Goal: Task Accomplishment & Management: Manage account settings

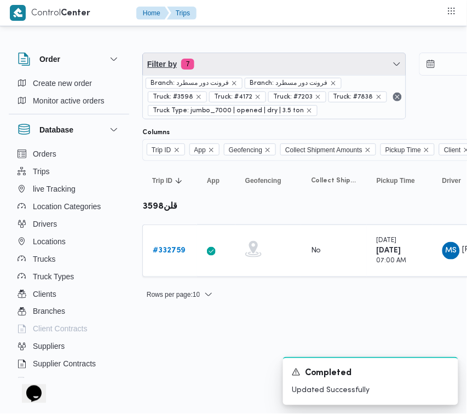
click at [269, 60] on span "Filter by 7" at bounding box center [274, 64] width 263 height 22
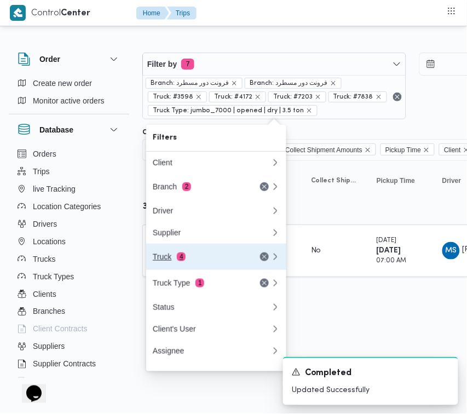
click at [212, 267] on div "Truck 4" at bounding box center [212, 257] width 132 height 26
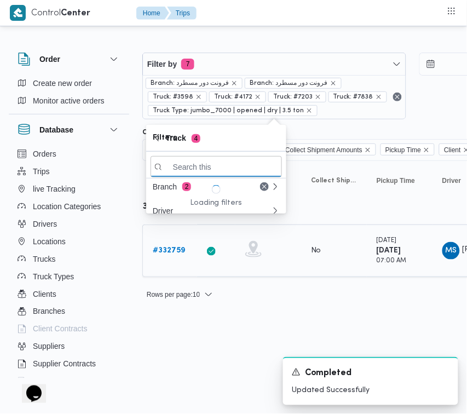
paste input "4657"
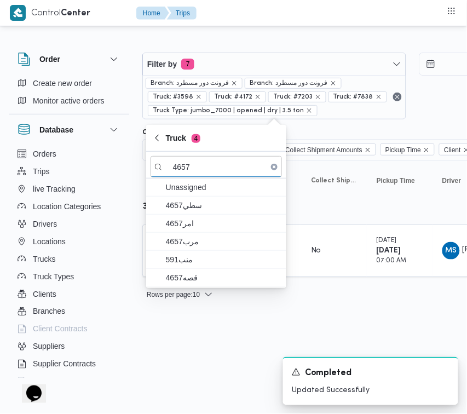
type input "4657"
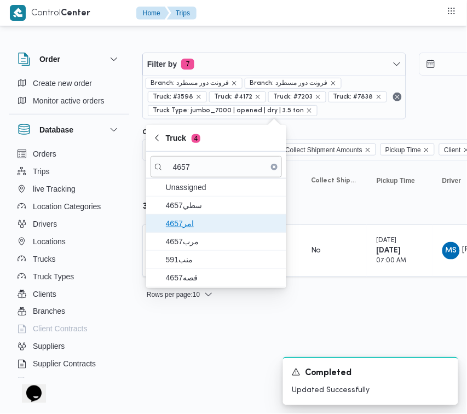
click at [186, 217] on span "4657امر" at bounding box center [223, 223] width 114 height 13
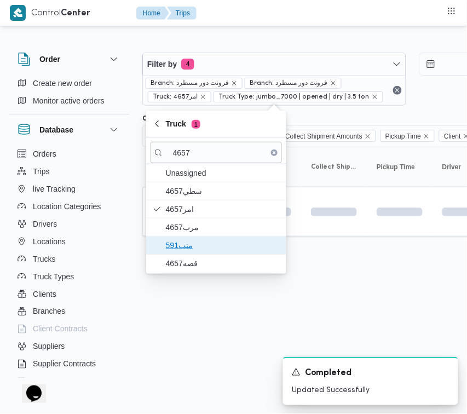
click at [196, 250] on span "منب591" at bounding box center [223, 245] width 114 height 13
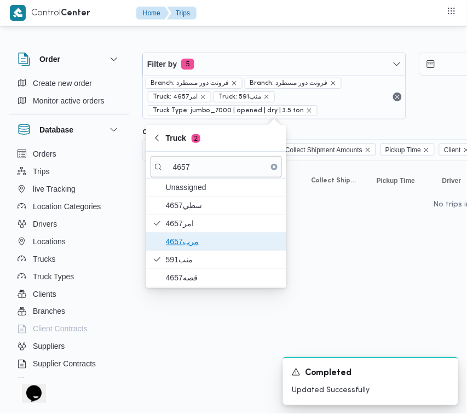
click at [184, 236] on span "4657مرب" at bounding box center [223, 241] width 114 height 13
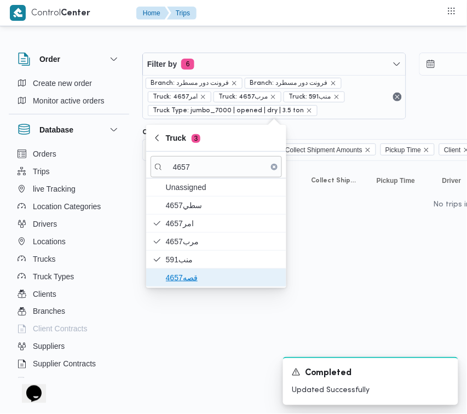
click at [185, 283] on span "قصه4657" at bounding box center [223, 277] width 114 height 13
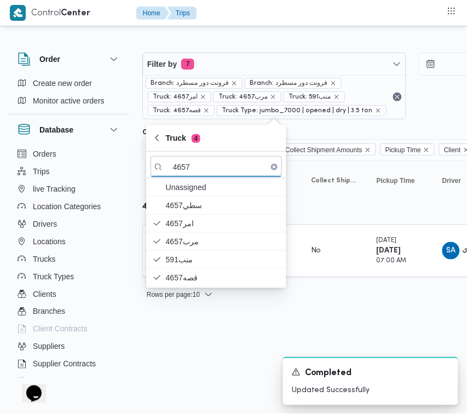
click at [207, 329] on html "Control Center Home Trips Order Create new order Monitor active orders Database…" at bounding box center [233, 207] width 467 height 414
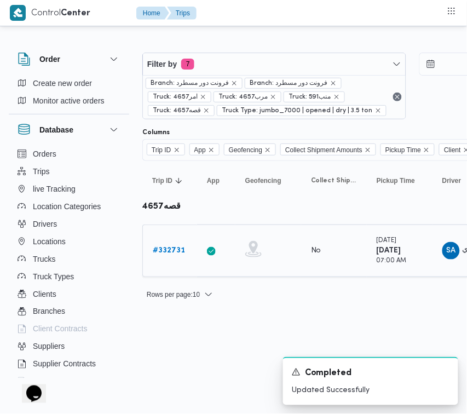
click at [175, 256] on link "# 332731" at bounding box center [169, 250] width 32 height 13
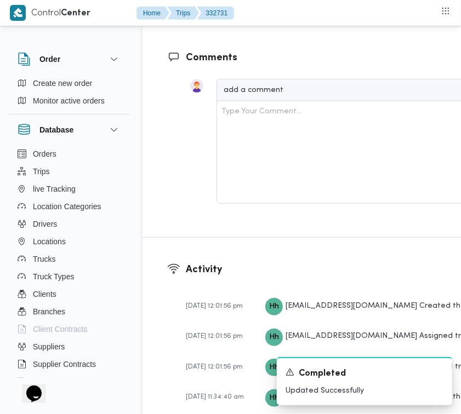
scroll to position [1982, 0]
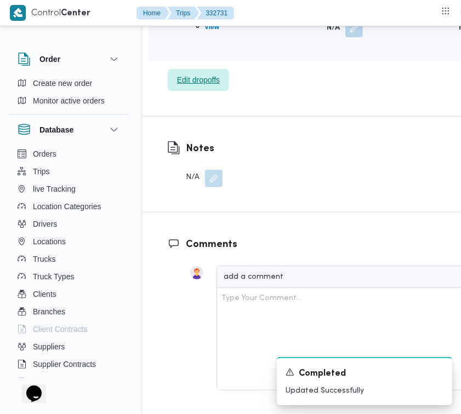
click at [211, 91] on span "Edit dropoffs" at bounding box center [198, 80] width 61 height 22
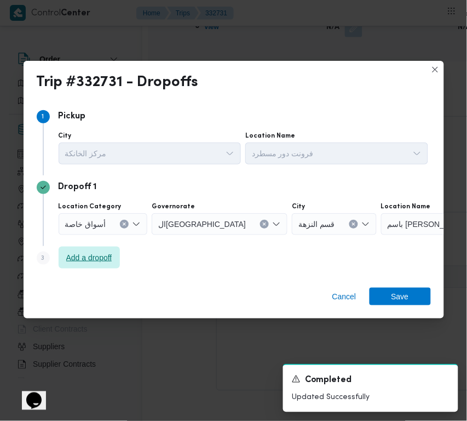
click at [88, 259] on span "Add a dropoff" at bounding box center [89, 257] width 46 height 13
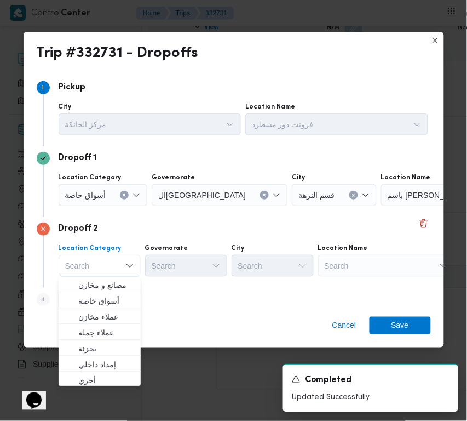
click at [380, 278] on div "Dropoff 2 Location Category Search Combo box. Selected. Combo box input. Search…" at bounding box center [234, 252] width 395 height 71
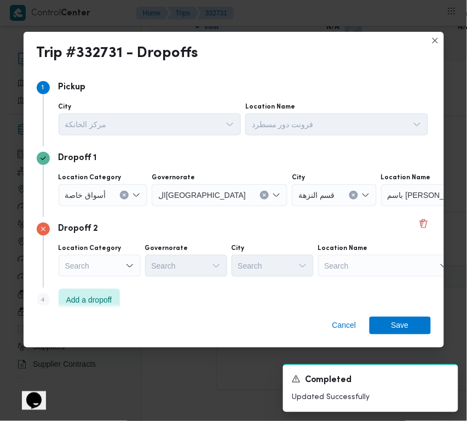
click at [374, 247] on div "Location Name" at bounding box center [386, 248] width 137 height 9
click at [362, 269] on div "Search" at bounding box center [386, 266] width 137 height 22
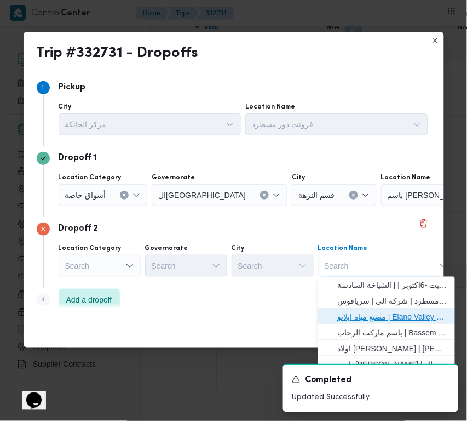
click at [375, 308] on span "مصنع مياه ايلانو | Elano Valley Water factory | بنى سلامة" at bounding box center [387, 317] width 128 height 18
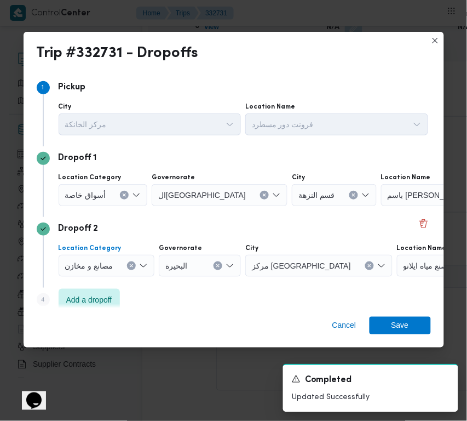
click at [129, 267] on button "Clear input" at bounding box center [131, 265] width 9 height 9
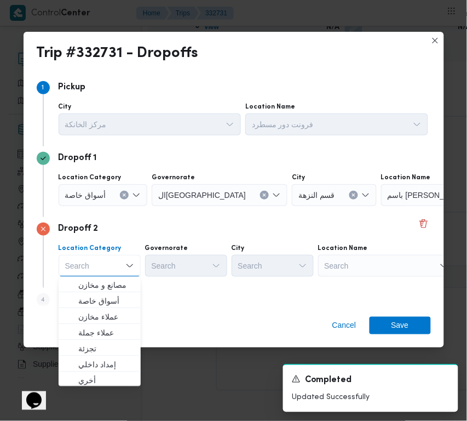
click at [402, 272] on div "Search" at bounding box center [386, 266] width 137 height 22
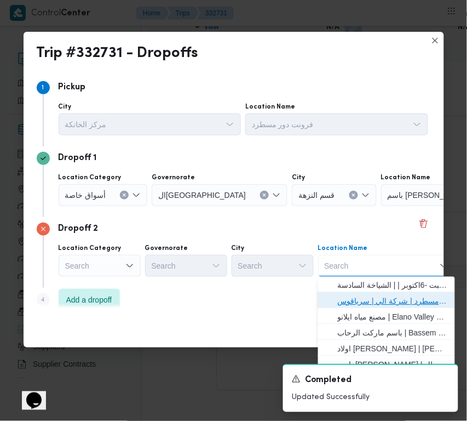
drag, startPoint x: 384, startPoint y: 298, endPoint x: 305, endPoint y: 288, distance: 79.5
click at [382, 298] on span "فرونت دور مسطرد | شركة الي | سرياقوس" at bounding box center [393, 301] width 111 height 13
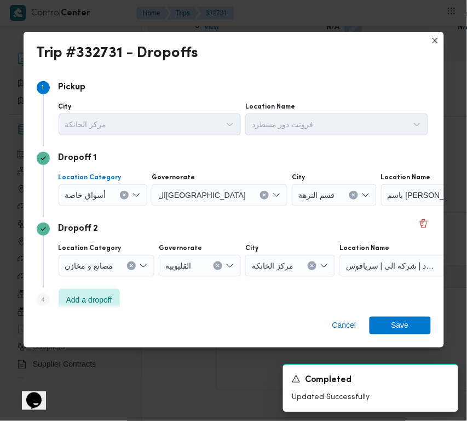
click at [96, 192] on span "أسواق خاصة" at bounding box center [85, 194] width 41 height 12
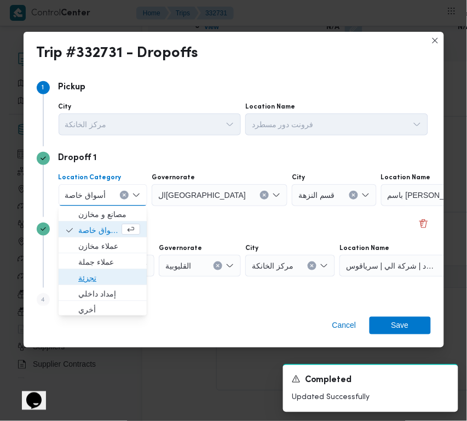
click at [100, 270] on span "تجزئة" at bounding box center [102, 279] width 79 height 18
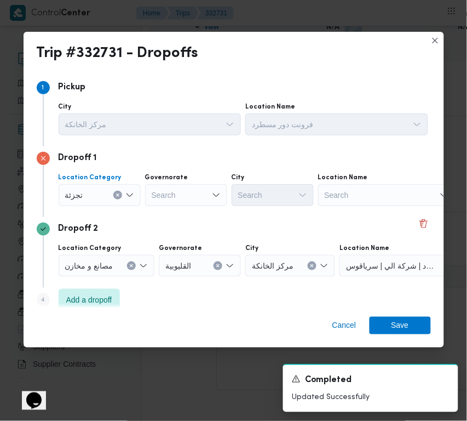
click at [173, 193] on div "Search" at bounding box center [186, 195] width 82 height 22
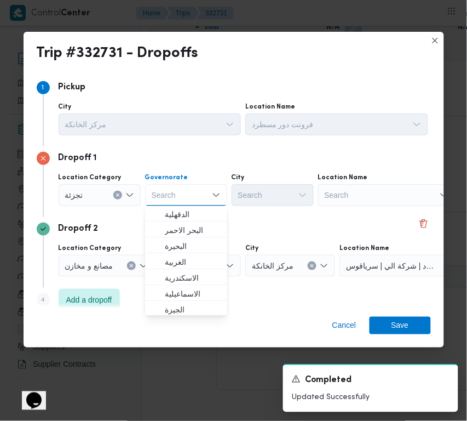
paste input "جيزة"
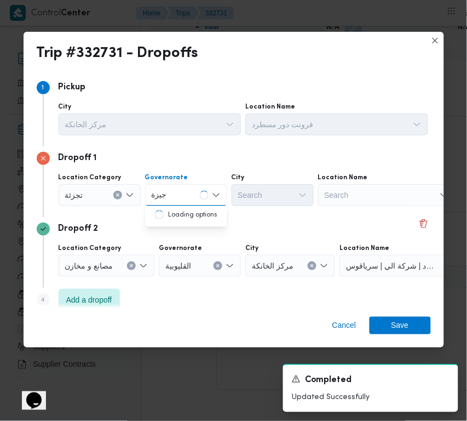
type input "جيزة"
drag, startPoint x: 162, startPoint y: 201, endPoint x: 181, endPoint y: 192, distance: 20.9
click at [162, 201] on input "جيزة" at bounding box center [159, 194] width 15 height 13
click at [185, 192] on div "جيزة جيزة Combo box. Selected. [GEOGRAPHIC_DATA]. Selected. Combo box input. Se…" at bounding box center [186, 195] width 82 height 22
click at [185, 204] on div "جيزة جيزة" at bounding box center [186, 195] width 82 height 22
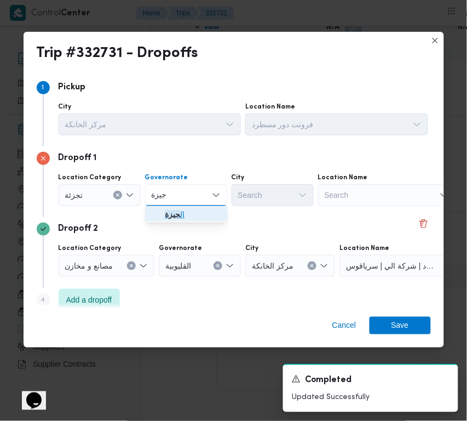
click at [190, 212] on span "ال جيزة" at bounding box center [193, 214] width 56 height 13
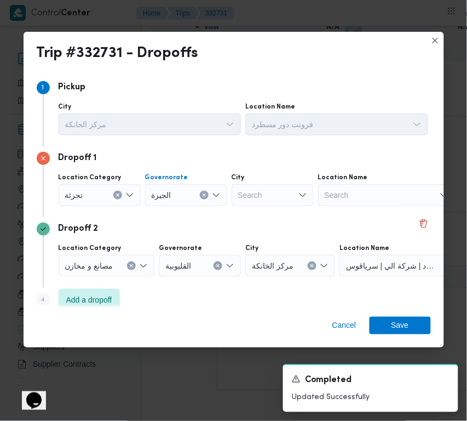
click at [277, 190] on div "Search" at bounding box center [273, 195] width 82 height 22
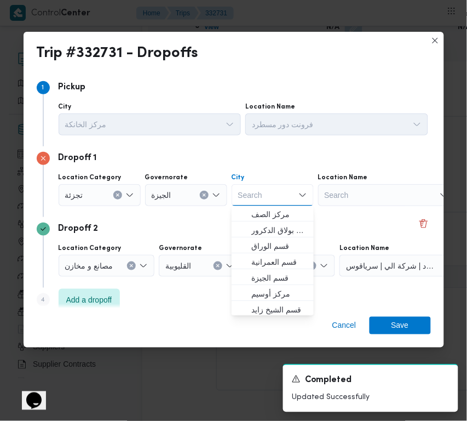
paste input "الهرم"
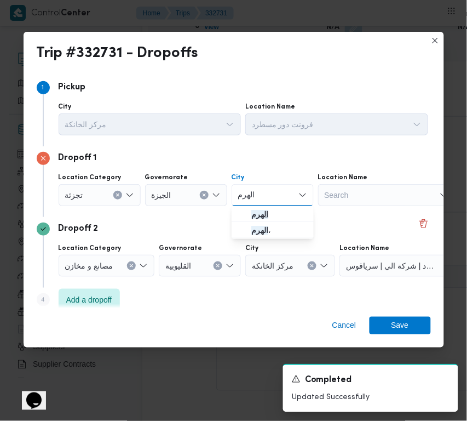
type input "الهرم"
click at [253, 211] on mark "الهرم" at bounding box center [260, 214] width 17 height 9
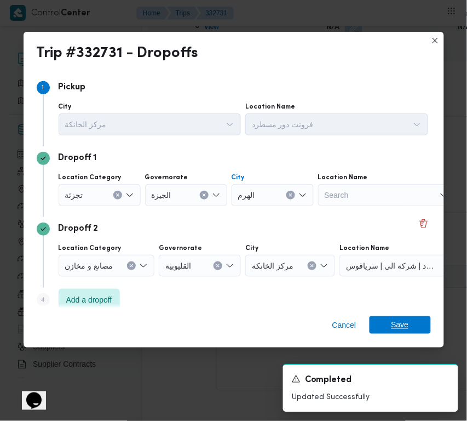
click at [396, 326] on span "Save" at bounding box center [401, 325] width 18 height 18
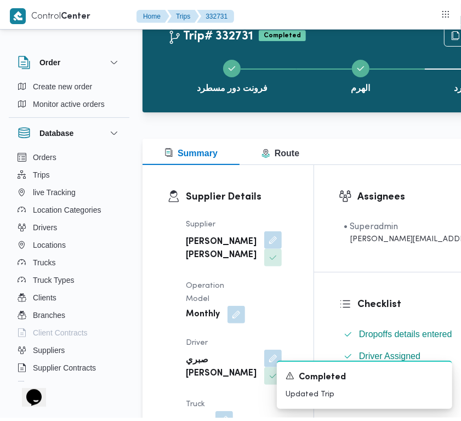
scroll to position [0, 0]
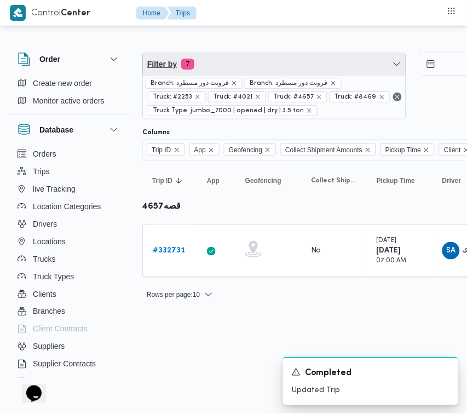
click at [305, 64] on span "Filter by 7" at bounding box center [274, 64] width 263 height 22
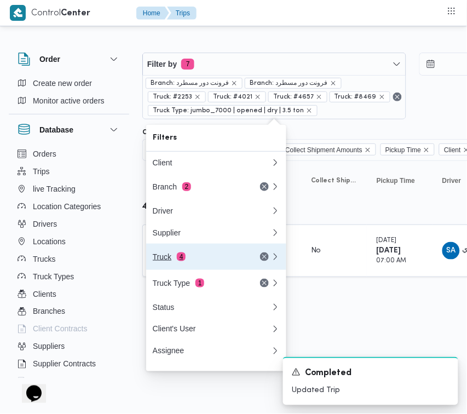
click at [203, 259] on div "Truck 4" at bounding box center [199, 257] width 92 height 9
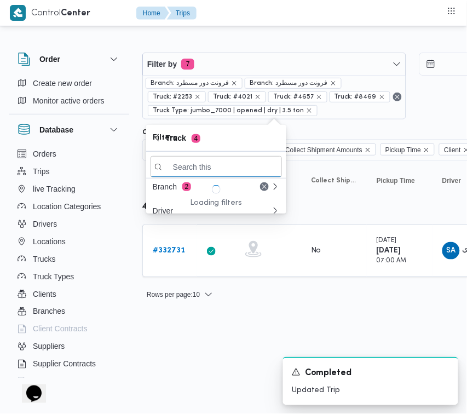
paste input "6827"
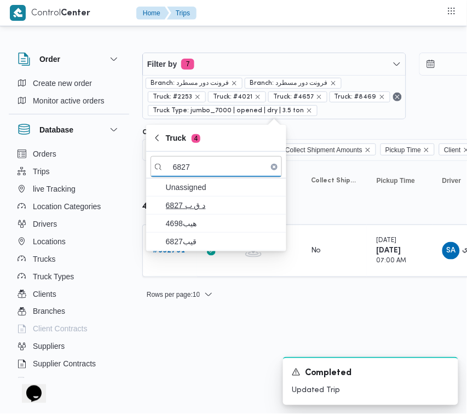
type input "6827"
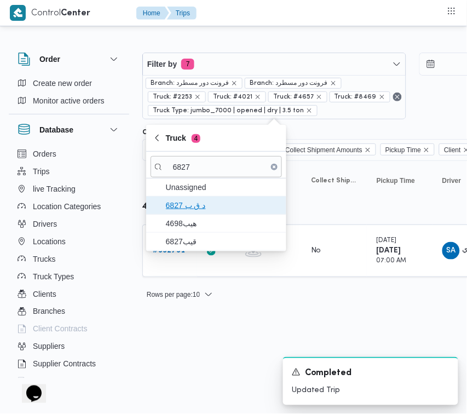
click at [174, 209] on span "د ق ب 6827" at bounding box center [223, 205] width 114 height 13
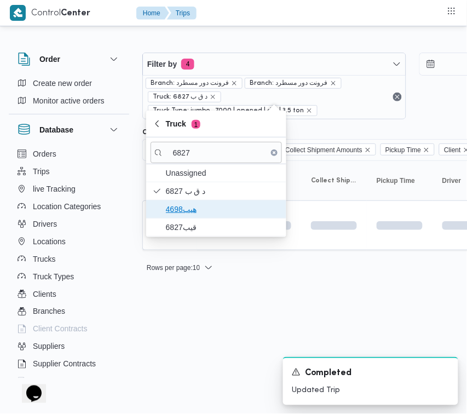
click at [178, 216] on span "هيب4698" at bounding box center [223, 209] width 114 height 13
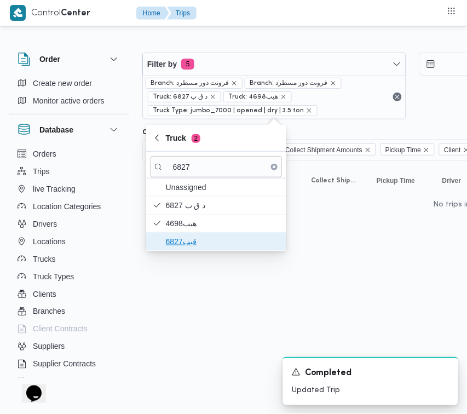
click at [179, 240] on span "قيب6827" at bounding box center [223, 241] width 114 height 13
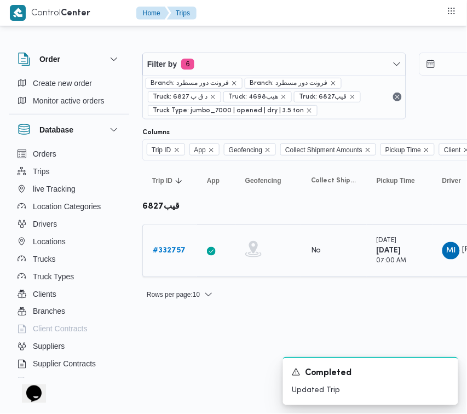
click at [172, 247] on b "# 332757" at bounding box center [169, 250] width 33 height 7
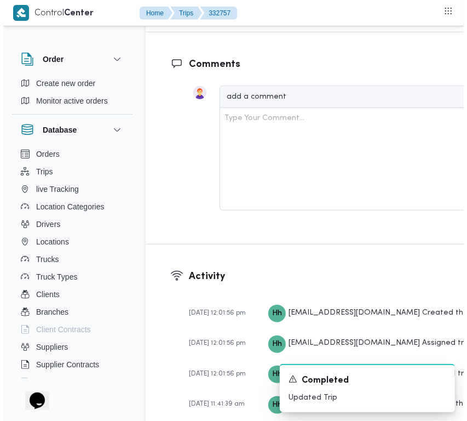
scroll to position [2169, 0]
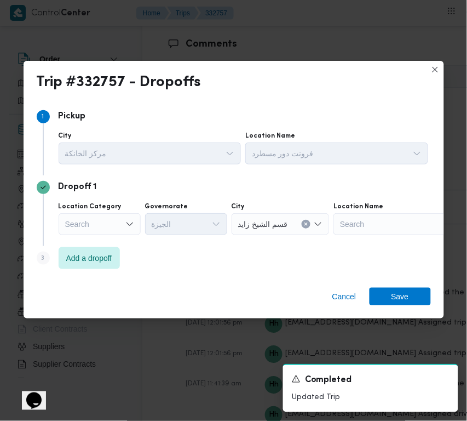
click at [97, 216] on div "Search" at bounding box center [100, 224] width 82 height 22
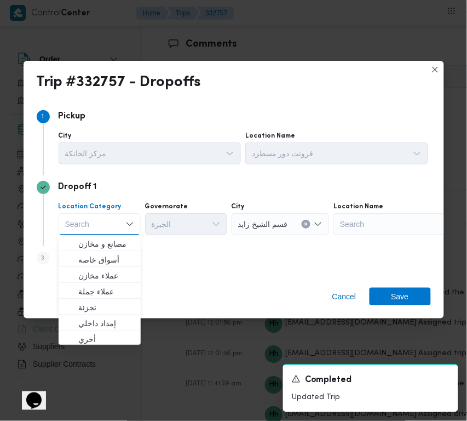
click at [161, 260] on div "Step 3 is disabled 3 Add a dropoff" at bounding box center [234, 260] width 395 height 28
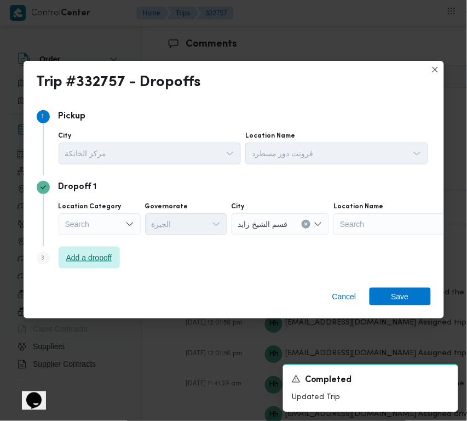
click at [96, 261] on span "Add a dropoff" at bounding box center [89, 257] width 46 height 13
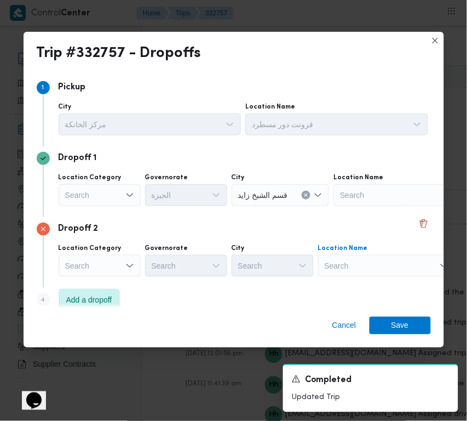
click at [365, 267] on div "Search" at bounding box center [386, 266] width 137 height 22
paste input "مترو ماركت الياسمين"
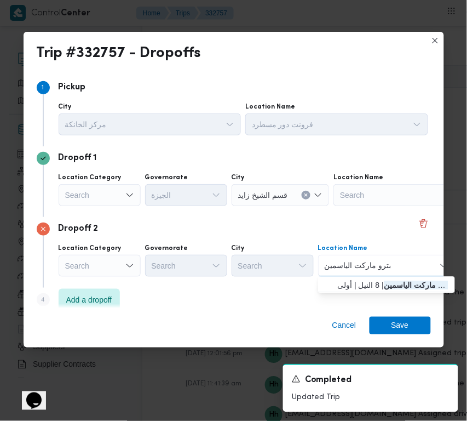
type input "مترو ماركت الياسمين"
click at [357, 283] on span "مترو ماركت الياسمين | 8 النيل | أولى" at bounding box center [393, 285] width 111 height 13
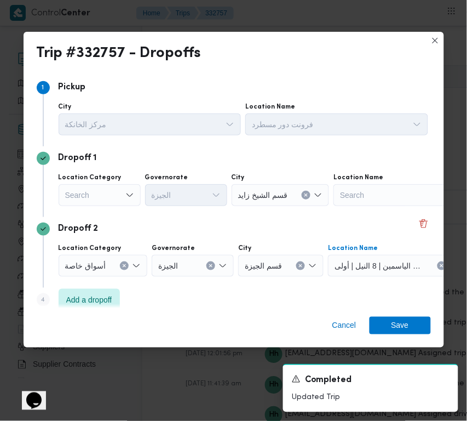
click at [99, 196] on div "Search" at bounding box center [100, 195] width 82 height 22
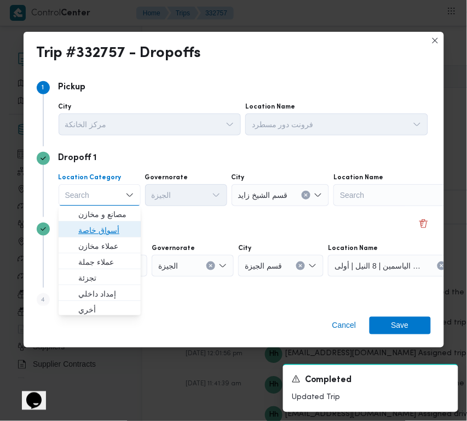
click at [99, 228] on span "أسواق خاصة" at bounding box center [106, 230] width 56 height 13
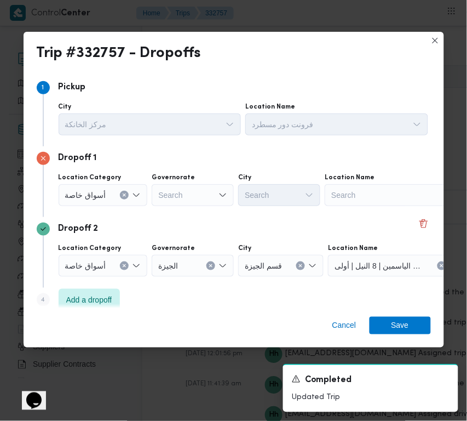
click at [392, 190] on div "Search" at bounding box center [393, 195] width 137 height 22
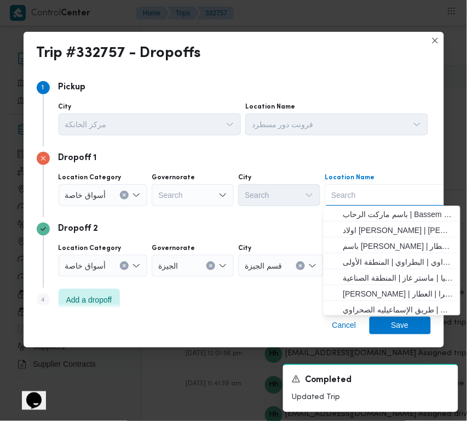
paste input "زايد"
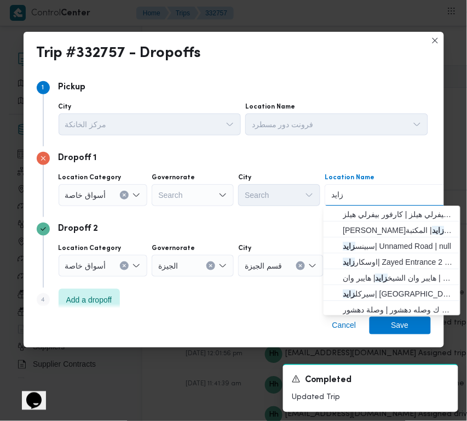
type input "زايد"
click at [352, 201] on div "[PERSON_NAME] Combo box. Selected. زايد. Selected. Combo box input. Search. Typ…" at bounding box center [393, 195] width 137 height 22
click at [393, 258] on span "[PERSON_NAME] | Zayed Entrance 2 | null" at bounding box center [399, 262] width 111 height 13
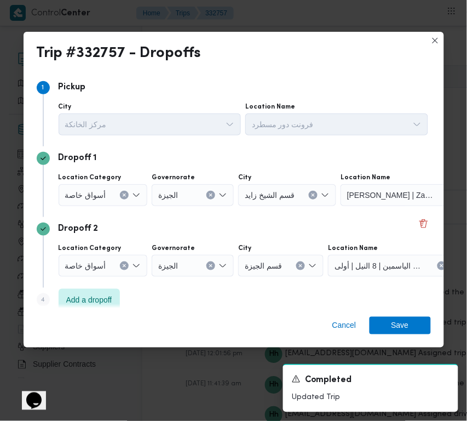
click at [99, 288] on div "Step 4 is disabled 4 Add a dropoff" at bounding box center [234, 302] width 395 height 28
click at [101, 297] on span "Add a dropoff" at bounding box center [89, 299] width 46 height 13
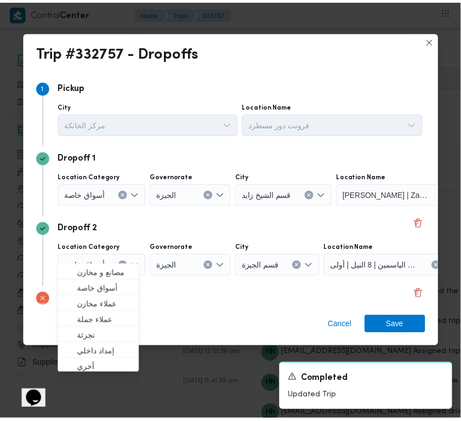
scroll to position [83, 0]
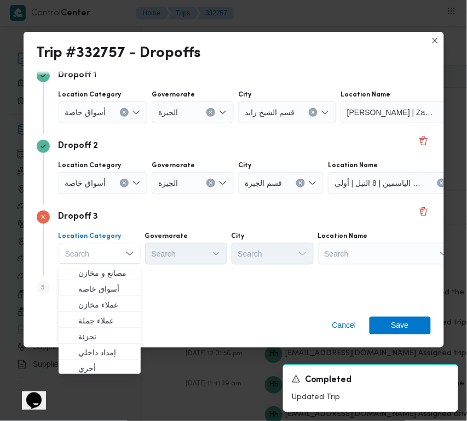
click at [368, 247] on div "Search" at bounding box center [386, 254] width 137 height 22
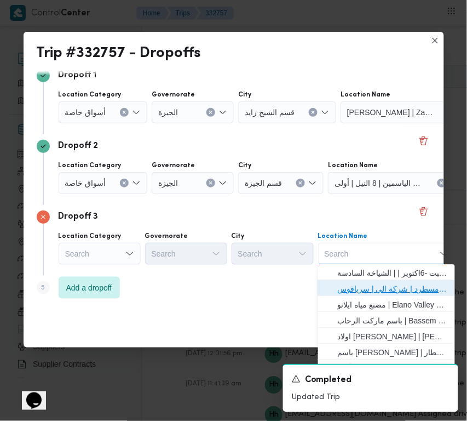
click at [381, 288] on span "فرونت دور مسطرد | شركة الي | سرياقوس" at bounding box center [393, 289] width 111 height 13
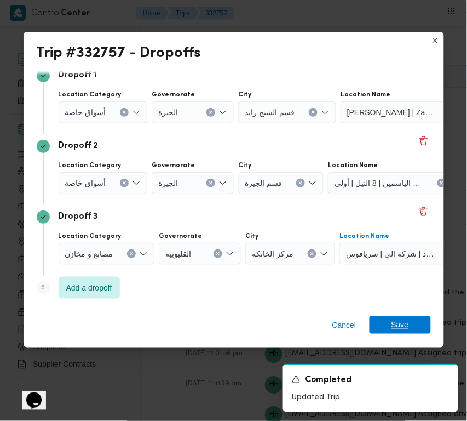
click at [415, 322] on span "Save" at bounding box center [400, 325] width 61 height 18
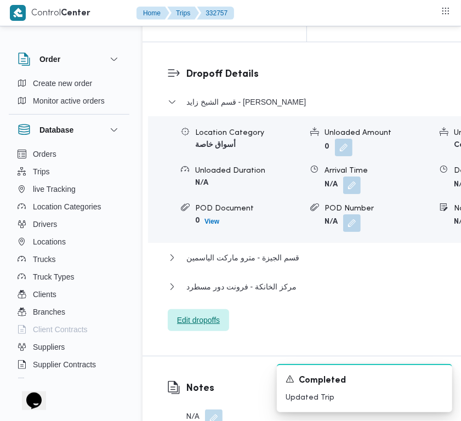
scroll to position [1814, 0]
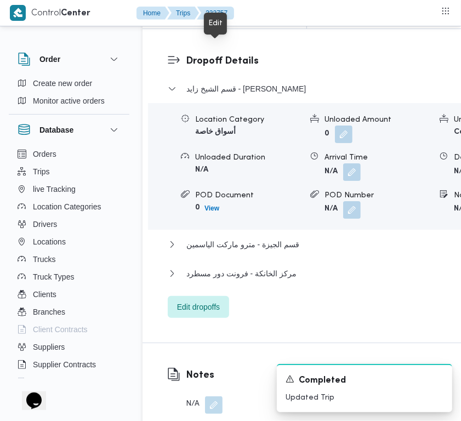
drag, startPoint x: 221, startPoint y: 48, endPoint x: 225, endPoint y: 64, distance: 16.0
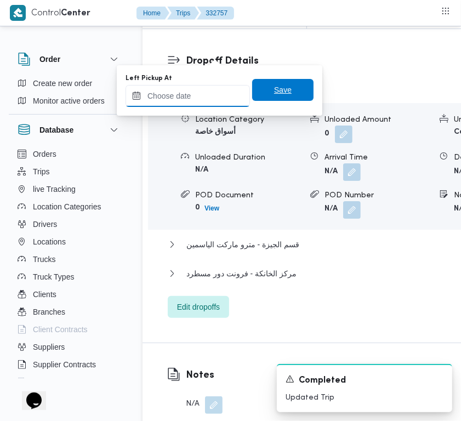
click at [220, 100] on input "Left Pickup At" at bounding box center [187, 96] width 124 height 22
paste input "[DATE] 9:00:00 AM"
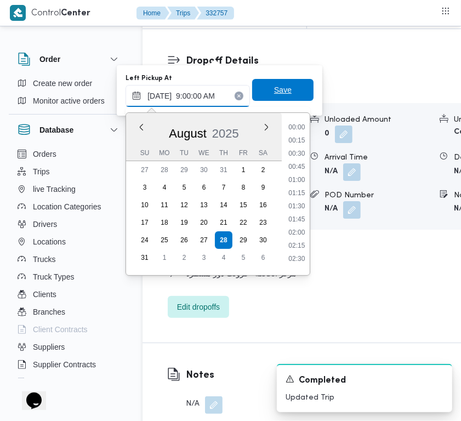
scroll to position [472, 0]
type input "[DATE] 09:00"
click at [288, 90] on span "Save" at bounding box center [282, 90] width 61 height 22
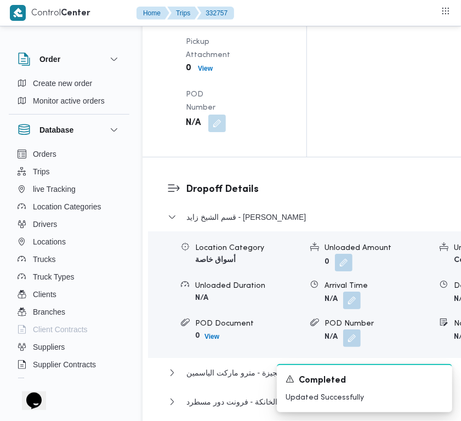
scroll to position [1745, 0]
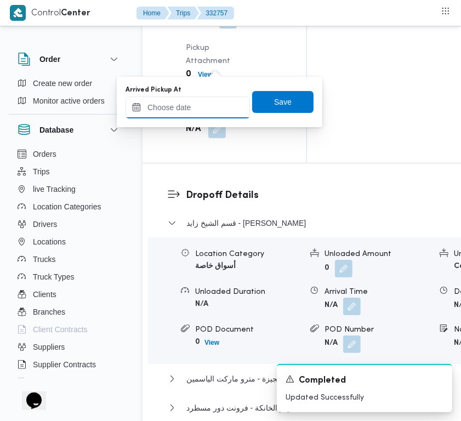
click at [207, 110] on input "Arrived Pickup At" at bounding box center [187, 107] width 124 height 22
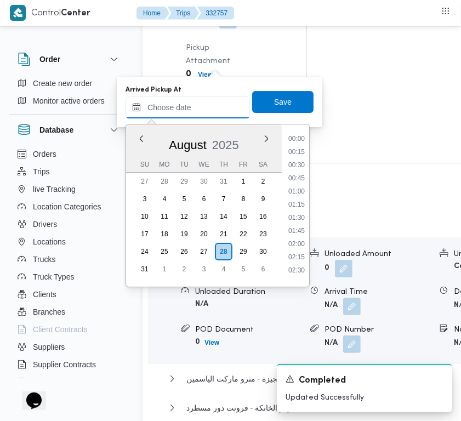
paste input "[DATE] 9:00:00 AM"
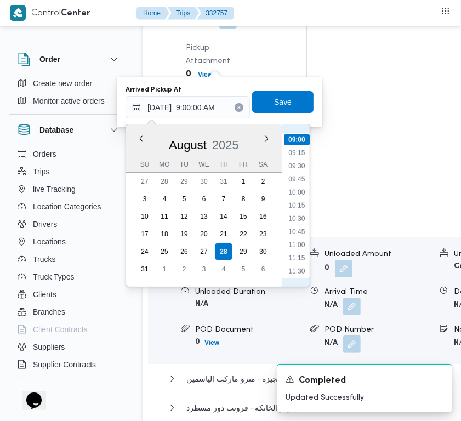
scroll to position [349, 0]
click at [294, 205] on li "08:00" at bounding box center [296, 210] width 25 height 11
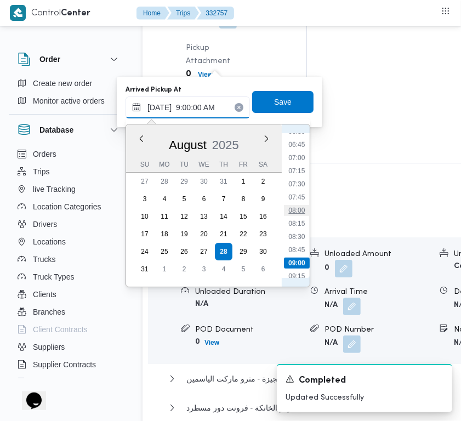
type input "[DATE] 08:00"
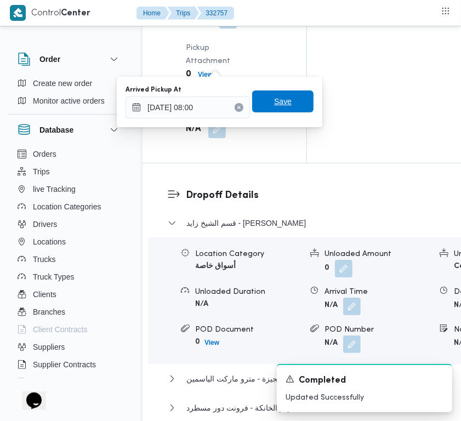
click at [271, 92] on span "Save" at bounding box center [282, 101] width 61 height 22
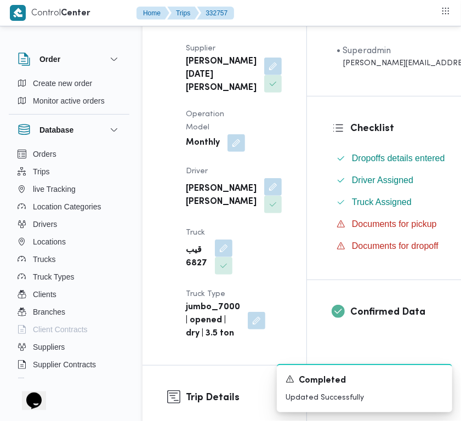
scroll to position [0, 0]
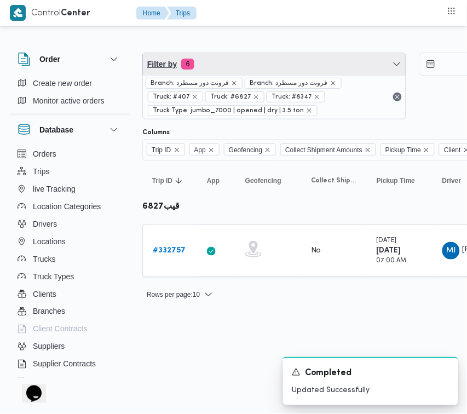
click at [264, 63] on span "Filter by 6" at bounding box center [274, 64] width 263 height 22
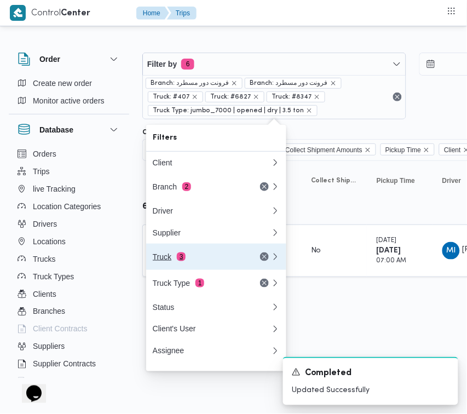
click at [179, 258] on span "3" at bounding box center [181, 257] width 9 height 9
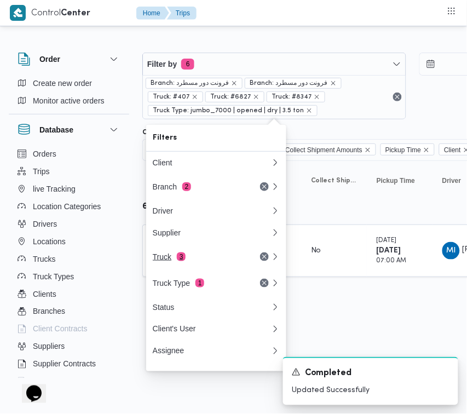
click at [179, 258] on div "Filters Client Branch 2 Driver Supplier Truck 3 Truck Type 1 Status Client's Us…" at bounding box center [216, 248] width 140 height 247
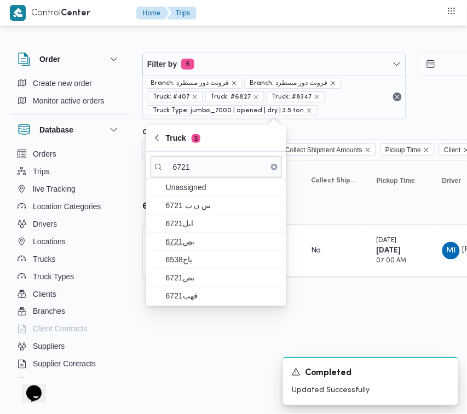
type input "6721"
click at [187, 236] on span "6721بص" at bounding box center [223, 241] width 114 height 13
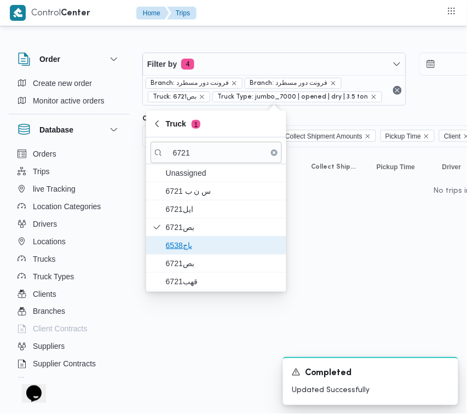
click at [190, 252] on span "ياج6538" at bounding box center [223, 245] width 114 height 13
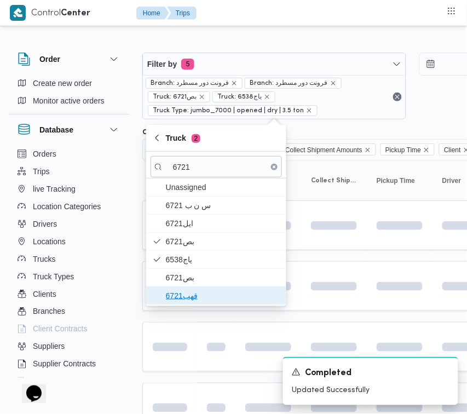
click at [185, 293] on span "قهب6721" at bounding box center [223, 295] width 114 height 13
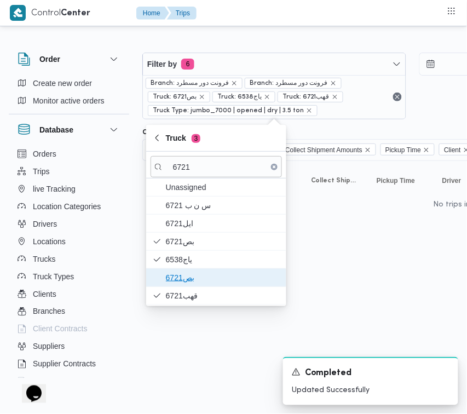
click at [184, 282] on span "بص6721" at bounding box center [223, 277] width 114 height 13
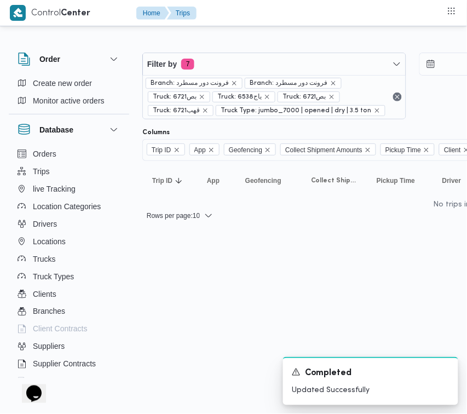
click at [195, 355] on html "Control Center Home Trips Order Create new order Monitor active orders Database…" at bounding box center [233, 207] width 467 height 414
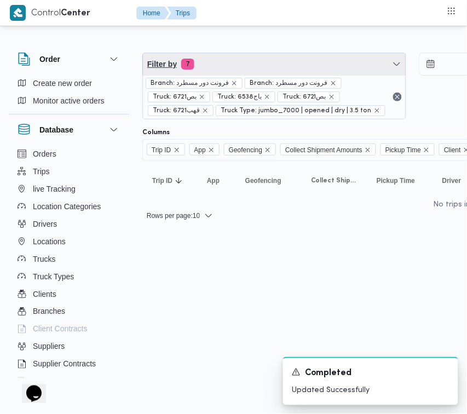
click at [233, 56] on span "Filter by 7" at bounding box center [274, 64] width 263 height 22
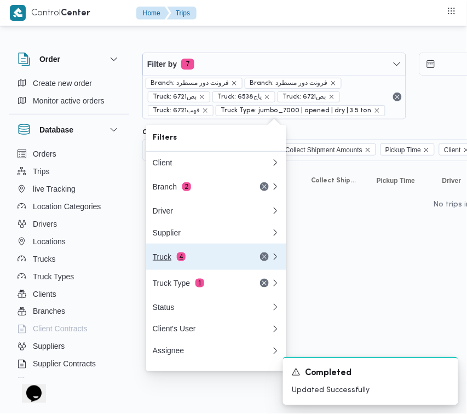
click at [198, 253] on button "Truck 4" at bounding box center [216, 257] width 140 height 26
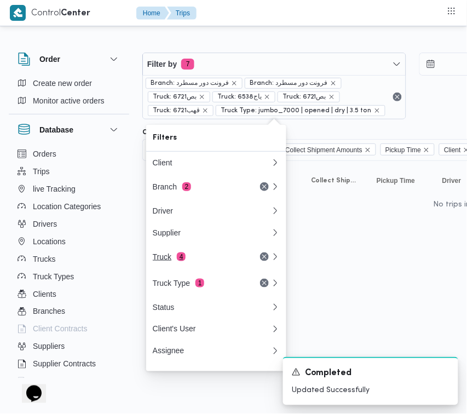
click at [198, 253] on div "Filters Client Branch 2 Driver Supplier Truck 4 Truck Type 1 Status Client's Us…" at bounding box center [216, 248] width 140 height 247
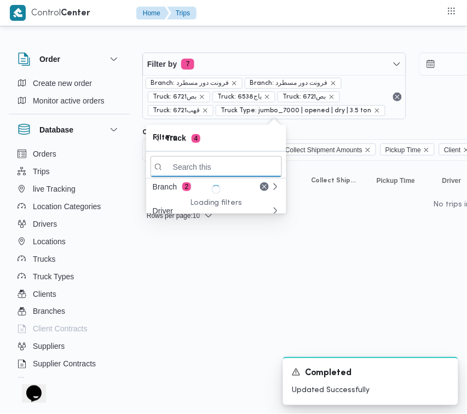
paste input "6721"
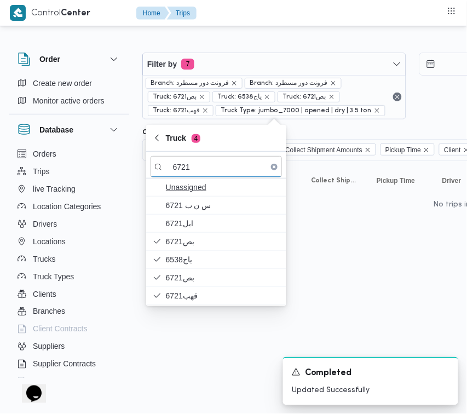
type input "6721"
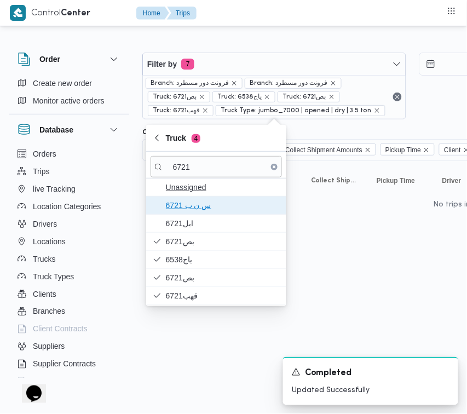
click at [191, 205] on span "س ن ب 6721" at bounding box center [223, 205] width 114 height 13
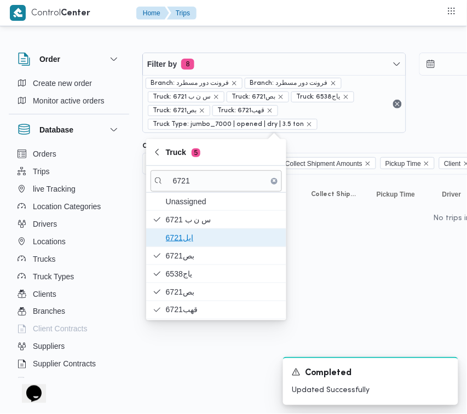
click at [186, 234] on span "6721ايل" at bounding box center [223, 237] width 114 height 13
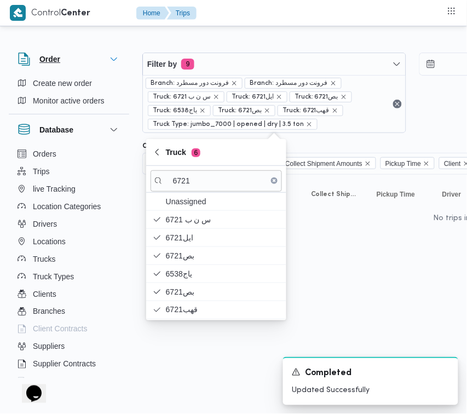
drag, startPoint x: 1, startPoint y: 264, endPoint x: 74, endPoint y: 52, distance: 224.4
click at [74, 53] on button "Order" at bounding box center [69, 59] width 103 height 13
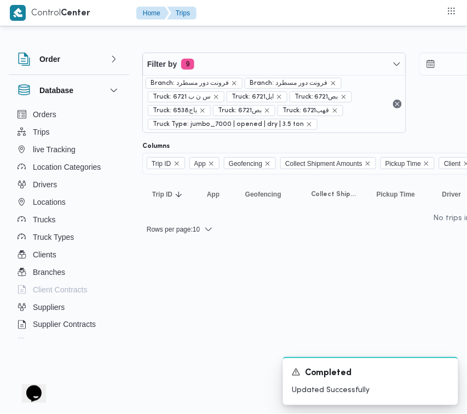
click at [146, 248] on div "Filter by 9 Branch: فرونت دور مسطرد Branch: فرونت دور مسطرد Truck: س ن ب 6721 T…" at bounding box center [226, 138] width 467 height 221
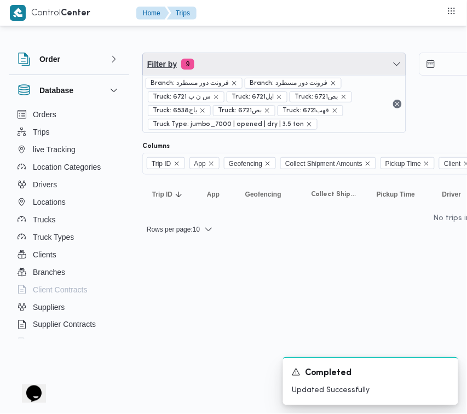
click at [262, 70] on span "Filter by 9" at bounding box center [274, 64] width 263 height 22
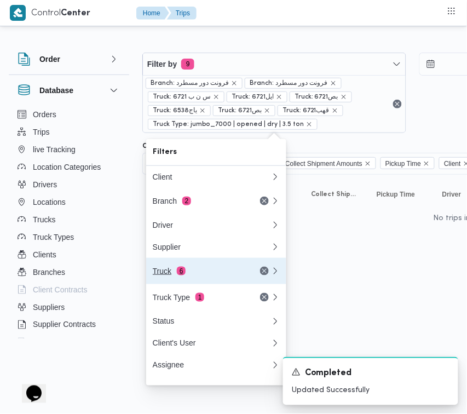
click at [229, 284] on button "Truck 6" at bounding box center [216, 271] width 140 height 26
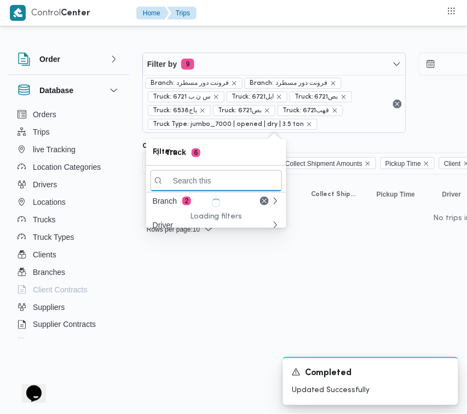
paste input "9632"
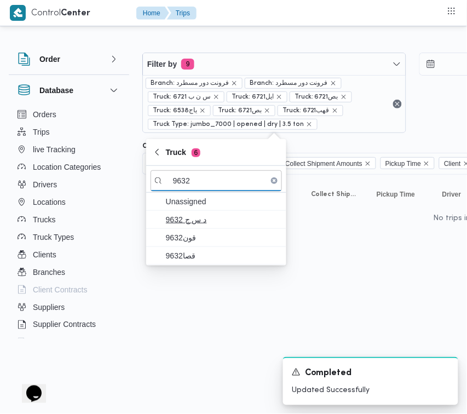
type input "9632"
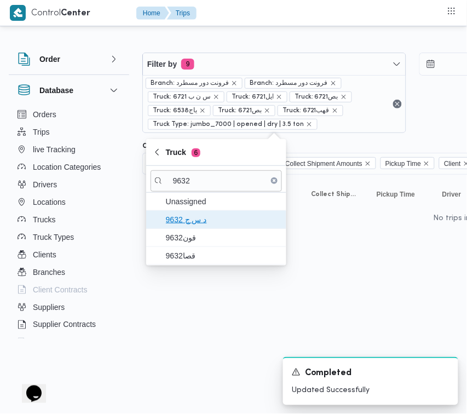
click at [189, 228] on span "د س ج 9632" at bounding box center [217, 220] width 132 height 18
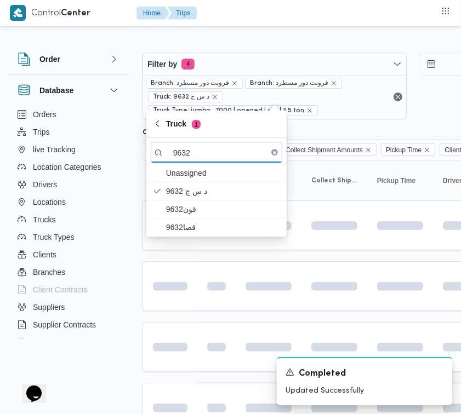
click at [190, 242] on html "Control Center Home Trips Order Create new order Monitor active orders Database…" at bounding box center [230, 207] width 461 height 414
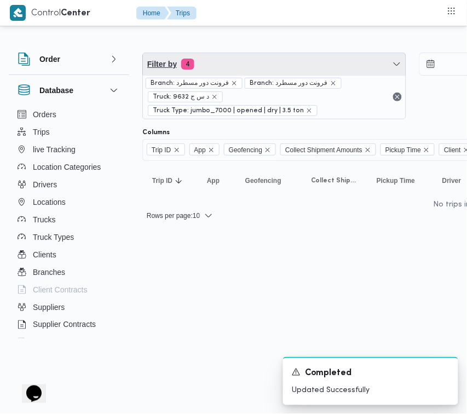
click at [220, 61] on span "Filter by 4" at bounding box center [274, 64] width 263 height 22
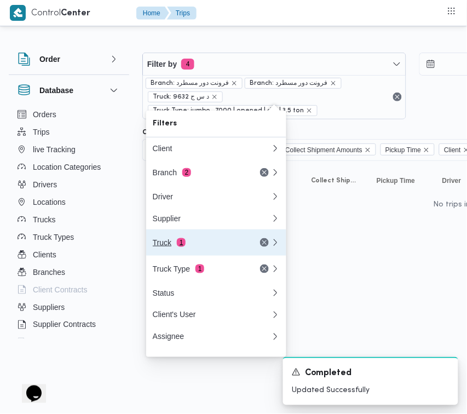
click at [204, 244] on div "Truck 1" at bounding box center [199, 242] width 92 height 9
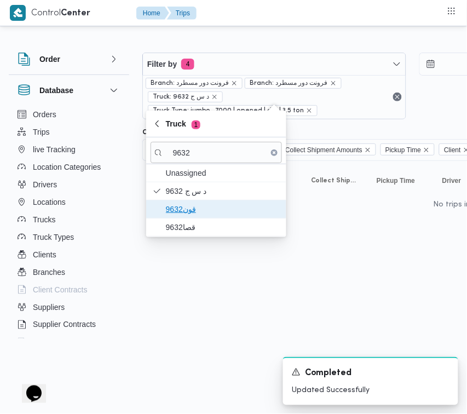
click at [189, 214] on span "قون9632" at bounding box center [223, 209] width 114 height 13
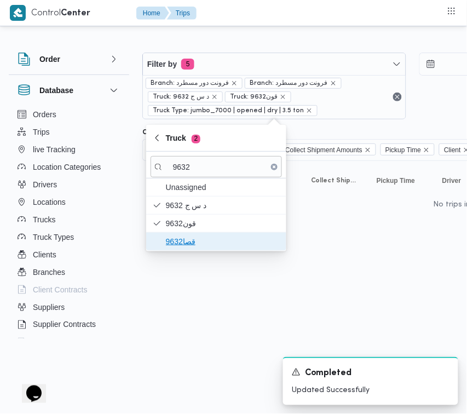
click at [186, 239] on span "قصا9632" at bounding box center [223, 241] width 114 height 13
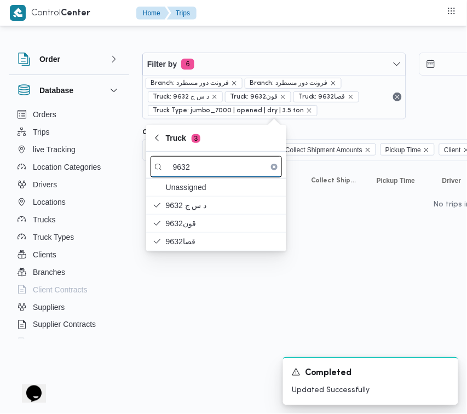
click at [218, 157] on input "9632" at bounding box center [217, 166] width 132 height 21
click at [219, 168] on input "9632" at bounding box center [217, 166] width 132 height 21
paste input "346"
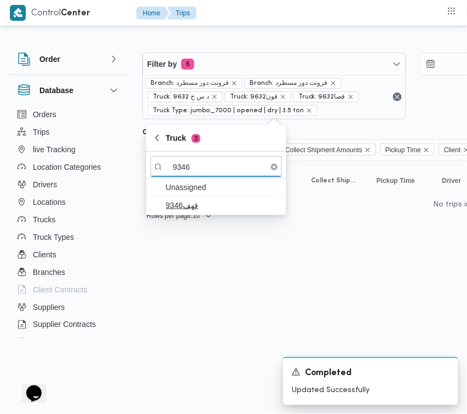
type input "9346"
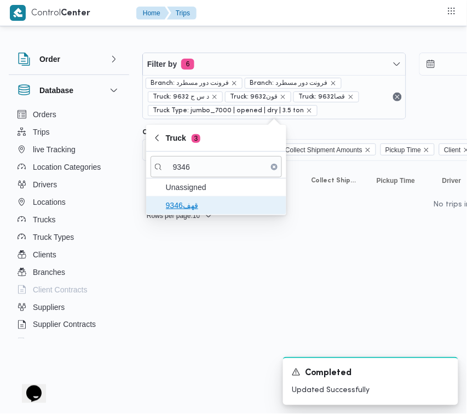
click at [195, 202] on span "قهف9346" at bounding box center [223, 205] width 114 height 13
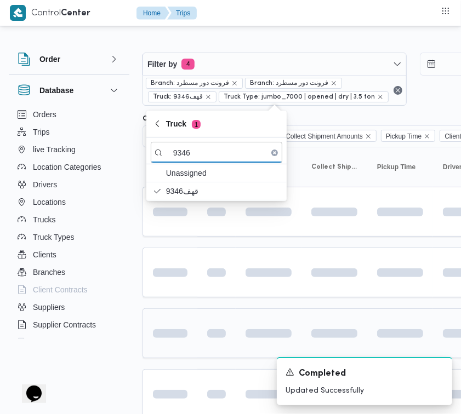
click at [182, 339] on html "Control Center Home Trips Order Create new order Monitor active orders Database…" at bounding box center [230, 207] width 461 height 414
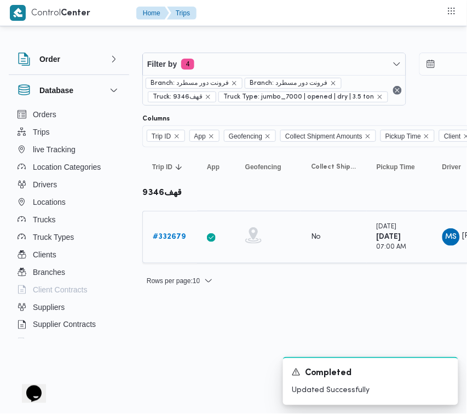
click at [166, 233] on b "# 332679" at bounding box center [169, 236] width 33 height 7
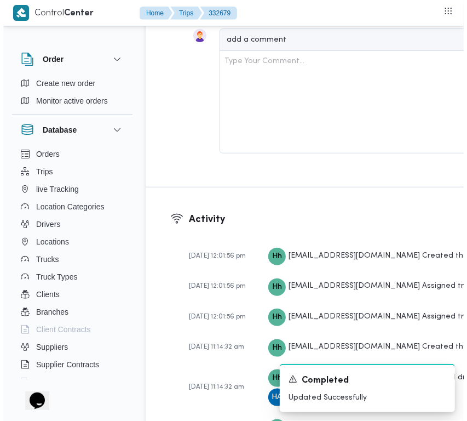
scroll to position [2149, 0]
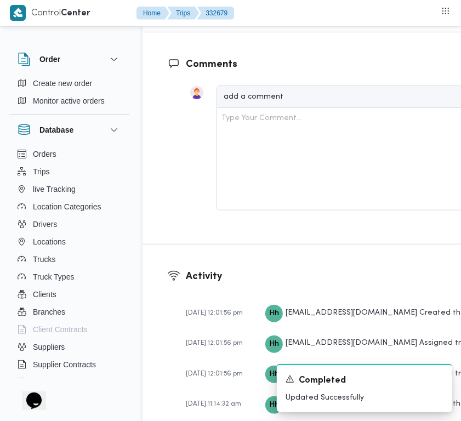
drag, startPoint x: 460, startPoint y: 271, endPoint x: 442, endPoint y: 259, distance: 21.7
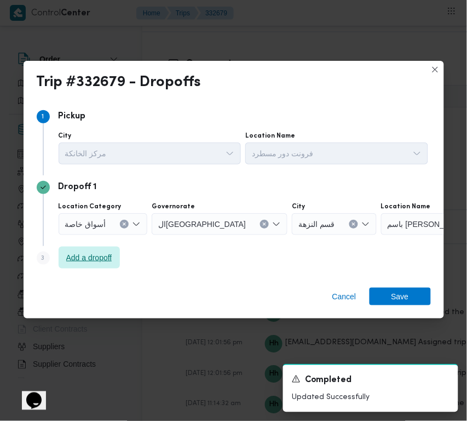
click at [118, 254] on span "Add a dropoff" at bounding box center [89, 258] width 61 height 22
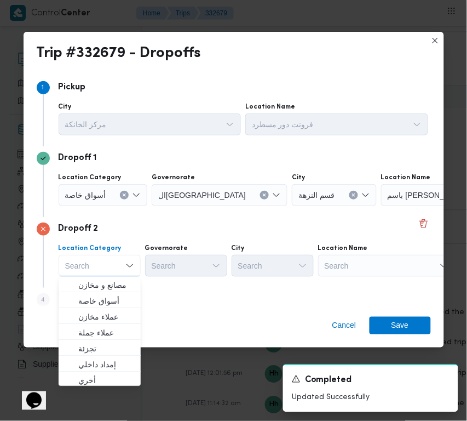
click at [381, 260] on div "Search" at bounding box center [386, 266] width 137 height 22
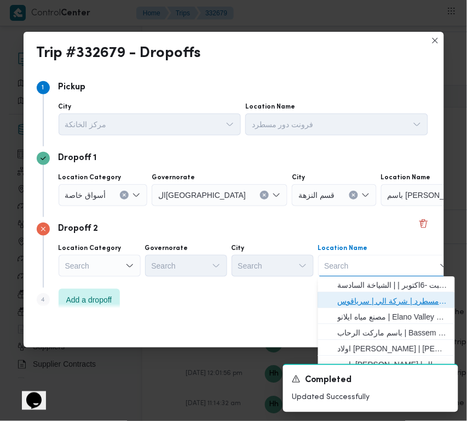
click at [392, 293] on span "فرونت دور مسطرد | شركة الي | سرياقوس" at bounding box center [387, 302] width 128 height 18
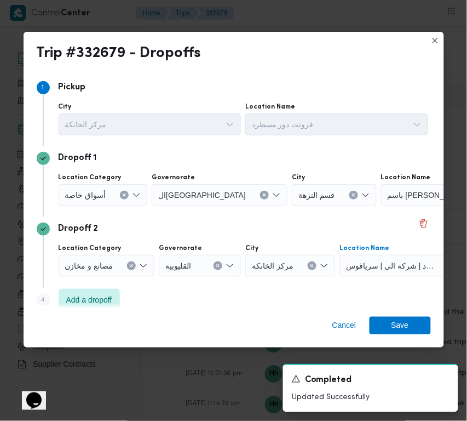
click at [292, 195] on div "قسم النزهة" at bounding box center [334, 195] width 85 height 22
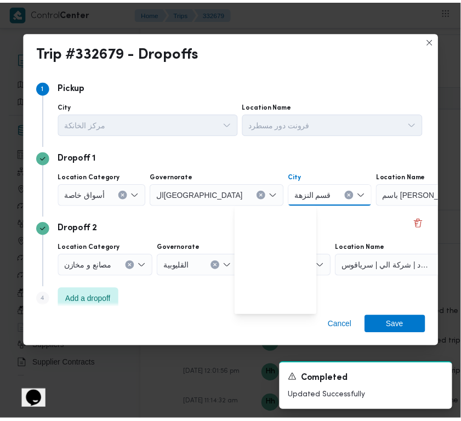
scroll to position [208, 0]
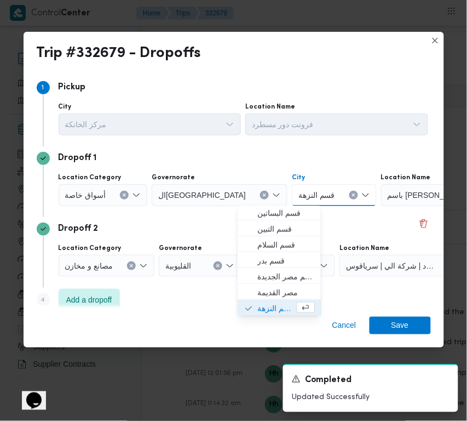
click at [350, 195] on button "Clear input" at bounding box center [354, 195] width 9 height 9
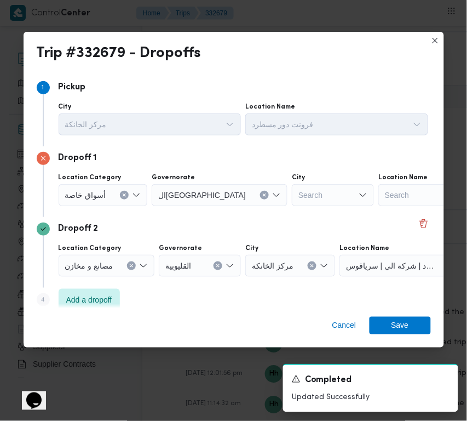
click at [379, 198] on div "Search" at bounding box center [447, 195] width 137 height 22
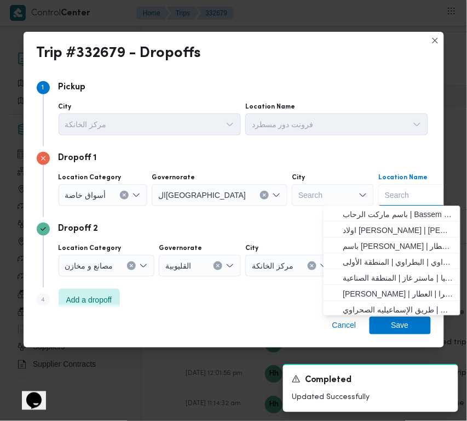
paste input "الفار"
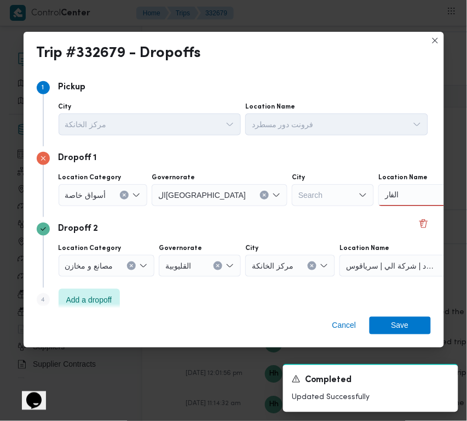
click at [385, 196] on input "الفار" at bounding box center [392, 194] width 15 height 13
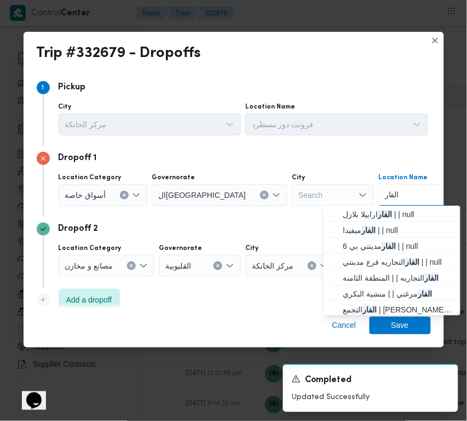
click at [385, 196] on input "الفار" at bounding box center [392, 194] width 15 height 13
paste input "مفيدا"
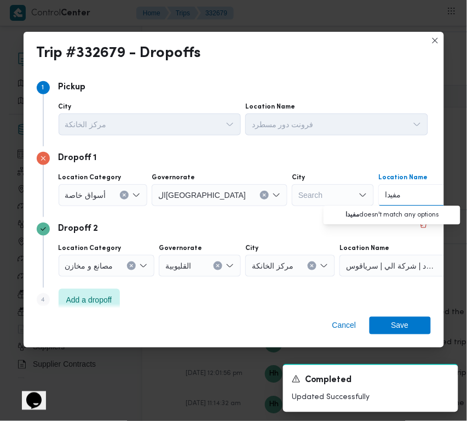
click at [385, 196] on input "مفيدا" at bounding box center [394, 194] width 18 height 13
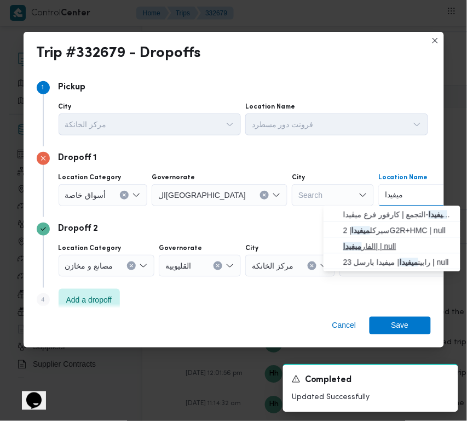
type input "ميفيدا"
click at [398, 238] on span "الفار ميفيدا | | null" at bounding box center [392, 247] width 128 height 18
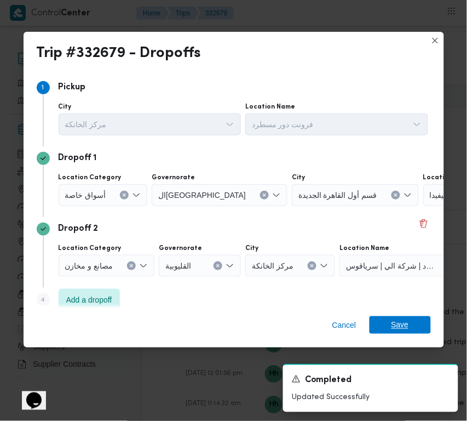
click at [417, 322] on span "Save" at bounding box center [400, 325] width 61 height 18
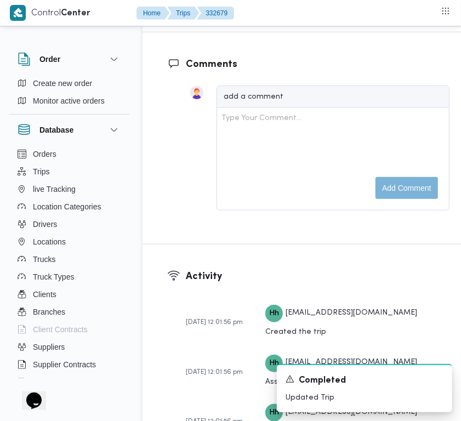
scroll to position [1781, 0]
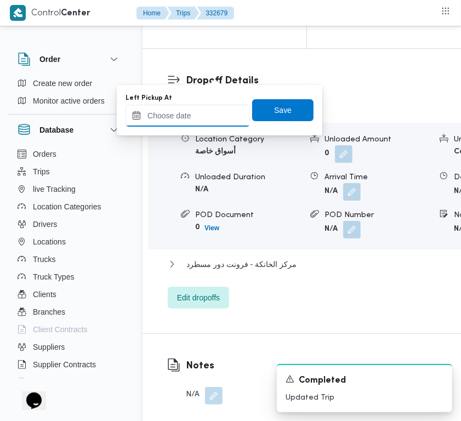
drag, startPoint x: 167, startPoint y: 113, endPoint x: 177, endPoint y: 116, distance: 10.4
click at [167, 113] on input "Left Pickup At" at bounding box center [187, 116] width 124 height 22
paste input "[DATE] 9:00:00 AM"
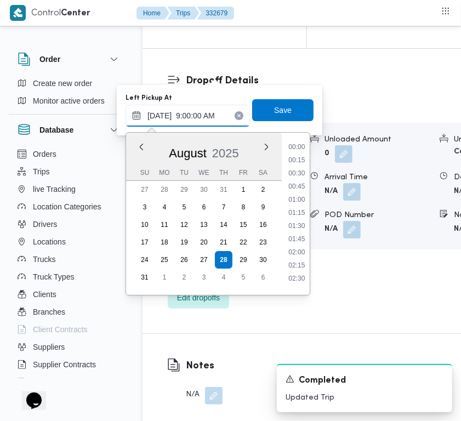
scroll to position [472, 0]
click at [300, 211] on li "10:15" at bounding box center [296, 213] width 25 height 11
type input "[DATE] 10:15"
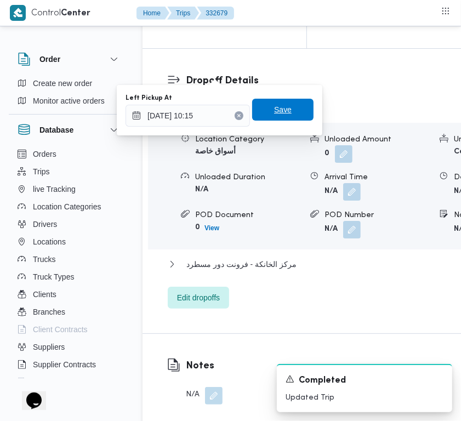
click at [296, 113] on span "Save" at bounding box center [282, 110] width 61 height 22
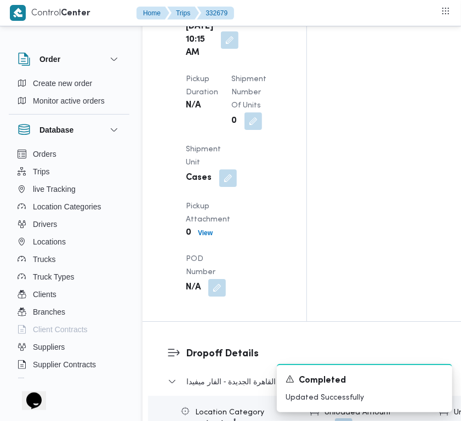
scroll to position [1562, 0]
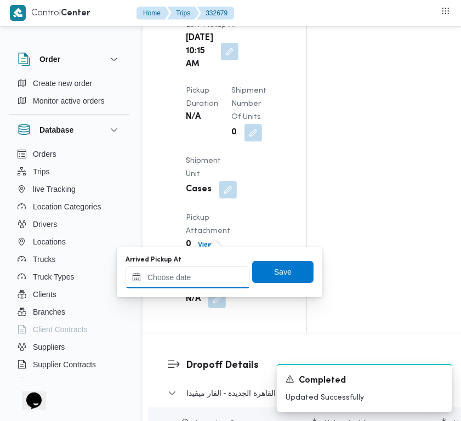
click at [215, 274] on input "Arrived Pickup At" at bounding box center [187, 277] width 124 height 22
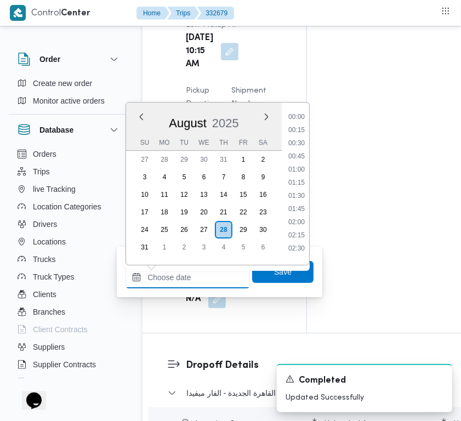
paste input "[DATE] 9:00:00 AM"
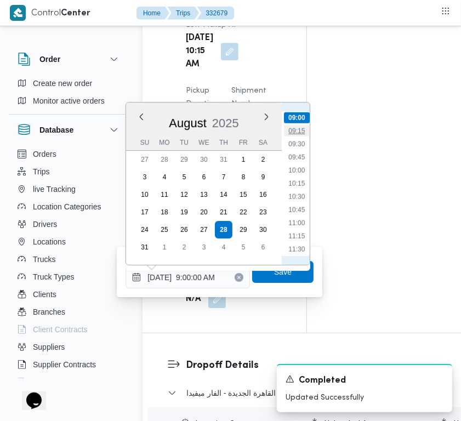
click at [299, 129] on li "09:15" at bounding box center [296, 130] width 25 height 11
type input "[DATE] 09:15"
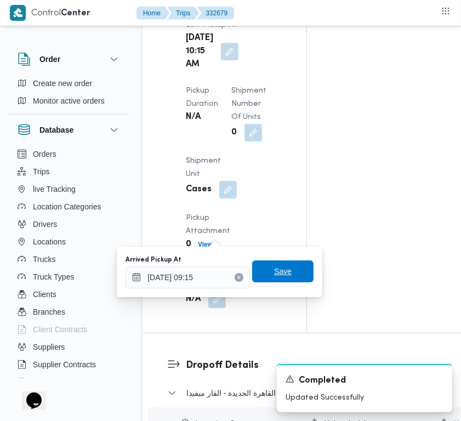
click at [300, 267] on span "Save" at bounding box center [282, 271] width 61 height 22
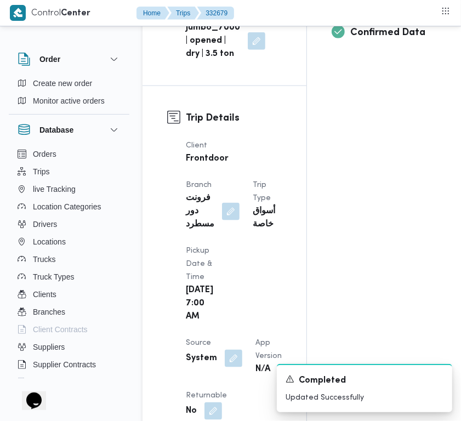
scroll to position [0, 0]
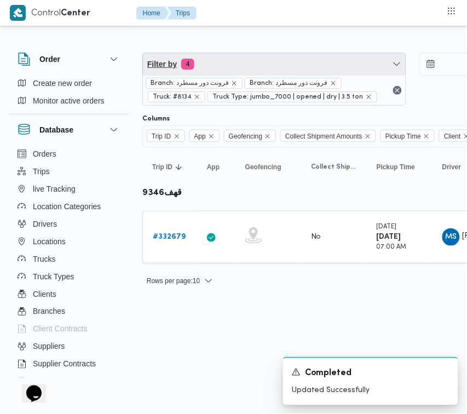
click at [222, 64] on span "Filter by 4" at bounding box center [274, 64] width 263 height 22
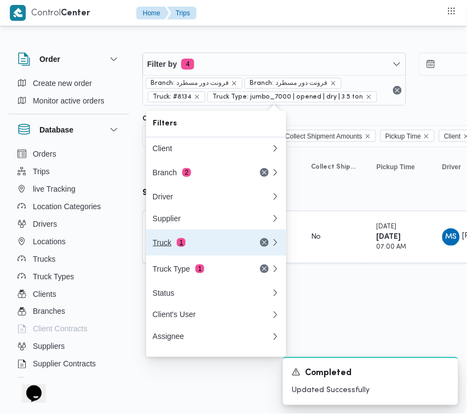
click at [195, 247] on div "Truck 1" at bounding box center [199, 242] width 92 height 9
click at [195, 247] on div "Filters Client Branch 2 Driver Supplier Truck 1 Truck Type 1 Status Client's Us…" at bounding box center [216, 234] width 140 height 247
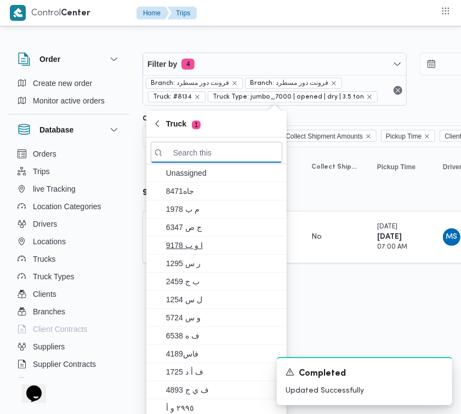
paste input "4217"
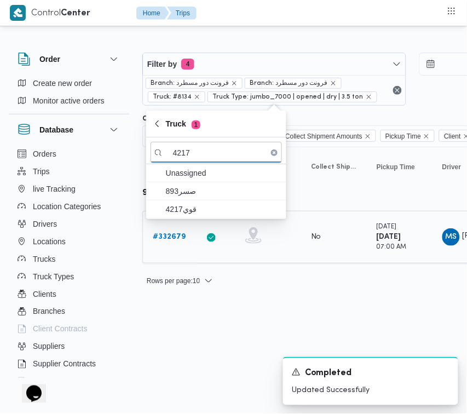
type input "4217"
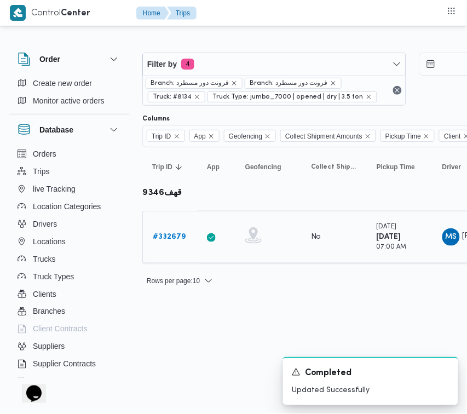
click at [166, 220] on td "Trip ID # 332679" at bounding box center [169, 237] width 55 height 53
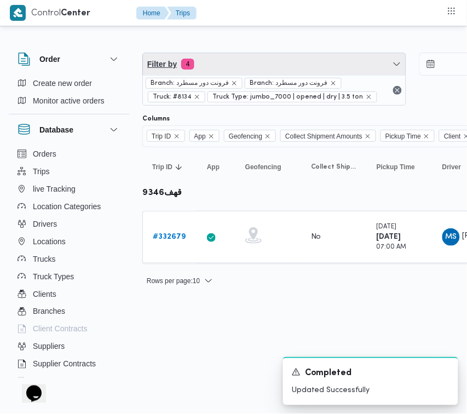
click at [220, 65] on span "Filter by 4" at bounding box center [274, 64] width 263 height 22
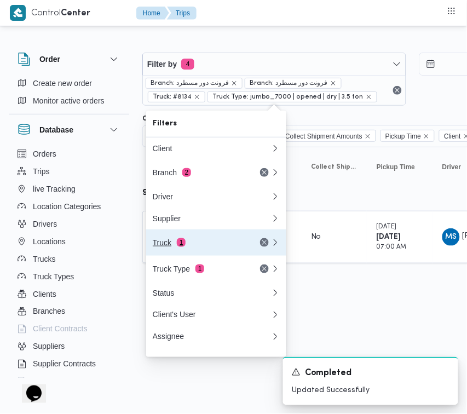
click at [210, 242] on div "Truck 1" at bounding box center [212, 243] width 132 height 26
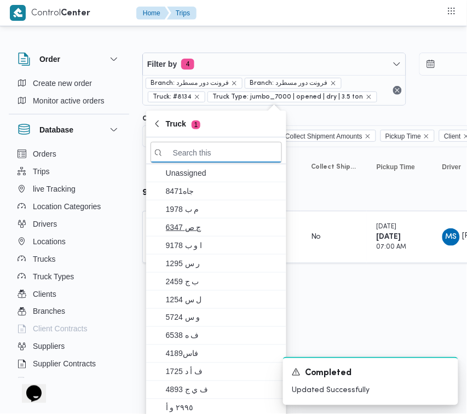
paste input "4217"
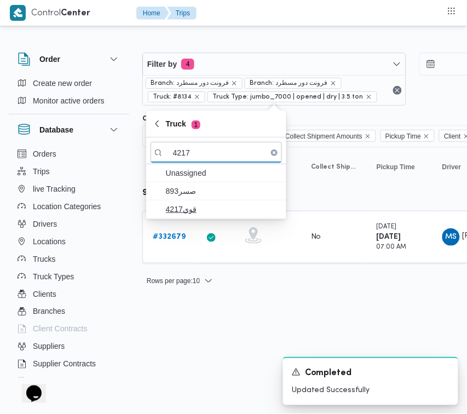
type input "4217"
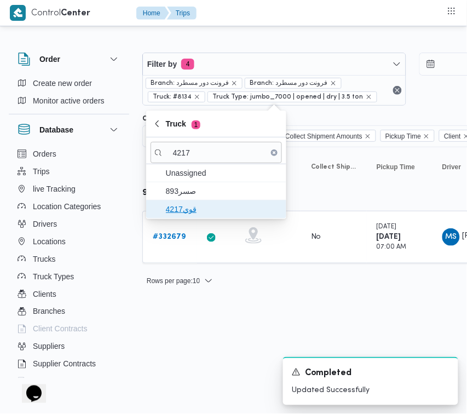
click at [189, 208] on span "قوي4217" at bounding box center [223, 209] width 114 height 13
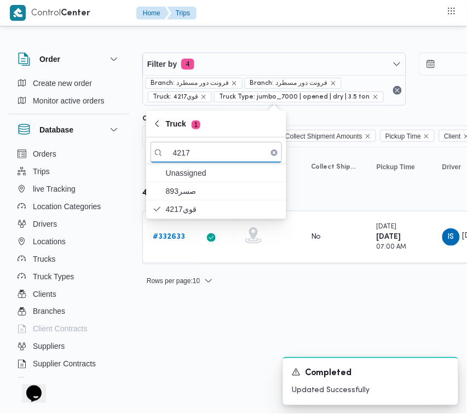
click at [170, 332] on html "Control Center Home Trips Order Create new order Monitor active orders Database…" at bounding box center [233, 207] width 467 height 414
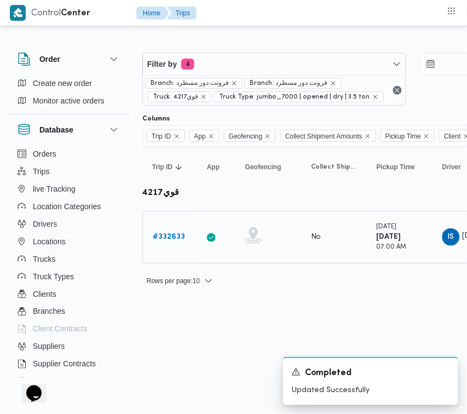
click at [171, 244] on div "# 332633" at bounding box center [169, 237] width 43 height 22
click at [168, 231] on link "# 332633" at bounding box center [169, 237] width 32 height 13
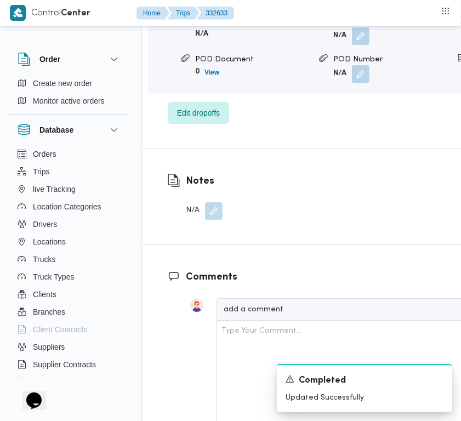
scroll to position [2169, 0]
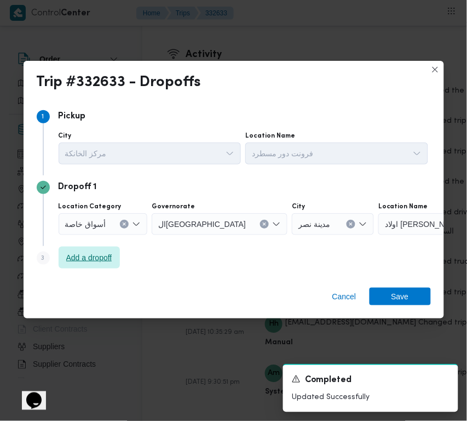
click at [89, 258] on span "Add a dropoff" at bounding box center [89, 257] width 46 height 13
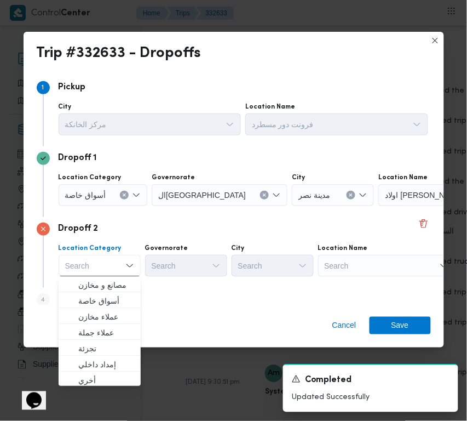
click at [365, 274] on div "Search" at bounding box center [386, 266] width 137 height 22
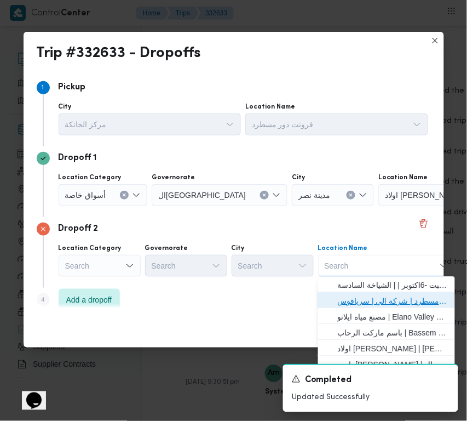
click at [367, 299] on span "فرونت دور مسطرد | شركة الي | سرياقوس" at bounding box center [393, 301] width 111 height 13
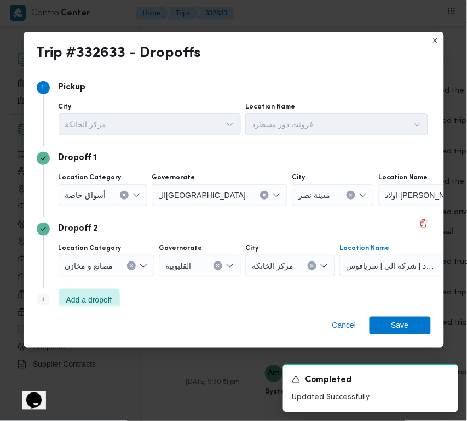
click at [260, 191] on button "Clear input" at bounding box center [264, 195] width 9 height 9
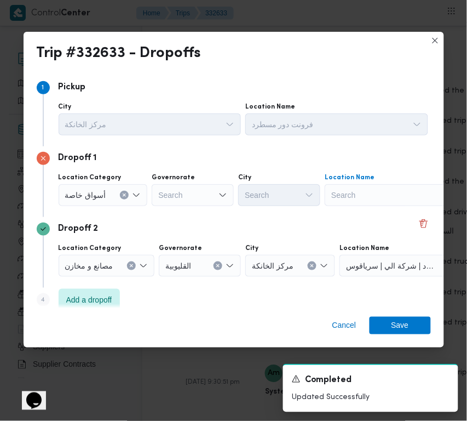
click at [346, 198] on div "Search" at bounding box center [393, 195] width 137 height 22
paste input "سعودي [PERSON_NAME]"
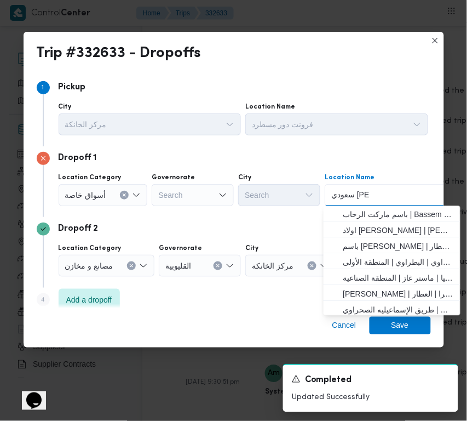
click at [346, 195] on input "سعودي [PERSON_NAME]" at bounding box center [350, 194] width 38 height 13
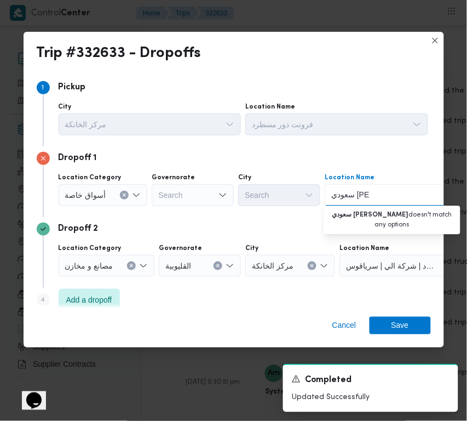
click at [345, 195] on input "سعودي [PERSON_NAME]" at bounding box center [350, 194] width 38 height 13
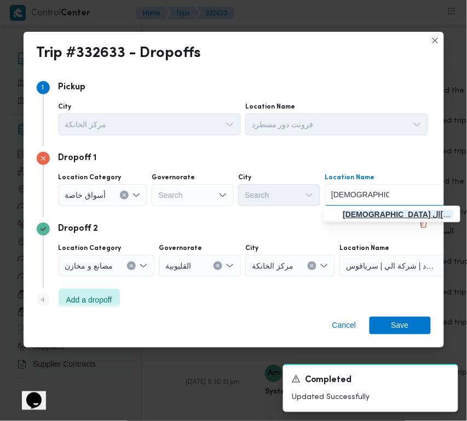
type input "[DEMOGRAPHIC_DATA] ال[PERSON_NAME]"
click at [357, 211] on span "[DEMOGRAPHIC_DATA] ال[PERSON_NAME] | [PERSON_NAME] ماركت | null" at bounding box center [399, 214] width 111 height 13
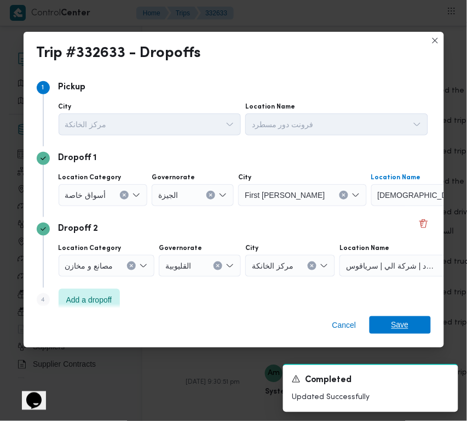
click at [418, 328] on span "Save" at bounding box center [400, 325] width 61 height 18
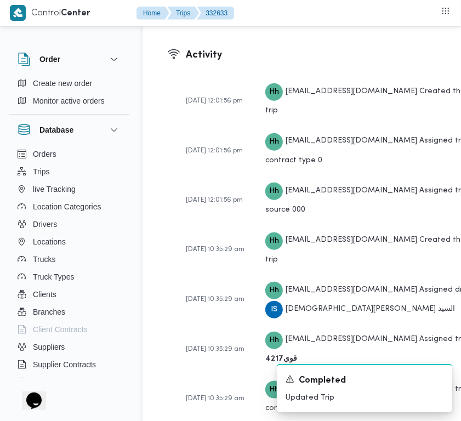
scroll to position [1801, 0]
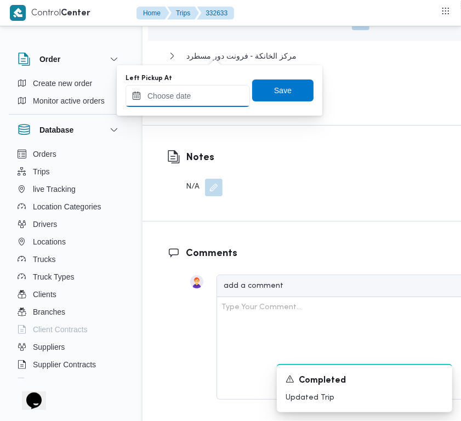
click at [222, 95] on input "Left Pickup At" at bounding box center [187, 96] width 124 height 22
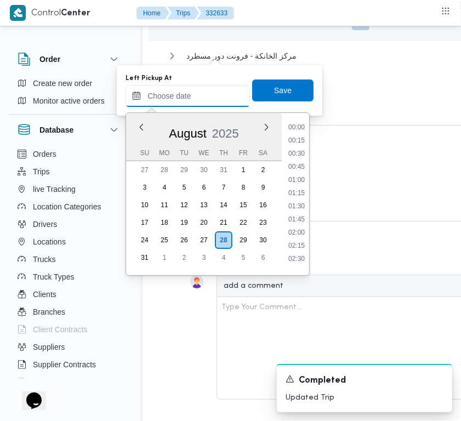
scroll to position [517, 0]
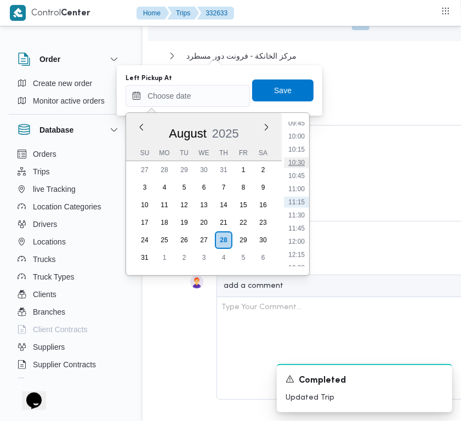
click at [301, 165] on li "10:30" at bounding box center [296, 162] width 25 height 11
type input "[DATE] 10:30"
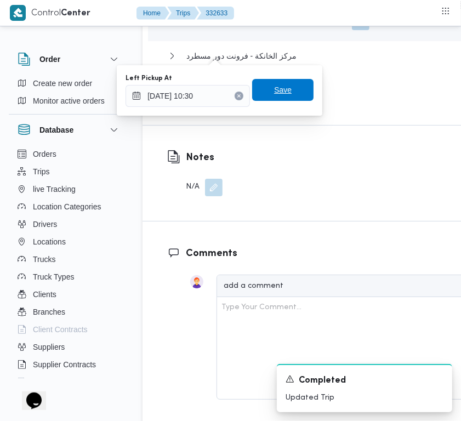
click at [281, 94] on span "Save" at bounding box center [283, 89] width 18 height 13
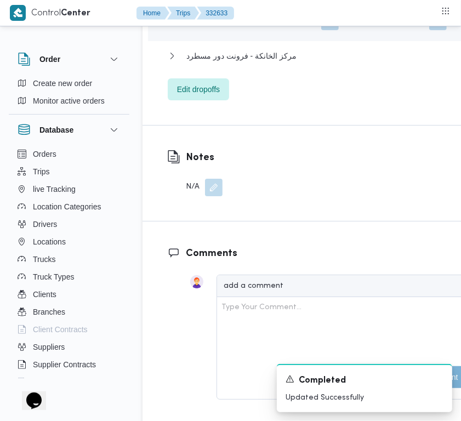
scroll to position [1432, 0]
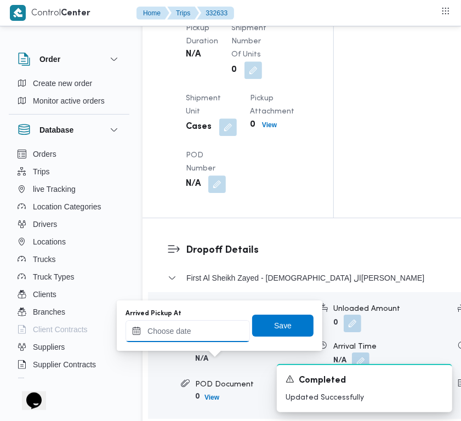
click at [231, 333] on input "Arrived Pickup At" at bounding box center [187, 331] width 124 height 22
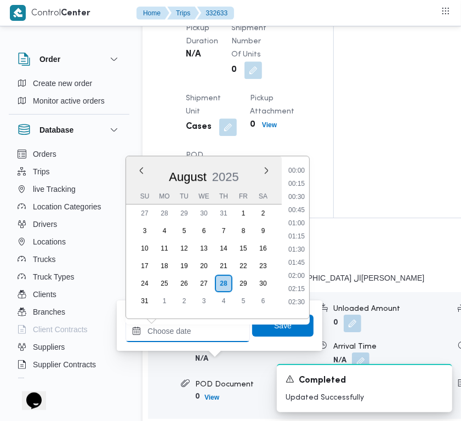
scroll to position [517, 0]
click at [304, 178] on li "10:00" at bounding box center [296, 179] width 25 height 11
type input "[DATE] 10:00"
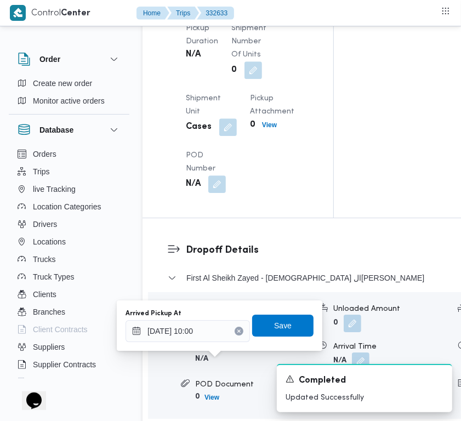
click at [235, 329] on button "Clear input" at bounding box center [239, 331] width 9 height 9
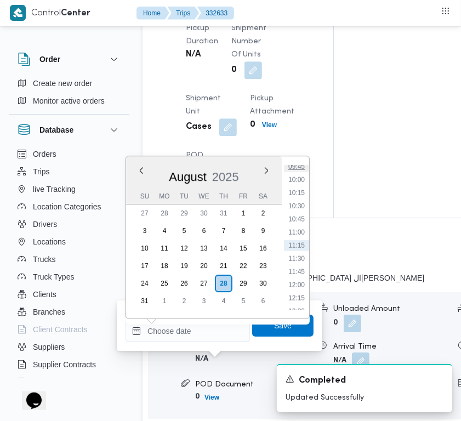
click at [299, 168] on li "09:45" at bounding box center [296, 166] width 25 height 11
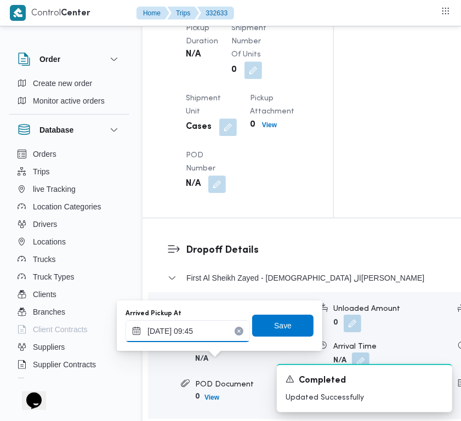
click at [222, 330] on input "[DATE] 09:45" at bounding box center [187, 331] width 124 height 22
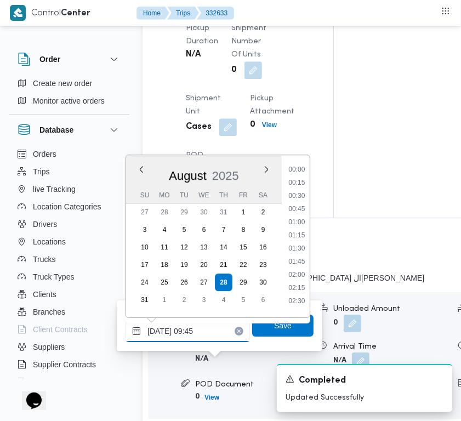
scroll to position [438, 0]
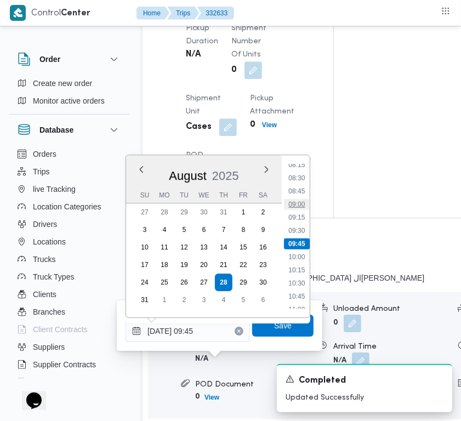
click at [300, 200] on li "09:00" at bounding box center [296, 204] width 25 height 11
type input "[DATE] 09:00"
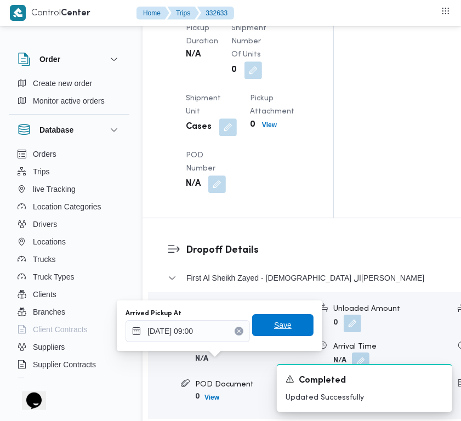
click at [274, 330] on span "Save" at bounding box center [283, 324] width 18 height 13
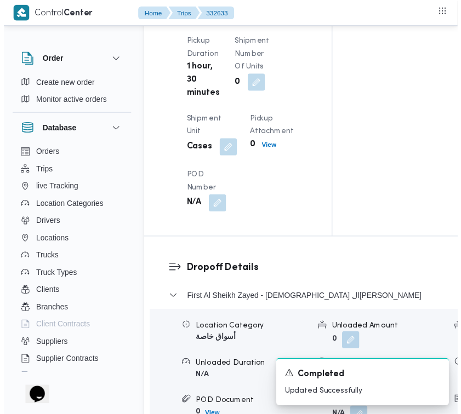
scroll to position [0, 0]
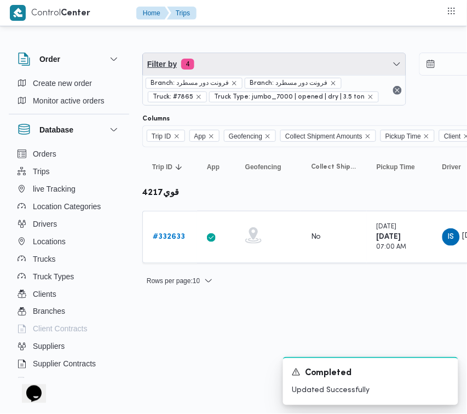
click at [244, 64] on span "Filter by 4" at bounding box center [274, 64] width 263 height 22
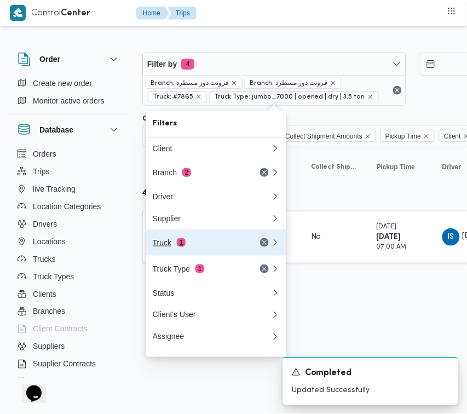
click at [189, 243] on div "Truck 1" at bounding box center [199, 242] width 92 height 9
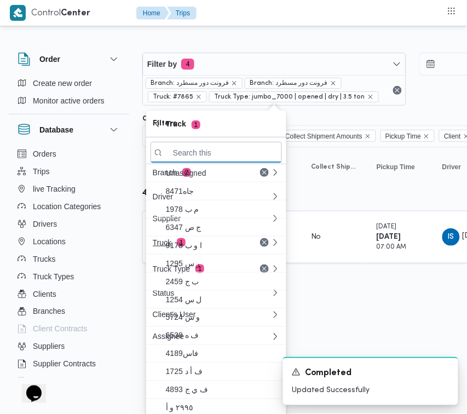
paste input "4287"
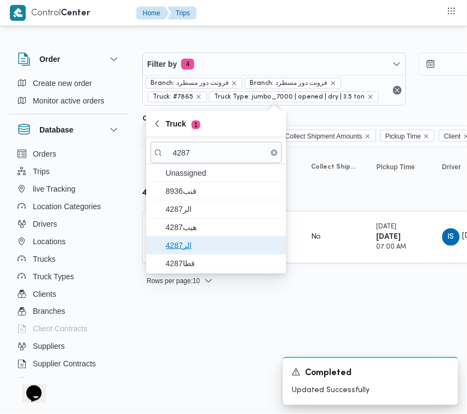
click at [188, 242] on span "الر4287" at bounding box center [223, 245] width 114 height 13
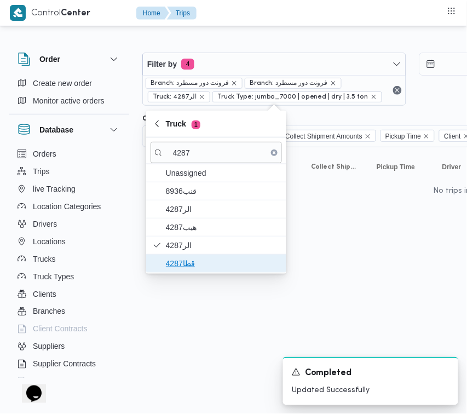
click at [189, 259] on span "قطا4287" at bounding box center [223, 263] width 114 height 13
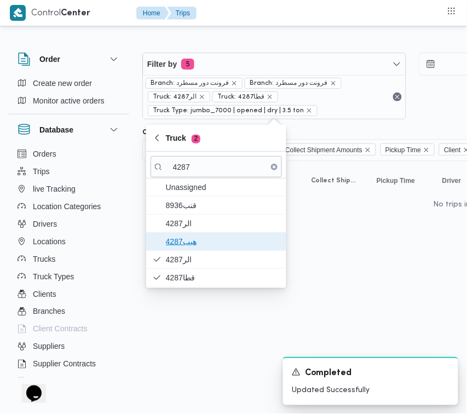
click at [196, 236] on span "هيب4287" at bounding box center [223, 241] width 114 height 13
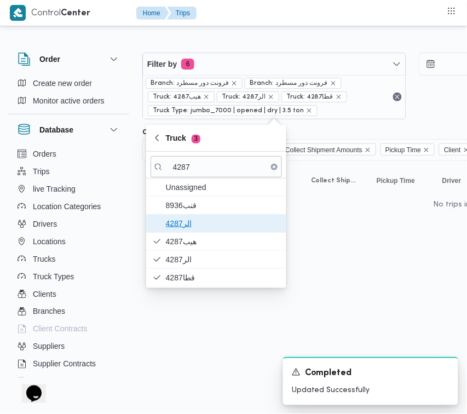
click at [195, 227] on span "4287الر" at bounding box center [223, 223] width 114 height 13
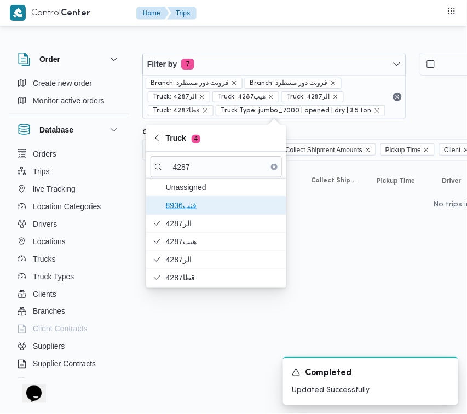
click at [184, 210] on span "8936قنب" at bounding box center [223, 205] width 114 height 13
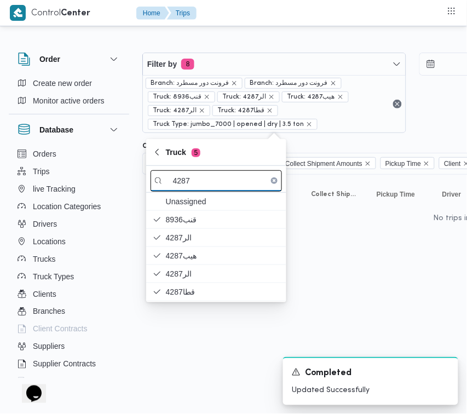
drag, startPoint x: 190, startPoint y: 171, endPoint x: 191, endPoint y: 178, distance: 7.1
click at [190, 171] on input "4287" at bounding box center [217, 180] width 132 height 21
click at [192, 181] on input "4287" at bounding box center [217, 180] width 132 height 21
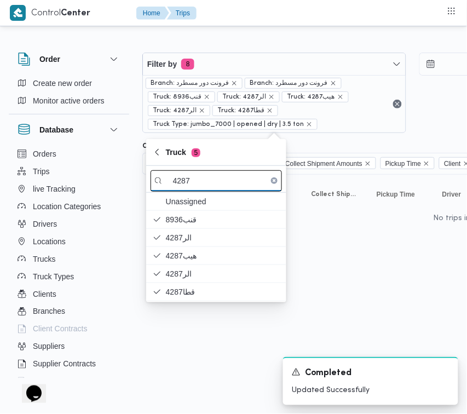
paste input "8584"
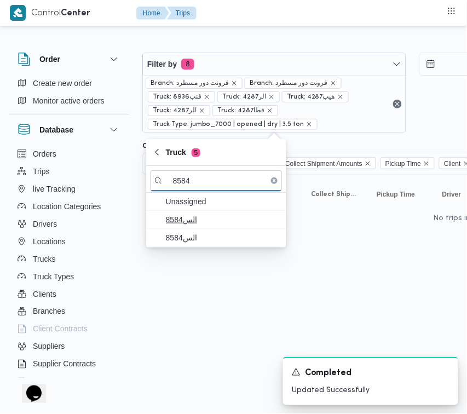
type input "8584"
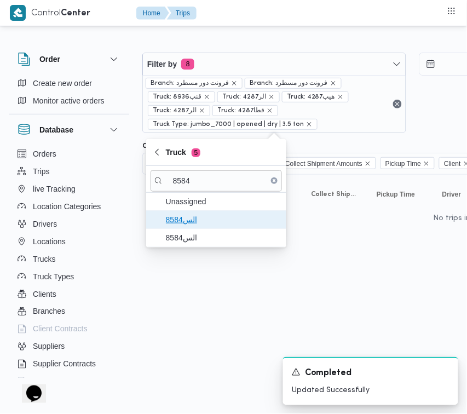
click at [190, 225] on span "الس8584" at bounding box center [223, 219] width 114 height 13
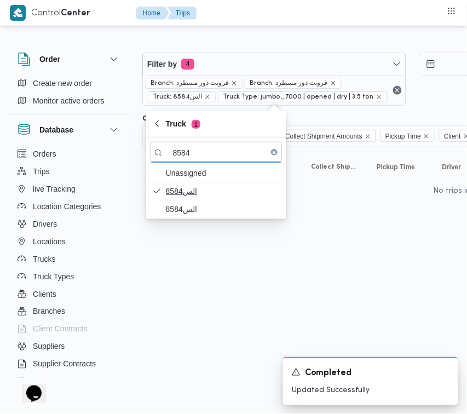
click at [188, 233] on html "Control Center Home Trips Order Create new order Monitor active orders Database…" at bounding box center [233, 207] width 467 height 414
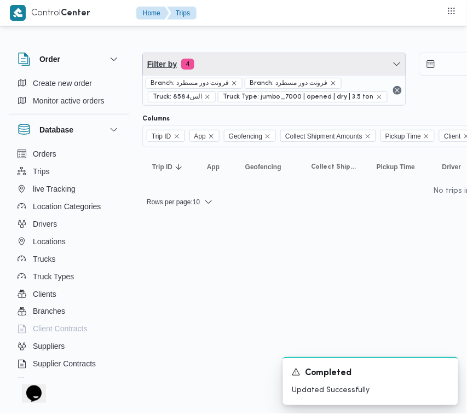
click at [226, 53] on span "Filter by 4" at bounding box center [274, 64] width 263 height 22
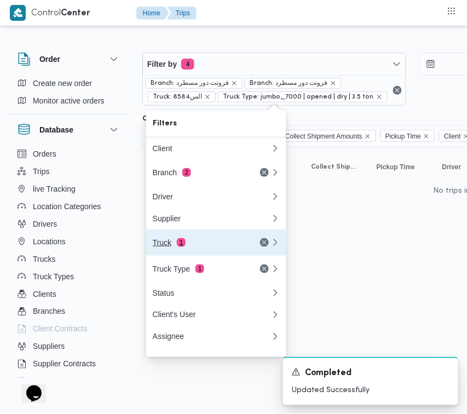
click at [184, 244] on span "1" at bounding box center [181, 242] width 9 height 9
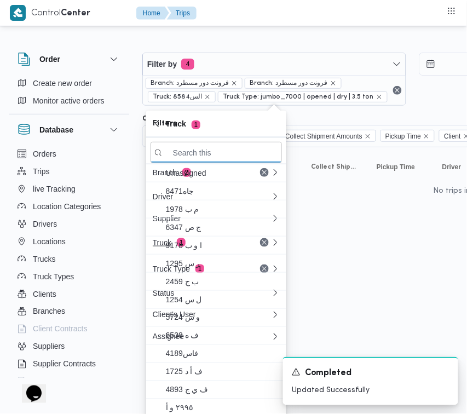
paste input "6862"
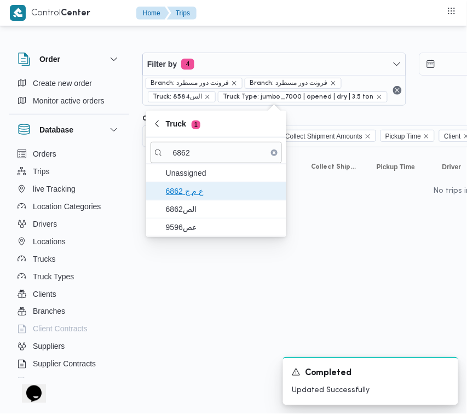
click at [186, 193] on span "ع م ج 6862" at bounding box center [223, 191] width 114 height 13
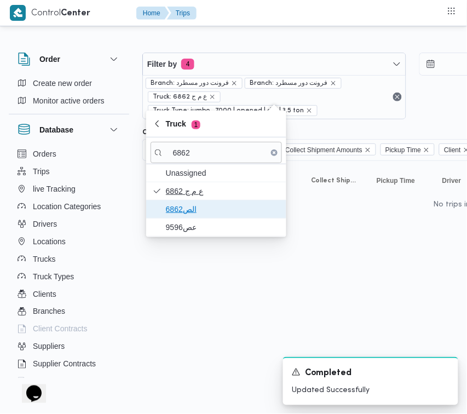
drag, startPoint x: 186, startPoint y: 201, endPoint x: 185, endPoint y: 207, distance: 6.7
click at [186, 202] on span "الص6862" at bounding box center [217, 210] width 132 height 18
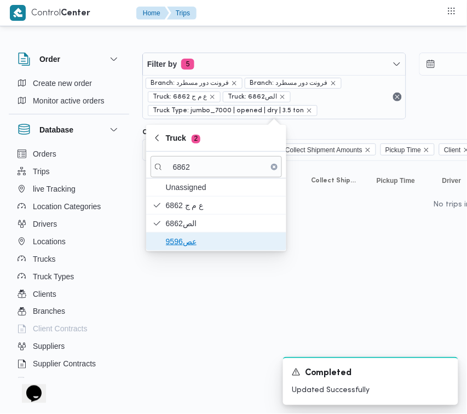
click at [179, 243] on span "عص9596" at bounding box center [223, 241] width 114 height 13
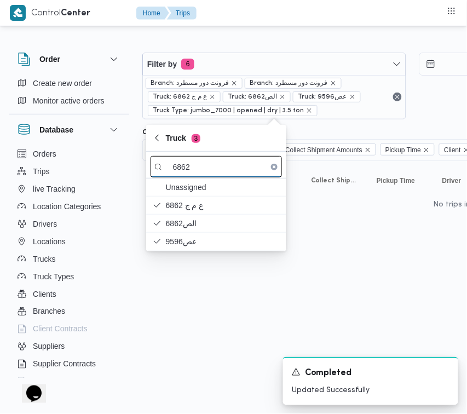
click at [193, 162] on input "6862" at bounding box center [217, 166] width 132 height 21
paste input "8418"
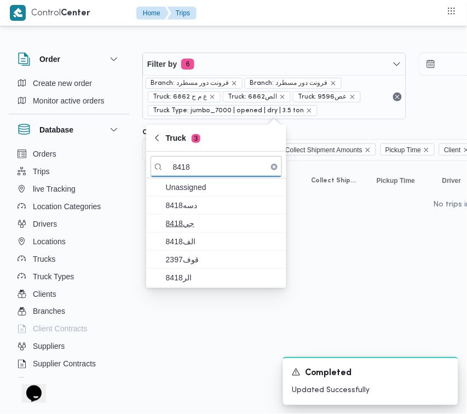
type input "8418"
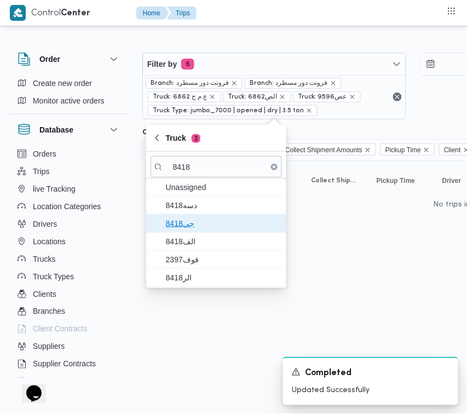
click at [196, 225] on span "جي8418" at bounding box center [223, 223] width 114 height 13
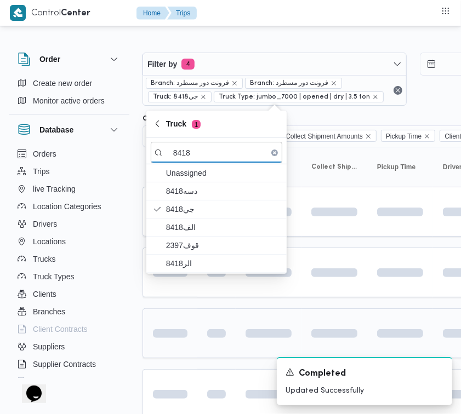
click at [217, 340] on html "Control Center Home Trips Order Create new order Monitor active orders Database…" at bounding box center [230, 207] width 461 height 414
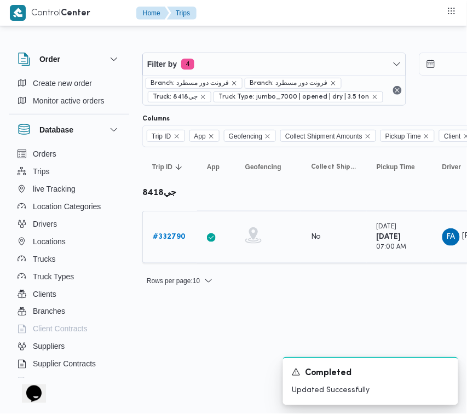
click at [165, 237] on b "# 332790" at bounding box center [169, 236] width 33 height 7
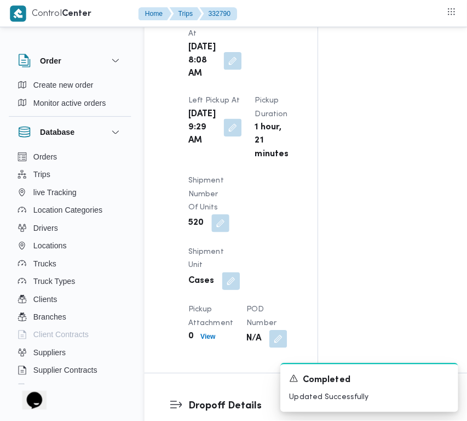
scroll to position [1811, 0]
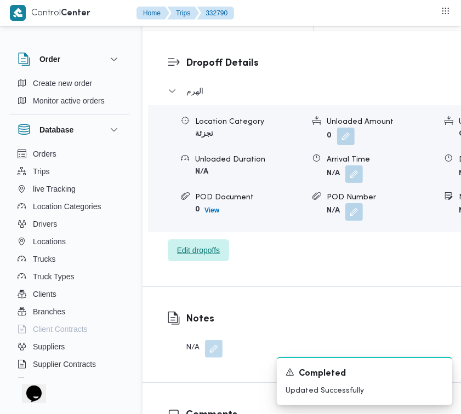
click at [195, 257] on span "Edit dropoffs" at bounding box center [198, 250] width 43 height 13
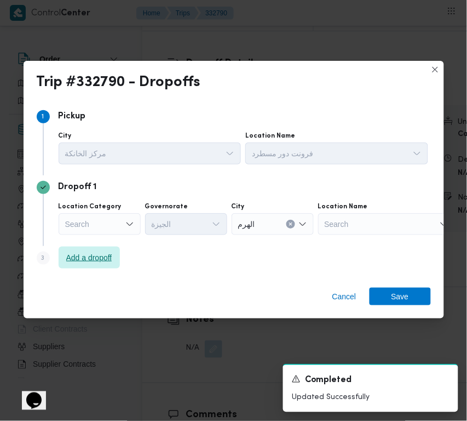
click at [69, 253] on span "Add a dropoff" at bounding box center [89, 257] width 46 height 13
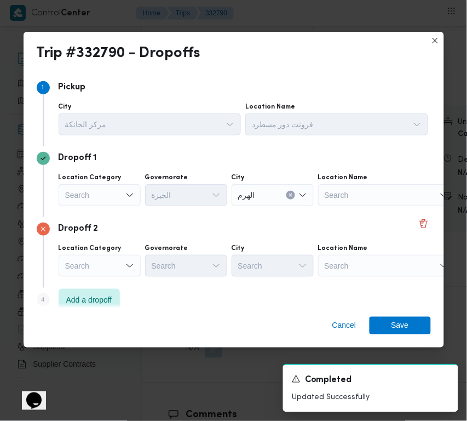
click at [216, 291] on div "Step 4 is disabled 4 Add a dropoff" at bounding box center [234, 302] width 395 height 28
click at [78, 296] on span "Add a dropoff" at bounding box center [89, 299] width 46 height 13
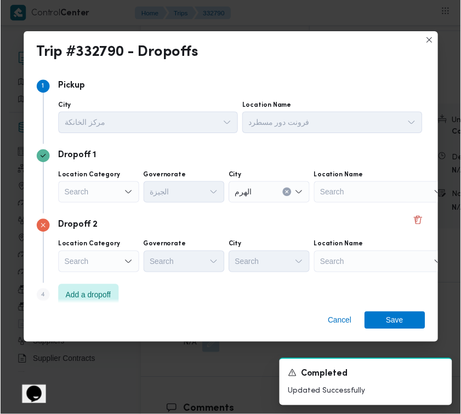
scroll to position [83, 0]
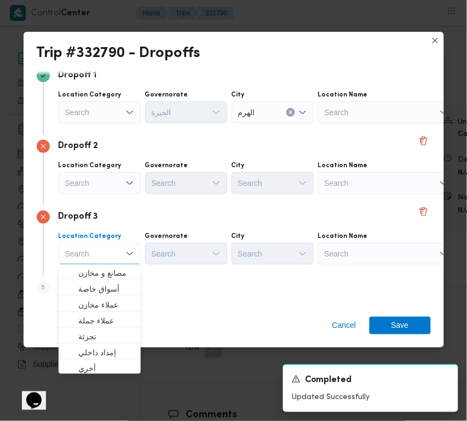
click at [351, 250] on div "Search" at bounding box center [386, 254] width 137 height 22
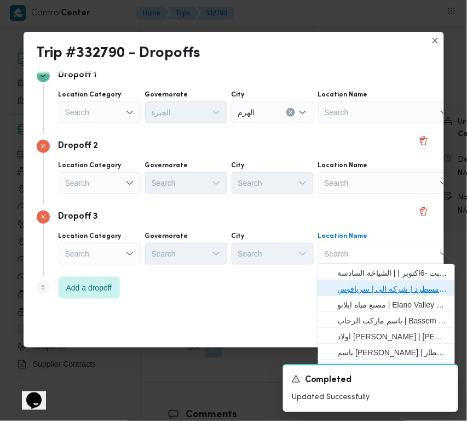
click at [368, 283] on span "فرونت دور مسطرد | شركة الي | سرياقوس" at bounding box center [393, 288] width 111 height 13
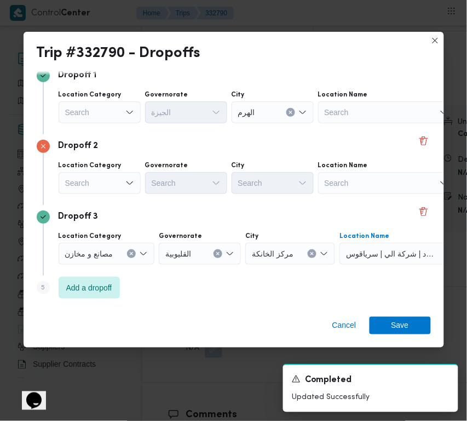
click at [92, 117] on div "Search" at bounding box center [100, 112] width 82 height 22
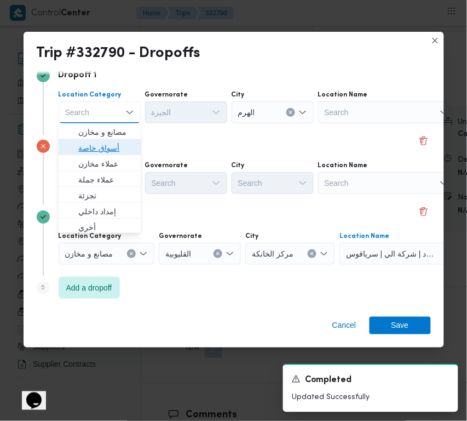
click at [104, 140] on span "أسواق خاصة" at bounding box center [99, 148] width 73 height 18
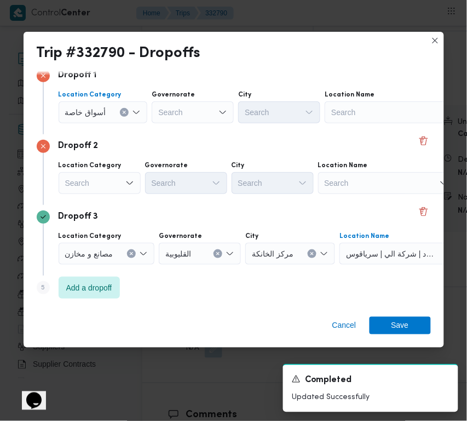
click at [126, 107] on div "أسواق خاصة Combo box. Selected. أسواق خاصة. Press Backspace to delete أسواق خاص…" at bounding box center [103, 112] width 89 height 22
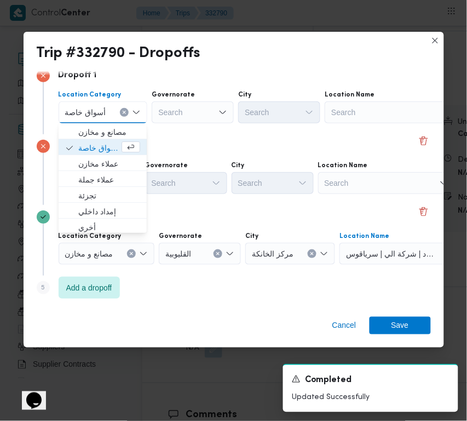
click at [123, 110] on icon "Clear input" at bounding box center [124, 112] width 4 height 4
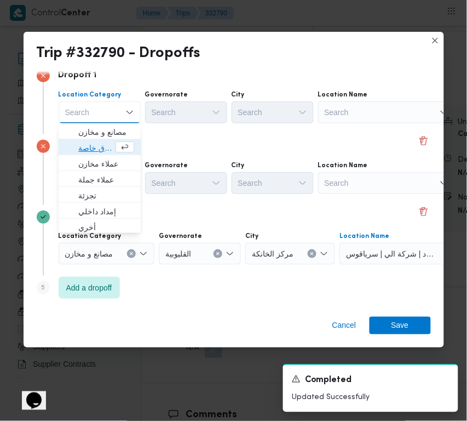
click at [94, 147] on span "أسواق خاصة" at bounding box center [95, 147] width 35 height 13
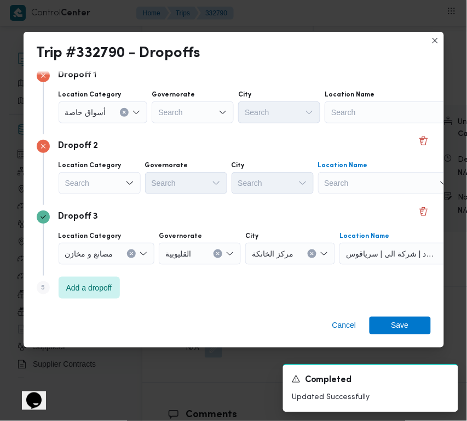
click at [335, 192] on div "Search" at bounding box center [386, 183] width 137 height 22
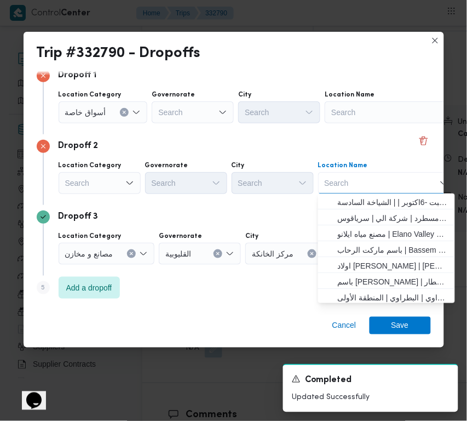
click at [360, 182] on div "Search Combo box. Selected. Combo box input. Search. Type some text or, to disp…" at bounding box center [386, 183] width 137 height 22
paste input "مكسب البراجيل"
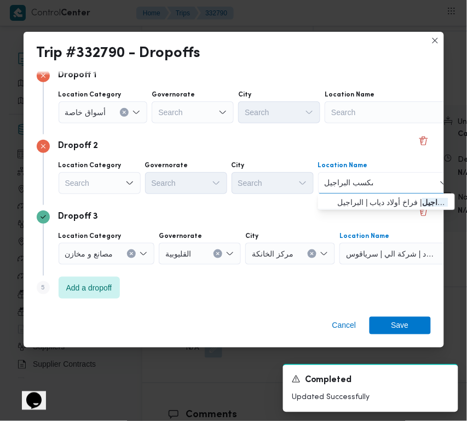
type input "مكسب البراجيل"
drag, startPoint x: 363, startPoint y: 200, endPoint x: 357, endPoint y: 201, distance: 6.1
click at [363, 201] on span "مكسب البراجيل | فراخ أولاد دياب | البراجيل" at bounding box center [393, 202] width 111 height 13
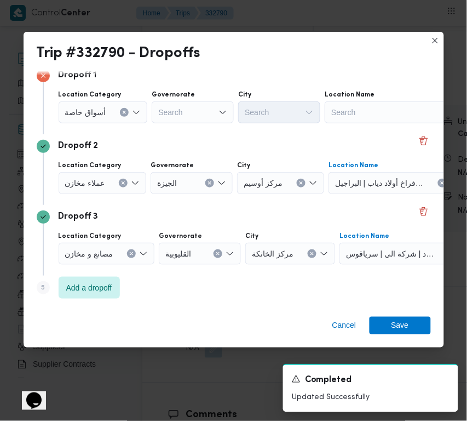
click at [382, 106] on div "Search" at bounding box center [393, 112] width 137 height 22
click at [190, 113] on div "Search" at bounding box center [193, 112] width 82 height 22
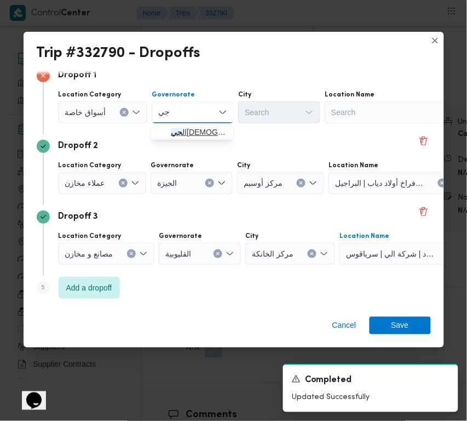
type input "جي"
click at [163, 130] on icon "button" at bounding box center [162, 132] width 9 height 9
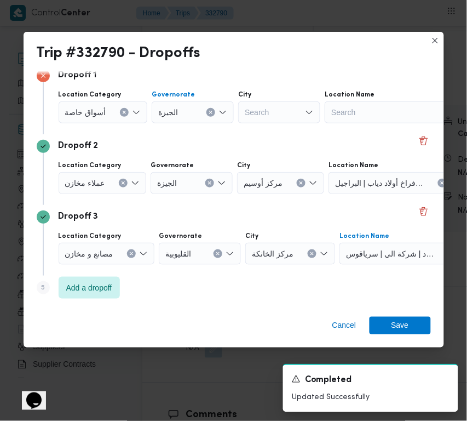
click at [369, 102] on div "Search" at bounding box center [393, 112] width 137 height 22
click at [370, 103] on div "Search" at bounding box center [393, 112] width 137 height 22
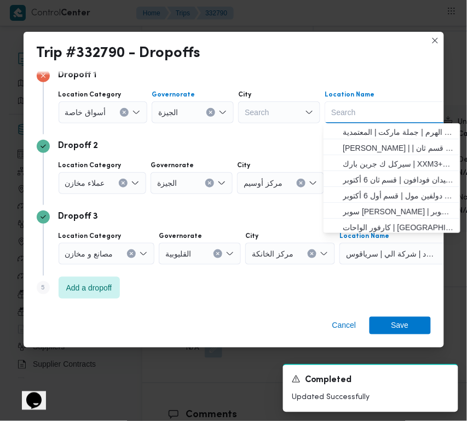
paste input "Metro"
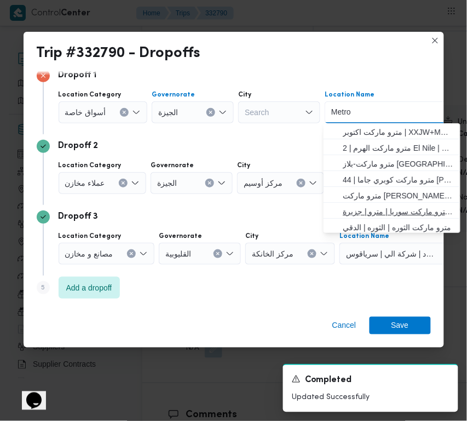
type input "Metro"
click at [395, 207] on span "مترو ماركت سوريا | مترو | جزيرة [GEOGRAPHIC_DATA]" at bounding box center [399, 211] width 111 height 13
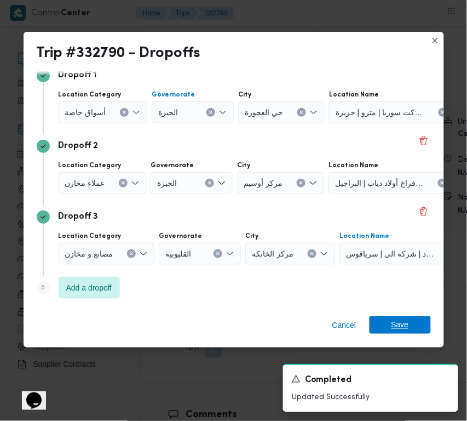
click at [393, 322] on span "Save" at bounding box center [401, 325] width 18 height 18
click at [393, 262] on div "الهرم Location Category تجزئة Unloaded Amount 0 Unloaded Unit Cases Unloaded Du…" at bounding box center [358, 173] width 381 height 178
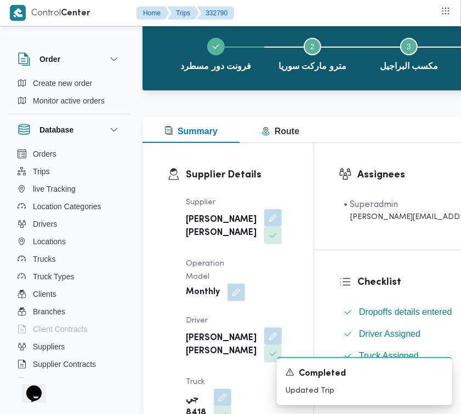
scroll to position [0, 0]
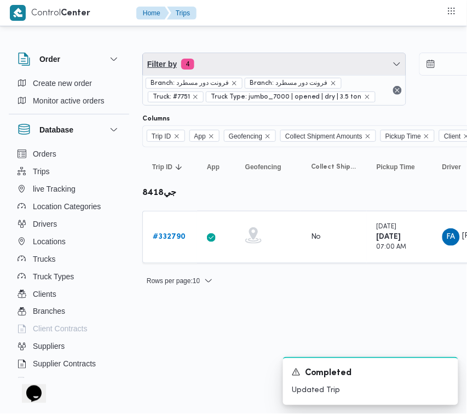
click at [244, 69] on span "Filter by 4" at bounding box center [274, 64] width 263 height 22
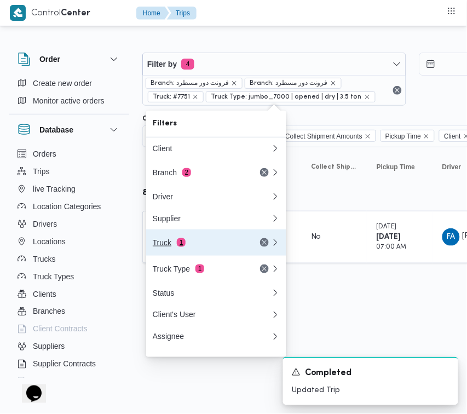
click at [221, 236] on button "Truck 1" at bounding box center [216, 243] width 140 height 26
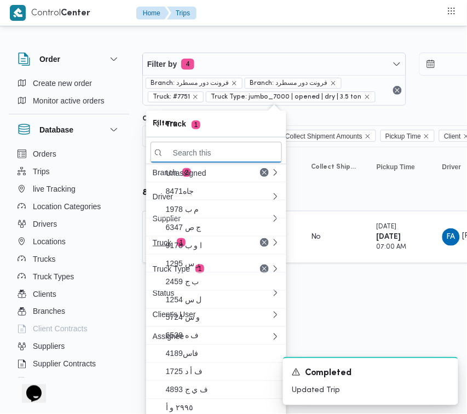
paste input "3589"
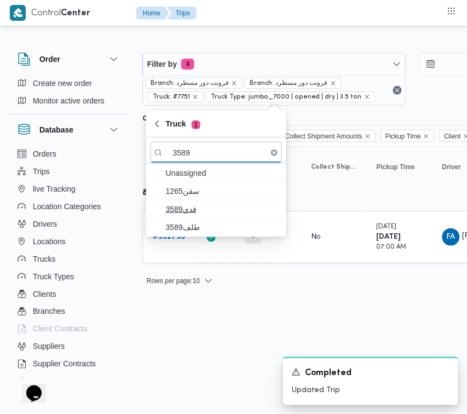
type input "3589"
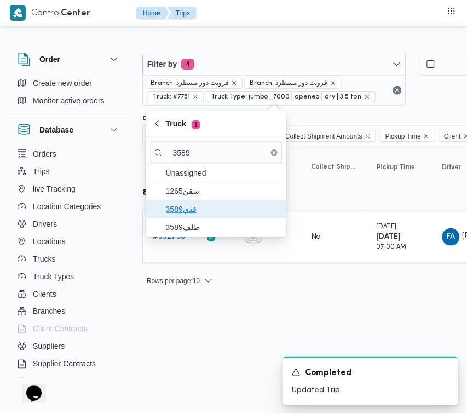
click at [169, 203] on span "فدي3589" at bounding box center [223, 209] width 114 height 13
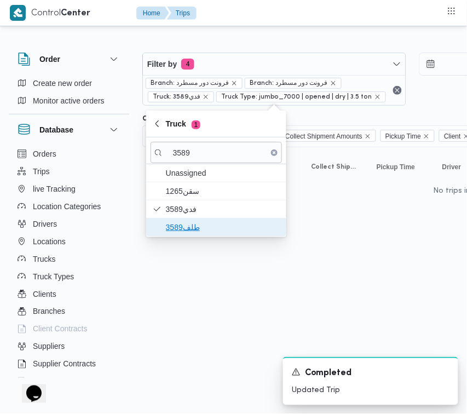
click at [180, 227] on span "طلف3589" at bounding box center [223, 227] width 114 height 13
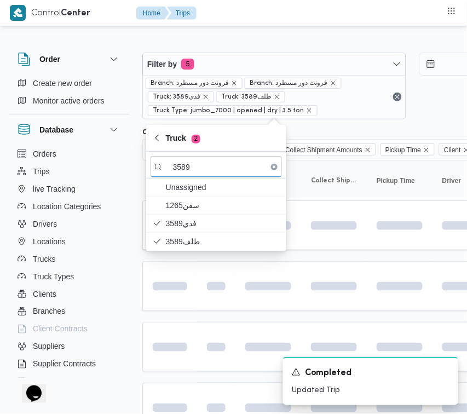
click at [170, 332] on html "Control Center Home Trips Order Create new order Monitor active orders Database…" at bounding box center [233, 207] width 467 height 414
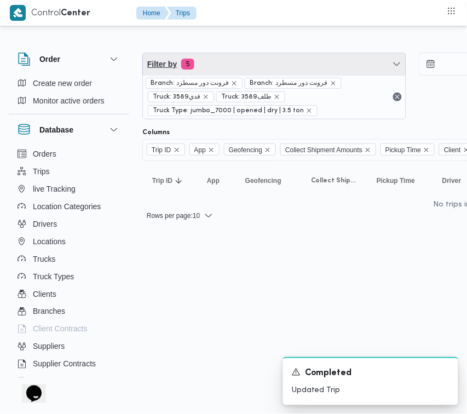
click at [247, 61] on span "Filter by 5" at bounding box center [274, 64] width 263 height 22
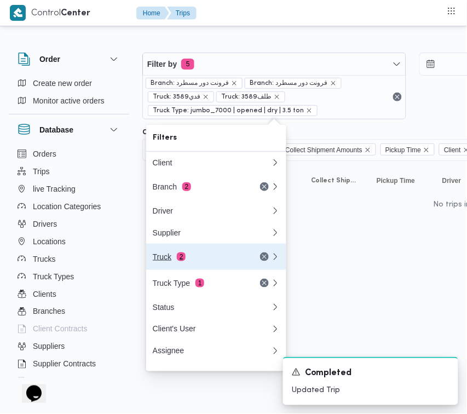
click at [209, 261] on div "Truck 2" at bounding box center [199, 257] width 92 height 9
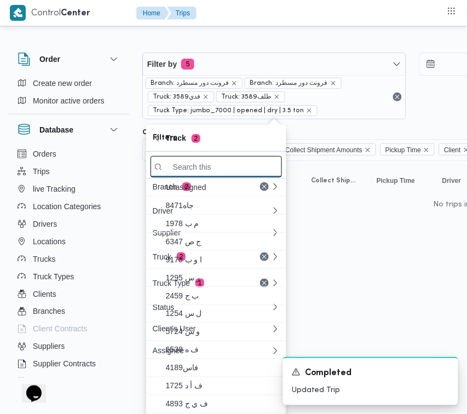
paste input "5421"
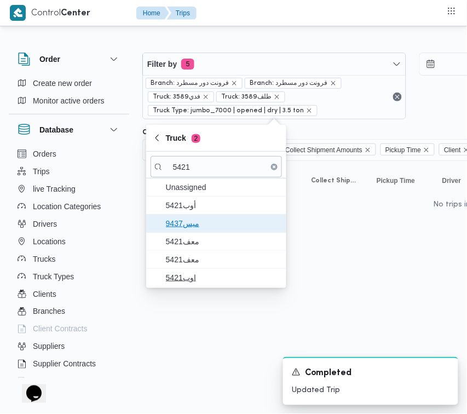
click at [207, 228] on span "ميس9437" at bounding box center [223, 223] width 114 height 13
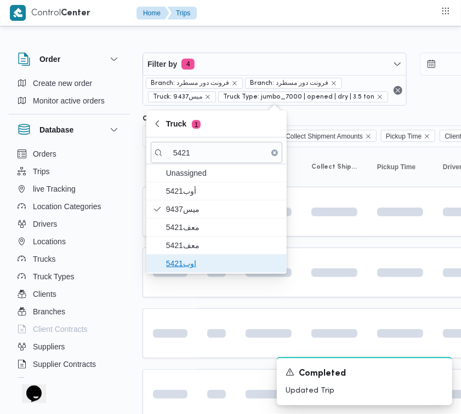
click at [200, 260] on span "اوب5421" at bounding box center [223, 263] width 114 height 13
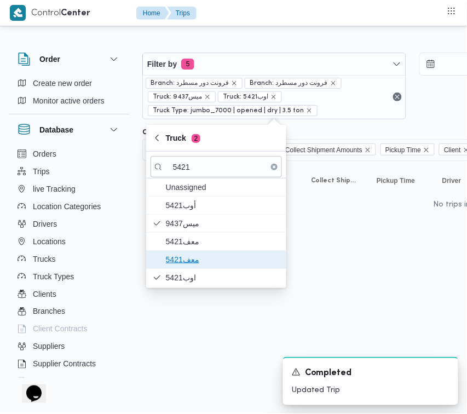
click at [192, 256] on span "معف5421" at bounding box center [223, 259] width 114 height 13
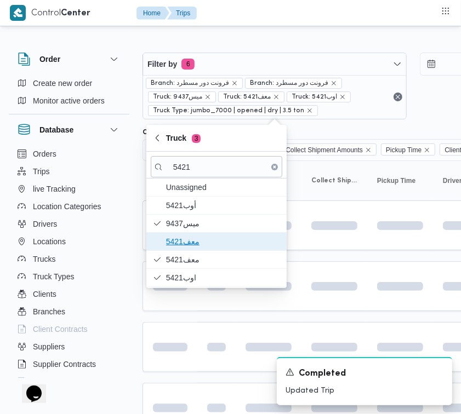
click at [187, 247] on span "معف5421" at bounding box center [223, 241] width 114 height 13
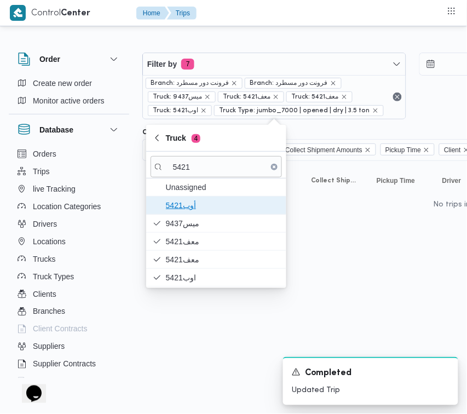
click at [184, 209] on span "5421أوب" at bounding box center [223, 205] width 114 height 13
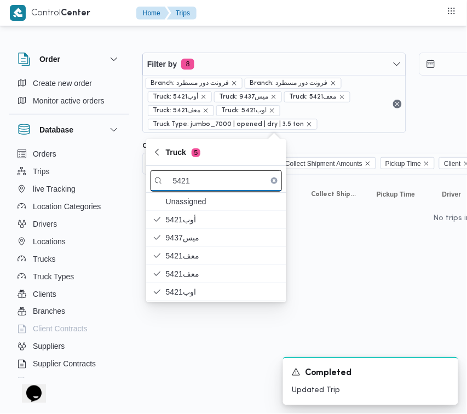
click at [211, 181] on input "5421" at bounding box center [217, 180] width 132 height 21
paste input "1527"
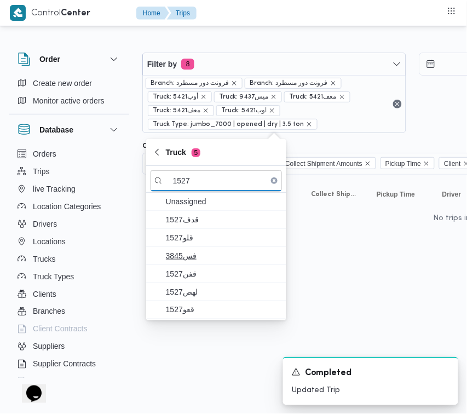
type input "1527"
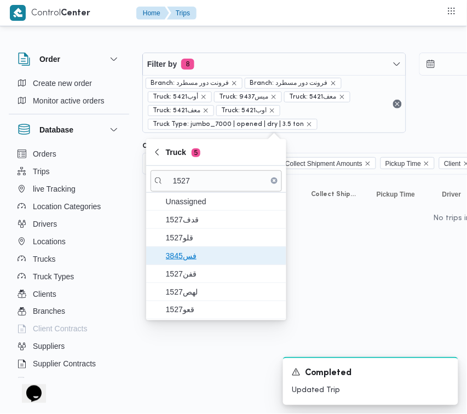
click at [192, 249] on span "3845فس" at bounding box center [223, 255] width 114 height 13
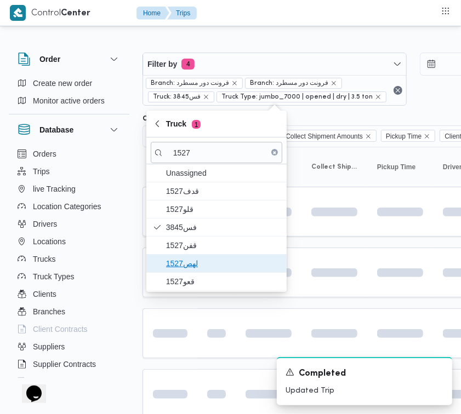
click at [188, 270] on span "1527لهص" at bounding box center [223, 263] width 114 height 13
click at [188, 271] on span "1527لهص" at bounding box center [217, 264] width 132 height 18
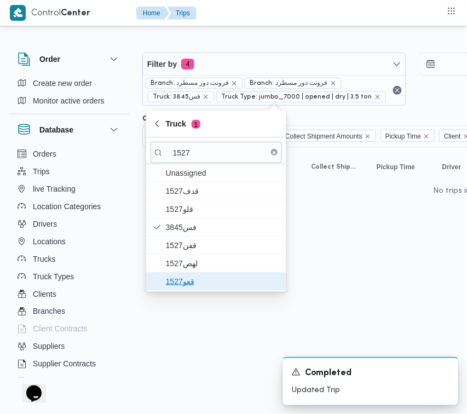
click at [186, 288] on span "قعو1527" at bounding box center [223, 281] width 114 height 13
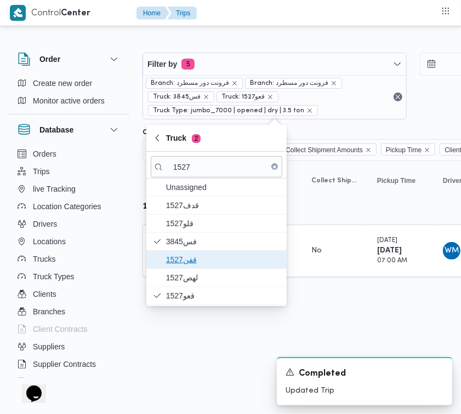
click at [188, 261] on span "1527قفن" at bounding box center [223, 259] width 114 height 13
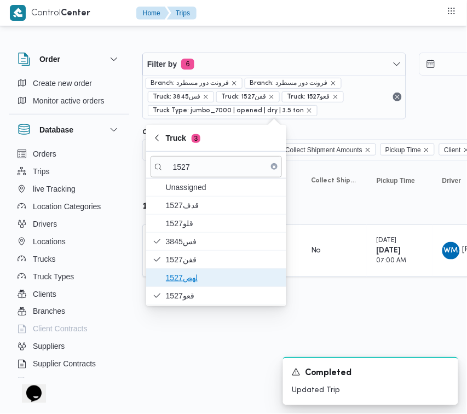
click at [185, 281] on span "1527لهص" at bounding box center [223, 277] width 114 height 13
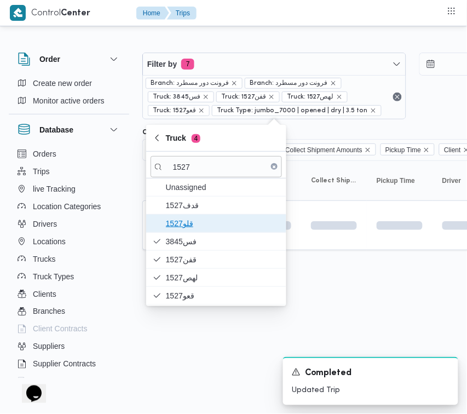
click at [189, 216] on span "قلو1527" at bounding box center [217, 224] width 132 height 18
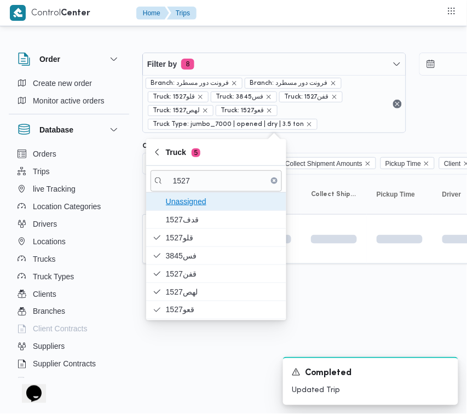
click at [192, 209] on span "Unassigned" at bounding box center [217, 202] width 132 height 18
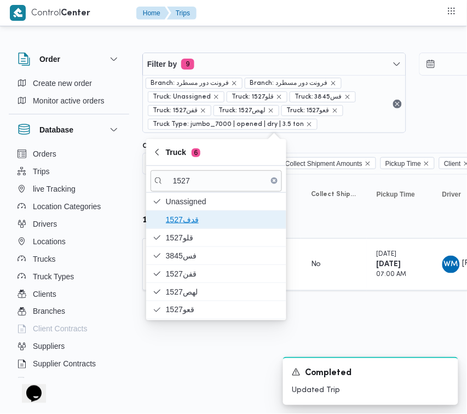
click at [189, 219] on span "قدف1527" at bounding box center [223, 219] width 114 height 13
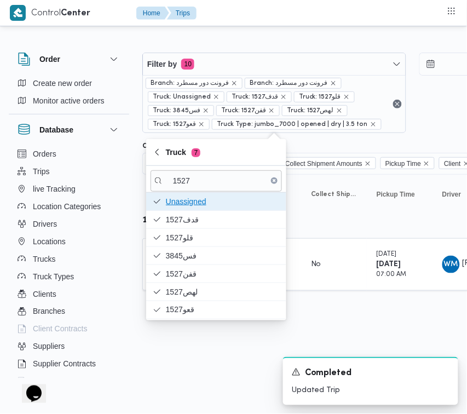
click at [187, 205] on span "Unassigned" at bounding box center [223, 201] width 114 height 13
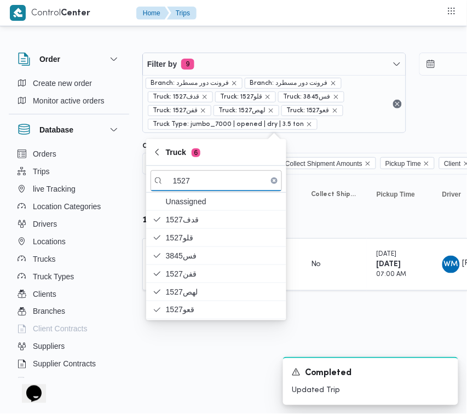
click at [193, 358] on html "Control Center Home Trips Order Create new order Monitor active orders Database…" at bounding box center [233, 207] width 467 height 414
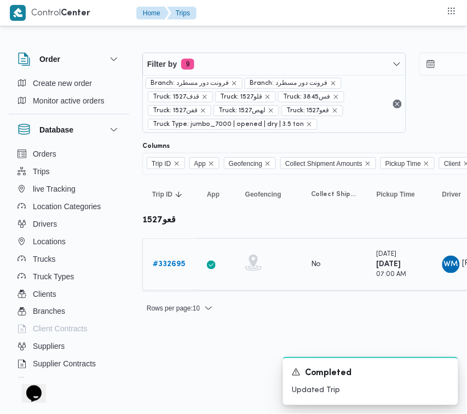
click at [181, 266] on b "# 332695" at bounding box center [169, 264] width 32 height 7
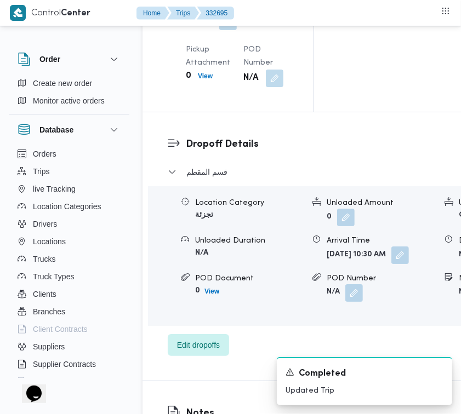
scroll to position [2169, 0]
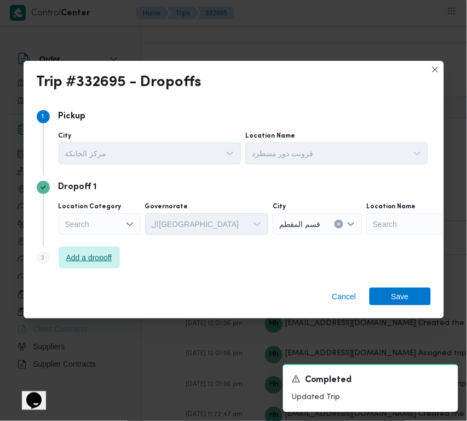
click at [89, 259] on span "Add a dropoff" at bounding box center [89, 257] width 46 height 13
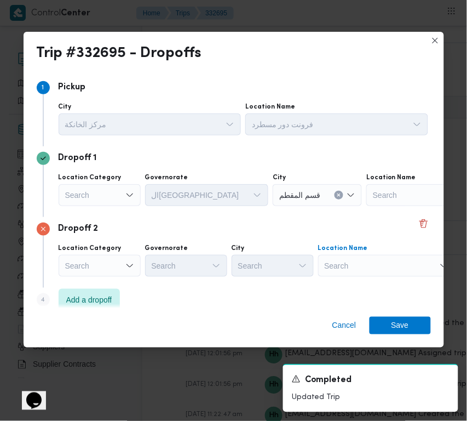
click at [377, 258] on div "Search" at bounding box center [386, 266] width 137 height 22
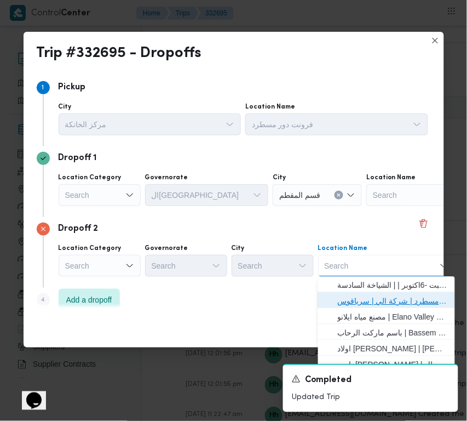
click at [376, 302] on span "فرونت دور مسطرد | شركة الي | سرياقوس" at bounding box center [393, 301] width 111 height 13
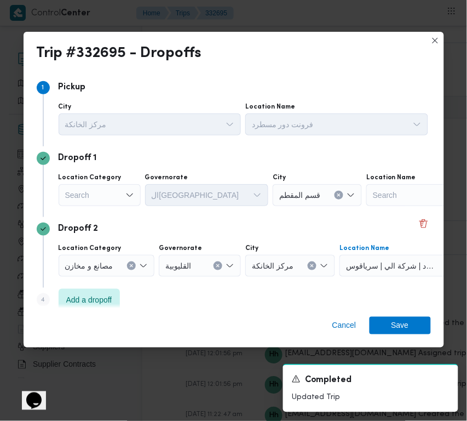
click at [104, 190] on div "Search" at bounding box center [100, 195] width 82 height 22
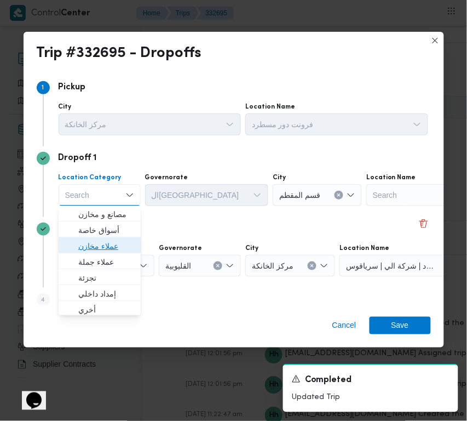
click at [110, 247] on span "عملاء مخازن" at bounding box center [106, 246] width 56 height 13
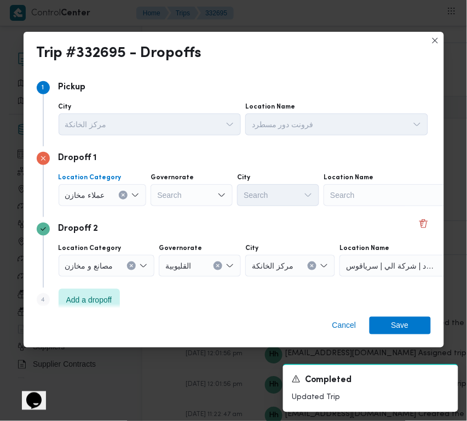
click at [102, 193] on span "عملاء مخازن" at bounding box center [85, 194] width 40 height 12
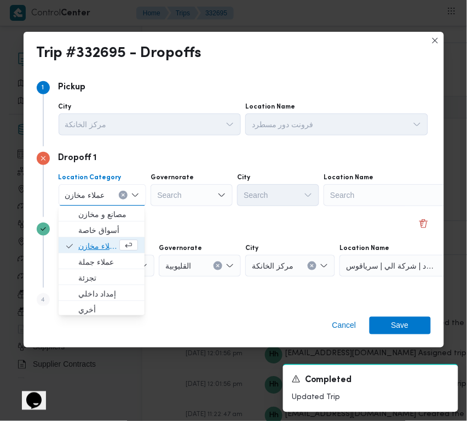
click at [113, 238] on span "عملاء مخازن" at bounding box center [101, 247] width 77 height 18
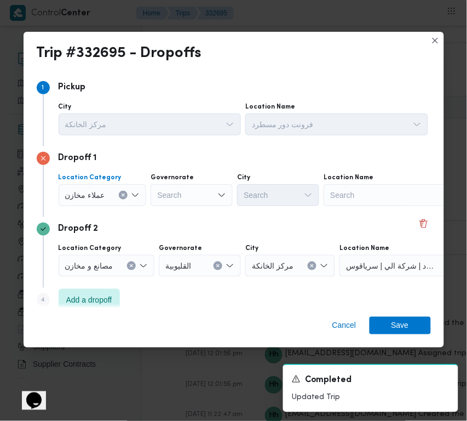
click at [86, 195] on span "عملاء مخازن" at bounding box center [85, 194] width 40 height 12
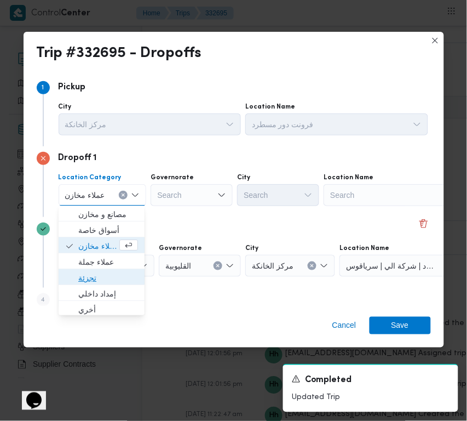
click at [94, 277] on span "تجزئة" at bounding box center [108, 278] width 60 height 13
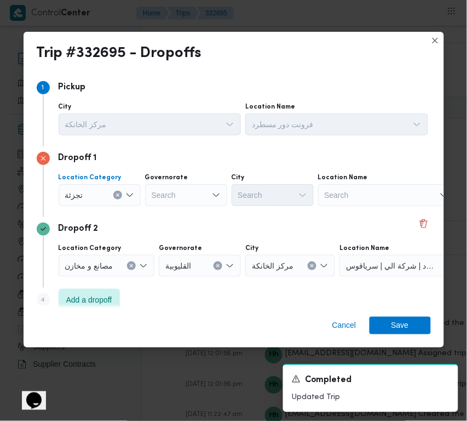
click at [163, 188] on div "Search" at bounding box center [186, 195] width 82 height 22
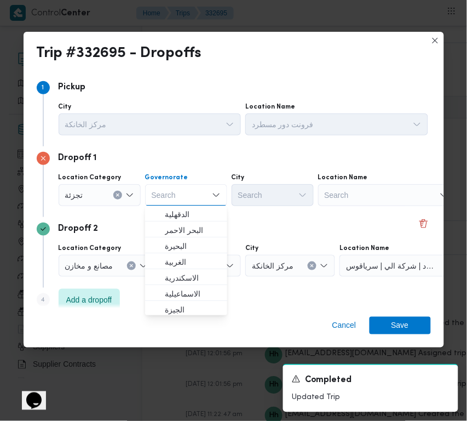
paste input "جيزة"
type input "جيزة"
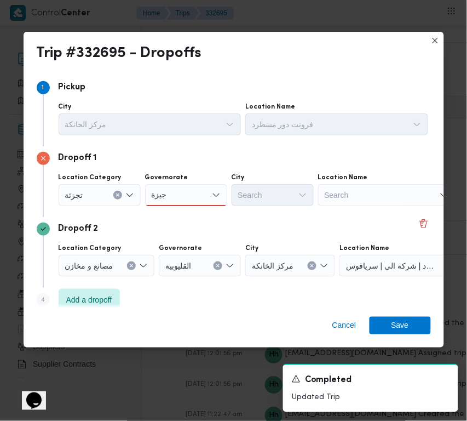
click at [184, 195] on div "جيزة جيزة" at bounding box center [186, 195] width 82 height 22
click at [185, 212] on span "ال جيزة" at bounding box center [193, 214] width 56 height 13
click at [239, 197] on div at bounding box center [238, 195] width 5 height 18
paste input "أكتوبر"
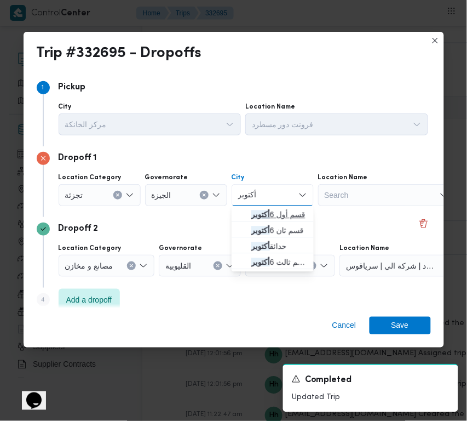
type input "أكتوبر"
click at [247, 212] on span "قسم أول 6 أكتوبر" at bounding box center [272, 215] width 73 height 18
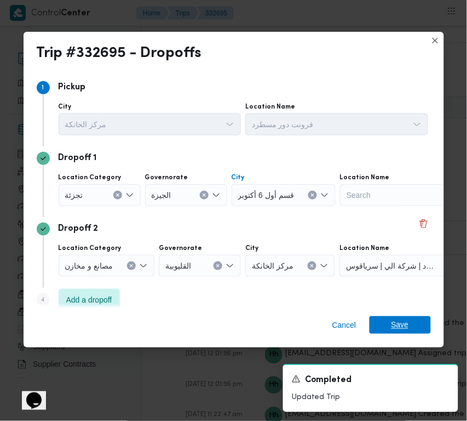
click at [392, 324] on span "Save" at bounding box center [401, 325] width 18 height 18
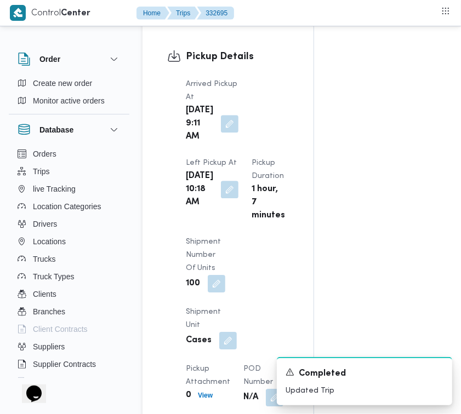
scroll to position [0, 0]
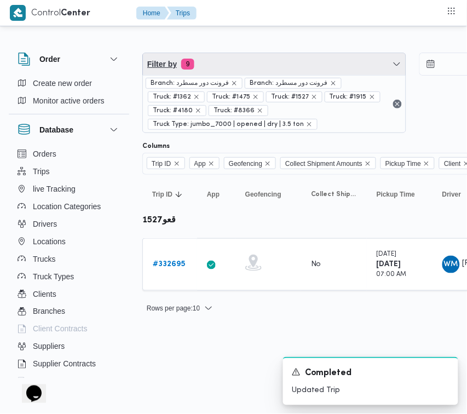
click at [297, 65] on span "Filter by 9" at bounding box center [274, 64] width 263 height 22
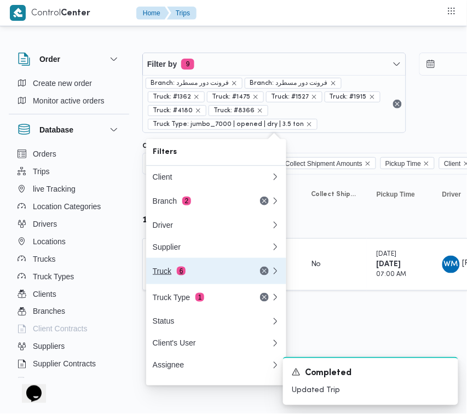
click at [205, 270] on div "Truck 6" at bounding box center [199, 271] width 92 height 9
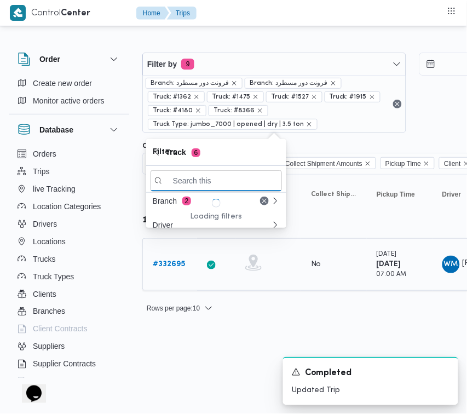
paste input "9283"
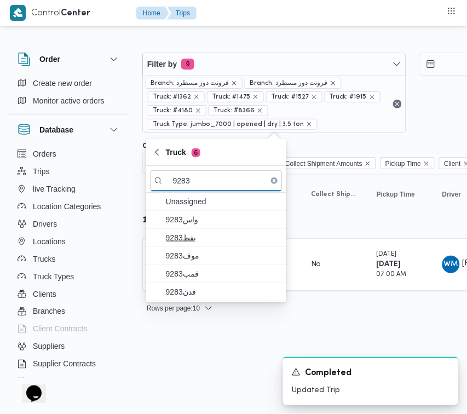
type input "9283"
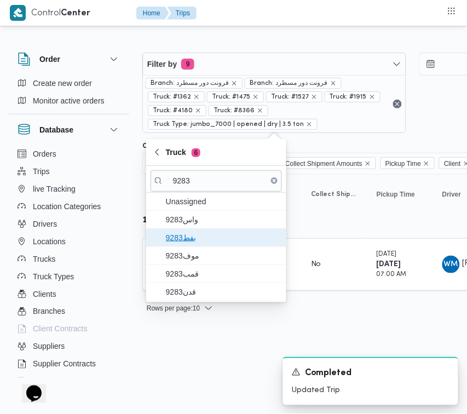
click at [186, 231] on span "9283بفط" at bounding box center [223, 237] width 114 height 13
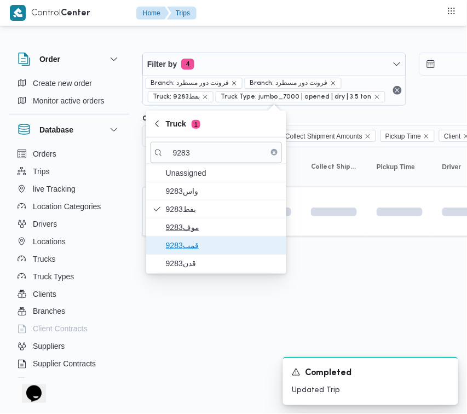
click at [190, 251] on span "قمب9283" at bounding box center [223, 245] width 114 height 13
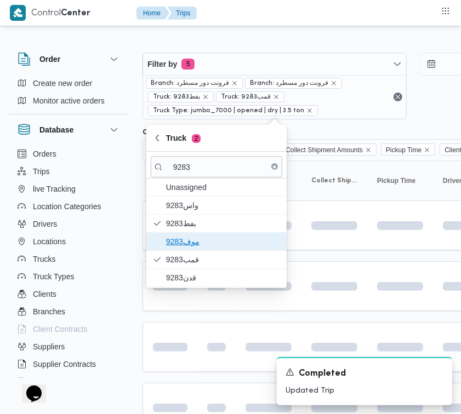
click at [189, 240] on span "9283موف" at bounding box center [223, 241] width 114 height 13
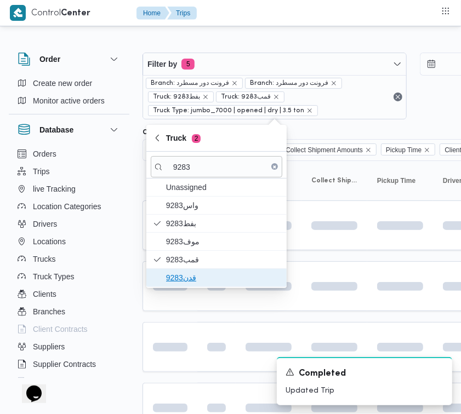
click at [185, 277] on span "قدن9283" at bounding box center [223, 277] width 114 height 13
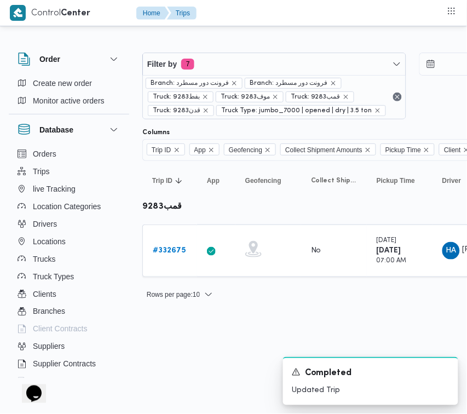
click at [155, 387] on html "Control Center Home Trips Order Create new order Monitor active orders Database…" at bounding box center [233, 207] width 467 height 414
click at [166, 253] on b "# 332675" at bounding box center [169, 250] width 33 height 7
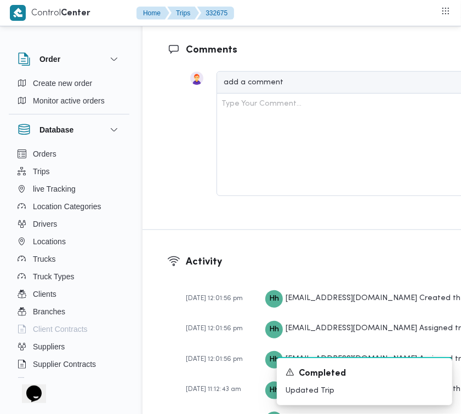
scroll to position [2169, 0]
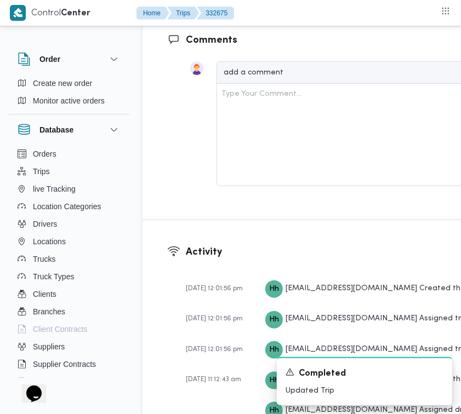
click at [360, 245] on h3 "Activity" at bounding box center [367, 252] width 363 height 15
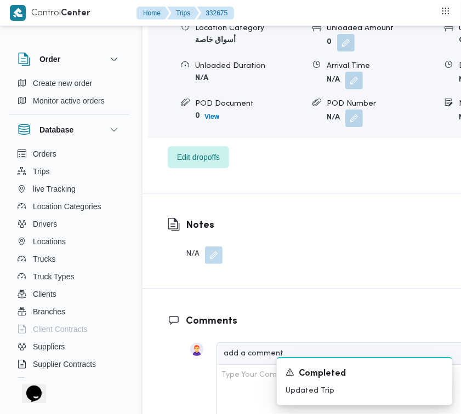
scroll to position [1862, 0]
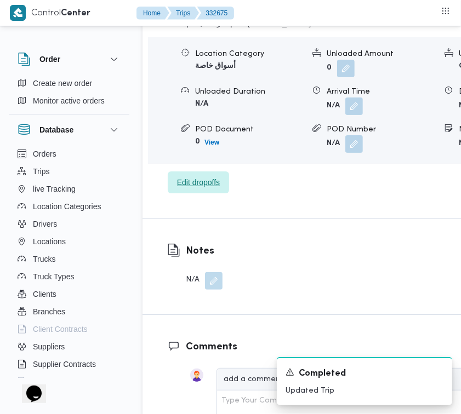
click at [195, 172] on span "Edit dropoffs" at bounding box center [198, 183] width 61 height 22
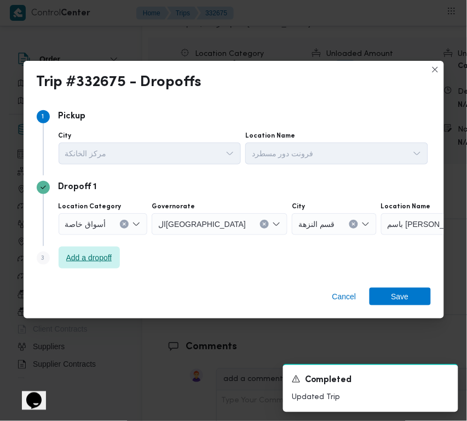
click at [92, 250] on span "Add a dropoff" at bounding box center [89, 258] width 61 height 22
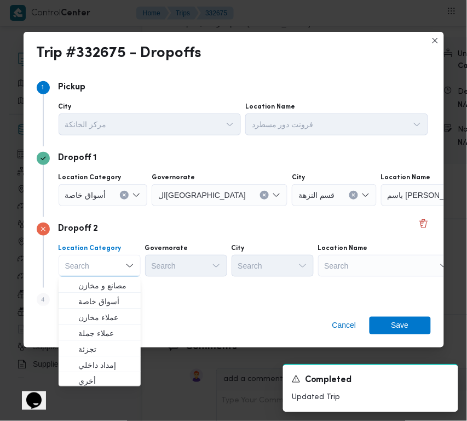
click at [376, 273] on div "Search" at bounding box center [386, 266] width 137 height 22
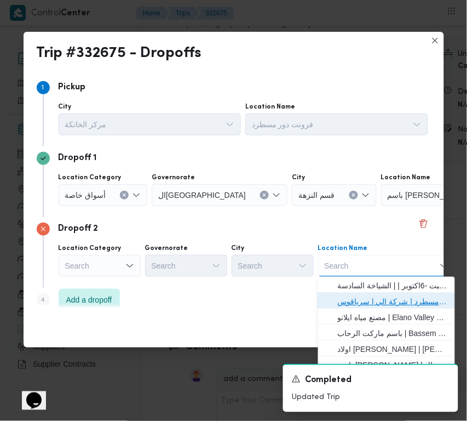
click at [395, 299] on span "فرونت دور مسطرد | شركة الي | سرياقوس" at bounding box center [393, 301] width 111 height 13
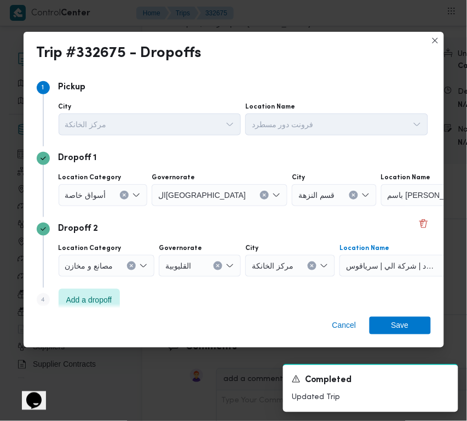
click at [352, 193] on icon "Clear input" at bounding box center [354, 195] width 4 height 4
click at [382, 195] on div "Search" at bounding box center [447, 195] width 137 height 22
paste input "مترو ماركت مصر حلوان"
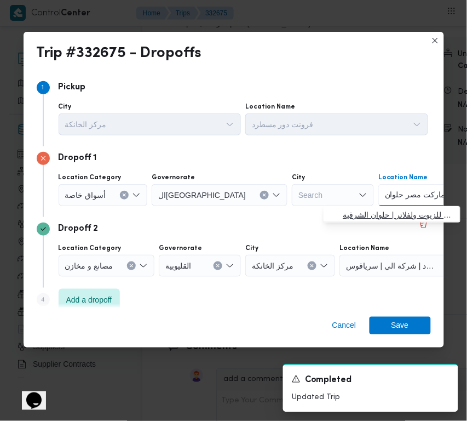
type input "مترو ماركت مصر حلوان"
click at [369, 208] on span "مترو ماركت مصر حلوان | مركز الشرقاوي لل[GEOGRAPHIC_DATA] ولفلاتر | حلوان الشرقية" at bounding box center [399, 214] width 111 height 13
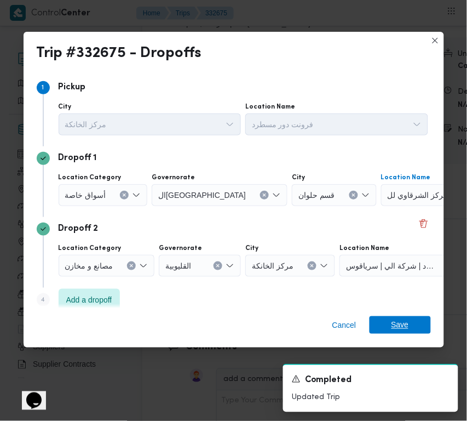
click at [404, 322] on span "Save" at bounding box center [401, 325] width 18 height 18
click at [404, 369] on figcaption "add a comment" at bounding box center [382, 380] width 331 height 22
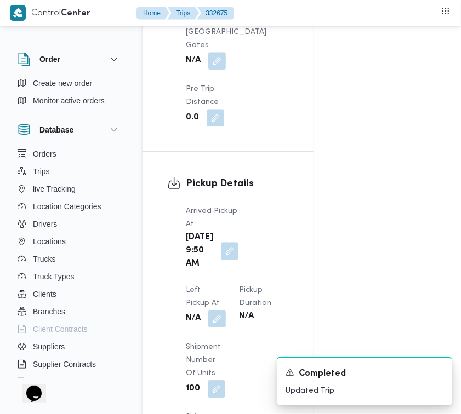
scroll to position [1293, 0]
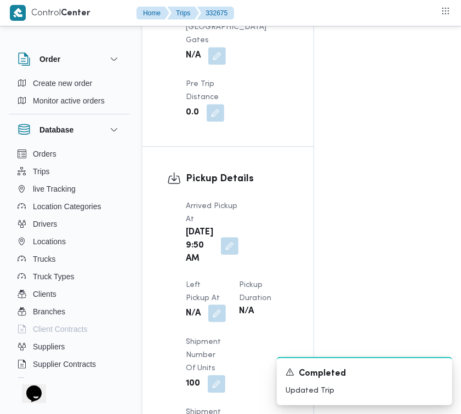
click at [226, 305] on button "button" at bounding box center [217, 314] width 18 height 18
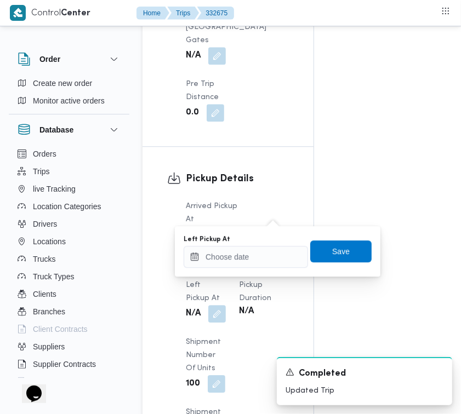
click at [258, 270] on div "You are in a dialog. To close this dialog, hit escape. Left Pickup At Save" at bounding box center [277, 251] width 205 height 50
click at [258, 255] on input "Left Pickup At" at bounding box center [246, 257] width 124 height 22
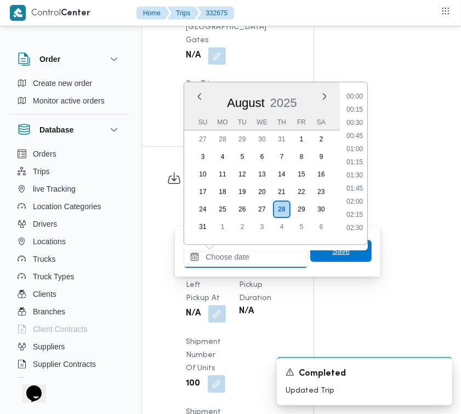
paste input "[DATE] 9:00:00 AM"
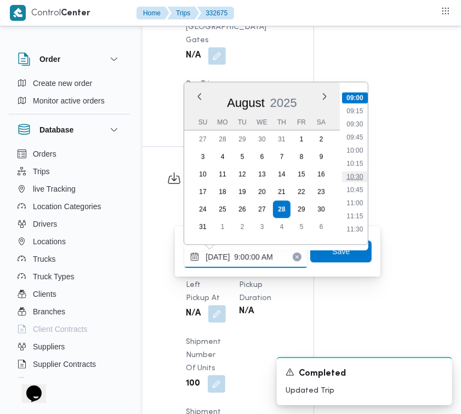
type input "[DATE] 9:00:00 AM"
click at [354, 171] on li "10:30" at bounding box center [354, 176] width 25 height 11
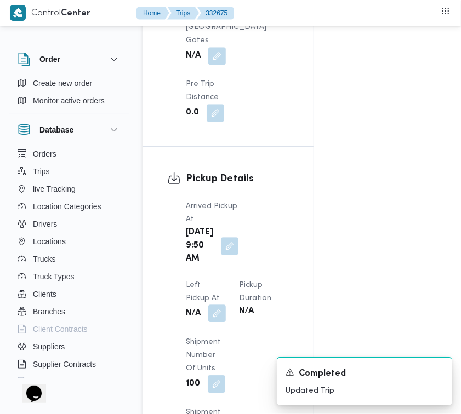
click at [226, 279] on dt "Left Pickup At" at bounding box center [206, 292] width 40 height 26
click at [226, 305] on button "button" at bounding box center [217, 314] width 18 height 18
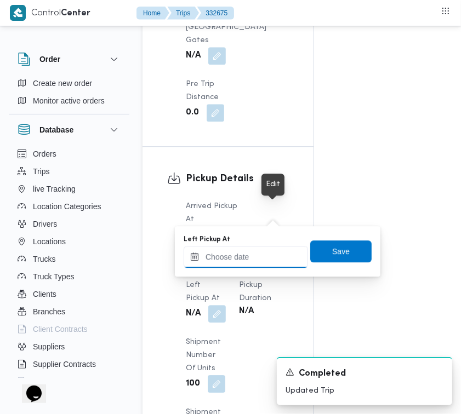
click at [269, 246] on div at bounding box center [246, 257] width 124 height 22
click at [266, 247] on input "Left Pickup At" at bounding box center [246, 257] width 124 height 22
click at [295, 258] on input "Left Pickup At" at bounding box center [246, 257] width 124 height 22
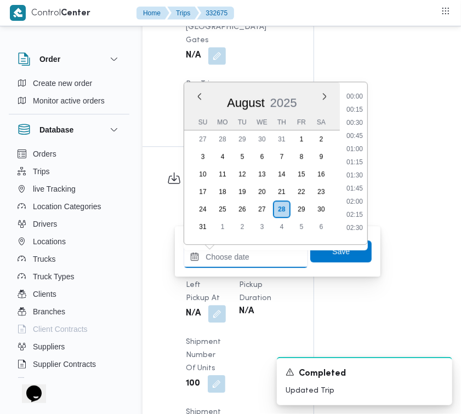
scroll to position [530, 0]
click at [365, 168] on li "11:30" at bounding box center [354, 171] width 25 height 11
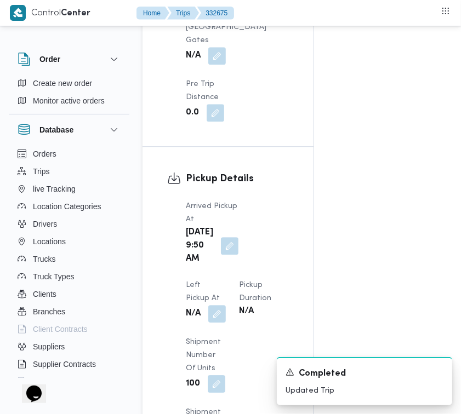
click at [288, 209] on div "Arrived Pickup At [DATE] 9:50 AM Left Pickup At N/A Pickup Duration N/A Shipmen…" at bounding box center [237, 353] width 116 height 320
click at [226, 305] on button "button" at bounding box center [217, 314] width 18 height 18
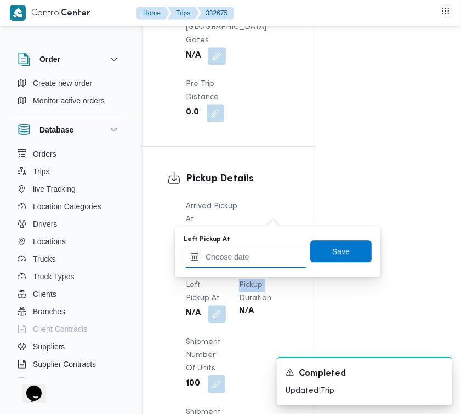
click at [278, 255] on input "Left Pickup At" at bounding box center [246, 257] width 124 height 22
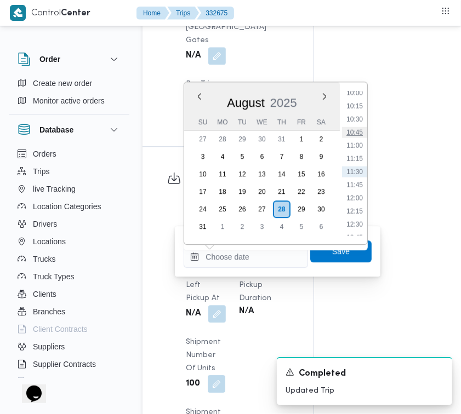
click at [361, 127] on li "10:45" at bounding box center [354, 132] width 25 height 11
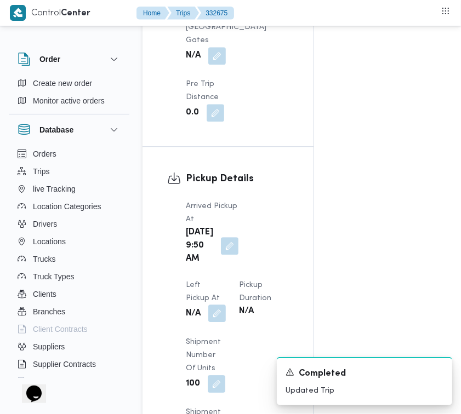
click at [226, 305] on button "button" at bounding box center [217, 314] width 18 height 18
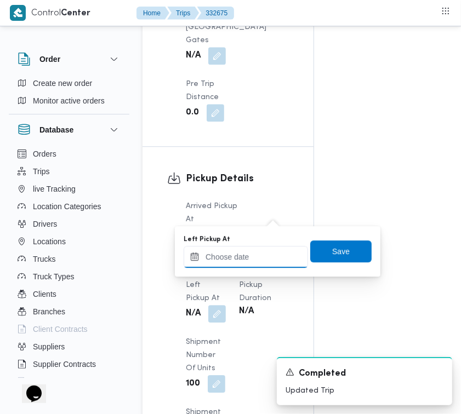
click at [256, 254] on input "Left Pickup At" at bounding box center [246, 257] width 124 height 22
drag, startPoint x: 256, startPoint y: 254, endPoint x: 263, endPoint y: 255, distance: 6.7
click at [256, 254] on input "Left Pickup At" at bounding box center [246, 257] width 124 height 22
paste input "[DATE] 9:00:00 AM"
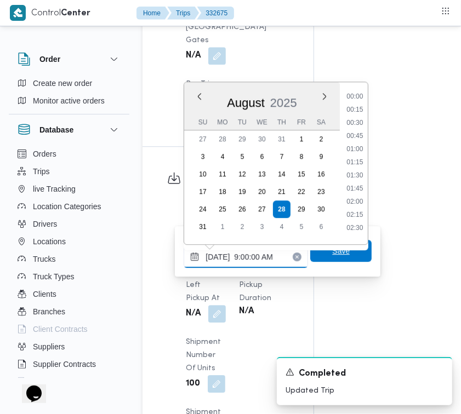
scroll to position [472, 0]
click at [351, 171] on li "10:30" at bounding box center [354, 176] width 25 height 11
type input "[DATE] 10:30"
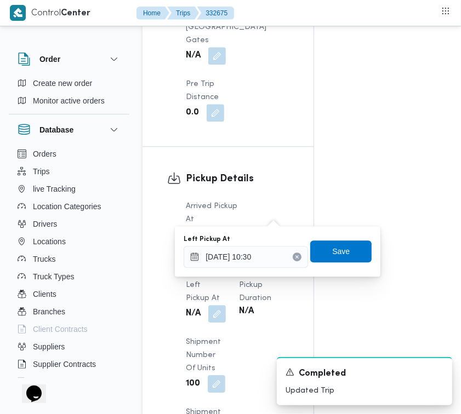
click at [329, 264] on div "Left Pickup At [DATE] 10:30 Save" at bounding box center [277, 251] width 190 height 35
click at [332, 253] on span "Save" at bounding box center [341, 250] width 18 height 13
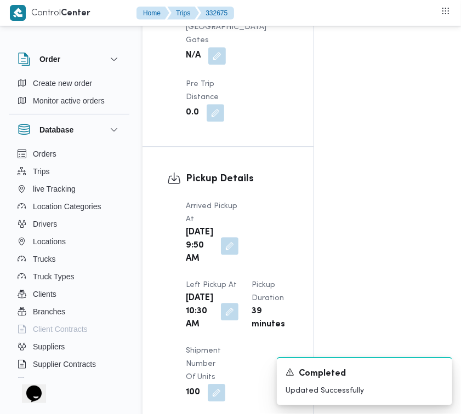
click at [228, 200] on dt "Arrived Pickup At" at bounding box center [212, 213] width 53 height 26
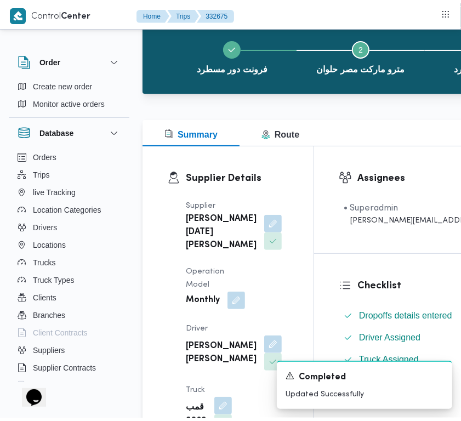
scroll to position [0, 0]
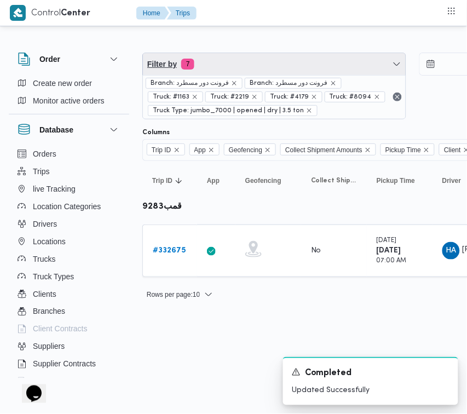
click at [223, 67] on span "Filter by 7" at bounding box center [274, 64] width 263 height 22
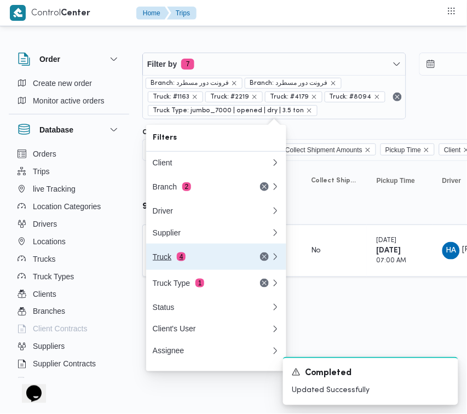
click at [211, 267] on div "Truck 4" at bounding box center [212, 257] width 132 height 26
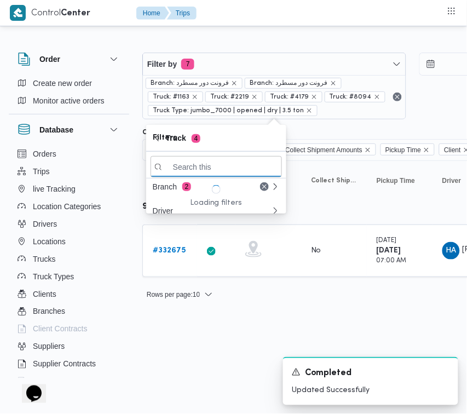
paste input "1497"
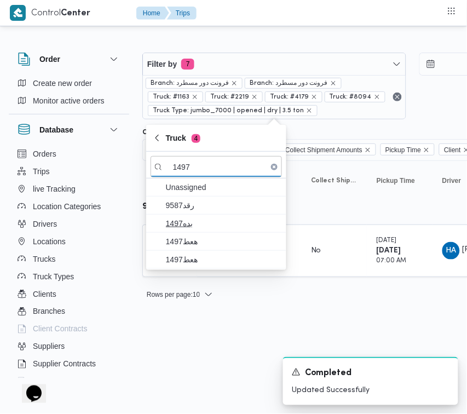
type input "1497"
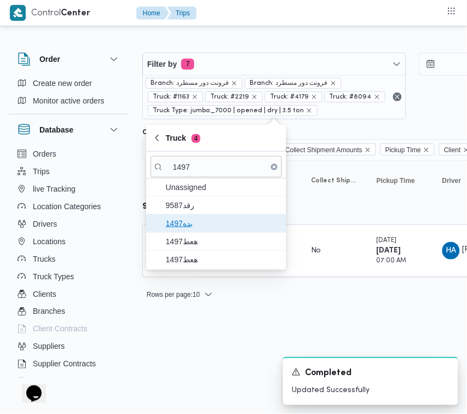
click at [198, 224] on span "بده1497" at bounding box center [223, 223] width 114 height 13
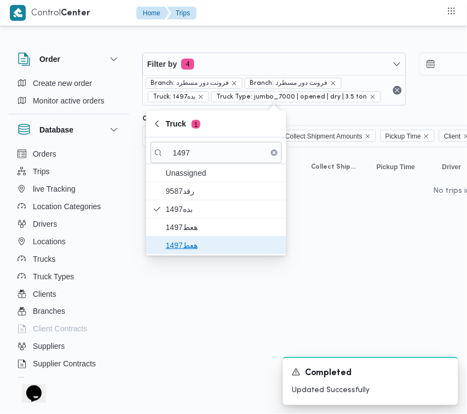
click at [192, 242] on span "هعط1497" at bounding box center [223, 245] width 114 height 13
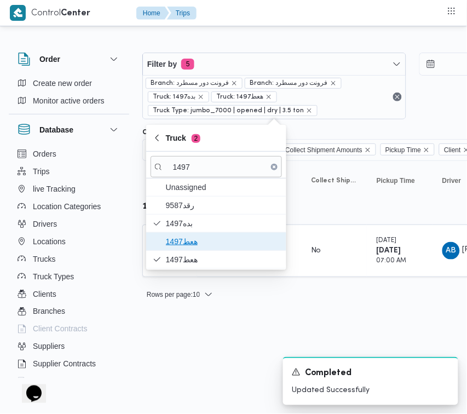
click at [187, 237] on span "هعط1497" at bounding box center [223, 241] width 114 height 13
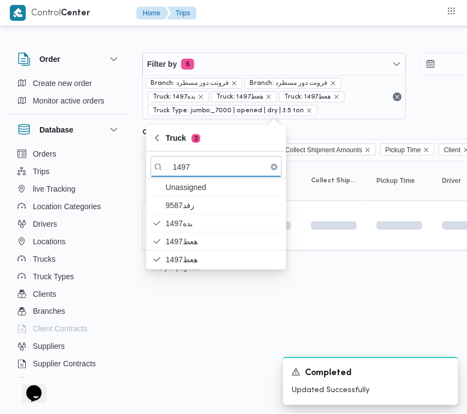
click at [176, 347] on html "Control Center Home Trips Order Create new order Monitor active orders Database…" at bounding box center [233, 207] width 467 height 414
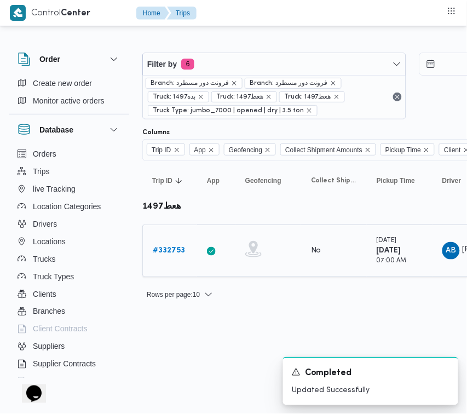
click at [163, 253] on b "# 332753" at bounding box center [169, 250] width 32 height 7
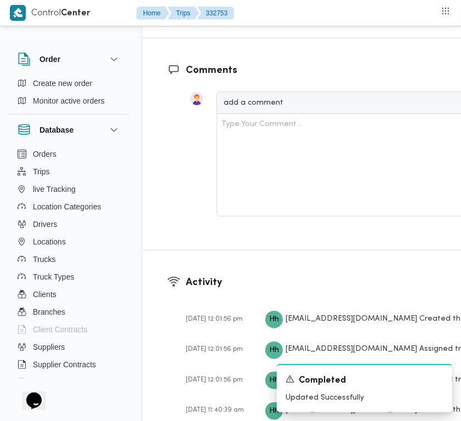
scroll to position [2169, 0]
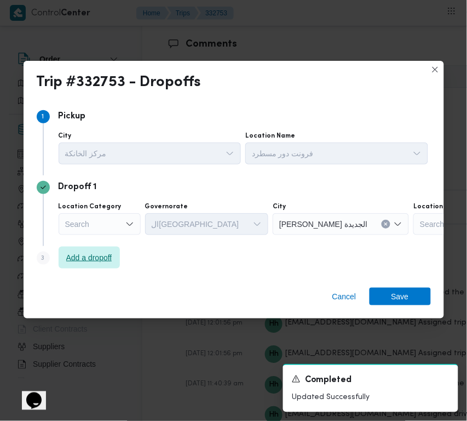
click at [78, 264] on span "Add a dropoff" at bounding box center [89, 257] width 46 height 13
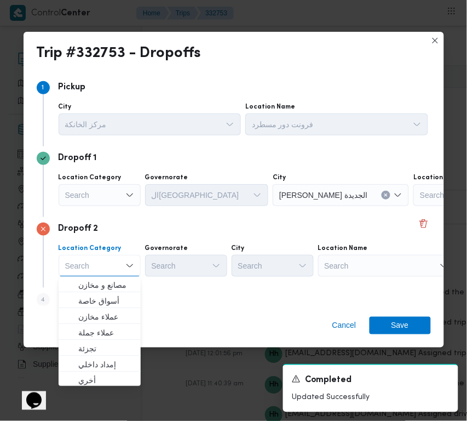
click at [357, 258] on div "Search" at bounding box center [386, 266] width 137 height 22
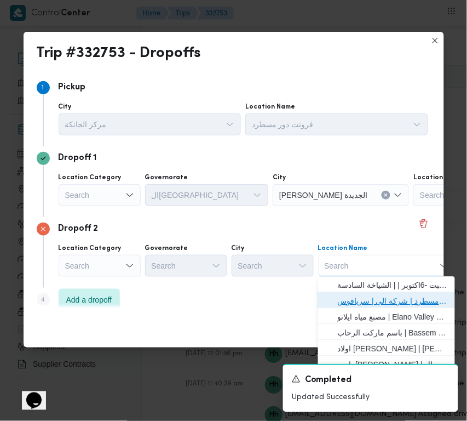
click at [377, 296] on span "فرونت دور مسطرد | شركة الي | سرياقوس" at bounding box center [393, 301] width 111 height 13
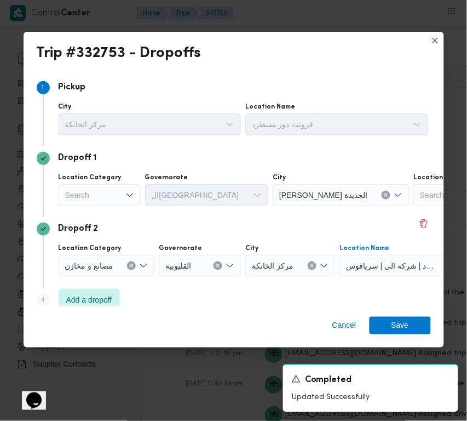
click at [127, 201] on div "Search" at bounding box center [100, 195] width 82 height 22
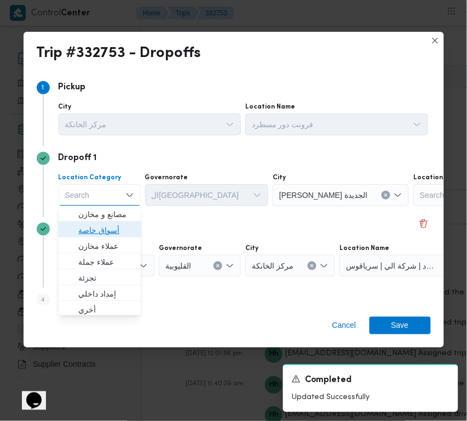
click at [114, 229] on span "أسواق خاصة" at bounding box center [106, 230] width 56 height 13
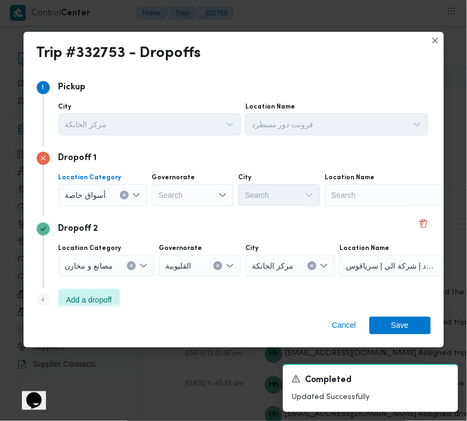
click at [335, 190] on div "Search" at bounding box center [393, 195] width 137 height 22
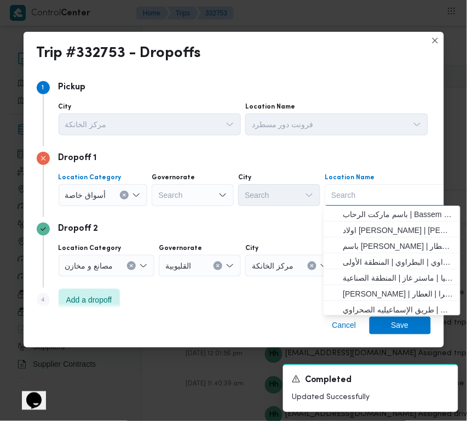
paste input "مترو ماركت مصر حلوان"
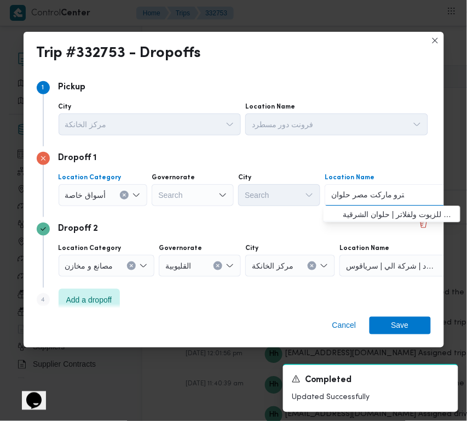
type input "مترو ماركت مصر حلوان"
click at [365, 209] on span "مترو ماركت مصر حلوان | مركز الشرقاوي لل[GEOGRAPHIC_DATA] ولفلاتر | حلوان الشرقية" at bounding box center [399, 214] width 111 height 13
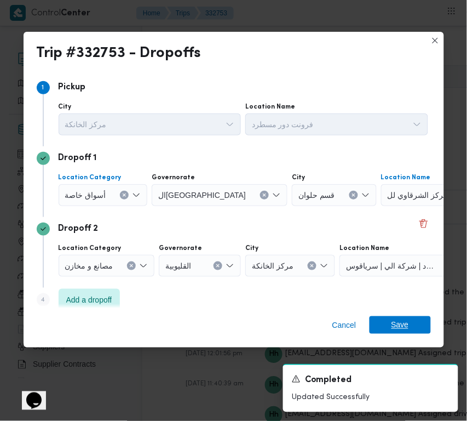
click at [408, 325] on span "Save" at bounding box center [401, 325] width 18 height 18
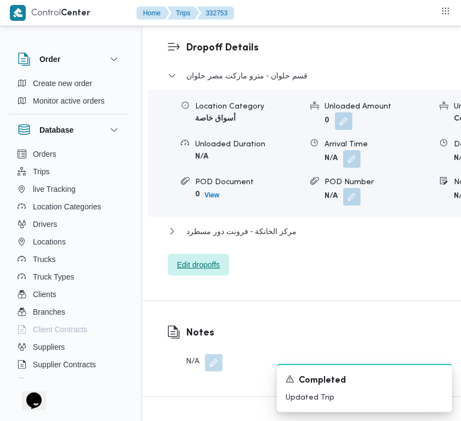
scroll to position [1701, 0]
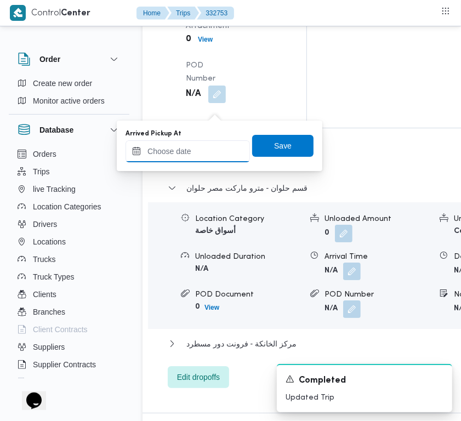
click at [158, 150] on input "Arrived Pickup At" at bounding box center [187, 151] width 124 height 22
paste input "[DATE] 7:30:00 AM"
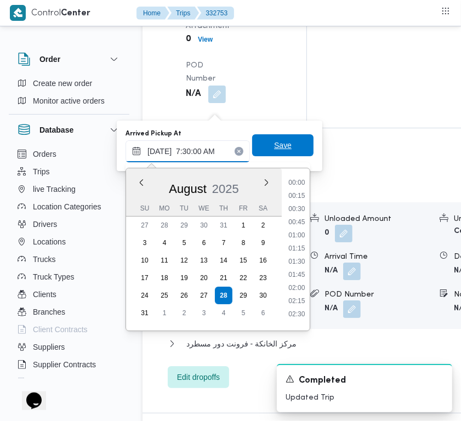
scroll to position [393, 0]
type input "[DATE] 07:30"
click at [281, 151] on span "Save" at bounding box center [283, 145] width 18 height 13
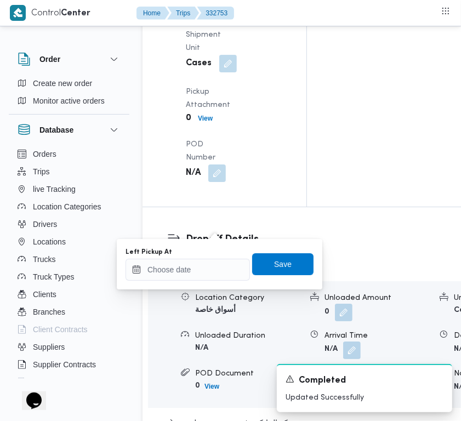
click at [193, 285] on div "You are in a dialog. To close this dialog, hit escape. Left Pickup At Save" at bounding box center [219, 264] width 205 height 50
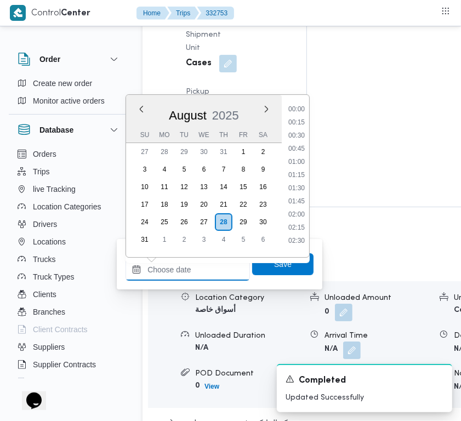
click at [185, 272] on input "Left Pickup At" at bounding box center [187, 270] width 124 height 22
paste input "[DATE] 9:00:00 AM"
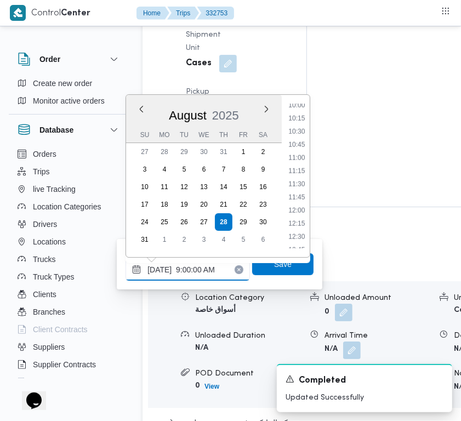
scroll to position [472, 0]
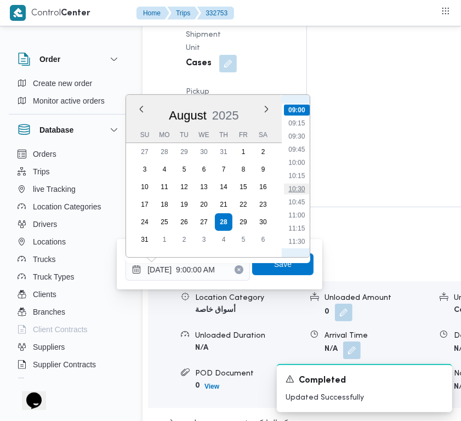
click at [302, 186] on li "10:30" at bounding box center [296, 189] width 25 height 11
type input "[DATE] 10:30"
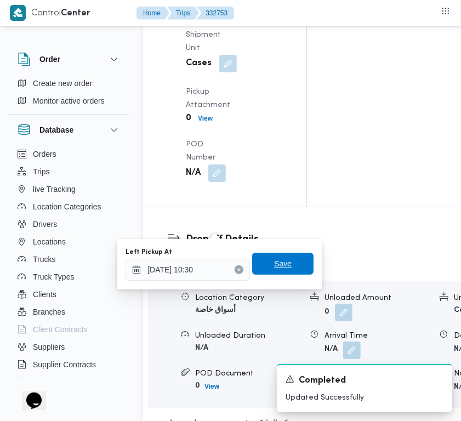
click at [291, 259] on span "Save" at bounding box center [282, 264] width 61 height 22
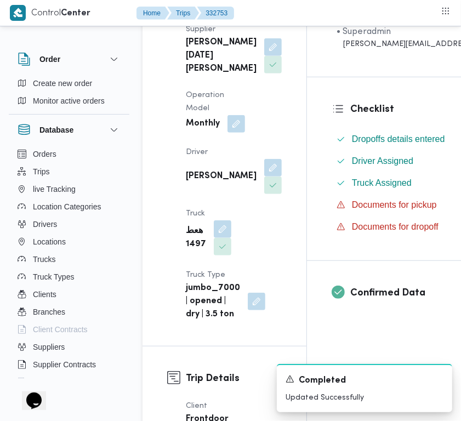
scroll to position [0, 0]
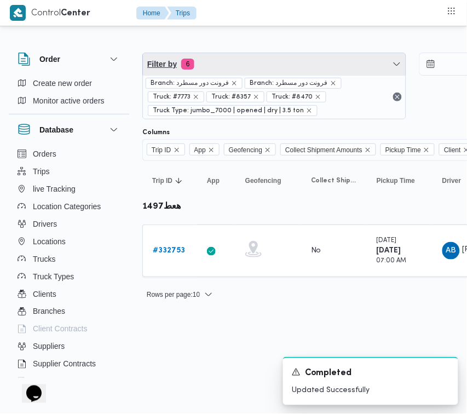
click at [245, 59] on span "Filter by 6" at bounding box center [274, 64] width 263 height 22
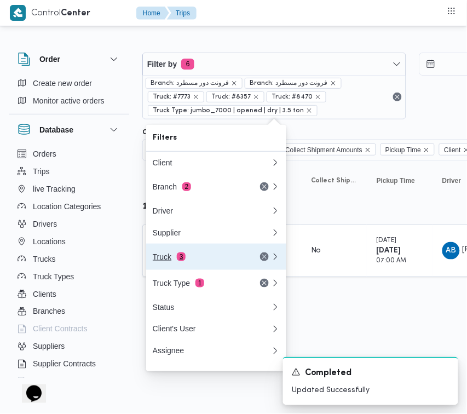
click at [218, 261] on div "Truck 3" at bounding box center [199, 257] width 92 height 9
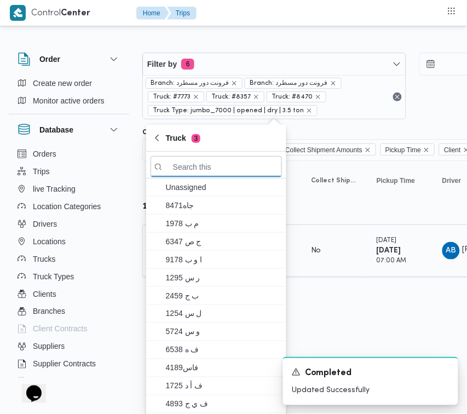
paste input "4931"
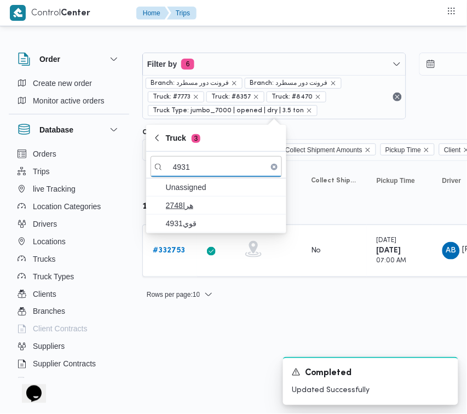
type input "4931"
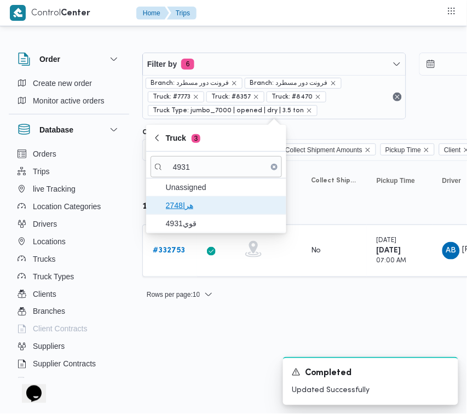
click at [186, 212] on span "هرا2748" at bounding box center [223, 205] width 114 height 13
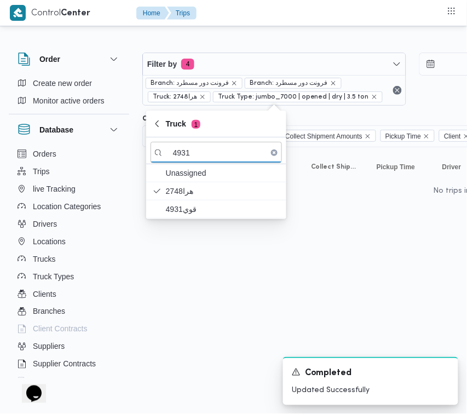
click at [185, 224] on html "Control Center Home Trips Order Create new order Monitor active orders Database…" at bounding box center [233, 207] width 467 height 414
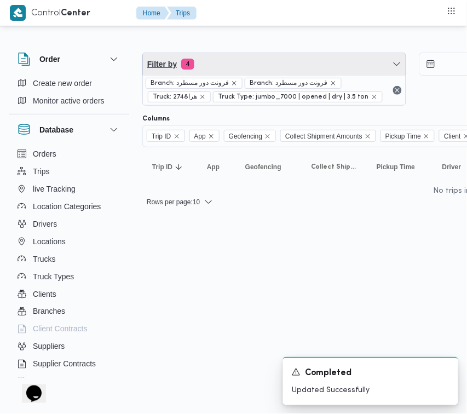
click at [228, 67] on span "Filter by 4" at bounding box center [274, 64] width 263 height 22
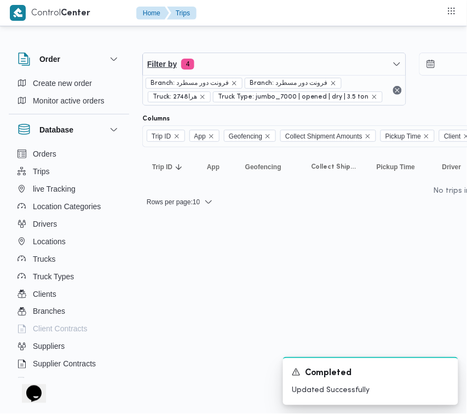
click at [228, 67] on span "Filter by 4" at bounding box center [274, 64] width 263 height 22
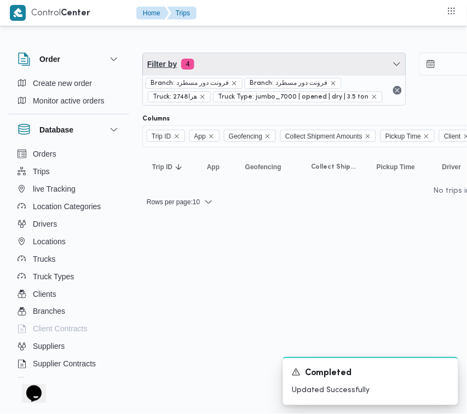
click at [217, 61] on span "Filter by 4" at bounding box center [274, 64] width 263 height 22
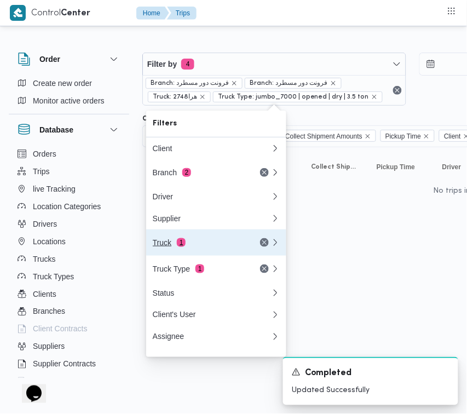
click at [201, 244] on div "Truck 1" at bounding box center [199, 242] width 92 height 9
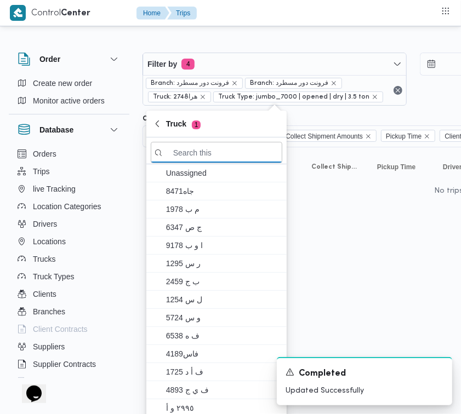
paste input "4931"
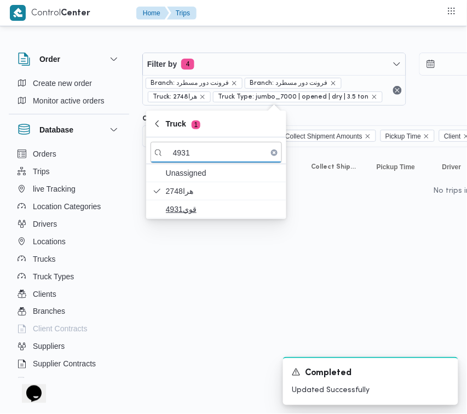
type input "4931"
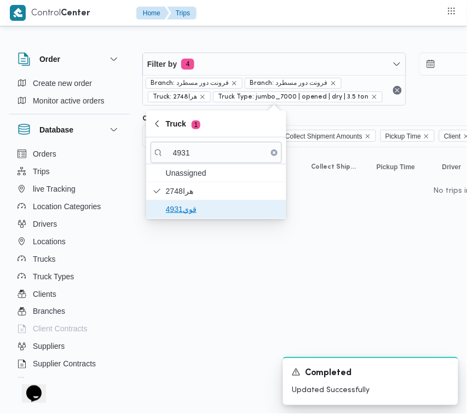
click at [190, 207] on span "قوي4931" at bounding box center [223, 209] width 114 height 13
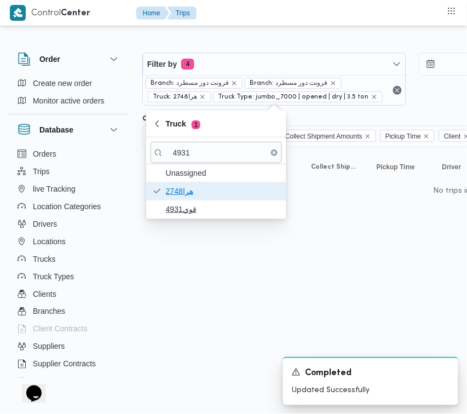
click at [190, 198] on span "هرا2748" at bounding box center [223, 191] width 114 height 13
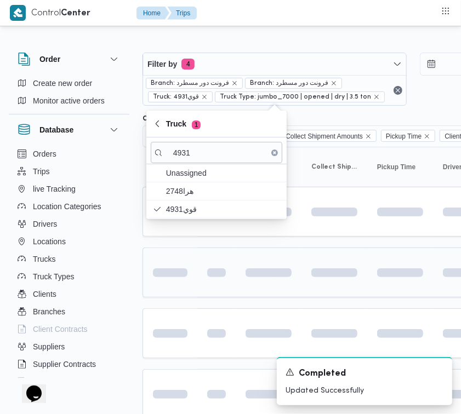
click at [198, 292] on td at bounding box center [216, 273] width 38 height 50
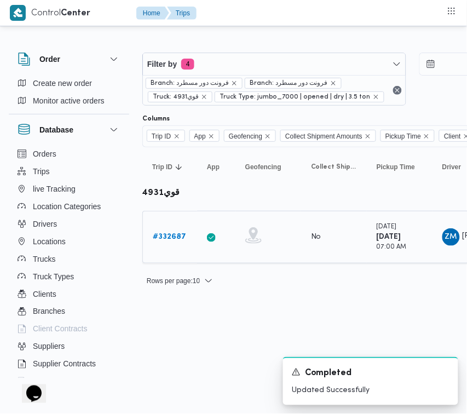
click at [169, 233] on b "# 332687" at bounding box center [169, 236] width 33 height 7
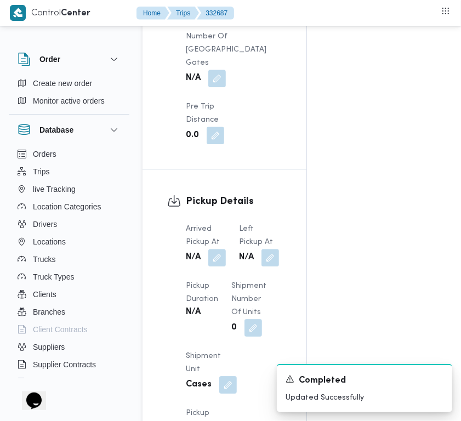
scroll to position [1735, 0]
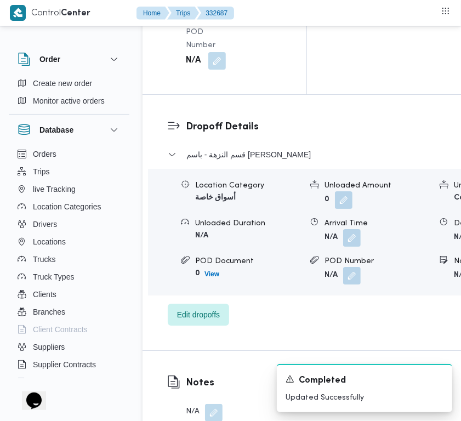
drag, startPoint x: 218, startPoint y: 48, endPoint x: 218, endPoint y: 63, distance: 15.4
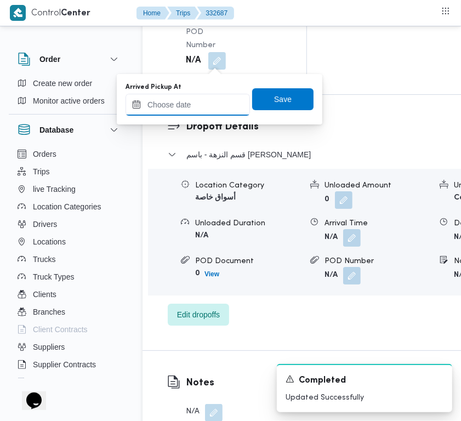
click at [225, 102] on input "Arrived Pickup At" at bounding box center [187, 105] width 124 height 22
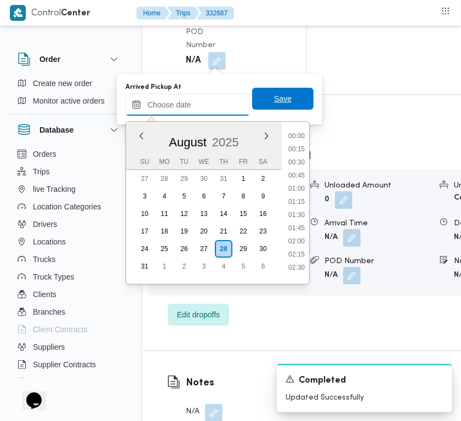
paste input "[DATE] 9:00:00 AM"
type input "[DATE] 9:00:00 AM"
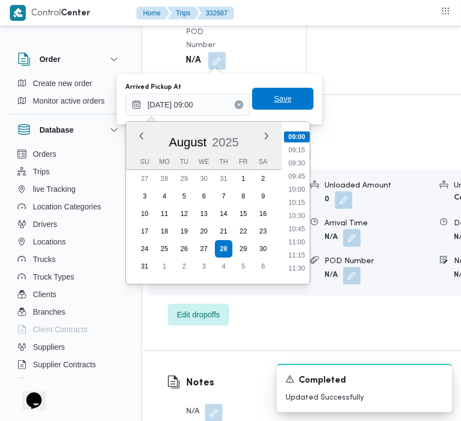
click at [274, 101] on span "Save" at bounding box center [283, 98] width 18 height 13
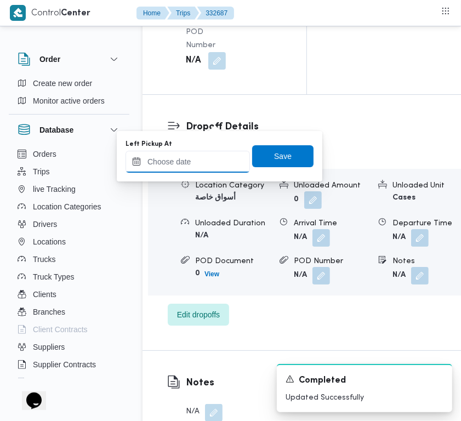
paste input "[DATE] 9:00:00 AM"
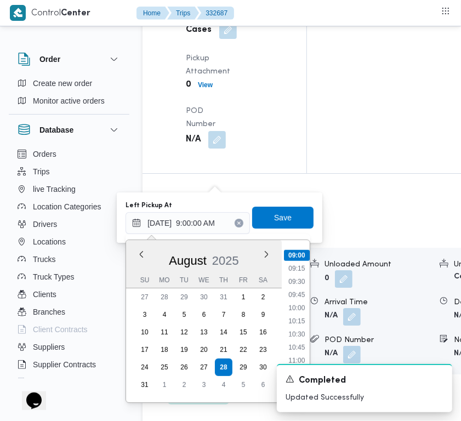
click at [295, 299] on ul "00:00 00:15 00:30 00:45 01:00 01:15 01:30 01:45 02:00 02:15 02:30 02:45 03:00 0…" at bounding box center [297, 321] width 26 height 145
click at [295, 311] on li "10:00" at bounding box center [296, 307] width 25 height 11
type input "[DATE] 10:00"
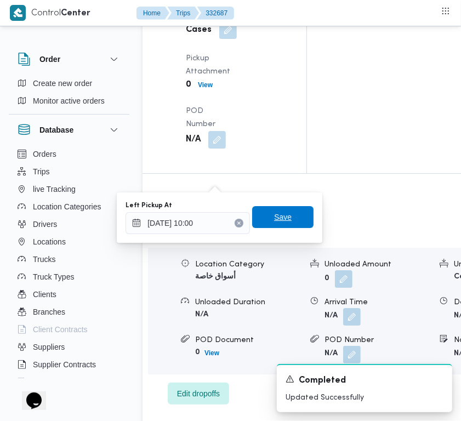
click at [277, 213] on span "Save" at bounding box center [283, 216] width 18 height 13
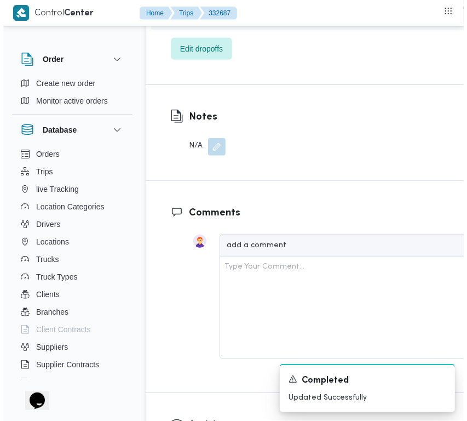
scroll to position [2248, 0]
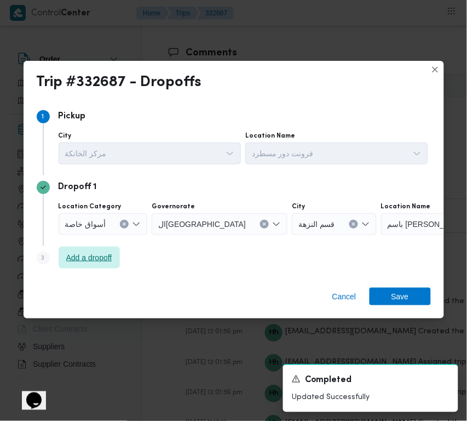
click at [85, 250] on span "Add a dropoff" at bounding box center [89, 258] width 61 height 22
click at [110, 231] on input "Location Category" at bounding box center [110, 224] width 1 height 13
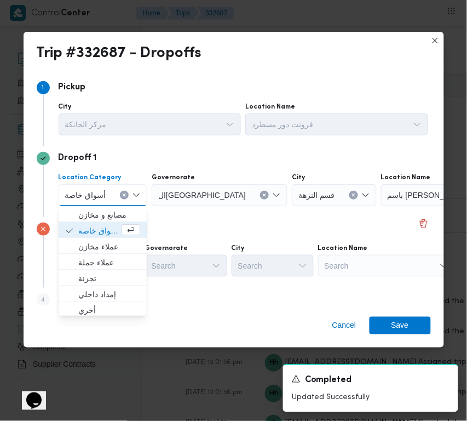
click at [204, 299] on div "Step 4 is disabled 4 Add a dropoff" at bounding box center [234, 302] width 395 height 28
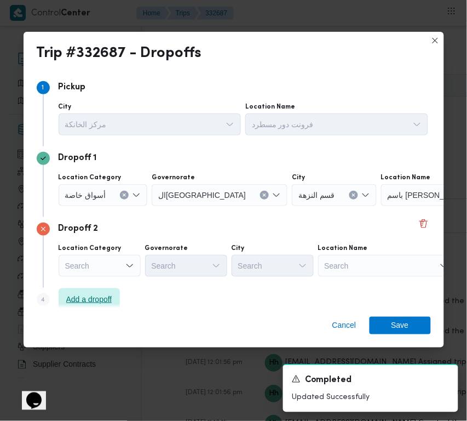
click at [89, 296] on span "Add a dropoff" at bounding box center [89, 299] width 46 height 13
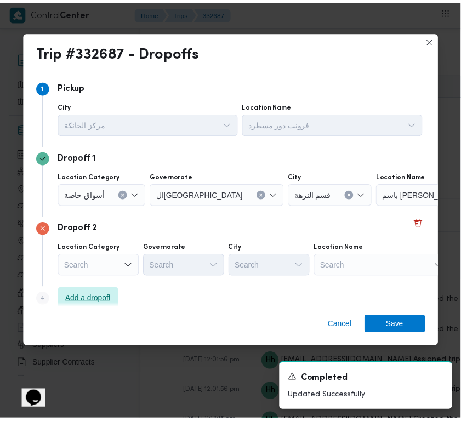
scroll to position [83, 0]
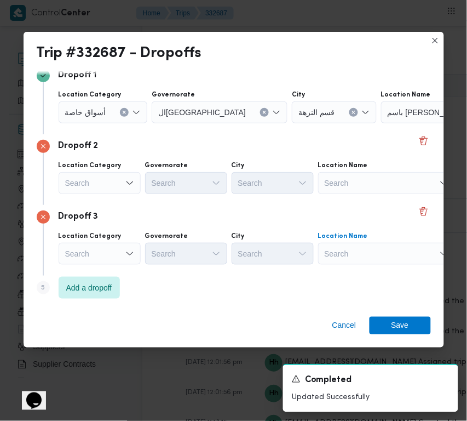
click at [377, 258] on div "Search" at bounding box center [386, 254] width 137 height 22
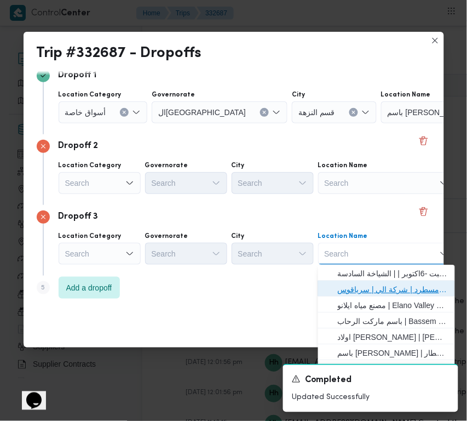
click at [382, 286] on span "فرونت دور مسطرد | شركة الي | سرياقوس" at bounding box center [393, 289] width 111 height 13
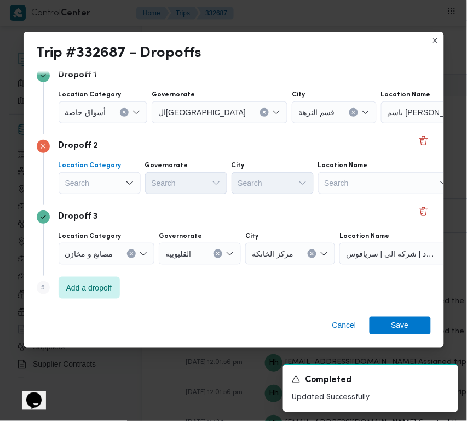
click at [92, 173] on div "Search" at bounding box center [100, 183] width 82 height 22
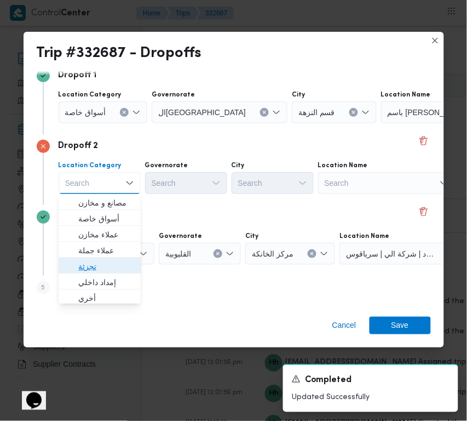
click at [100, 258] on span "تجزئة" at bounding box center [99, 267] width 73 height 18
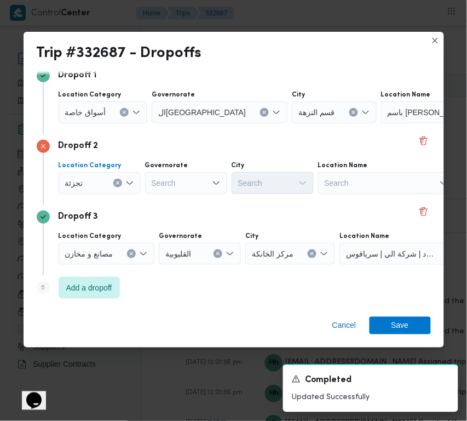
click at [89, 100] on div "Location Category أسواق خاصة" at bounding box center [103, 106] width 89 height 33
click at [92, 112] on span "أسواق خاصة" at bounding box center [85, 112] width 41 height 12
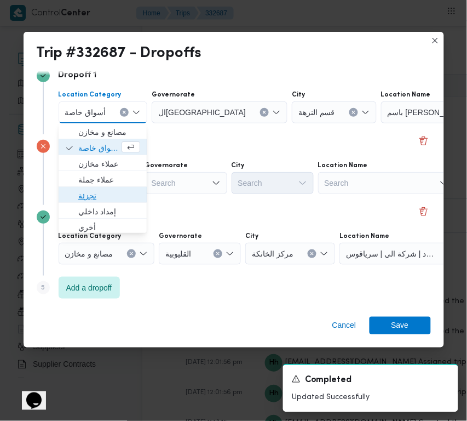
click at [92, 190] on span "تجزئة" at bounding box center [109, 195] width 62 height 13
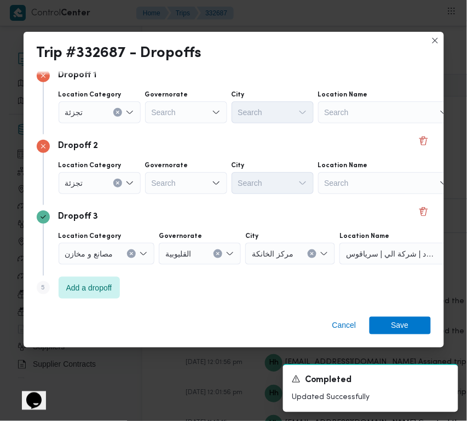
click at [172, 181] on div "Search" at bounding box center [186, 183] width 82 height 22
paste input "[GEOGRAPHIC_DATA]"
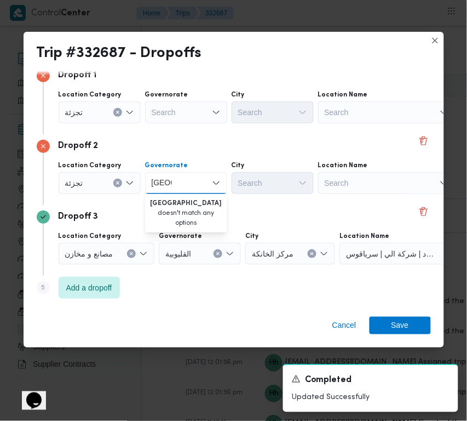
type input "[GEOGRAPHIC_DATA]"
click at [187, 117] on div "Search" at bounding box center [186, 112] width 82 height 22
paste input "[GEOGRAPHIC_DATA]"
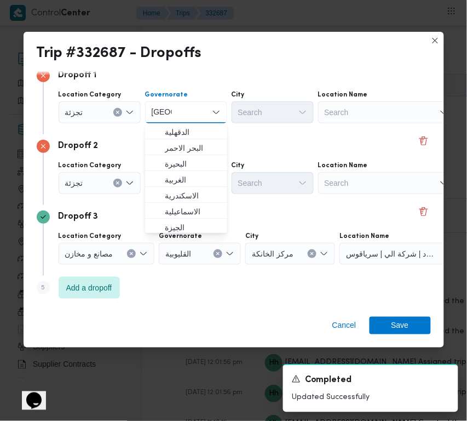
type input "[GEOGRAPHIC_DATA]"
click at [254, 136] on div "Dropoff 2 Location Category تجزئة Governorate [GEOGRAPHIC_DATA] [GEOGRAPHIC_DAT…" at bounding box center [234, 169] width 395 height 71
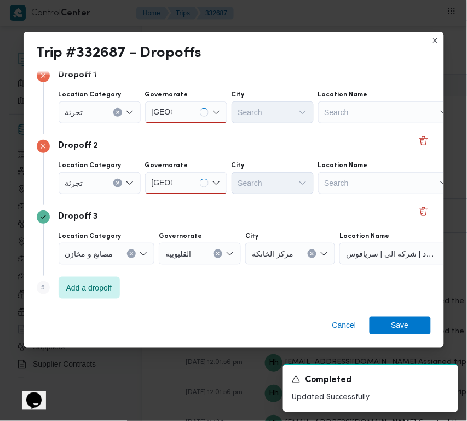
click at [254, 136] on div "Dropoff 2 Location Category تجزئة Governorate [GEOGRAPHIC_DATA] [GEOGRAPHIC_DAT…" at bounding box center [234, 169] width 395 height 71
click at [175, 174] on div "[GEOGRAPHIC_DATA] [GEOGRAPHIC_DATA]" at bounding box center [186, 183] width 82 height 22
click at [188, 178] on div "[GEOGRAPHIC_DATA] [GEOGRAPHIC_DATA]" at bounding box center [186, 183] width 82 height 22
click at [184, 199] on span "ال[GEOGRAPHIC_DATA]" at bounding box center [193, 202] width 56 height 13
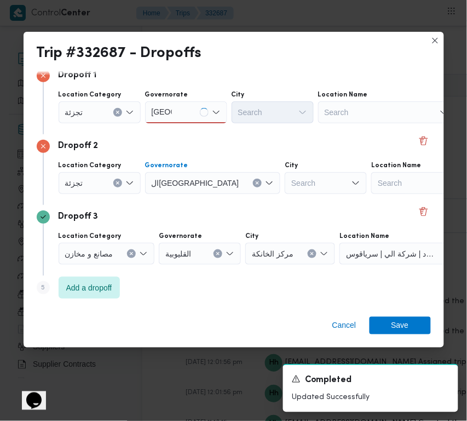
click at [188, 105] on div "[GEOGRAPHIC_DATA] [GEOGRAPHIC_DATA]" at bounding box center [186, 112] width 82 height 22
drag, startPoint x: 188, startPoint y: 105, endPoint x: 187, endPoint y: 113, distance: 8.8
click at [188, 105] on div "[GEOGRAPHIC_DATA] [GEOGRAPHIC_DATA]" at bounding box center [186, 112] width 82 height 22
click at [182, 130] on div "Dropoff 1 Location Category تجزئة [GEOGRAPHIC_DATA] [GEOGRAPHIC_DATA] [GEOGRAPH…" at bounding box center [234, 99] width 395 height 71
click at [181, 110] on div "[GEOGRAPHIC_DATA] [GEOGRAPHIC_DATA]" at bounding box center [186, 112] width 82 height 22
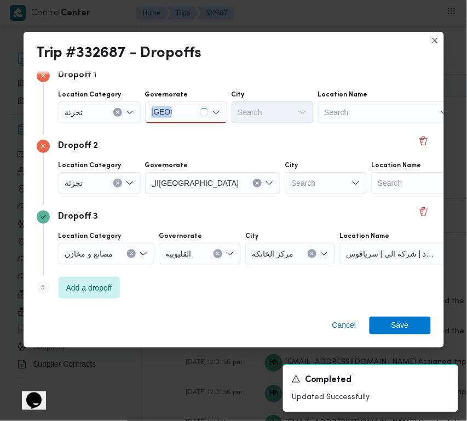
click at [181, 110] on div "[GEOGRAPHIC_DATA] [GEOGRAPHIC_DATA]" at bounding box center [186, 112] width 82 height 22
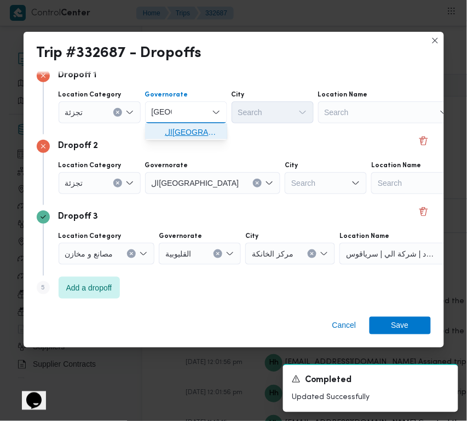
click at [179, 126] on span "ال[GEOGRAPHIC_DATA]" at bounding box center [193, 131] width 56 height 13
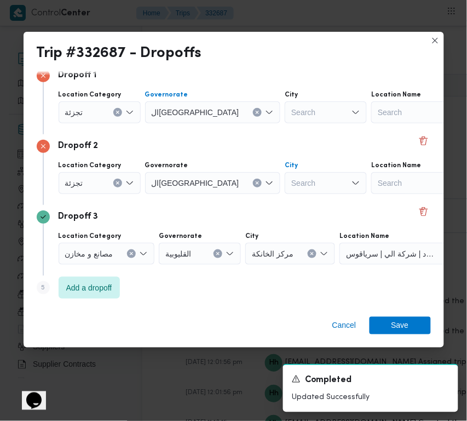
click at [285, 187] on div "Search" at bounding box center [326, 183] width 82 height 22
type input "ظاهر"
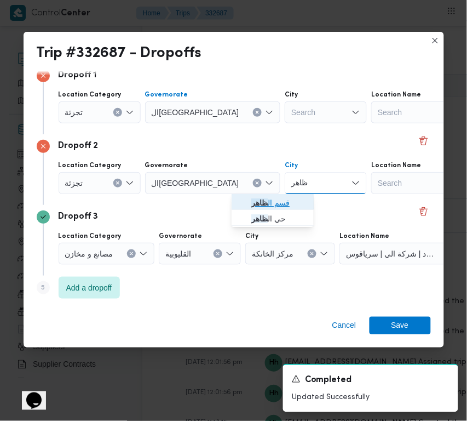
click at [242, 198] on icon "button" at bounding box center [242, 202] width 9 height 9
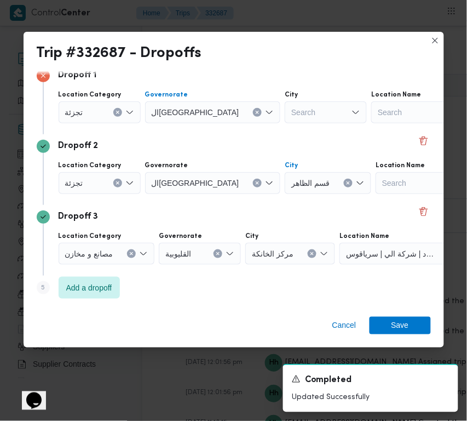
click at [285, 108] on div "Search" at bounding box center [326, 112] width 82 height 22
type input "شبرا الخيمة"
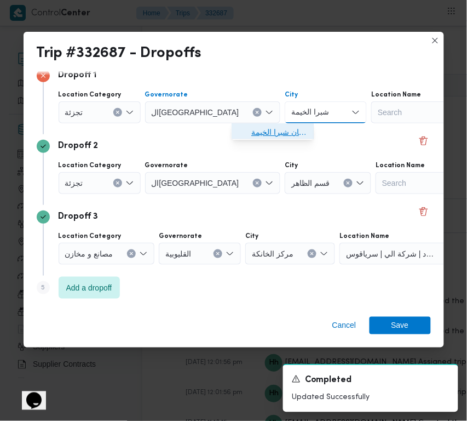
click at [281, 135] on span "قسم ثان شبرا الخيمة" at bounding box center [280, 131] width 56 height 13
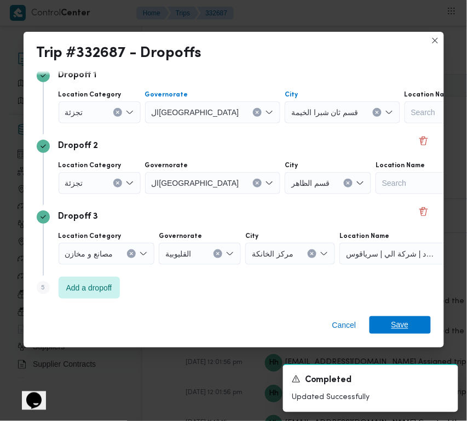
click at [413, 324] on span "Save" at bounding box center [400, 325] width 61 height 18
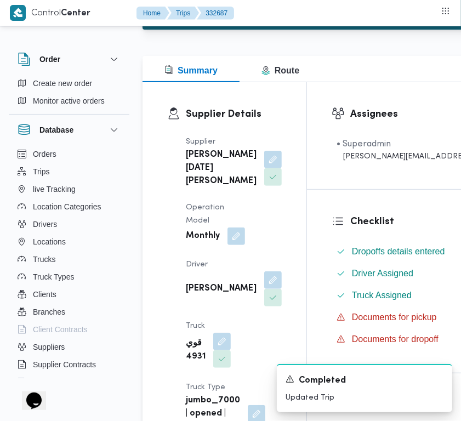
scroll to position [0, 0]
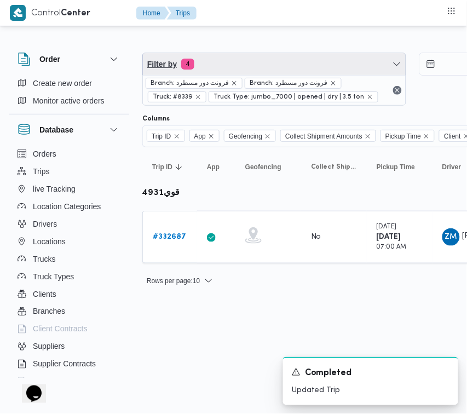
drag, startPoint x: 256, startPoint y: 59, endPoint x: 258, endPoint y: 72, distance: 13.9
click at [256, 59] on span "Filter by 4" at bounding box center [274, 64] width 263 height 22
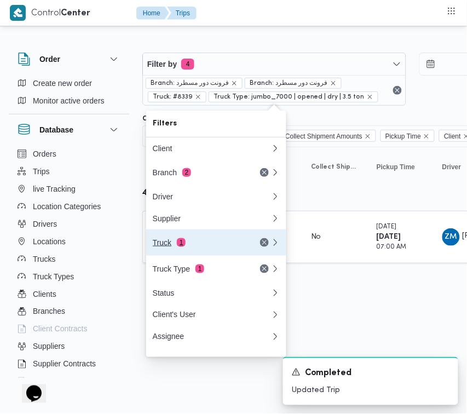
click at [203, 244] on div "Truck 1" at bounding box center [199, 242] width 92 height 9
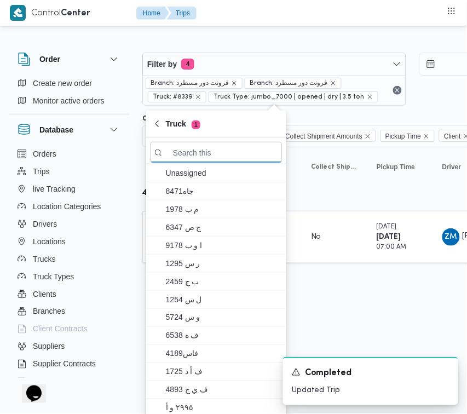
paste input "3287"
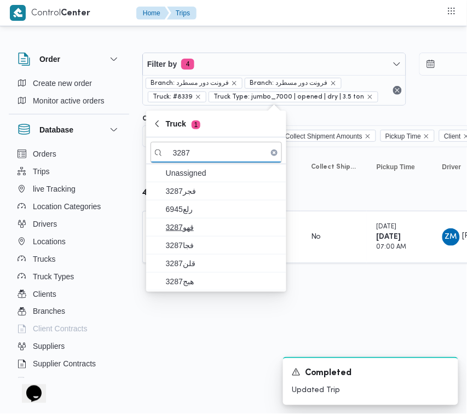
type input "3287"
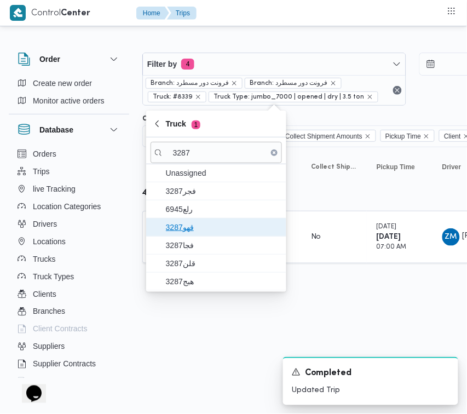
click at [187, 234] on span "3287قهو" at bounding box center [223, 227] width 114 height 13
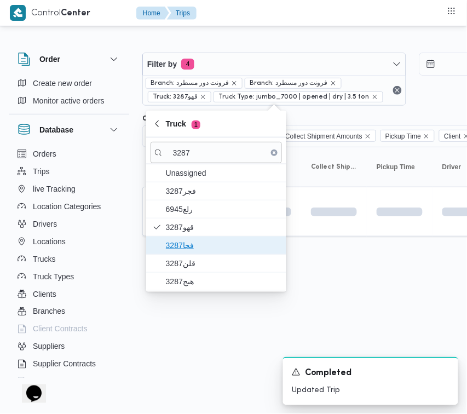
click at [185, 254] on span "فجا3287" at bounding box center [217, 246] width 132 height 18
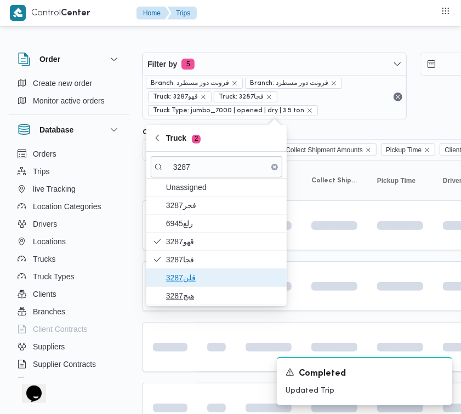
drag, startPoint x: 177, startPoint y: 277, endPoint x: 176, endPoint y: 294, distance: 17.0
click at [177, 278] on span "قلن3287" at bounding box center [223, 277] width 114 height 13
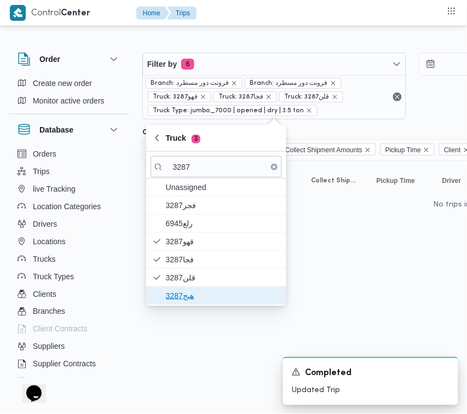
click at [176, 299] on span "هبج3287" at bounding box center [223, 295] width 114 height 13
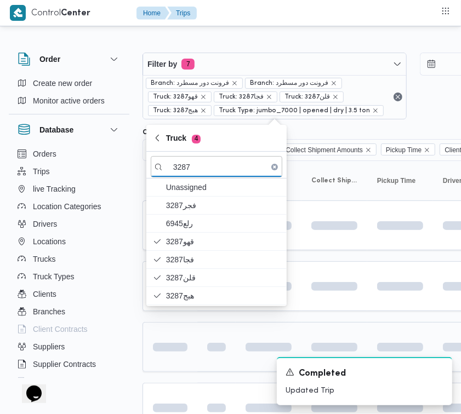
click at [179, 346] on span at bounding box center [151, 347] width 76 height 9
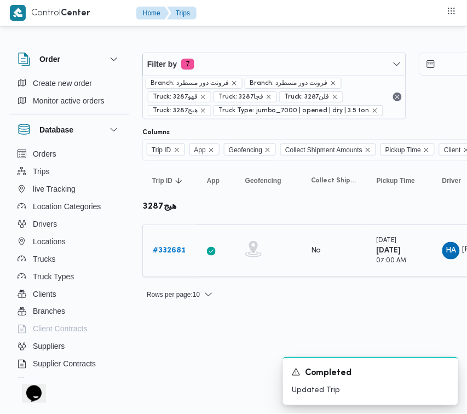
click at [178, 254] on b "# 332681" at bounding box center [169, 250] width 33 height 7
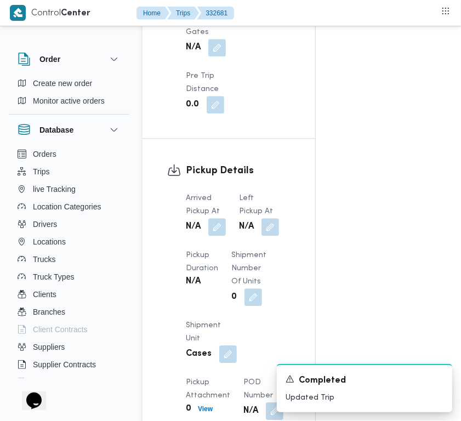
scroll to position [2169, 0]
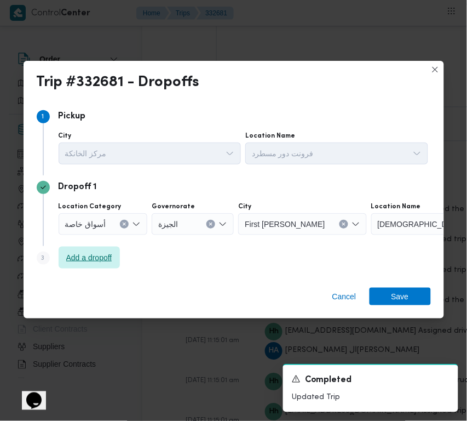
click at [90, 254] on span "Add a dropoff" at bounding box center [89, 257] width 46 height 13
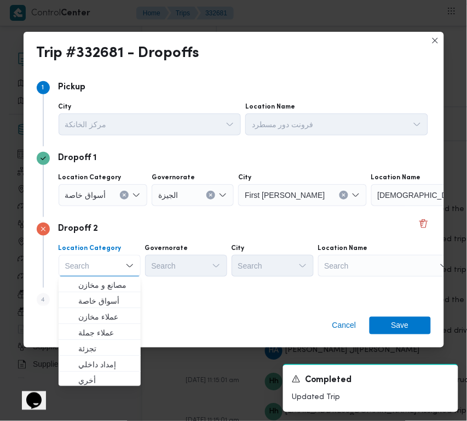
click at [323, 263] on div at bounding box center [325, 266] width 5 height 18
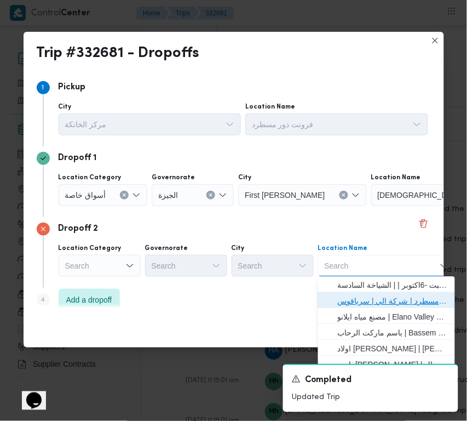
click at [377, 301] on span "فرونت دور مسطرد | شركة الي | سرياقوس" at bounding box center [393, 301] width 111 height 13
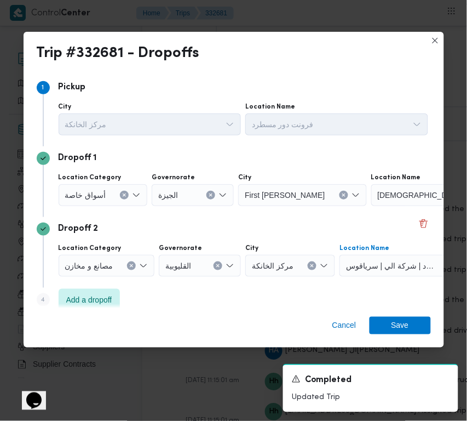
click at [93, 192] on span "أسواق خاصة" at bounding box center [85, 194] width 41 height 12
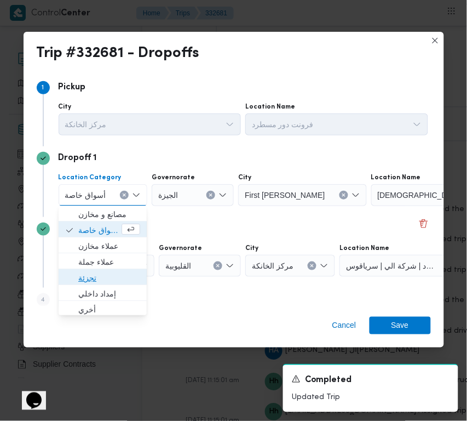
click at [93, 280] on span "تجزئة" at bounding box center [109, 278] width 62 height 13
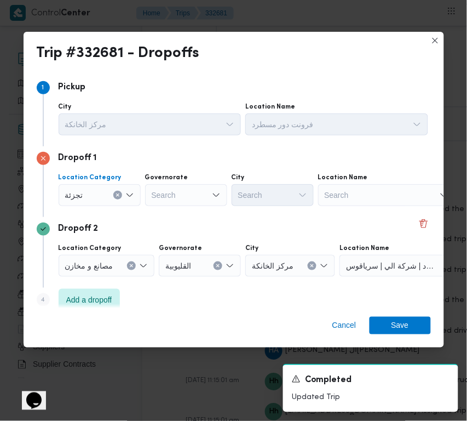
click at [175, 198] on div "Search" at bounding box center [186, 195] width 82 height 22
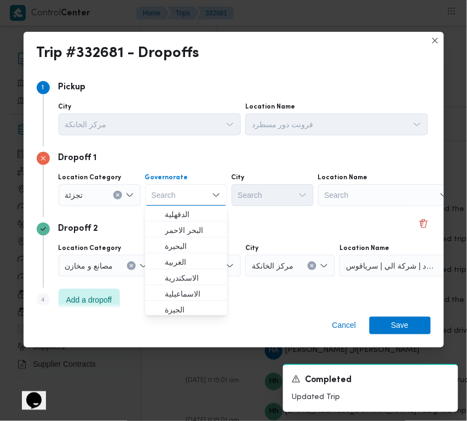
paste input "جيزة"
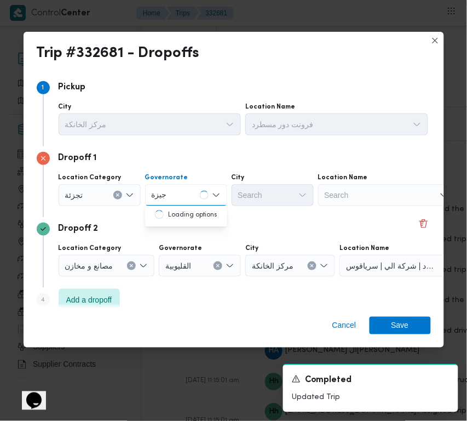
type input "جيزة"
click at [185, 193] on div "جيزة جيزة" at bounding box center [186, 195] width 82 height 22
click at [181, 210] on span "ال جيزة" at bounding box center [193, 214] width 56 height 13
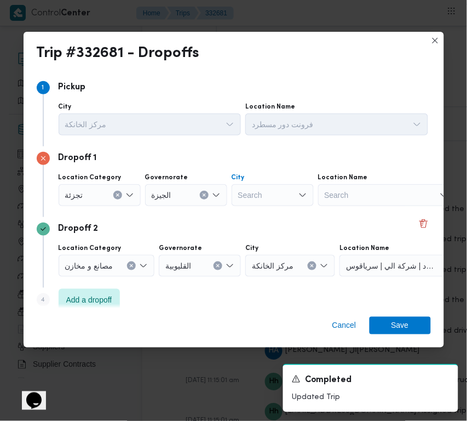
click at [288, 186] on div "Search" at bounding box center [273, 195] width 82 height 22
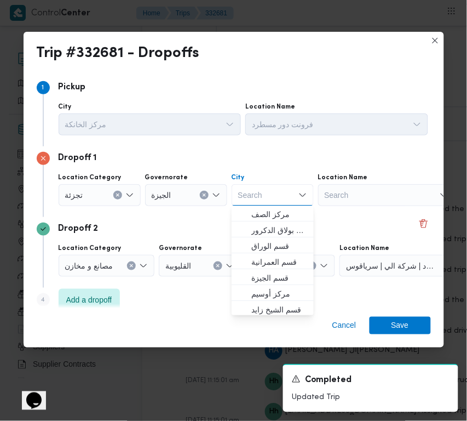
paste input "عجوز"
type input "عجوز"
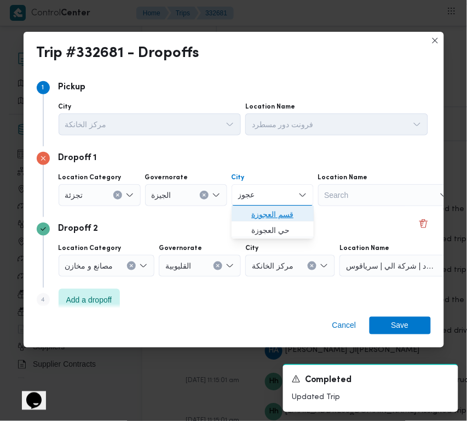
click at [252, 212] on span "قسم العجوزة" at bounding box center [280, 214] width 56 height 13
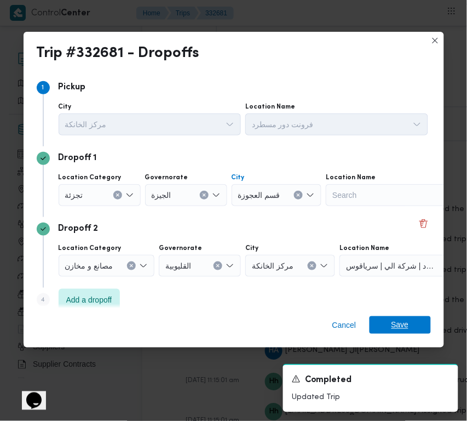
click at [398, 321] on span "Save" at bounding box center [401, 325] width 18 height 18
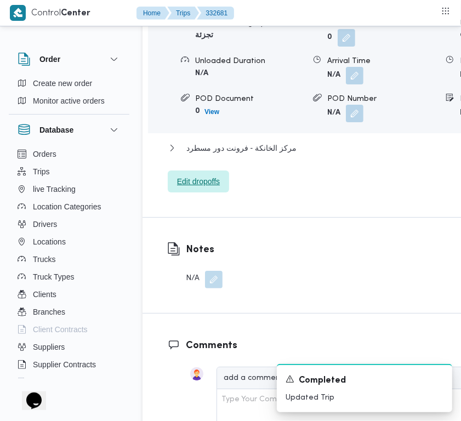
scroll to position [1729, 0]
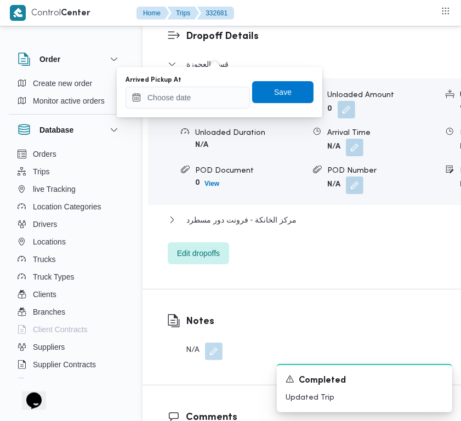
click at [207, 83] on div "Arrived Pickup At" at bounding box center [187, 80] width 124 height 9
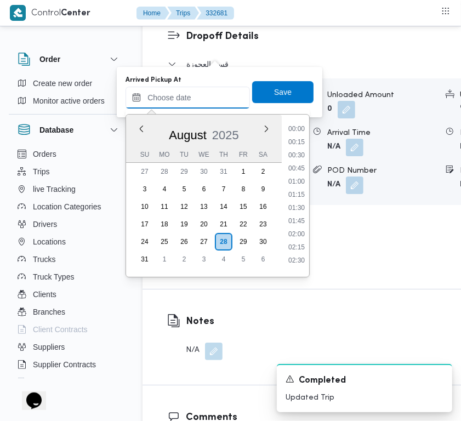
click at [207, 87] on input "Arrived Pickup At" at bounding box center [187, 98] width 124 height 22
paste input "[DATE] 9:00:00 AM"
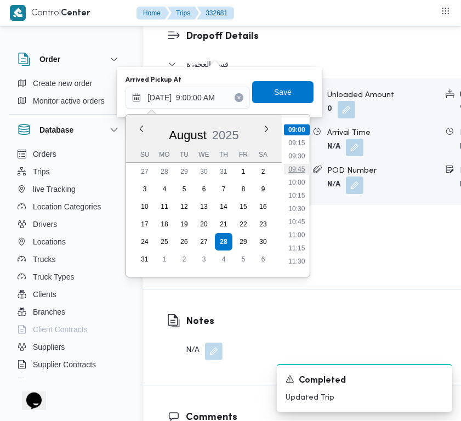
click at [298, 164] on li "09:45" at bounding box center [296, 169] width 25 height 11
type input "[DATE] 09:45"
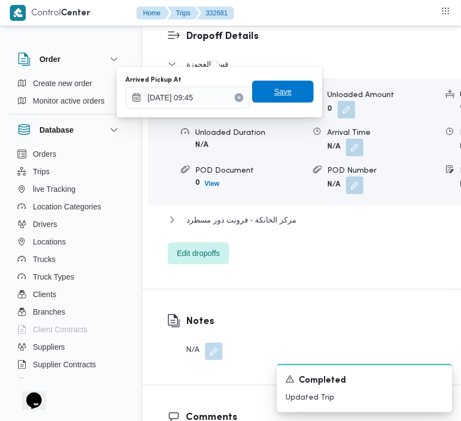
click at [275, 96] on span "Save" at bounding box center [283, 91] width 18 height 13
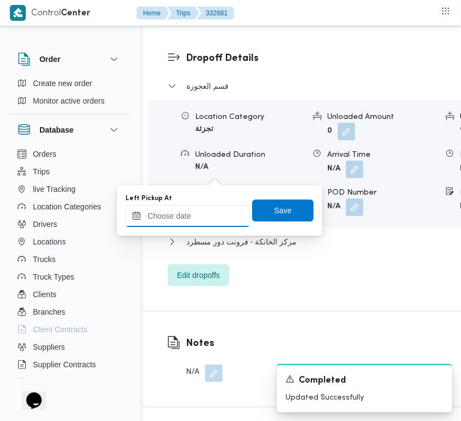
click at [193, 211] on input "Left Pickup At" at bounding box center [187, 216] width 124 height 22
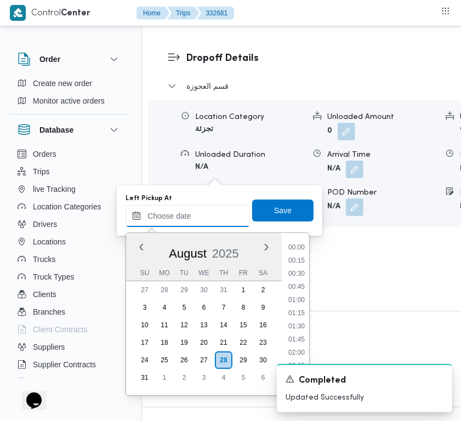
paste input "[DATE] 9:00:00 AM"
click at [296, 332] on ul "00:00 00:15 00:30 00:45 01:00 01:15 01:30 01:45 02:00 02:15 02:30 02:45 03:00 0…" at bounding box center [297, 314] width 26 height 145
click at [296, 335] on li "10:45" at bounding box center [296, 340] width 25 height 11
type input "[DATE] 10:45"
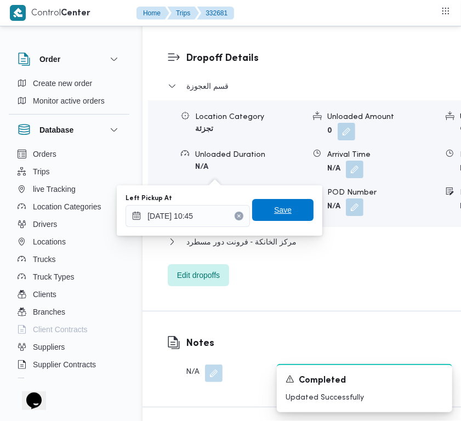
click at [292, 209] on span "Save" at bounding box center [282, 210] width 61 height 22
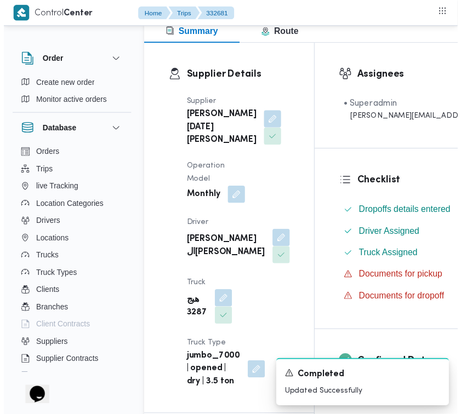
scroll to position [0, 0]
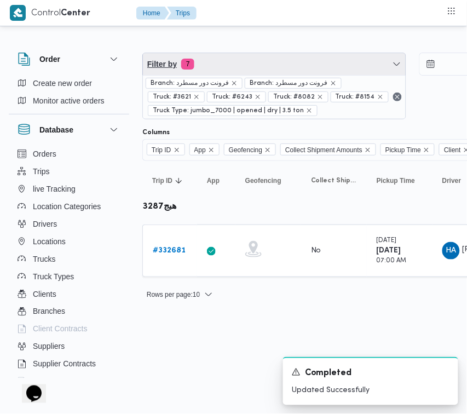
click at [239, 69] on span "Filter by 7" at bounding box center [274, 64] width 263 height 22
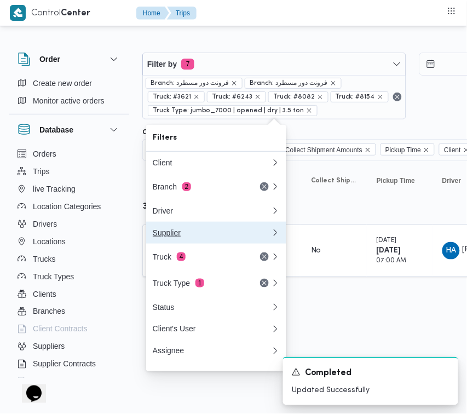
click at [204, 237] on div "Supplier" at bounding box center [212, 232] width 118 height 9
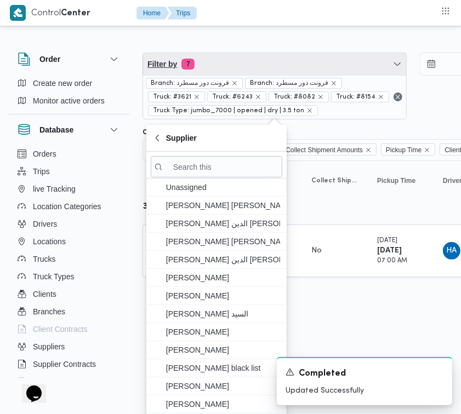
click at [222, 61] on span "Filter by 7" at bounding box center [274, 64] width 263 height 22
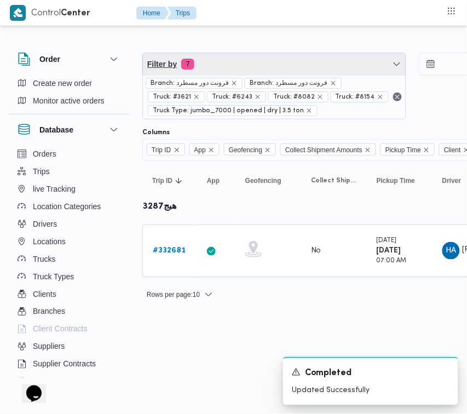
click at [223, 60] on span "Filter by 7" at bounding box center [274, 64] width 263 height 22
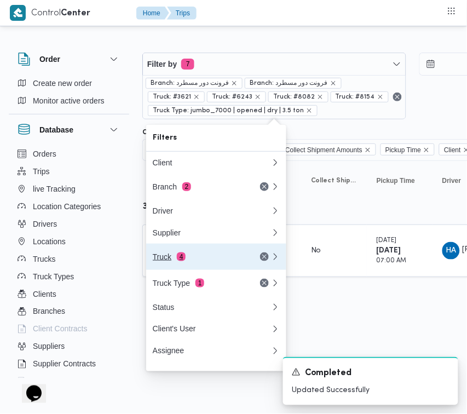
click at [172, 252] on button "Truck 4" at bounding box center [216, 257] width 140 height 26
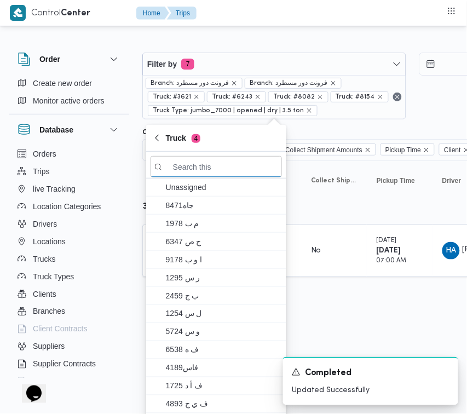
paste input "5132"
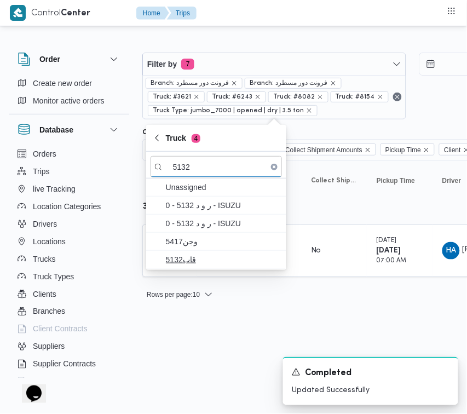
type input "5132"
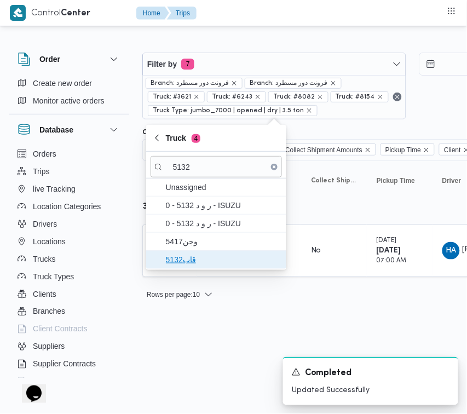
click at [184, 254] on span "قاب5132" at bounding box center [223, 259] width 114 height 13
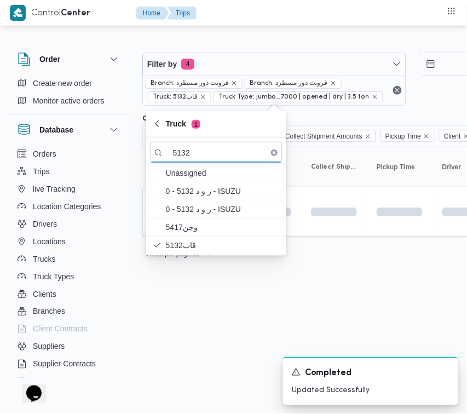
click at [189, 319] on html "Control Center Home Trips Order Create new order Monitor active orders Database…" at bounding box center [233, 207] width 467 height 414
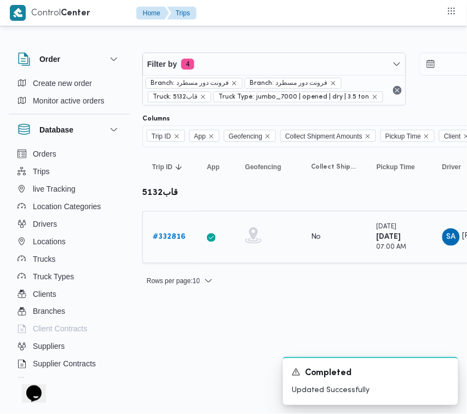
click at [166, 244] on link "# 332816" at bounding box center [169, 237] width 33 height 13
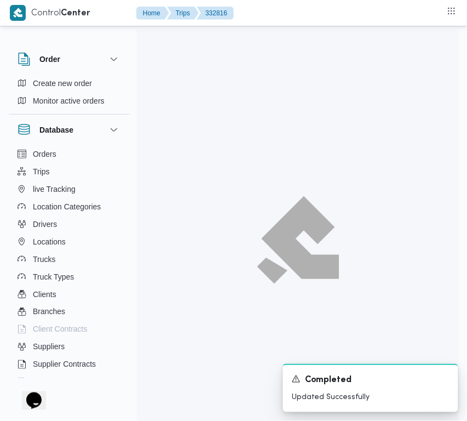
click at [163, 238] on div at bounding box center [298, 240] width 323 height 421
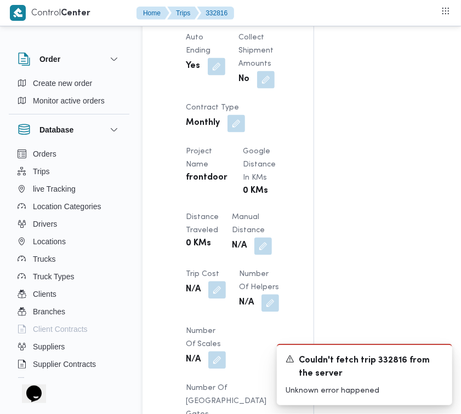
scroll to position [1735, 0]
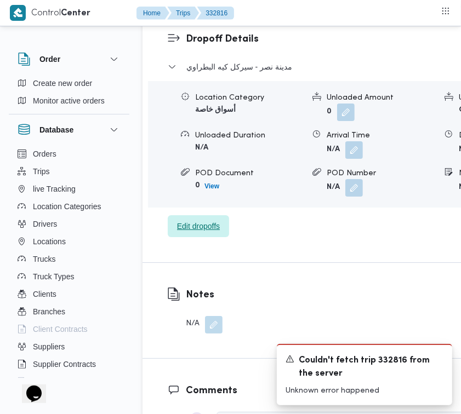
click at [209, 233] on span "Edit dropoffs" at bounding box center [198, 226] width 43 height 13
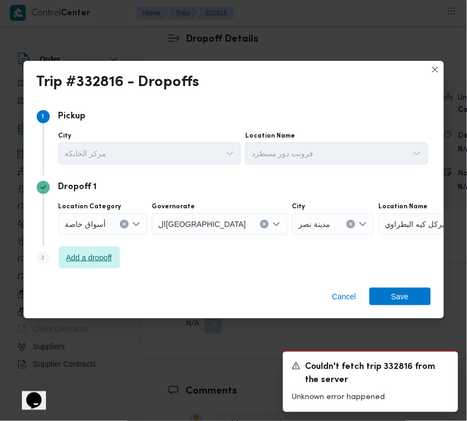
click at [83, 256] on span "Add a dropoff" at bounding box center [89, 257] width 46 height 13
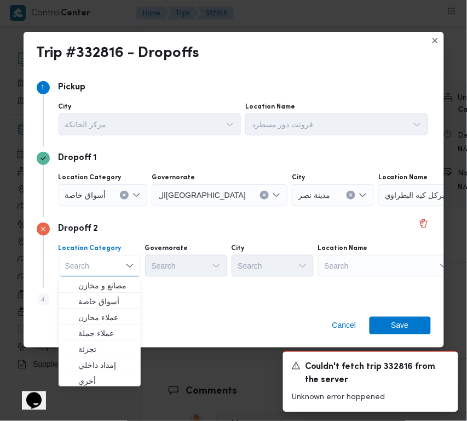
click at [369, 259] on div "Search" at bounding box center [386, 266] width 137 height 22
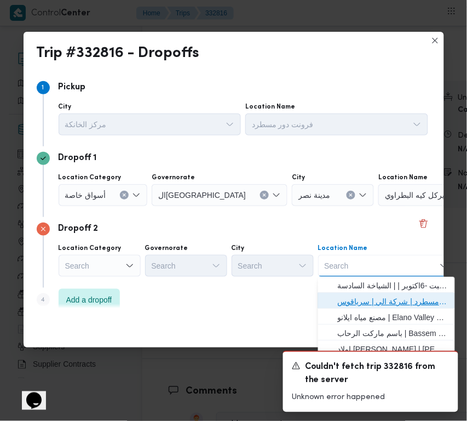
click at [377, 296] on span "فرونت دور مسطرد | شركة الي | سرياقوس" at bounding box center [393, 301] width 111 height 13
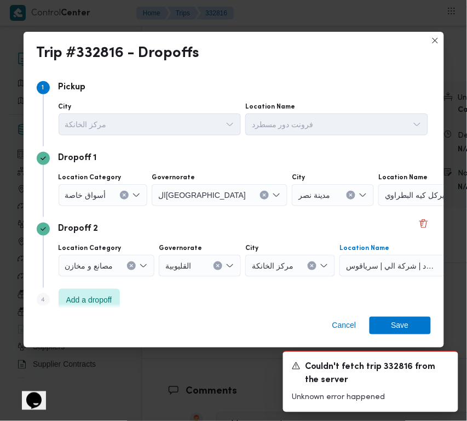
click at [264, 195] on icon "Clear input" at bounding box center [265, 194] width 3 height 3
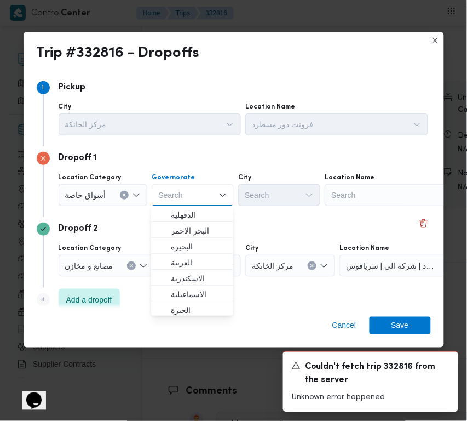
click at [369, 204] on div "Search" at bounding box center [393, 195] width 137 height 22
paste input "هايبر وان ا"
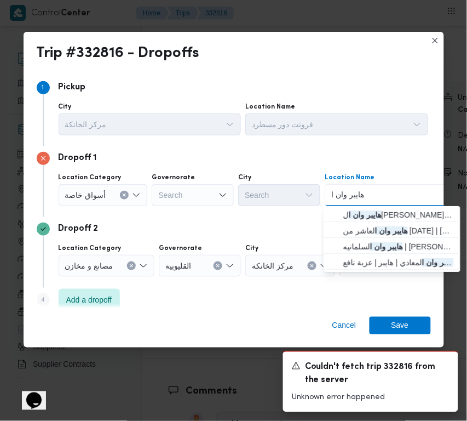
drag, startPoint x: 335, startPoint y: 193, endPoint x: 283, endPoint y: 198, distance: 52.3
click at [283, 198] on div "Location Category أسواق خاصة Governorate Search City Search Location Name هايبر…" at bounding box center [243, 189] width 374 height 37
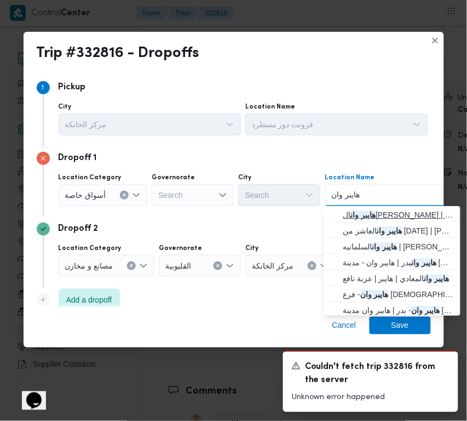
type input "هايبر وان"
click at [390, 212] on span "هايبر وان الشيخ زايد | هايبر وان | null" at bounding box center [399, 214] width 111 height 13
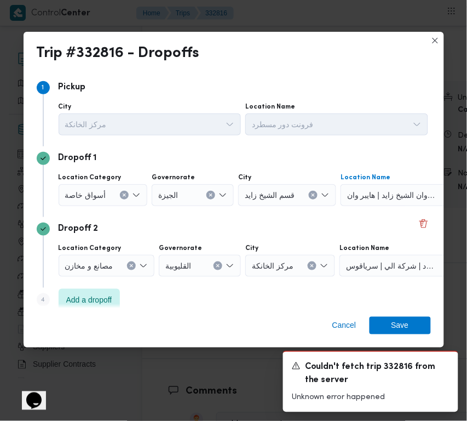
click at [403, 335] on div "Cancel Save" at bounding box center [234, 327] width 421 height 39
click at [403, 327] on span "Save" at bounding box center [401, 325] width 18 height 18
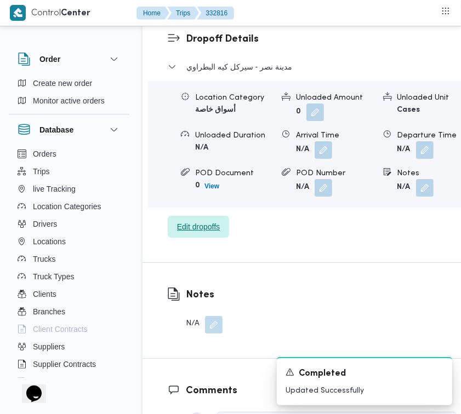
scroll to position [1373, 0]
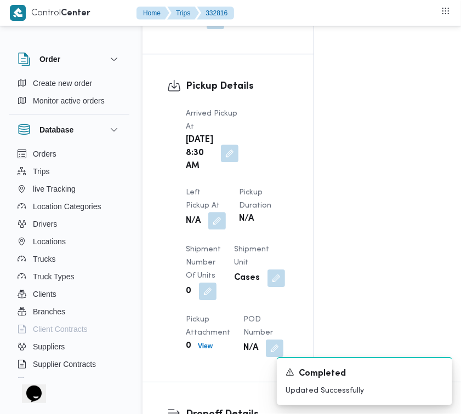
drag, startPoint x: 283, startPoint y: 145, endPoint x: 279, endPoint y: 151, distance: 7.1
click at [226, 212] on button "button" at bounding box center [217, 221] width 18 height 18
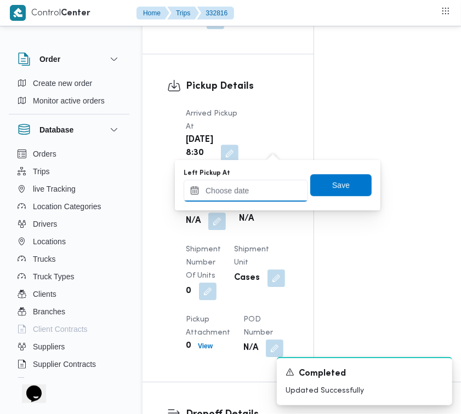
click at [272, 182] on input "Left Pickup At" at bounding box center [246, 191] width 124 height 22
click at [271, 184] on input "Left Pickup At" at bounding box center [246, 191] width 124 height 22
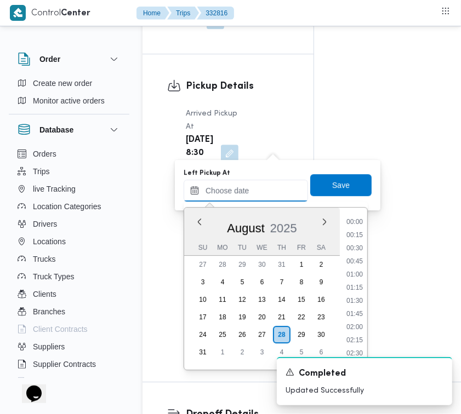
paste input "[DATE] 9:00:00 AM"
click at [358, 257] on li "09:45" at bounding box center [354, 262] width 25 height 11
type input "[DATE] 09:45"
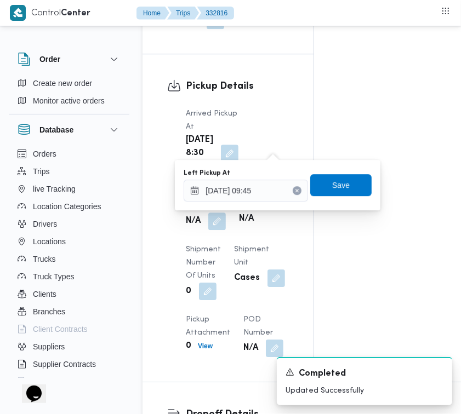
click at [335, 199] on div "Left Pickup At [DATE] 09:45 Save" at bounding box center [277, 185] width 190 height 35
click at [334, 187] on span "Save" at bounding box center [341, 184] width 18 height 13
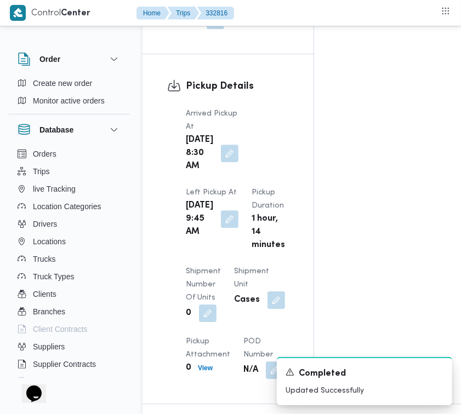
click at [248, 132] on div "Arrived Pickup At [DATE] 8:30 AM Left Pickup At [DATE] 9:45 AM Pickup Duration …" at bounding box center [237, 243] width 116 height 285
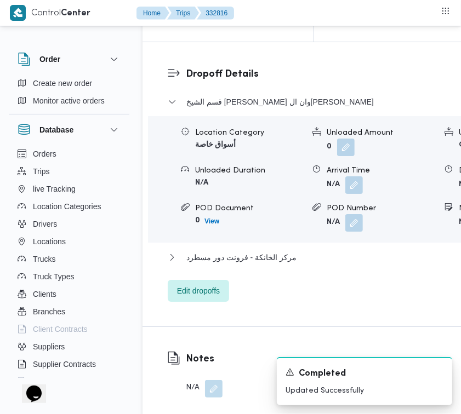
scroll to position [1301, 0]
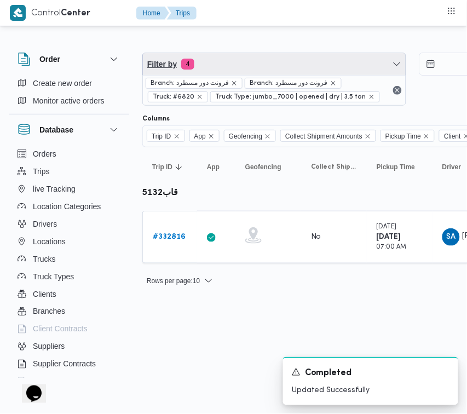
click at [222, 66] on span "Filter by 4" at bounding box center [274, 64] width 263 height 22
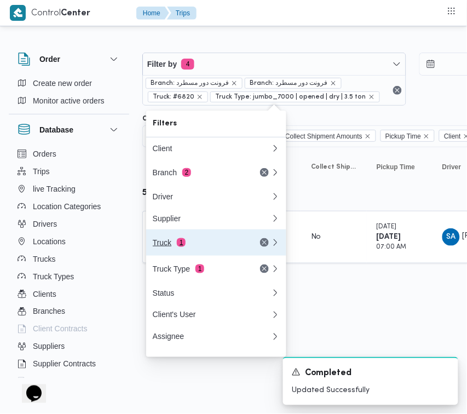
click at [205, 247] on div "Truck 1" at bounding box center [199, 242] width 92 height 9
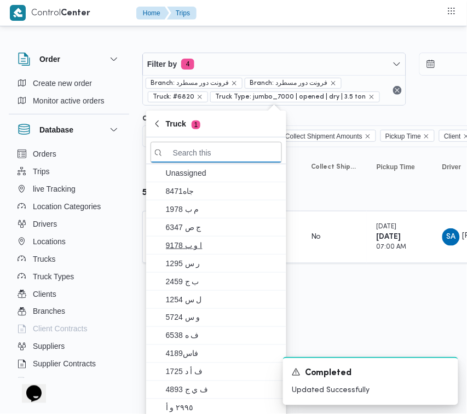
paste input "6348"
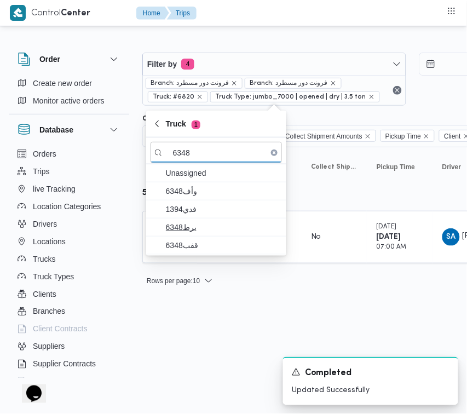
type input "6348"
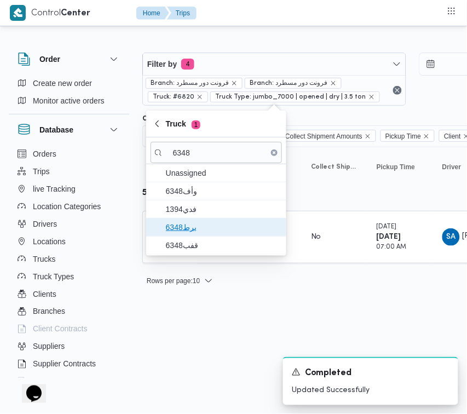
click at [168, 221] on span "برط6348" at bounding box center [223, 227] width 114 height 13
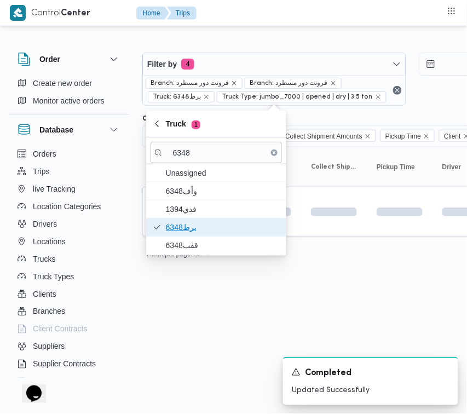
click at [174, 233] on span "برط6348" at bounding box center [223, 227] width 114 height 13
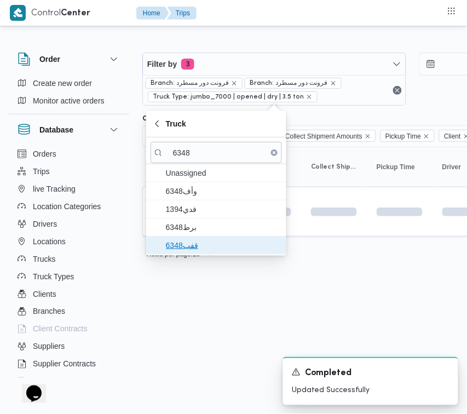
click at [177, 245] on span "قفب6348" at bounding box center [223, 245] width 114 height 13
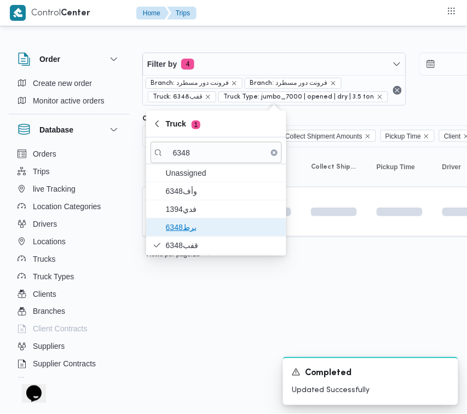
click at [170, 231] on span "برط6348" at bounding box center [223, 227] width 114 height 13
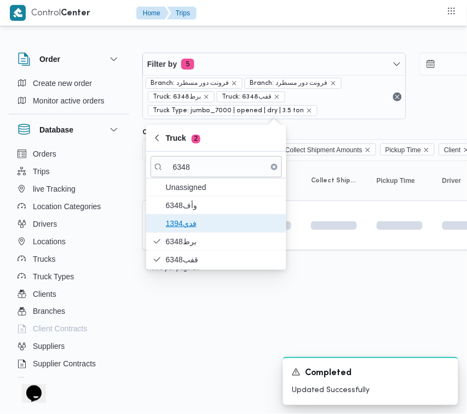
click at [171, 215] on span "فدي1394" at bounding box center [217, 224] width 132 height 18
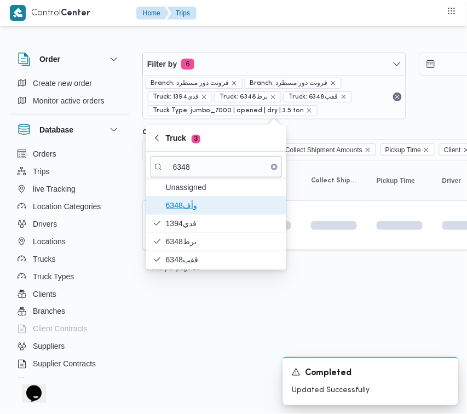
click at [172, 208] on span "وأف6348" at bounding box center [223, 205] width 114 height 13
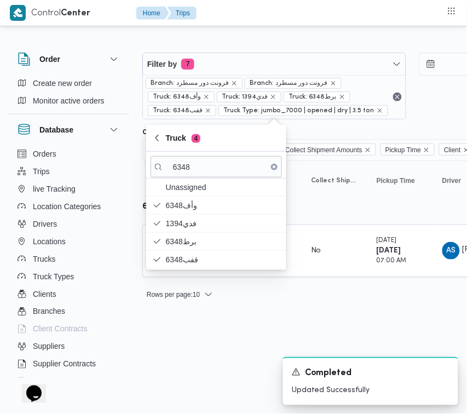
click at [232, 344] on html "Control Center Home Trips Order Create new order Monitor active orders Database…" at bounding box center [233, 207] width 467 height 414
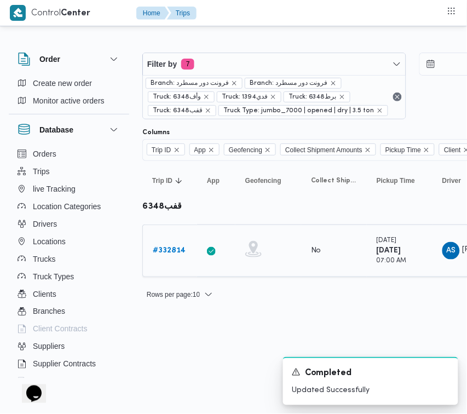
click at [178, 251] on b "# 332814" at bounding box center [169, 250] width 33 height 7
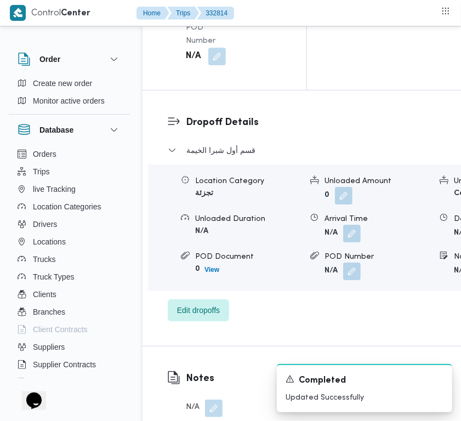
scroll to position [2169, 0]
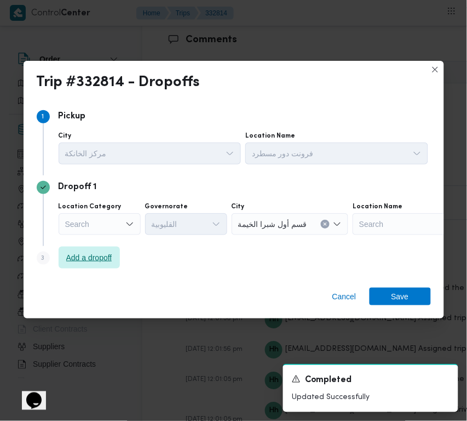
click at [99, 259] on span "Add a dropoff" at bounding box center [89, 257] width 46 height 13
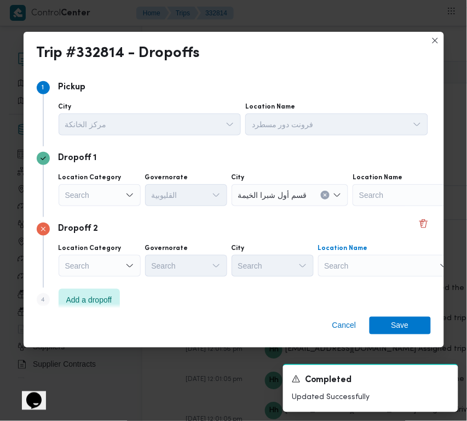
click at [373, 269] on div "Search" at bounding box center [386, 266] width 137 height 22
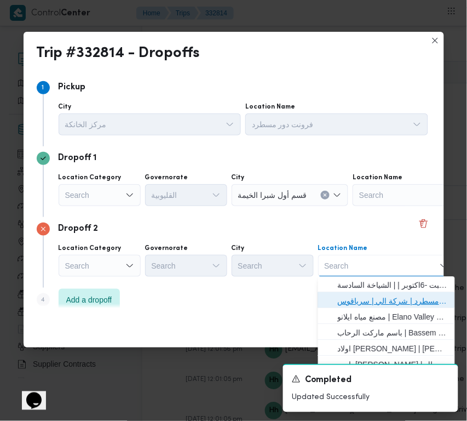
click at [384, 300] on span "فرونت دور مسطرد | شركة الي | سرياقوس" at bounding box center [393, 301] width 111 height 13
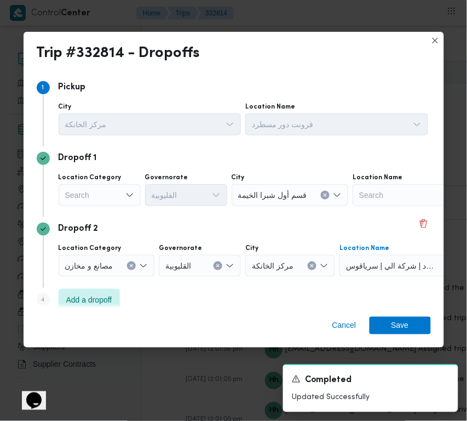
click at [87, 192] on div "Search" at bounding box center [100, 195] width 82 height 22
click at [86, 192] on div "Search" at bounding box center [100, 195] width 82 height 22
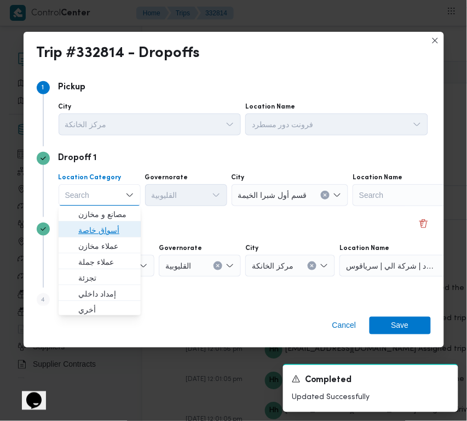
click at [98, 225] on span "أسواق خاصة" at bounding box center [106, 230] width 56 height 13
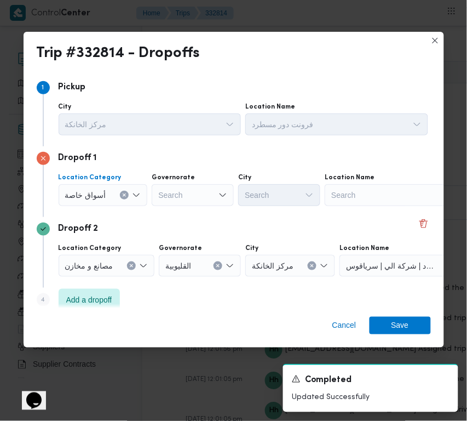
click at [343, 201] on div "Search" at bounding box center [393, 195] width 137 height 22
paste input "هايبر وان"
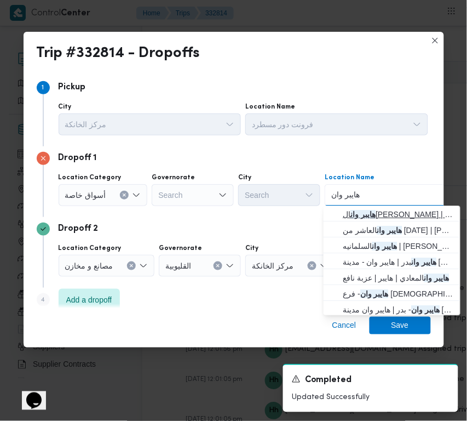
type input "هايبر وان"
click at [387, 206] on span "هايبر وان الشيخ زايد | هايبر وان | null" at bounding box center [392, 215] width 128 height 18
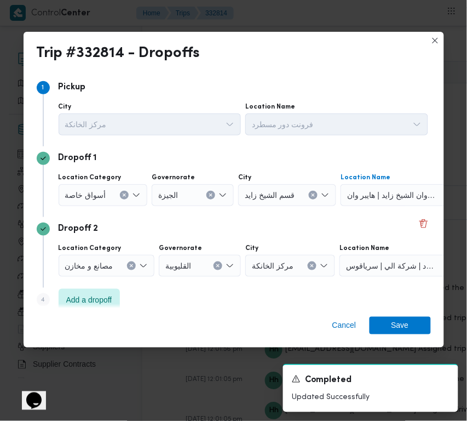
click at [403, 315] on div "Cancel Save" at bounding box center [234, 327] width 421 height 39
click at [410, 319] on span "Save" at bounding box center [400, 325] width 61 height 18
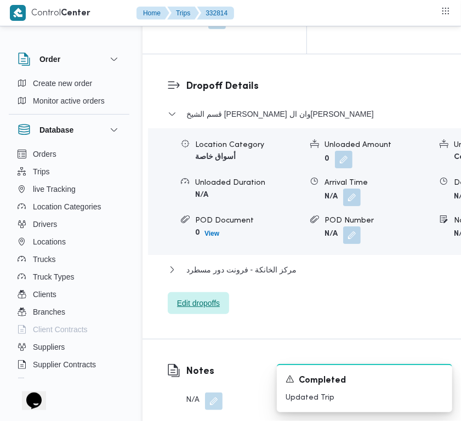
scroll to position [1663, 0]
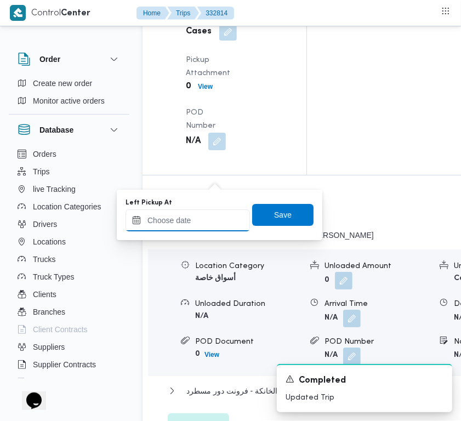
click at [200, 217] on input "Left Pickup At" at bounding box center [187, 220] width 124 height 22
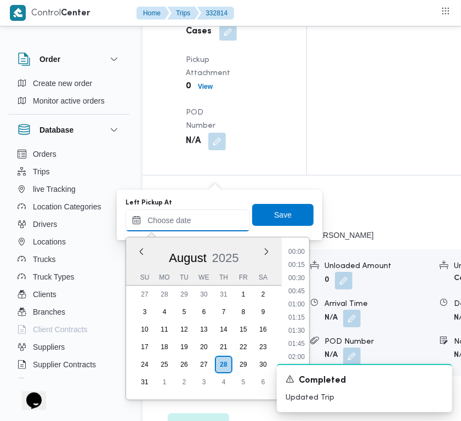
paste input "[DATE] 9:00:00 AM"
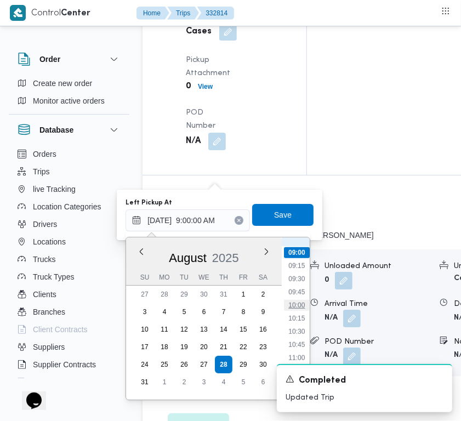
click at [304, 305] on li "10:00" at bounding box center [296, 305] width 25 height 11
type input "[DATE] 10:00"
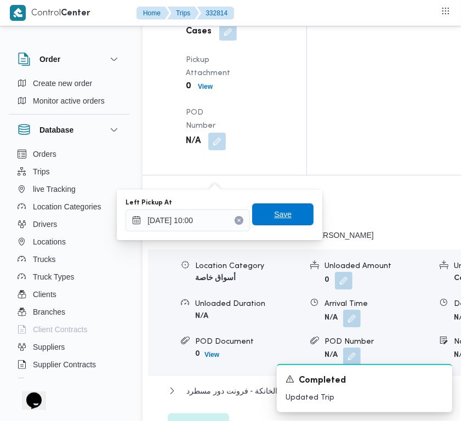
click at [285, 217] on span "Save" at bounding box center [282, 214] width 61 height 22
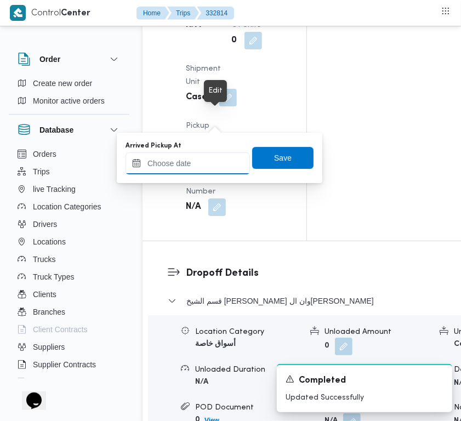
click at [200, 170] on input "Arrived Pickup At" at bounding box center [187, 163] width 124 height 22
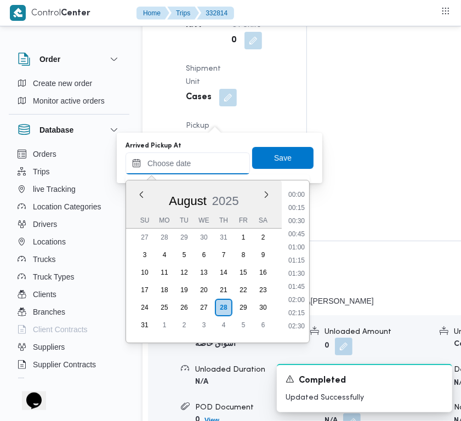
paste input "[DATE] 9:00:00 AM"
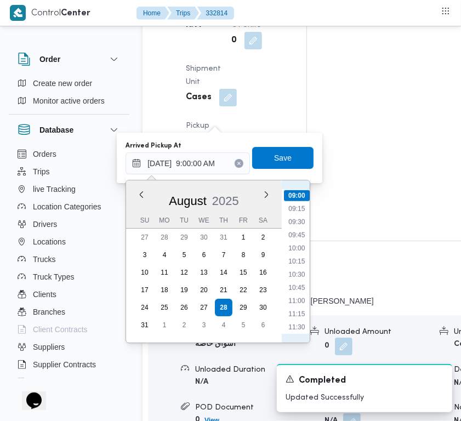
scroll to position [349, 0]
click at [305, 243] on li "07:30" at bounding box center [296, 240] width 25 height 11
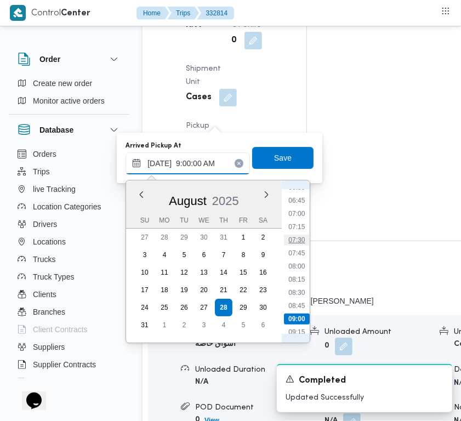
type input "[DATE] 07:30"
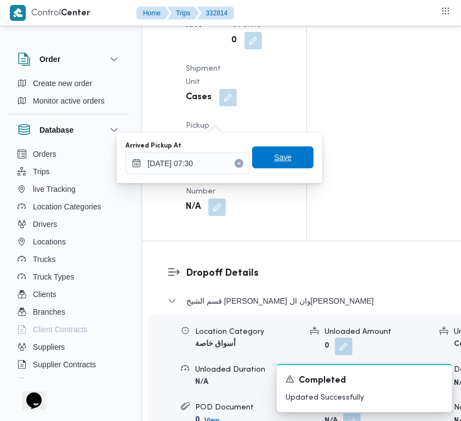
click at [278, 163] on span "Save" at bounding box center [283, 157] width 18 height 13
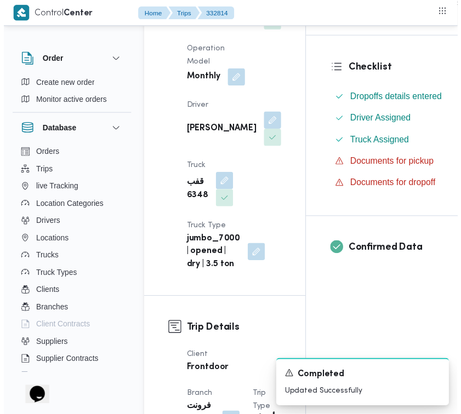
scroll to position [0, 0]
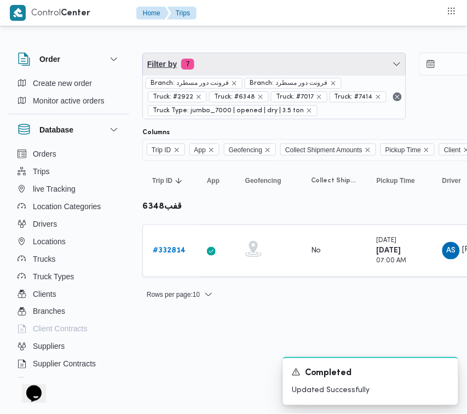
click at [227, 66] on span "Filter by 7" at bounding box center [274, 64] width 263 height 22
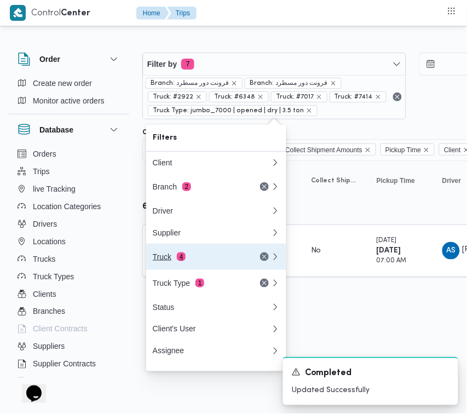
click at [219, 249] on button "Truck 4" at bounding box center [216, 257] width 140 height 26
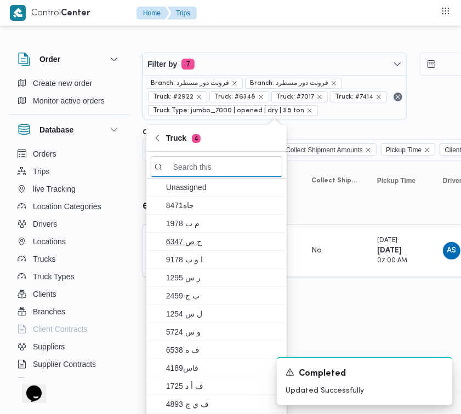
paste input "7349"
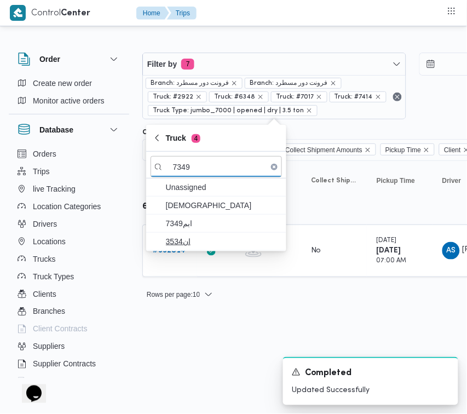
type input "7349"
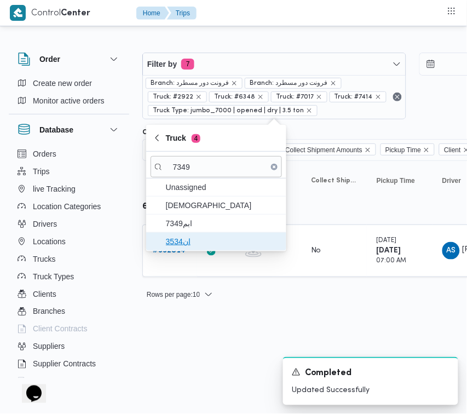
click at [176, 233] on span "ان3534" at bounding box center [217, 242] width 132 height 18
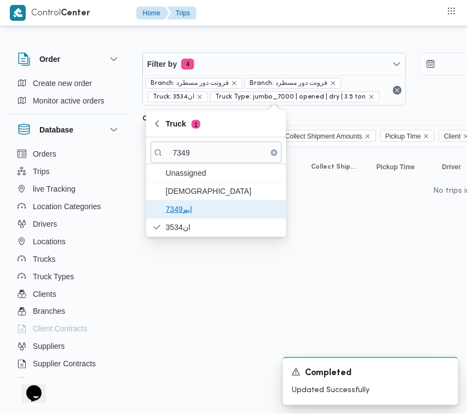
click at [166, 211] on span "ابم7349" at bounding box center [223, 209] width 114 height 13
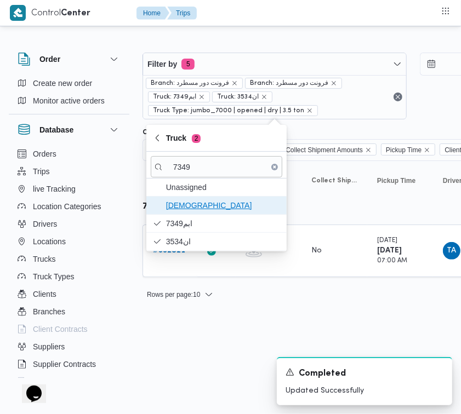
click at [173, 199] on span "[DEMOGRAPHIC_DATA]" at bounding box center [223, 205] width 114 height 13
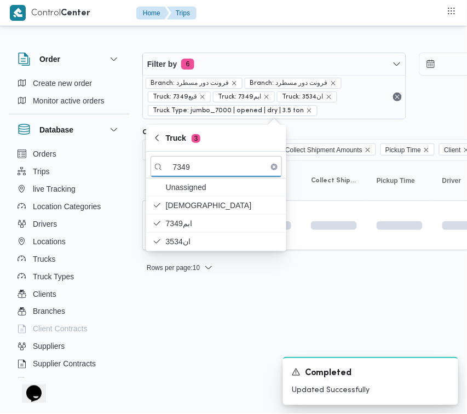
click at [176, 311] on html "Control Center Home Trips Order Create new order Monitor active orders Database…" at bounding box center [233, 207] width 467 height 414
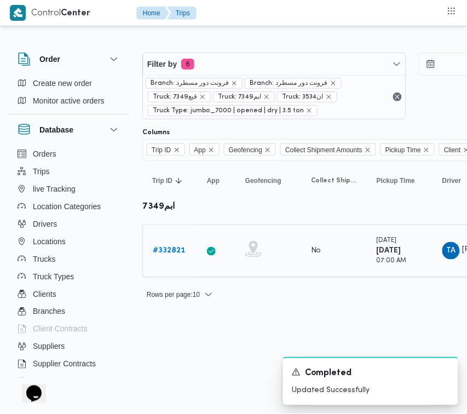
click at [169, 254] on b "# 332821" at bounding box center [169, 250] width 32 height 7
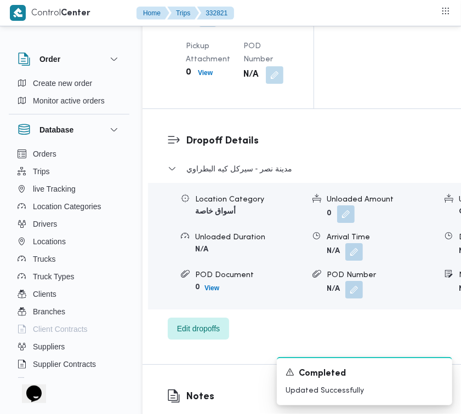
scroll to position [1735, 0]
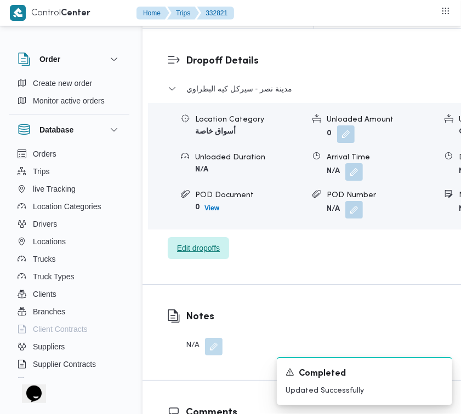
click at [212, 259] on span "Edit dropoffs" at bounding box center [198, 248] width 61 height 22
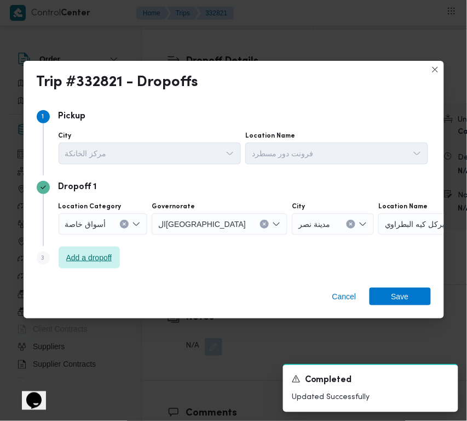
click at [96, 262] on span "Add a dropoff" at bounding box center [89, 257] width 46 height 13
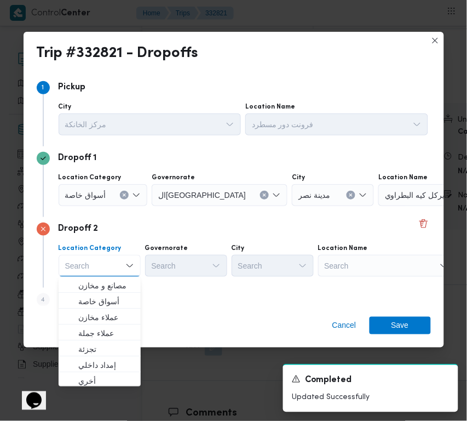
click at [376, 266] on div "Search" at bounding box center [386, 266] width 137 height 22
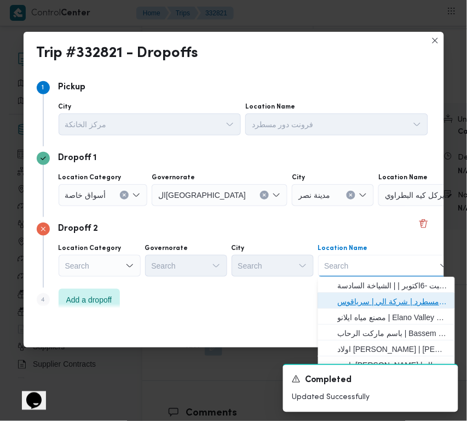
click at [376, 296] on span "فرونت دور مسطرد | شركة الي | سرياقوس" at bounding box center [393, 301] width 111 height 13
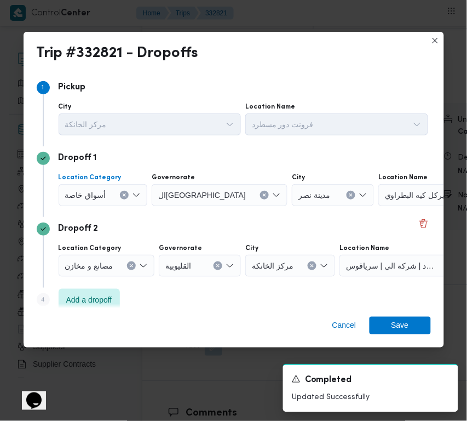
click at [93, 193] on span "أسواق خاصة" at bounding box center [85, 194] width 41 height 12
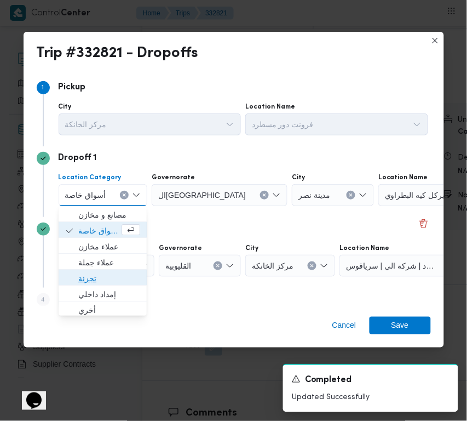
click at [102, 278] on span "تجزئة" at bounding box center [109, 278] width 62 height 13
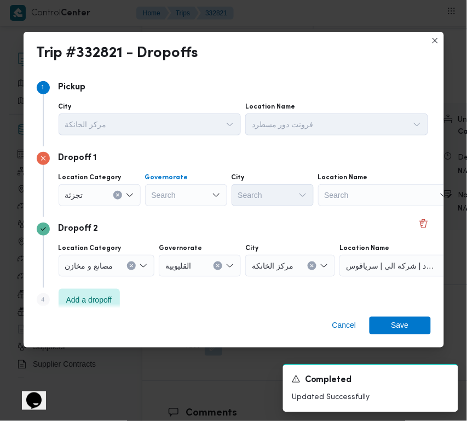
click at [165, 187] on div "Search" at bounding box center [186, 195] width 82 height 22
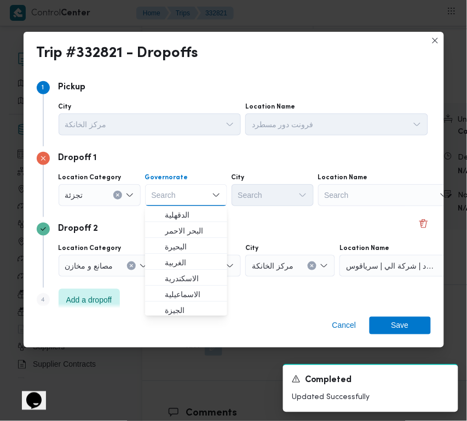
paste input "[GEOGRAPHIC_DATA]"
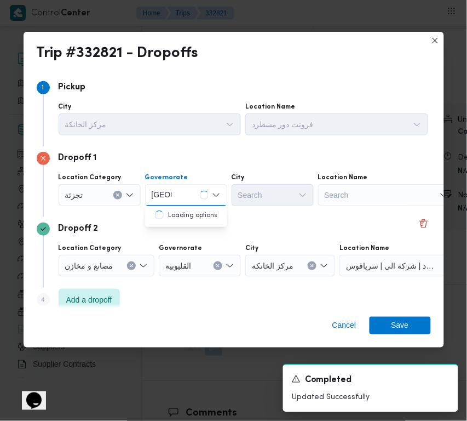
type input "[GEOGRAPHIC_DATA]"
click at [186, 193] on div "[GEOGRAPHIC_DATA] [GEOGRAPHIC_DATA]" at bounding box center [186, 195] width 82 height 22
click at [178, 205] on div "[GEOGRAPHIC_DATA] [GEOGRAPHIC_DATA] Combo box. Selected. [GEOGRAPHIC_DATA] . Se…" at bounding box center [186, 195] width 82 height 22
click at [179, 201] on div "[GEOGRAPHIC_DATA] [GEOGRAPHIC_DATA] Combo box. Selected. [GEOGRAPHIC_DATA] . Se…" at bounding box center [186, 195] width 82 height 22
click at [181, 193] on div "[GEOGRAPHIC_DATA] [GEOGRAPHIC_DATA]" at bounding box center [186, 195] width 82 height 22
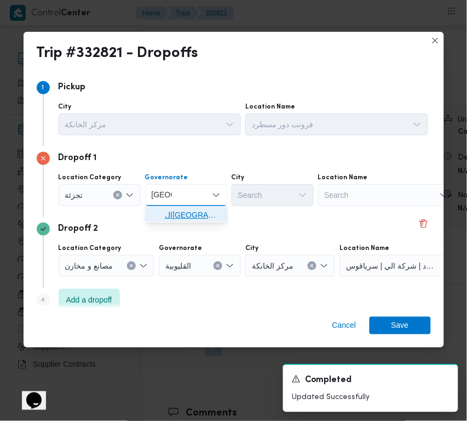
click at [179, 215] on span "ال[GEOGRAPHIC_DATA]" at bounding box center [193, 214] width 56 height 13
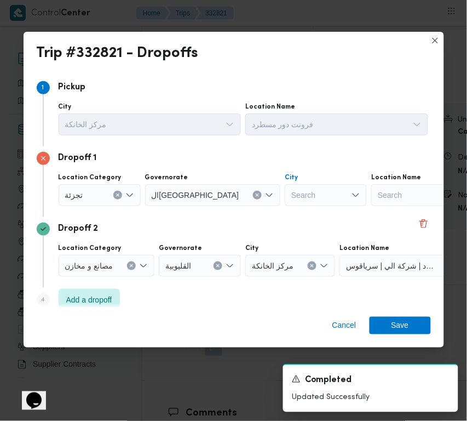
click at [285, 191] on div "Search" at bounding box center [326, 195] width 82 height 22
click at [285, 193] on div "Search" at bounding box center [326, 195] width 82 height 22
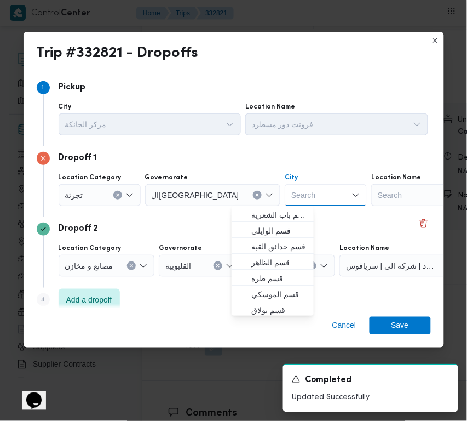
paste input "المعادي"
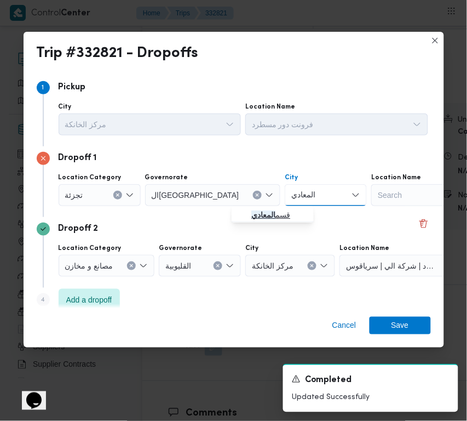
type input "المعادي"
click at [270, 214] on mark "المعادي" at bounding box center [264, 214] width 24 height 9
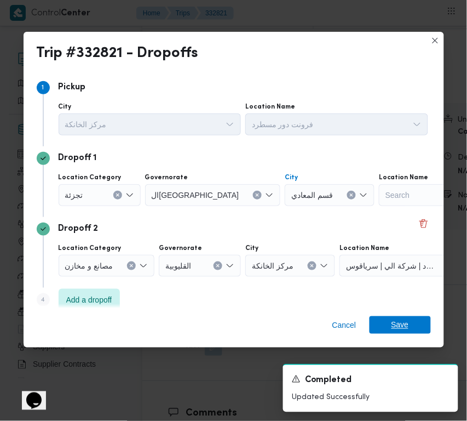
click at [389, 329] on span "Save" at bounding box center [400, 325] width 61 height 18
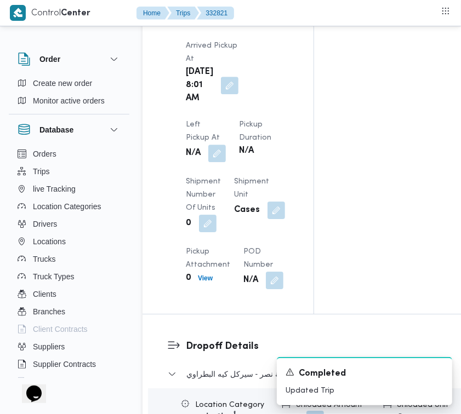
scroll to position [1373, 0]
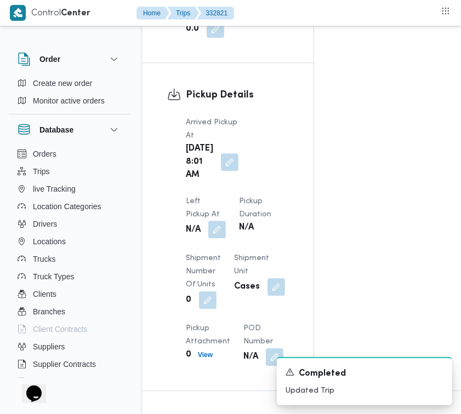
click at [226, 221] on button "button" at bounding box center [217, 230] width 18 height 18
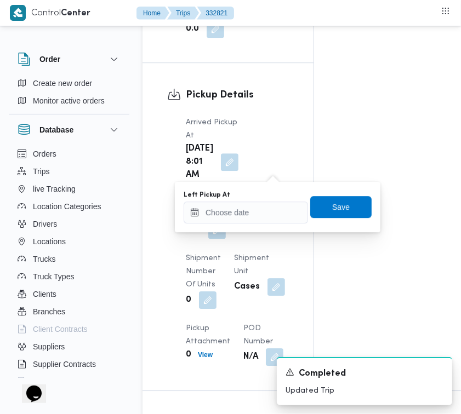
click at [256, 223] on div "Left Pickup At Save" at bounding box center [277, 207] width 190 height 35
click at [256, 224] on div "Left Pickup At Save" at bounding box center [277, 207] width 190 height 35
click at [253, 213] on input "Left Pickup At" at bounding box center [246, 213] width 124 height 22
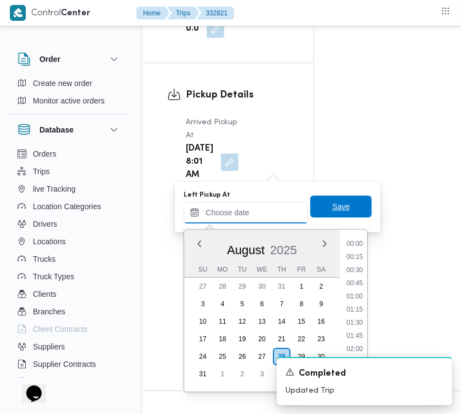
paste input "[DATE] 9:00:00 AM"
type input "[DATE] 9:00:00 AM"
click at [332, 209] on span "Save" at bounding box center [341, 206] width 18 height 13
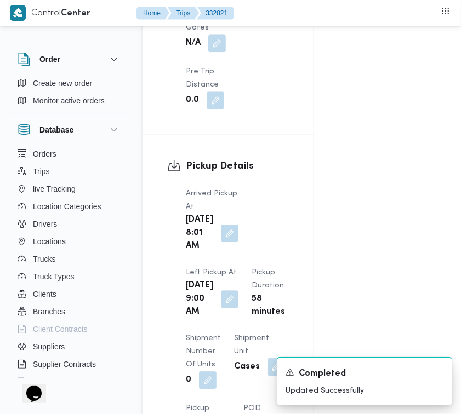
scroll to position [1735, 0]
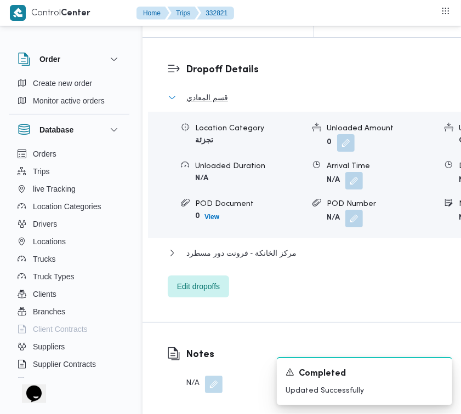
click at [218, 104] on span "قسم المعادي" at bounding box center [207, 97] width 42 height 13
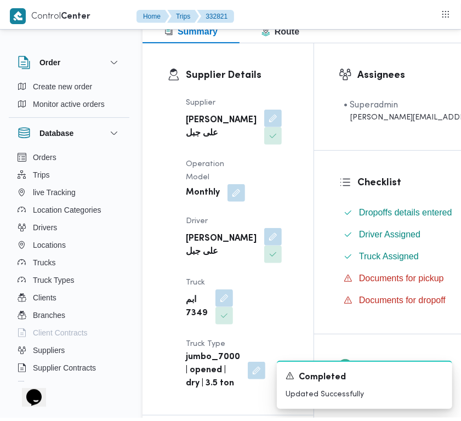
scroll to position [0, 0]
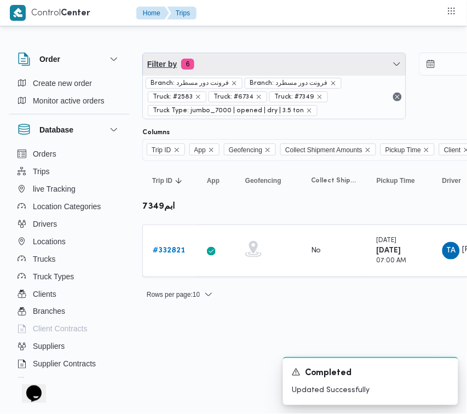
click at [231, 53] on span "Filter by 6" at bounding box center [274, 64] width 263 height 22
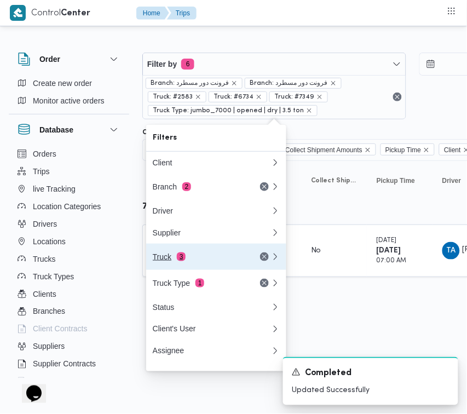
click at [187, 270] on button "Truck 3" at bounding box center [216, 257] width 140 height 26
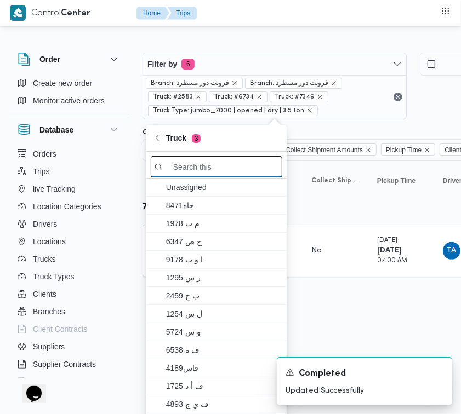
paste input "9846"
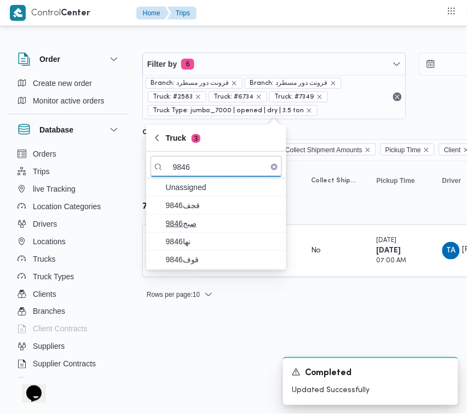
type input "9846"
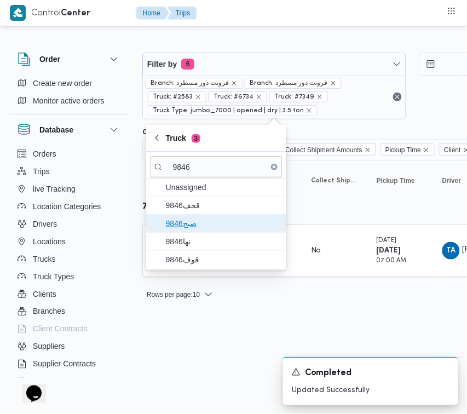
click at [187, 217] on span "9846صبج" at bounding box center [223, 223] width 114 height 13
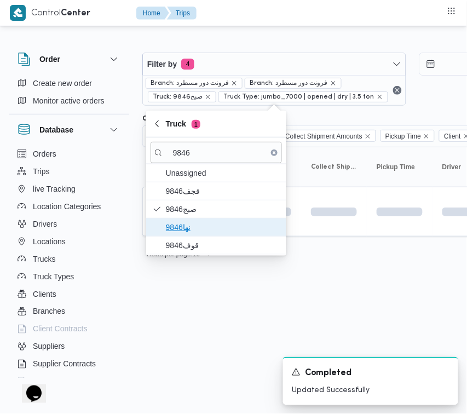
click at [185, 230] on span "نها9846" at bounding box center [223, 227] width 114 height 13
click at [185, 216] on span "9846صبج" at bounding box center [223, 209] width 114 height 13
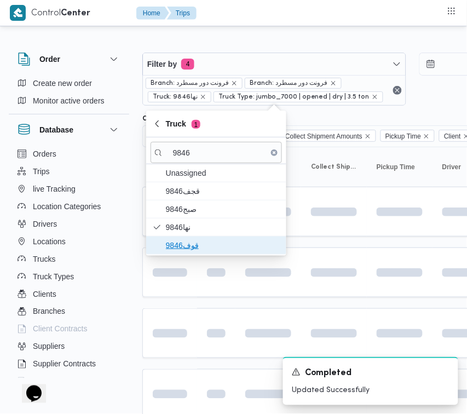
click at [185, 252] on span "قوف9846" at bounding box center [223, 245] width 114 height 13
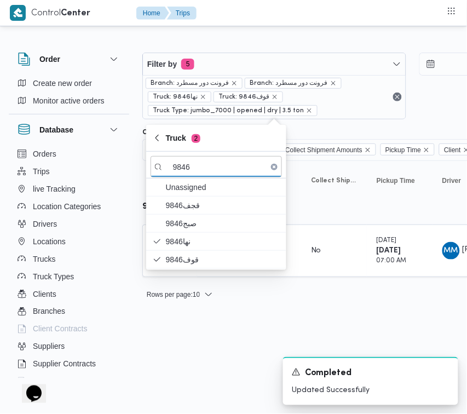
click at [172, 351] on html "Control Center Home Trips Order Create new order Monitor active orders Database…" at bounding box center [233, 207] width 467 height 414
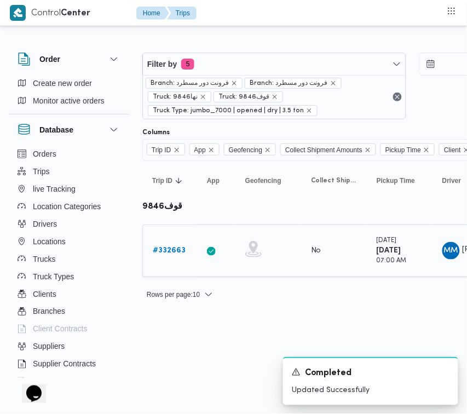
click at [165, 250] on b "# 332663" at bounding box center [169, 250] width 33 height 7
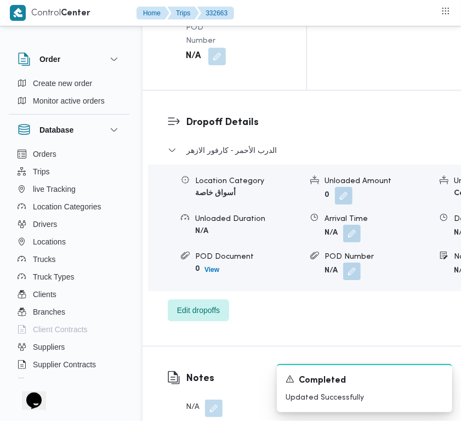
scroll to position [2169, 0]
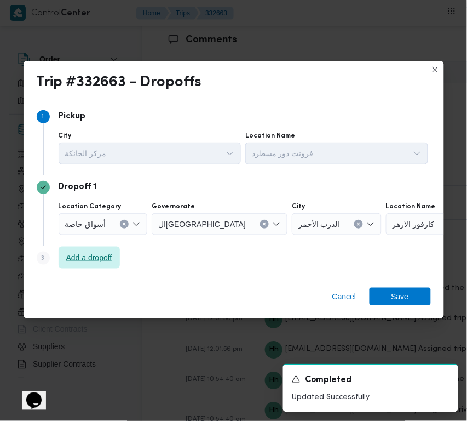
click at [87, 260] on span "Add a dropoff" at bounding box center [89, 257] width 46 height 13
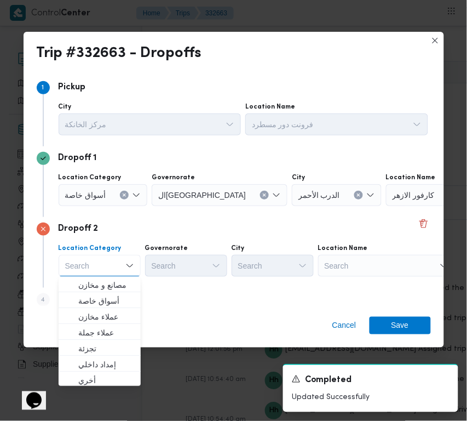
click at [356, 266] on div "Search" at bounding box center [386, 266] width 137 height 22
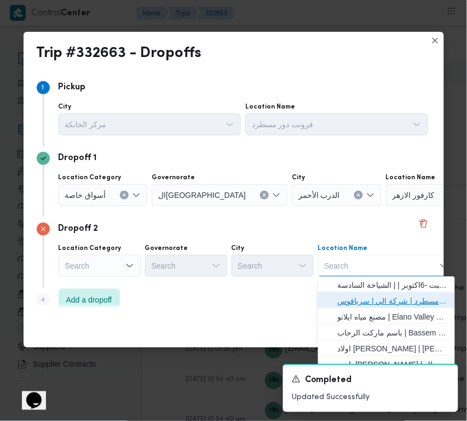
click at [373, 296] on span "فرونت دور مسطرد | شركة الي | سرياقوس" at bounding box center [393, 301] width 111 height 13
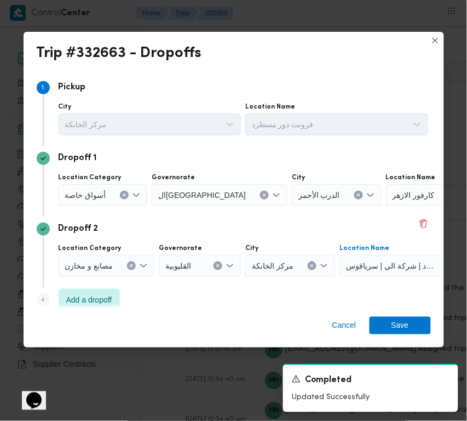
click at [123, 195] on icon "Clear input" at bounding box center [124, 194] width 3 height 3
click at [386, 201] on div "كارفور الازهر" at bounding box center [454, 195] width 137 height 22
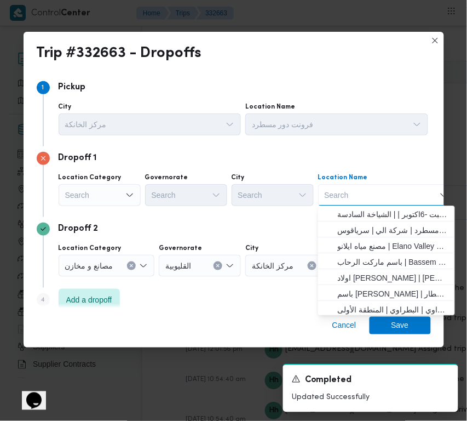
paste input "[GEOGRAPHIC_DATA]"
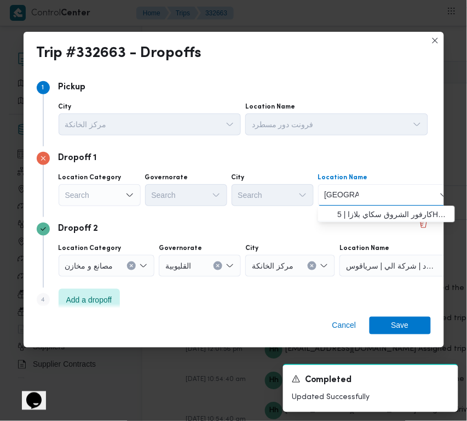
type input "[GEOGRAPHIC_DATA]"
click at [354, 214] on span "كارفور الشروق سكاي بلازا | 5HFV+CJW | null" at bounding box center [393, 214] width 111 height 13
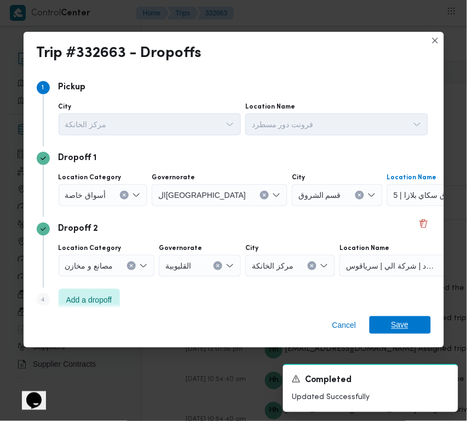
click at [404, 321] on span "Save" at bounding box center [401, 325] width 18 height 18
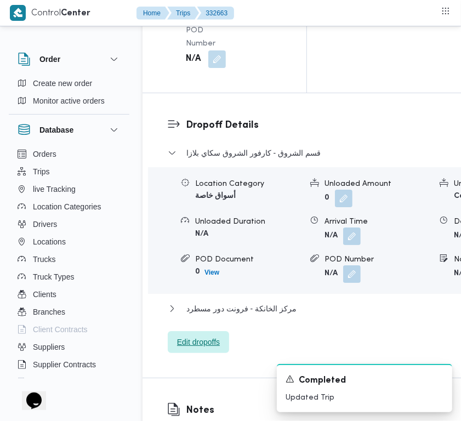
scroll to position [1673, 0]
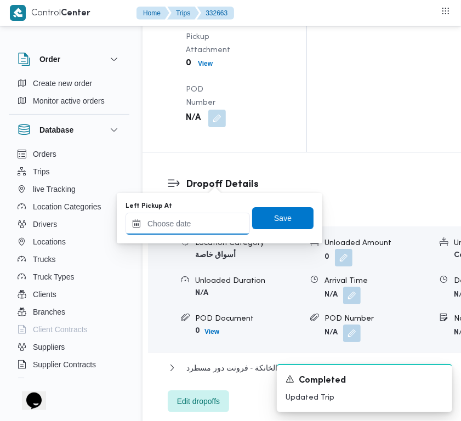
click at [203, 220] on input "Left Pickup At" at bounding box center [187, 224] width 124 height 22
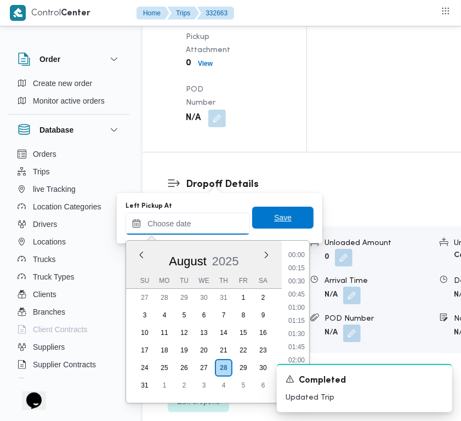
paste input "[DATE] 9:00:00 AM"
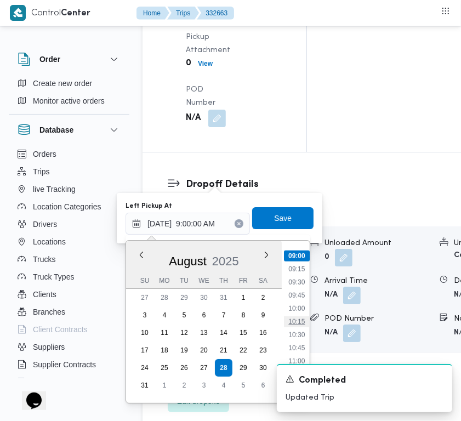
click at [293, 316] on li "10:15" at bounding box center [296, 321] width 25 height 11
type input "[DATE] 10:15"
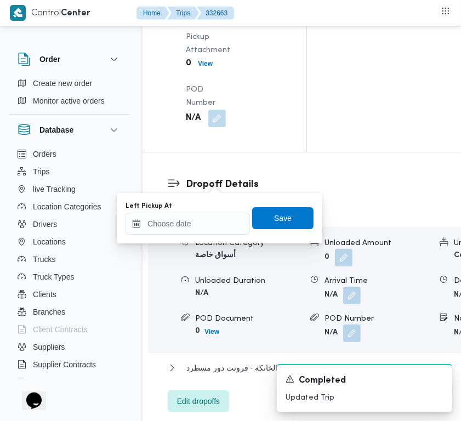
drag, startPoint x: 214, startPoint y: 245, endPoint x: 198, endPoint y: 218, distance: 31.7
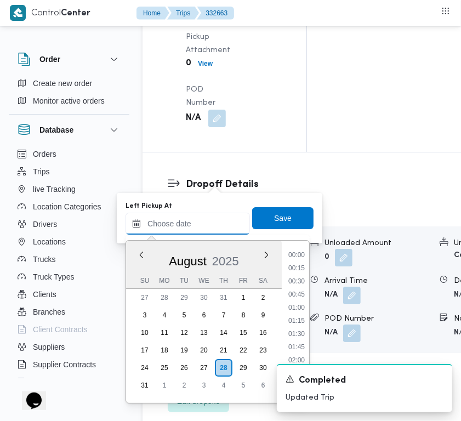
click at [197, 217] on input "Left Pickup At" at bounding box center [187, 224] width 124 height 22
paste input "[DATE] 9:00:00 AM"
type input "[DATE] 9:00:00 AM"
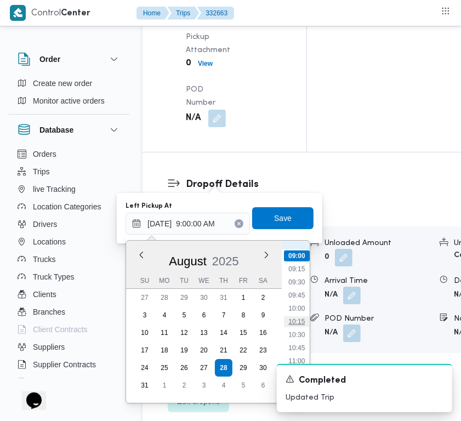
click at [300, 318] on li "10:15" at bounding box center [296, 321] width 25 height 11
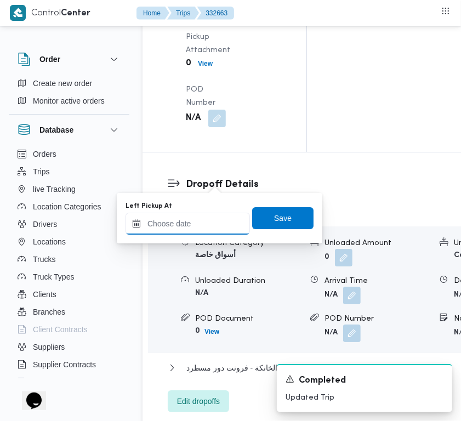
click at [215, 225] on input "Left Pickup At" at bounding box center [187, 224] width 124 height 22
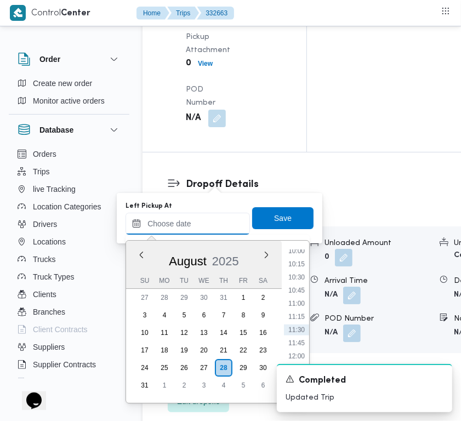
paste input "[DATE] 9:00:00 AM"
type input "[DATE] 9:00:00 AM"
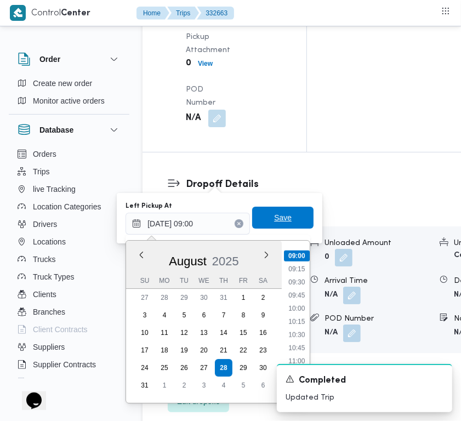
click at [279, 213] on span "Save" at bounding box center [283, 217] width 18 height 13
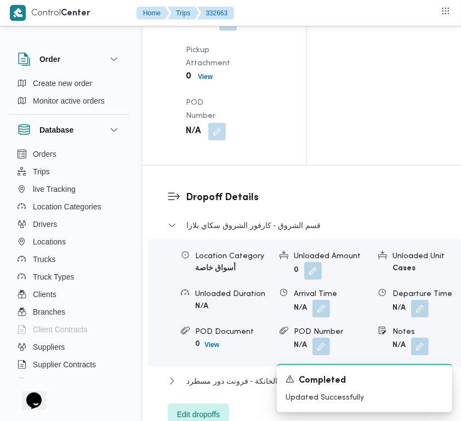
drag, startPoint x: 225, startPoint y: 116, endPoint x: 222, endPoint y: 135, distance: 18.8
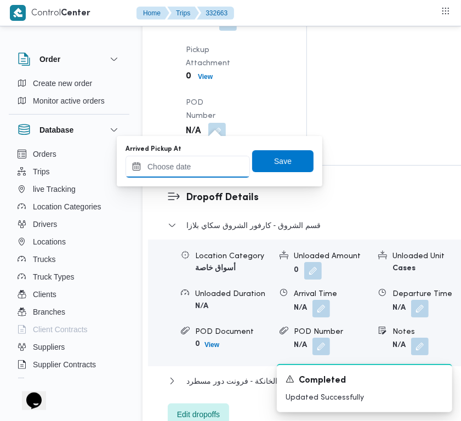
click at [220, 173] on input "Arrived Pickup At" at bounding box center [187, 167] width 124 height 22
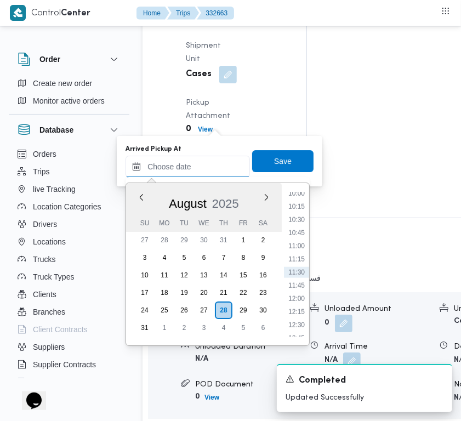
paste input "[DATE] 9:00:00 AM"
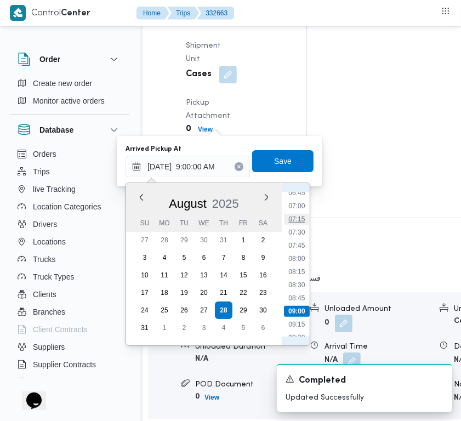
scroll to position [349, 0]
click at [299, 238] on li "07:30" at bounding box center [296, 242] width 25 height 11
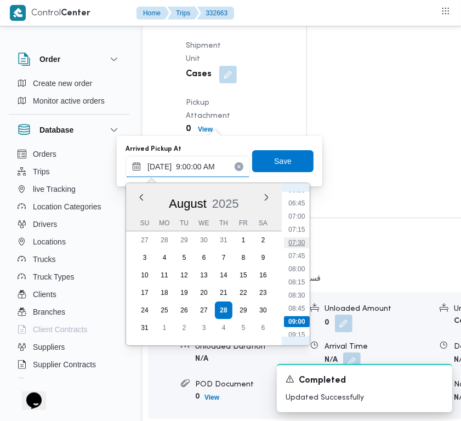
type input "[DATE] 07:30"
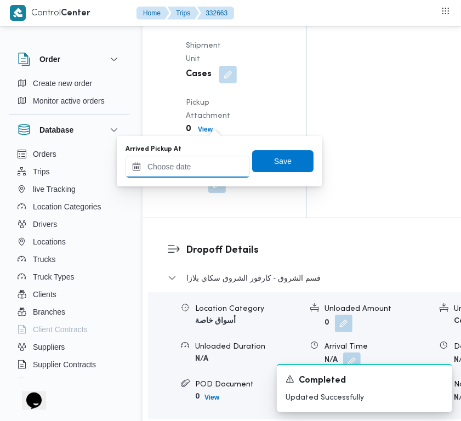
click at [221, 163] on input "Arrived Pickup At" at bounding box center [187, 167] width 124 height 22
paste input "[DATE] 9:00:00 AM"
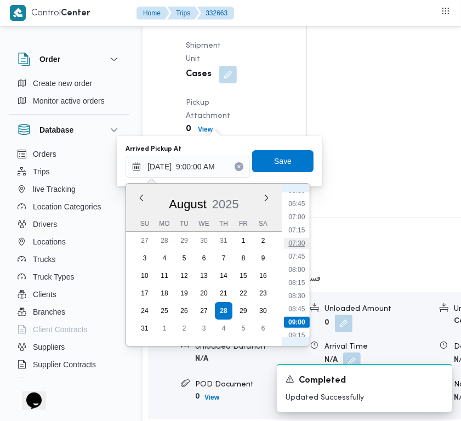
click at [305, 238] on li "07:30" at bounding box center [296, 243] width 25 height 11
type input "[DATE] 07:30"
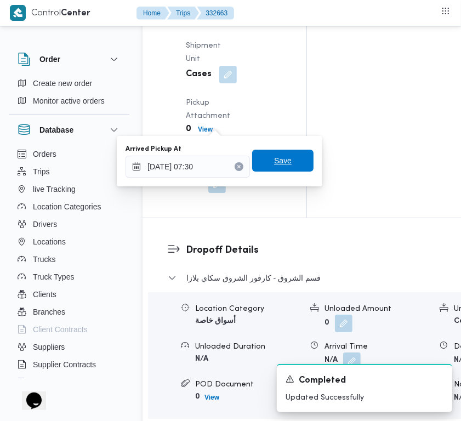
click at [282, 157] on span "Save" at bounding box center [282, 161] width 61 height 22
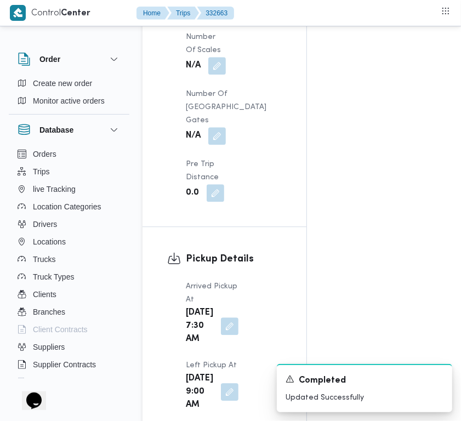
scroll to position [2107, 0]
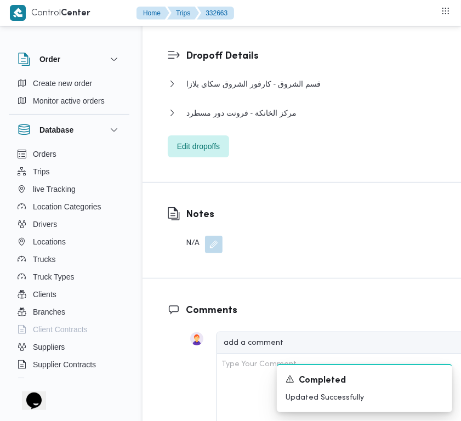
scroll to position [1658, 0]
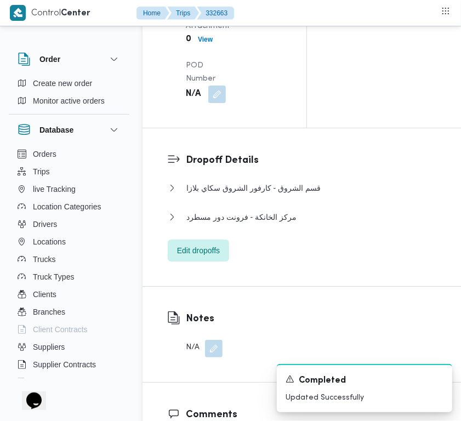
scroll to position [1775, 0]
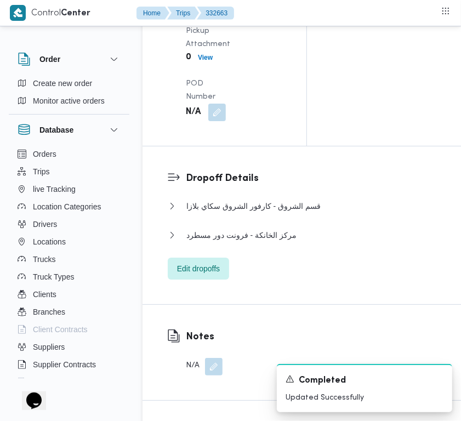
drag, startPoint x: 449, startPoint y: 237, endPoint x: 422, endPoint y: 209, distance: 38.8
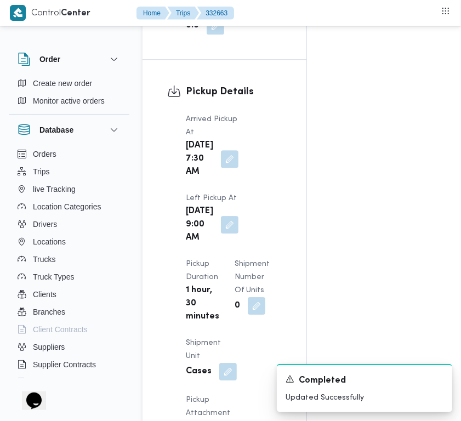
scroll to position [0, 0]
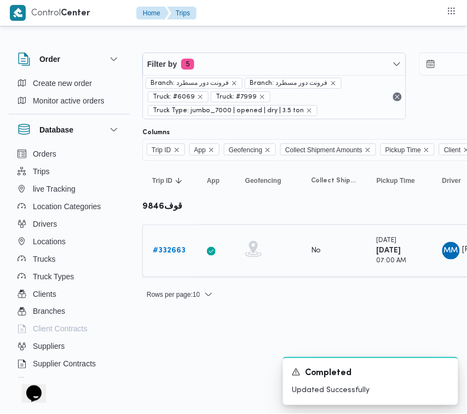
click at [173, 256] on link "# 332663" at bounding box center [169, 250] width 33 height 13
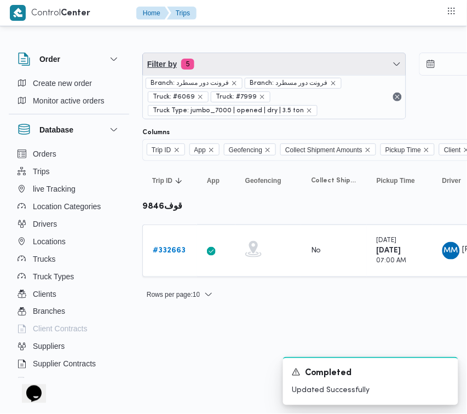
click at [247, 72] on span "Filter by 5" at bounding box center [274, 64] width 263 height 22
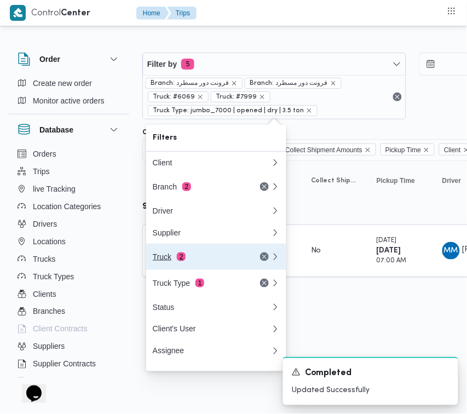
click at [208, 259] on div "Truck 2" at bounding box center [199, 257] width 92 height 9
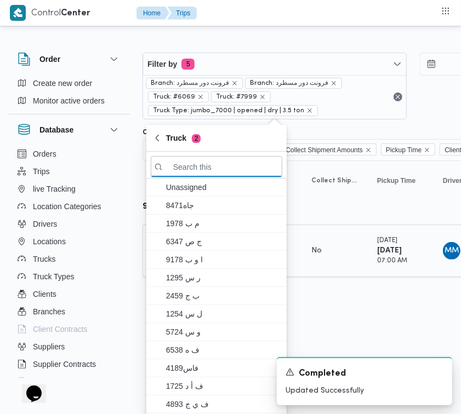
paste input "8597"
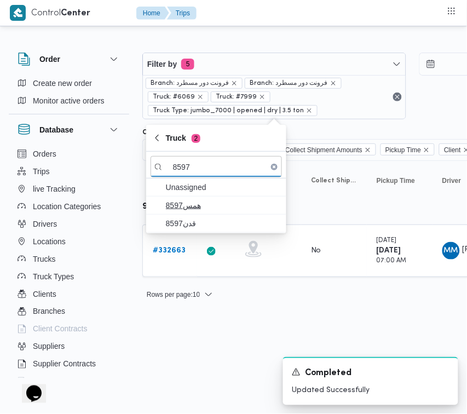
type input "8597"
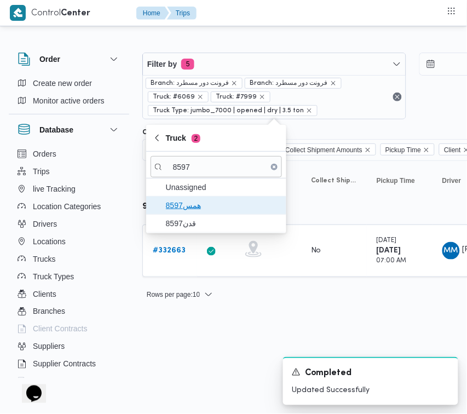
click at [198, 210] on span "همس8597" at bounding box center [223, 205] width 114 height 13
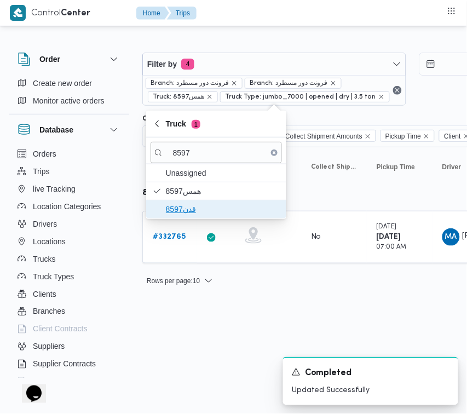
click at [185, 215] on span "قدن8597" at bounding box center [223, 209] width 114 height 13
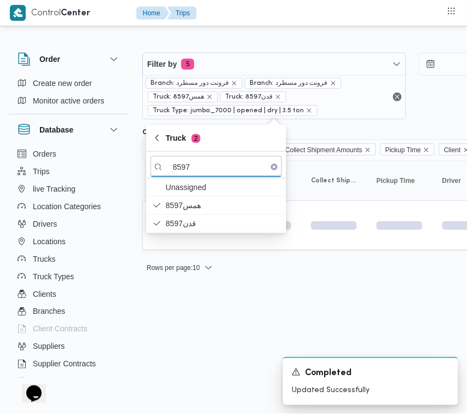
click at [192, 333] on html "Control Center Home Trips Order Create new order Monitor active orders Database…" at bounding box center [233, 207] width 467 height 414
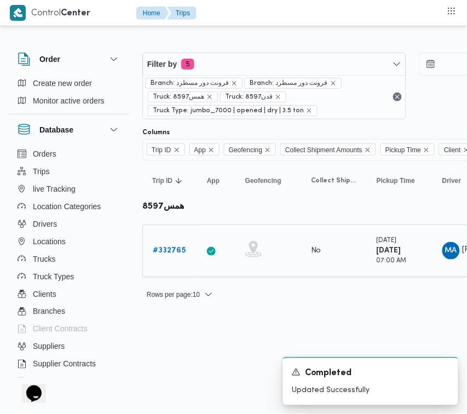
click at [170, 248] on b "# 332765" at bounding box center [169, 250] width 33 height 7
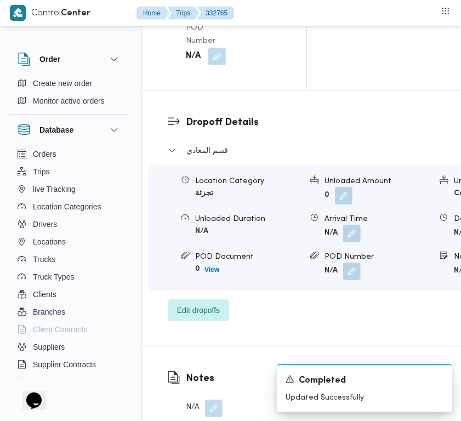
scroll to position [2099, 0]
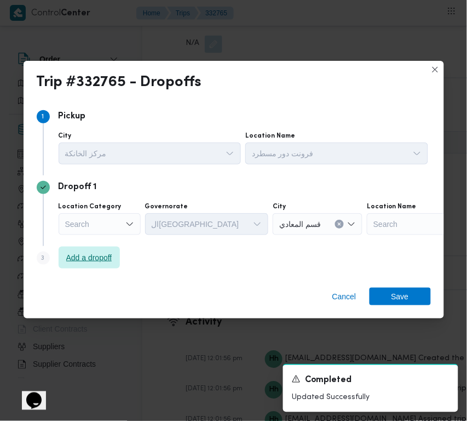
click at [99, 252] on span "Add a dropoff" at bounding box center [89, 257] width 46 height 13
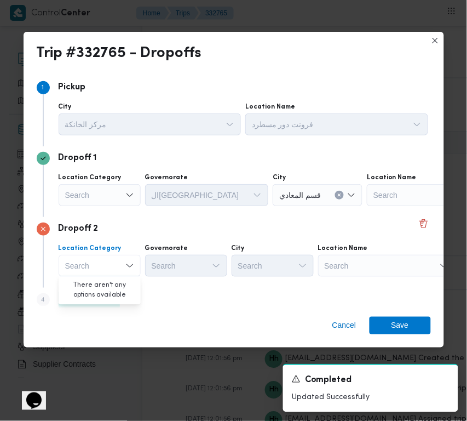
click at [351, 262] on div "Search" at bounding box center [386, 266] width 137 height 22
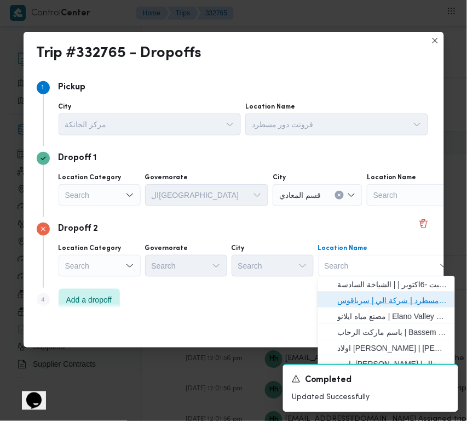
click at [379, 294] on span "فرونت دور مسطرد | شركة الي | سرياقوس" at bounding box center [393, 300] width 111 height 13
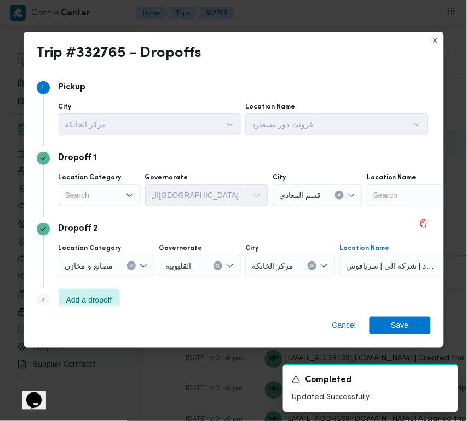
click at [119, 190] on div "Search" at bounding box center [100, 195] width 82 height 22
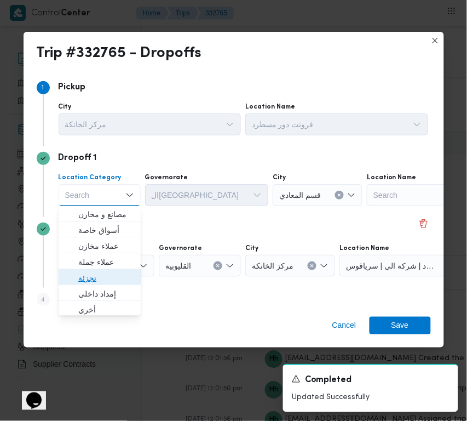
click at [104, 277] on span "تجزئة" at bounding box center [106, 278] width 56 height 13
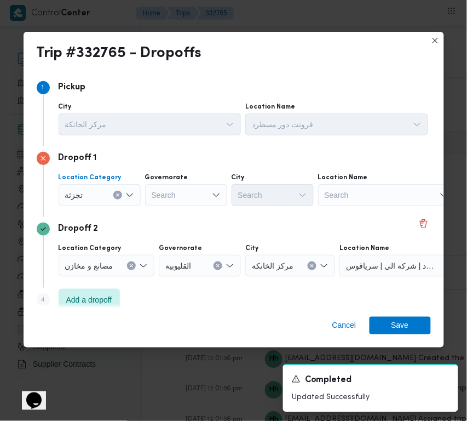
click at [195, 184] on div "Search" at bounding box center [186, 195] width 82 height 22
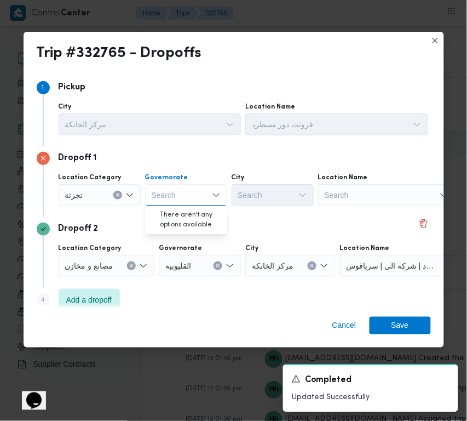
click at [193, 201] on div "Search" at bounding box center [186, 195] width 82 height 22
paste input "[GEOGRAPHIC_DATA]"
type input "[GEOGRAPHIC_DATA]"
click at [189, 199] on div "[GEOGRAPHIC_DATA] [GEOGRAPHIC_DATA]" at bounding box center [186, 195] width 82 height 22
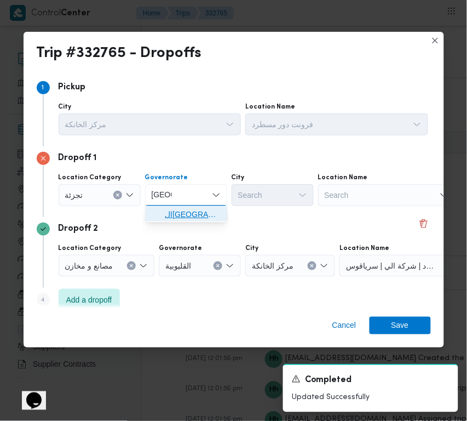
click at [184, 213] on span "ال[GEOGRAPHIC_DATA]" at bounding box center [193, 214] width 56 height 13
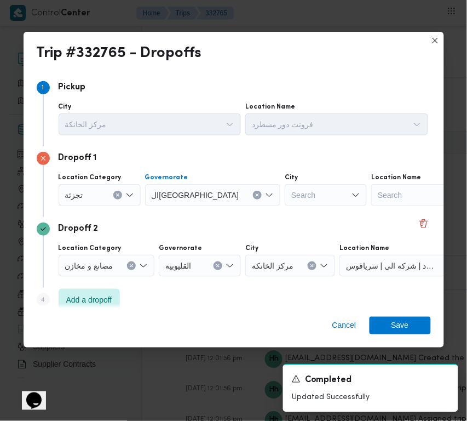
click at [296, 198] on div "Search" at bounding box center [326, 195] width 82 height 22
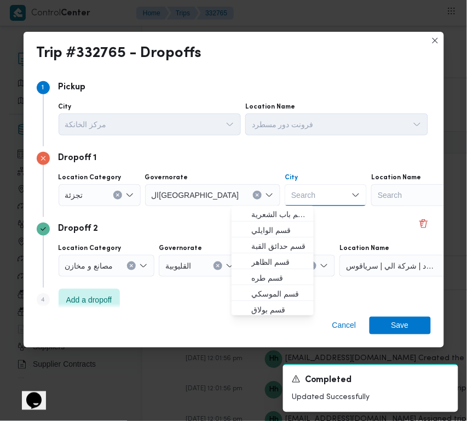
paste input "[GEOGRAPHIC_DATA]"
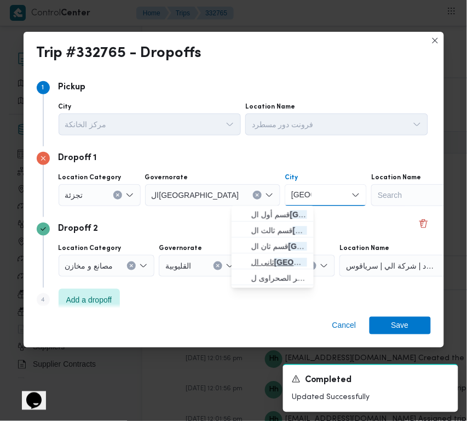
type input "[GEOGRAPHIC_DATA]"
click at [278, 261] on mark "[GEOGRAPHIC_DATA]" at bounding box center [316, 262] width 82 height 9
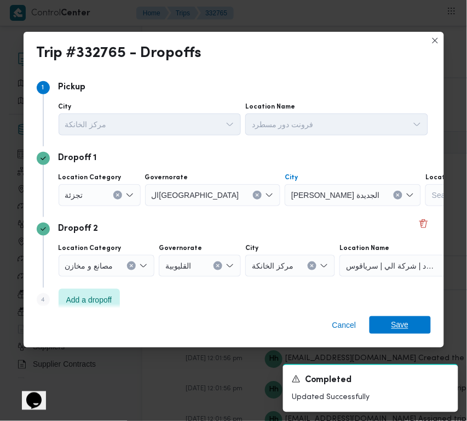
click at [422, 324] on span "Save" at bounding box center [400, 325] width 61 height 18
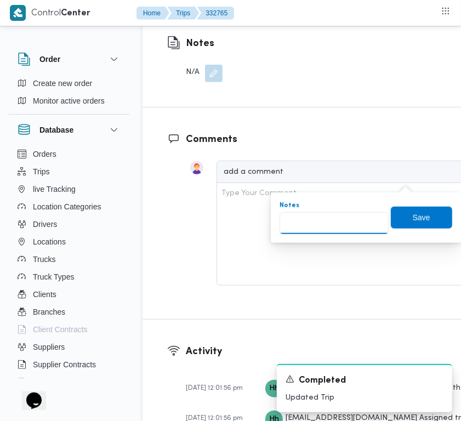
click at [365, 218] on input "Notes" at bounding box center [333, 223] width 109 height 22
paste input "الرحاب"
type input "الرحاب"
click at [428, 214] on span "Save" at bounding box center [421, 217] width 61 height 22
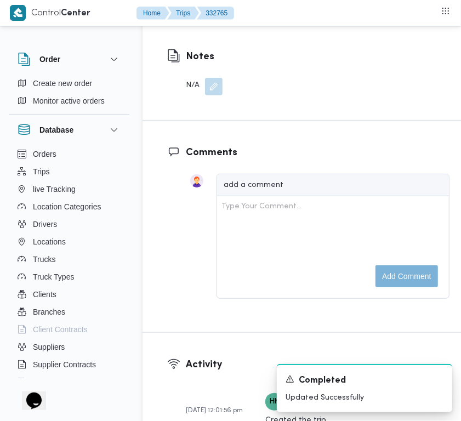
scroll to position [1730, 0]
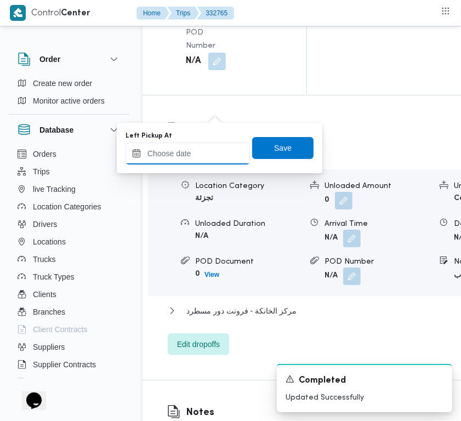
click at [207, 144] on input "Left Pickup At" at bounding box center [187, 153] width 124 height 22
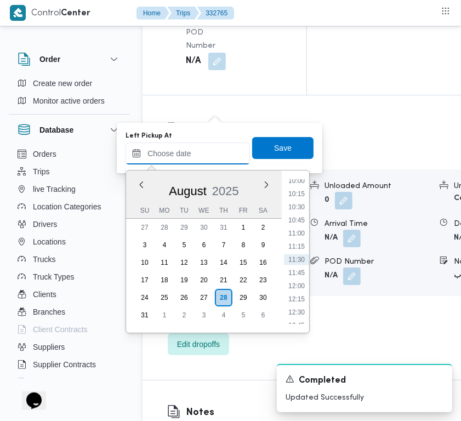
paste input "[DATE] 9:00:00 AM"
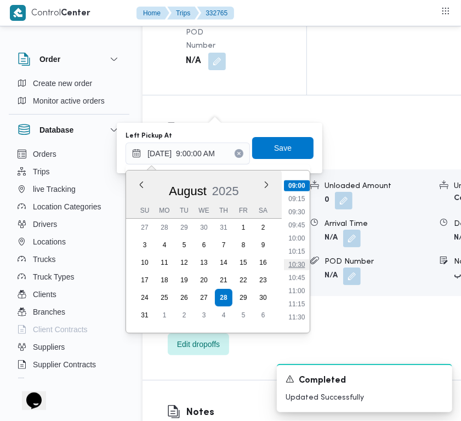
click at [297, 263] on li "10:30" at bounding box center [296, 264] width 25 height 11
type input "[DATE] 10:30"
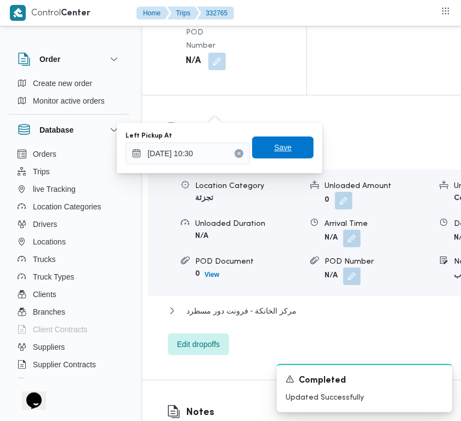
click at [278, 150] on span "Save" at bounding box center [283, 147] width 18 height 13
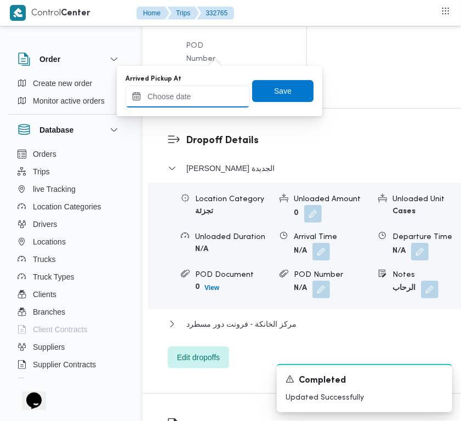
click at [187, 95] on input "Arrived Pickup At" at bounding box center [187, 96] width 124 height 22
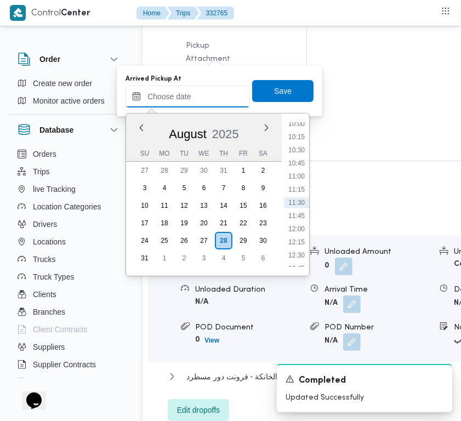
paste input "[DATE] 9:00:00 AM"
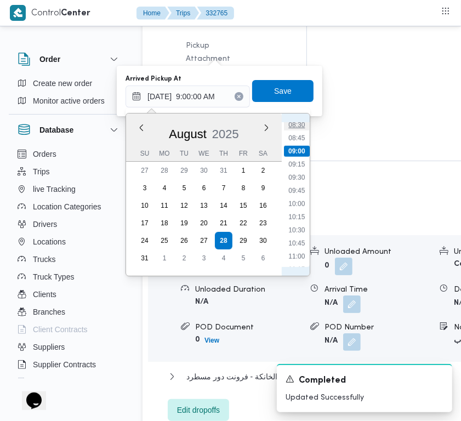
scroll to position [445, 0]
click at [299, 133] on li "08:30" at bounding box center [296, 129] width 25 height 11
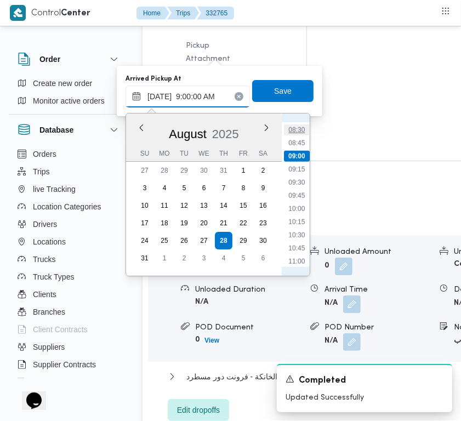
type input "[DATE] 08:30"
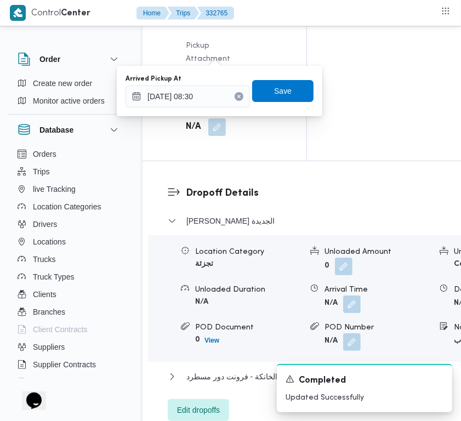
click at [287, 102] on div "Arrived Pickup At [DATE] 08:30 Save" at bounding box center [219, 90] width 190 height 35
click at [278, 88] on span "Save" at bounding box center [283, 90] width 18 height 13
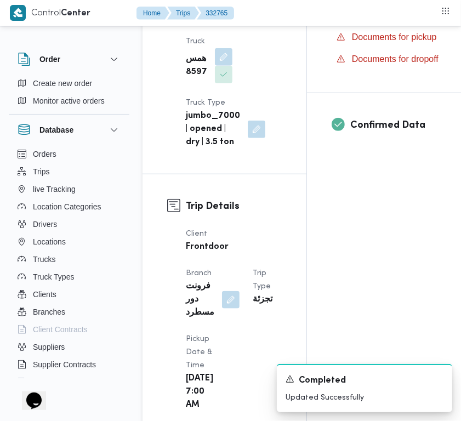
scroll to position [0, 0]
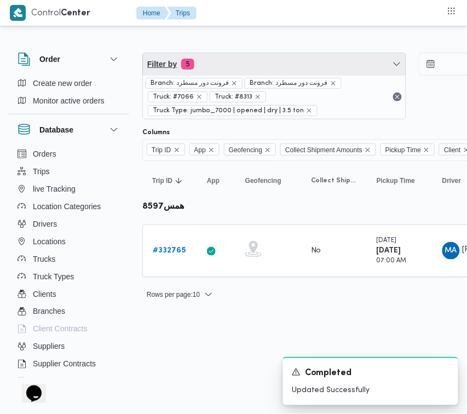
click at [244, 67] on span "Filter by 5" at bounding box center [274, 64] width 263 height 22
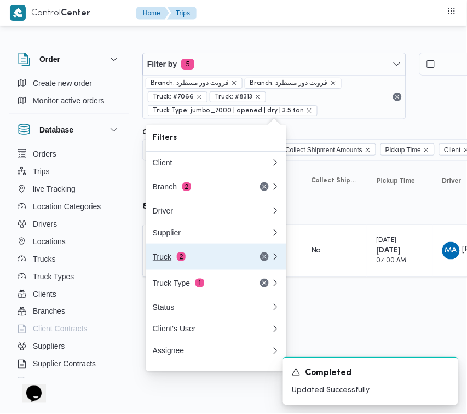
click at [212, 250] on button "Truck 2" at bounding box center [216, 257] width 140 height 26
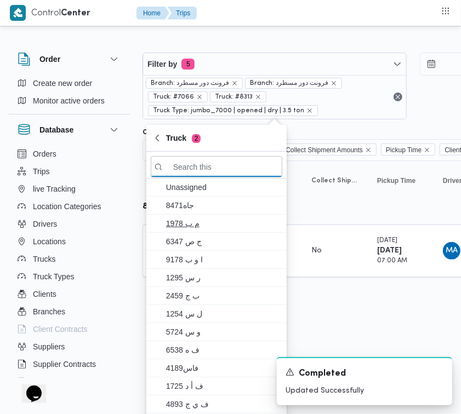
paste input "2319"
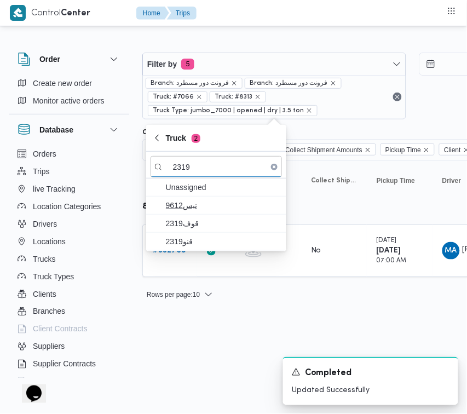
type input "2319"
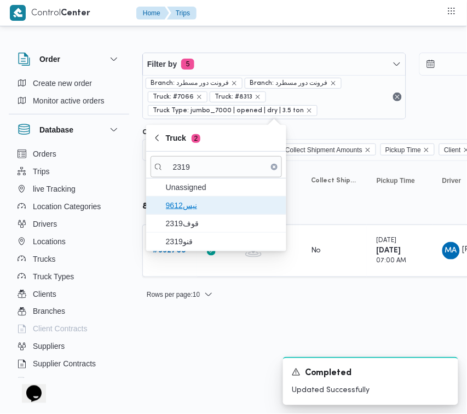
click at [192, 212] on span "9612نيس" at bounding box center [223, 205] width 114 height 13
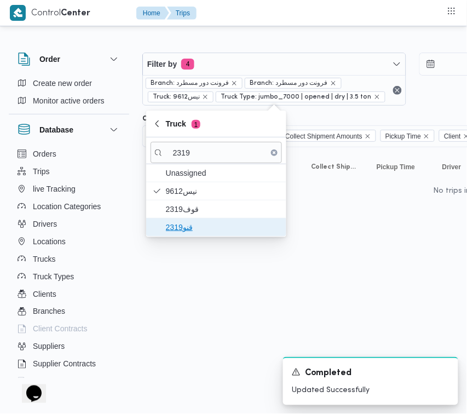
click at [192, 224] on span "قنو2319" at bounding box center [223, 227] width 114 height 13
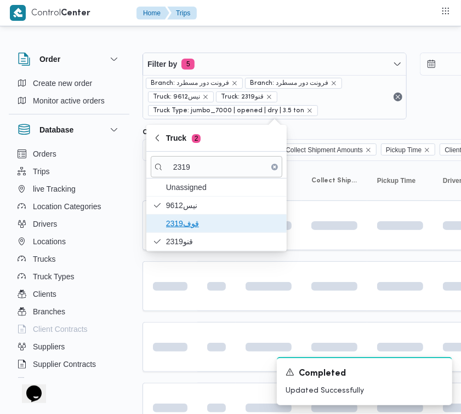
click at [185, 216] on span "2319قوف" at bounding box center [217, 224] width 132 height 18
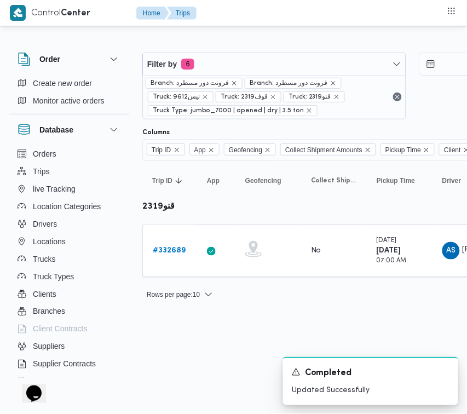
click at [175, 335] on html "Control Center Home Trips Order Create new order Monitor active orders Database…" at bounding box center [233, 207] width 467 height 414
click at [170, 234] on td "Trip ID # 332689" at bounding box center [169, 251] width 55 height 53
click at [163, 254] on b "# 332689" at bounding box center [169, 250] width 33 height 7
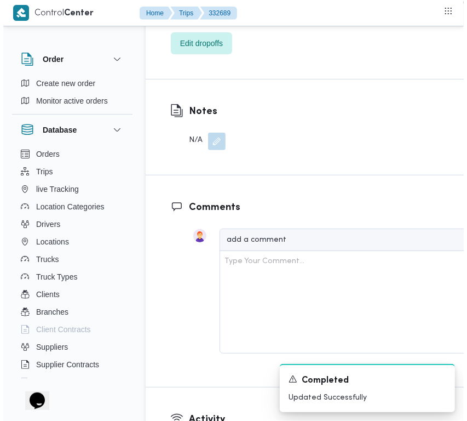
scroll to position [2011, 0]
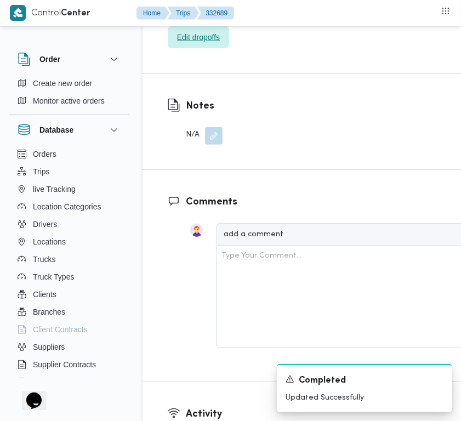
click at [214, 44] on span "Edit dropoffs" at bounding box center [198, 37] width 43 height 13
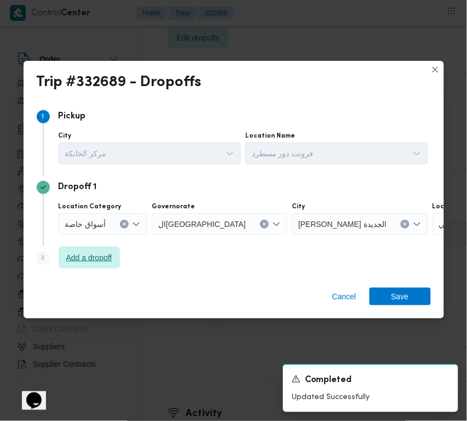
click at [96, 265] on span "Add a dropoff" at bounding box center [89, 258] width 61 height 22
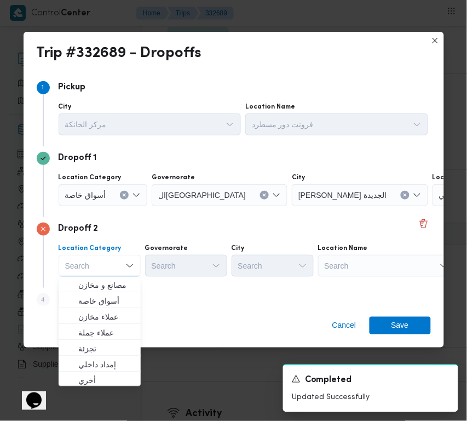
click at [362, 255] on div "Search" at bounding box center [386, 266] width 137 height 22
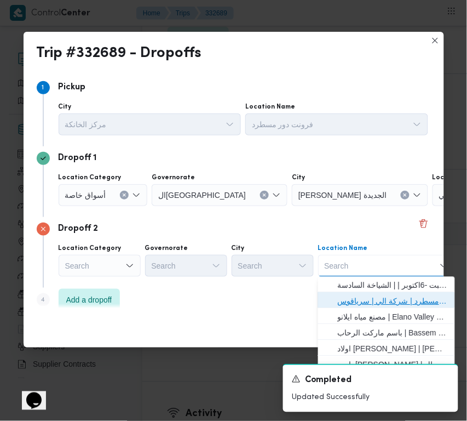
click at [386, 296] on span "فرونت دور مسطرد | شركة الي | سرياقوس" at bounding box center [393, 301] width 111 height 13
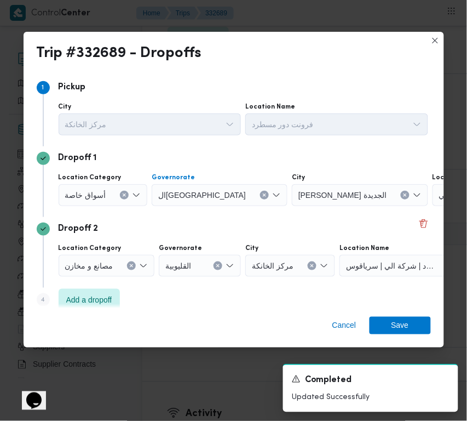
click at [176, 195] on span "ال[GEOGRAPHIC_DATA]" at bounding box center [202, 194] width 88 height 12
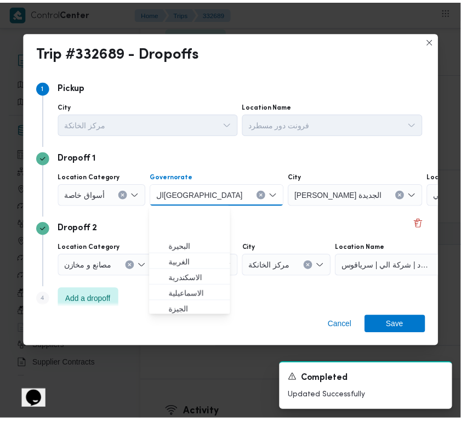
scroll to position [65, 0]
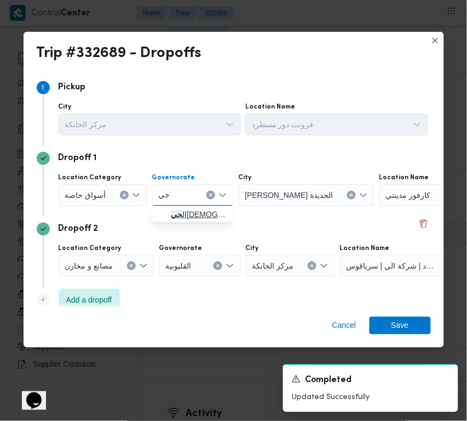
type input "جي"
click at [188, 213] on span "ال جي زة" at bounding box center [199, 214] width 56 height 13
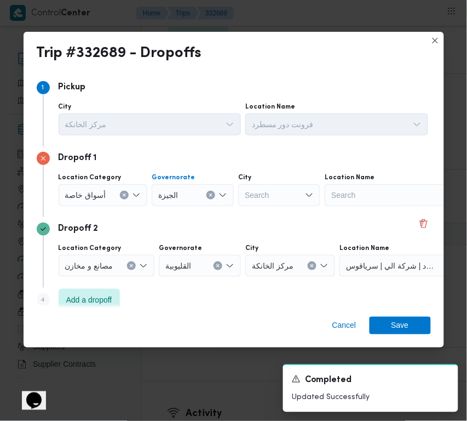
click at [369, 192] on div "Search" at bounding box center [393, 195] width 137 height 22
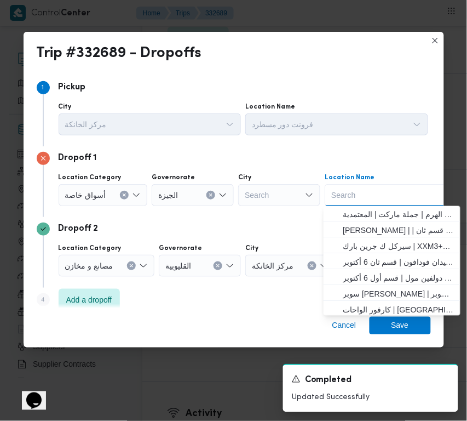
paste input "Metro"
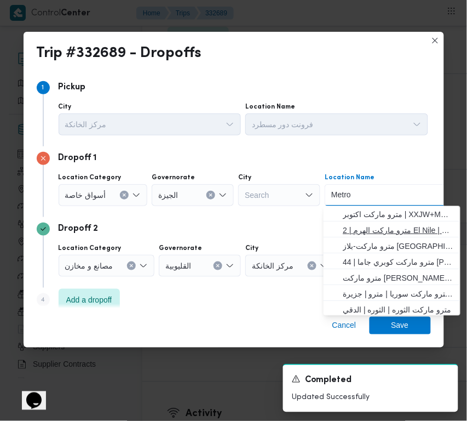
type input "Metro"
click at [386, 225] on span "مترو ماركت الهرم | 2 El Nile | أولى" at bounding box center [399, 230] width 111 height 13
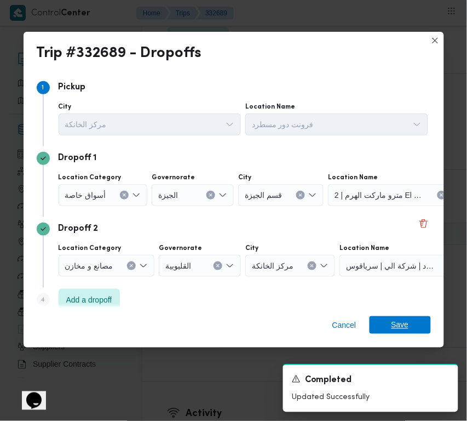
click at [396, 324] on span "Save" at bounding box center [401, 325] width 18 height 18
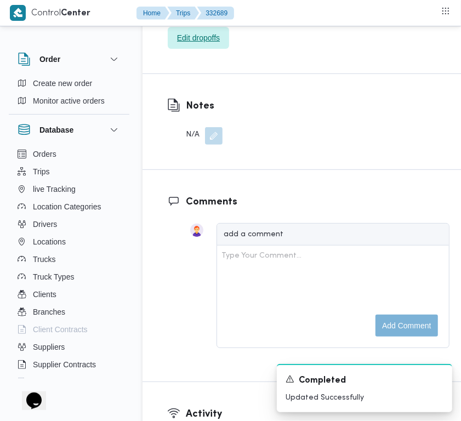
scroll to position [1643, 0]
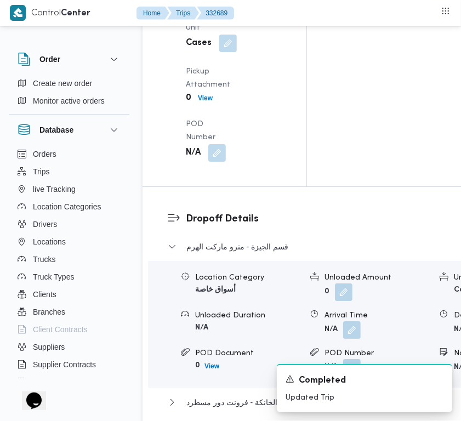
drag, startPoint x: 216, startPoint y: 201, endPoint x: 220, endPoint y: 213, distance: 12.7
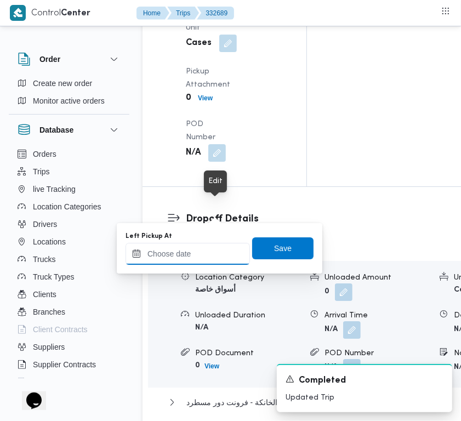
click at [209, 245] on input "Left Pickup At" at bounding box center [187, 254] width 124 height 22
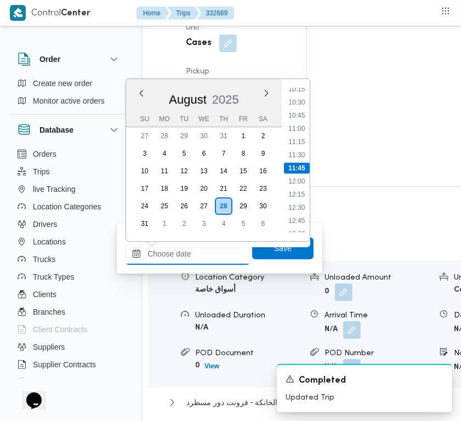
paste input "[DATE] 9:00:00 AM"
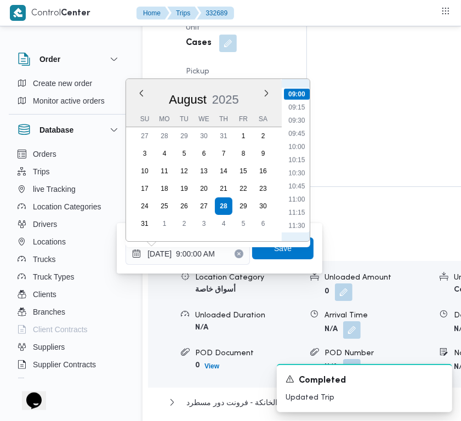
click at [308, 174] on ul "00:00 00:15 00:30 00:45 01:00 01:15 01:30 01:45 02:00 02:15 02:30 02:45 03:00 0…" at bounding box center [297, 160] width 26 height 145
click at [301, 174] on li "10:30" at bounding box center [296, 173] width 25 height 11
type input "[DATE] 10:30"
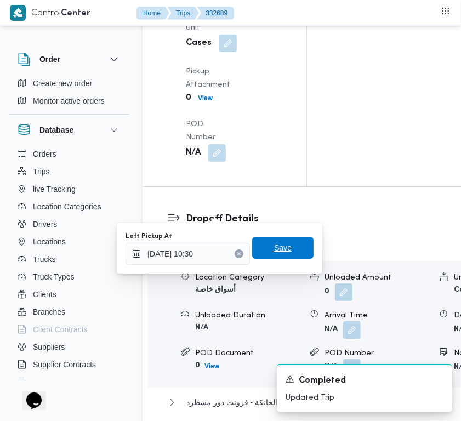
click at [273, 255] on span "Save" at bounding box center [282, 248] width 61 height 22
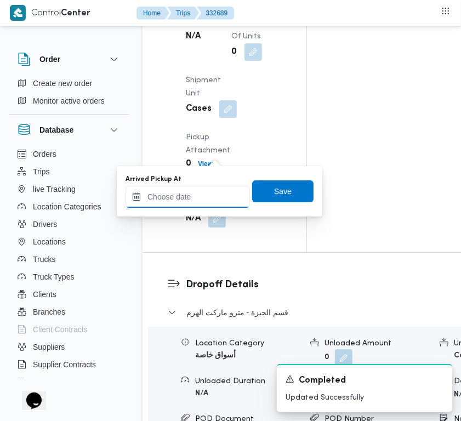
click at [211, 187] on input "Arrived Pickup At" at bounding box center [187, 197] width 124 height 22
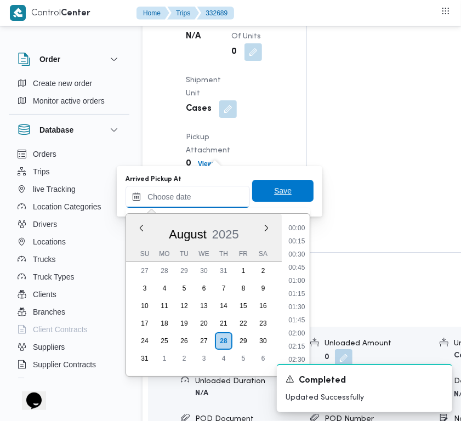
paste input "[DATE] 9:00:00 AM"
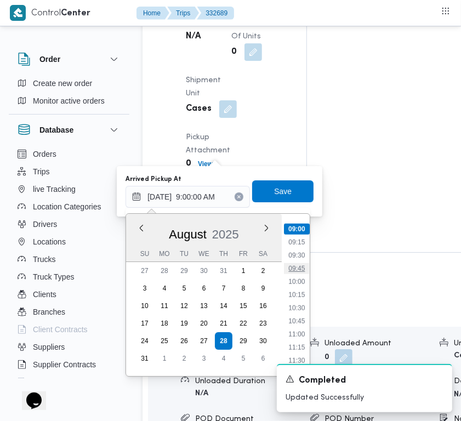
click at [287, 265] on li "09:45" at bounding box center [296, 268] width 25 height 11
type input "[DATE] 09:45"
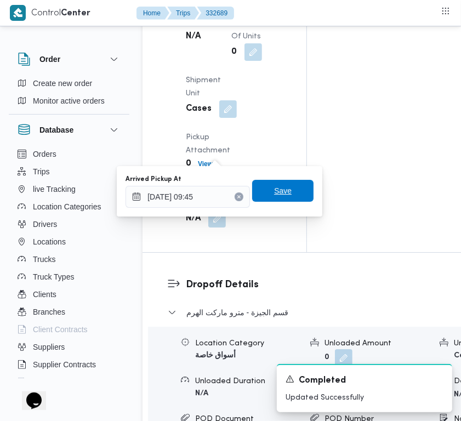
click at [274, 187] on span "Save" at bounding box center [283, 190] width 18 height 13
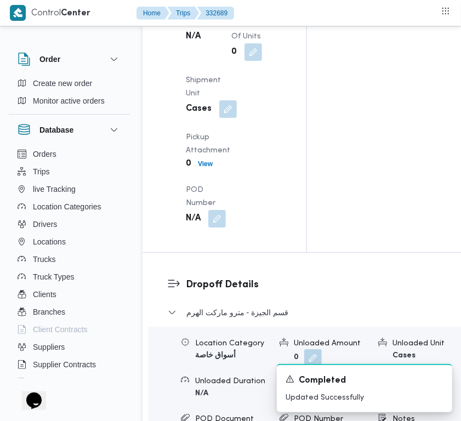
click at [278, 182] on div "Pickup Details Arrived Pickup At N/A Left Pickup At [DATE] 10:30 AM Pickup Dura…" at bounding box center [224, 40] width 164 height 424
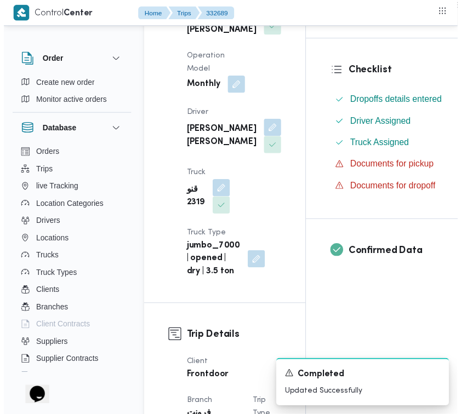
scroll to position [0, 0]
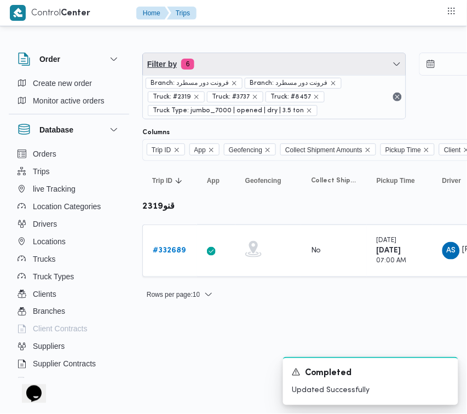
click at [264, 58] on span "Filter by 6" at bounding box center [274, 64] width 263 height 22
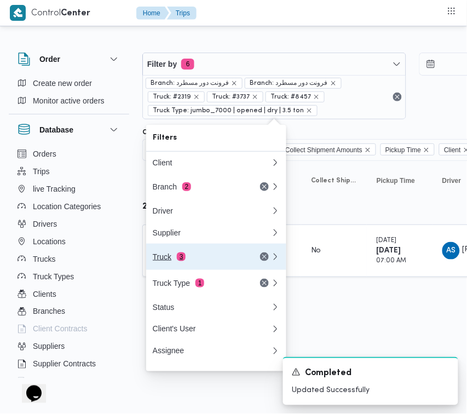
click at [192, 261] on div "Truck 3" at bounding box center [199, 257] width 92 height 9
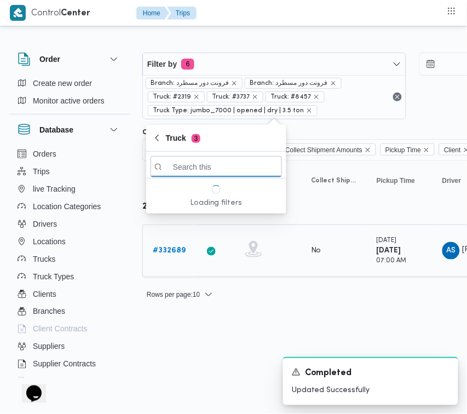
paste input "5481"
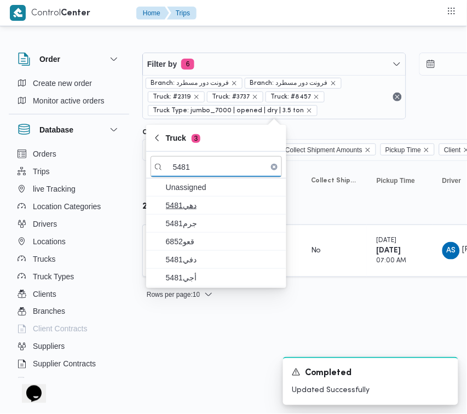
type input "5481"
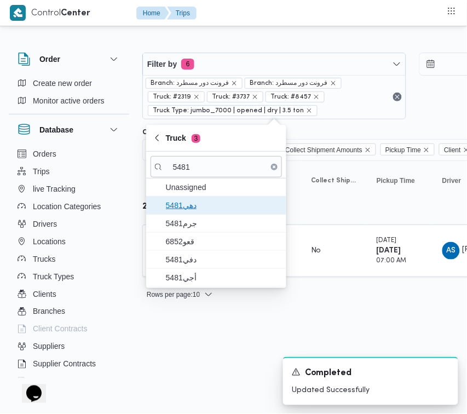
click at [193, 203] on span "دهي5481" at bounding box center [223, 205] width 114 height 13
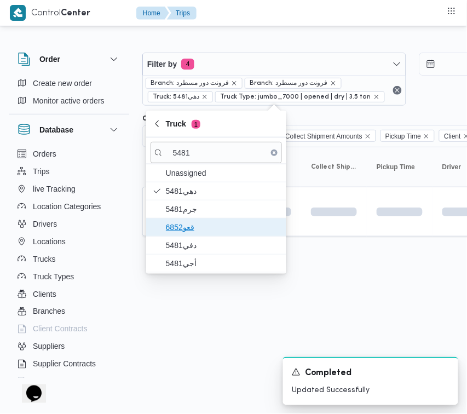
click at [192, 223] on span "قعو6852" at bounding box center [223, 227] width 114 height 13
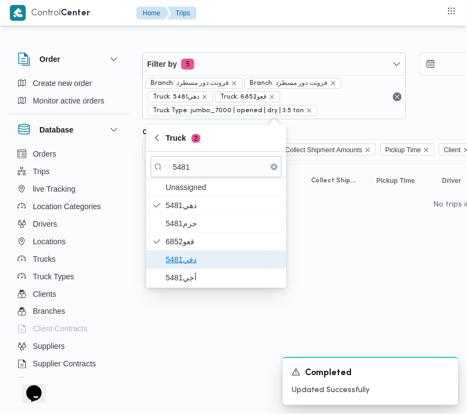
click at [192, 261] on span "دفي5481" at bounding box center [223, 259] width 114 height 13
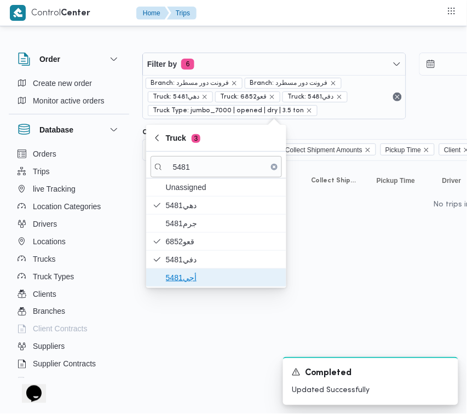
click at [190, 273] on span "أجي5481" at bounding box center [223, 277] width 114 height 13
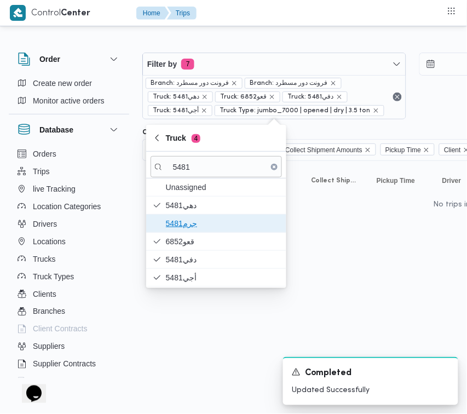
click at [195, 227] on span "جرم5481" at bounding box center [223, 223] width 114 height 13
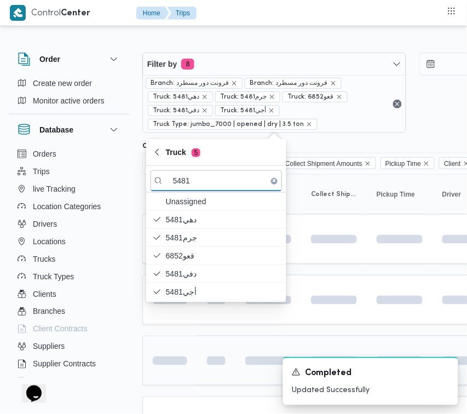
click at [188, 353] on html "Control Center Home Trips Order Create new order Monitor active orders Database…" at bounding box center [233, 207] width 467 height 414
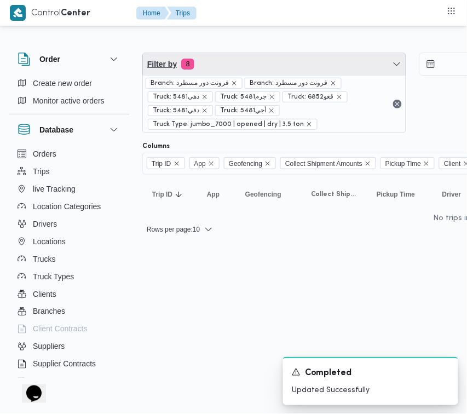
click at [220, 62] on span "Filter by 8" at bounding box center [274, 64] width 263 height 22
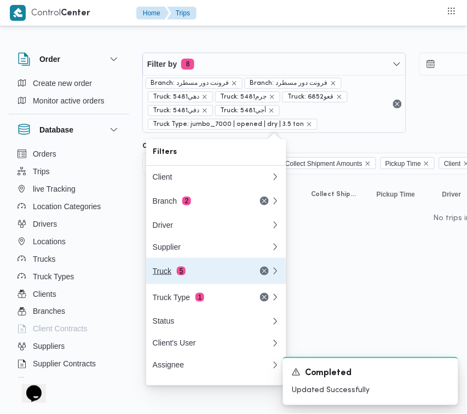
click at [193, 269] on div "Truck 5" at bounding box center [212, 271] width 132 height 26
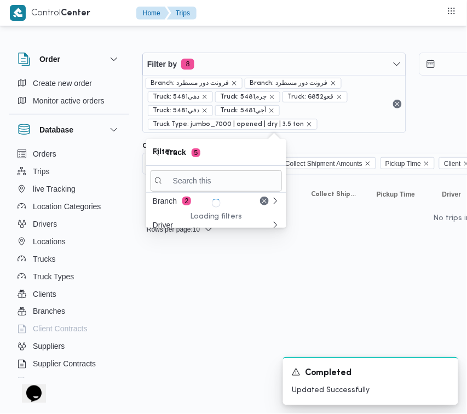
click at [193, 228] on div "Filters Client Branch 2 Driver Supplier Truck 5 Truck Type 1 Status Client's Us…" at bounding box center [216, 183] width 140 height 89
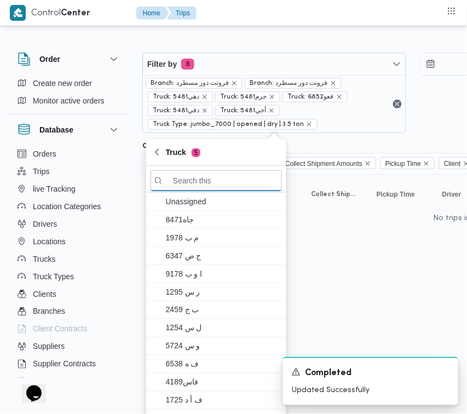
paste input "5984"
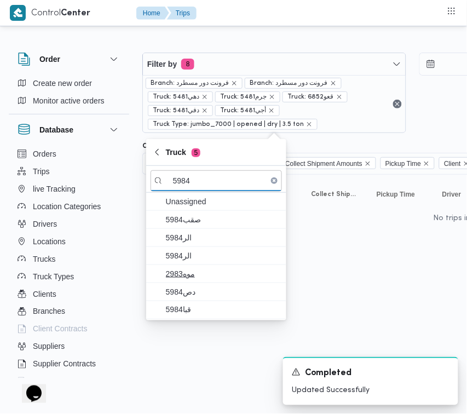
type input "5984"
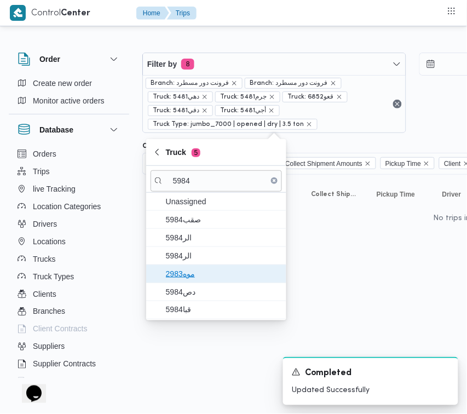
click at [192, 266] on span "موه2983" at bounding box center [217, 274] width 132 height 18
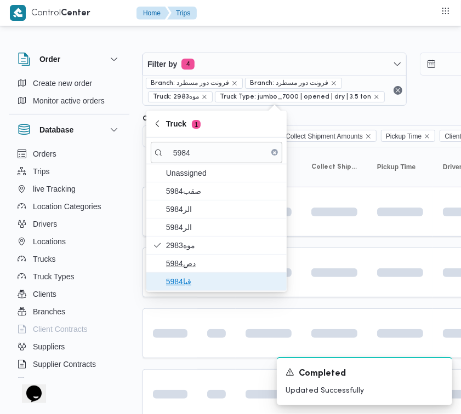
click at [192, 281] on span "قبا5984" at bounding box center [223, 281] width 114 height 13
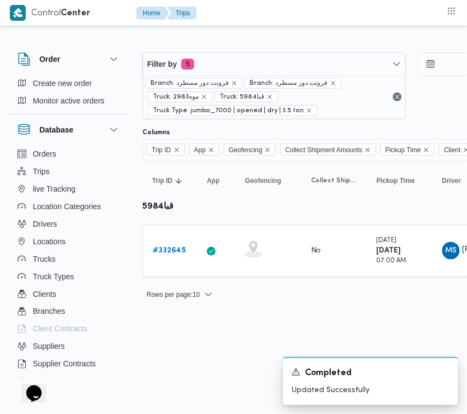
click at [174, 333] on html "Control Center Home Trips Order Create new order Monitor active orders Database…" at bounding box center [233, 207] width 467 height 414
click at [178, 258] on div "# 332645" at bounding box center [169, 251] width 43 height 22
click at [172, 252] on b "# 332645" at bounding box center [169, 250] width 33 height 7
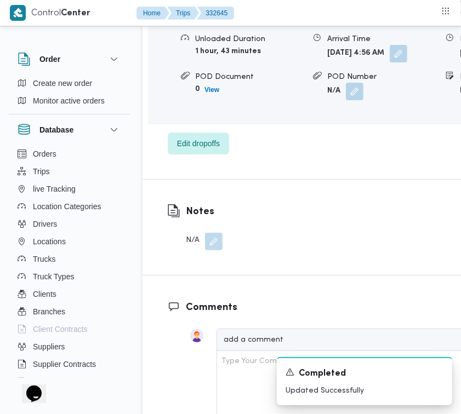
scroll to position [1900, 0]
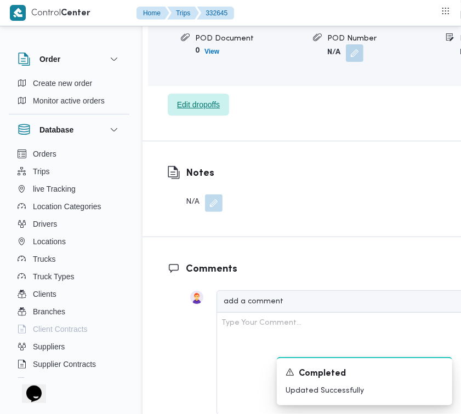
click at [191, 111] on span "Edit dropoffs" at bounding box center [198, 104] width 43 height 13
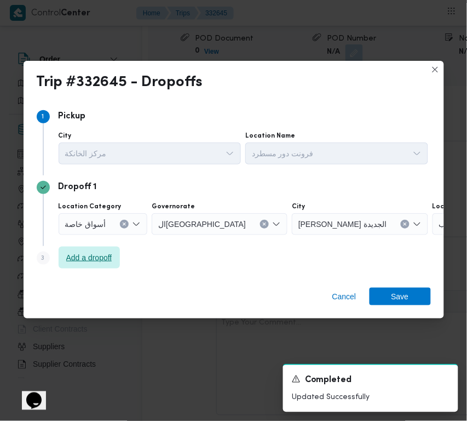
click at [101, 250] on span "Add a dropoff" at bounding box center [89, 258] width 61 height 22
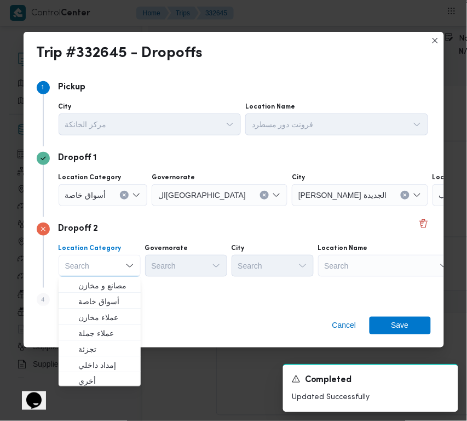
click at [361, 263] on div "Search" at bounding box center [386, 266] width 137 height 22
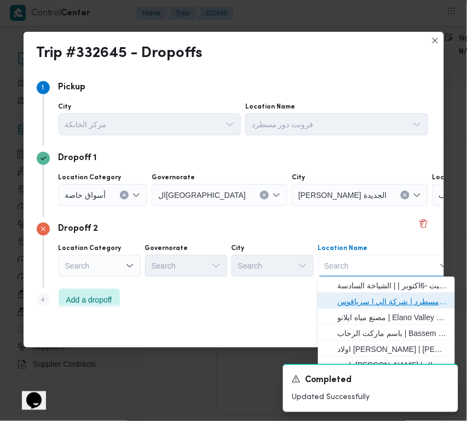
click at [373, 300] on span "فرونت دور مسطرد | شركة الي | سرياقوس" at bounding box center [393, 301] width 111 height 13
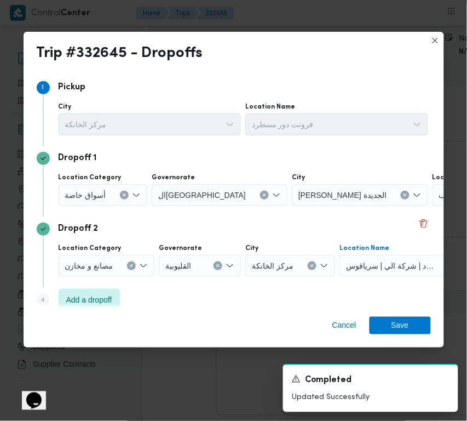
click at [71, 188] on span "أسواق خاصة" at bounding box center [85, 194] width 41 height 12
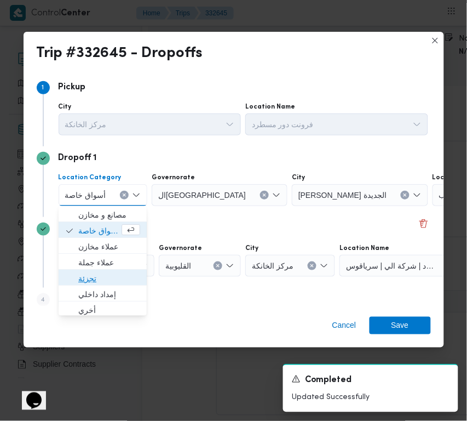
click at [102, 280] on span "تجزئة" at bounding box center [109, 278] width 62 height 13
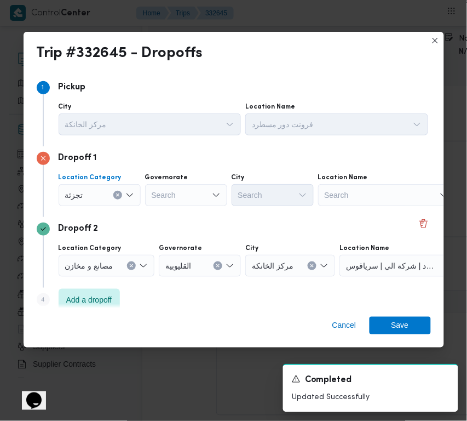
click at [154, 204] on div "Search" at bounding box center [186, 195] width 82 height 22
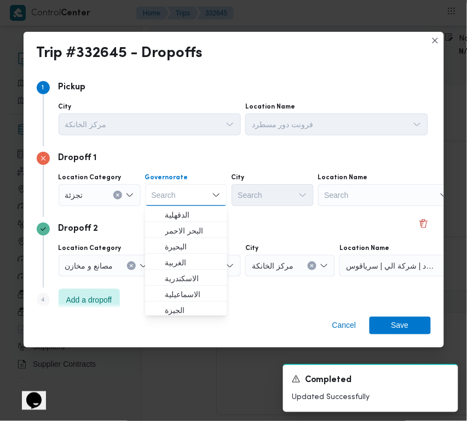
click at [165, 190] on div "Search Combo box. Selected. Combo box input. Search. Type some text or, to disp…" at bounding box center [186, 195] width 82 height 22
paste input "جيزة"
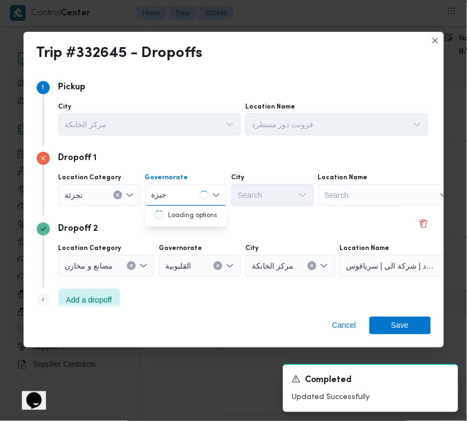
type input "جيزة"
click at [264, 187] on div "Search" at bounding box center [273, 195] width 82 height 22
click at [184, 192] on div "جيزة جيزة" at bounding box center [186, 195] width 82 height 22
click at [176, 214] on mark "جيزة" at bounding box center [172, 214] width 15 height 9
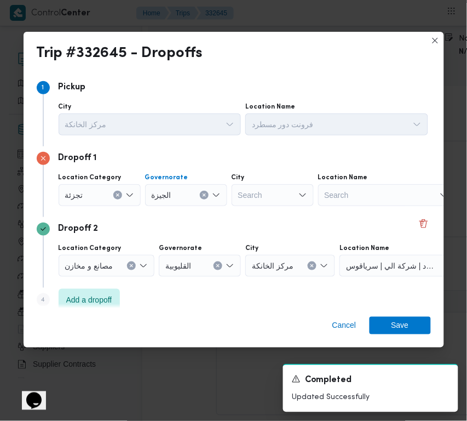
click at [278, 198] on div "Search" at bounding box center [273, 195] width 82 height 22
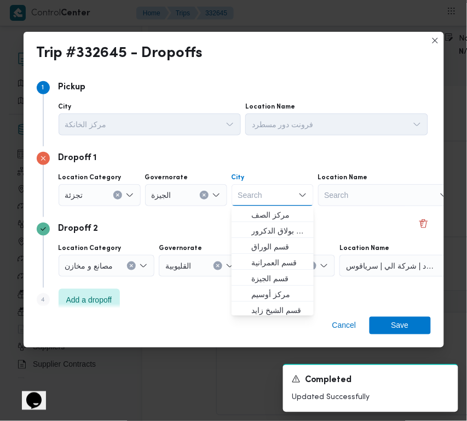
paste input "زايد"
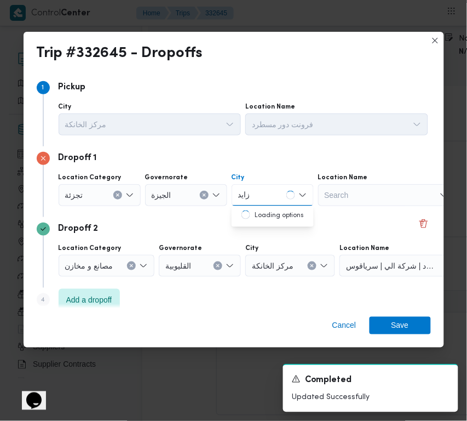
type input "زايد"
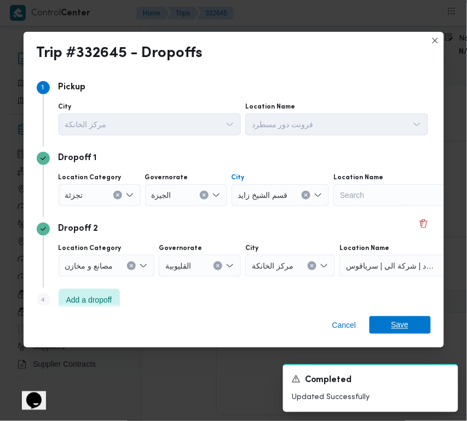
click at [393, 321] on span "Save" at bounding box center [401, 325] width 18 height 18
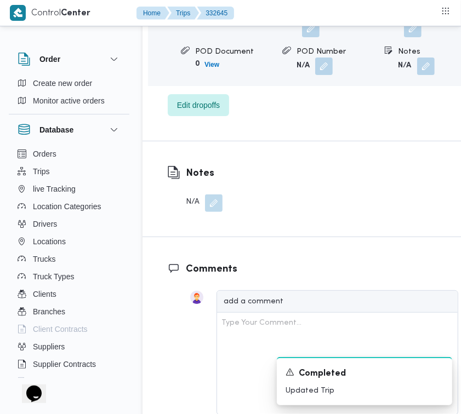
click at [421, 37] on span at bounding box center [409, 29] width 23 height 18
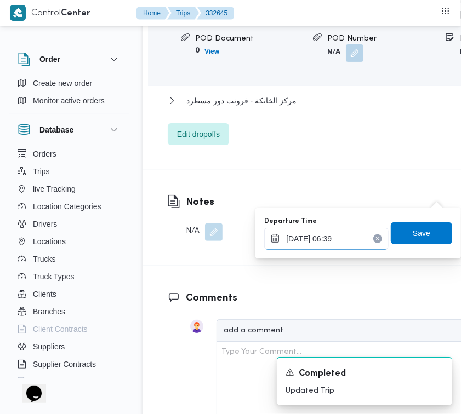
click at [364, 241] on input "[DATE] 06:39" at bounding box center [326, 239] width 124 height 22
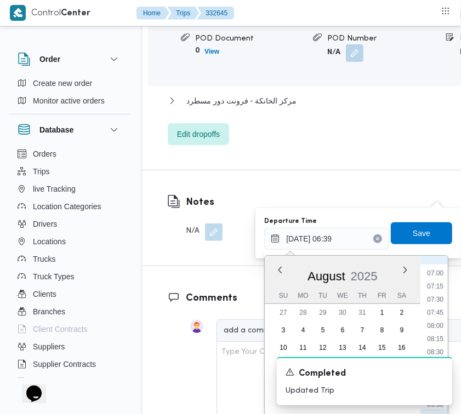
scroll to position [391, 0]
click at [441, 339] on li "08:45" at bounding box center [434, 339] width 25 height 11
type input "[DATE] 08:45"
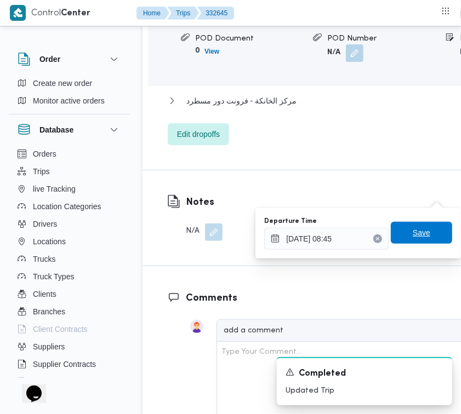
click at [415, 237] on span "Save" at bounding box center [422, 232] width 18 height 13
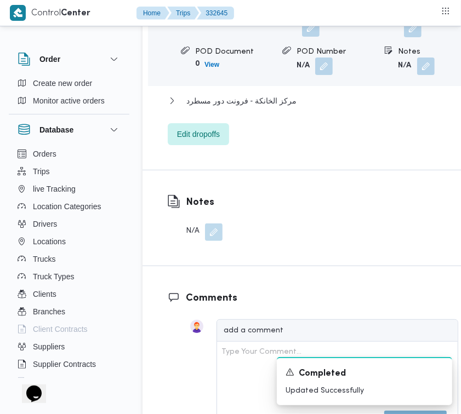
click at [319, 37] on button "button" at bounding box center [311, 28] width 18 height 18
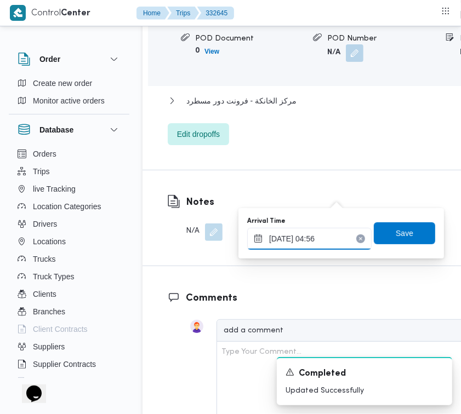
click at [329, 237] on input "[DATE] 04:56" at bounding box center [309, 239] width 124 height 22
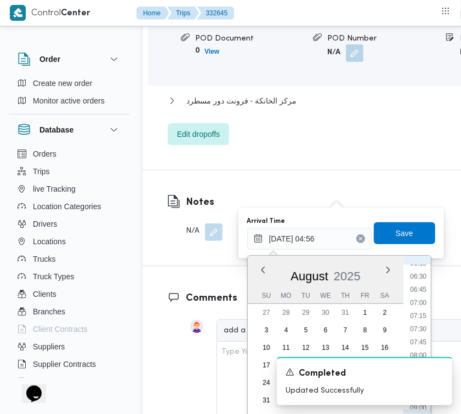
scroll to position [422, 0]
click at [422, 269] on li "08:00" at bounding box center [417, 269] width 25 height 11
type input "[DATE] 08:00"
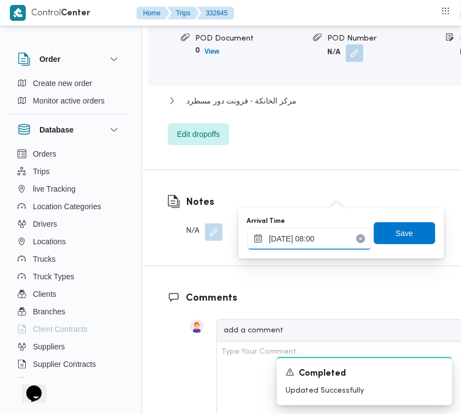
click at [315, 237] on input "[DATE] 08:00" at bounding box center [309, 239] width 124 height 22
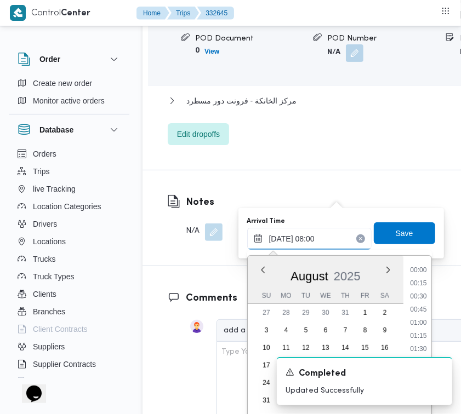
scroll to position [346, 0]
click at [315, 237] on input "[DATE] 08:00" at bounding box center [309, 239] width 124 height 22
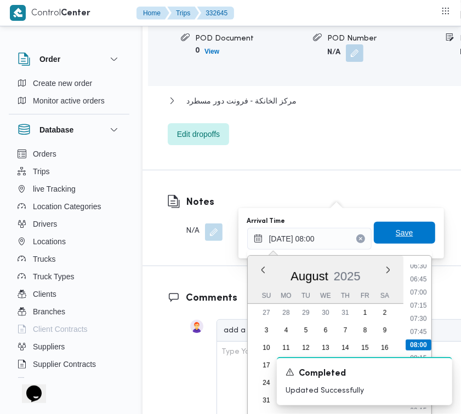
click at [396, 234] on span "Save" at bounding box center [405, 232] width 18 height 13
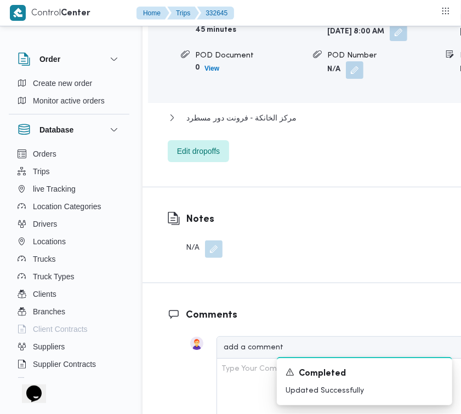
scroll to position [1650, 0]
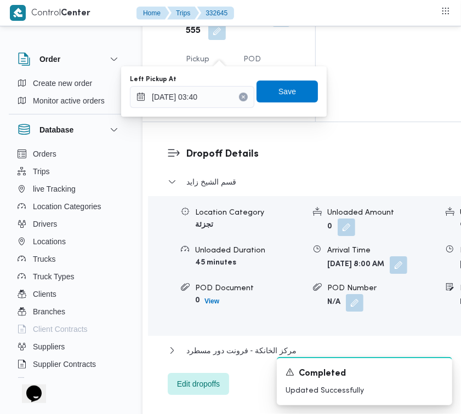
click at [210, 83] on div "Left Pickup At [DATE] 03:40" at bounding box center [192, 91] width 124 height 33
click at [212, 100] on input "[DATE] 03:40" at bounding box center [192, 97] width 124 height 22
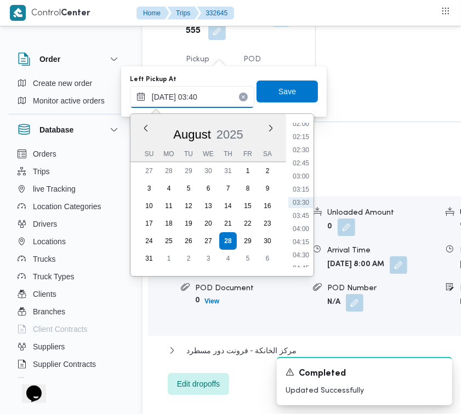
click at [212, 100] on input "[DATE] 03:40" at bounding box center [192, 97] width 124 height 22
paste input "8:0"
click at [213, 102] on input "[DATE] 08:00" at bounding box center [192, 97] width 124 height 22
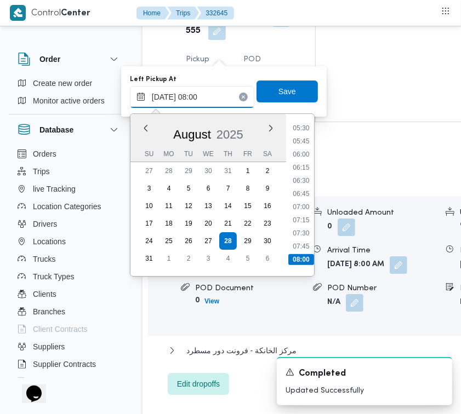
click at [213, 102] on input "[DATE] 08:00" at bounding box center [192, 97] width 124 height 22
paste input "8/2025 7:30:00 AM"
type input "[DATE] 7:30:00 AM"
click at [267, 94] on span "Save" at bounding box center [286, 91] width 61 height 22
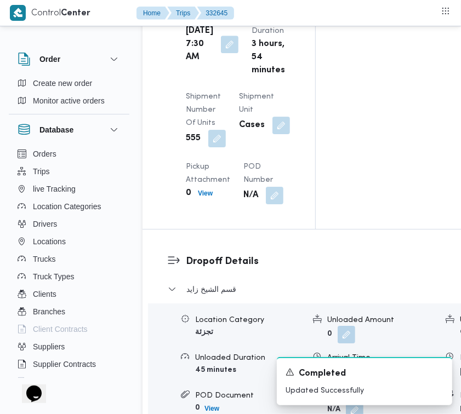
scroll to position [1496, 0]
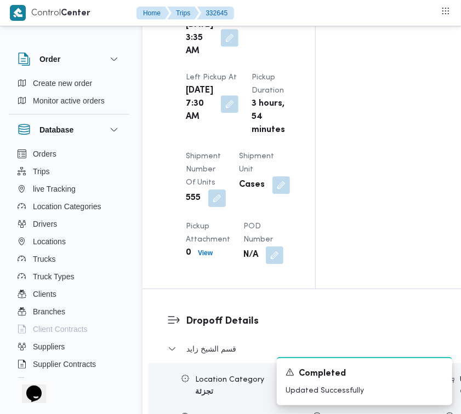
click at [221, 47] on button "button" at bounding box center [230, 38] width 18 height 18
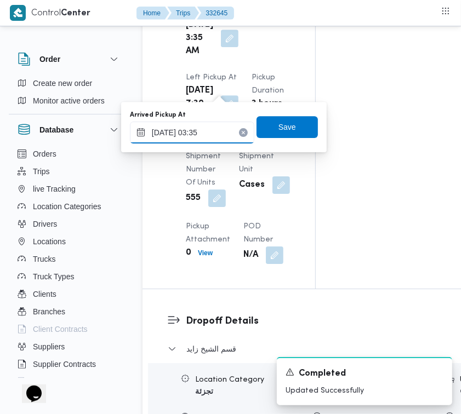
click at [214, 132] on input "[DATE] 03:35" at bounding box center [192, 133] width 124 height 22
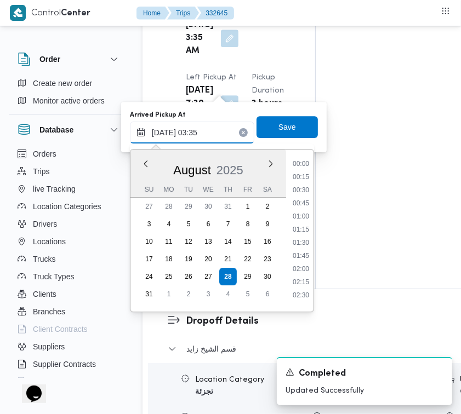
click at [214, 132] on input "[DATE] 03:35" at bounding box center [192, 133] width 124 height 22
click at [214, 130] on input "[DATE] 03:35" at bounding box center [192, 133] width 124 height 22
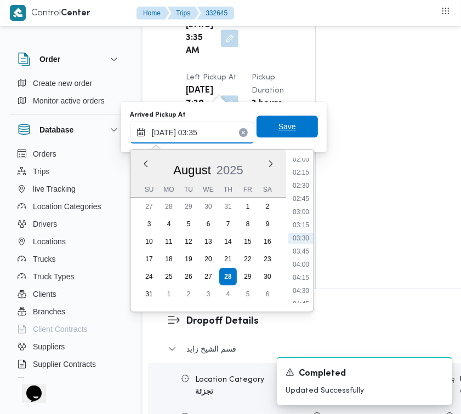
paste input "8/2025 7:00:00 AM"
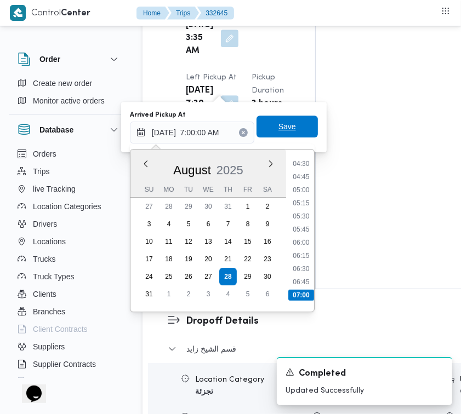
type input "[DATE] 07:00"
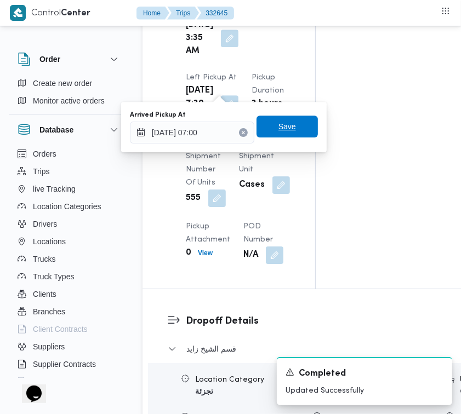
click at [288, 127] on span "Save" at bounding box center [286, 127] width 61 height 22
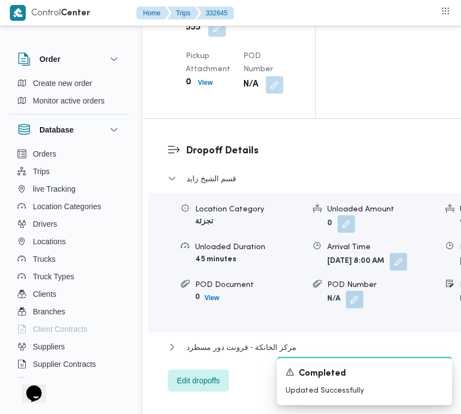
scroll to position [1735, 0]
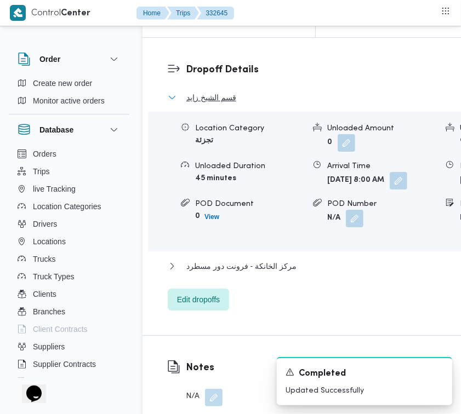
click at [229, 104] on span "قسم الشيخ زايد" at bounding box center [211, 97] width 50 height 13
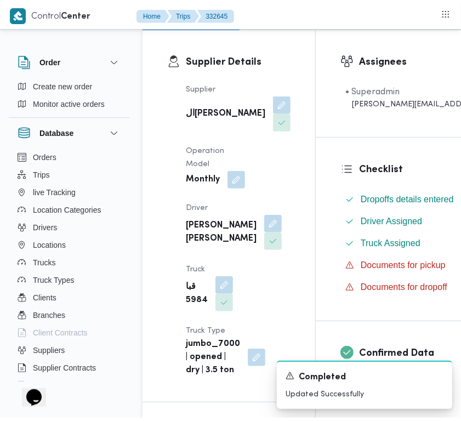
scroll to position [0, 0]
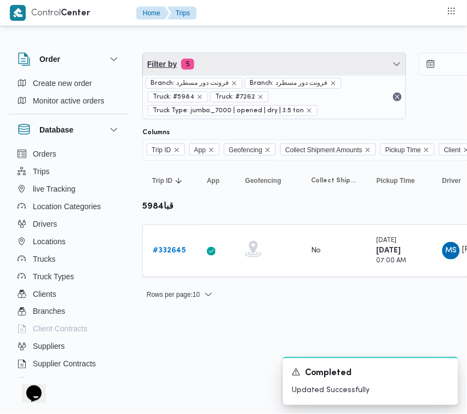
click at [247, 70] on span "Filter by 5" at bounding box center [274, 64] width 263 height 22
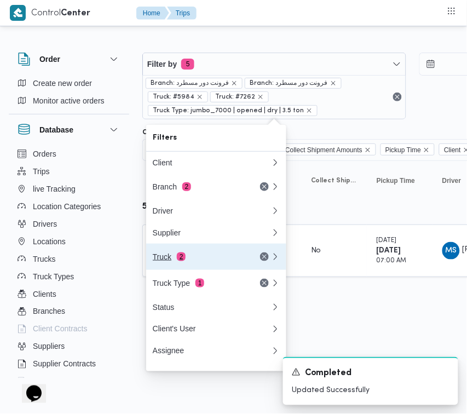
click at [192, 256] on div "Truck 2" at bounding box center [199, 257] width 92 height 9
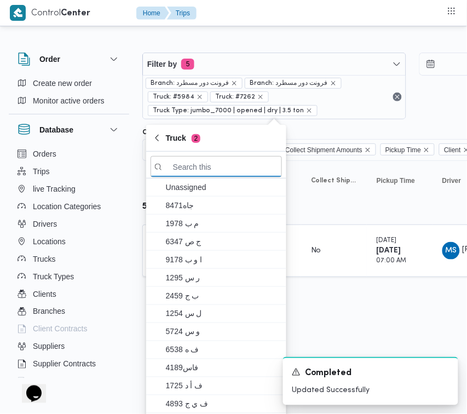
paste input "7952"
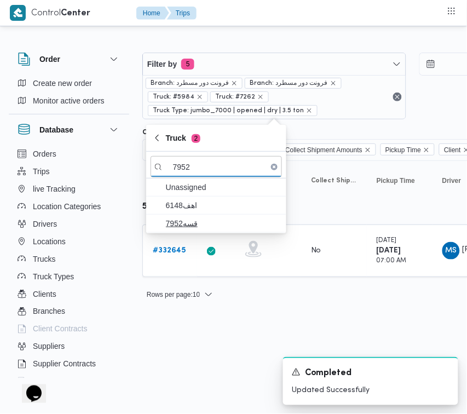
type input "7952"
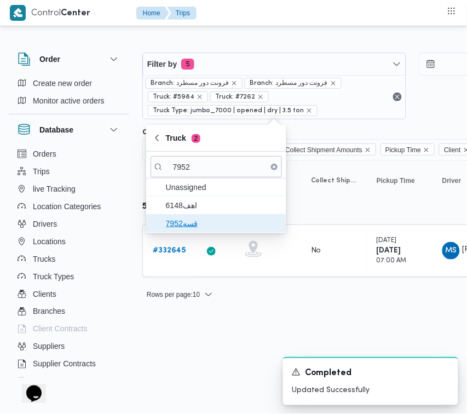
click at [188, 225] on span "قسه7952" at bounding box center [223, 223] width 114 height 13
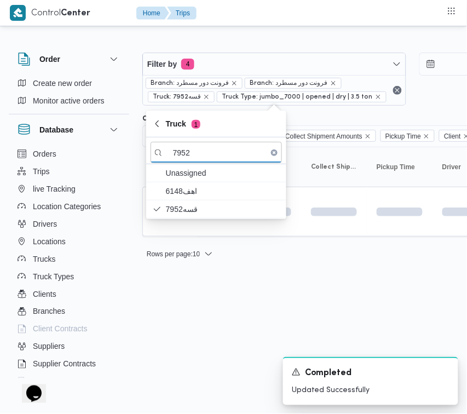
drag, startPoint x: 184, startPoint y: 340, endPoint x: 182, endPoint y: 333, distance: 7.2
click at [182, 341] on html "Control Center Home Trips Order Create new order Monitor active orders Database…" at bounding box center [233, 207] width 467 height 414
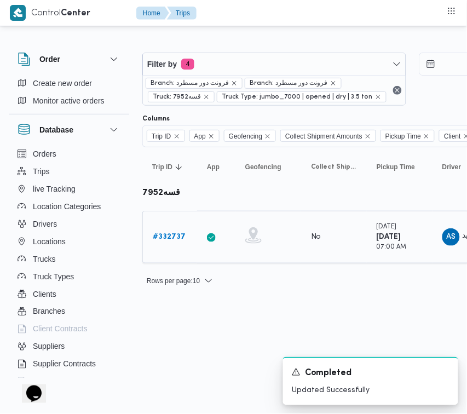
click at [168, 234] on b "# 332737" at bounding box center [169, 236] width 33 height 7
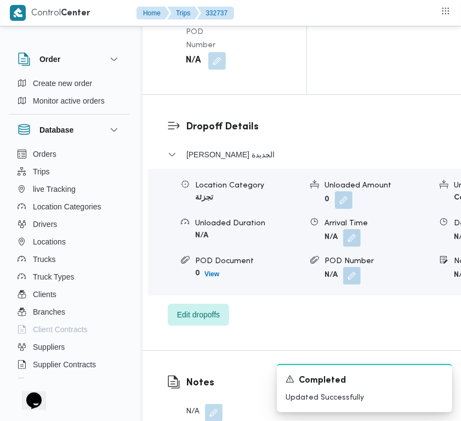
scroll to position [2169, 0]
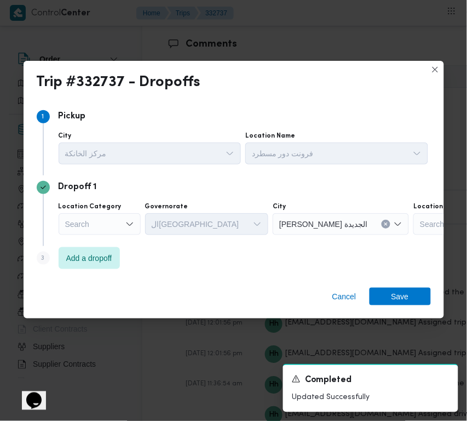
click at [89, 225] on div "Search" at bounding box center [100, 224] width 82 height 22
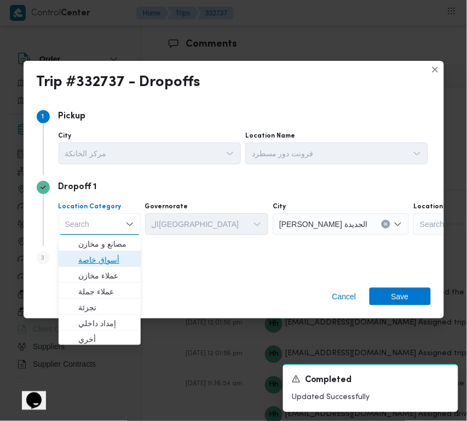
click at [102, 258] on span "أسواق خاصة" at bounding box center [106, 260] width 56 height 13
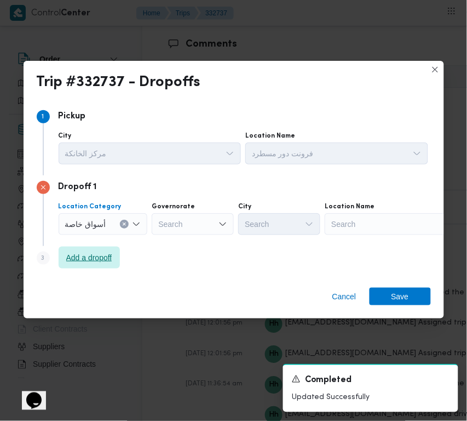
click at [94, 253] on span "Add a dropoff" at bounding box center [89, 257] width 46 height 13
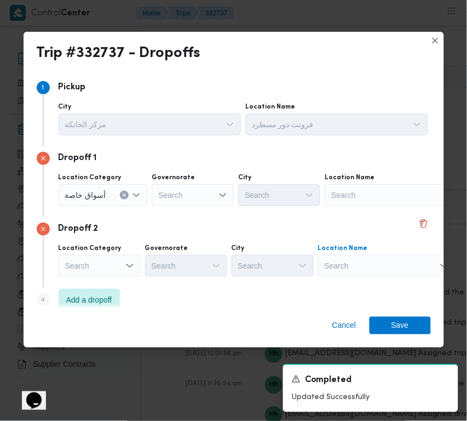
click at [390, 269] on div "Search" at bounding box center [386, 266] width 137 height 22
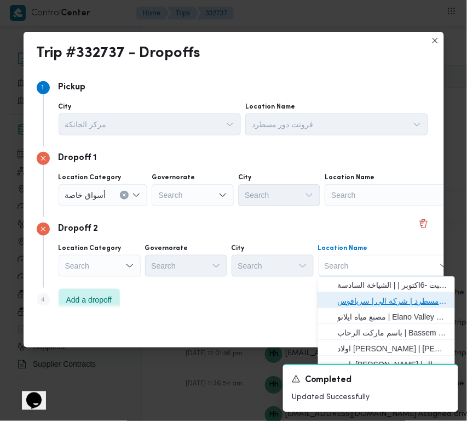
click at [392, 299] on span "فرونت دور مسطرد | شركة الي | سرياقوس" at bounding box center [393, 301] width 111 height 13
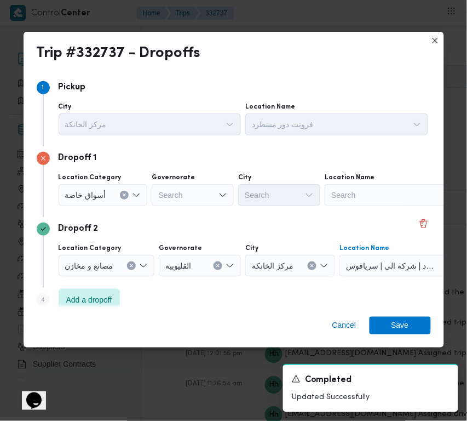
click at [190, 198] on div "Search" at bounding box center [193, 195] width 82 height 22
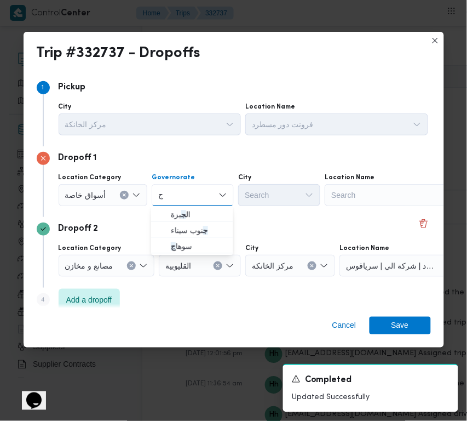
type input "جيزة"
click at [191, 192] on div "جيزة جيزة" at bounding box center [193, 195] width 82 height 22
click at [189, 208] on span "ال جيزة" at bounding box center [199, 214] width 56 height 13
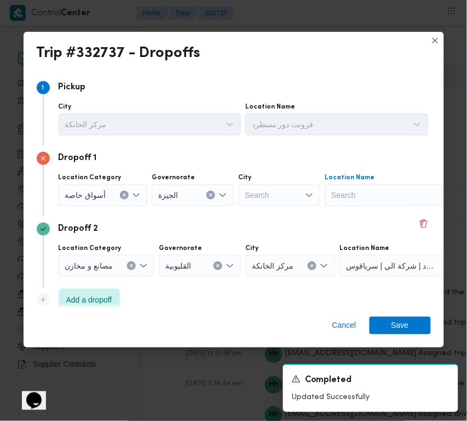
click at [335, 198] on div "Search" at bounding box center [393, 195] width 137 height 22
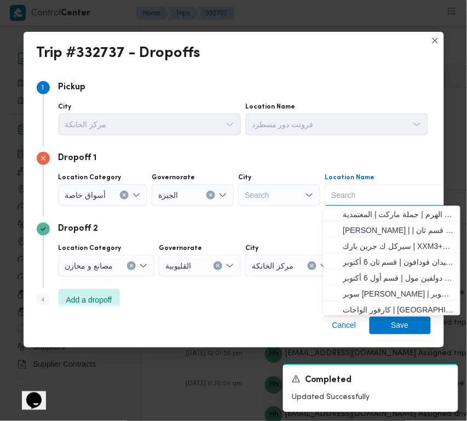
paste input "Metro"
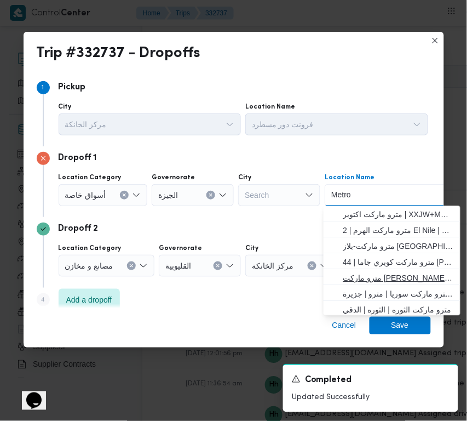
type input "Metro"
click at [400, 278] on span "مترو ماركت [PERSON_NAME] | 5 pillars | الدقي" at bounding box center [399, 278] width 111 height 13
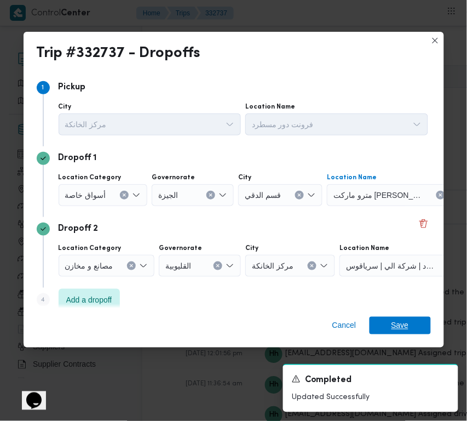
click at [409, 333] on span "Save" at bounding box center [400, 326] width 61 height 18
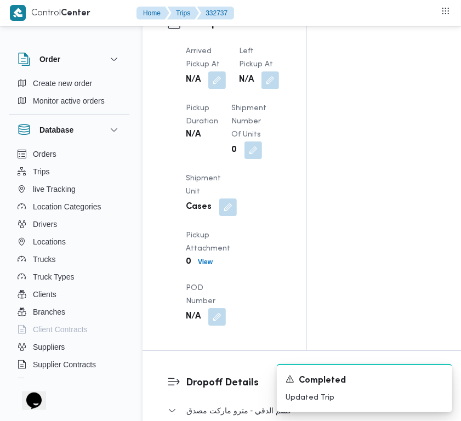
scroll to position [1627, 0]
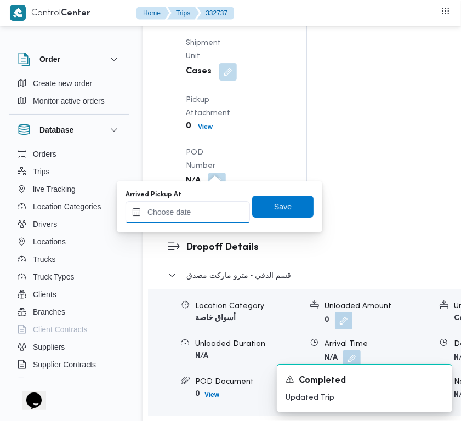
click at [212, 207] on input "Arrived Pickup At" at bounding box center [187, 212] width 124 height 22
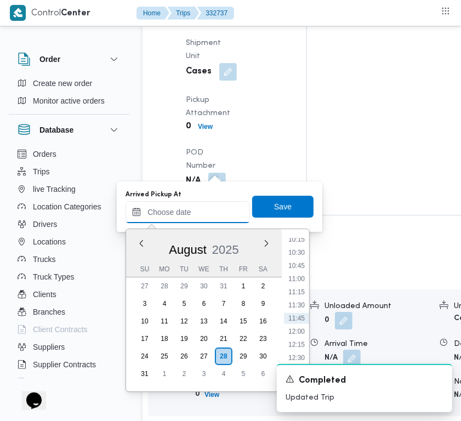
paste input "[DATE] 9:00:00 AM"
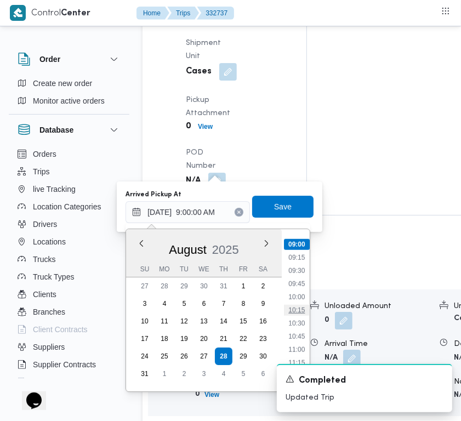
click at [283, 313] on div "00:00 00:15 00:30 00:45 01:00 01:15 01:30 01:45 02:00 02:15 02:30 02:45 03:00 0…" at bounding box center [296, 310] width 28 height 145
click at [301, 259] on li "09:15" at bounding box center [296, 257] width 25 height 11
type input "[DATE] 09:15"
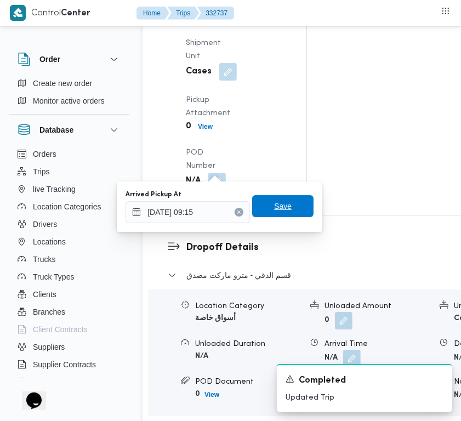
click at [284, 204] on span "Save" at bounding box center [282, 206] width 61 height 22
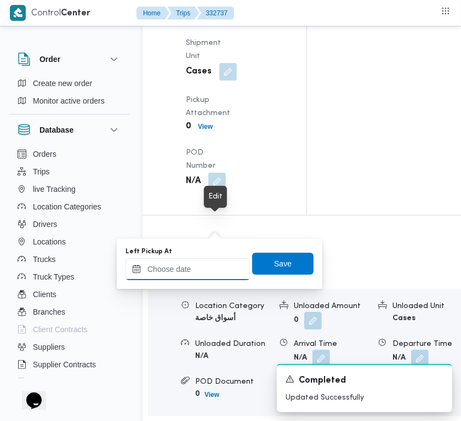
click at [215, 268] on input "Left Pickup At" at bounding box center [187, 269] width 124 height 22
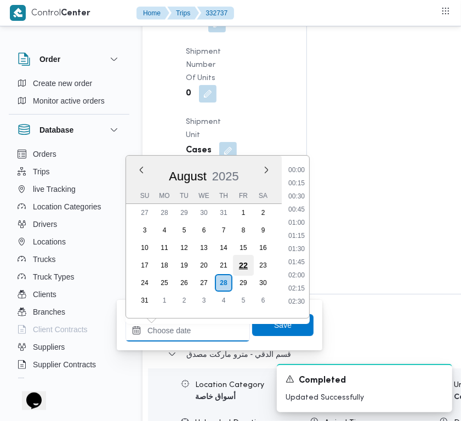
paste input "[DATE] 9:00:00 AM"
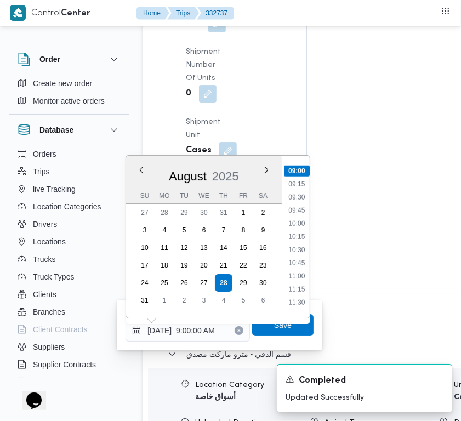
click at [294, 242] on ul "00:00 00:15 00:30 00:45 01:00 01:15 01:30 01:45 02:00 02:15 02:30 02:45 03:00 0…" at bounding box center [297, 236] width 26 height 145
click at [295, 247] on li "10:30" at bounding box center [296, 249] width 25 height 11
type input "[DATE] 10:30"
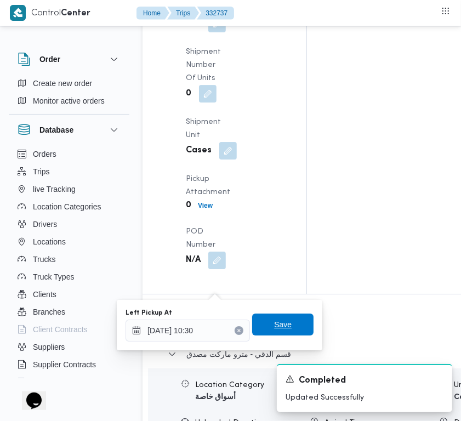
click at [285, 321] on span "Save" at bounding box center [282, 324] width 61 height 22
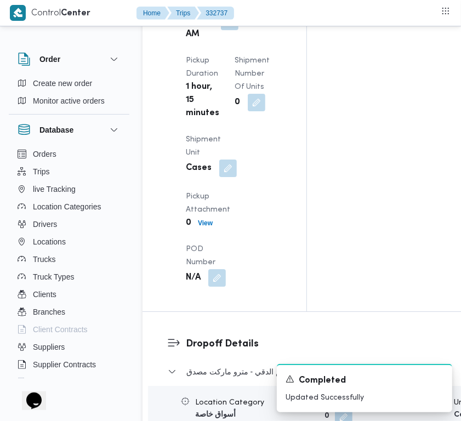
click at [270, 202] on div "Pickup Details Arrived Pickup At [DATE] 9:15 AM Left Pickup At [DATE] 10:30 AM …" at bounding box center [224, 83] width 164 height 455
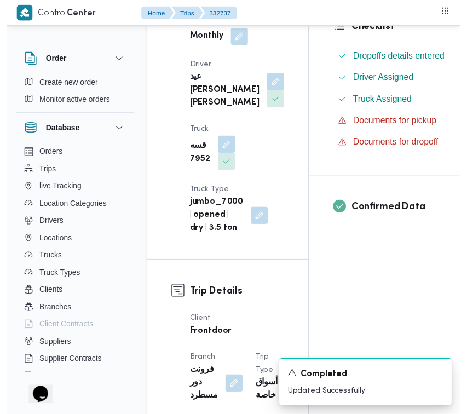
scroll to position [0, 0]
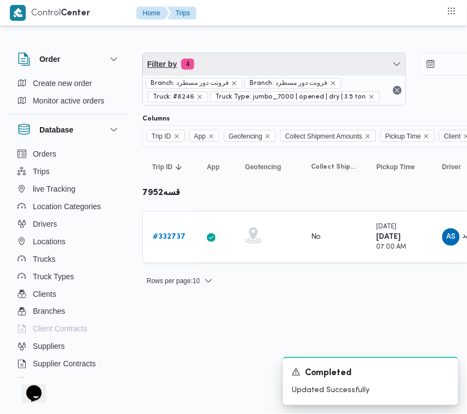
click at [242, 62] on span "Filter by 4" at bounding box center [274, 64] width 263 height 22
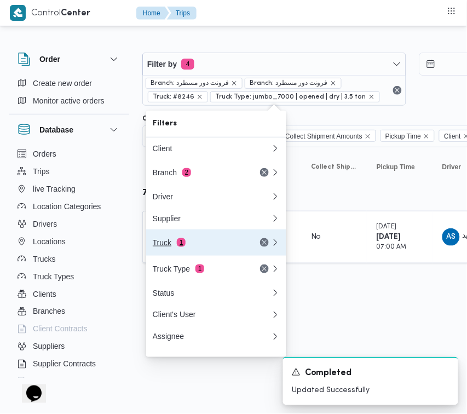
click at [211, 239] on button "Truck 1" at bounding box center [216, 243] width 140 height 26
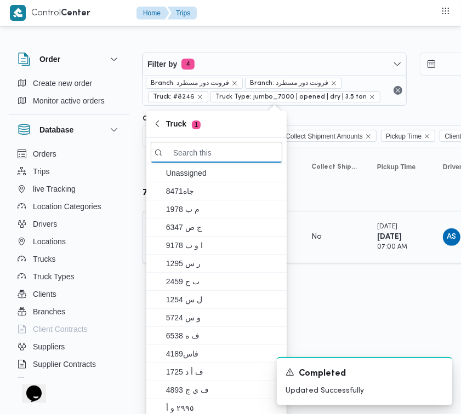
paste input "2814"
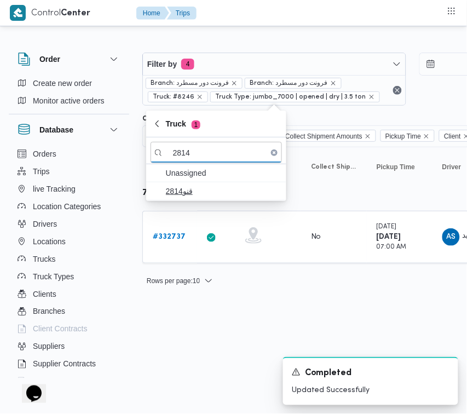
type input "2814"
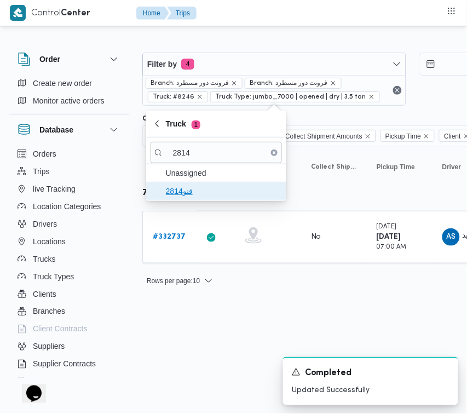
click at [169, 192] on span "قنو2814" at bounding box center [223, 191] width 114 height 13
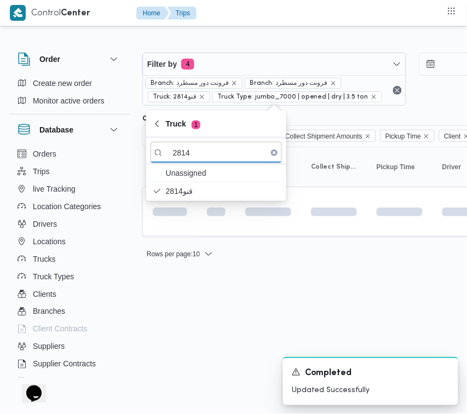
click at [178, 319] on html "Control Center Home Trips Order Create new order Monitor active orders Database…" at bounding box center [233, 207] width 467 height 414
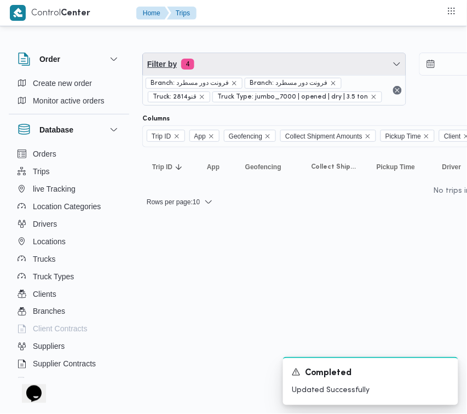
click at [255, 66] on span "Filter by 4" at bounding box center [274, 64] width 263 height 22
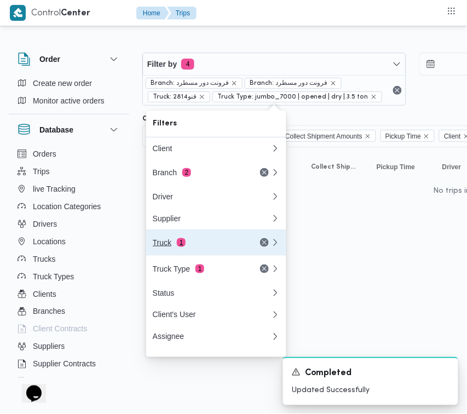
click at [199, 247] on div "Truck 1" at bounding box center [199, 242] width 92 height 9
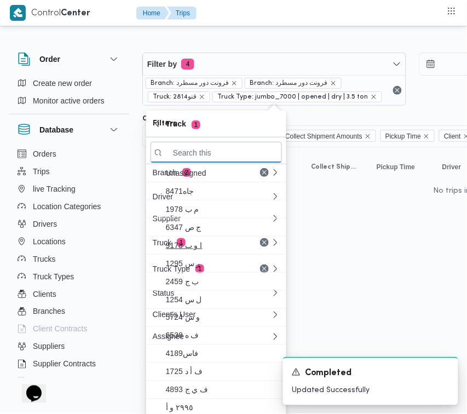
paste input "2814"
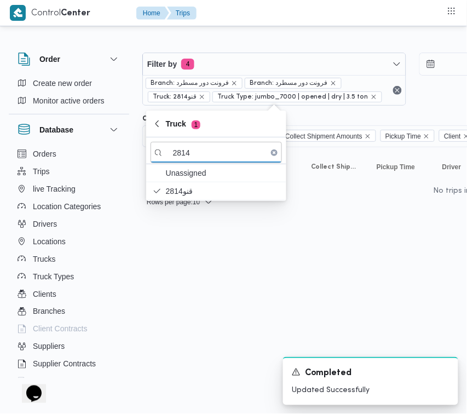
type input "2814"
click at [180, 293] on html "Control Center Home Trips Order Create new order Monitor active orders Database…" at bounding box center [233, 207] width 467 height 414
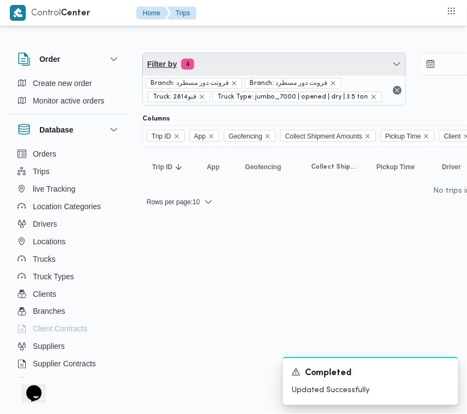
click at [272, 63] on span "Filter by 4" at bounding box center [274, 64] width 263 height 22
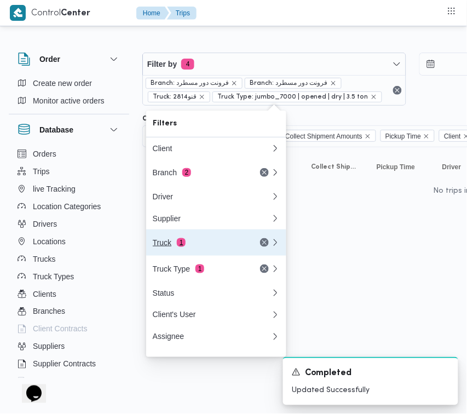
click at [190, 245] on div "Truck 1" at bounding box center [199, 242] width 92 height 9
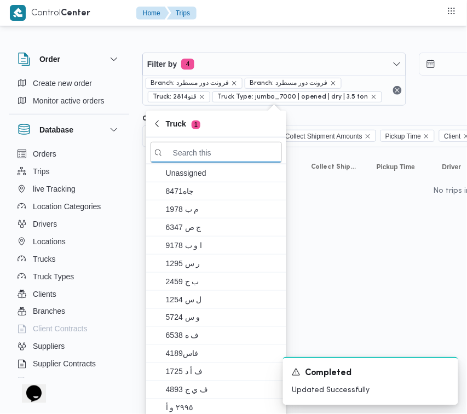
paste input "3465"
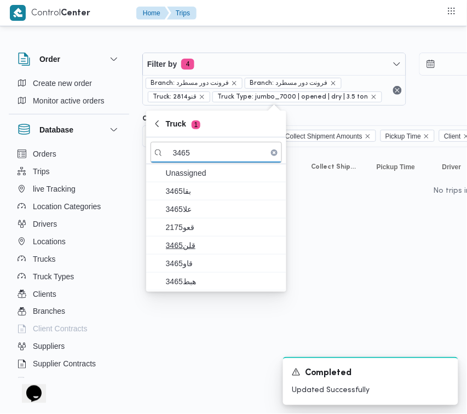
type input "3465"
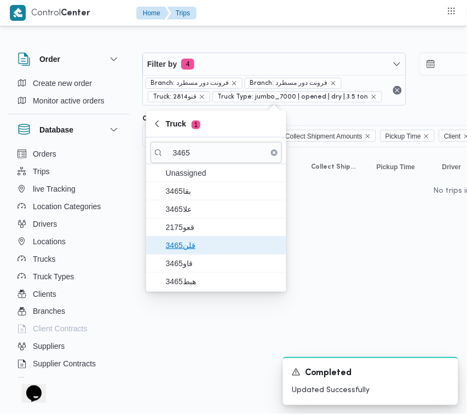
click at [203, 242] on span "قلن3465" at bounding box center [223, 245] width 114 height 13
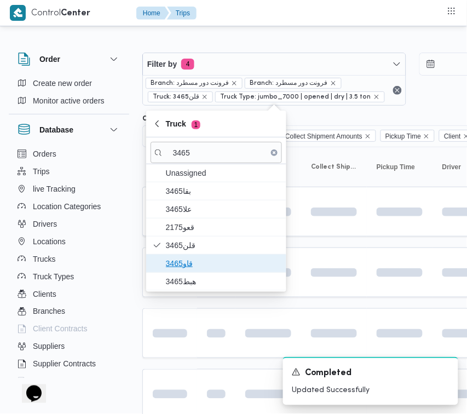
click at [198, 261] on span "قاو3465" at bounding box center [223, 263] width 114 height 13
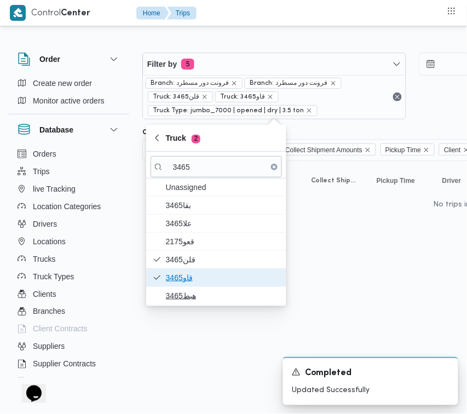
drag, startPoint x: 188, startPoint y: 282, endPoint x: 189, endPoint y: 296, distance: 14.3
click at [189, 296] on div "Unassigned بقا3465 3465علا 2175قعو قلن3465 قاو3465 هبط3465" at bounding box center [216, 242] width 140 height 127
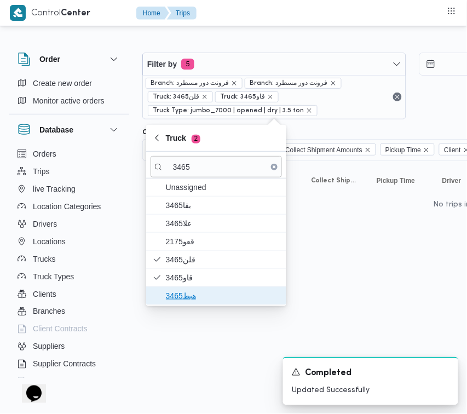
click at [189, 296] on span "هبط3465" at bounding box center [223, 295] width 114 height 13
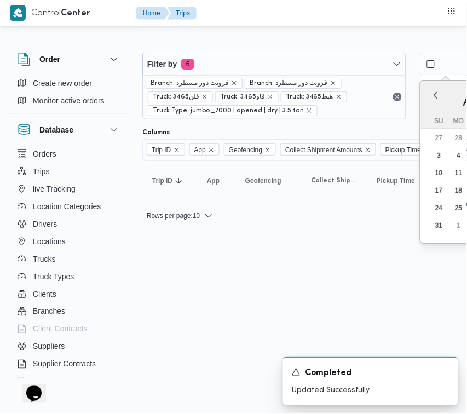
scroll to position [0, 67]
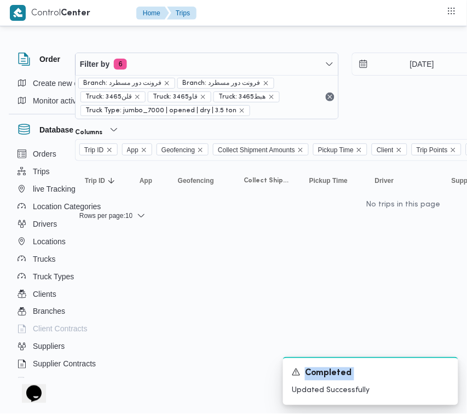
drag, startPoint x: 250, startPoint y: 413, endPoint x: 305, endPoint y: 415, distance: 54.3
click at [305, 414] on html "Control Center Home Trips Order Create new order Monitor active orders Database…" at bounding box center [166, 207] width 467 height 414
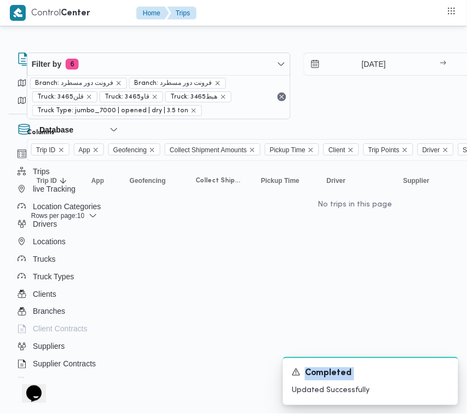
scroll to position [0, 119]
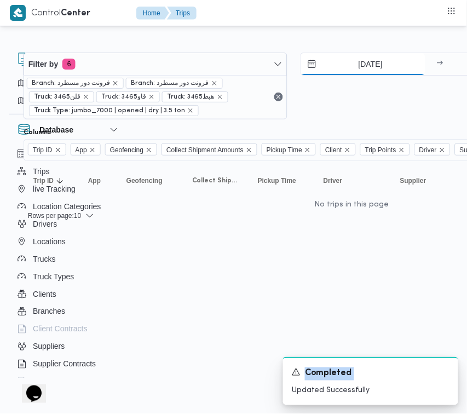
click at [355, 65] on input "[DATE]" at bounding box center [363, 64] width 124 height 22
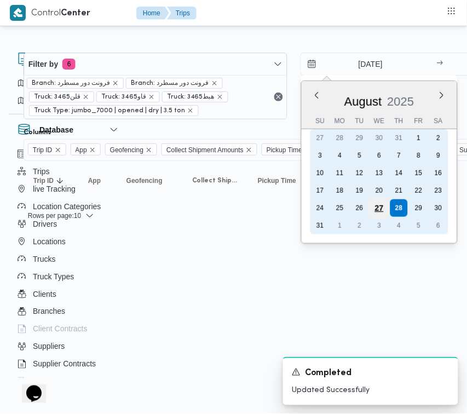
click at [376, 204] on div "27" at bounding box center [379, 208] width 21 height 21
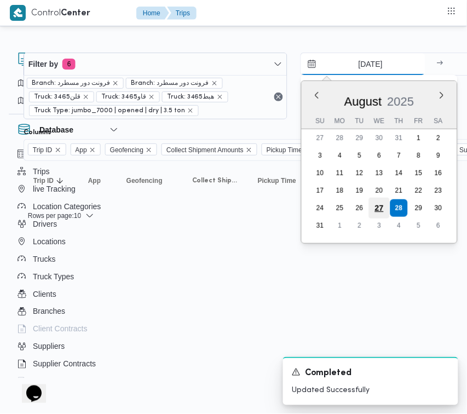
type input "[DATE]"
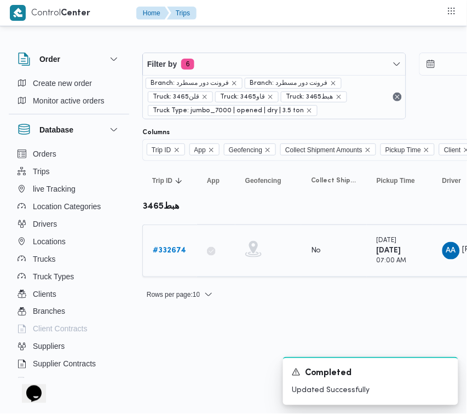
click at [160, 253] on b "# 332674" at bounding box center [169, 250] width 33 height 7
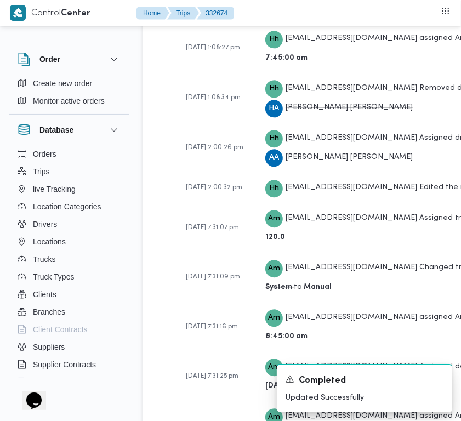
scroll to position [3036, 0]
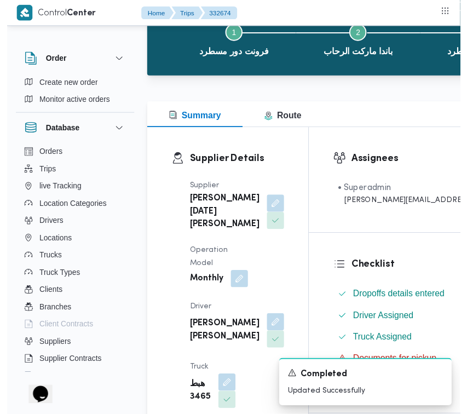
scroll to position [0, 0]
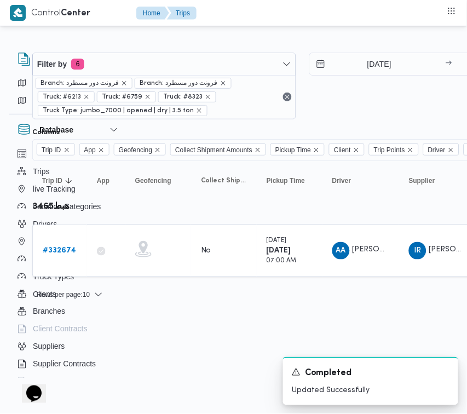
scroll to position [0, 121]
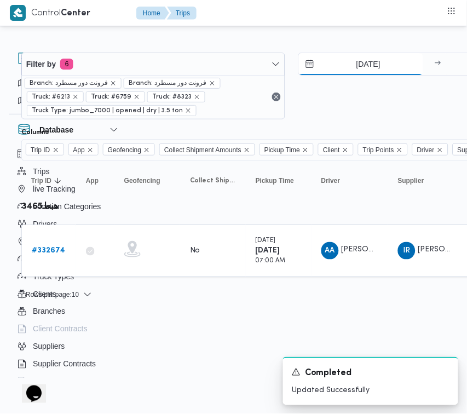
click at [353, 55] on input "[DATE]" at bounding box center [361, 64] width 124 height 22
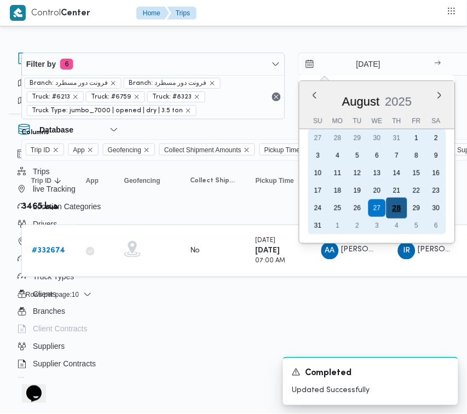
click at [391, 210] on div "28" at bounding box center [396, 208] width 21 height 21
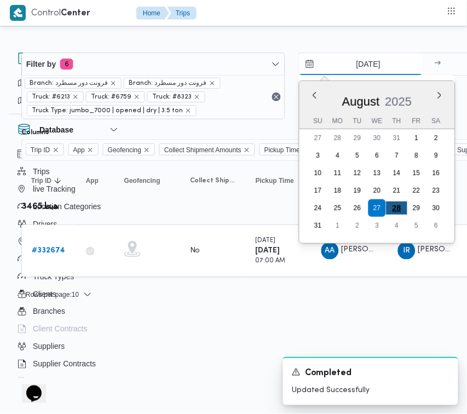
type input "[DATE]"
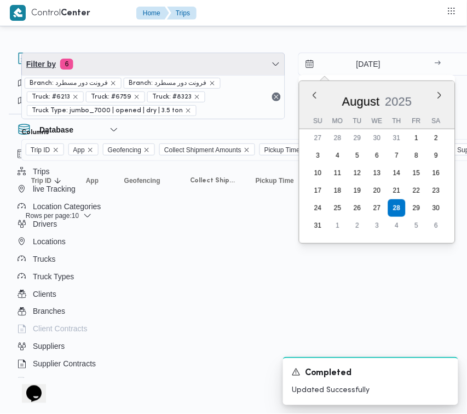
click at [170, 62] on span "Filter by 6" at bounding box center [153, 64] width 263 height 22
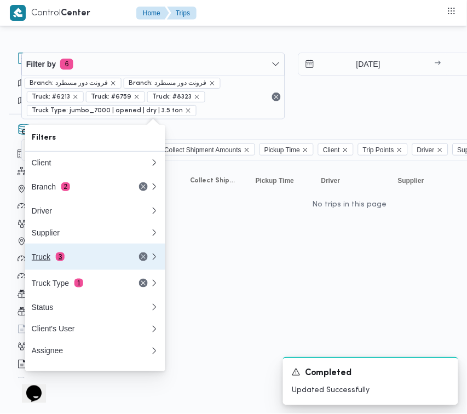
click at [88, 261] on div "Truck 3" at bounding box center [78, 257] width 92 height 9
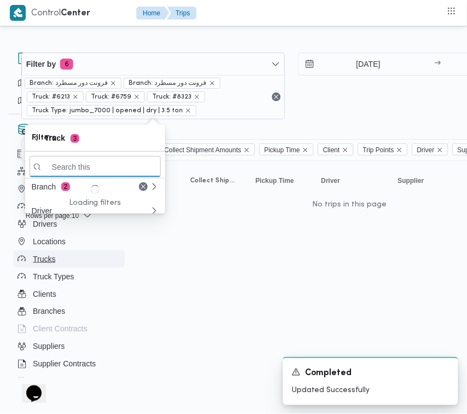
paste input "قلب5319"
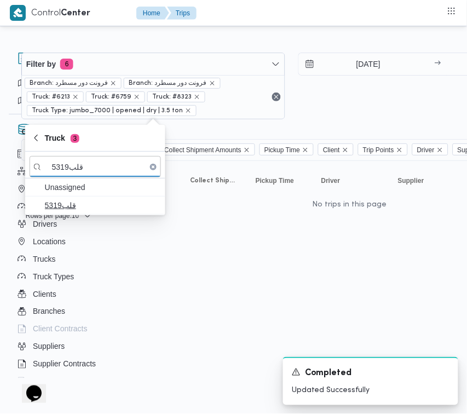
type input "قلب5319"
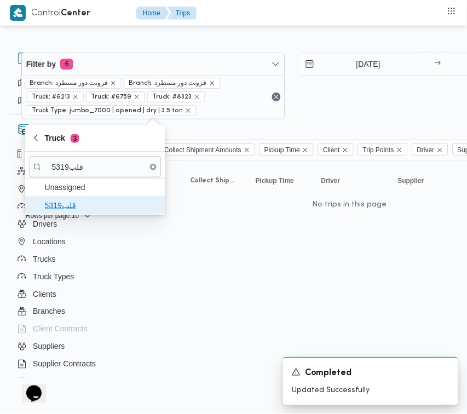
click at [55, 208] on span "قلب5319" at bounding box center [102, 205] width 114 height 13
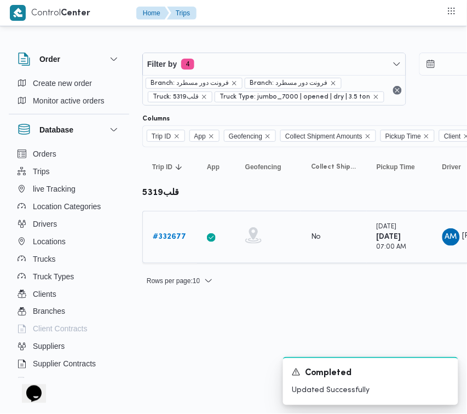
click at [162, 235] on b "# 332677" at bounding box center [169, 236] width 33 height 7
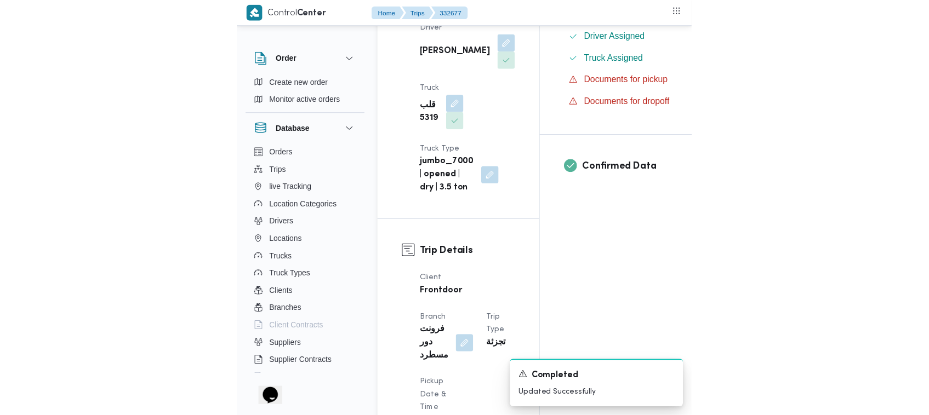
scroll to position [361, 0]
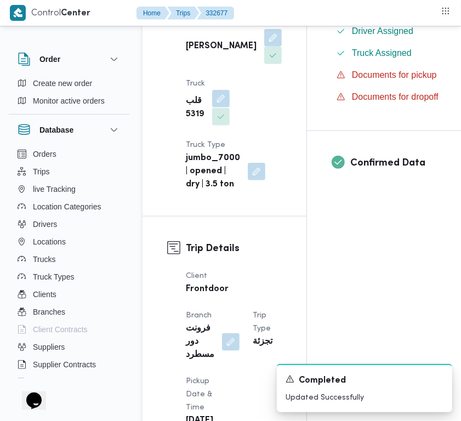
click at [219, 107] on button "button" at bounding box center [221, 99] width 18 height 18
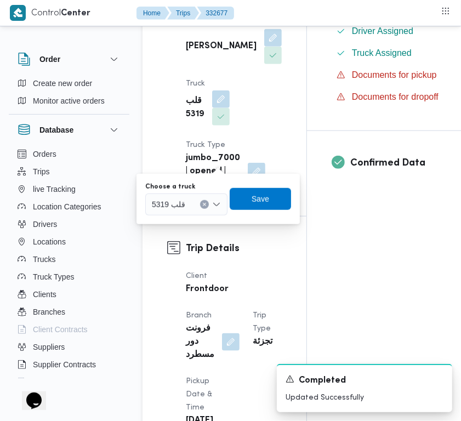
click at [178, 207] on span "قلب 5319" at bounding box center [168, 204] width 33 height 12
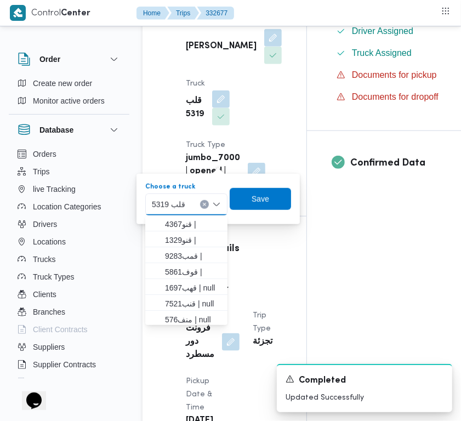
paste input "3465"
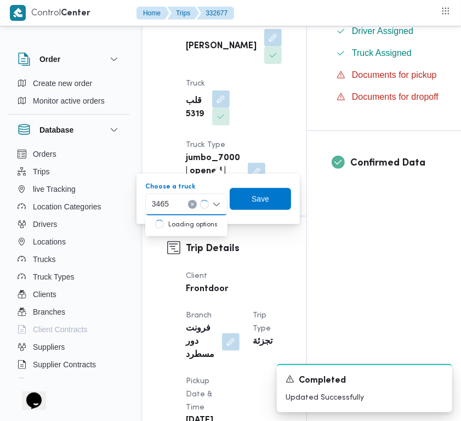
type input "3465"
click at [173, 223] on mark "3465" at bounding box center [173, 224] width 17 height 9
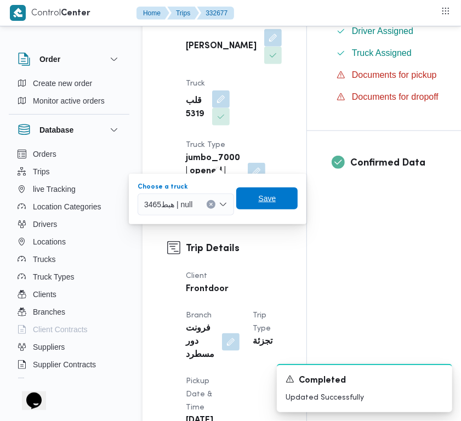
click at [247, 197] on span "Save" at bounding box center [266, 198] width 61 height 22
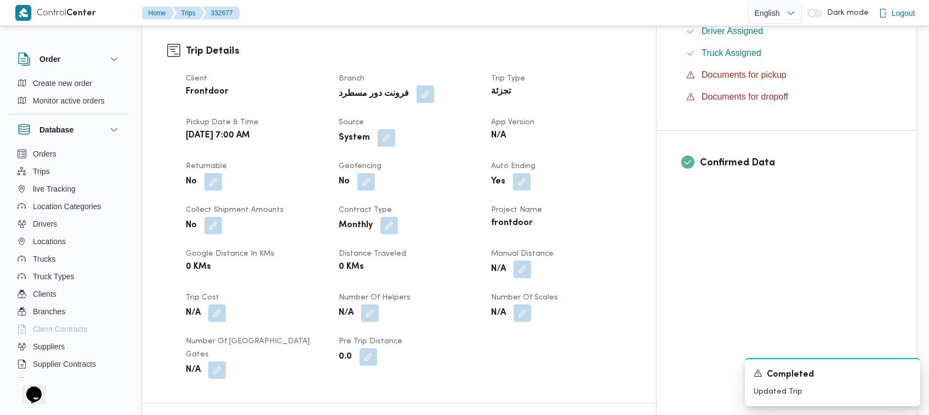
scroll to position [0, 0]
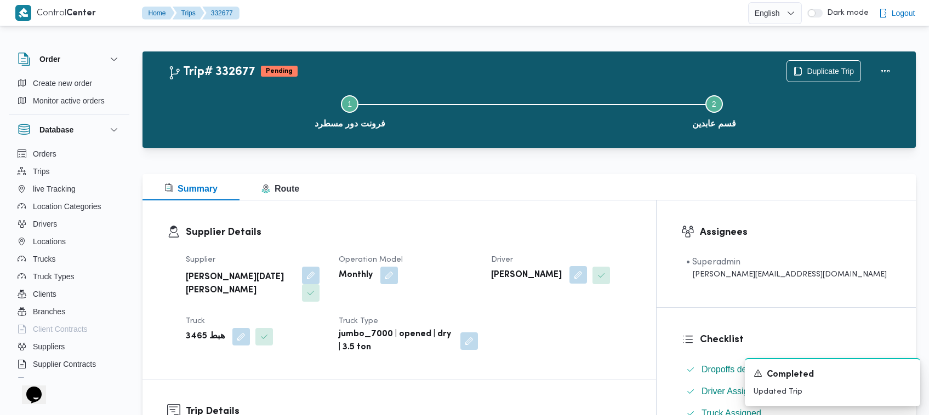
click at [467, 277] on button "button" at bounding box center [578, 275] width 18 height 18
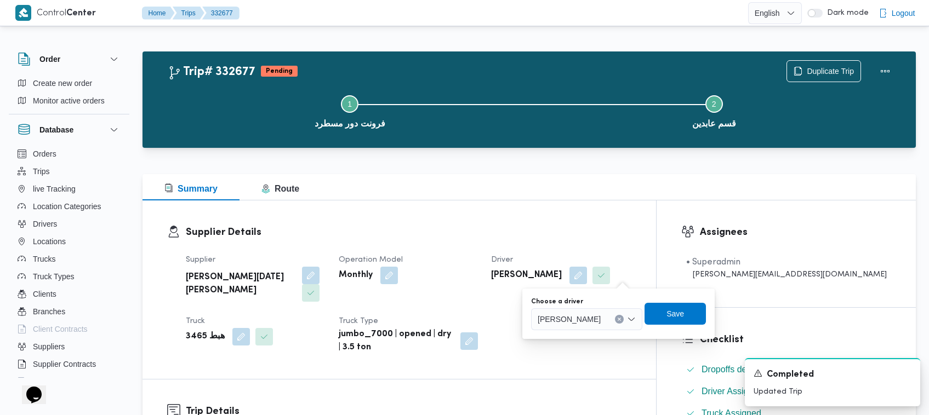
click at [467, 335] on div "You are in a dialog. To close this dialog, hit escape. Choose a driver [PERSON_…" at bounding box center [618, 314] width 192 height 50
click at [467, 313] on span "[PERSON_NAME]" at bounding box center [569, 319] width 63 height 12
paste input "[PERSON_NAME] [PERSON_NAME]"
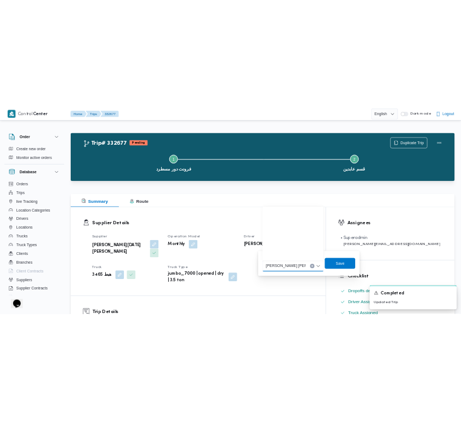
scroll to position [288, 0]
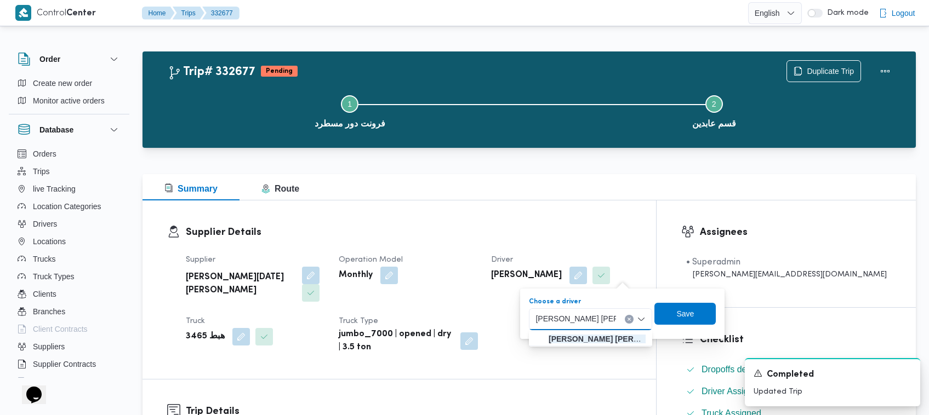
type input "[PERSON_NAME] [PERSON_NAME]"
drag, startPoint x: 571, startPoint y: 336, endPoint x: 576, endPoint y: 340, distance: 6.2
click at [467, 338] on mark "[PERSON_NAME] [PERSON_NAME]" at bounding box center [613, 339] width 131 height 9
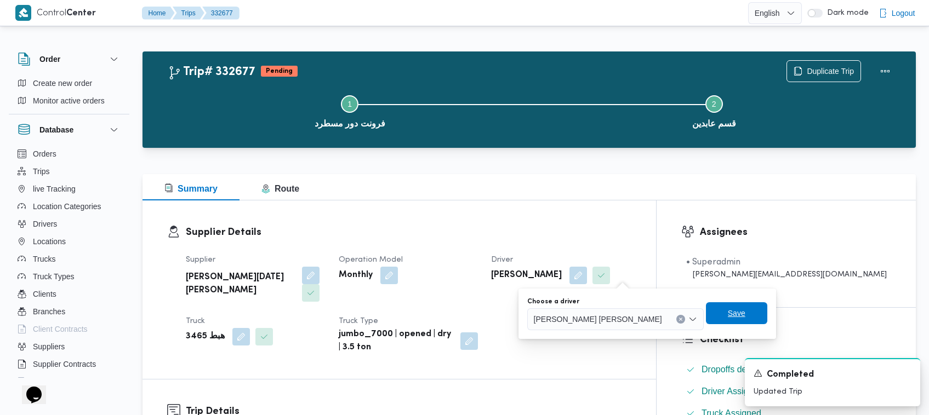
click at [467, 316] on span "Save" at bounding box center [737, 313] width 18 height 13
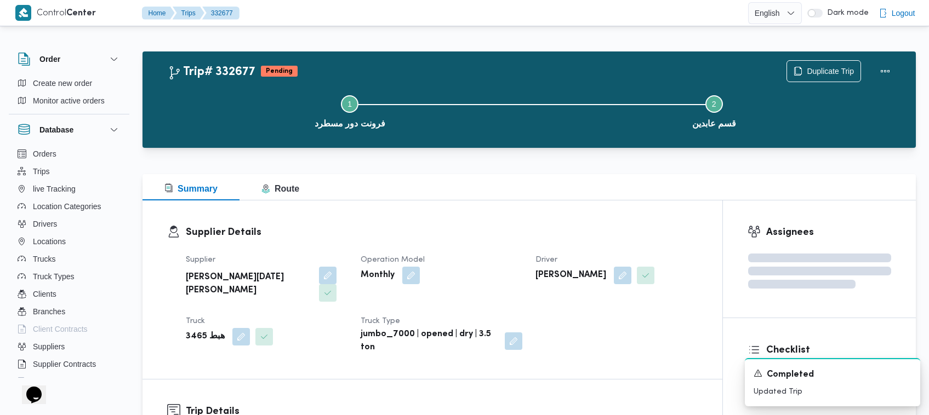
click at [467, 239] on h3 "Supplier Details" at bounding box center [442, 232] width 512 height 15
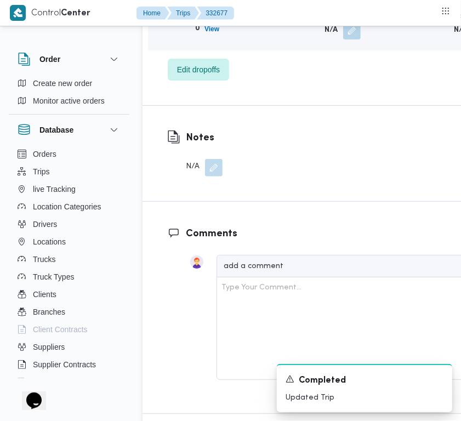
scroll to position [2001, 0]
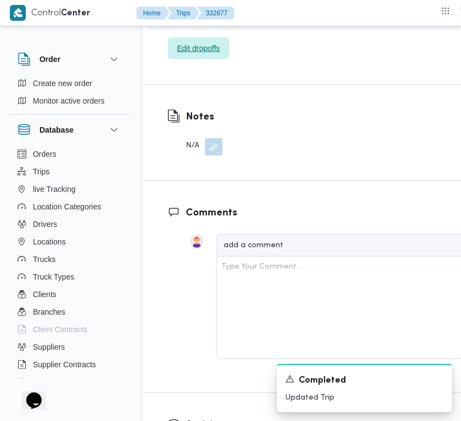
click at [216, 59] on span "Edit dropoffs" at bounding box center [198, 48] width 61 height 22
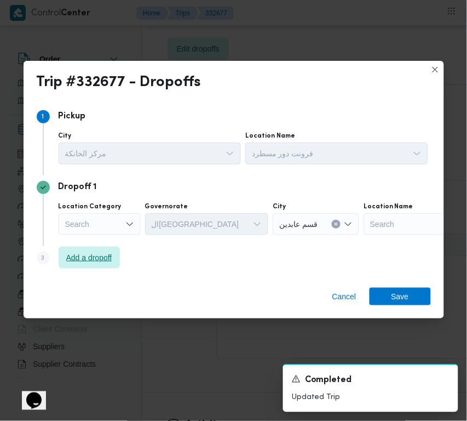
click at [84, 261] on span "Add a dropoff" at bounding box center [89, 257] width 46 height 13
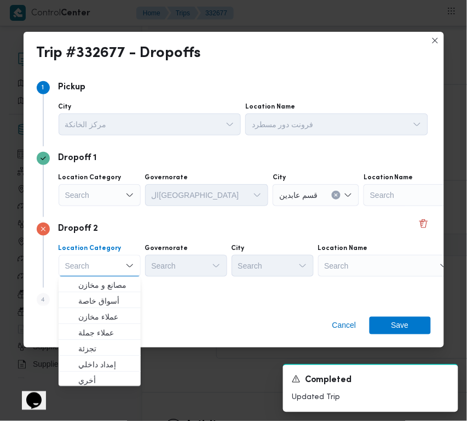
click at [352, 255] on div "Search" at bounding box center [386, 266] width 137 height 22
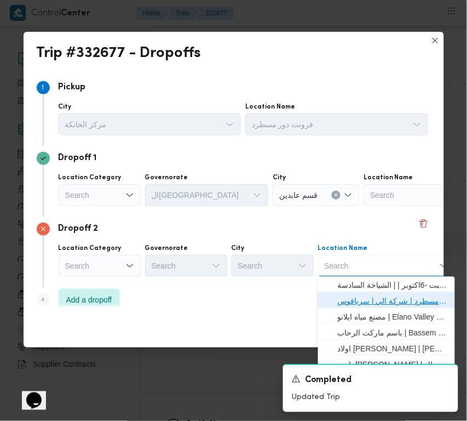
click at [368, 296] on span "فرونت دور مسطرد | شركة الي | سرياقوس" at bounding box center [393, 301] width 111 height 13
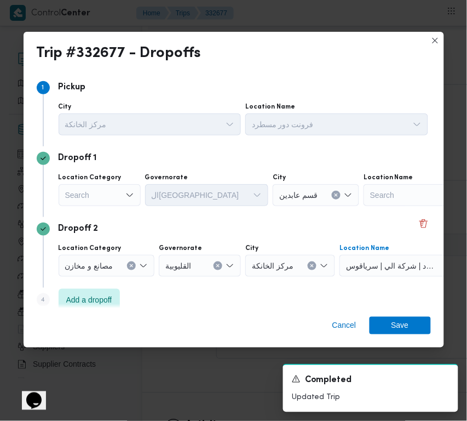
click at [92, 193] on div "Search" at bounding box center [100, 195] width 82 height 22
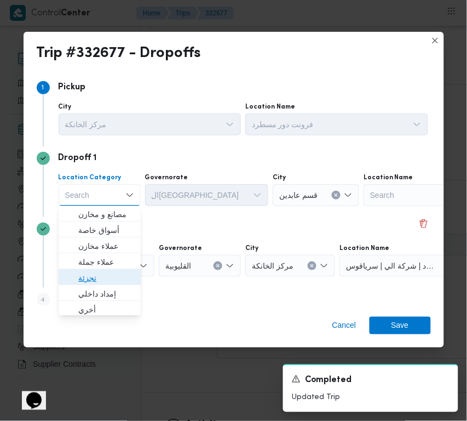
drag, startPoint x: 102, startPoint y: 277, endPoint x: 135, endPoint y: 220, distance: 65.8
click at [102, 277] on span "تجزئة" at bounding box center [106, 278] width 56 height 13
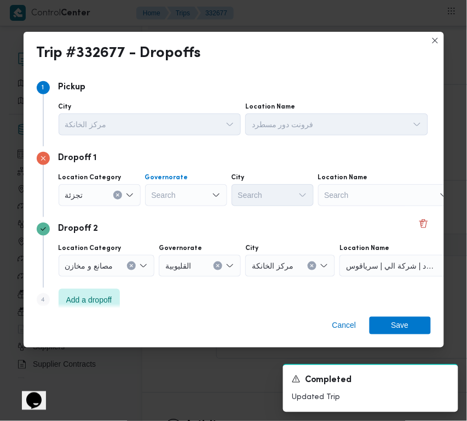
click at [159, 195] on div "Search" at bounding box center [186, 195] width 82 height 22
paste input "[GEOGRAPHIC_DATA]"
type input "[GEOGRAPHIC_DATA]"
click at [195, 190] on div "[GEOGRAPHIC_DATA] [GEOGRAPHIC_DATA] Combo box. Selected. [GEOGRAPHIC_DATA] . Se…" at bounding box center [186, 195] width 82 height 22
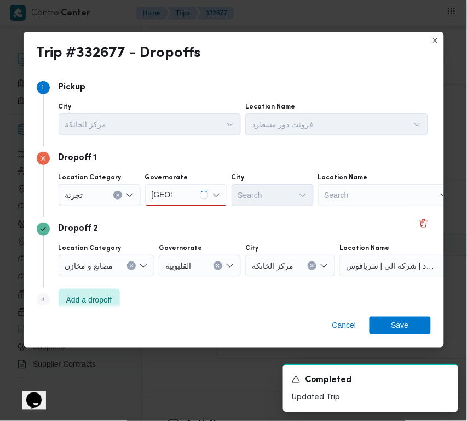
click at [181, 218] on div "Dropoff 2 Location Category مصانع و [GEOGRAPHIC_DATA] ال[GEOGRAPHIC_DATA] مركز …" at bounding box center [234, 252] width 395 height 71
click at [184, 195] on div "[GEOGRAPHIC_DATA] [GEOGRAPHIC_DATA]" at bounding box center [186, 195] width 82 height 22
click at [181, 212] on span "ال[GEOGRAPHIC_DATA]" at bounding box center [193, 214] width 56 height 13
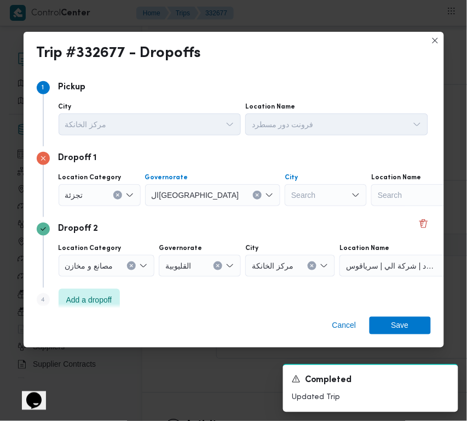
click at [285, 196] on div "Search" at bounding box center [326, 195] width 82 height 22
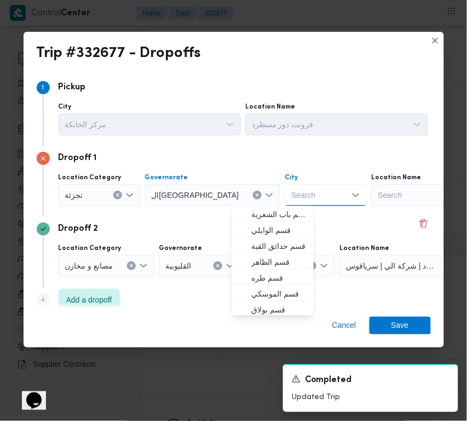
paste input "[GEOGRAPHIC_DATA]"
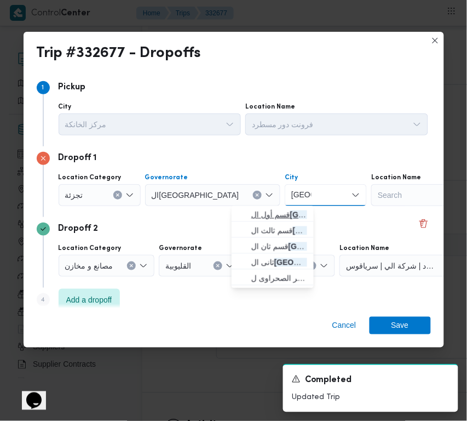
type input "[GEOGRAPHIC_DATA]"
click at [240, 214] on icon "button" at bounding box center [242, 214] width 9 height 9
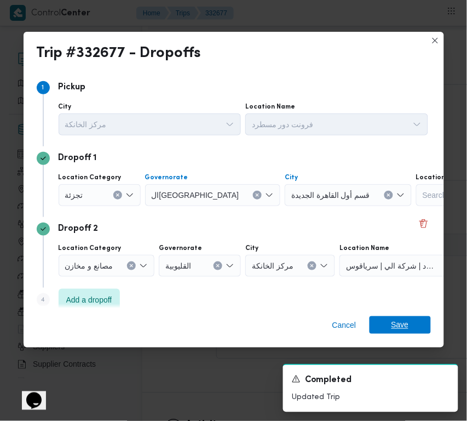
click at [407, 321] on span "Save" at bounding box center [401, 325] width 18 height 18
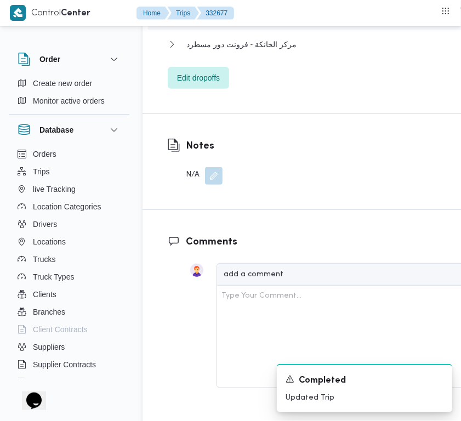
scroll to position [2014, 0]
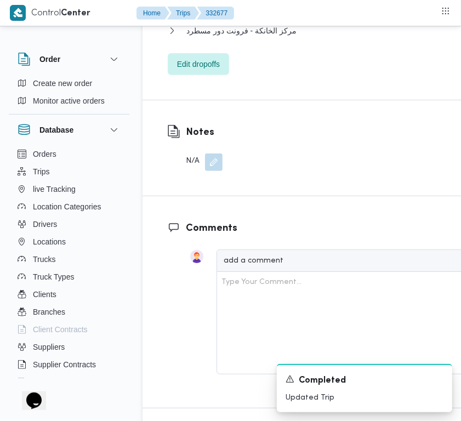
drag, startPoint x: 393, startPoint y: 284, endPoint x: 406, endPoint y: 284, distance: 13.2
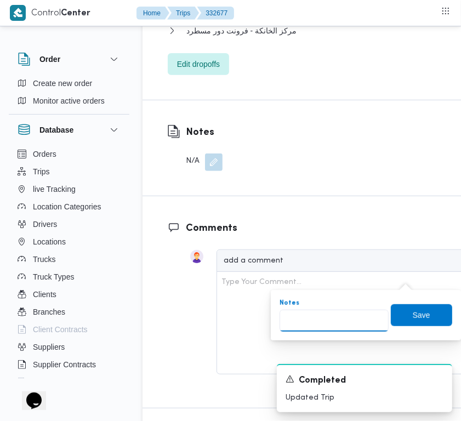
click at [343, 327] on input "Notes" at bounding box center [333, 321] width 109 height 22
click at [345, 327] on input "Notes" at bounding box center [333, 321] width 109 height 22
paste input "تجمع"
type input "تجمع"
drag, startPoint x: 408, startPoint y: 315, endPoint x: 414, endPoint y: 316, distance: 5.5
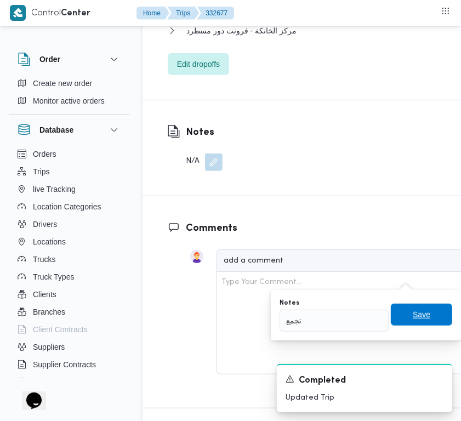
click at [413, 315] on span "Save" at bounding box center [422, 314] width 18 height 13
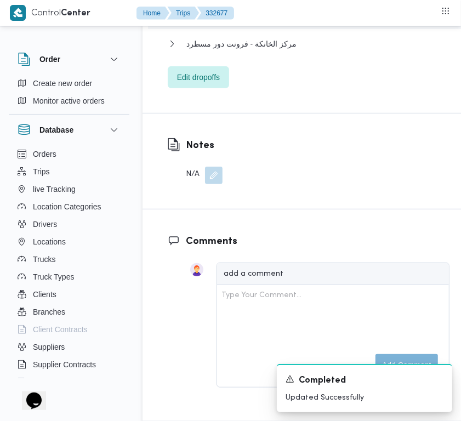
scroll to position [1645, 0]
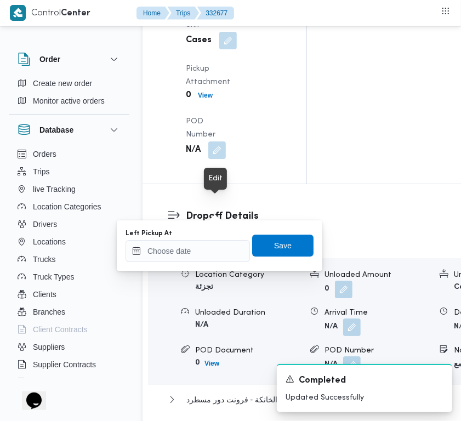
drag, startPoint x: 218, startPoint y: 212, endPoint x: 197, endPoint y: 239, distance: 34.0
click at [187, 260] on input "Left Pickup At" at bounding box center [187, 251] width 124 height 22
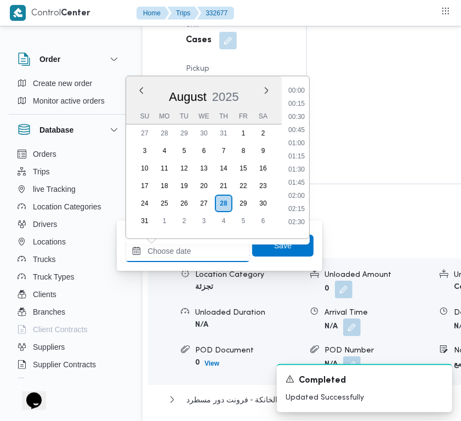
paste input "[DATE] 9:00:00 AM"
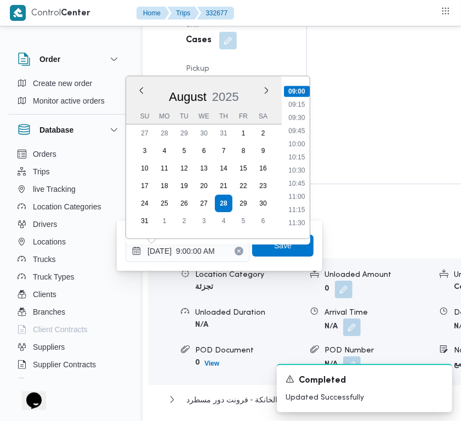
click at [296, 162] on ul "00:00 00:15 00:30 00:45 01:00 01:15 01:30 01:45 02:00 02:15 02:30 02:45 03:00 0…" at bounding box center [297, 157] width 26 height 145
click at [295, 170] on li "10:30" at bounding box center [296, 170] width 25 height 11
type input "[DATE] 10:30"
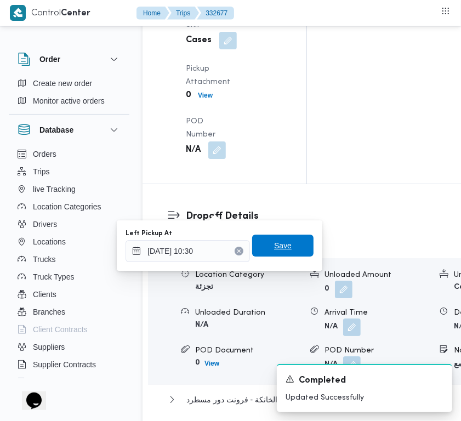
drag, startPoint x: 283, startPoint y: 248, endPoint x: 273, endPoint y: 239, distance: 13.2
click at [281, 248] on span "Save" at bounding box center [282, 246] width 61 height 22
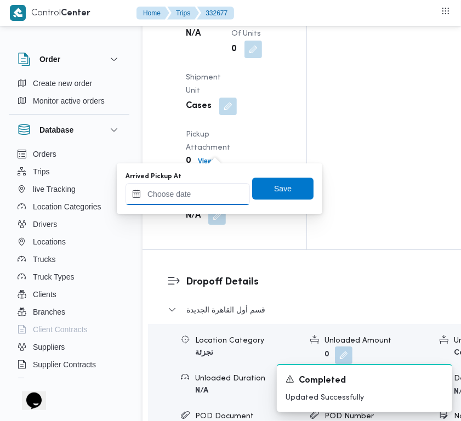
click at [212, 187] on input "Arrived Pickup At" at bounding box center [187, 194] width 124 height 22
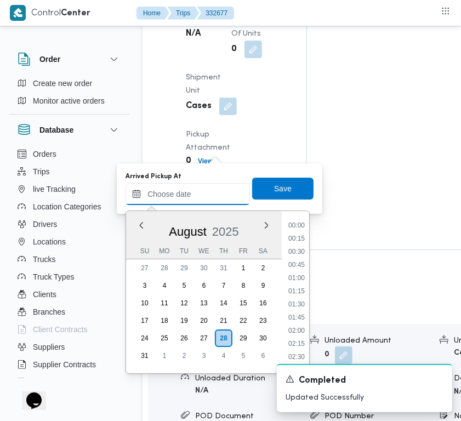
paste input "[DATE] 9:00:00 AM"
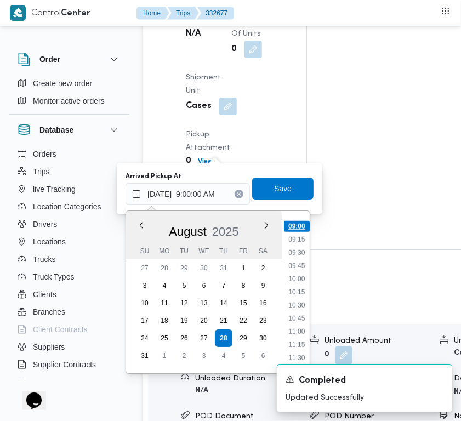
click at [300, 228] on li "09:00" at bounding box center [297, 226] width 26 height 11
type input "[DATE] 09:00"
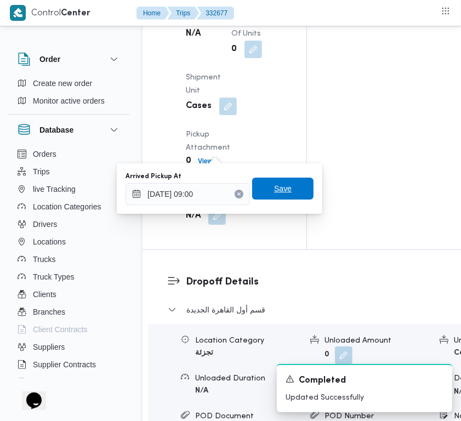
click at [294, 198] on span "Save" at bounding box center [282, 189] width 61 height 22
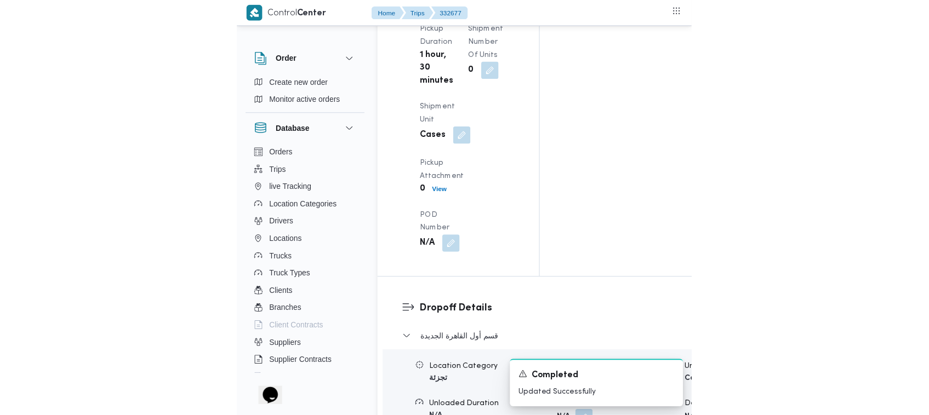
scroll to position [1387, 0]
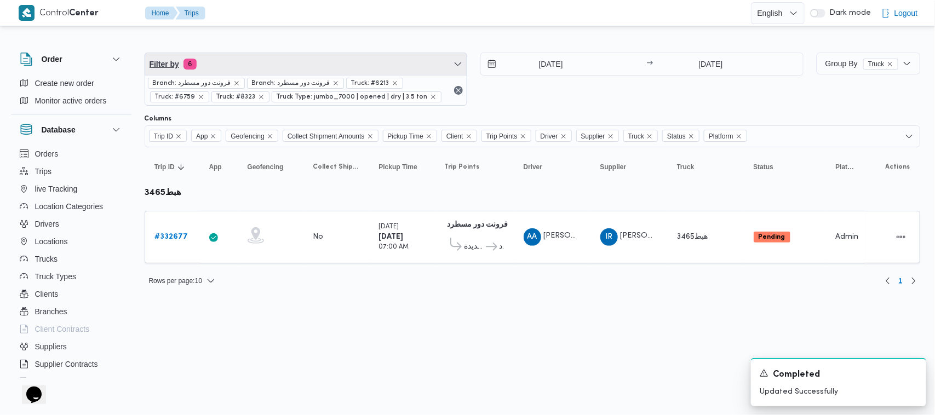
click at [247, 70] on span "Filter by 6" at bounding box center [306, 64] width 322 height 22
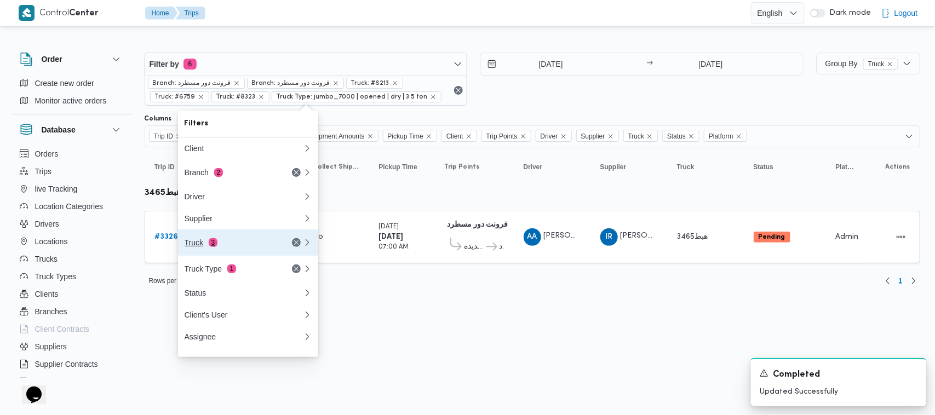
click at [201, 241] on div "Truck 3" at bounding box center [244, 243] width 132 height 26
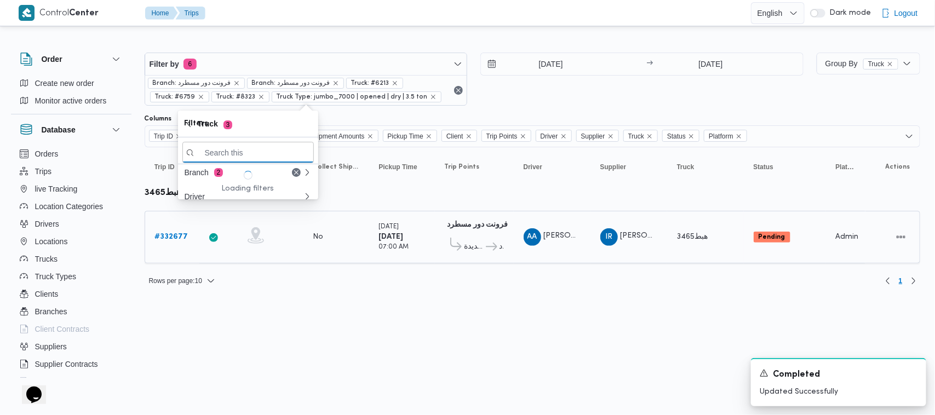
paste input "8382"
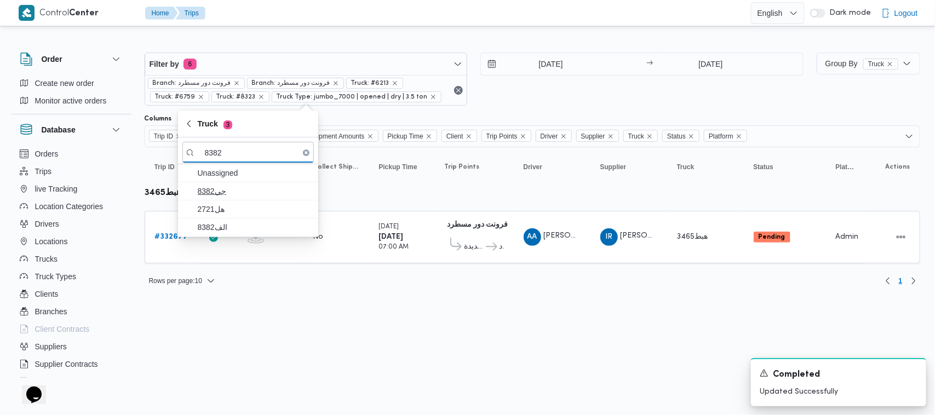
type input "8382"
click at [219, 195] on span "جي8382" at bounding box center [255, 191] width 114 height 13
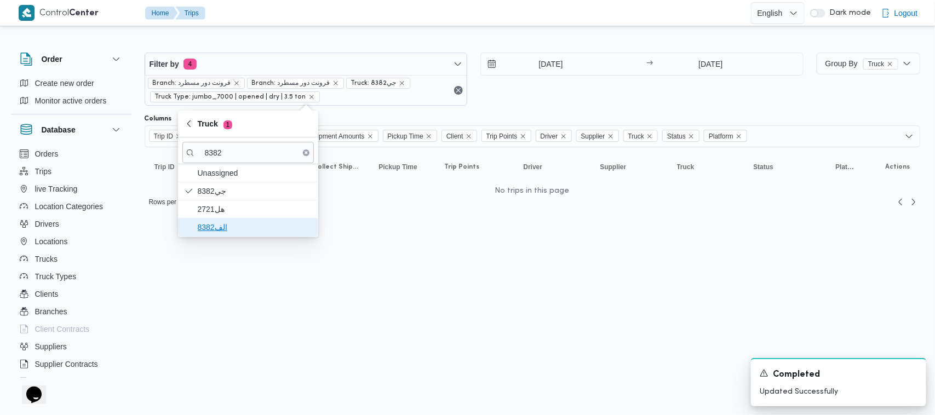
click at [213, 226] on span "الف8382" at bounding box center [255, 227] width 114 height 13
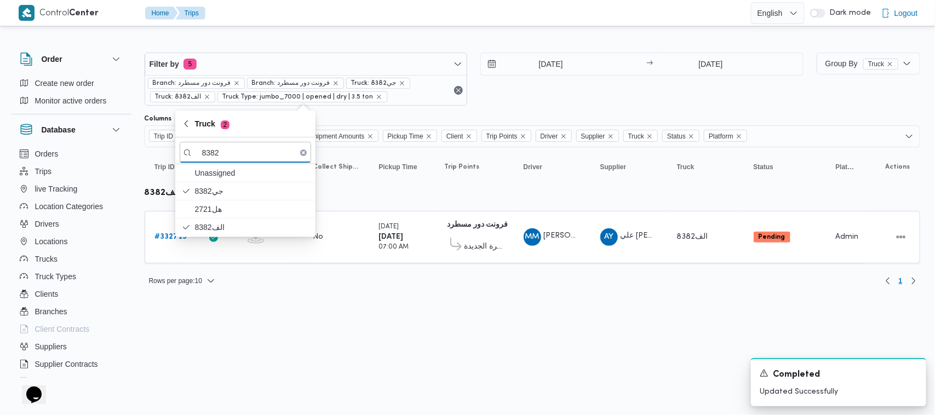
click at [467, 107] on div "Filter by 5 Branch: فرونت دور مسطرد Branch: فرونت دور مسطرد Truck: جي8382 Truck…" at bounding box center [474, 79] width 672 height 66
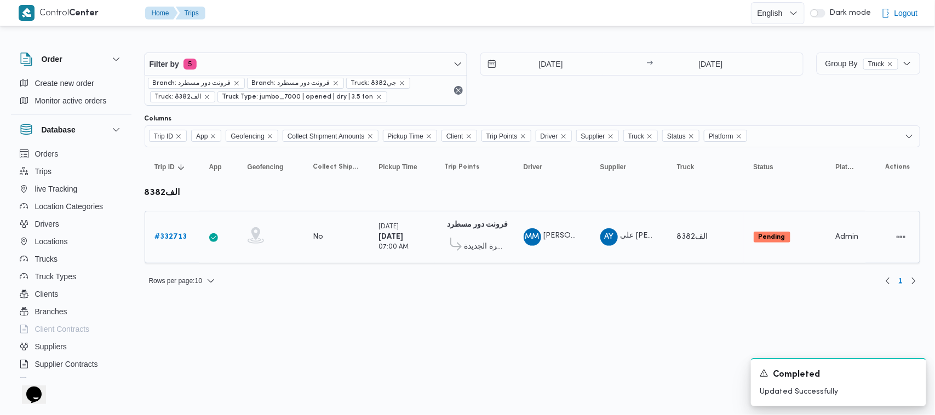
click at [173, 226] on div "# 332713" at bounding box center [172, 237] width 43 height 22
click at [177, 240] on b "# 332713" at bounding box center [171, 236] width 32 height 7
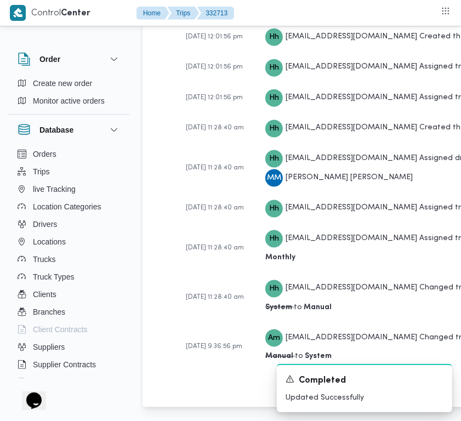
scroll to position [2169, 0]
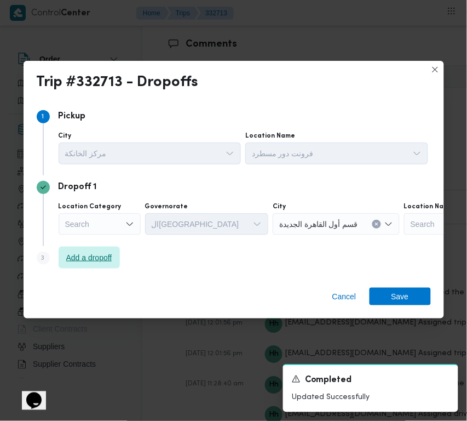
click at [103, 252] on span "Add a dropoff" at bounding box center [89, 257] width 46 height 13
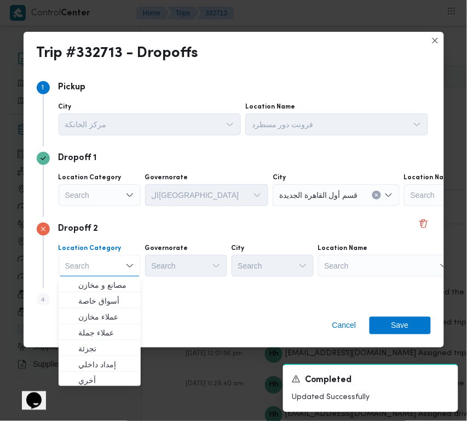
click at [393, 267] on div "Search" at bounding box center [386, 266] width 137 height 22
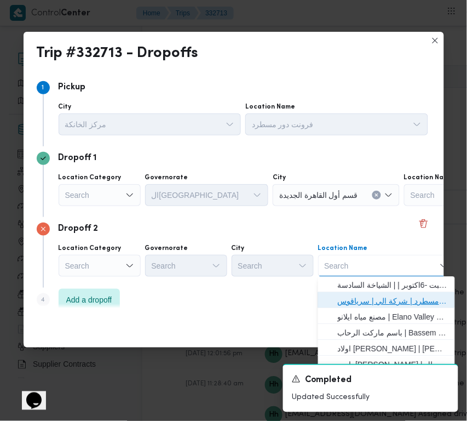
click at [408, 298] on span "فرونت دور مسطرد | شركة الي | سرياقوس" at bounding box center [393, 301] width 111 height 13
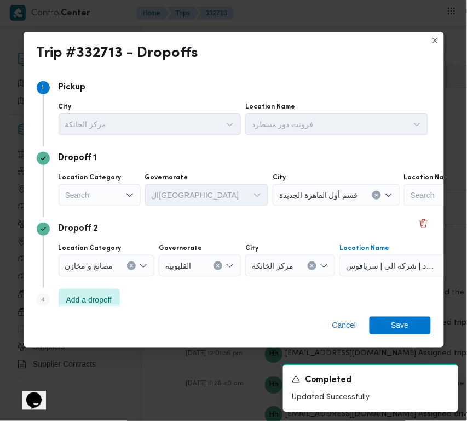
click at [113, 196] on div "Search" at bounding box center [100, 195] width 82 height 22
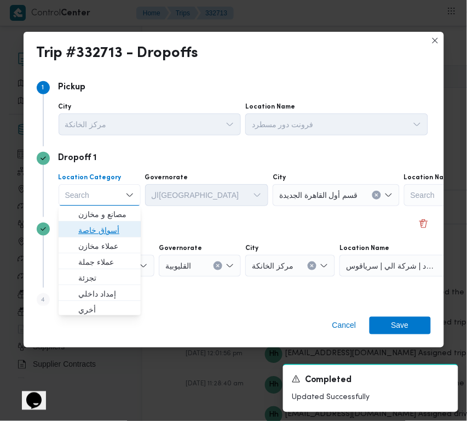
click at [108, 228] on span "أسواق خاصة" at bounding box center [106, 230] width 56 height 13
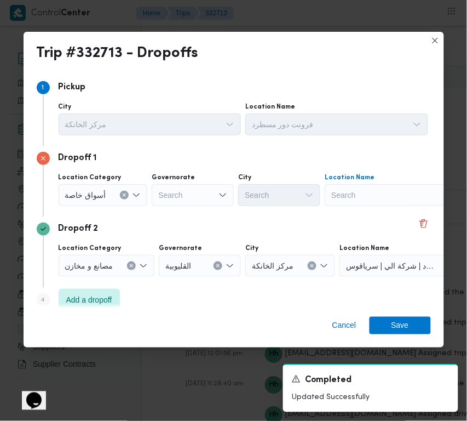
click at [403, 196] on div "Search" at bounding box center [393, 195] width 137 height 22
paste input "[DEMOGRAPHIC_DATA] درك [PERSON_NAME]"
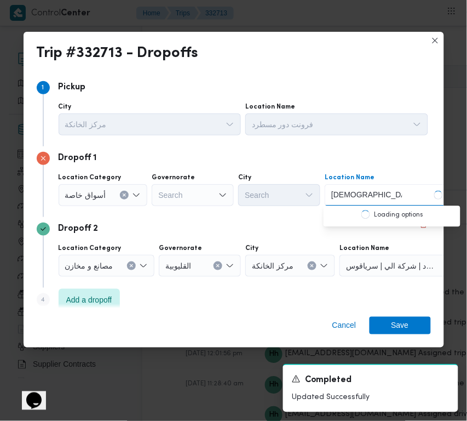
click at [371, 193] on input "[DEMOGRAPHIC_DATA] درك [PERSON_NAME]" at bounding box center [366, 194] width 71 height 13
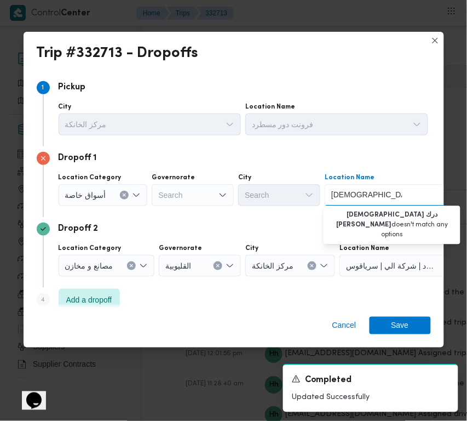
click at [371, 193] on input "[DEMOGRAPHIC_DATA] درك [PERSON_NAME]" at bounding box center [366, 194] width 71 height 13
click at [350, 192] on input "[DEMOGRAPHIC_DATA] درك [PERSON_NAME]" at bounding box center [366, 194] width 71 height 13
click at [370, 193] on input "[DEMOGRAPHIC_DATA] درك [PERSON_NAME]" at bounding box center [366, 194] width 71 height 13
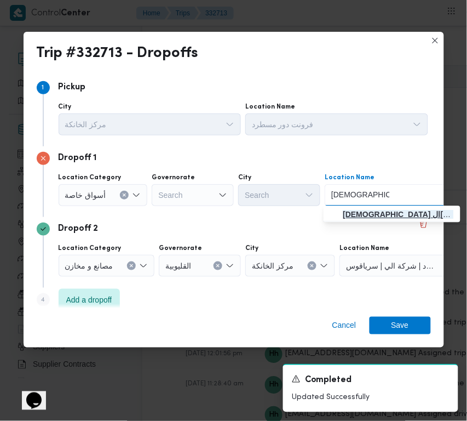
type input "[DEMOGRAPHIC_DATA] ال[PERSON_NAME]"
click at [363, 210] on span "[DEMOGRAPHIC_DATA] ال[PERSON_NAME] | [PERSON_NAME] ماركت | null" at bounding box center [399, 214] width 111 height 13
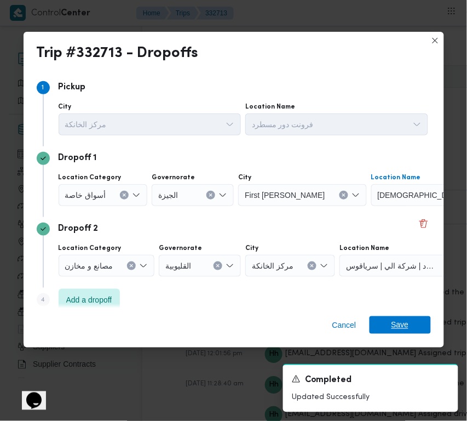
click at [387, 328] on span "Save" at bounding box center [400, 325] width 61 height 18
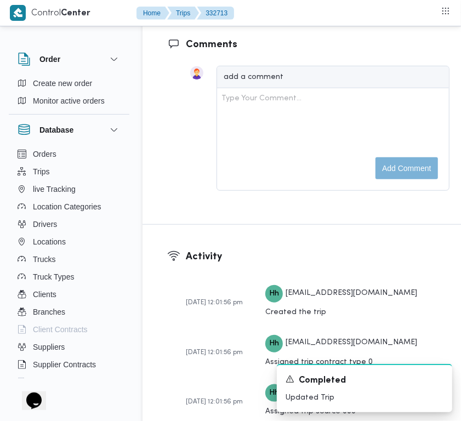
scroll to position [1801, 0]
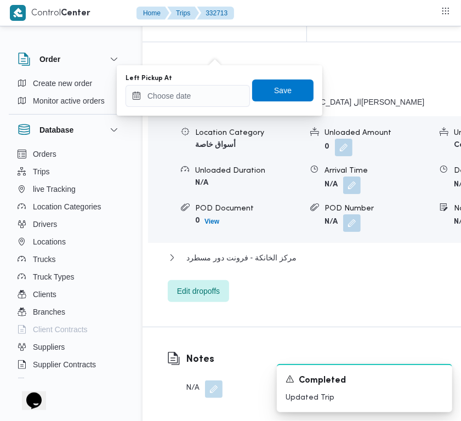
click at [222, 111] on div "You are in a dialog. To close this dialog, hit escape. Left Pickup At Save" at bounding box center [219, 90] width 205 height 50
click at [213, 98] on input "Left Pickup At" at bounding box center [187, 96] width 124 height 22
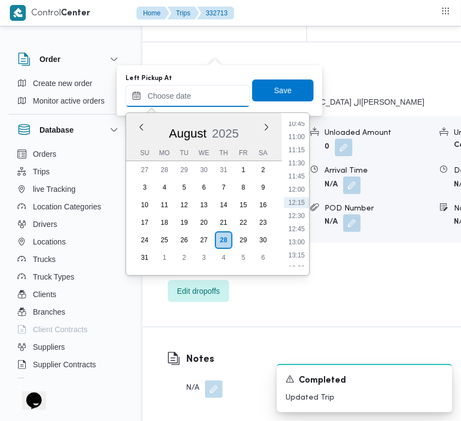
paste
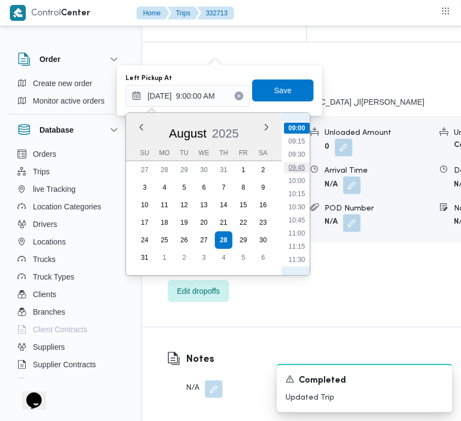
click at [299, 162] on li "09:45" at bounding box center [296, 167] width 25 height 11
type input "[DATE] 09:45"
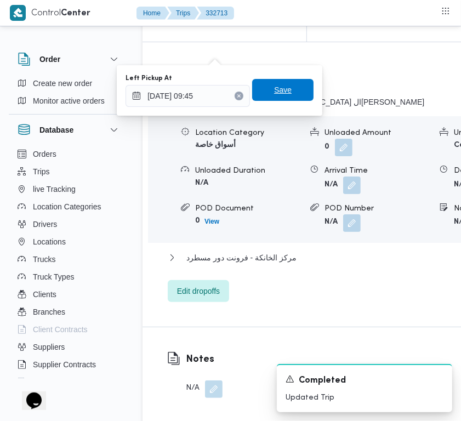
click at [272, 99] on span "Save" at bounding box center [282, 90] width 61 height 22
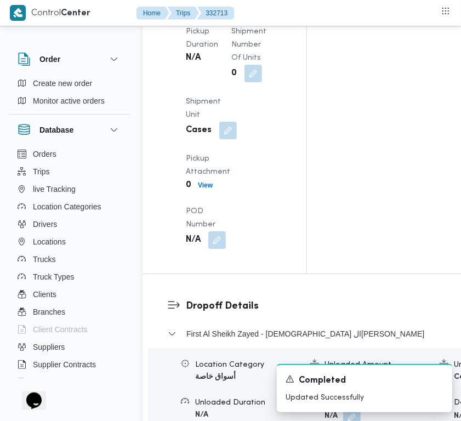
scroll to position [1623, 0]
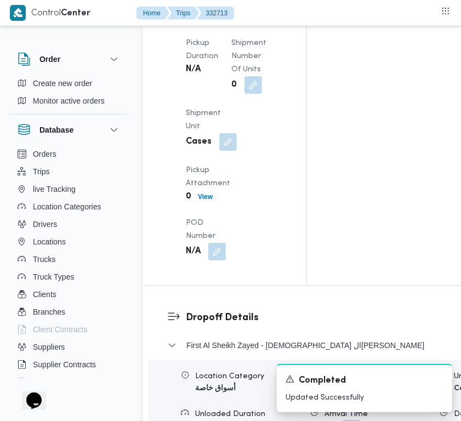
click at [228, 160] on div "Arrived Pickup At N/A Left Pickup At [DATE] 9:45 AM Pickup Duration N/A Shipmen…" at bounding box center [233, 86] width 109 height 359
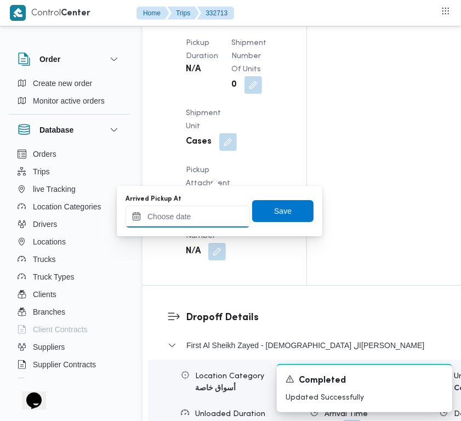
click at [215, 215] on input "Arrived Pickup At" at bounding box center [187, 216] width 124 height 22
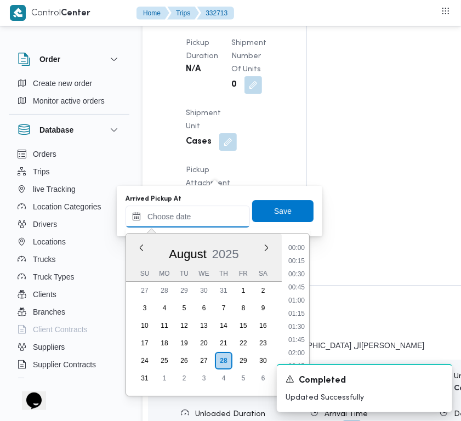
click at [215, 215] on input "Arrived Pickup At" at bounding box center [187, 216] width 124 height 22
type input "[DATE] 9:00:00 AM"
click at [305, 260] on li "09:15" at bounding box center [296, 261] width 25 height 11
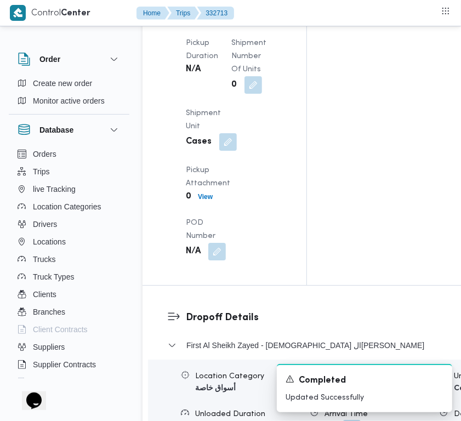
click at [237, 264] on div "Arrived Pickup At N/A Left Pickup At [DATE] 9:45 AM Pickup Duration N/A Shipmen…" at bounding box center [233, 86] width 109 height 359
drag, startPoint x: 222, startPoint y: 261, endPoint x: 231, endPoint y: 269, distance: 11.6
click at [223, 13] on button "button" at bounding box center [230, 4] width 18 height 18
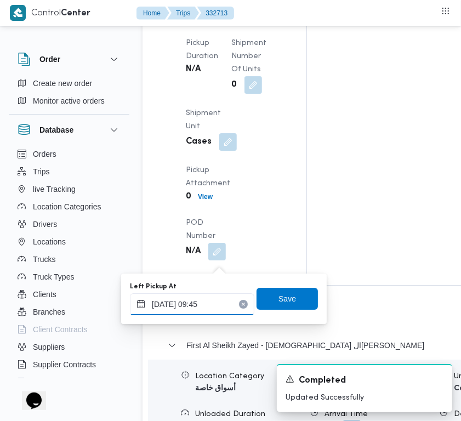
click at [218, 305] on input "[DATE] 09:45" at bounding box center [192, 304] width 124 height 22
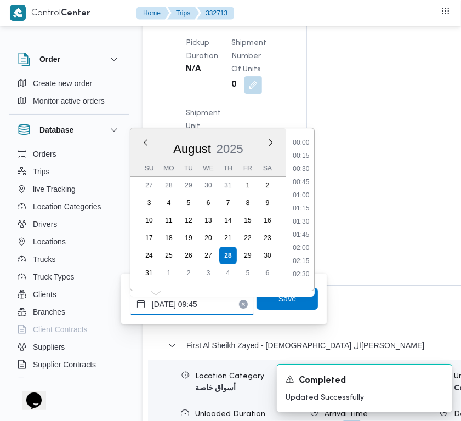
click at [218, 305] on input "[DATE] 09:45" at bounding box center [192, 304] width 124 height 22
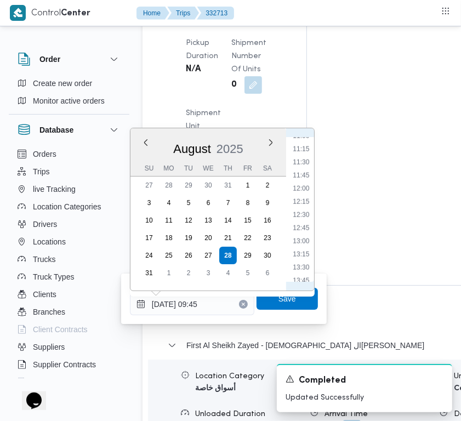
scroll to position [562, 0]
click at [300, 154] on li "11:00" at bounding box center [300, 159] width 25 height 11
type input "[DATE] 09:45"
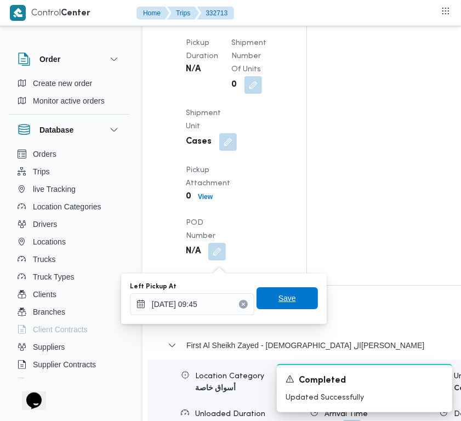
click at [272, 305] on span "Save" at bounding box center [286, 298] width 61 height 22
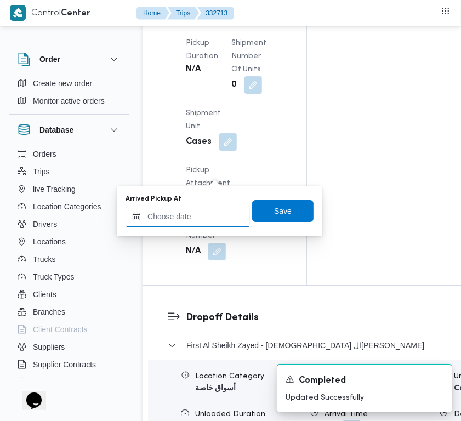
click at [213, 213] on input "Arrived Pickup At" at bounding box center [187, 216] width 124 height 22
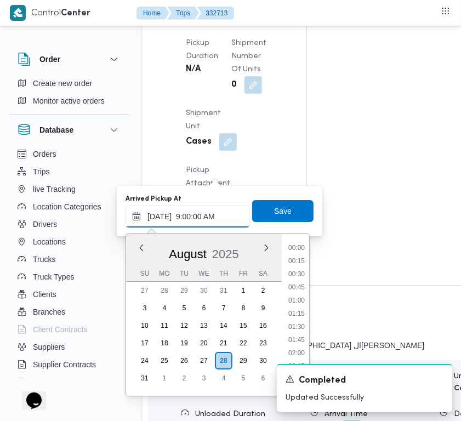
scroll to position [472, 0]
click at [302, 288] on li "09:45" at bounding box center [296, 288] width 25 height 11
type input "[DATE] 09:45"
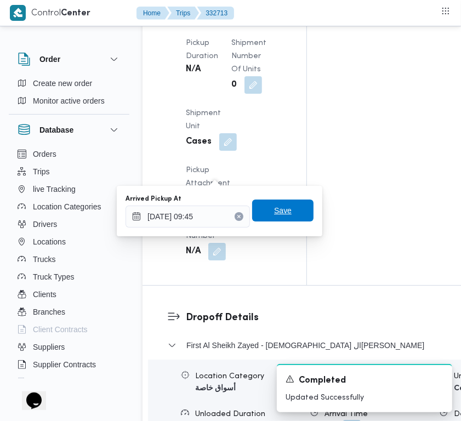
click at [265, 210] on span "Save" at bounding box center [282, 210] width 61 height 22
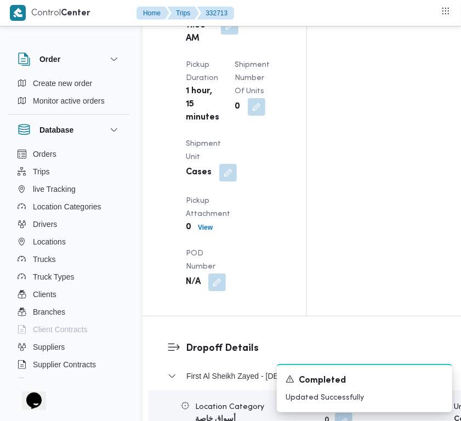
click at [279, 162] on div "Pickup Details Arrived Pickup At [DATE] 9:45 AM Left Pickup At [DATE] 11:00 AM …" at bounding box center [224, 88] width 164 height 455
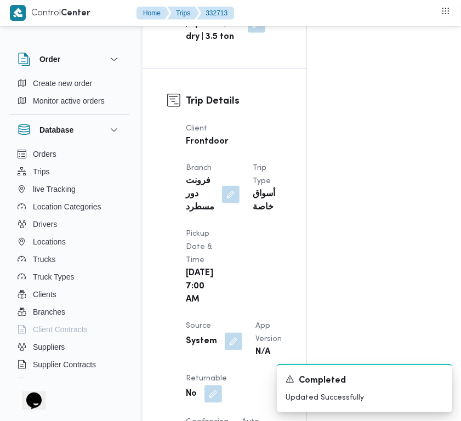
scroll to position [0, 0]
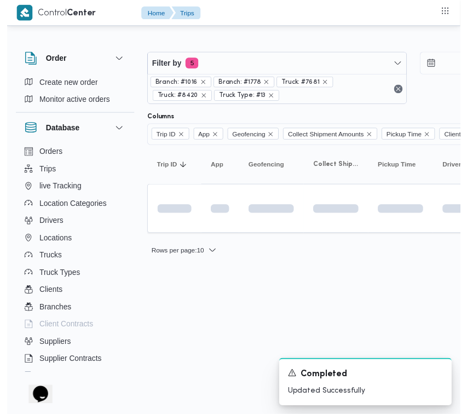
scroll to position [0, 121]
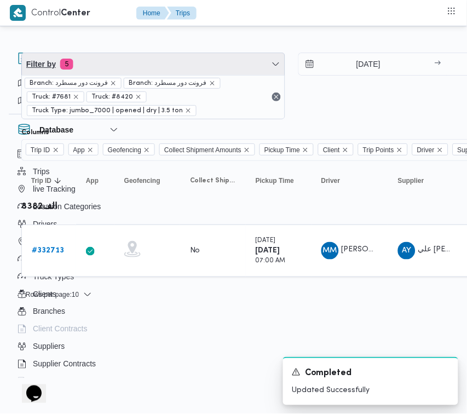
click at [181, 72] on span "Filter by 5" at bounding box center [153, 64] width 263 height 22
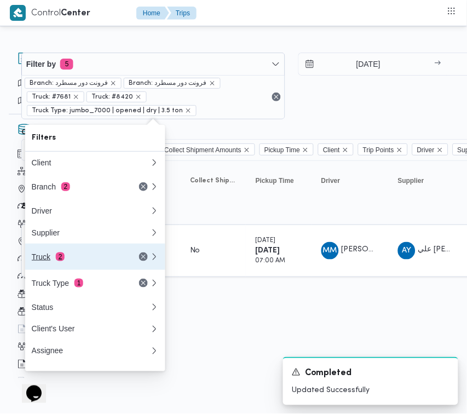
click at [107, 248] on button "Truck 2" at bounding box center [95, 257] width 140 height 26
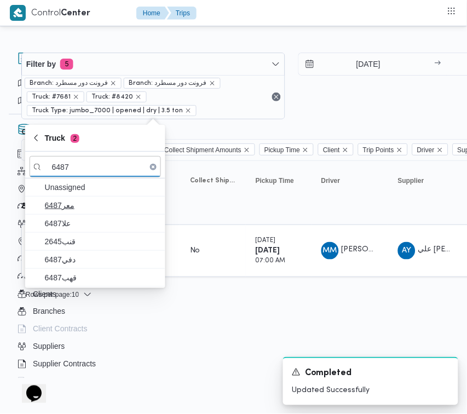
type input "6487"
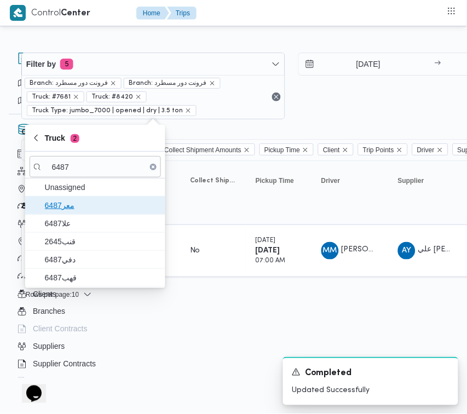
click at [75, 214] on span "معر6487" at bounding box center [96, 206] width 132 height 18
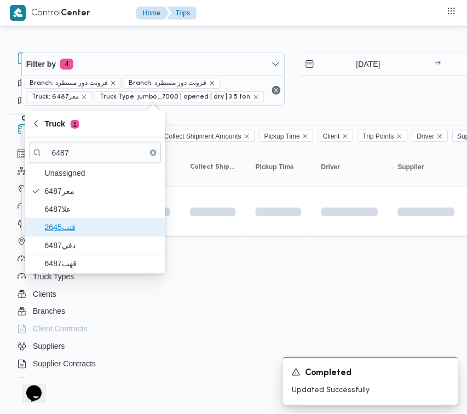
click at [76, 234] on span "قنب2645" at bounding box center [102, 227] width 114 height 13
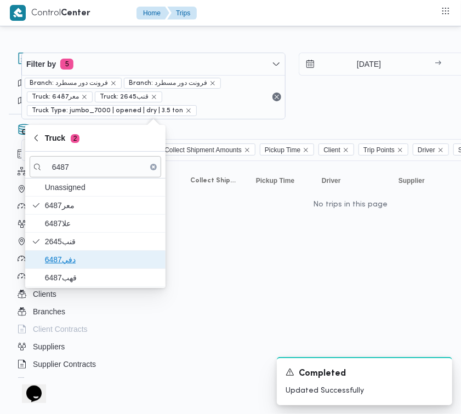
click at [70, 258] on span "دفي6487" at bounding box center [102, 259] width 114 height 13
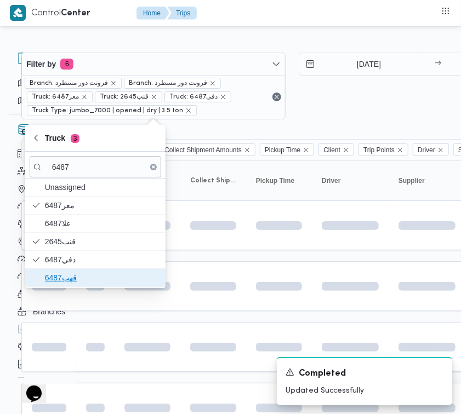
click at [68, 270] on span "قهب6487" at bounding box center [96, 278] width 132 height 18
click at [71, 275] on span "قهب6487" at bounding box center [102, 277] width 114 height 13
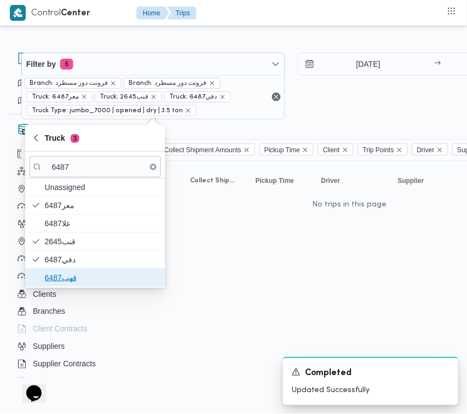
click at [66, 272] on span "قهب6487" at bounding box center [102, 277] width 114 height 13
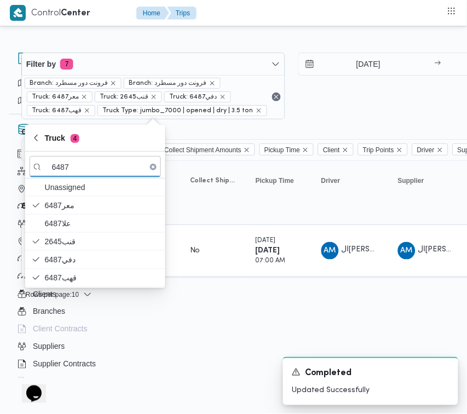
click at [195, 330] on html "Control Center Home Trips Order Create new order Monitor active orders Database…" at bounding box center [112, 207] width 467 height 414
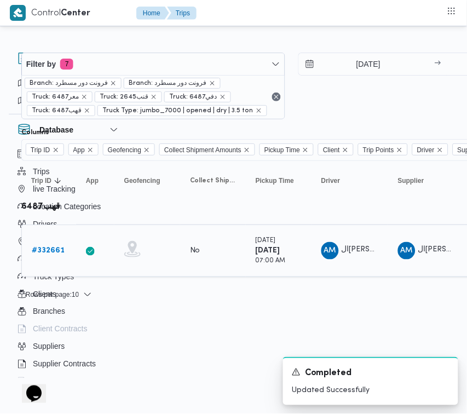
click at [61, 251] on b "# 332661" at bounding box center [48, 250] width 33 height 7
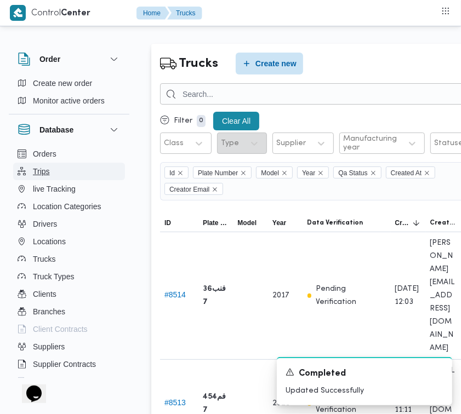
click at [66, 173] on button "Trips" at bounding box center [69, 172] width 112 height 18
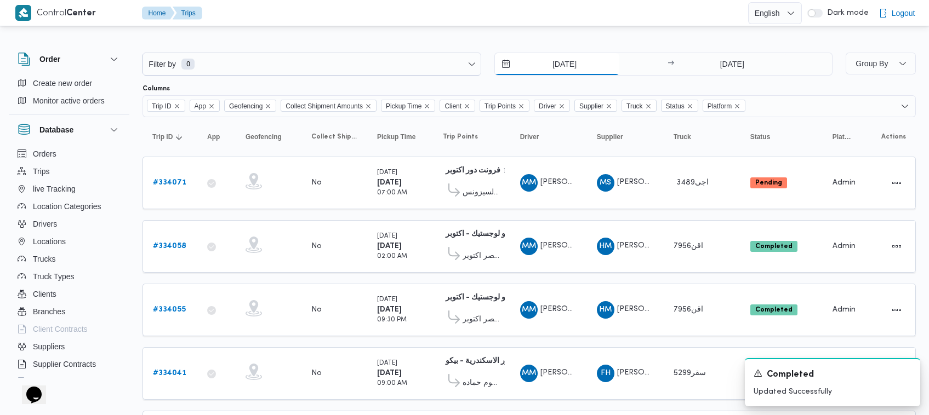
click at [467, 67] on input "[DATE]" at bounding box center [557, 64] width 124 height 22
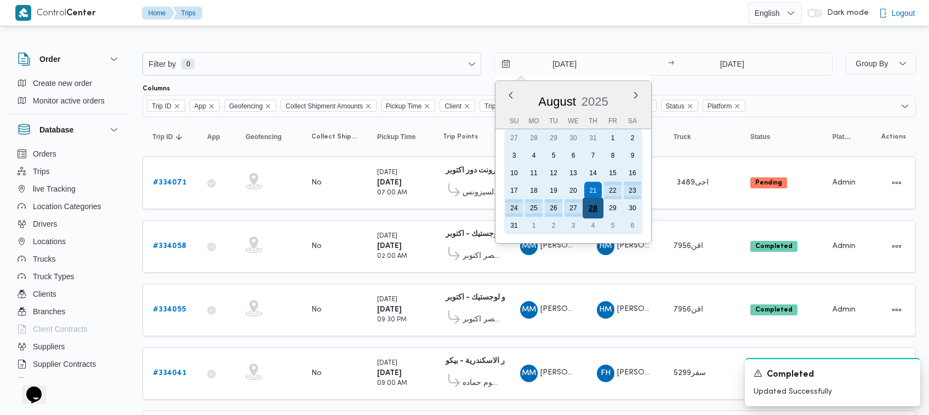
click at [467, 207] on div "28" at bounding box center [592, 208] width 21 height 21
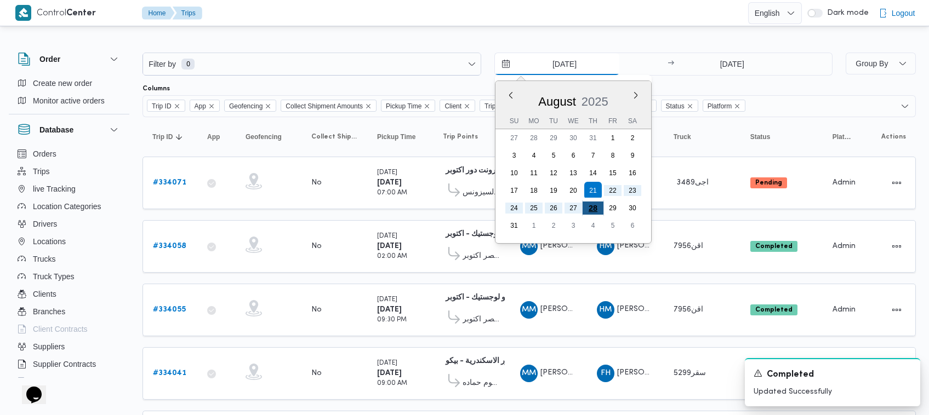
type input "[DATE]"
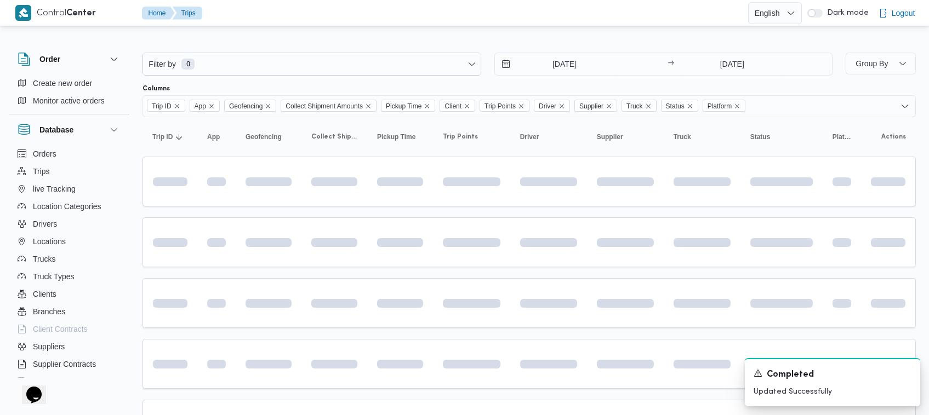
click at [467, 80] on div "Filter by 0 [DATE] → [DATE]" at bounding box center [487, 64] width 703 height 36
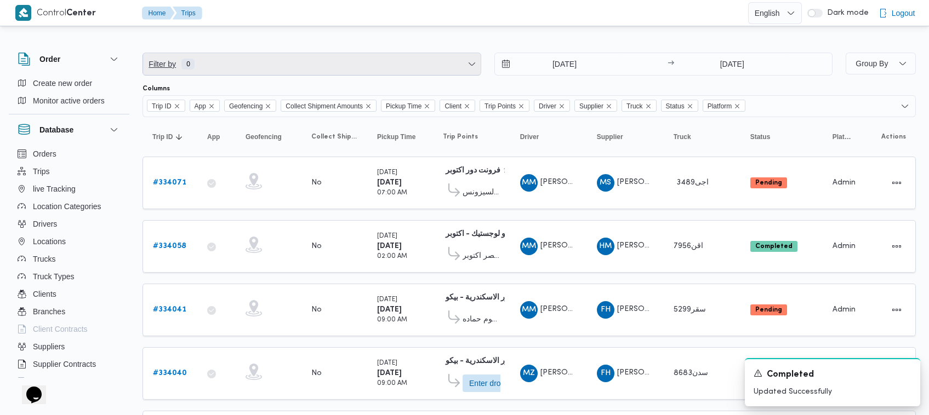
drag, startPoint x: 366, startPoint y: 55, endPoint x: 362, endPoint y: 67, distance: 12.8
click at [366, 56] on span "Filter by 0" at bounding box center [312, 64] width 338 height 22
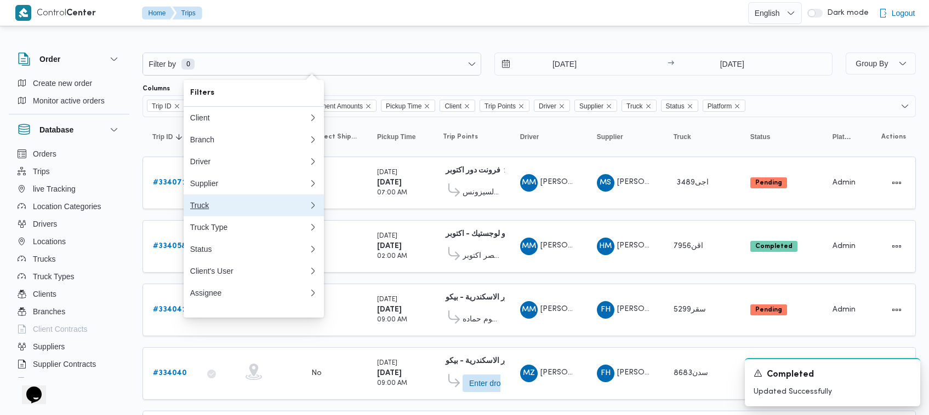
click at [228, 210] on div "Truck" at bounding box center [249, 205] width 118 height 9
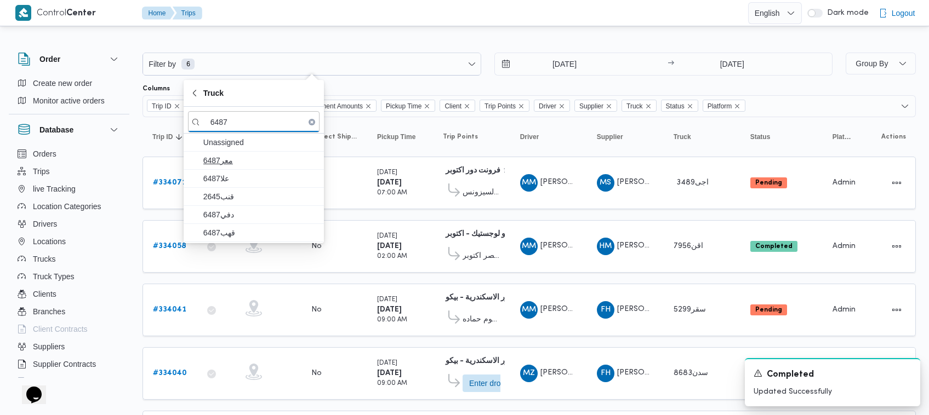
type input "6487"
click at [244, 160] on span "معر6487" at bounding box center [260, 160] width 114 height 13
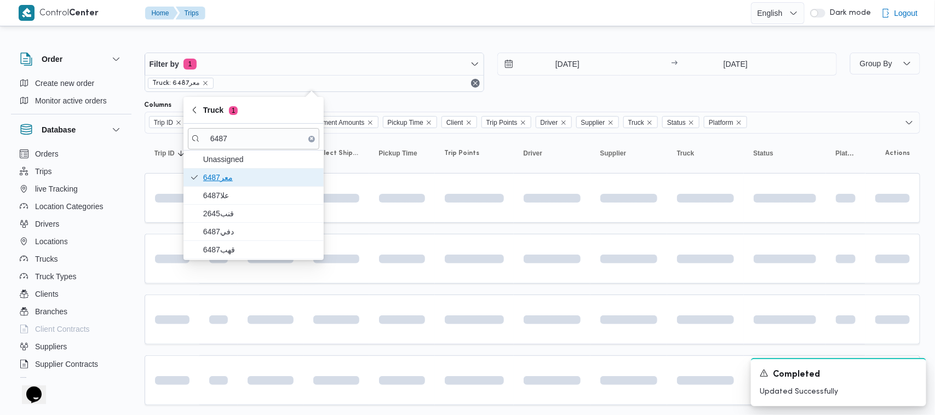
click at [237, 184] on span "معر6487" at bounding box center [260, 177] width 114 height 13
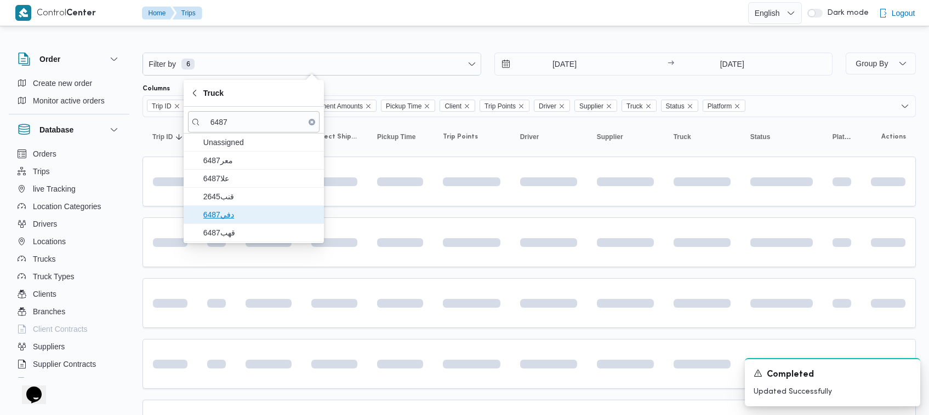
drag, startPoint x: 231, startPoint y: 219, endPoint x: 230, endPoint y: 228, distance: 8.8
click at [231, 220] on span "دفي6487" at bounding box center [260, 214] width 114 height 13
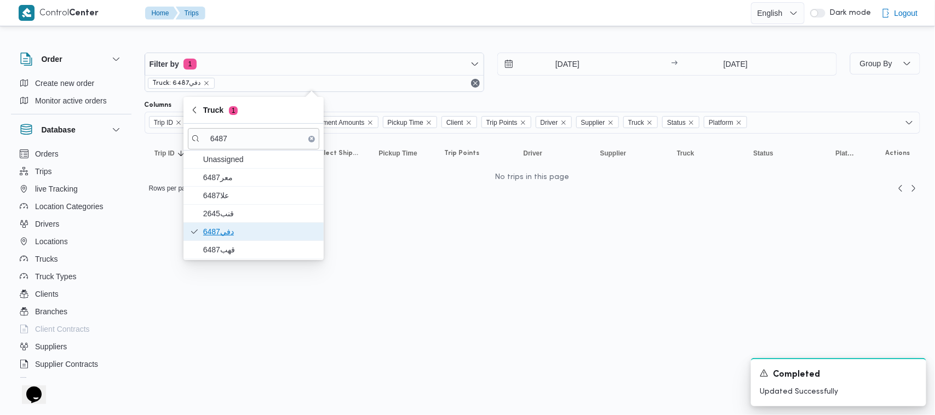
click at [228, 234] on span "دفي6487" at bounding box center [260, 231] width 114 height 13
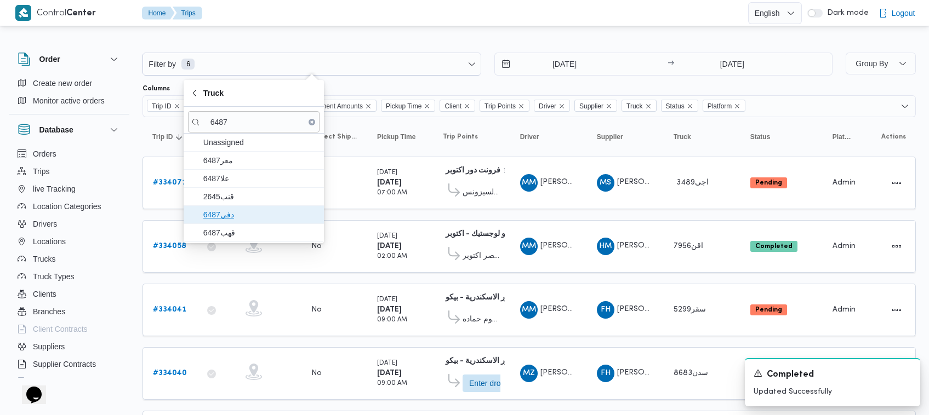
drag, startPoint x: 235, startPoint y: 215, endPoint x: 229, endPoint y: 235, distance: 20.5
click at [235, 214] on span "دفي6487" at bounding box center [260, 214] width 114 height 13
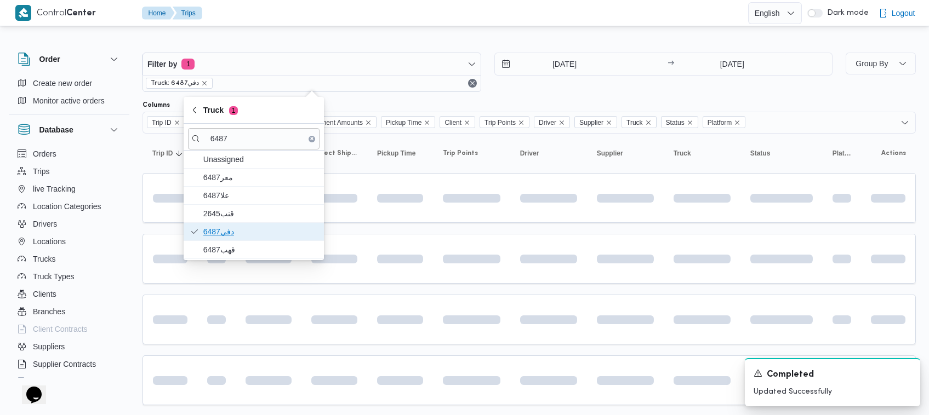
click at [229, 235] on span "دفي6487" at bounding box center [260, 231] width 114 height 13
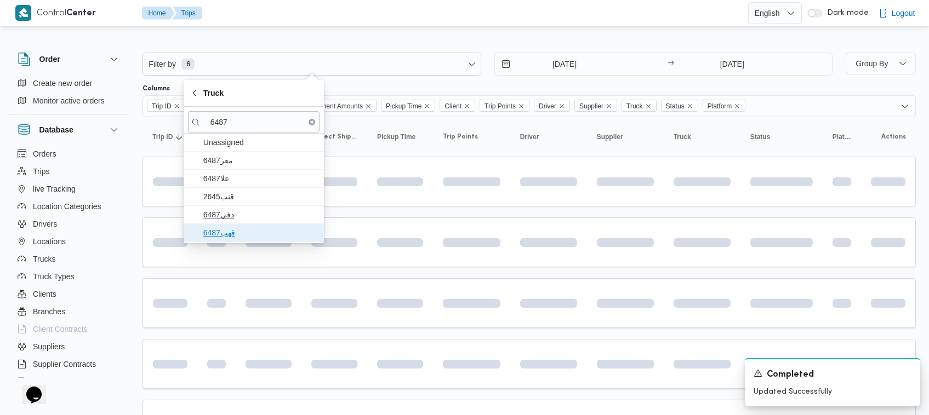
click at [231, 237] on span "قهب6487" at bounding box center [260, 232] width 114 height 13
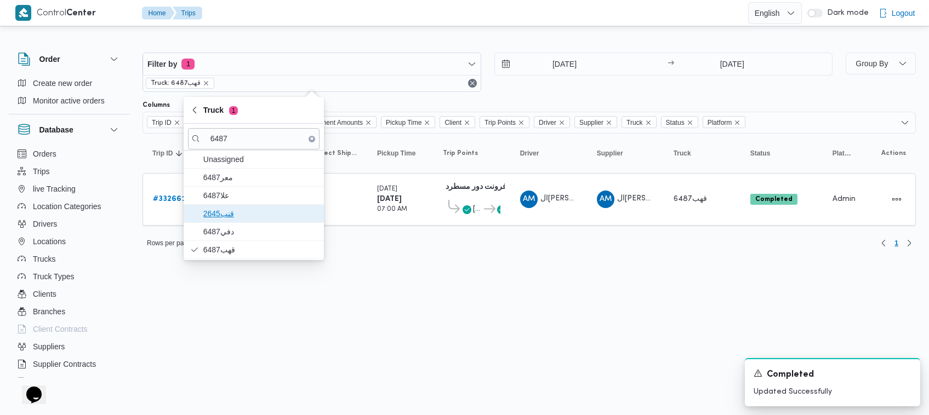
click at [231, 220] on span "قنب2645" at bounding box center [260, 213] width 114 height 13
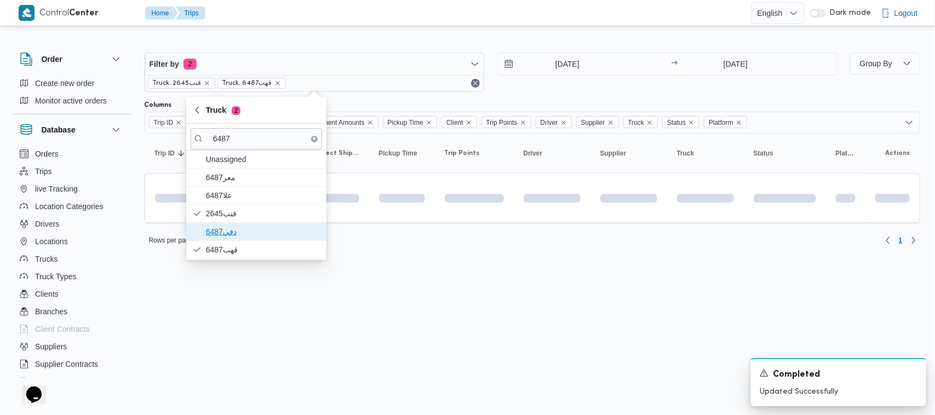
click at [231, 228] on span "دفي6487" at bounding box center [263, 231] width 114 height 13
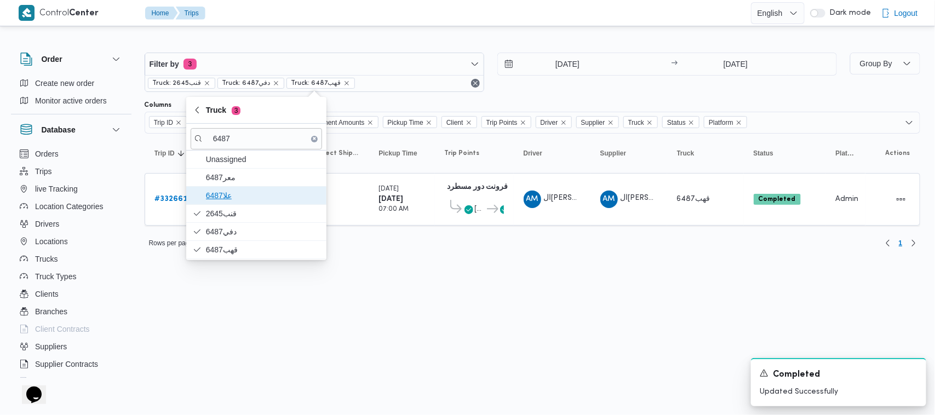
click at [232, 196] on span "علا6487" at bounding box center [263, 195] width 114 height 13
click at [239, 182] on span "معر6487" at bounding box center [263, 177] width 114 height 13
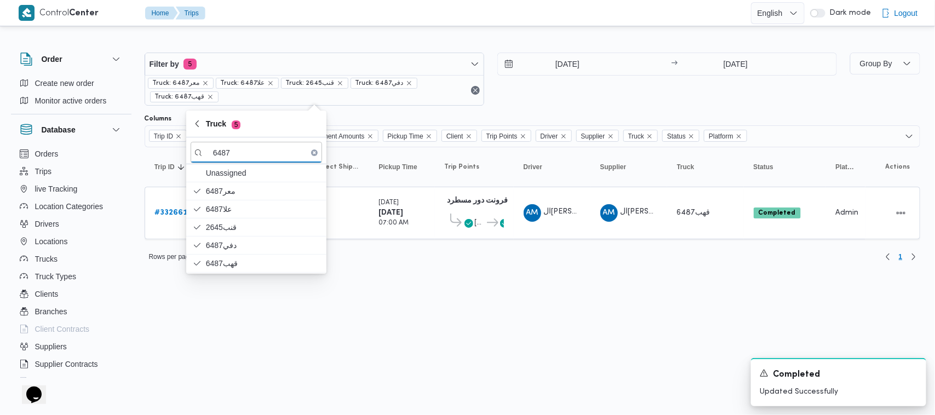
click at [444, 321] on html "Control Center Home Trips English عربي Dark mode Logout Order Create new order …" at bounding box center [467, 207] width 935 height 415
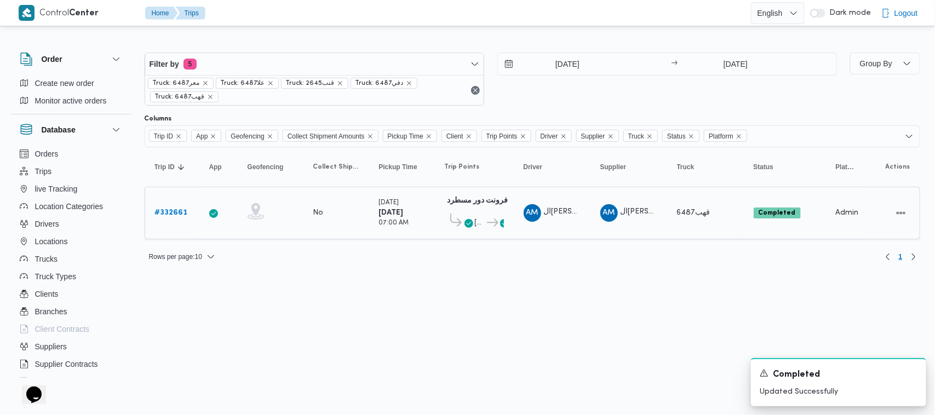
click at [175, 214] on b "# 332661" at bounding box center [171, 212] width 33 height 7
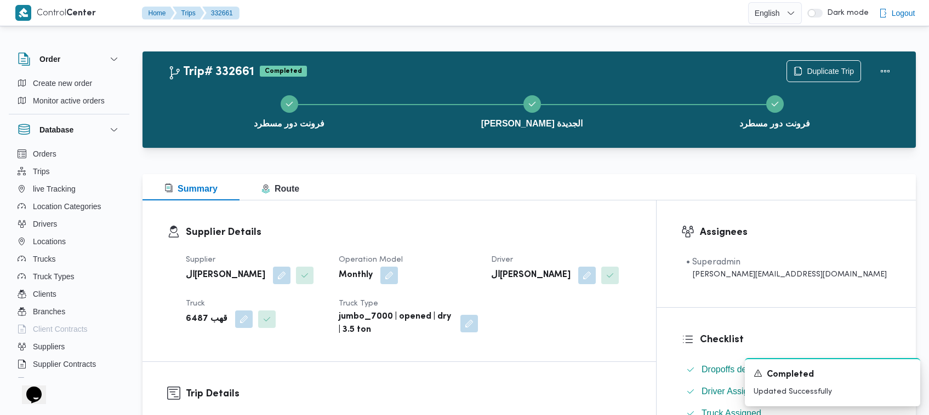
click at [451, 209] on div "Supplier Details Supplier ال[PERSON_NAME] Operation Model Monthly Driver ال[PER…" at bounding box center [398, 281] width 513 height 161
click at [198, 322] on b "قهب 6487" at bounding box center [207, 319] width 42 height 13
copy b "6487"
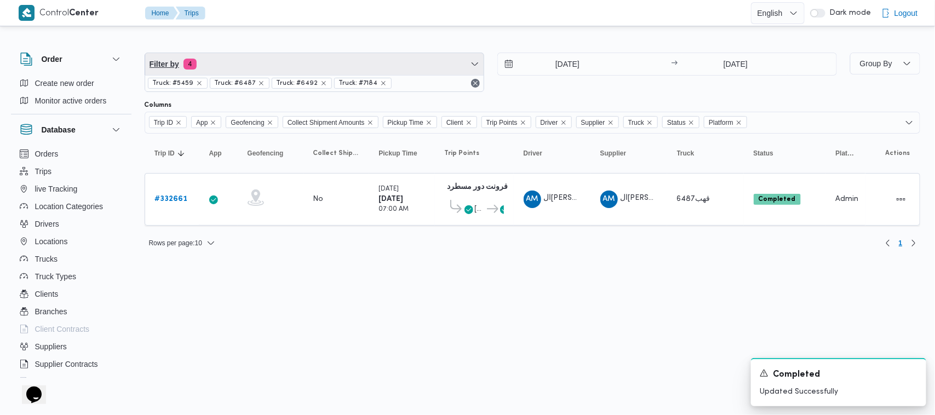
click at [225, 65] on span "Filter by 4" at bounding box center [314, 64] width 339 height 22
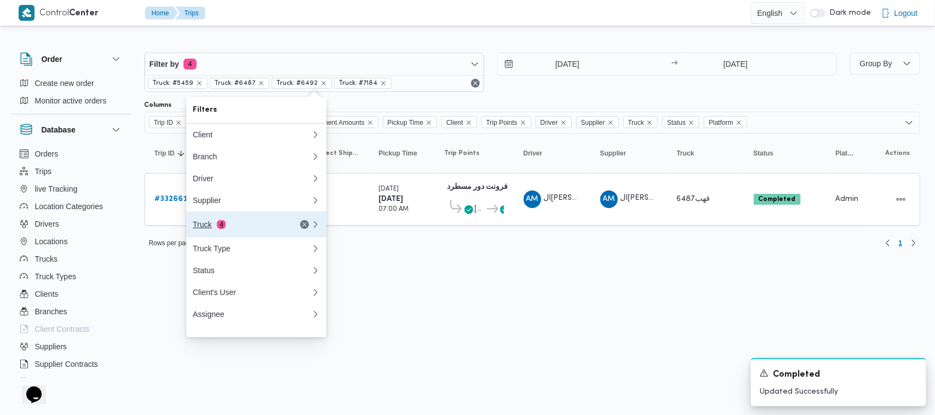
click at [225, 226] on div "Truck 4" at bounding box center [239, 224] width 92 height 9
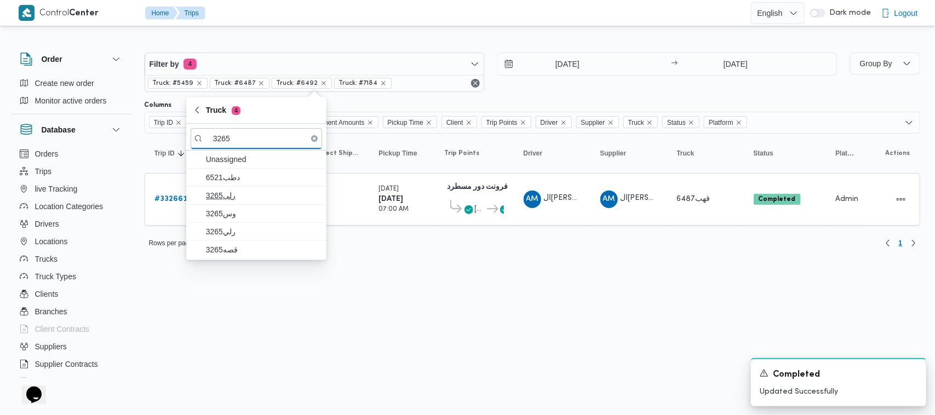
type input "3265"
click at [218, 202] on span "3265رلى" at bounding box center [263, 195] width 114 height 13
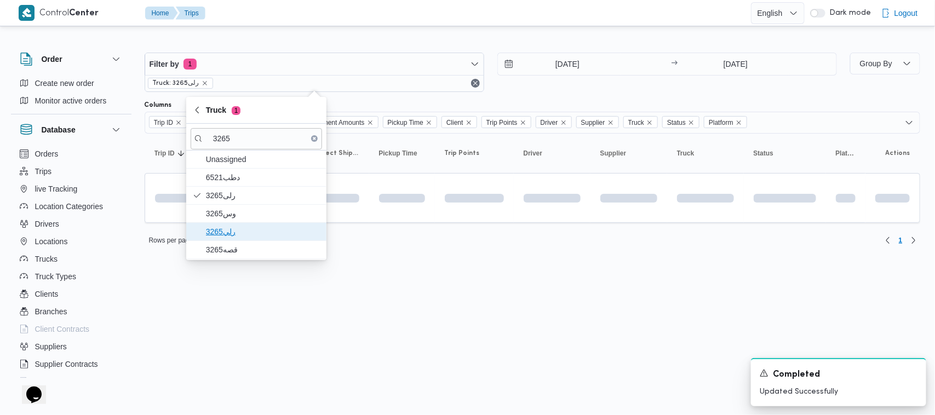
click at [222, 223] on span "رلي3265" at bounding box center [257, 232] width 132 height 18
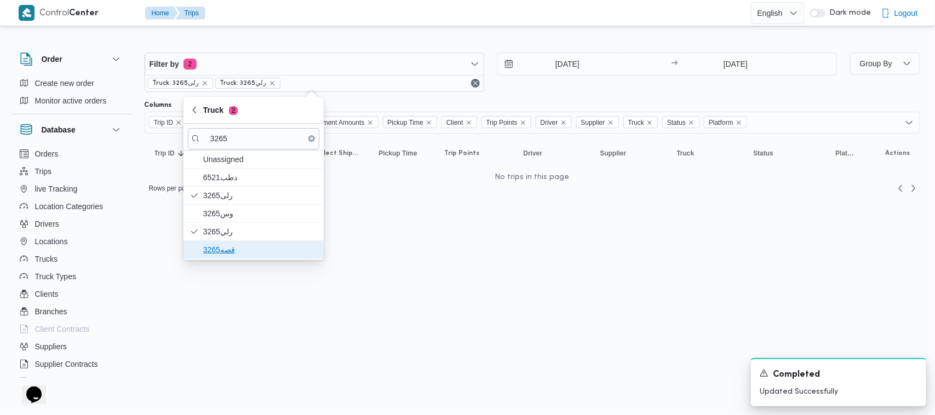
click at [221, 250] on span "قصه3265" at bounding box center [260, 249] width 114 height 13
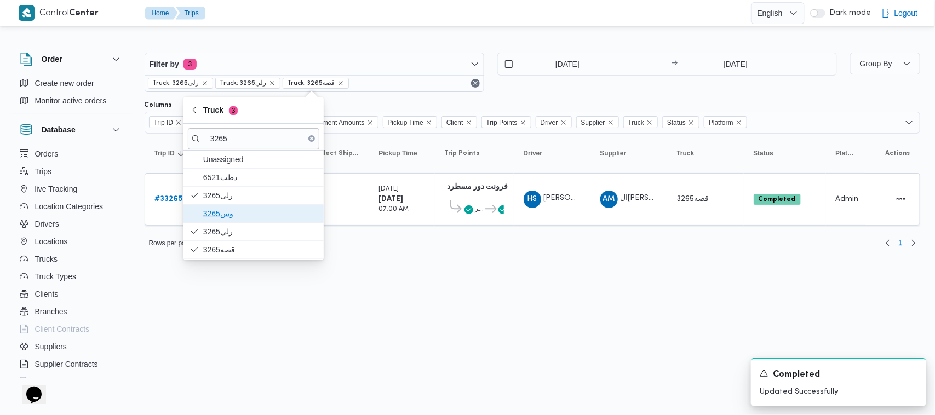
click at [226, 216] on span "وس3265" at bounding box center [260, 213] width 114 height 13
click at [239, 323] on html "Control Center Home Trips English عربي Dark mode Logout Order Create new order …" at bounding box center [467, 207] width 935 height 415
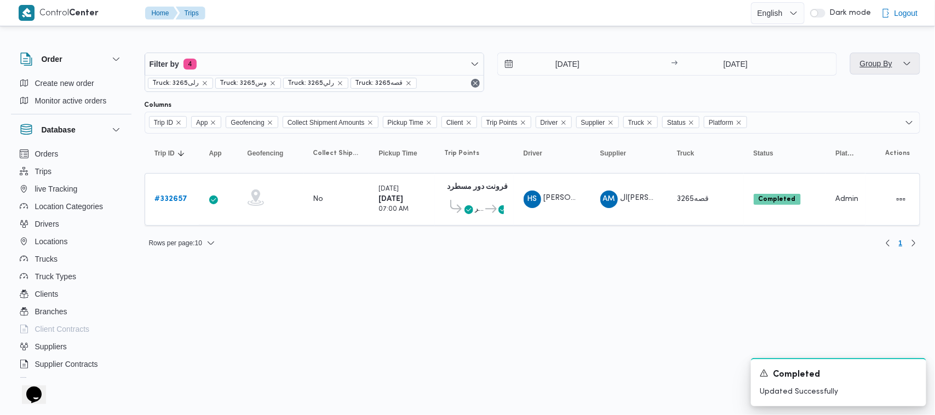
click at [467, 56] on span "Group By" at bounding box center [885, 64] width 61 height 22
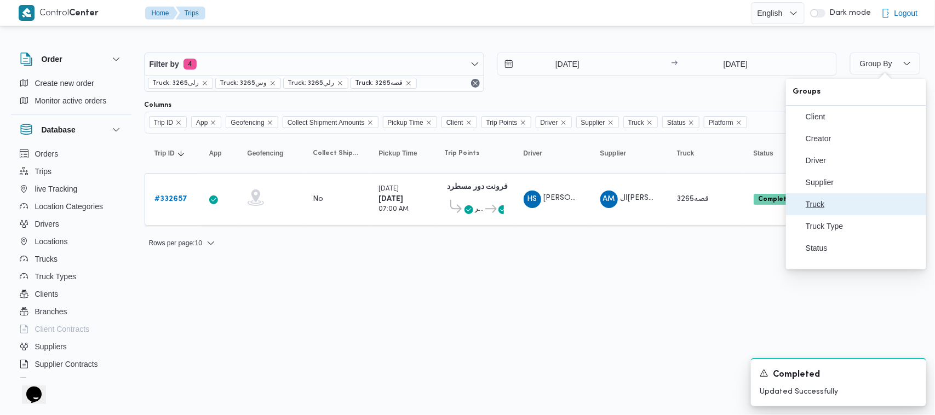
click at [467, 209] on span "Truck" at bounding box center [863, 204] width 114 height 9
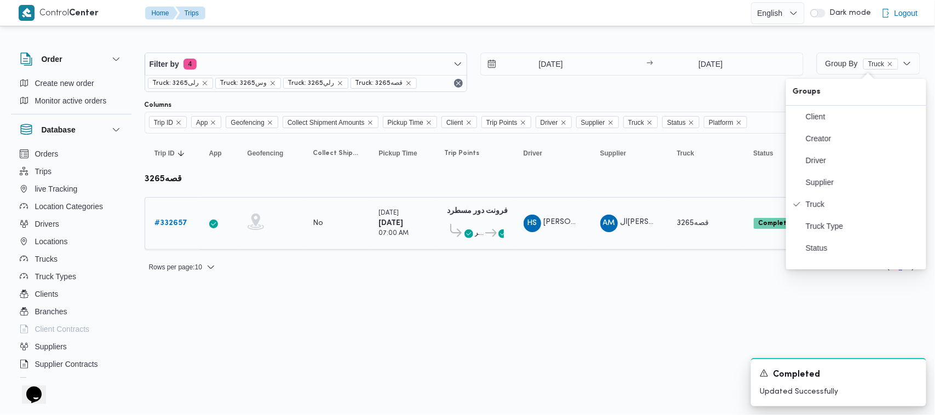
click at [467, 233] on icon at bounding box center [469, 234] width 9 height 9
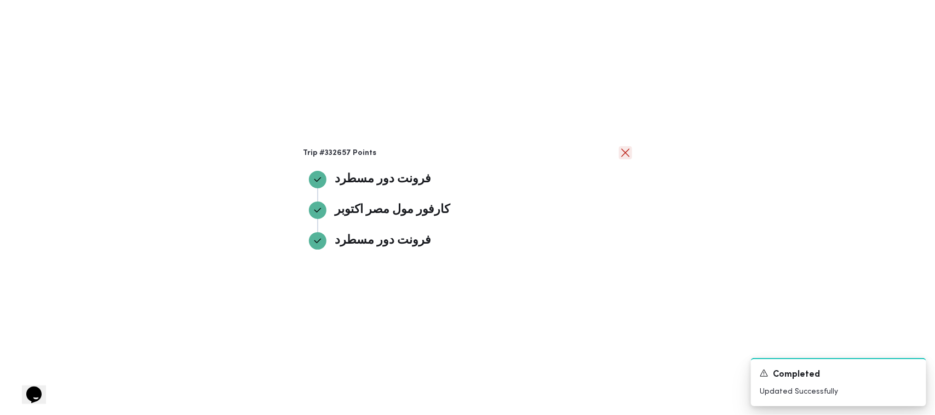
click at [467, 148] on button "close" at bounding box center [625, 152] width 13 height 13
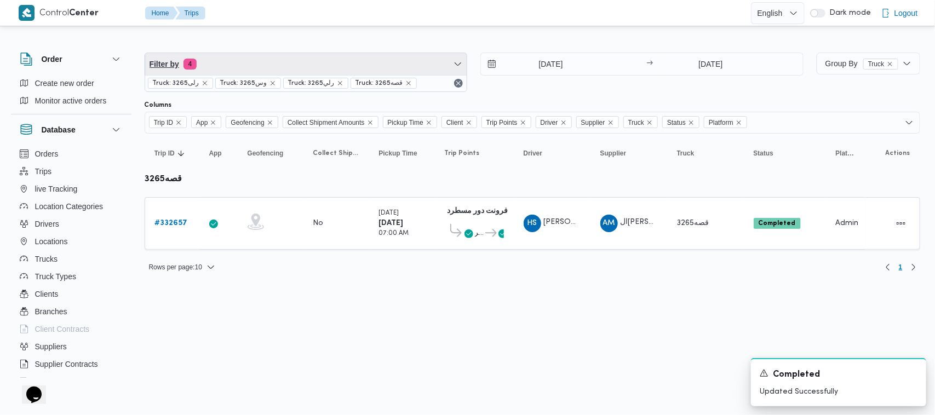
click at [247, 61] on span "Filter by 4" at bounding box center [306, 64] width 322 height 22
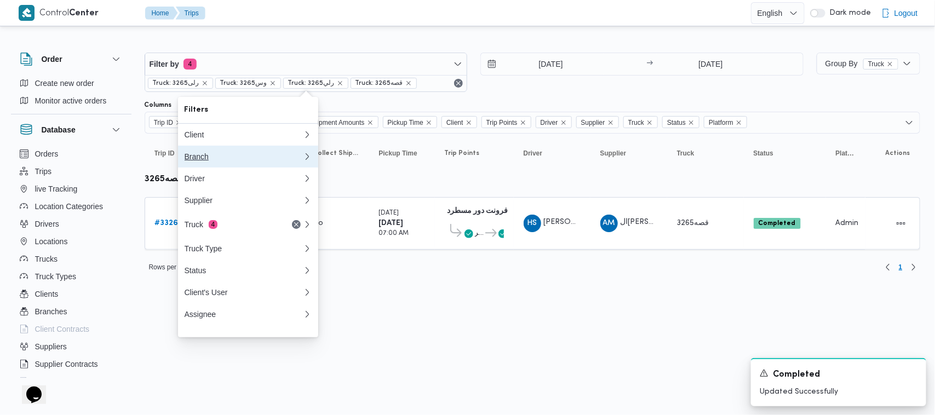
click at [234, 155] on div "Branch" at bounding box center [244, 156] width 118 height 9
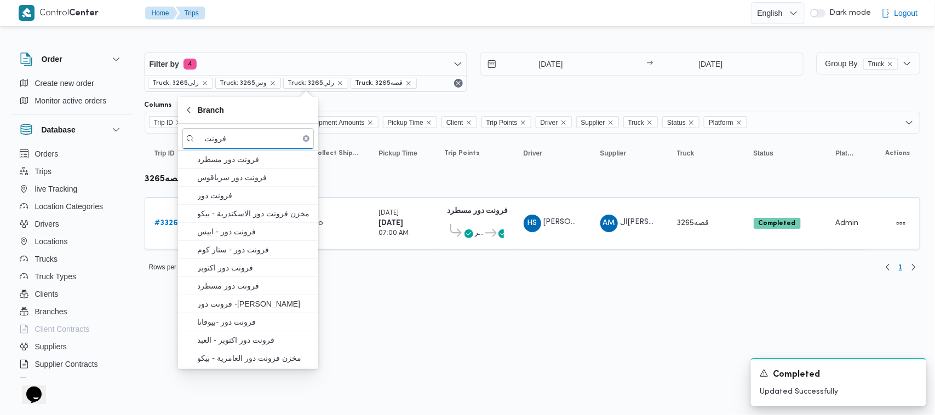
type input "فرونت"
click at [239, 156] on span "فرونت دور مسطرد" at bounding box center [255, 159] width 114 height 13
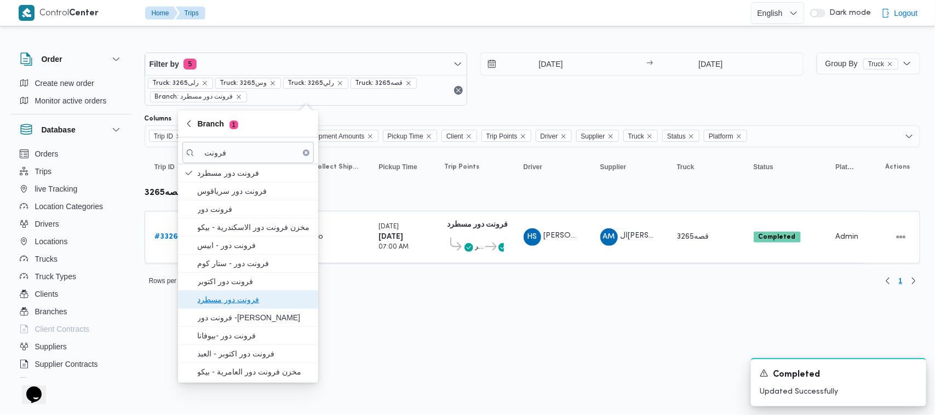
click at [259, 301] on span "فرونت دور مسطرد" at bounding box center [255, 299] width 114 height 13
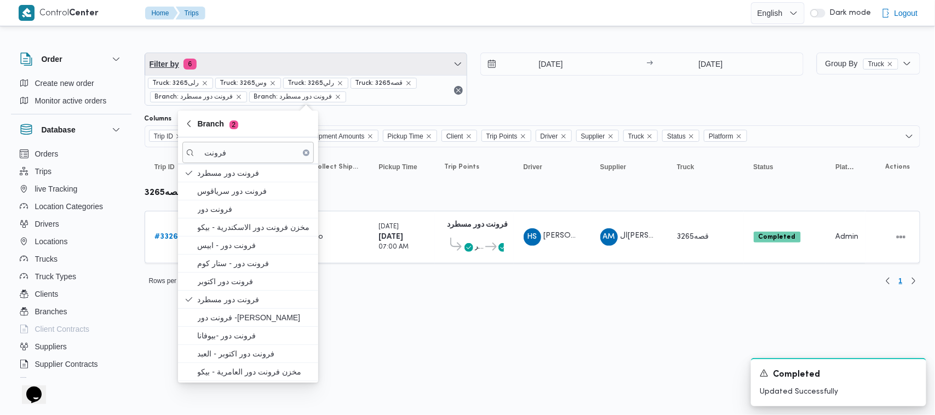
click at [270, 56] on span "Filter by 6" at bounding box center [306, 64] width 322 height 22
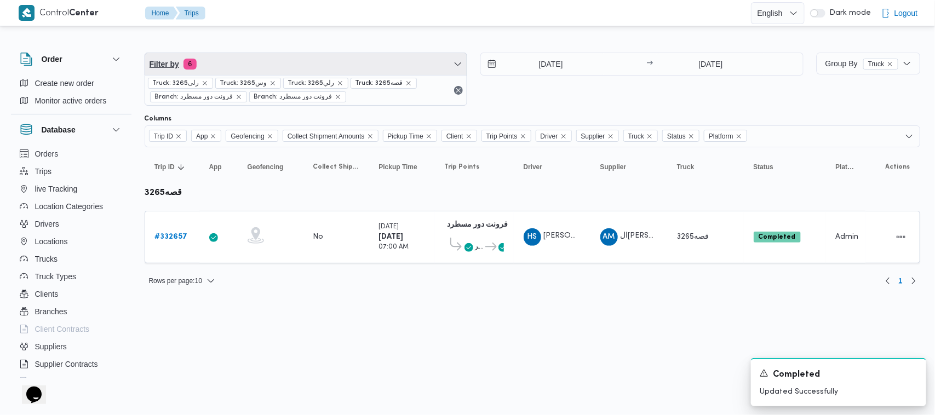
click at [270, 56] on span "Filter by 6" at bounding box center [306, 64] width 322 height 22
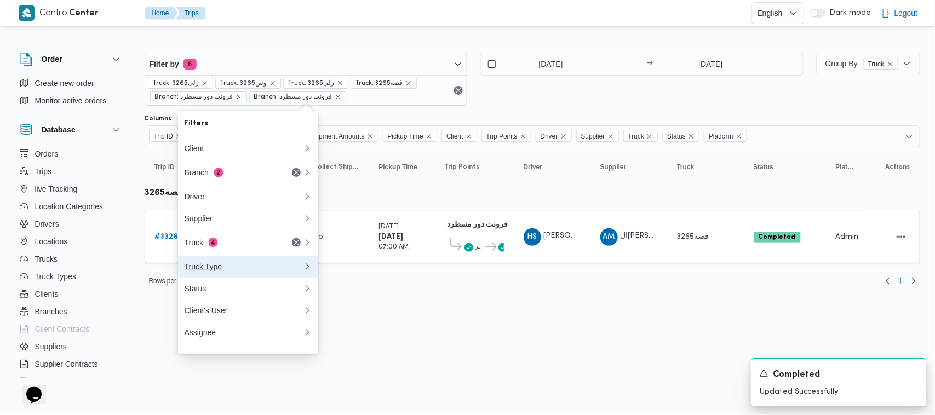
click at [224, 278] on button "Truck Type" at bounding box center [248, 267] width 140 height 22
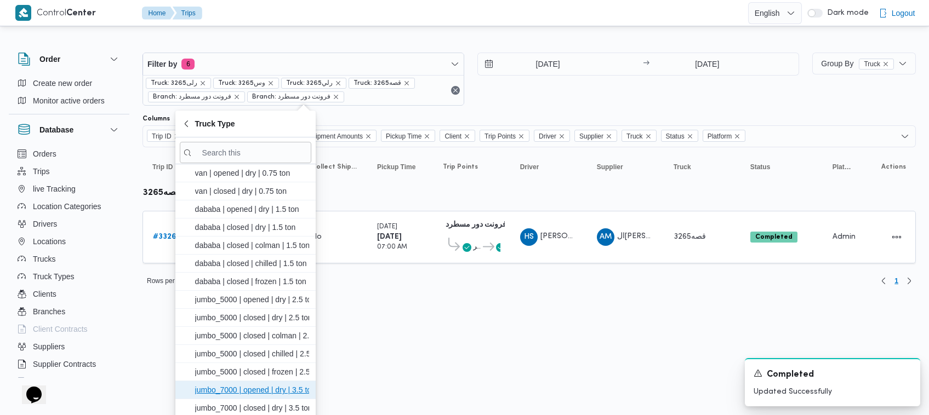
click at [275, 390] on span "jumbo_7000 | opened | dry | 3.5 ton" at bounding box center [252, 390] width 114 height 13
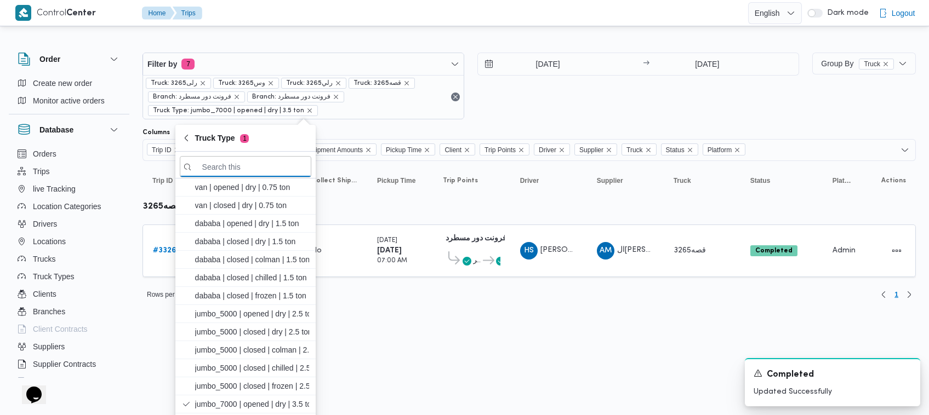
click at [467, 330] on html "Control Center Home Trips English عربي Dark mode Logout Order Create new order …" at bounding box center [464, 207] width 929 height 415
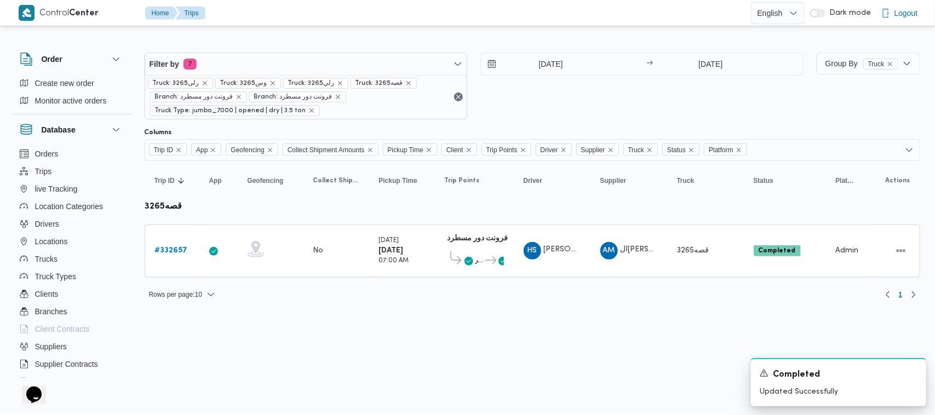
click at [467, 89] on div "[DATE] → [DATE]" at bounding box center [642, 86] width 323 height 67
click at [370, 363] on html "Control Center Home Trips English عربي Dark mode Logout Order Create new order …" at bounding box center [467, 207] width 935 height 415
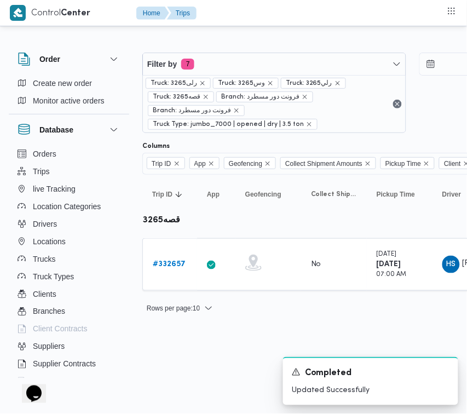
click at [207, 347] on html "Control Center Home Trips Order Create new order Monitor active orders Database…" at bounding box center [233, 207] width 467 height 414
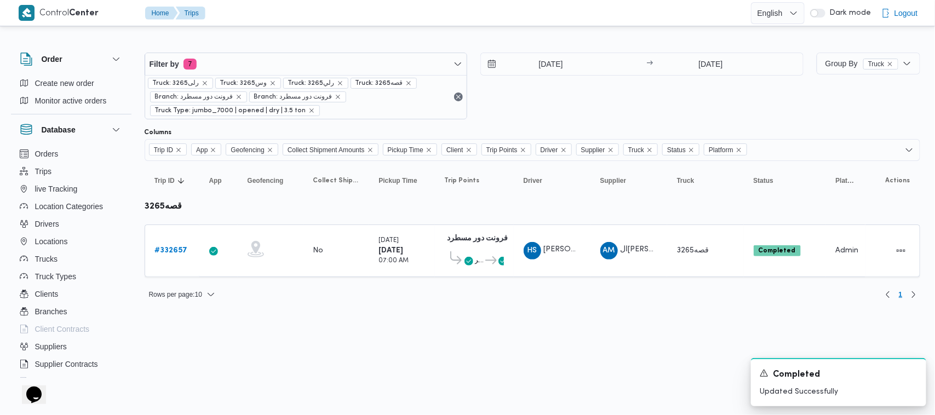
click at [467, 118] on div "[DATE] → [DATE]" at bounding box center [642, 86] width 323 height 67
click at [306, 310] on div "Filter by 7 Truck: 3265رلى Truck: وس3265 Truck: رلي3265 Truck: قصه3265 Branch: …" at bounding box center [461, 171] width 931 height 287
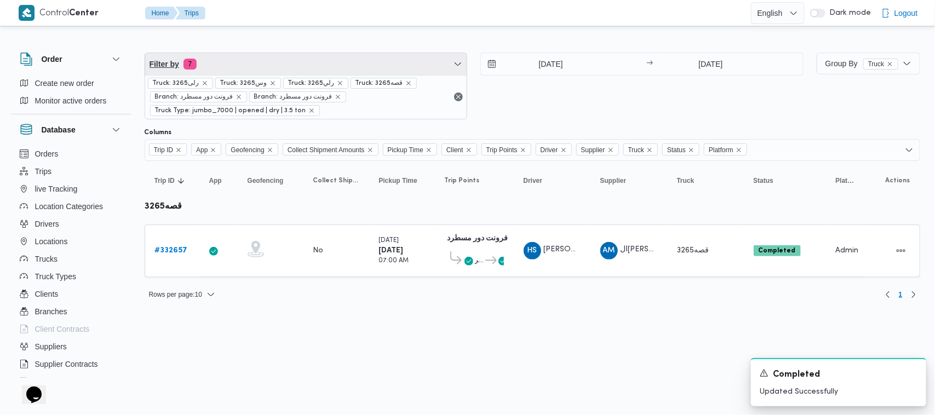
click at [318, 61] on span "Filter by 7" at bounding box center [306, 64] width 322 height 22
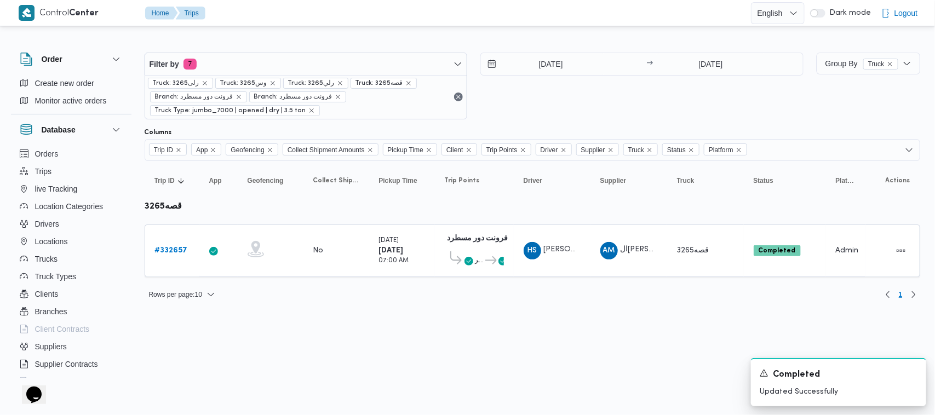
click at [297, 51] on div "Filter by 7 Truck: 3265رلى Truck: وس3265 Truck: رلي3265 Truck: قصه3265 Branch: …" at bounding box center [474, 86] width 672 height 80
click at [253, 335] on html "Control Center Home Trips English عربي Dark mode Logout Order Create new order …" at bounding box center [467, 207] width 935 height 415
click at [467, 111] on div "[DATE] → [DATE]" at bounding box center [642, 86] width 323 height 67
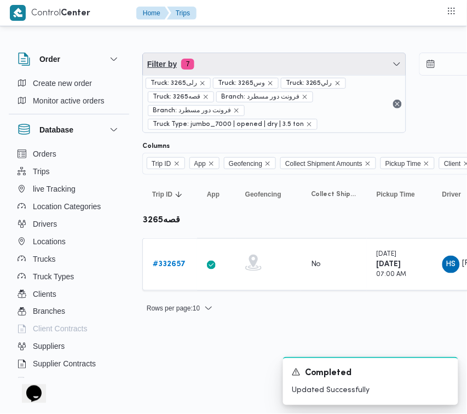
click at [283, 66] on span "Filter by 7" at bounding box center [274, 64] width 263 height 22
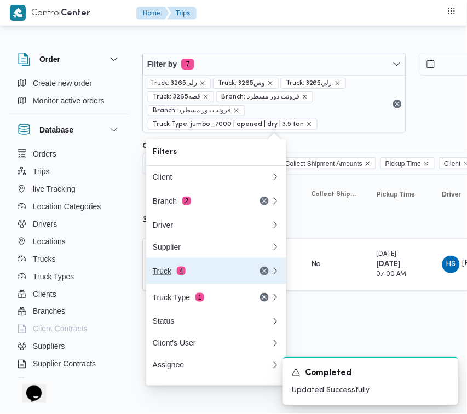
click at [179, 264] on button "Truck 4" at bounding box center [216, 271] width 140 height 26
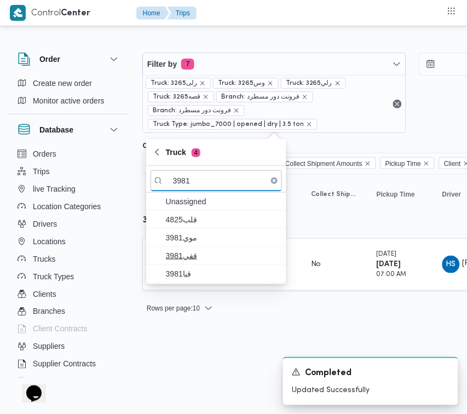
type input "3981"
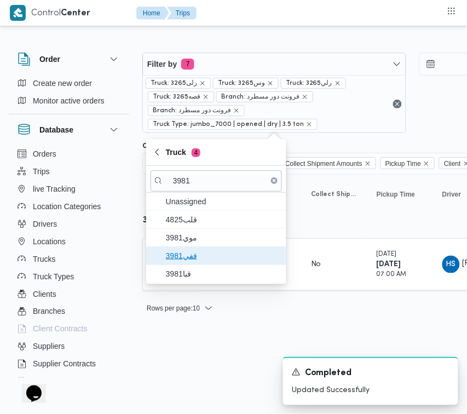
click at [215, 262] on span "قفي3981" at bounding box center [223, 255] width 114 height 13
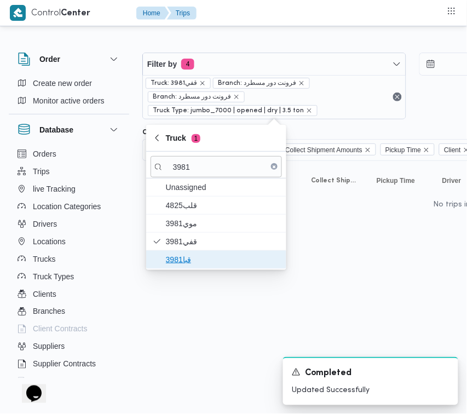
click at [200, 259] on span "قبا3981" at bounding box center [223, 259] width 114 height 13
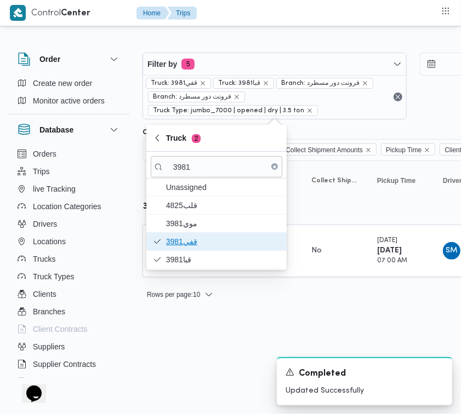
click at [198, 236] on span "قفي3981" at bounding box center [223, 241] width 114 height 13
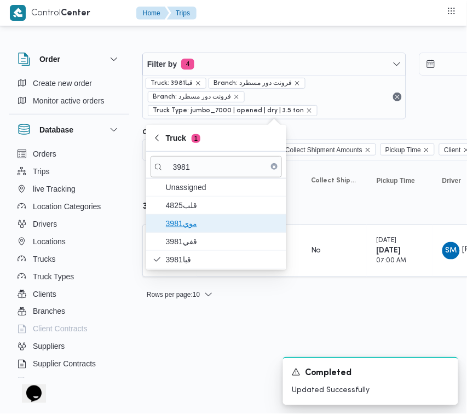
click at [195, 226] on span "موي3981" at bounding box center [223, 223] width 114 height 13
click at [192, 215] on span "موي3981" at bounding box center [217, 224] width 132 height 18
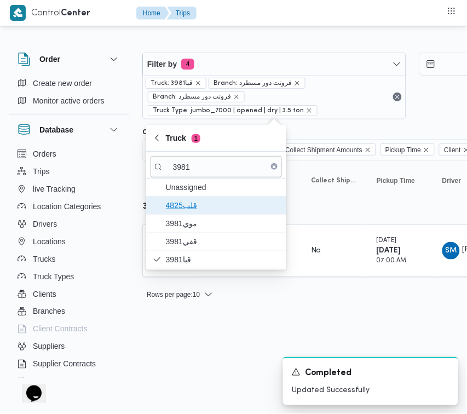
click at [187, 213] on span "4825قلب" at bounding box center [217, 206] width 132 height 18
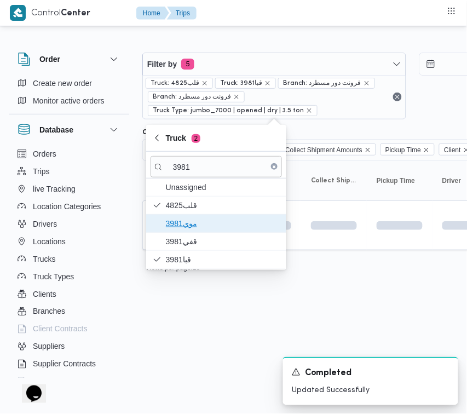
click at [187, 222] on span "موي3981" at bounding box center [223, 223] width 114 height 13
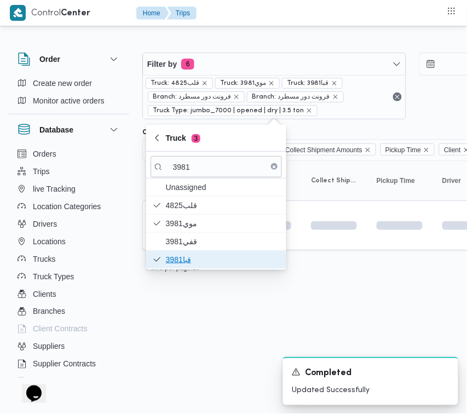
click at [192, 254] on span "قبا3981" at bounding box center [223, 259] width 114 height 13
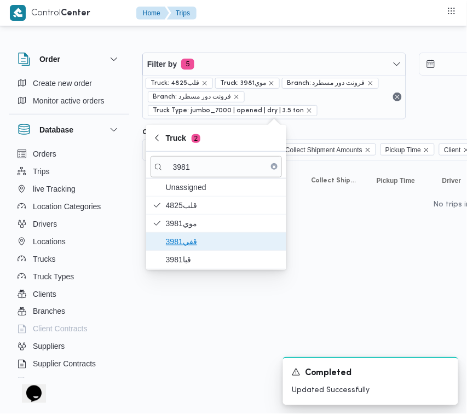
click at [191, 239] on span "قفي3981" at bounding box center [223, 241] width 114 height 13
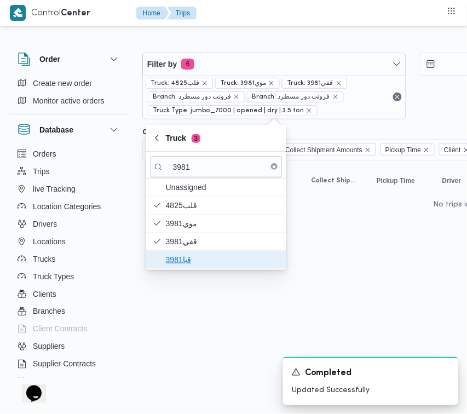
click at [184, 261] on span "قبا3981" at bounding box center [223, 259] width 114 height 13
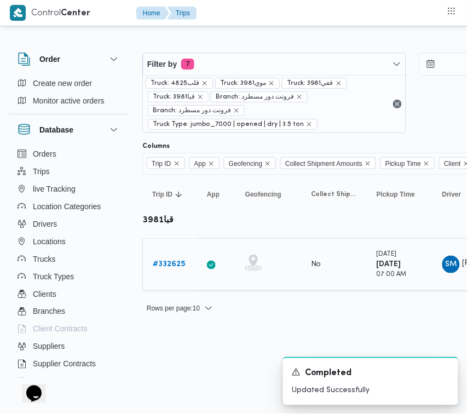
click at [185, 267] on div "# 332625" at bounding box center [169, 265] width 43 height 22
click at [175, 268] on b "# 332625" at bounding box center [169, 264] width 32 height 7
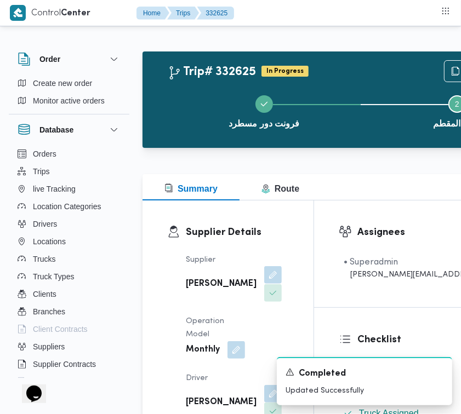
click at [264, 284] on button "button" at bounding box center [273, 275] width 18 height 18
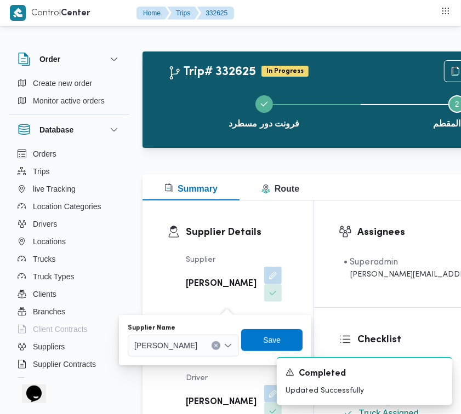
click at [190, 359] on div "You are in a dialog. To close this dialog, hit escape. Supplier Name [PERSON_NA…" at bounding box center [215, 340] width 192 height 50
click at [189, 354] on div "[PERSON_NAME]" at bounding box center [183, 346] width 111 height 22
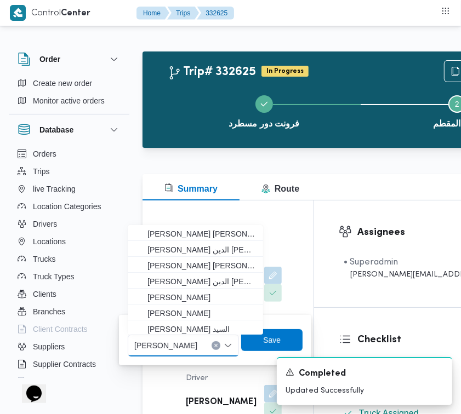
click at [182, 341] on span "[PERSON_NAME]" at bounding box center [165, 345] width 63 height 12
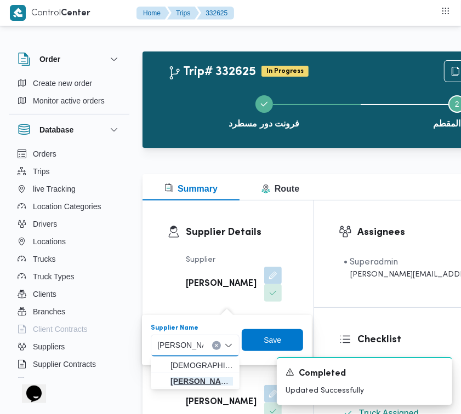
type input "[PERSON_NAME][DATE]"
click at [191, 377] on span "[PERSON_NAME][DATE] [PERSON_NAME]" at bounding box center [201, 381] width 62 height 13
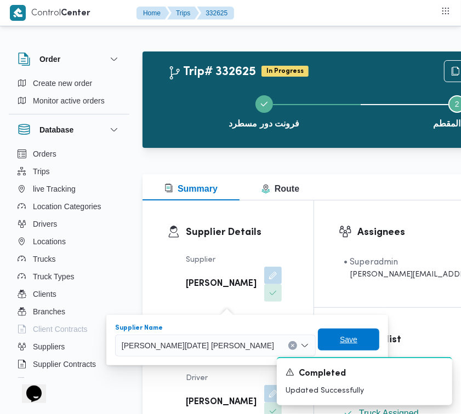
click at [318, 342] on span "Save" at bounding box center [348, 340] width 61 height 22
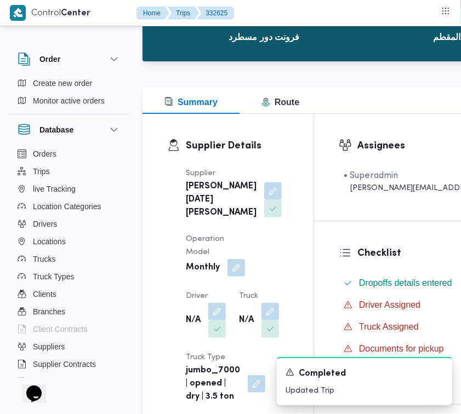
scroll to position [185, 0]
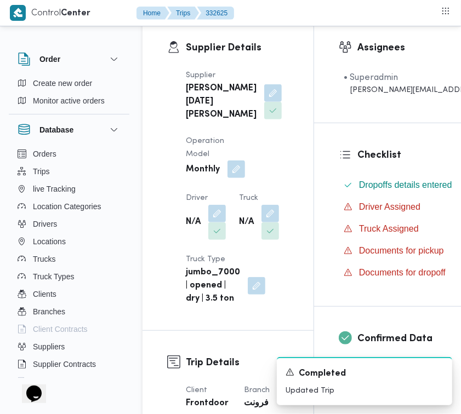
click at [234, 178] on button "button" at bounding box center [236, 170] width 18 height 18
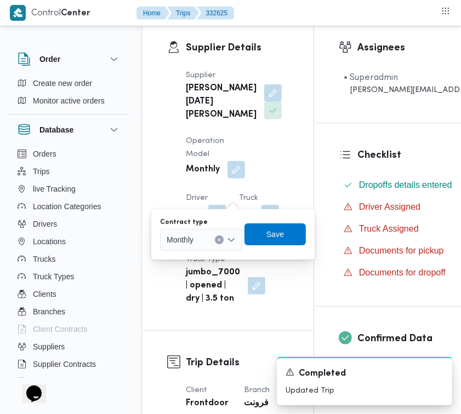
click at [201, 245] on div at bounding box center [198, 240] width 5 height 18
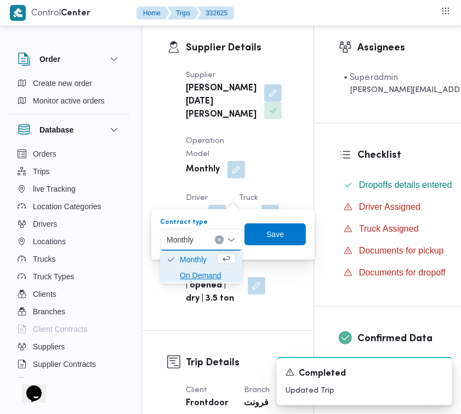
click at [205, 270] on span "On Demand" at bounding box center [208, 275] width 56 height 13
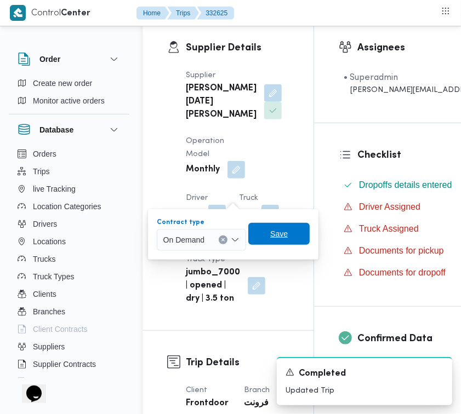
click at [275, 236] on span "Save" at bounding box center [279, 233] width 18 height 13
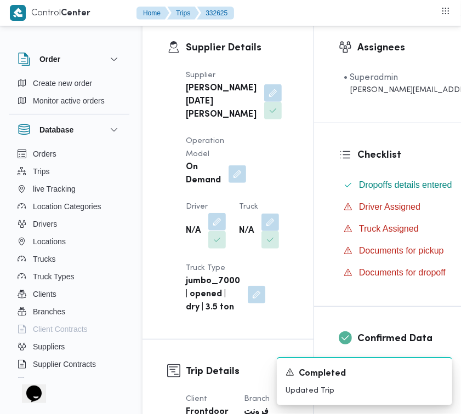
click at [212, 231] on button "button" at bounding box center [217, 222] width 18 height 18
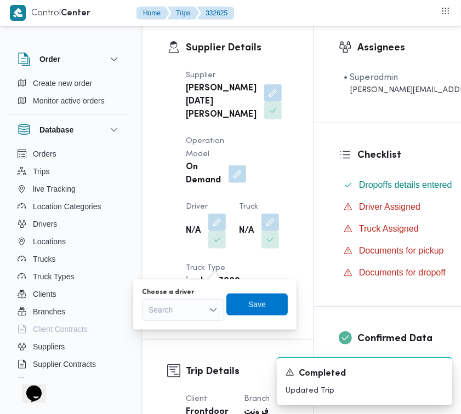
click at [210, 313] on icon "Open list of options" at bounding box center [213, 310] width 9 height 9
type input "اسين"
click at [165, 330] on span "ي اسين [PERSON_NAME]" at bounding box center [190, 329] width 56 height 13
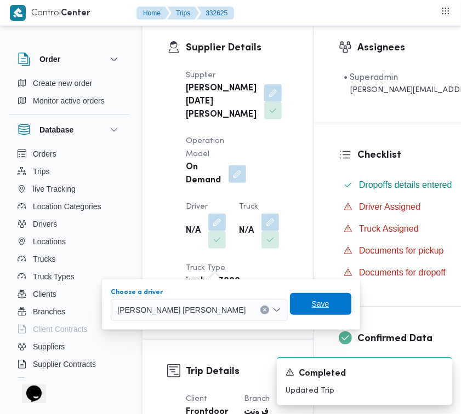
click at [312, 300] on span "Save" at bounding box center [321, 304] width 18 height 13
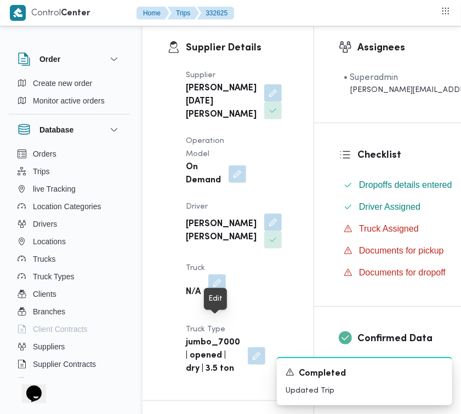
click at [214, 292] on button "button" at bounding box center [217, 284] width 18 height 18
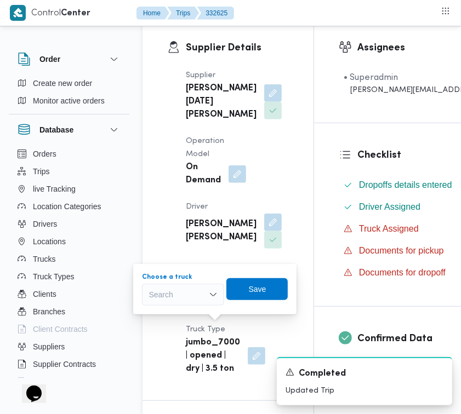
click at [193, 292] on div "Search" at bounding box center [183, 295] width 82 height 22
type input "2463"
click at [162, 318] on mark "2463" at bounding box center [170, 314] width 17 height 9
click at [284, 291] on span "Save" at bounding box center [263, 289] width 61 height 22
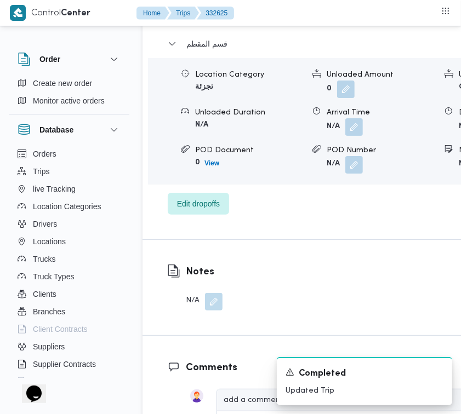
scroll to position [1889, 0]
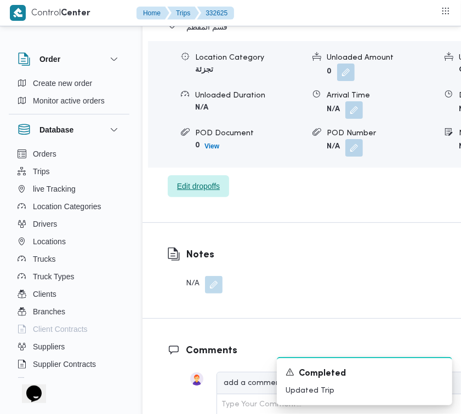
click at [202, 193] on span "Edit dropoffs" at bounding box center [198, 186] width 43 height 13
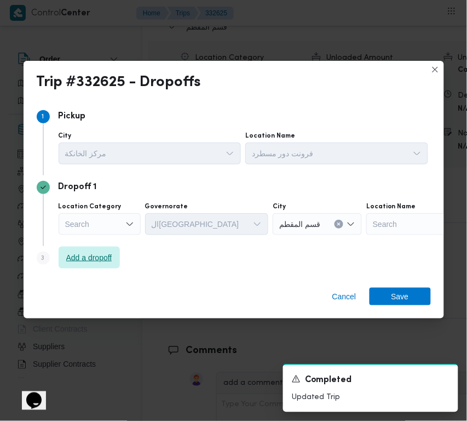
click at [62, 264] on span "Add a dropoff" at bounding box center [89, 258] width 61 height 22
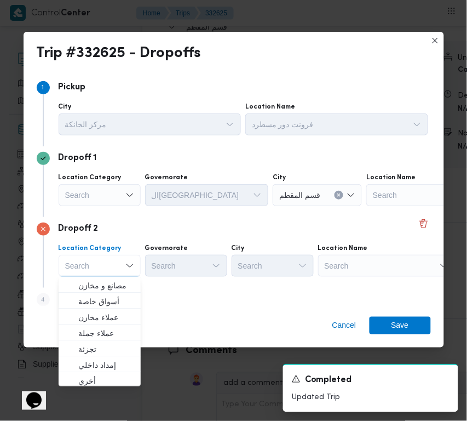
click at [359, 272] on div "Search" at bounding box center [386, 266] width 137 height 22
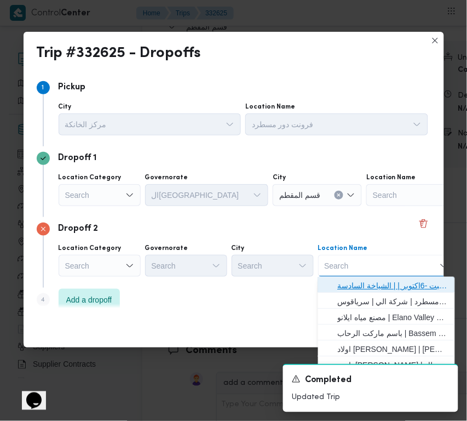
click at [363, 291] on span "حياه ايجيبت -6اكتوبر | | الشياخة السادسة" at bounding box center [393, 285] width 111 height 13
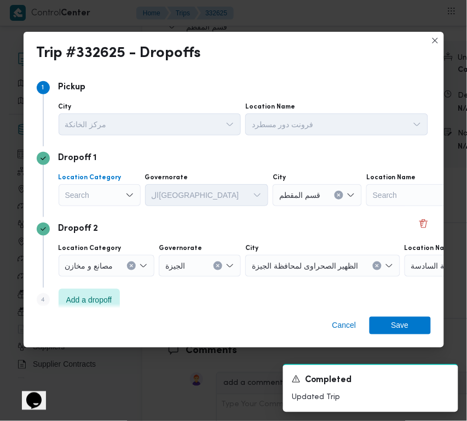
click at [122, 195] on div "Search" at bounding box center [100, 195] width 82 height 22
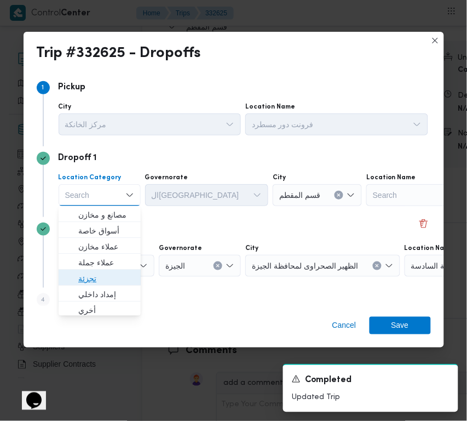
click at [111, 274] on span "تجزئة" at bounding box center [106, 278] width 56 height 13
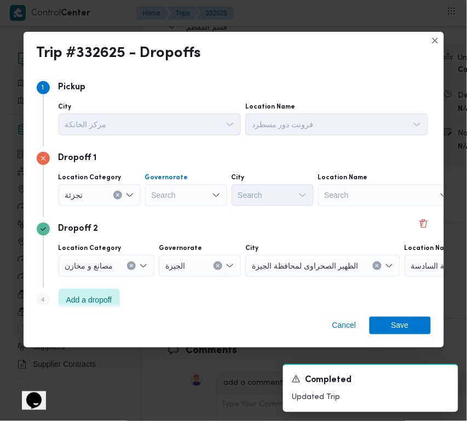
click at [166, 195] on div "Search" at bounding box center [186, 195] width 82 height 22
click at [118, 195] on icon "Clear input" at bounding box center [117, 194] width 3 height 3
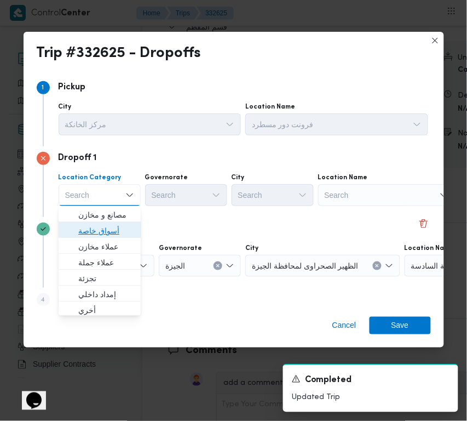
click at [110, 226] on span "أسواق خاصة" at bounding box center [106, 230] width 56 height 13
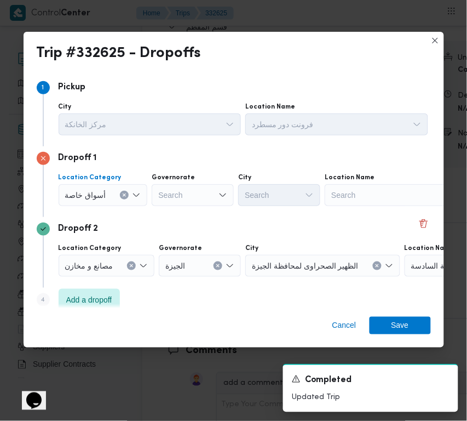
click at [366, 209] on div "Dropoff 1 Location Category أسواق خاصة Combo box. Selected. أسواق خاصة. Press B…" at bounding box center [234, 181] width 395 height 71
click at [366, 201] on div "Search" at bounding box center [393, 195] width 137 height 22
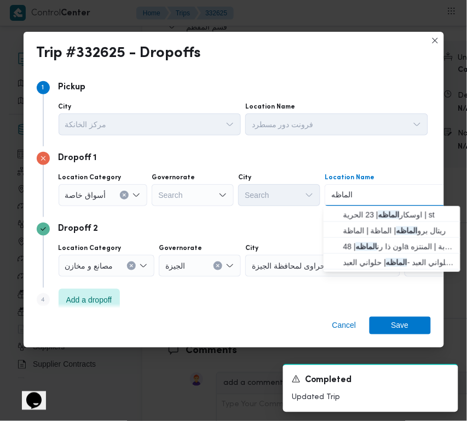
drag, startPoint x: 335, startPoint y: 198, endPoint x: 308, endPoint y: 201, distance: 26.5
click at [308, 201] on div "Location Category أسواق خاصة Governorate Search City Search Location Name الماظ…" at bounding box center [243, 189] width 374 height 37
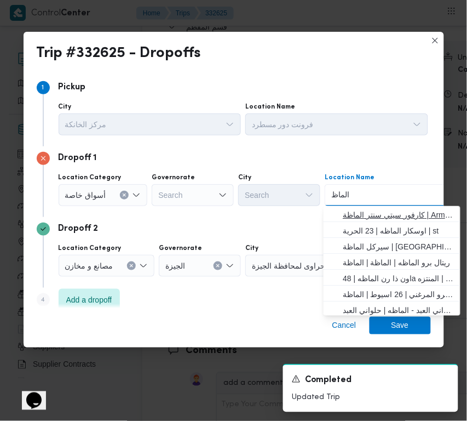
type input "الماظ"
click at [396, 214] on span "كارفور سيتي سنتر الماظة | Armani Exchange | شيراتون المطار" at bounding box center [399, 214] width 111 height 13
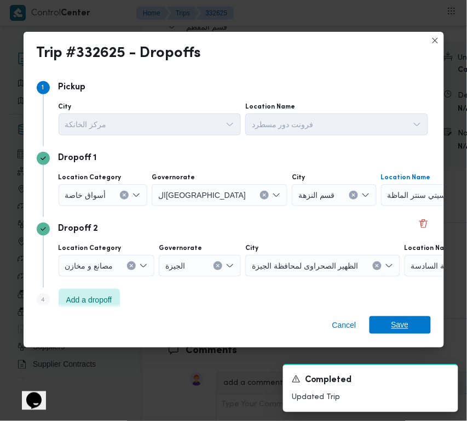
click at [401, 322] on span "Save" at bounding box center [401, 325] width 18 height 18
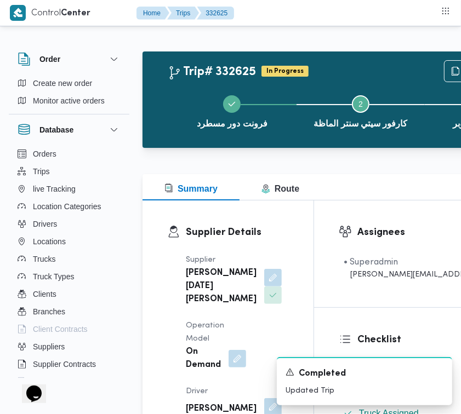
scroll to position [433, 0]
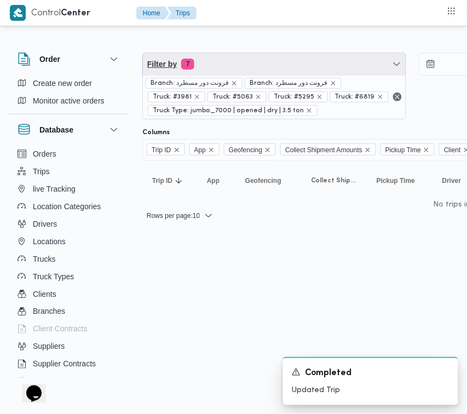
click at [259, 71] on span "Filter by 7" at bounding box center [274, 64] width 263 height 22
click at [239, 73] on span "Filter by 7" at bounding box center [274, 64] width 263 height 22
click at [221, 67] on span "Filter by 7" at bounding box center [274, 64] width 263 height 22
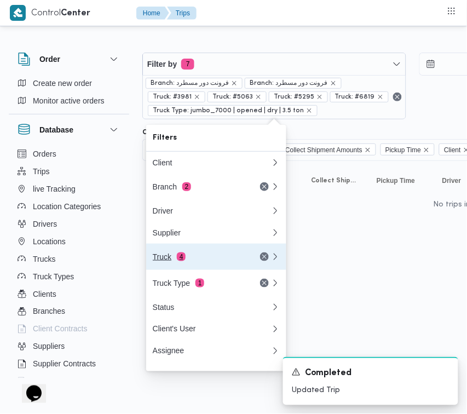
click at [193, 250] on button "Truck 4" at bounding box center [216, 257] width 140 height 26
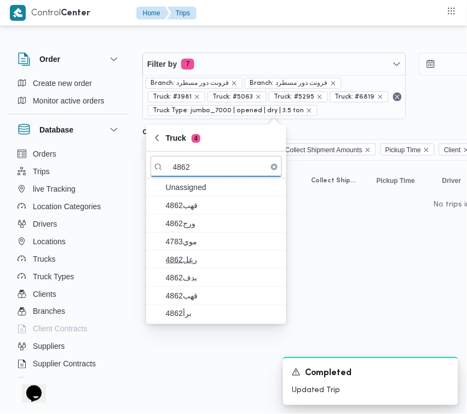
type input "4862"
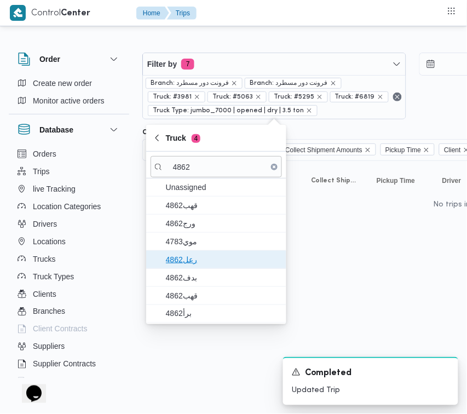
click at [198, 255] on span "رعل4862" at bounding box center [223, 259] width 114 height 13
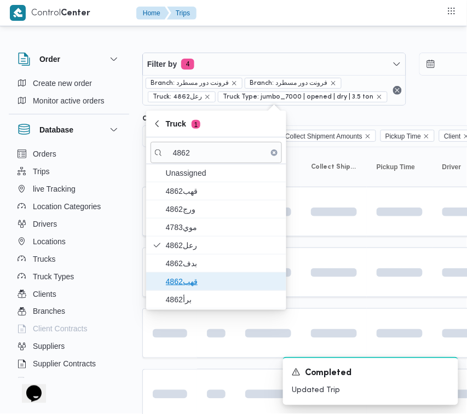
click at [198, 290] on span "قهب4862" at bounding box center [217, 282] width 132 height 18
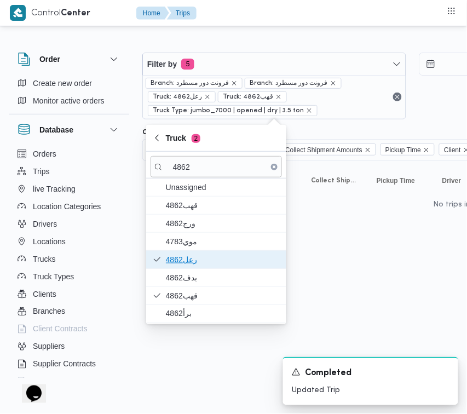
drag, startPoint x: 196, startPoint y: 269, endPoint x: 196, endPoint y: 292, distance: 22.5
click at [195, 268] on span "رعل4862" at bounding box center [217, 260] width 132 height 18
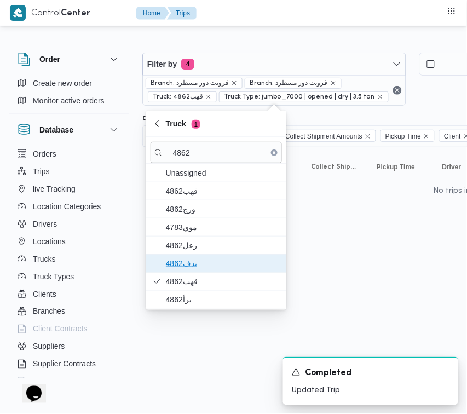
click at [186, 266] on span "بدف4862" at bounding box center [223, 263] width 114 height 13
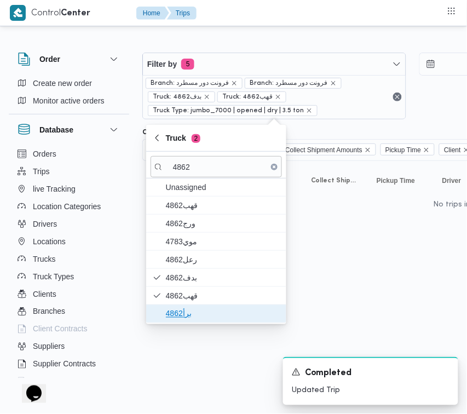
click at [184, 307] on span "برأ4862" at bounding box center [217, 314] width 132 height 18
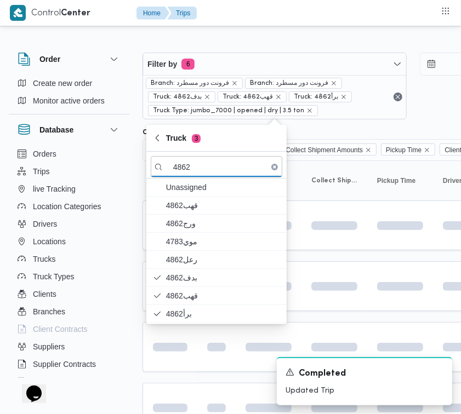
click at [209, 374] on html "Control Center Home Trips Order Create new order Monitor active orders Database…" at bounding box center [230, 207] width 461 height 414
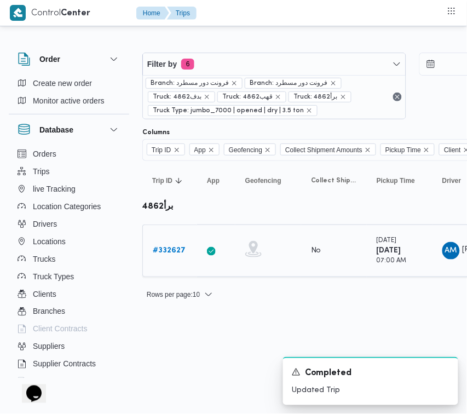
click at [176, 250] on b "# 332627" at bounding box center [169, 250] width 33 height 7
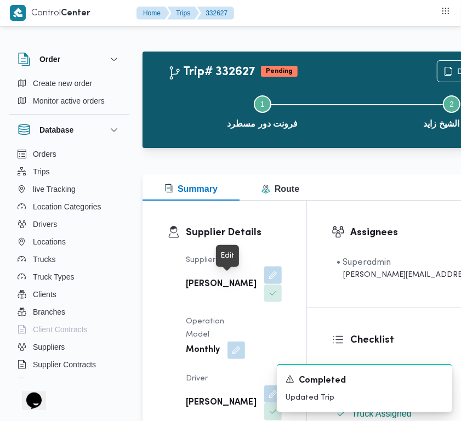
click at [264, 284] on button "button" at bounding box center [273, 275] width 18 height 18
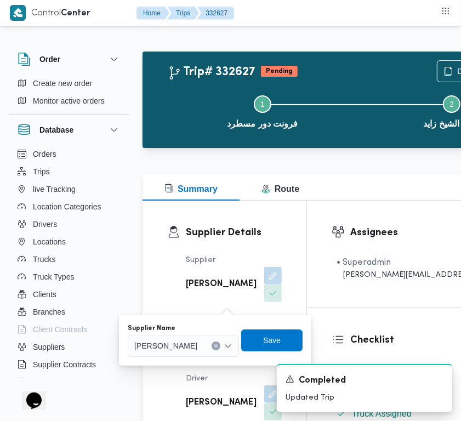
click at [197, 347] on span "[PERSON_NAME]" at bounding box center [165, 345] width 63 height 12
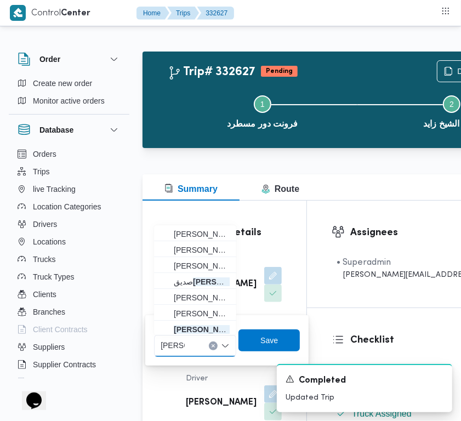
type input "[PERSON_NAME][DATE] [PERSON_NAME]"
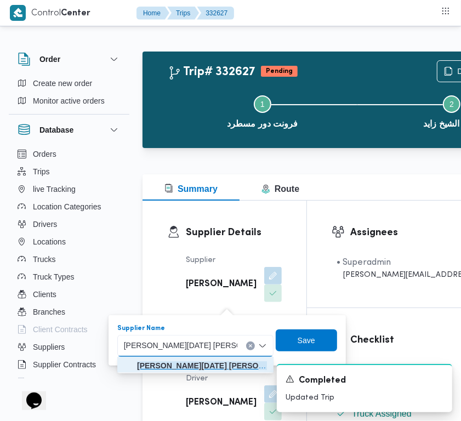
click at [186, 368] on mark "[PERSON_NAME][DATE] [PERSON_NAME]" at bounding box center [215, 365] width 156 height 9
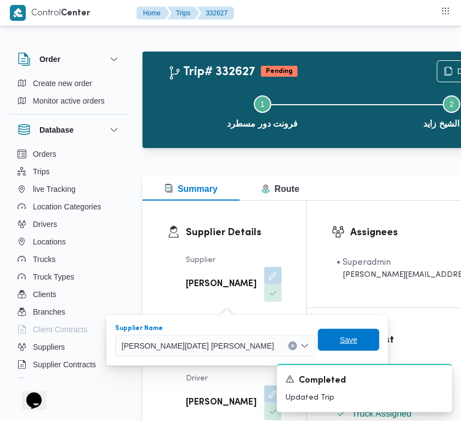
click at [325, 338] on span "Save" at bounding box center [348, 340] width 61 height 22
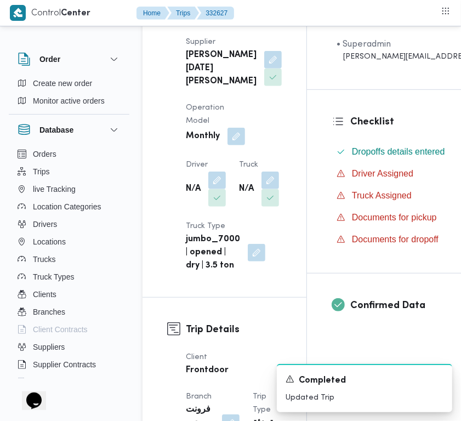
scroll to position [241, 0]
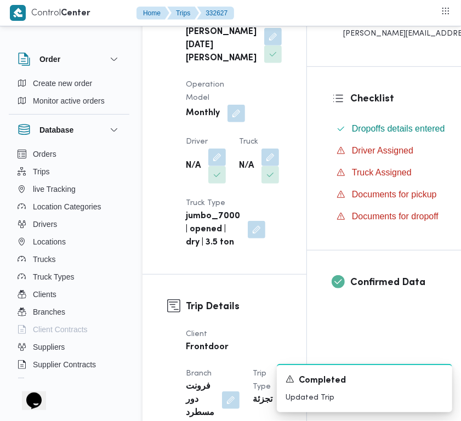
click at [241, 122] on button "button" at bounding box center [236, 113] width 18 height 18
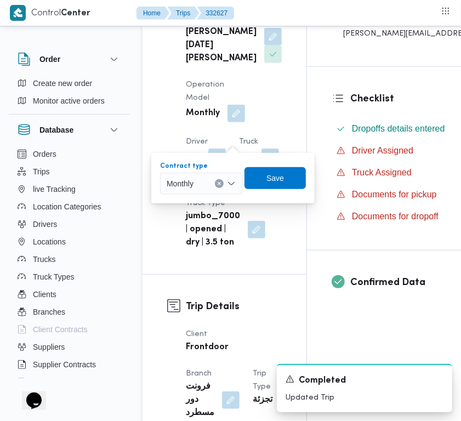
click at [211, 181] on div "Monthly" at bounding box center [201, 184] width 82 height 22
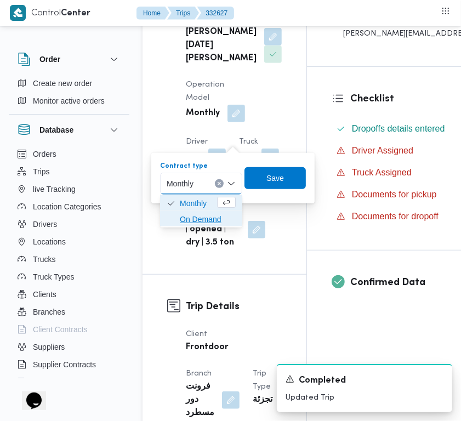
click at [219, 225] on span "On Demand" at bounding box center [208, 219] width 56 height 13
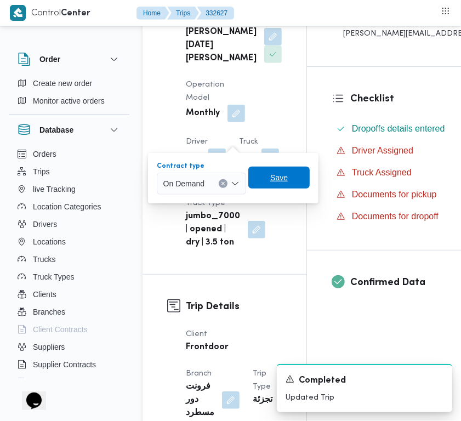
click at [283, 185] on span "Save" at bounding box center [278, 178] width 61 height 22
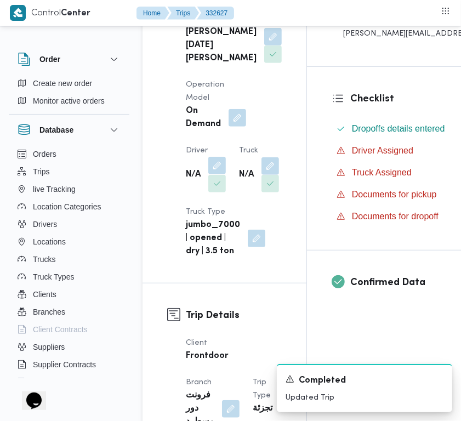
drag, startPoint x: 220, startPoint y: 185, endPoint x: 220, endPoint y: 196, distance: 11.0
click at [220, 174] on button "button" at bounding box center [217, 166] width 18 height 18
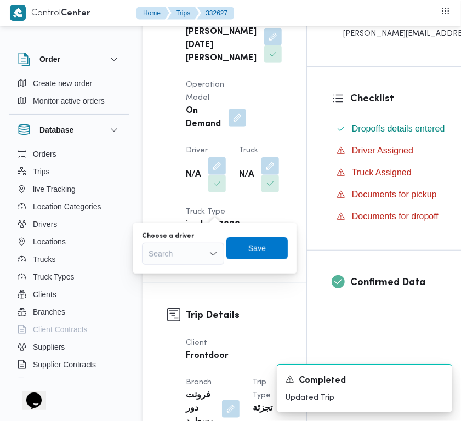
click at [201, 250] on div "Search" at bounding box center [183, 254] width 82 height 22
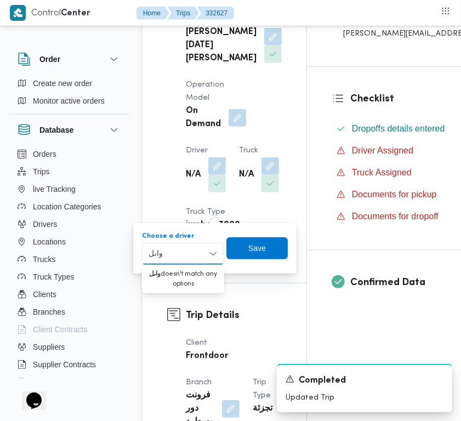
click at [154, 250] on input "واىل" at bounding box center [156, 253] width 16 height 13
type input "وائل"
click at [164, 267] on span "وائل [PERSON_NAME]" at bounding box center [190, 273] width 56 height 13
click at [164, 267] on div "You are in a dialog. To close this dialog, hit escape. Choose a driver وائل وائ…" at bounding box center [214, 248] width 163 height 50
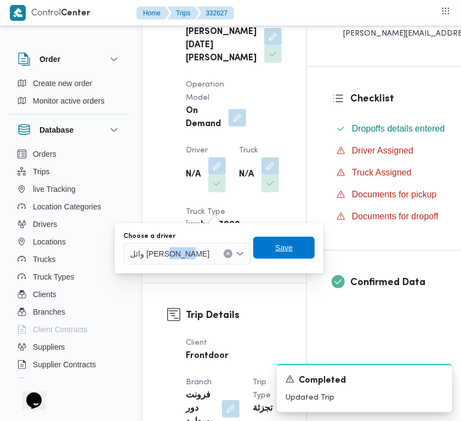
click at [264, 247] on span "Save" at bounding box center [283, 248] width 61 height 22
click at [264, 247] on div "Supplier [PERSON_NAME][DATE] [PERSON_NAME] Operation Model On Demand Driver N/A…" at bounding box center [233, 135] width 109 height 259
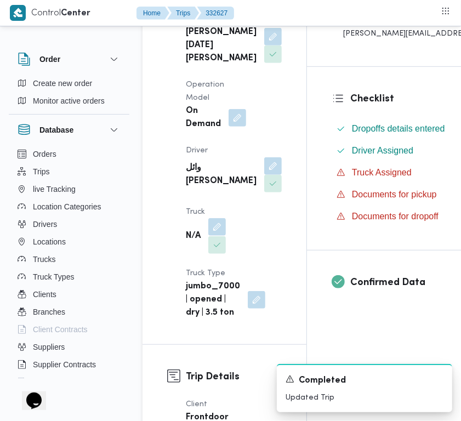
click at [221, 236] on button "button" at bounding box center [217, 227] width 18 height 18
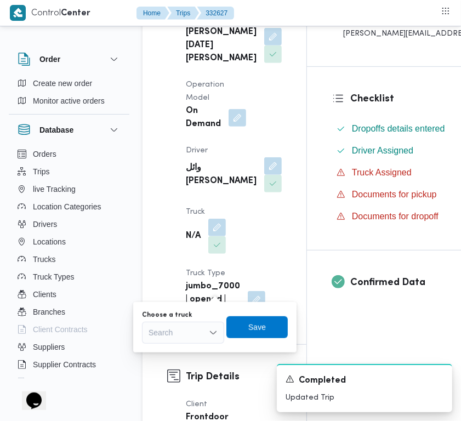
click at [192, 338] on div "Search" at bounding box center [183, 333] width 82 height 22
type input "6721"
click at [181, 359] on span "قهب 6721 | null" at bounding box center [182, 353] width 73 height 18
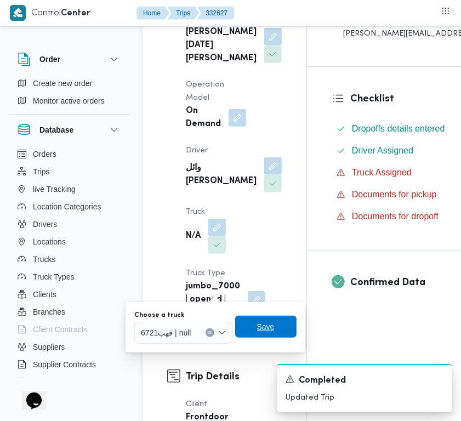
click at [289, 327] on span "Save" at bounding box center [265, 327] width 61 height 22
click at [307, 327] on div "Confirmed Data" at bounding box center [436, 289] width 259 height 78
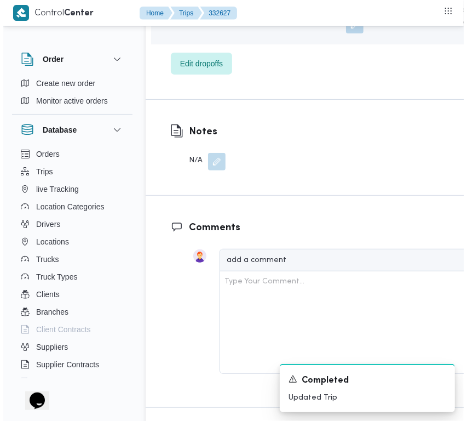
scroll to position [1976, 0]
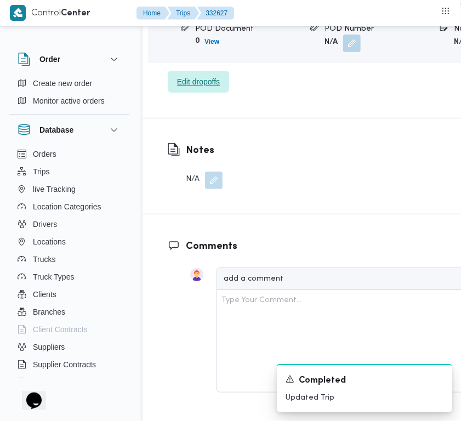
click at [208, 93] on span "Edit dropoffs" at bounding box center [198, 82] width 61 height 22
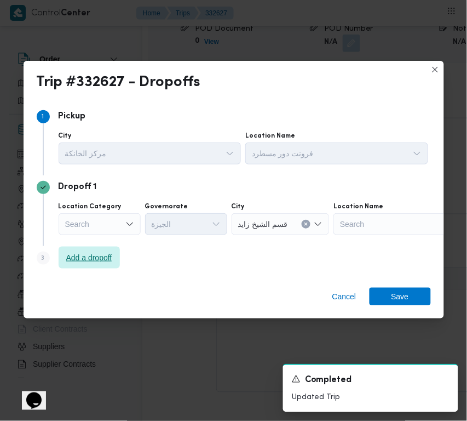
click at [92, 256] on span "Add a dropoff" at bounding box center [89, 257] width 46 height 13
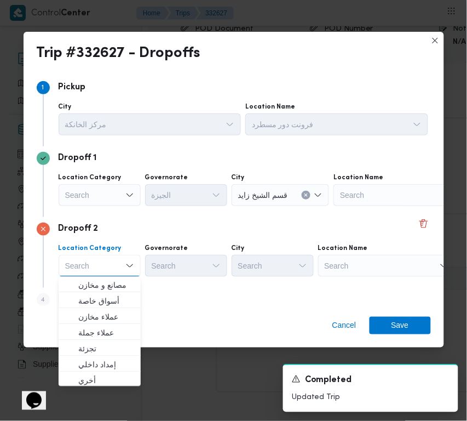
click at [189, 295] on div "Step 4 is disabled 4 Add a dropoff" at bounding box center [234, 302] width 395 height 28
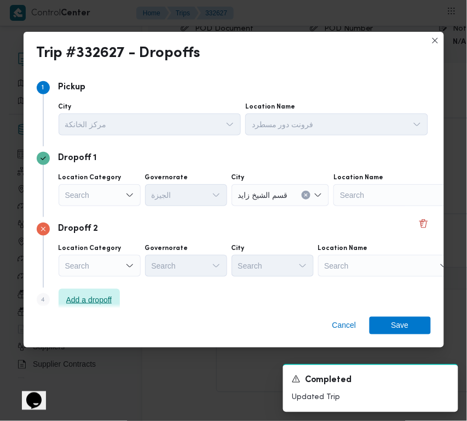
drag, startPoint x: 100, startPoint y: 295, endPoint x: 118, endPoint y: 302, distance: 19.6
click at [100, 298] on span "Add a dropoff" at bounding box center [89, 299] width 46 height 13
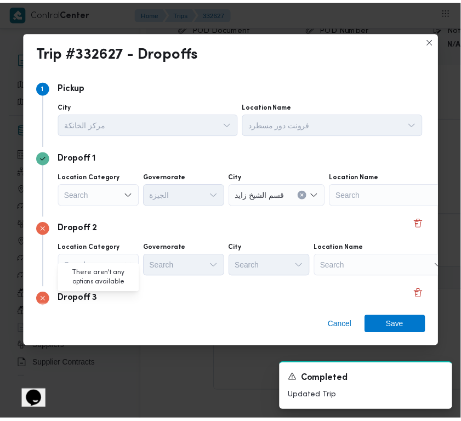
scroll to position [83, 0]
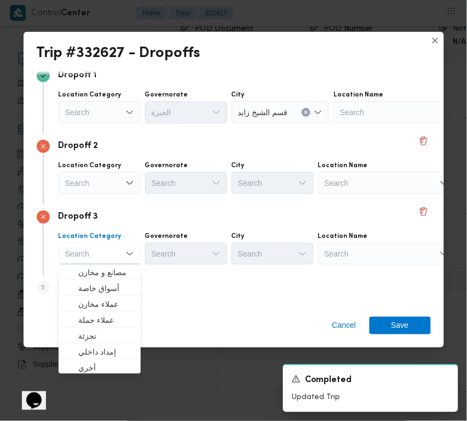
drag, startPoint x: 371, startPoint y: 244, endPoint x: 374, endPoint y: 260, distance: 16.2
click at [371, 248] on div "Search" at bounding box center [386, 254] width 137 height 22
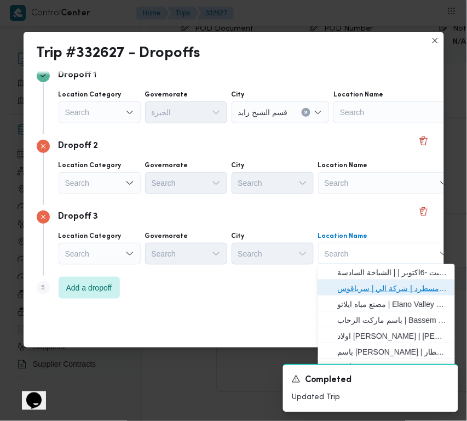
click at [377, 282] on span "فرونت دور مسطرد | شركة الي | سرياقوس" at bounding box center [393, 288] width 111 height 13
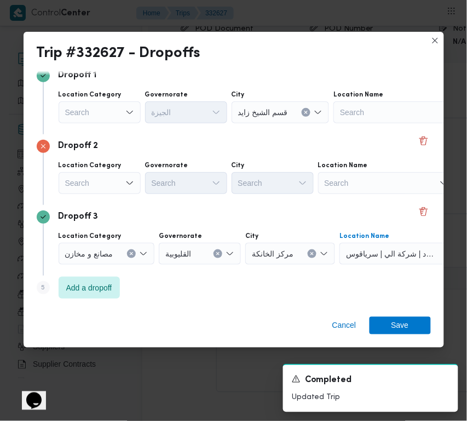
click at [116, 174] on div "Search" at bounding box center [100, 183] width 82 height 22
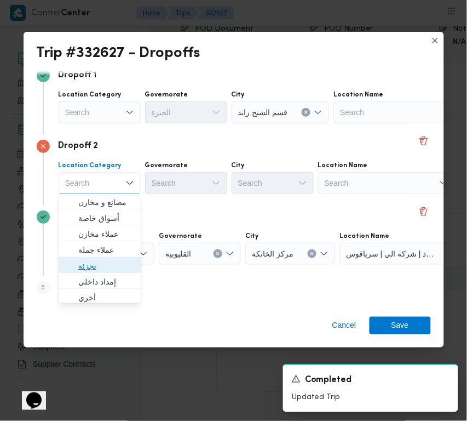
drag, startPoint x: 101, startPoint y: 265, endPoint x: 107, endPoint y: 261, distance: 6.4
click at [101, 266] on span "تجزئة" at bounding box center [106, 265] width 56 height 13
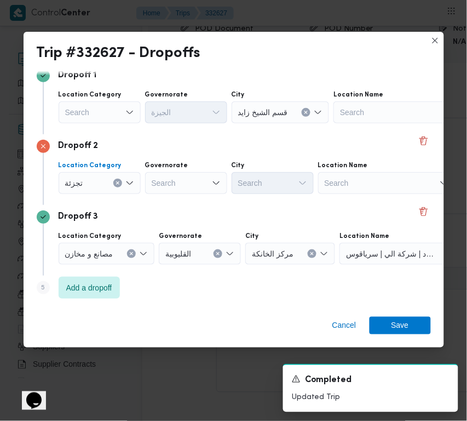
click at [176, 168] on label "Governorate" at bounding box center [166, 165] width 43 height 9
click at [176, 181] on div "Search" at bounding box center [186, 183] width 82 height 22
type input "جيزة"
drag, startPoint x: 185, startPoint y: 177, endPoint x: 185, endPoint y: 196, distance: 19.2
click at [185, 177] on div "جيزة جيزة" at bounding box center [186, 183] width 82 height 22
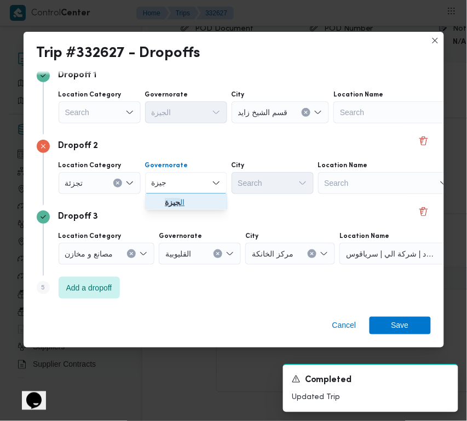
click at [185, 199] on span "ال جيزة" at bounding box center [193, 202] width 56 height 13
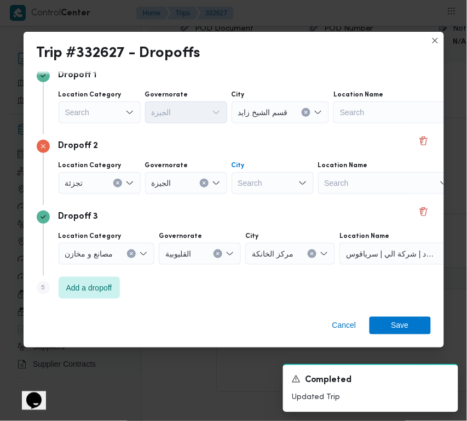
click at [245, 189] on div "Search" at bounding box center [273, 183] width 82 height 22
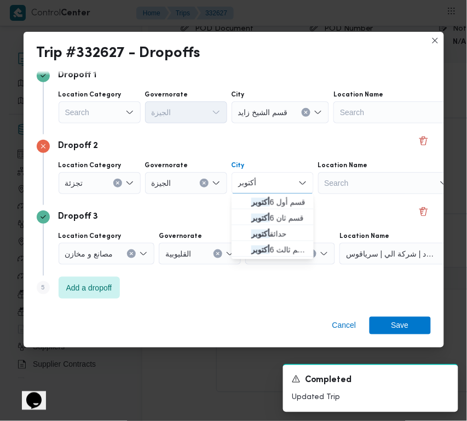
type input "أكتوبر"
drag, startPoint x: 261, startPoint y: 189, endPoint x: 247, endPoint y: 201, distance: 17.9
click at [247, 201] on span "قسم أول 6 أكتوبر" at bounding box center [272, 202] width 73 height 18
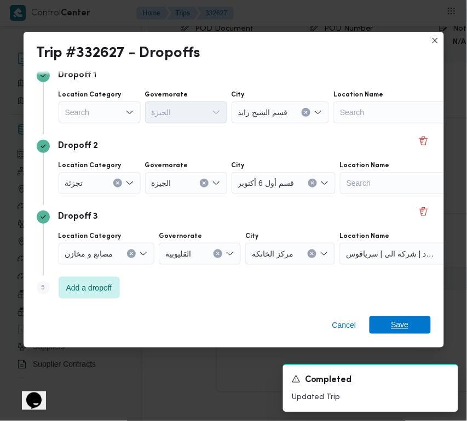
click at [395, 319] on span "Save" at bounding box center [401, 325] width 18 height 18
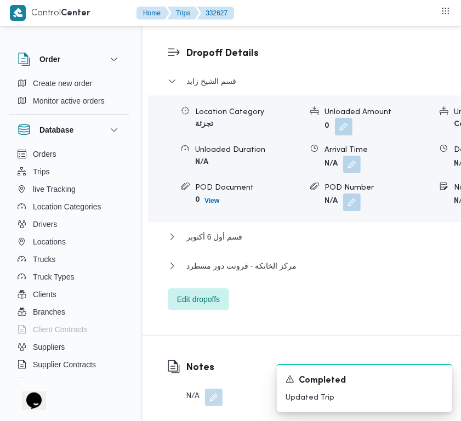
scroll to position [1645, 0]
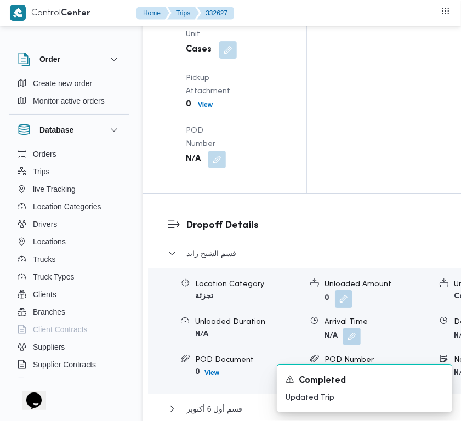
drag, startPoint x: 220, startPoint y: 222, endPoint x: 214, endPoint y: 247, distance: 25.4
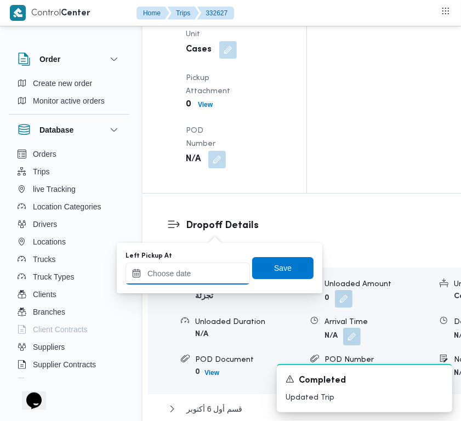
click at [204, 278] on input "Left Pickup At" at bounding box center [187, 273] width 124 height 22
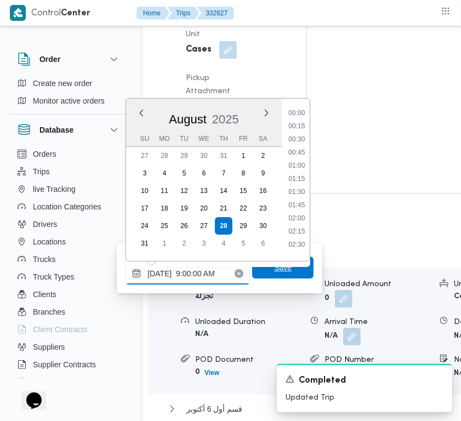
scroll to position [472, 0]
type input "[DATE] 09:00"
click at [287, 275] on span "Save" at bounding box center [282, 268] width 61 height 22
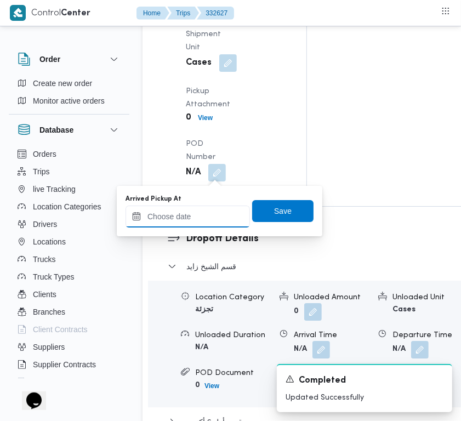
click at [202, 214] on input "Arrived Pickup At" at bounding box center [187, 216] width 124 height 22
click at [202, 215] on input "Arrived Pickup At" at bounding box center [187, 216] width 124 height 22
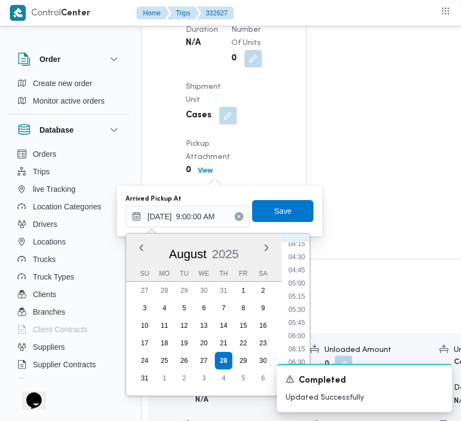
scroll to position [226, 0]
click at [298, 295] on li "05:15" at bounding box center [296, 298] width 25 height 11
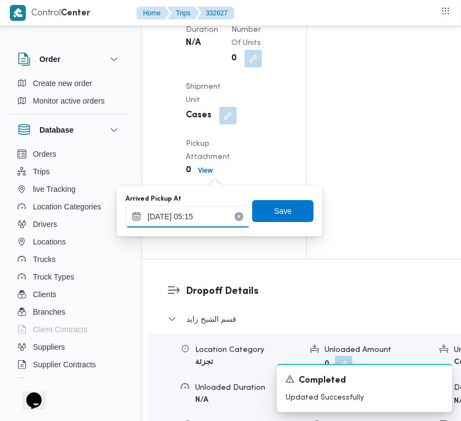
click at [224, 212] on input "[DATE] 05:15" at bounding box center [187, 216] width 124 height 22
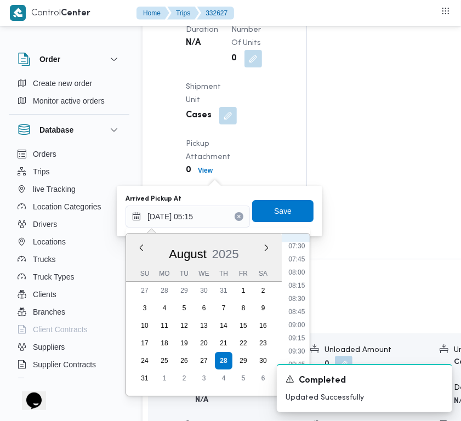
scroll to position [448, 0]
click at [299, 248] on li "08:30" at bounding box center [296, 246] width 25 height 11
type input "[DATE] 08:30"
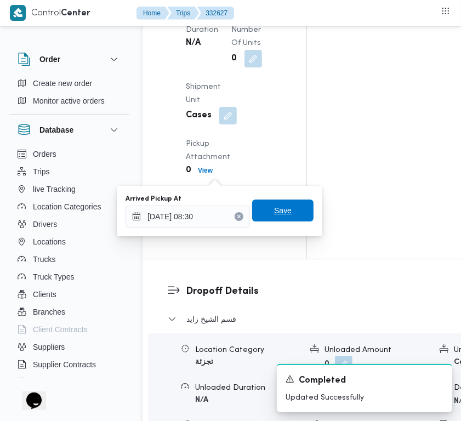
click at [286, 218] on span "Save" at bounding box center [282, 210] width 61 height 22
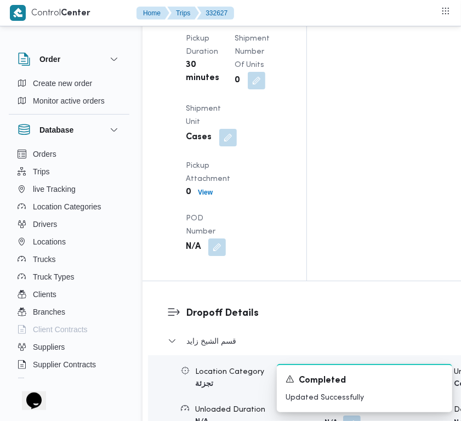
click at [286, 190] on div "Pickup Details Arrived Pickup At [DATE] 8:30 AM Left Pickup At [DATE] 9:00 AM P…" at bounding box center [224, 58] width 164 height 446
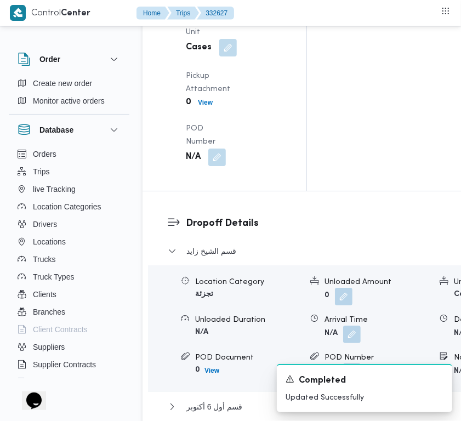
scroll to position [2169, 0]
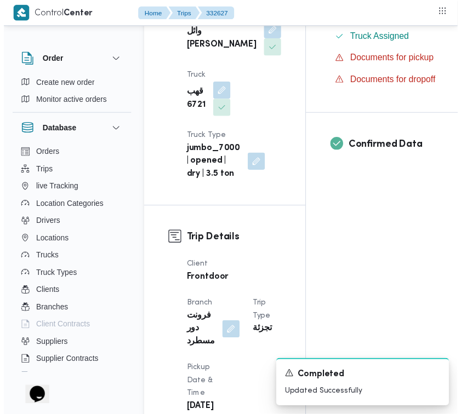
scroll to position [0, 0]
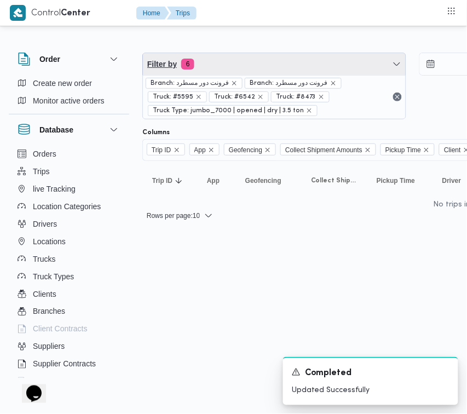
click at [255, 60] on span "Filter by 6" at bounding box center [274, 64] width 263 height 22
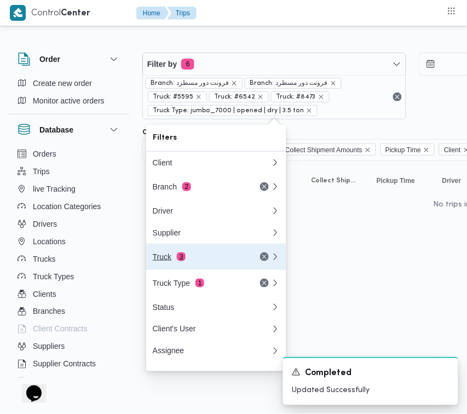
click at [198, 255] on div "Truck 3" at bounding box center [212, 257] width 132 height 26
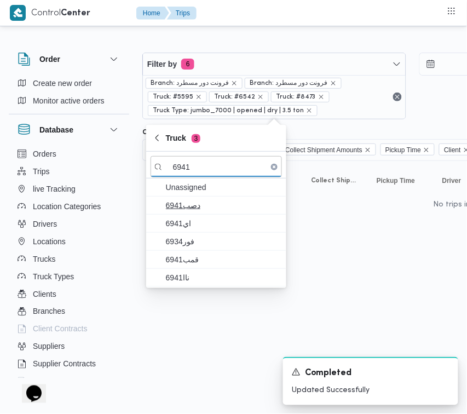
type input "6941"
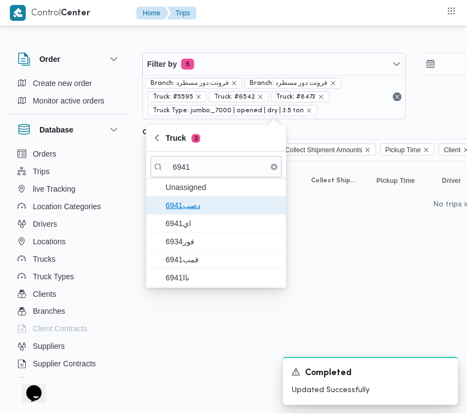
click at [207, 201] on span "دصب6941" at bounding box center [223, 205] width 114 height 13
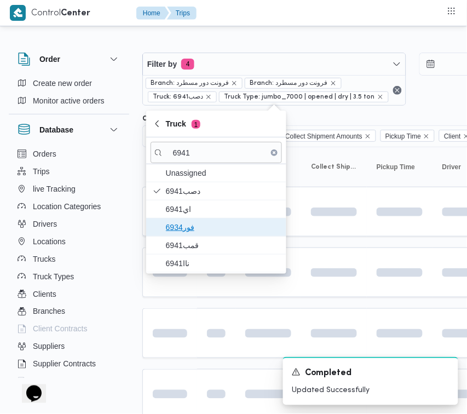
click at [197, 224] on span "فور6934" at bounding box center [223, 227] width 114 height 13
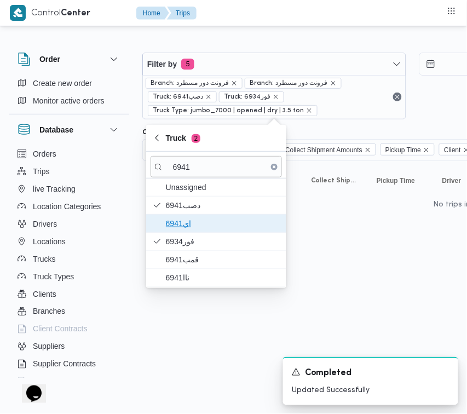
click at [182, 217] on span "اي6941" at bounding box center [223, 223] width 114 height 13
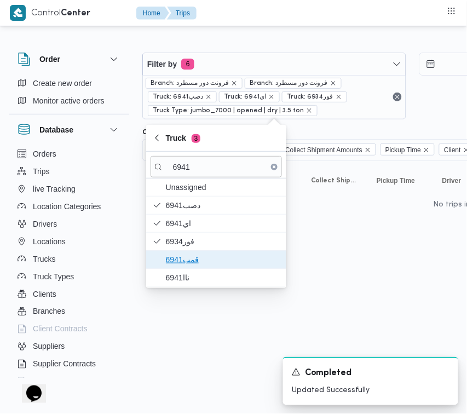
click at [184, 256] on span "قمب6941" at bounding box center [223, 259] width 114 height 13
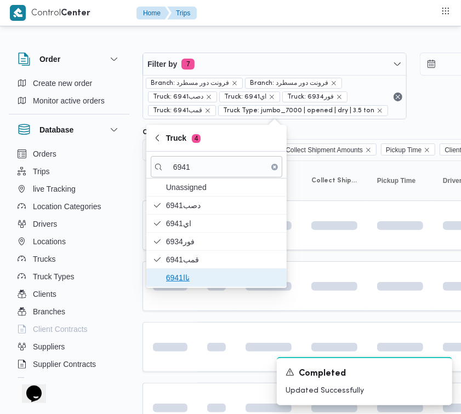
click at [181, 279] on span "ناا6941" at bounding box center [223, 277] width 114 height 13
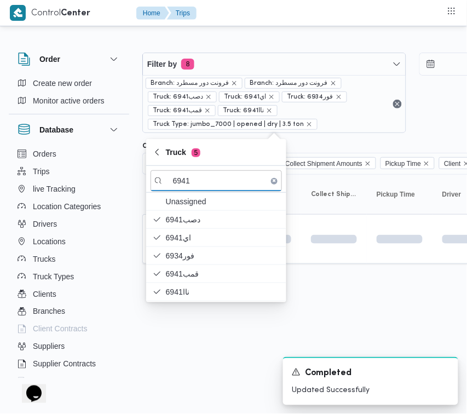
click at [182, 348] on html "Control Center Home Trips Order Create new order Monitor active orders Database…" at bounding box center [233, 207] width 467 height 414
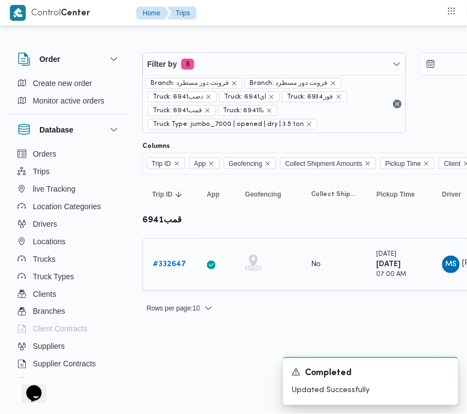
click at [168, 265] on b "# 332647" at bounding box center [169, 264] width 33 height 7
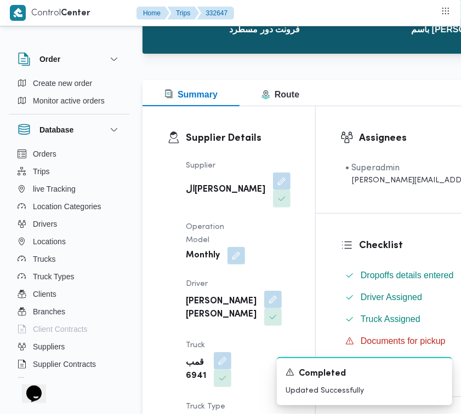
scroll to position [142, 0]
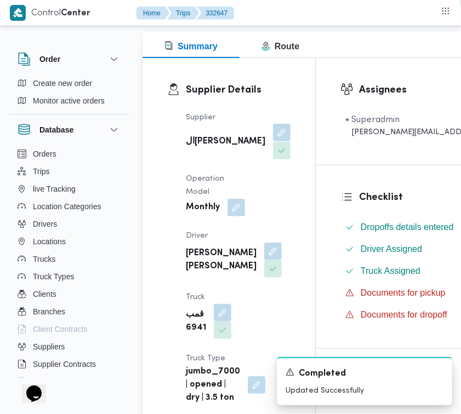
click at [273, 138] on button "button" at bounding box center [282, 133] width 18 height 18
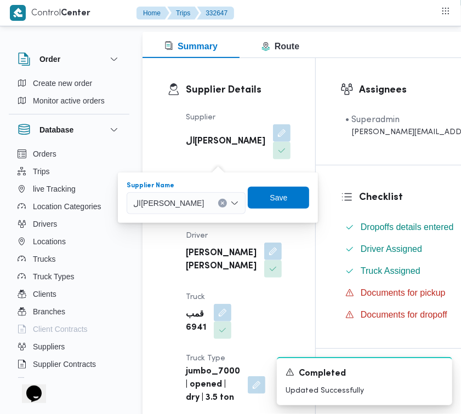
click at [195, 204] on span "ال[PERSON_NAME]" at bounding box center [168, 203] width 71 height 12
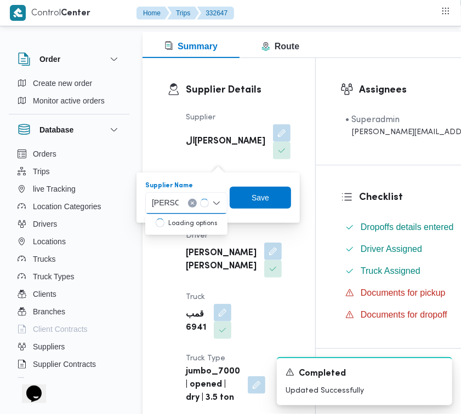
type input "[PERSON_NAME]"
click at [184, 223] on span "ربيع عيد قطب هلال" at bounding box center [193, 222] width 56 height 13
click at [184, 223] on div "Supplier ال[PERSON_NAME] Operation Model Monthly Driver [PERSON_NAME] [PERSON_N…" at bounding box center [238, 258] width 118 height 307
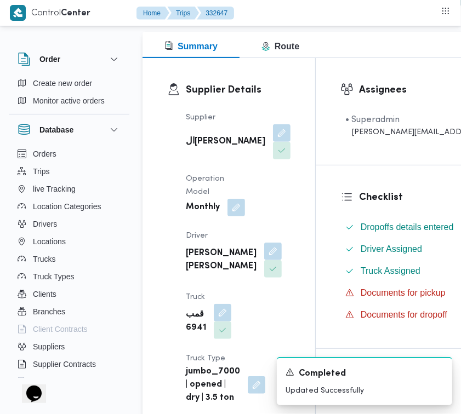
click at [230, 138] on div "ال[PERSON_NAME]" at bounding box center [238, 141] width 107 height 37
click at [273, 139] on button "button" at bounding box center [282, 133] width 18 height 18
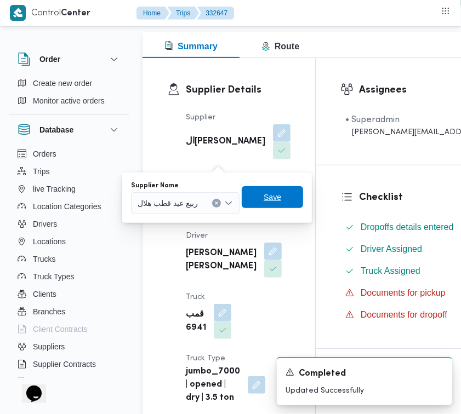
click at [294, 198] on span "Save" at bounding box center [272, 197] width 61 height 22
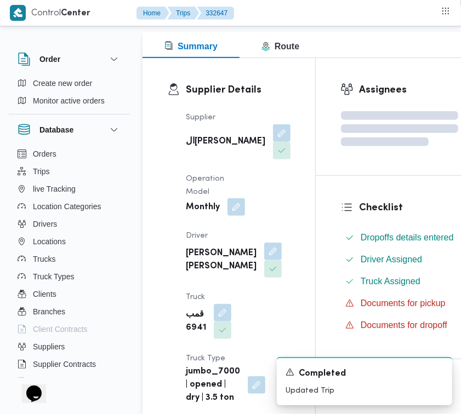
click at [242, 216] on button "button" at bounding box center [236, 207] width 18 height 18
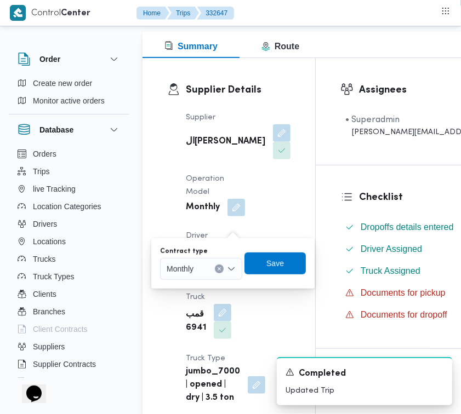
click at [208, 270] on div "Monthly" at bounding box center [201, 269] width 82 height 22
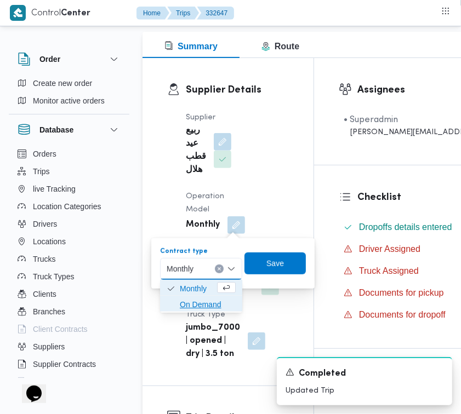
click at [199, 298] on span "On Demand" at bounding box center [200, 305] width 73 height 18
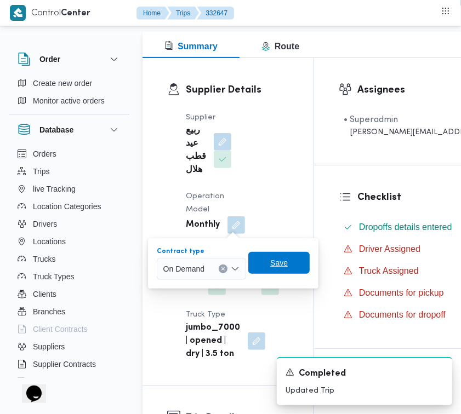
click at [282, 266] on span "Save" at bounding box center [279, 262] width 18 height 13
click at [282, 266] on div "Supplier ربيع عيد قطب هلال Operation Model Monthly Driver N/A Truck N/A Truck T…" at bounding box center [237, 236] width 116 height 263
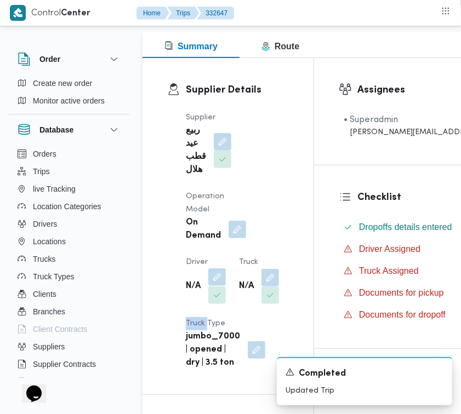
click at [213, 275] on button "button" at bounding box center [217, 277] width 18 height 18
drag, startPoint x: 213, startPoint y: 275, endPoint x: 207, endPoint y: 296, distance: 21.7
click at [213, 275] on button "button" at bounding box center [217, 277] width 18 height 18
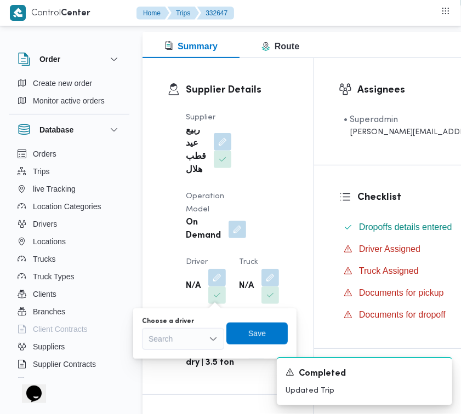
click at [185, 337] on div "Search" at bounding box center [183, 339] width 82 height 22
type input "الد الحسي"
click at [176, 356] on span "خ الد ال[PERSON_NAME]" at bounding box center [190, 358] width 56 height 13
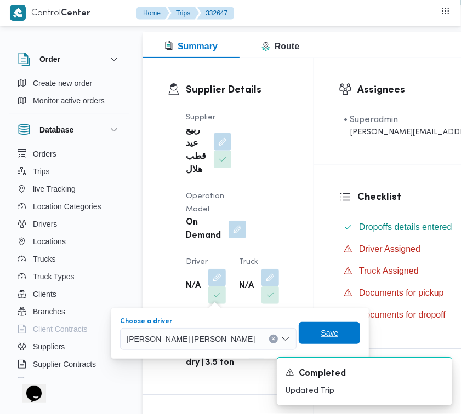
click at [299, 337] on span "Save" at bounding box center [329, 333] width 61 height 22
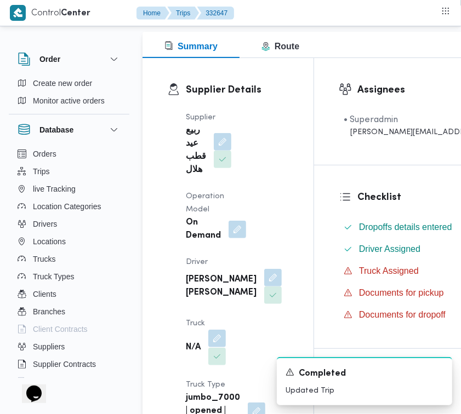
click at [222, 347] on button "button" at bounding box center [217, 339] width 18 height 18
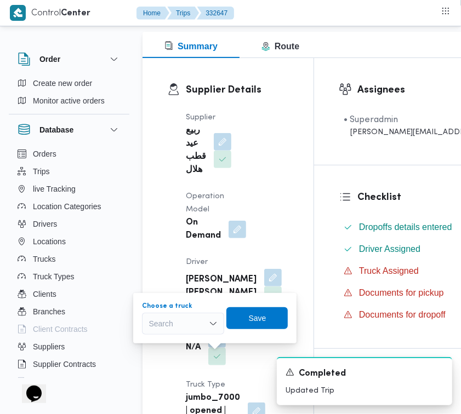
click at [207, 325] on div "Search" at bounding box center [183, 324] width 82 height 22
type input "367"
click at [152, 343] on icon "button" at bounding box center [152, 343] width 9 height 9
click at [256, 322] on span "Save" at bounding box center [263, 317] width 18 height 13
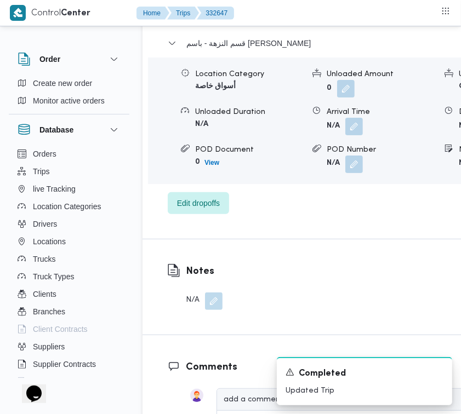
scroll to position [1897, 0]
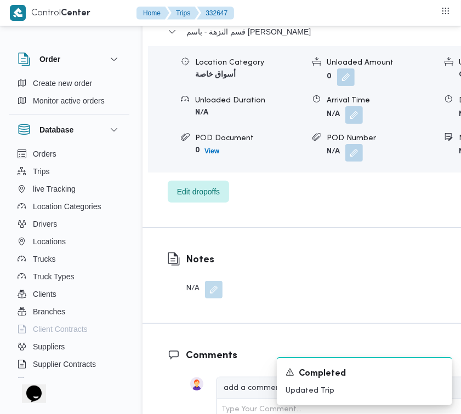
click at [448, 227] on div "Dropoff Details قسم النزهة - باسم ماركت هيليوبلس Location Category أسواق خاصة U…" at bounding box center [357, 99] width 431 height 255
click at [206, 202] on span "Edit dropoffs" at bounding box center [198, 191] width 61 height 22
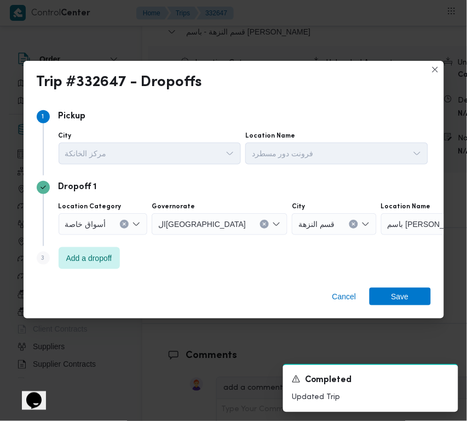
click at [97, 269] on div "Step 3 is disabled 3 Add a dropoff" at bounding box center [234, 260] width 395 height 28
click at [102, 265] on span "Add a dropoff" at bounding box center [89, 258] width 61 height 22
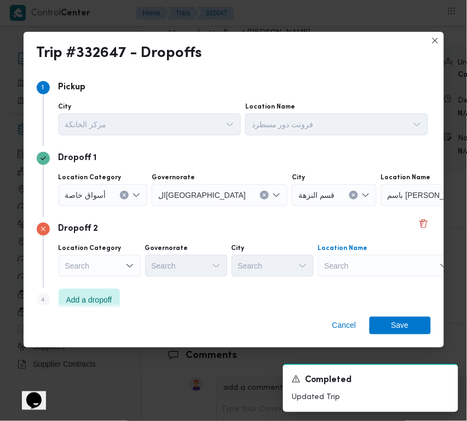
click at [390, 264] on div "Search" at bounding box center [386, 266] width 137 height 22
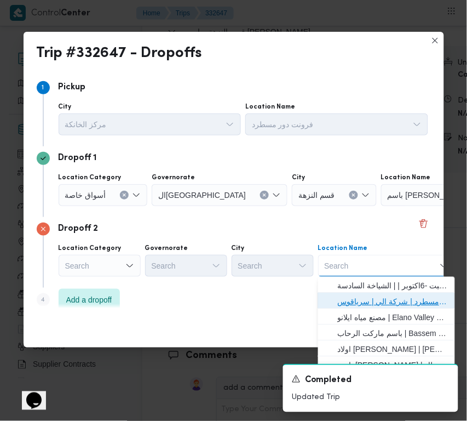
click at [396, 296] on span "فرونت دور مسطرد | شركة الي | سرياقوس" at bounding box center [393, 301] width 111 height 13
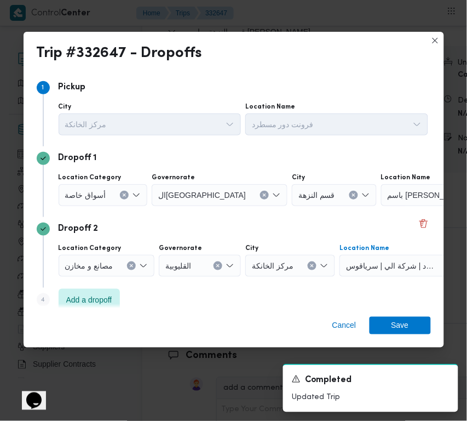
click at [110, 190] on input "Location Category" at bounding box center [110, 194] width 1 height 13
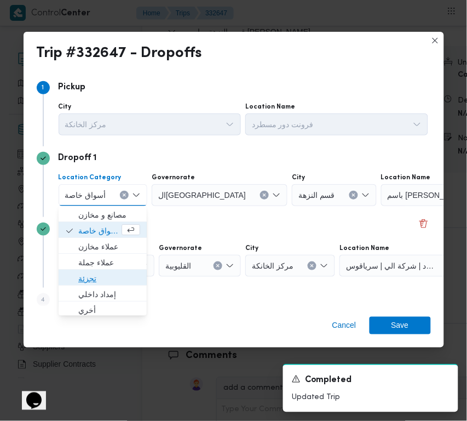
click at [100, 278] on span "تجزئة" at bounding box center [109, 278] width 62 height 13
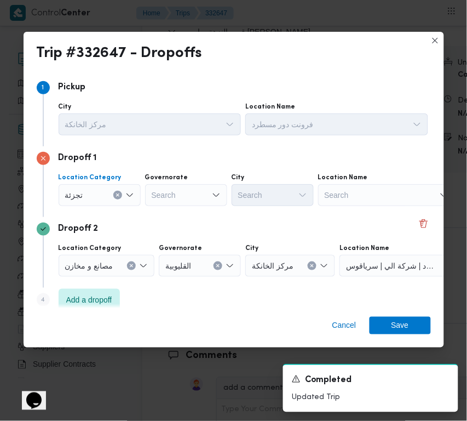
click at [201, 192] on div "Search" at bounding box center [186, 195] width 82 height 22
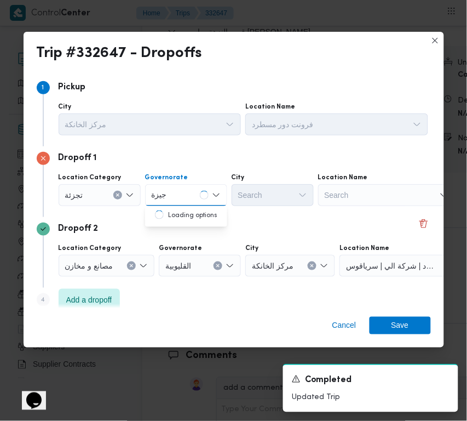
type input "جيزة"
click at [190, 195] on div "جيزة جيزة" at bounding box center [186, 195] width 82 height 22
click at [190, 198] on div "جيزة جيزة" at bounding box center [186, 195] width 82 height 22
click at [191, 213] on span "ال جيزة" at bounding box center [193, 214] width 56 height 13
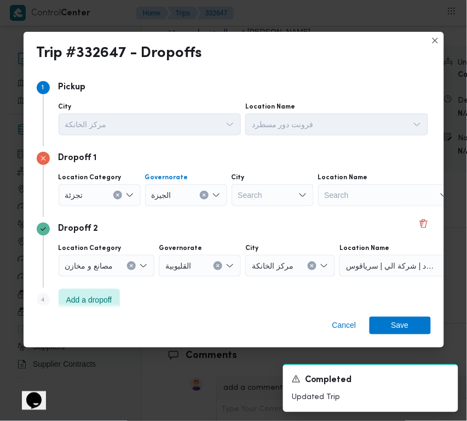
click at [256, 196] on div "Search" at bounding box center [273, 195] width 82 height 22
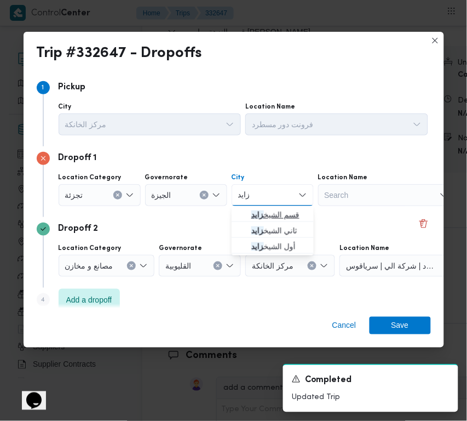
type input "زايد"
click at [240, 213] on icon "button" at bounding box center [242, 214] width 9 height 9
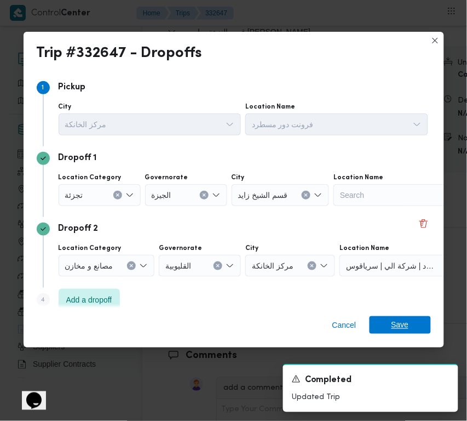
click at [397, 323] on span "Save" at bounding box center [401, 325] width 18 height 18
click at [397, 323] on div "Notes N/A" at bounding box center [357, 275] width 431 height 95
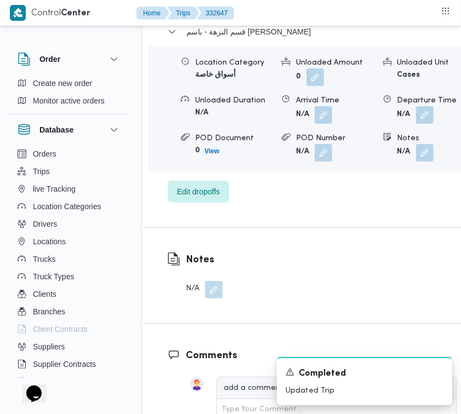
scroll to position [1535, 0]
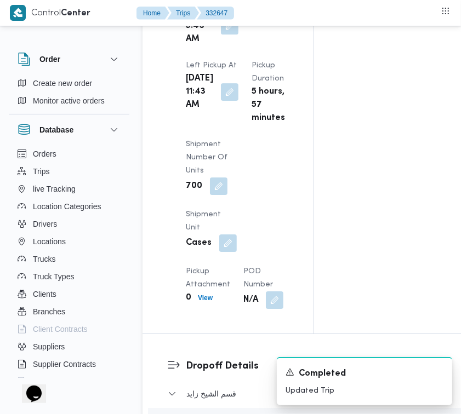
click at [225, 35] on button "button" at bounding box center [230, 26] width 18 height 18
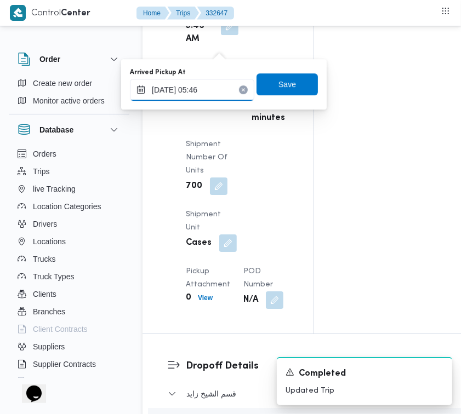
click at [214, 91] on input "[DATE] 05:46" at bounding box center [192, 90] width 124 height 22
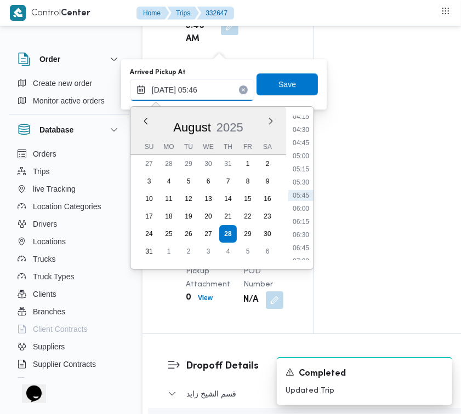
click at [214, 91] on input "[DATE] 05:46" at bounding box center [192, 90] width 124 height 22
type input "[DATE] 7:30:00 AM"
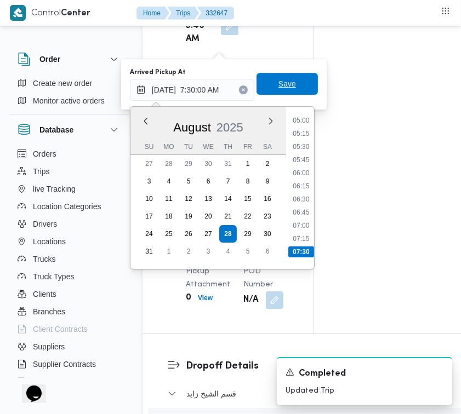
click at [296, 83] on span "Save" at bounding box center [286, 84] width 61 height 22
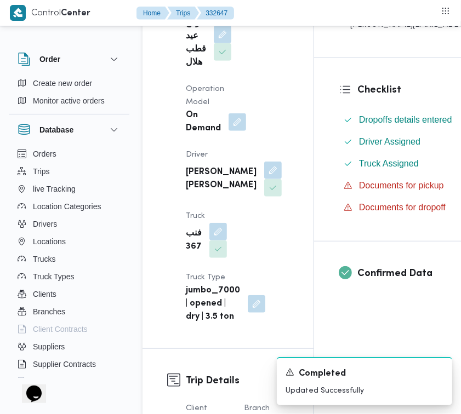
scroll to position [321, 0]
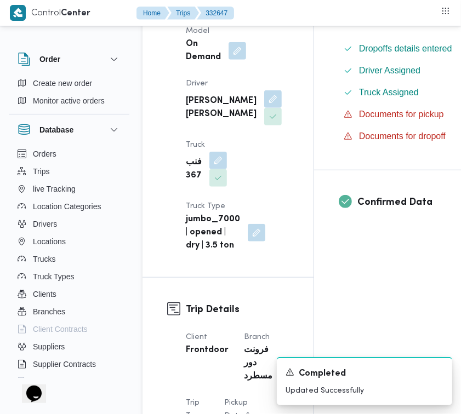
click at [456, 68] on div "Checklist Dropoffs details entered Driver Assigned Truck Assigned Documents for…" at bounding box center [443, 78] width 259 height 183
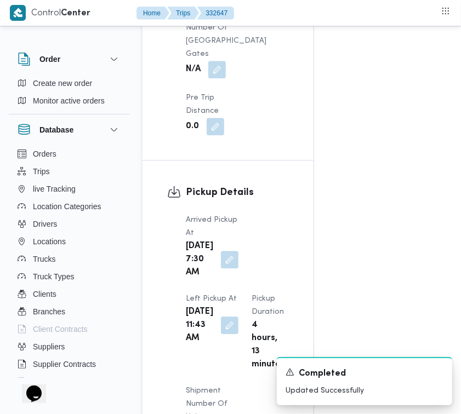
scroll to position [1735, 0]
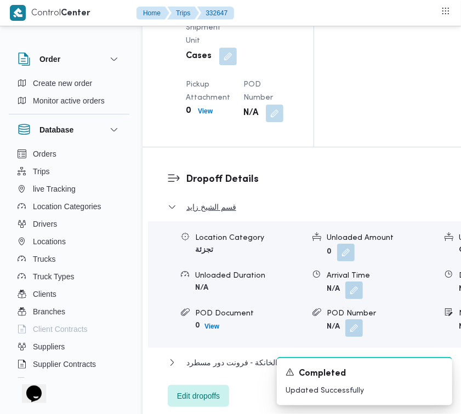
drag, startPoint x: 220, startPoint y: 250, endPoint x: 220, endPoint y: 259, distance: 9.3
click at [220, 250] on dl "Dropoff Details قسم [PERSON_NAME] Category تجزئة Unloaded Amount 0 Unloaded Uni…" at bounding box center [367, 289] width 363 height 235
click at [220, 214] on span "قسم الشيخ زايد" at bounding box center [211, 207] width 50 height 13
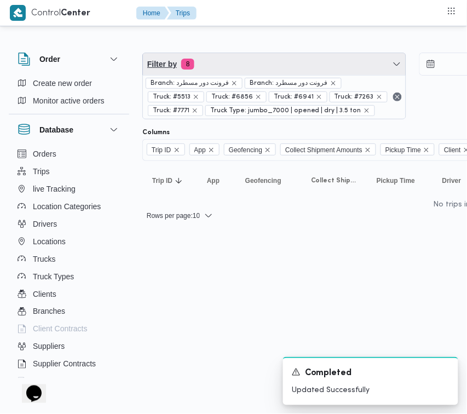
click at [289, 59] on span "Filter by 8" at bounding box center [274, 64] width 263 height 22
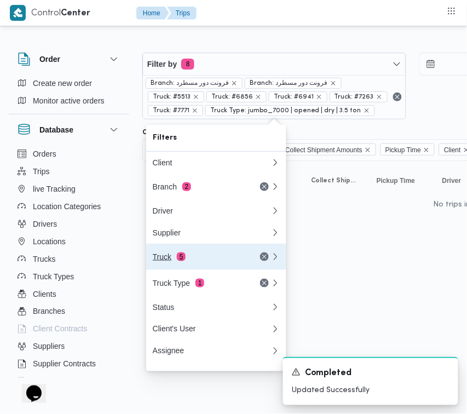
click at [174, 261] on div "Truck 5" at bounding box center [199, 257] width 92 height 9
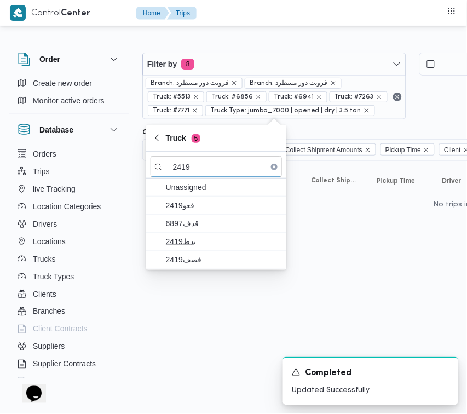
type input "2419"
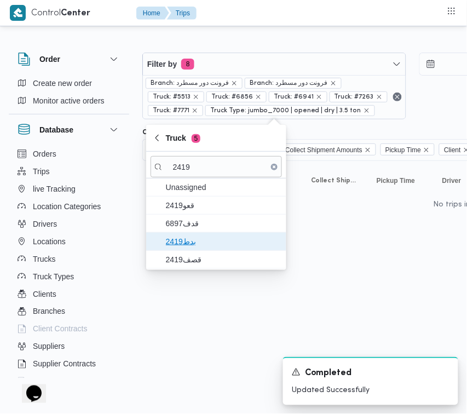
click at [199, 250] on span "بدط2419" at bounding box center [217, 242] width 132 height 18
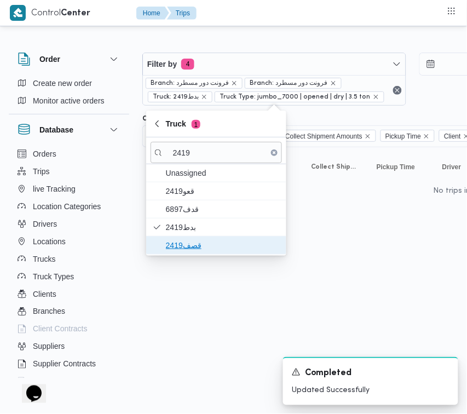
click at [192, 254] on span "قصف2419" at bounding box center [217, 246] width 132 height 18
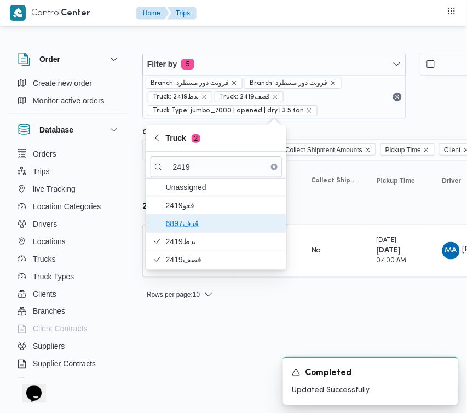
click at [201, 220] on span "6897قدف" at bounding box center [223, 223] width 114 height 13
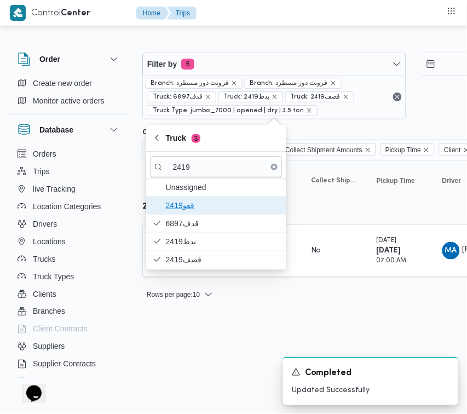
click at [201, 210] on span "قعو2419" at bounding box center [223, 205] width 114 height 13
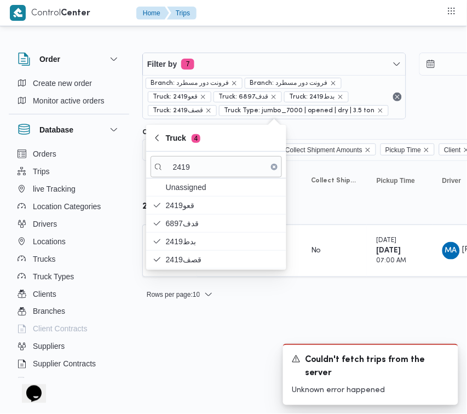
click at [184, 343] on html "Control Center Home Trips Order Create new order Monitor active orders Database…" at bounding box center [233, 207] width 467 height 414
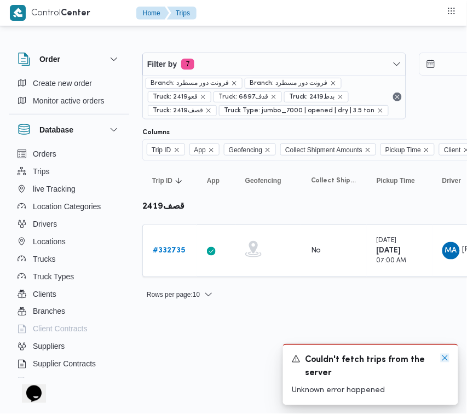
click at [447, 357] on icon "Dismiss toast" at bounding box center [445, 358] width 9 height 9
click at [447, 357] on html "Control Center Home Trips Order Create new order Monitor active orders Database…" at bounding box center [233, 207] width 467 height 414
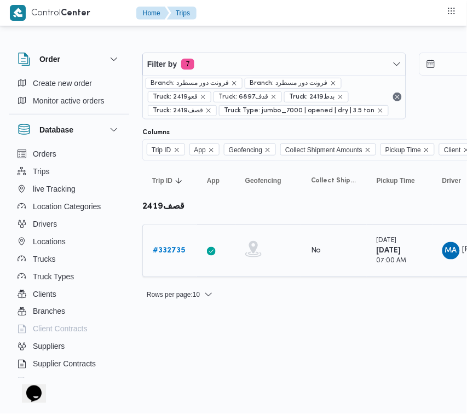
click at [168, 254] on b "# 332735" at bounding box center [169, 250] width 32 height 7
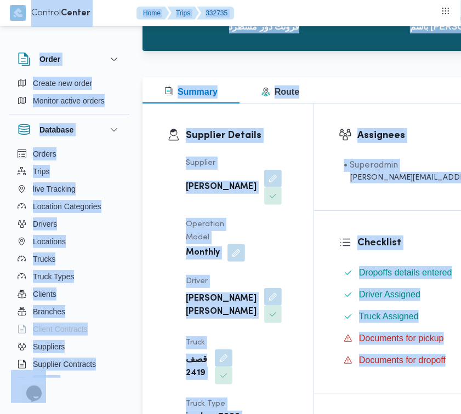
scroll to position [107, 0]
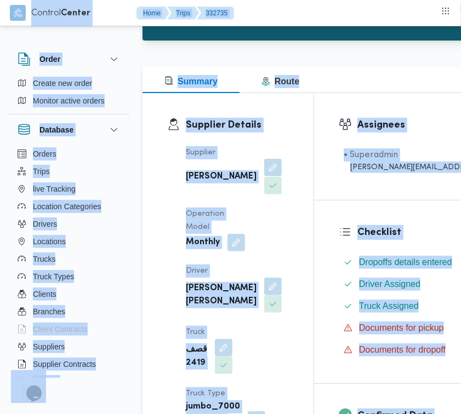
click at [264, 176] on button "button" at bounding box center [273, 168] width 18 height 18
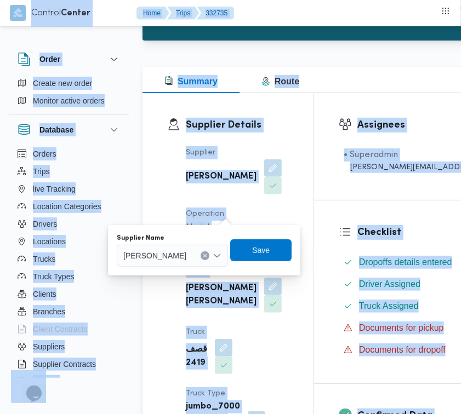
click at [186, 254] on span "[PERSON_NAME]" at bounding box center [154, 255] width 63 height 12
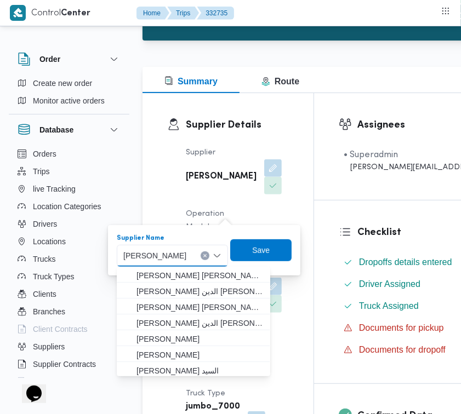
click at [186, 256] on span "[PERSON_NAME]" at bounding box center [154, 255] width 63 height 12
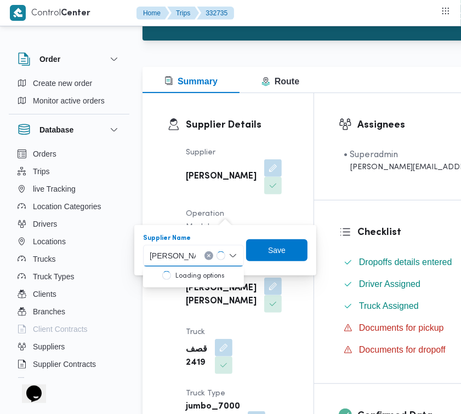
type input "[PERSON_NAME][DATE] [PERSON_NAME]"
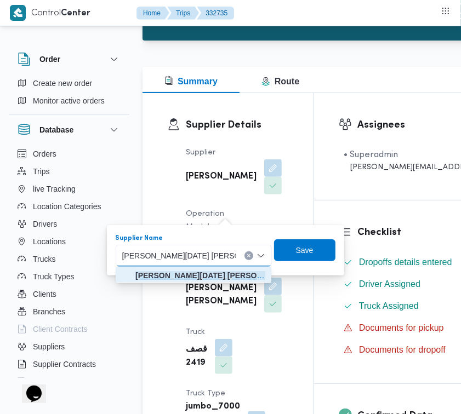
click at [175, 279] on mark "[PERSON_NAME][DATE] [PERSON_NAME]" at bounding box center [213, 275] width 156 height 9
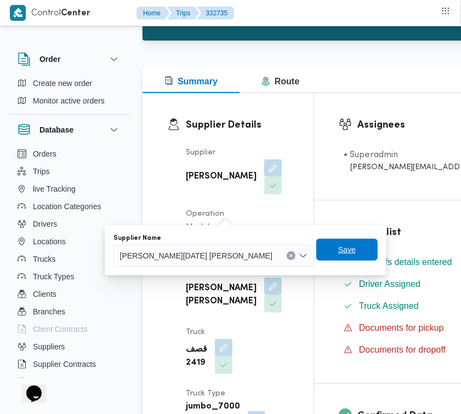
click at [322, 253] on span "Save" at bounding box center [346, 250] width 61 height 22
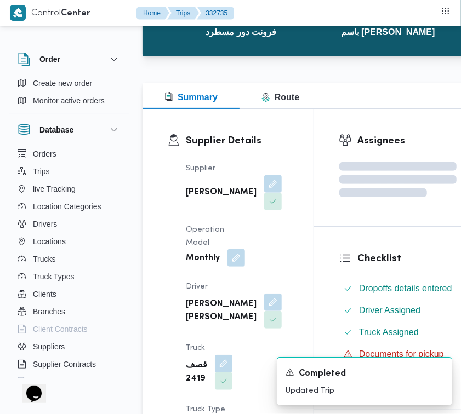
click at [228, 267] on button "button" at bounding box center [236, 258] width 18 height 18
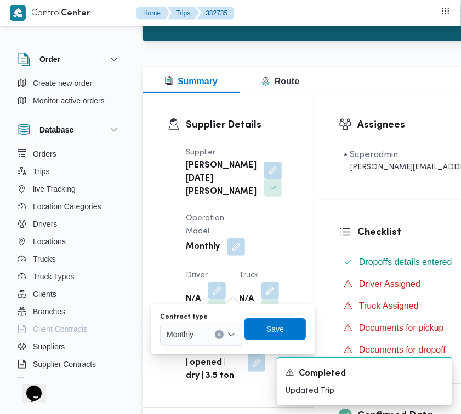
click at [203, 338] on div "Monthly" at bounding box center [201, 335] width 82 height 22
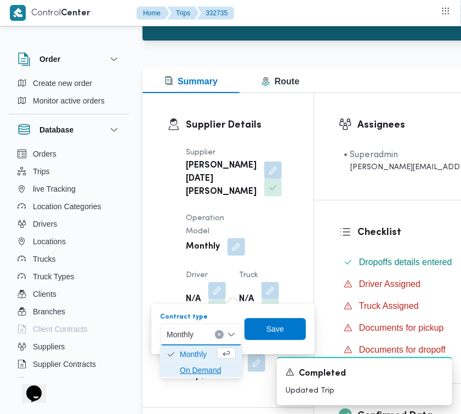
click at [193, 373] on span "On Demand" at bounding box center [208, 370] width 56 height 13
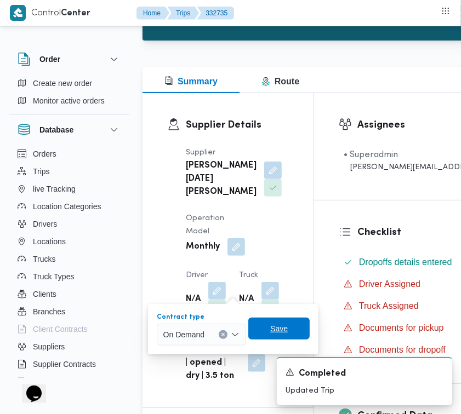
click at [286, 334] on span "Save" at bounding box center [279, 328] width 18 height 13
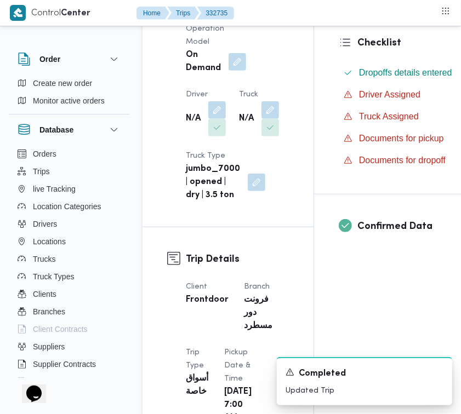
scroll to position [308, 0]
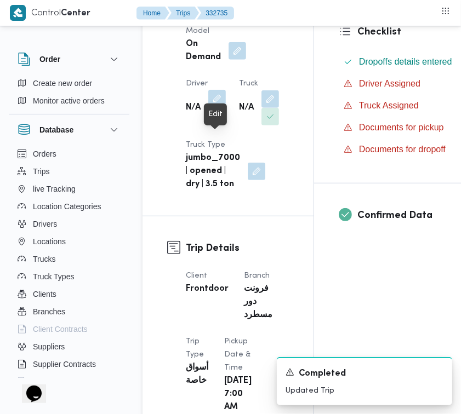
click at [224, 107] on button "button" at bounding box center [217, 99] width 18 height 18
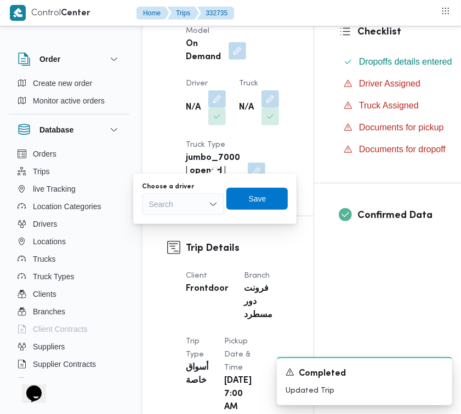
click at [212, 193] on div "Search" at bounding box center [183, 204] width 82 height 22
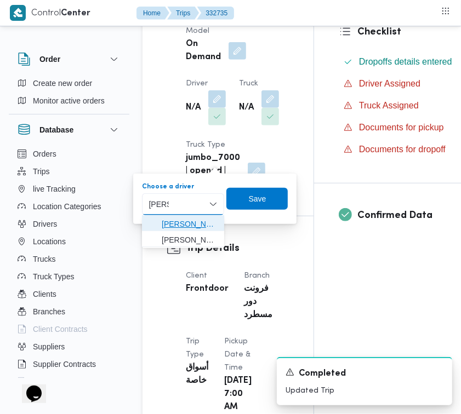
click at [190, 224] on span "[PERSON_NAME]" at bounding box center [190, 224] width 56 height 13
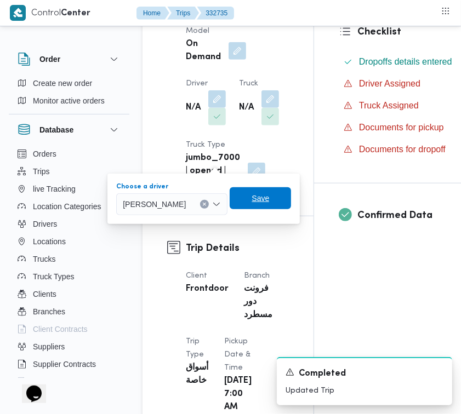
click at [285, 206] on span "Save" at bounding box center [260, 198] width 61 height 22
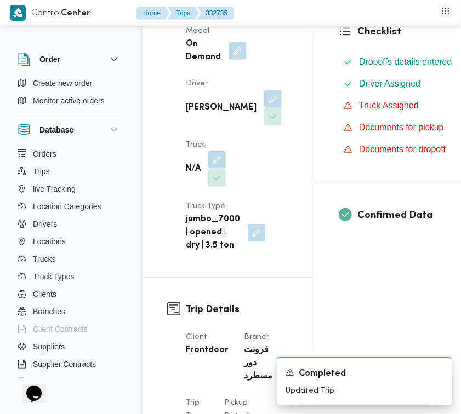
click at [221, 169] on button "button" at bounding box center [217, 160] width 18 height 18
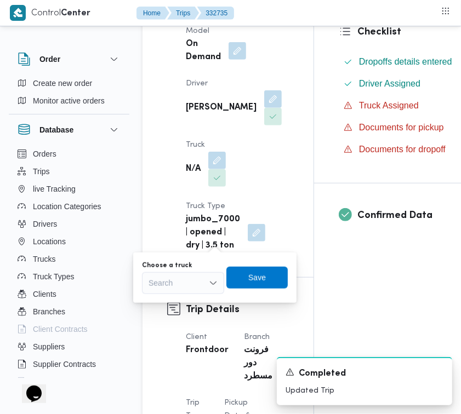
click at [185, 289] on div "Search" at bounding box center [183, 283] width 82 height 22
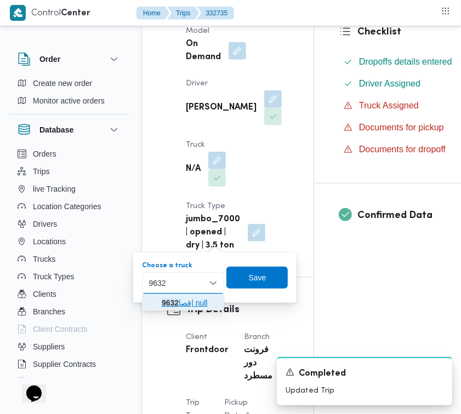
click at [178, 308] on span "قصا 9632 | null" at bounding box center [190, 302] width 56 height 13
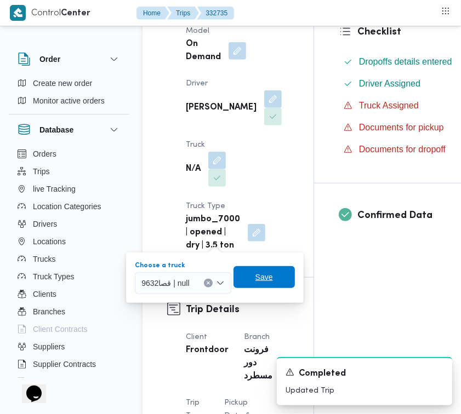
click at [265, 280] on span "Save" at bounding box center [264, 277] width 18 height 13
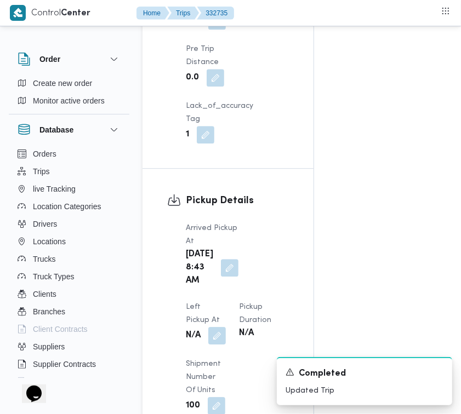
scroll to position [1395, 0]
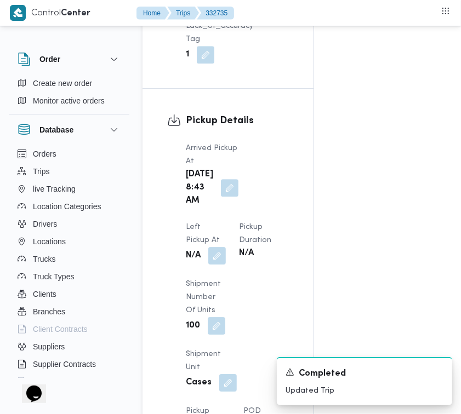
click at [201, 249] on b "N/A" at bounding box center [193, 255] width 15 height 13
drag, startPoint x: 258, startPoint y: 217, endPoint x: 272, endPoint y: 218, distance: 14.3
click at [227, 246] on div "N/A" at bounding box center [206, 256] width 42 height 20
click at [226, 247] on button "button" at bounding box center [217, 256] width 18 height 18
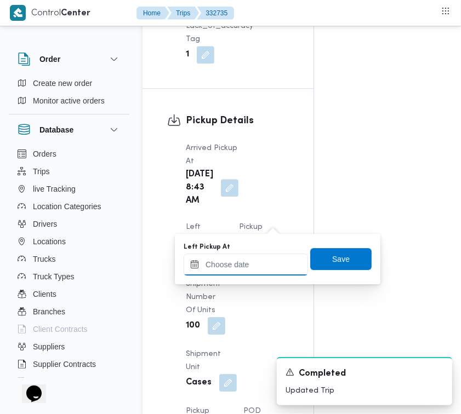
click at [265, 255] on div at bounding box center [246, 265] width 124 height 22
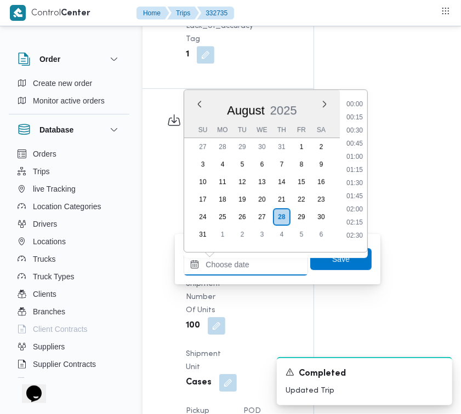
scroll to position [609, 0]
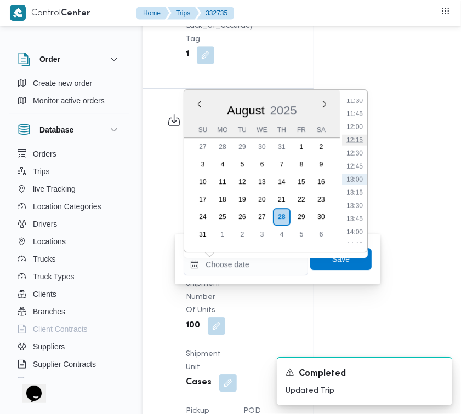
click at [358, 143] on li "12:15" at bounding box center [354, 139] width 25 height 11
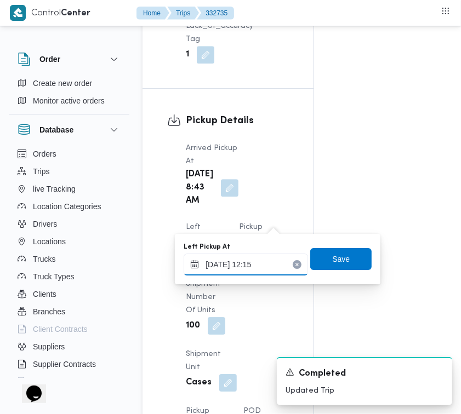
click at [275, 264] on input "[DATE] 12:15" at bounding box center [246, 265] width 124 height 22
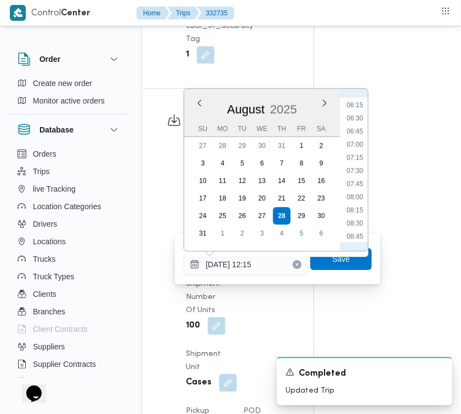
scroll to position [322, 0]
click at [356, 236] on li "08:45" at bounding box center [354, 241] width 25 height 11
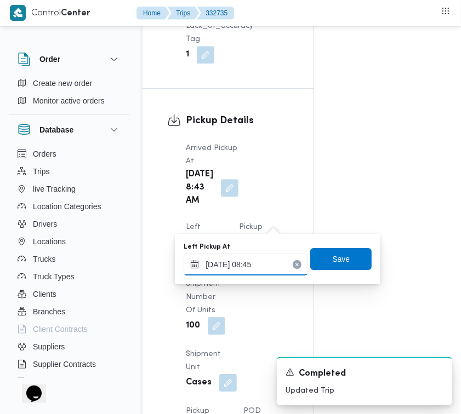
click at [272, 267] on input "[DATE] 08:45" at bounding box center [246, 265] width 124 height 22
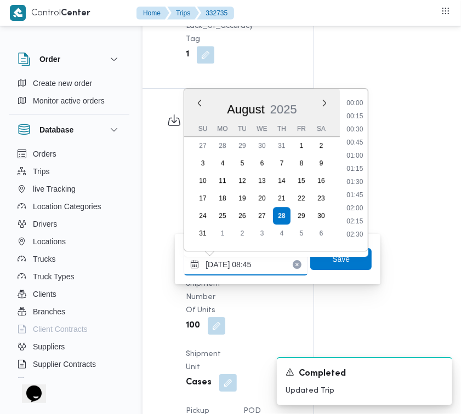
scroll to position [385, 0]
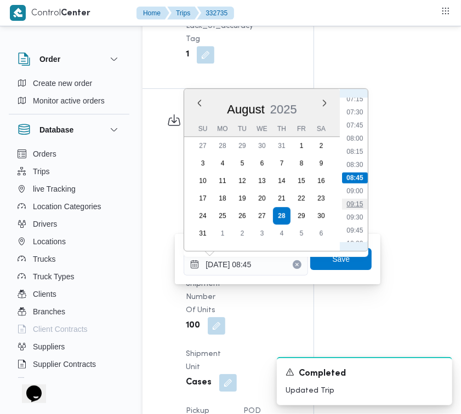
click at [357, 199] on li "09:15" at bounding box center [354, 204] width 25 height 11
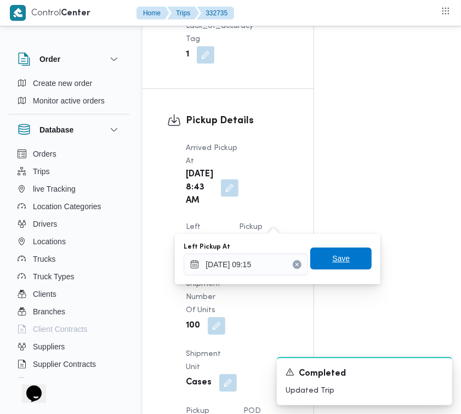
click at [340, 253] on span "Save" at bounding box center [341, 258] width 18 height 13
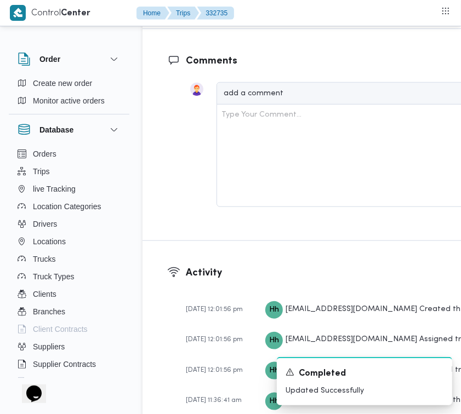
scroll to position [2077, 0]
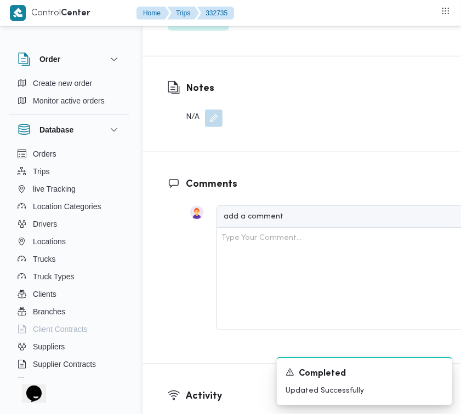
click at [195, 31] on span "Edit dropoffs" at bounding box center [198, 20] width 61 height 22
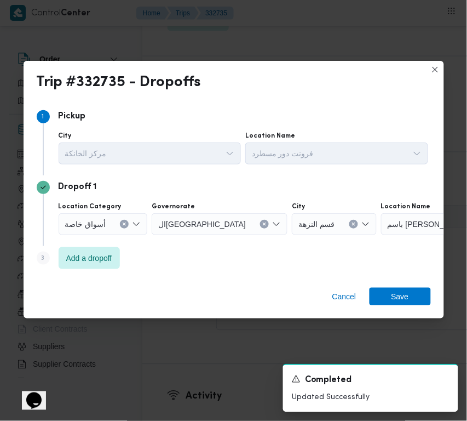
click at [96, 279] on div "Cancel Save" at bounding box center [234, 298] width 421 height 39
click at [91, 259] on span "Add a dropoff" at bounding box center [89, 257] width 46 height 13
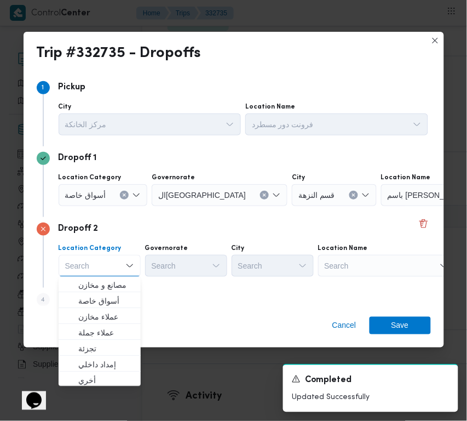
click at [401, 247] on div "Location Name" at bounding box center [386, 248] width 137 height 9
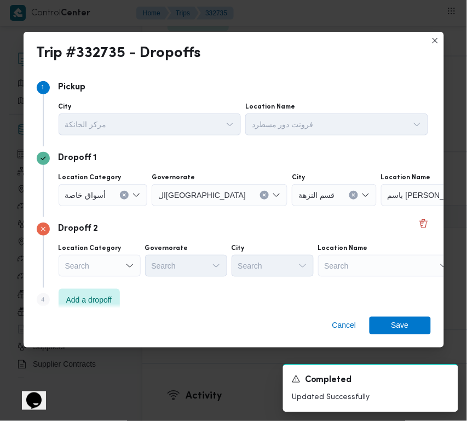
click at [402, 266] on div "Search" at bounding box center [386, 266] width 137 height 22
click at [402, 267] on div "Search" at bounding box center [386, 266] width 137 height 22
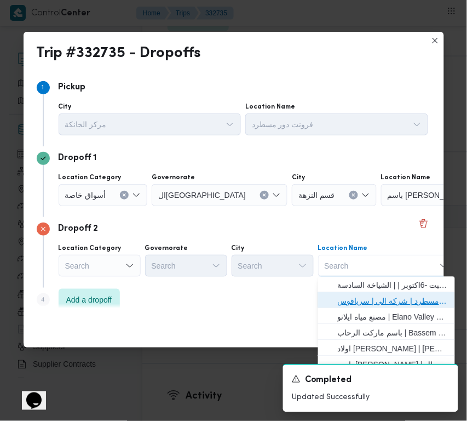
click at [397, 294] on span "فرونت دور مسطرد | شركة الي | سرياقوس" at bounding box center [387, 302] width 128 height 18
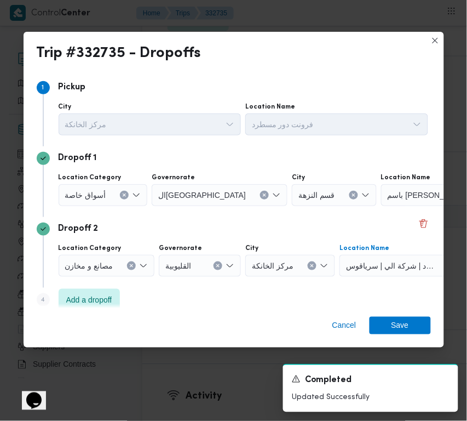
click at [262, 195] on icon "Clear input" at bounding box center [264, 195] width 4 height 4
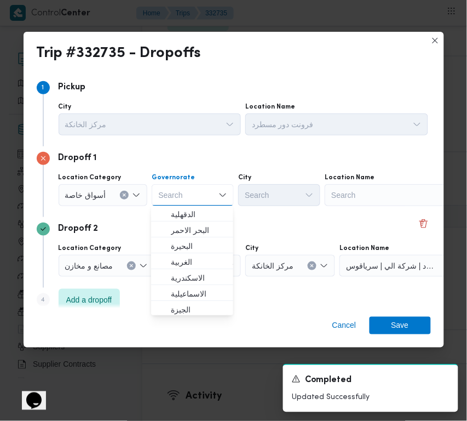
click at [368, 192] on div "Search" at bounding box center [393, 195] width 137 height 22
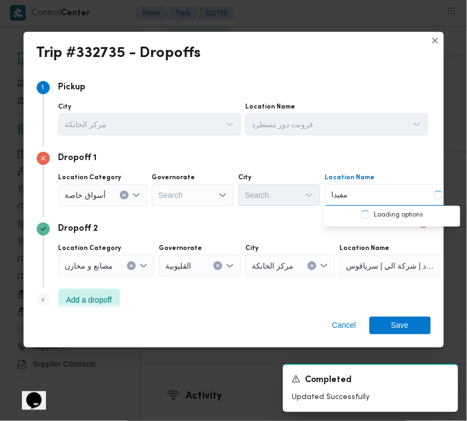
click at [341, 195] on input "مفيدا" at bounding box center [340, 194] width 18 height 13
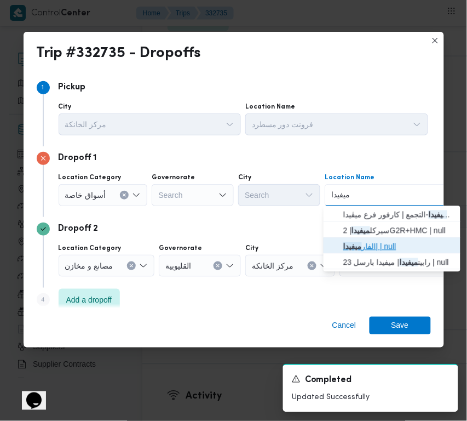
click at [373, 244] on span "الفار ميفيدا | | null" at bounding box center [399, 246] width 111 height 13
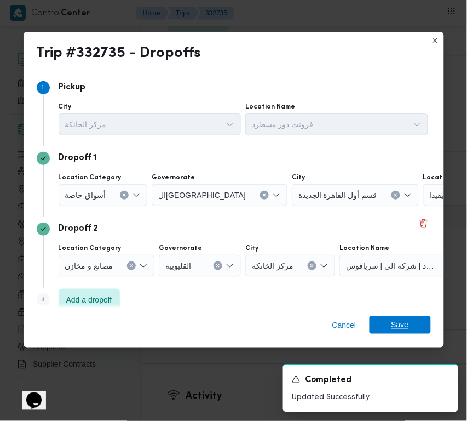
click at [395, 330] on span "Save" at bounding box center [401, 325] width 18 height 18
click at [395, 228] on figcaption "add a comment" at bounding box center [382, 217] width 331 height 22
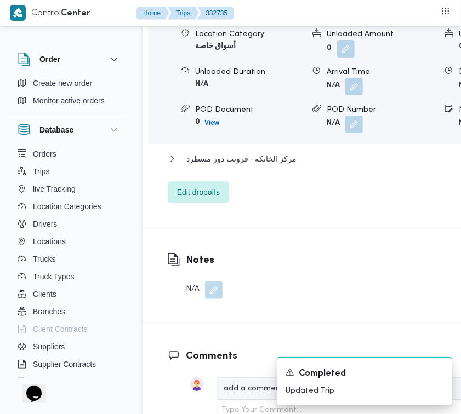
scroll to position [1916, 0]
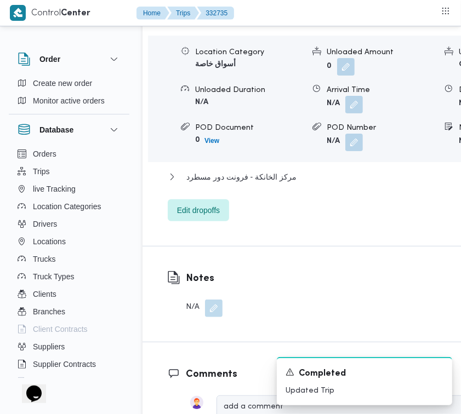
click at [268, 28] on span "قسم أول القاهرة الجديدة - الفار ميفيدا" at bounding box center [246, 21] width 121 height 13
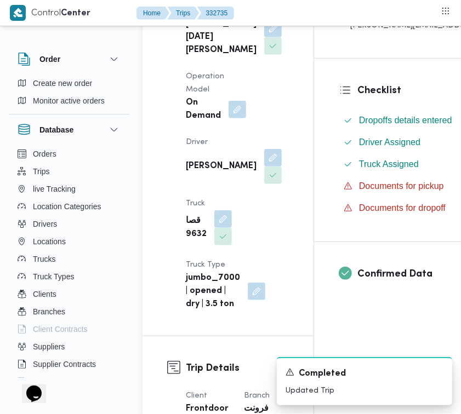
scroll to position [0, 0]
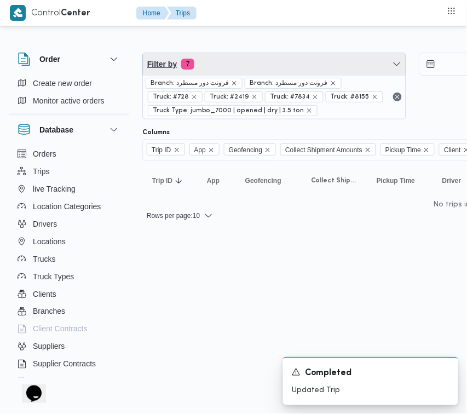
click at [263, 65] on span "Filter by 7" at bounding box center [274, 64] width 263 height 22
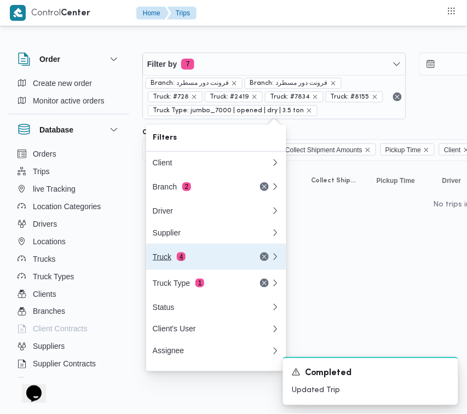
click at [179, 261] on span "4" at bounding box center [181, 257] width 9 height 9
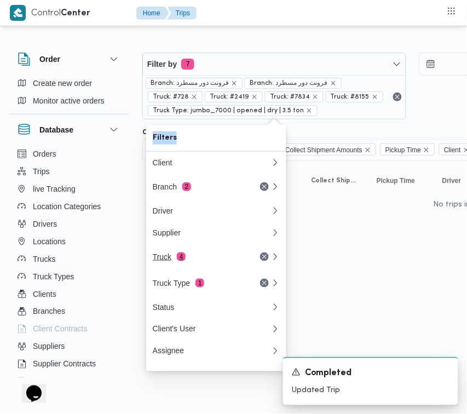
click at [179, 264] on div "Filters Client Branch 2 Driver Supplier Truck 4 Truck Type 1 Status Client's Us…" at bounding box center [216, 248] width 140 height 247
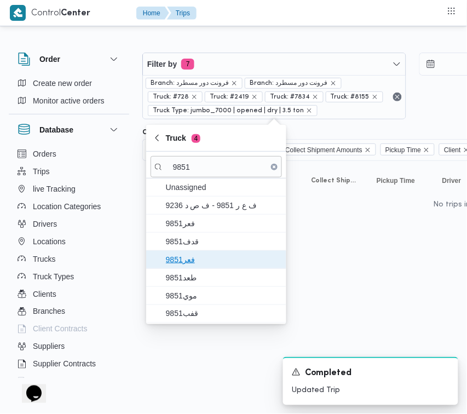
click at [204, 266] on span "فعر9851" at bounding box center [223, 259] width 114 height 13
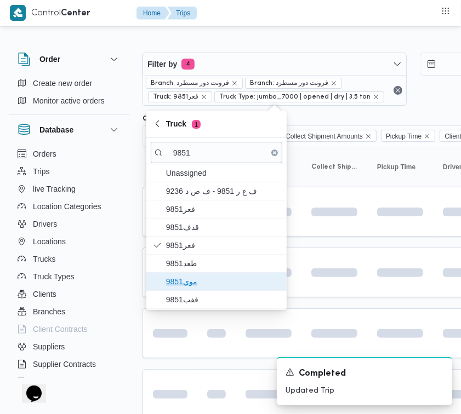
click at [197, 285] on span "موي9851" at bounding box center [223, 281] width 114 height 13
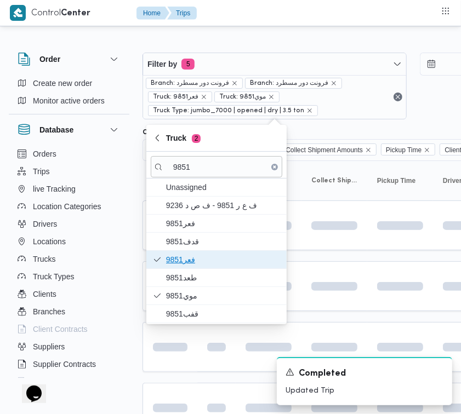
click at [177, 268] on span "فعر9851" at bounding box center [217, 260] width 132 height 18
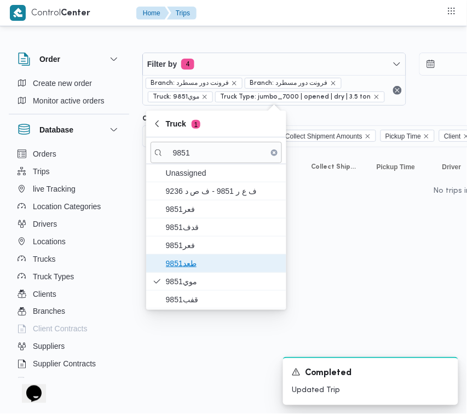
click at [185, 266] on span "طعد9851" at bounding box center [223, 263] width 114 height 13
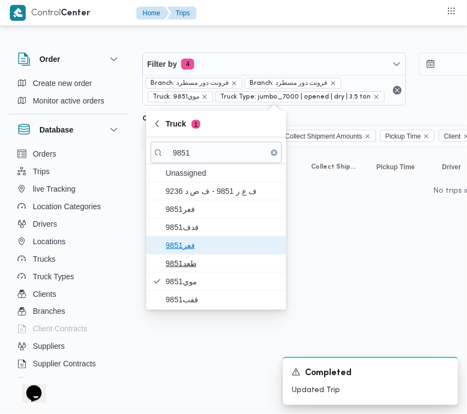
click at [185, 252] on span "فعر9851" at bounding box center [223, 245] width 114 height 13
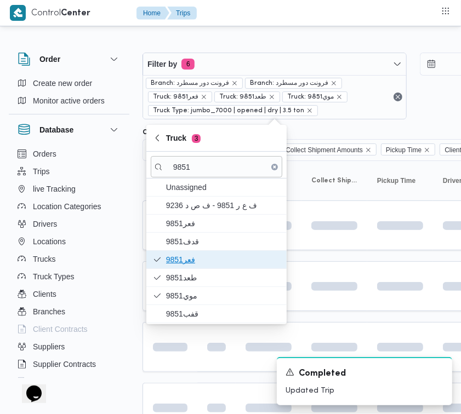
click at [182, 262] on span "فعر9851" at bounding box center [223, 259] width 114 height 13
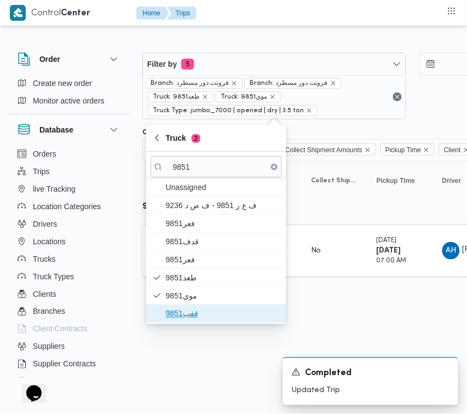
click at [187, 310] on span "قفب9851" at bounding box center [223, 313] width 114 height 13
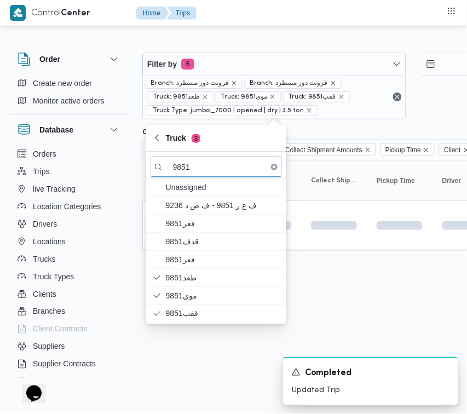
click at [192, 371] on html "Control Center Home Trips Order Create new order Monitor active orders Database…" at bounding box center [233, 207] width 467 height 414
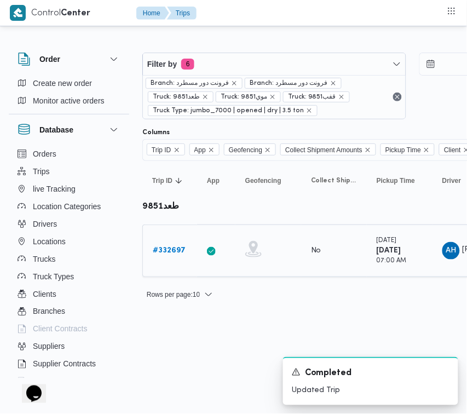
click at [168, 253] on b "# 332697" at bounding box center [169, 250] width 33 height 7
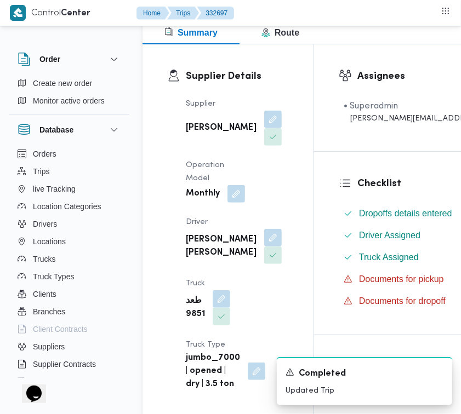
scroll to position [190, 0]
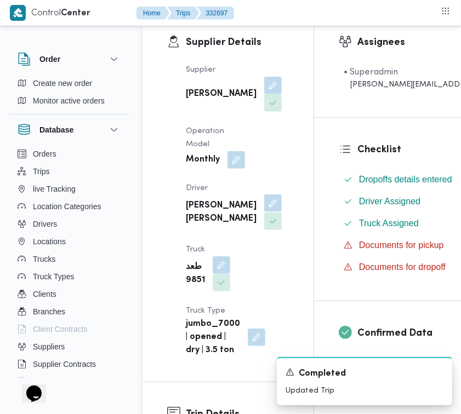
click at [264, 212] on button "button" at bounding box center [273, 204] width 18 height 18
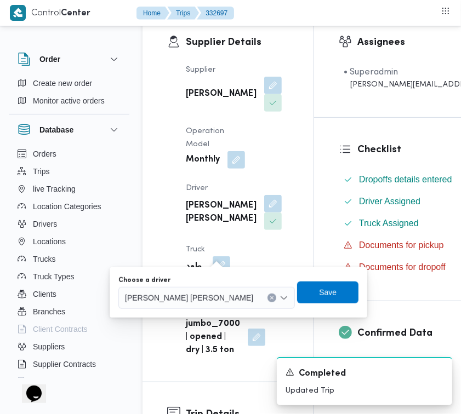
click at [200, 278] on div "Choose a driver" at bounding box center [206, 280] width 176 height 9
click at [200, 282] on div "Choose a driver" at bounding box center [206, 280] width 176 height 9
click at [200, 300] on span "[PERSON_NAME] [PERSON_NAME]" at bounding box center [189, 298] width 128 height 12
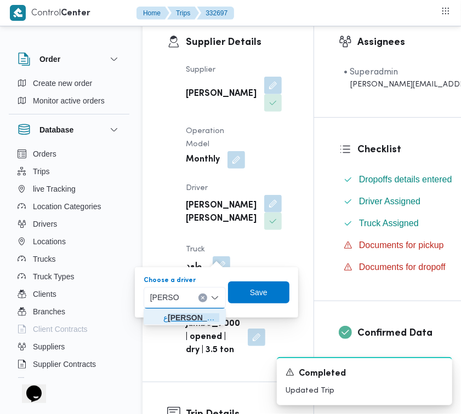
click at [170, 314] on span "ع [PERSON_NAME]" at bounding box center [191, 317] width 56 height 13
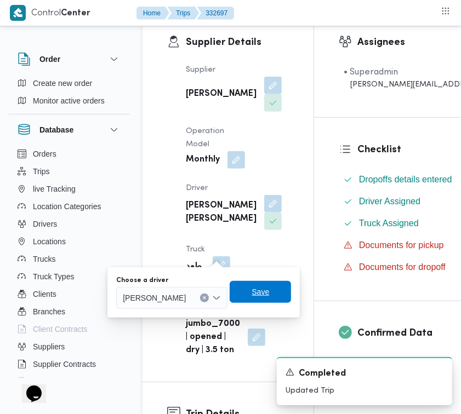
click at [269, 297] on span "Save" at bounding box center [261, 291] width 18 height 13
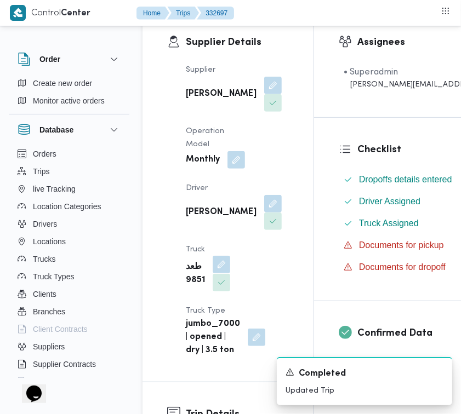
click at [225, 273] on button "button" at bounding box center [222, 265] width 18 height 18
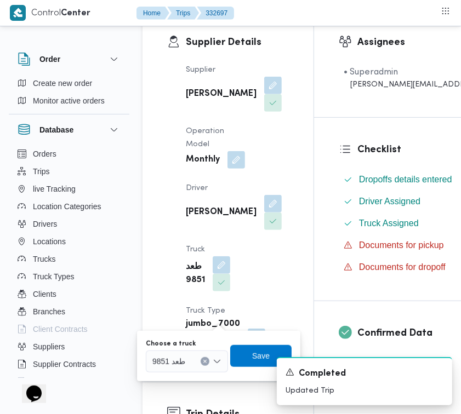
click at [188, 357] on div at bounding box center [189, 362] width 5 height 18
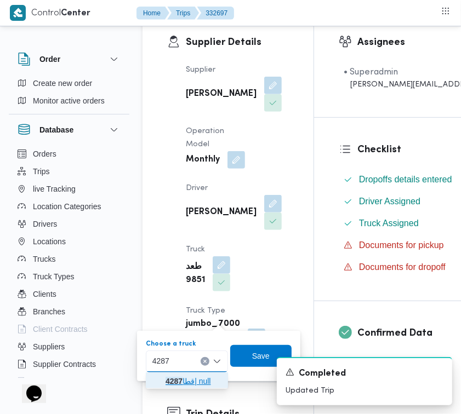
click at [159, 381] on icon "button" at bounding box center [156, 381] width 9 height 9
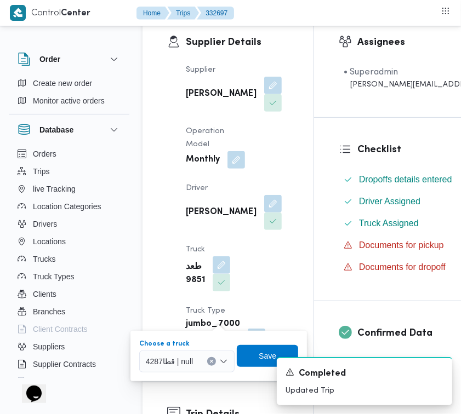
click at [244, 353] on div "A new notification appears Completed Updated Trip" at bounding box center [351, 381] width 219 height 66
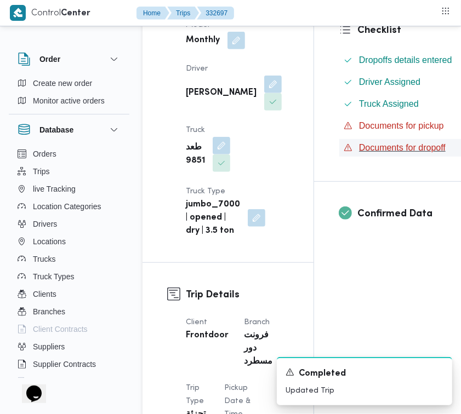
scroll to position [322, 0]
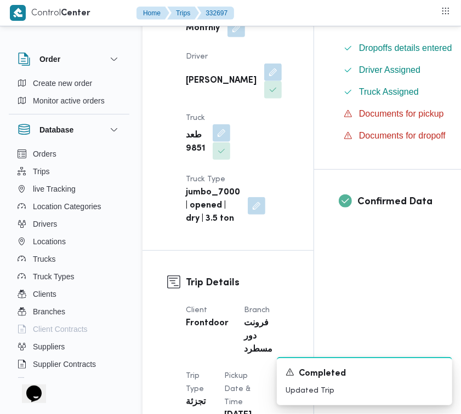
click at [214, 142] on button "button" at bounding box center [222, 133] width 18 height 18
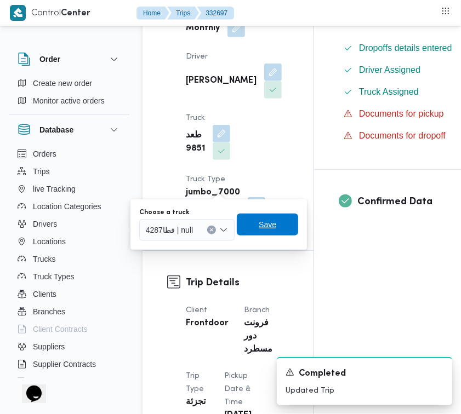
click at [275, 234] on span "Save" at bounding box center [267, 225] width 61 height 22
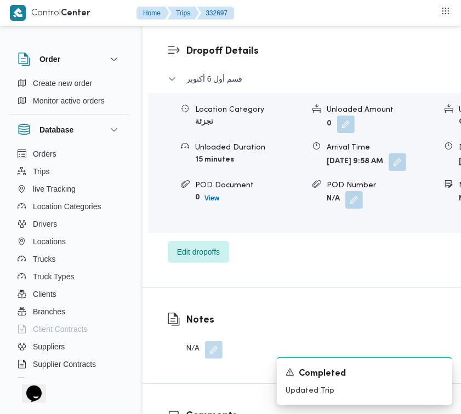
scroll to position [1836, 0]
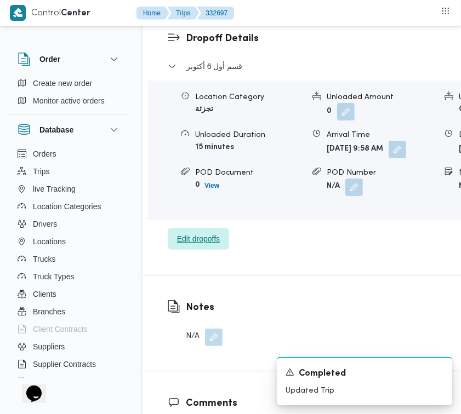
click at [186, 245] on span "Edit dropoffs" at bounding box center [198, 238] width 43 height 13
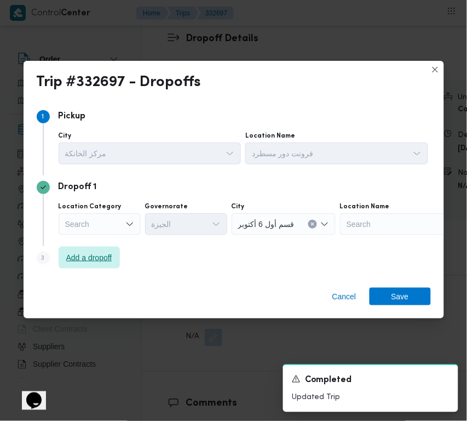
click at [92, 248] on span "Add a dropoff" at bounding box center [89, 258] width 61 height 22
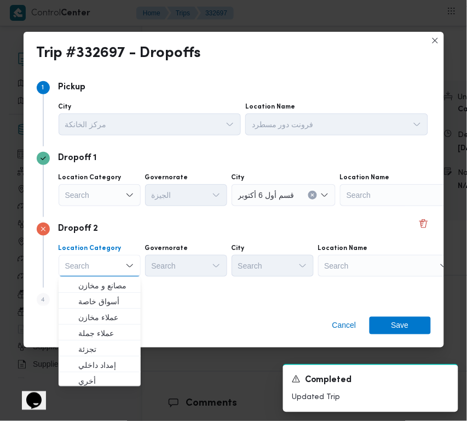
click at [370, 268] on div "Search" at bounding box center [386, 266] width 137 height 22
click at [371, 270] on div "Search" at bounding box center [386, 266] width 137 height 22
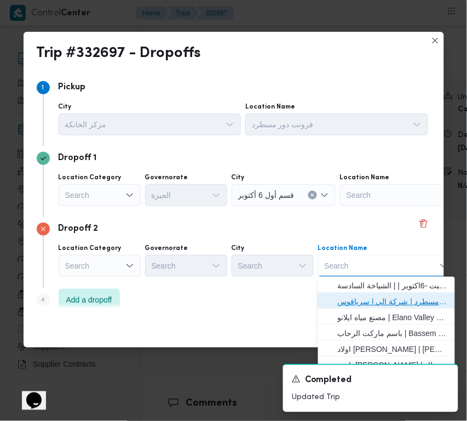
click at [385, 295] on span "فرونت دور مسطرد | شركة الي | سرياقوس" at bounding box center [393, 301] width 111 height 13
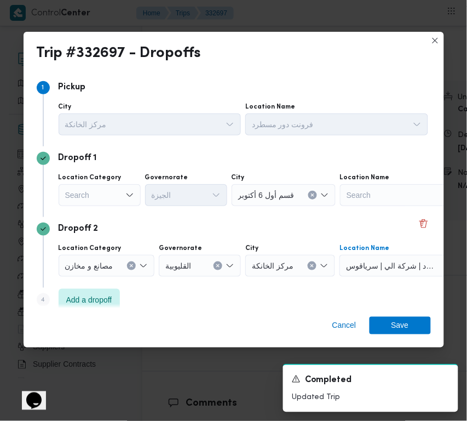
click at [113, 195] on div "Search" at bounding box center [100, 195] width 82 height 22
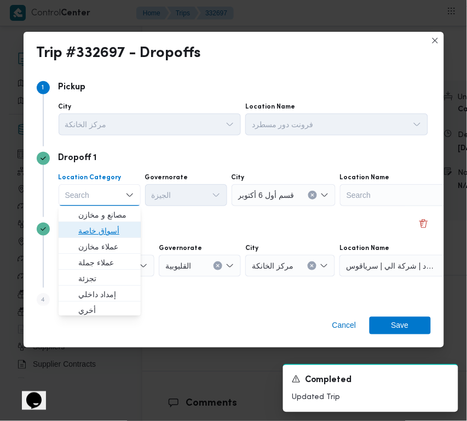
click at [114, 224] on span "أسواق خاصة" at bounding box center [106, 230] width 56 height 13
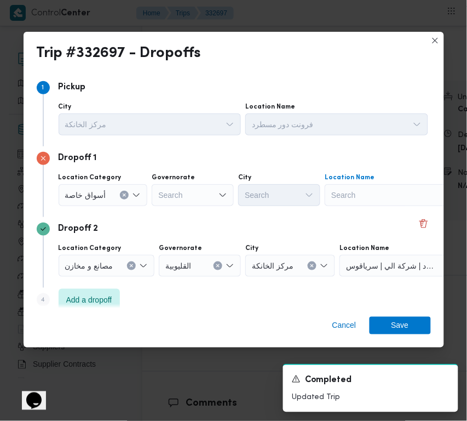
click at [395, 195] on div "Search" at bounding box center [393, 195] width 137 height 22
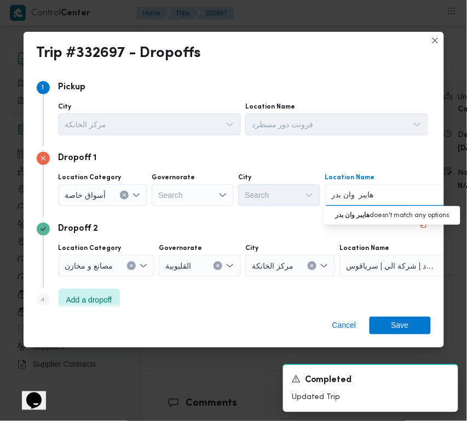
click at [351, 193] on input "هايبر وان بدر" at bounding box center [352, 194] width 43 height 13
click at [350, 215] on span "هايبر وان بدر | هايبر وان - مدينة [GEOGRAPHIC_DATA] | null" at bounding box center [399, 214] width 111 height 13
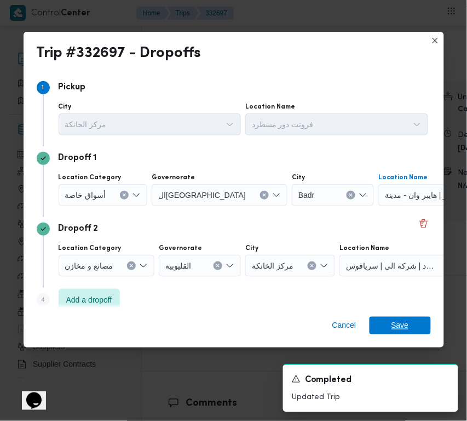
drag, startPoint x: 396, startPoint y: 324, endPoint x: 404, endPoint y: 323, distance: 8.8
click at [397, 325] on span "Save" at bounding box center [401, 326] width 18 height 18
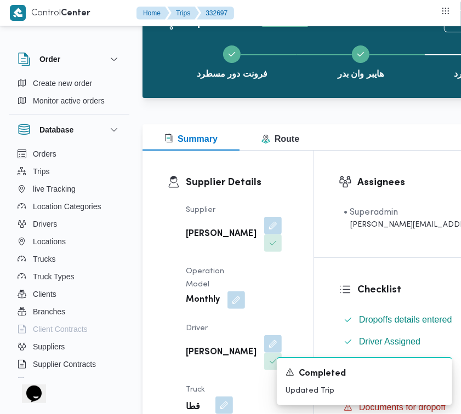
scroll to position [0, 0]
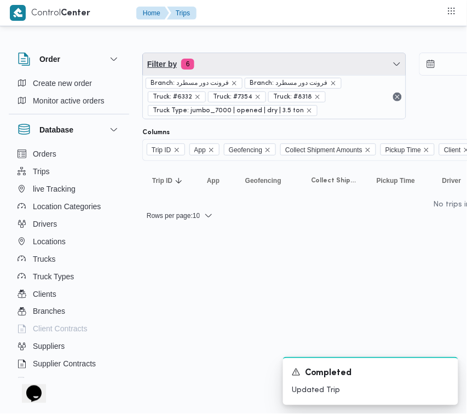
click at [220, 68] on span "Filter by 6" at bounding box center [274, 64] width 263 height 22
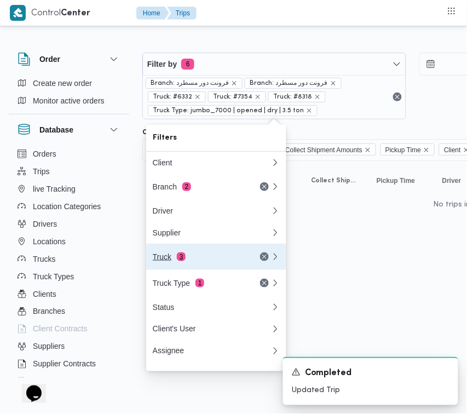
click at [198, 256] on div "Truck 3" at bounding box center [199, 257] width 92 height 9
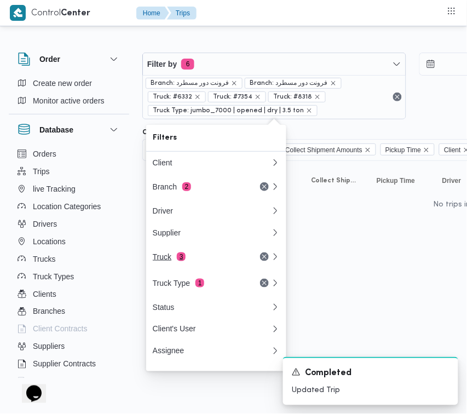
click at [198, 256] on div "Filters Client Branch 2 Driver Supplier Truck 3 Truck Type 1 Status Client's Us…" at bounding box center [216, 248] width 140 height 247
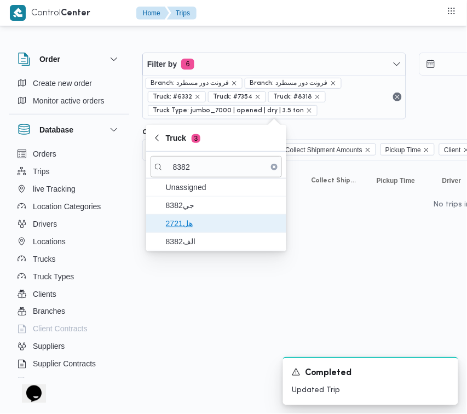
click at [192, 228] on span "هل2721" at bounding box center [223, 223] width 114 height 13
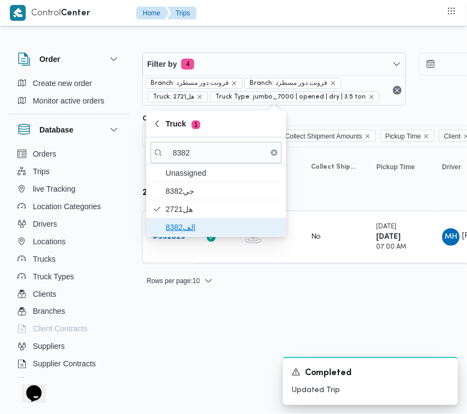
click at [190, 231] on span "الف8382" at bounding box center [223, 227] width 114 height 13
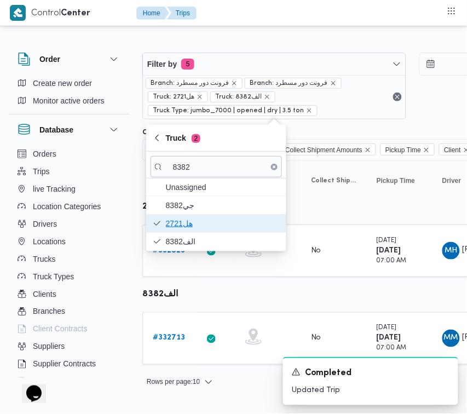
click at [193, 222] on span "هل2721" at bounding box center [223, 223] width 114 height 13
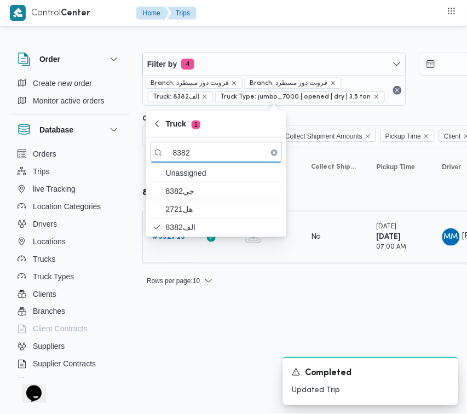
click at [173, 244] on div "# 332713" at bounding box center [169, 237] width 43 height 22
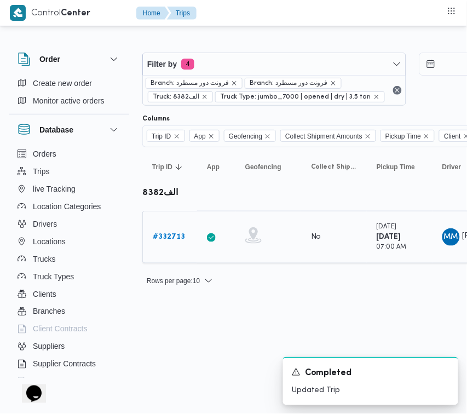
click at [168, 239] on b "# 332713" at bounding box center [169, 236] width 32 height 7
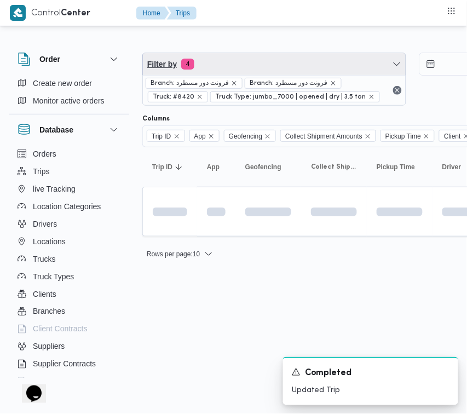
click at [238, 60] on span "Filter by 4" at bounding box center [274, 64] width 263 height 22
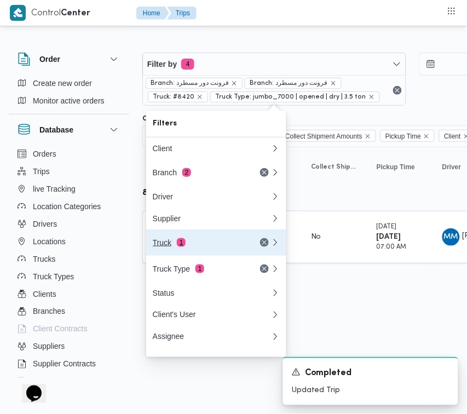
click at [189, 256] on button "Truck 1" at bounding box center [216, 243] width 140 height 26
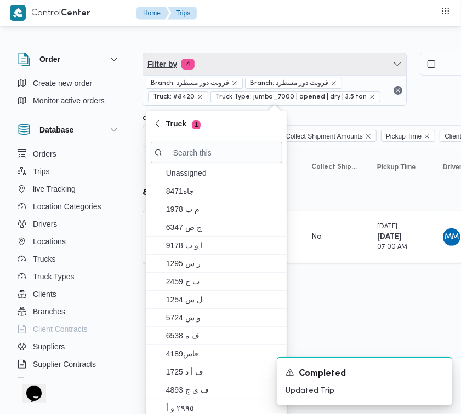
click at [227, 58] on span "Filter by 4" at bounding box center [274, 64] width 263 height 22
click at [220, 62] on span "Filter by 4" at bounding box center [274, 64] width 263 height 22
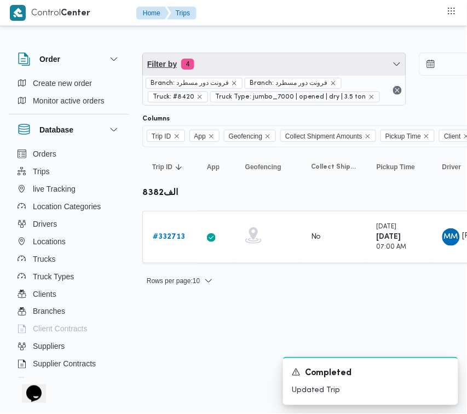
click at [221, 64] on span "Filter by 4" at bounding box center [274, 64] width 263 height 22
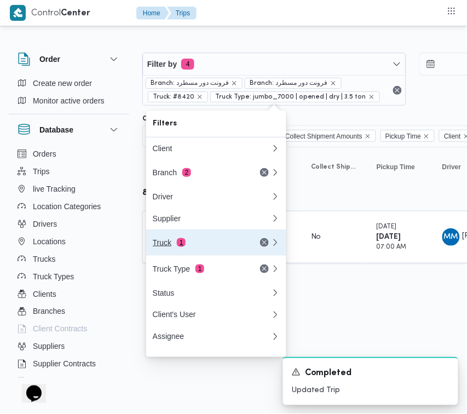
click at [192, 247] on div "Truck 1" at bounding box center [199, 242] width 92 height 9
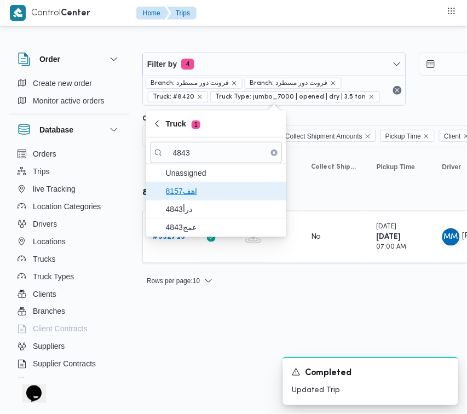
click at [190, 199] on span "8157اهف" at bounding box center [217, 191] width 132 height 18
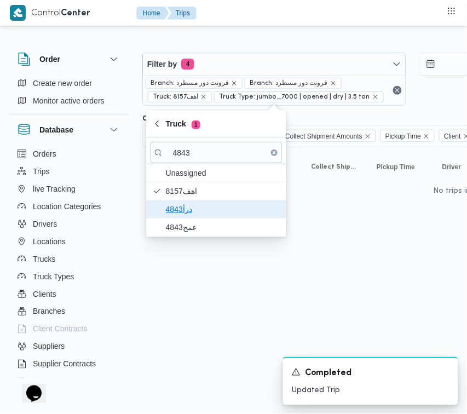
click at [188, 213] on span "درأ4843" at bounding box center [223, 209] width 114 height 13
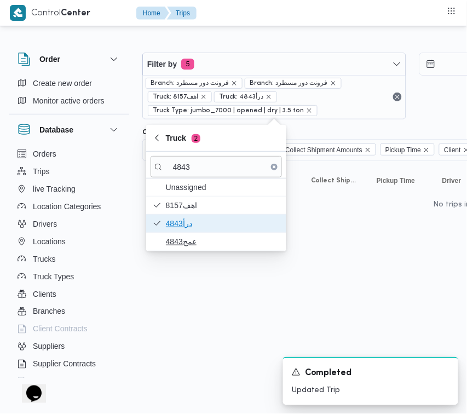
click at [187, 233] on div "Unassigned 8157اهف درأ4843 عمج4843" at bounding box center [216, 215] width 140 height 72
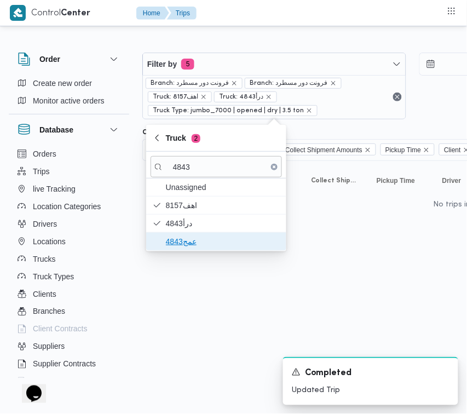
click at [185, 239] on span "عمج4843" at bounding box center [223, 241] width 114 height 13
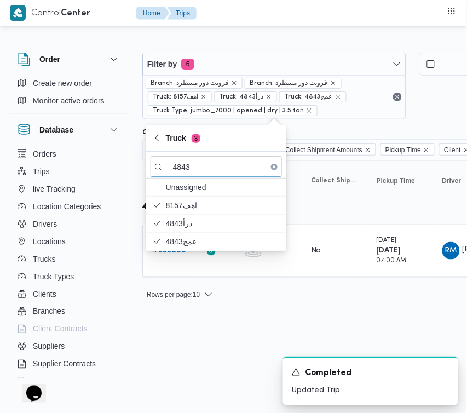
click at [193, 344] on html "Control Center Home Trips Order Create new order Monitor active orders Database…" at bounding box center [233, 207] width 467 height 414
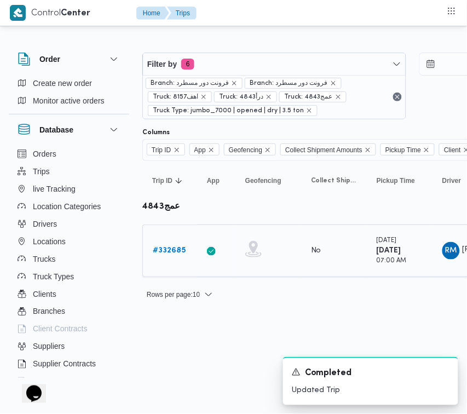
click at [168, 258] on div "# 332685" at bounding box center [169, 251] width 43 height 22
click at [162, 247] on b "# 332685" at bounding box center [169, 250] width 33 height 7
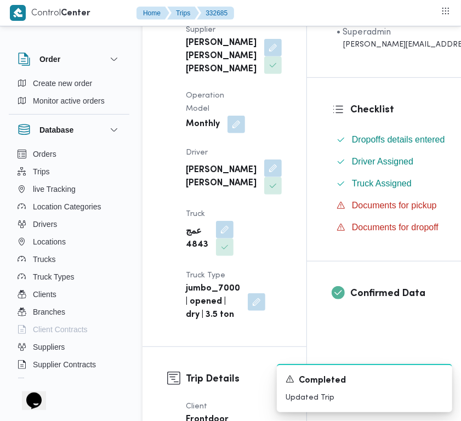
scroll to position [249, 0]
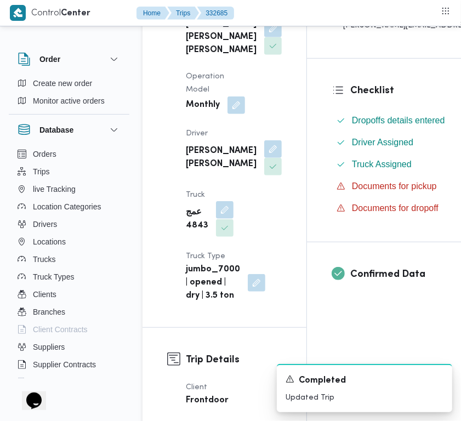
drag, startPoint x: 226, startPoint y: 285, endPoint x: 225, endPoint y: 292, distance: 7.2
click at [225, 219] on button "button" at bounding box center [225, 210] width 18 height 18
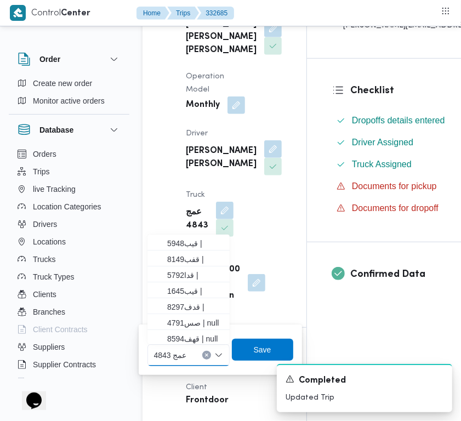
click at [189, 353] on div at bounding box center [191, 355] width 5 height 18
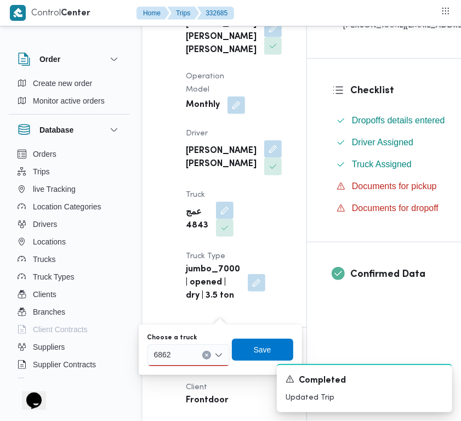
drag, startPoint x: 188, startPoint y: 353, endPoint x: 187, endPoint y: 364, distance: 11.0
click at [188, 353] on div "6862 6862" at bounding box center [188, 355] width 82 height 22
click at [182, 376] on mark "6862" at bounding box center [175, 374] width 17 height 9
click at [182, 309] on div "Supplier [PERSON_NAME] [PERSON_NAME] [PERSON_NAME] Operation Model Monthly Driv…" at bounding box center [233, 153] width 109 height 311
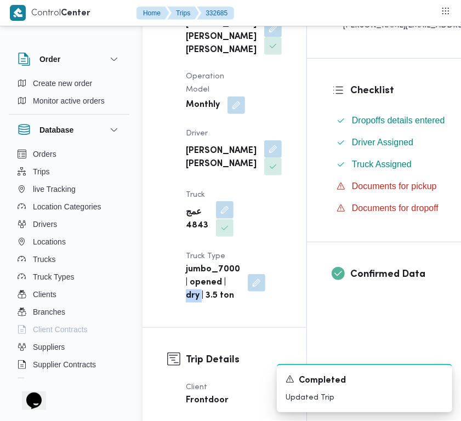
click at [227, 219] on button "button" at bounding box center [225, 210] width 18 height 18
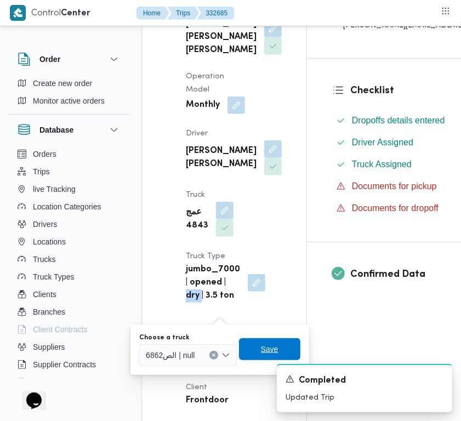
click at [264, 341] on span "Save" at bounding box center [269, 349] width 61 height 22
click at [264, 304] on div "jumbo_7000 | opened | dry | 3.5 ton" at bounding box center [226, 283] width 82 height 42
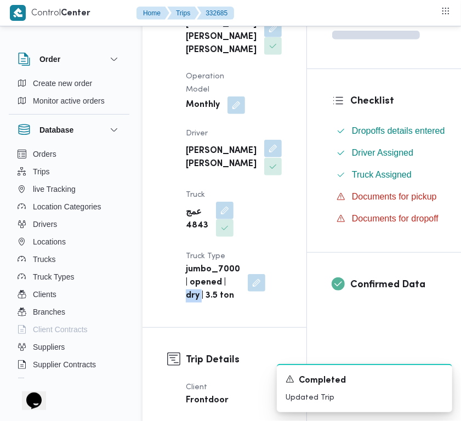
click at [264, 157] on button "button" at bounding box center [273, 149] width 18 height 18
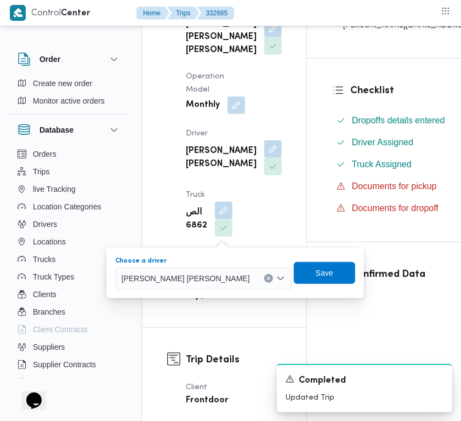
click at [212, 272] on span "[PERSON_NAME] [PERSON_NAME]" at bounding box center [186, 278] width 128 height 12
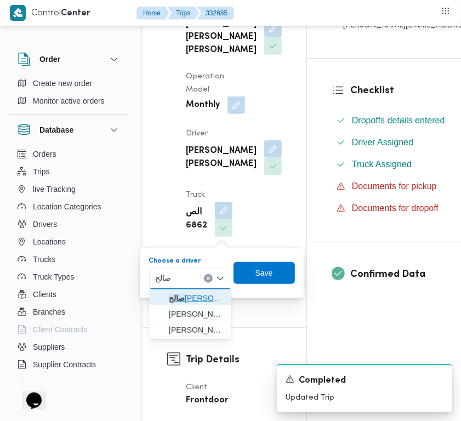
click at [185, 298] on span "[PERSON_NAME]" at bounding box center [197, 298] width 56 height 13
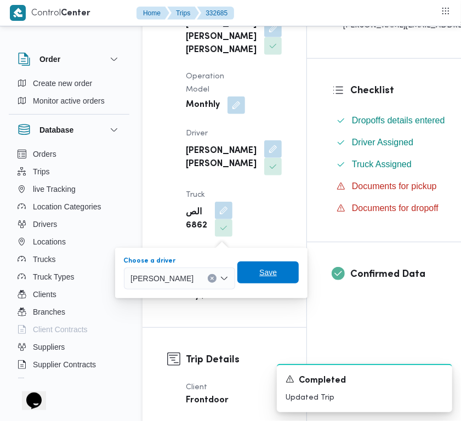
click at [277, 274] on span "Save" at bounding box center [268, 272] width 18 height 13
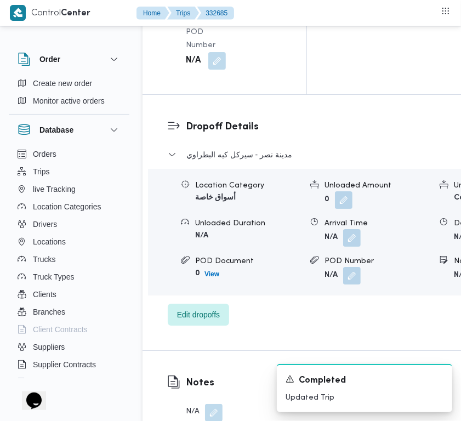
scroll to position [2169, 0]
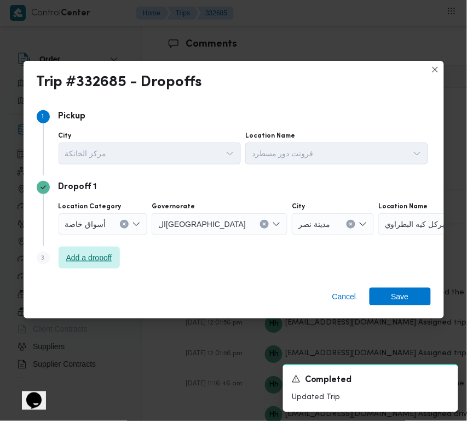
click at [100, 256] on span "Add a dropoff" at bounding box center [89, 257] width 46 height 13
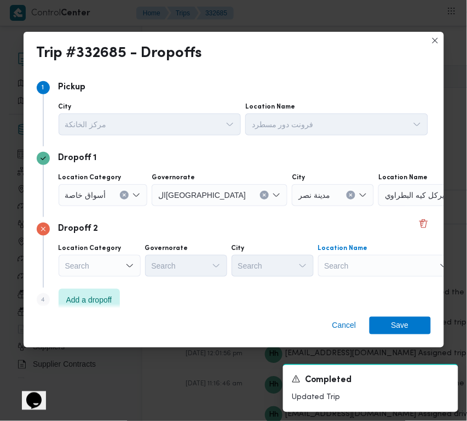
drag, startPoint x: 342, startPoint y: 266, endPoint x: 371, endPoint y: 274, distance: 30.2
click at [347, 266] on div "Search" at bounding box center [386, 266] width 137 height 22
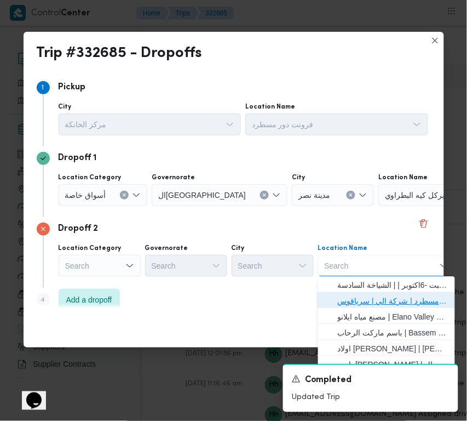
click at [375, 297] on span "فرونت دور مسطرد | شركة الي | سرياقوس" at bounding box center [393, 301] width 111 height 13
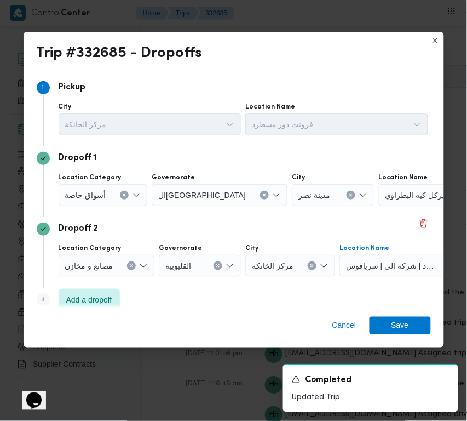
click at [100, 188] on span "أسواق خاصة" at bounding box center [85, 194] width 41 height 12
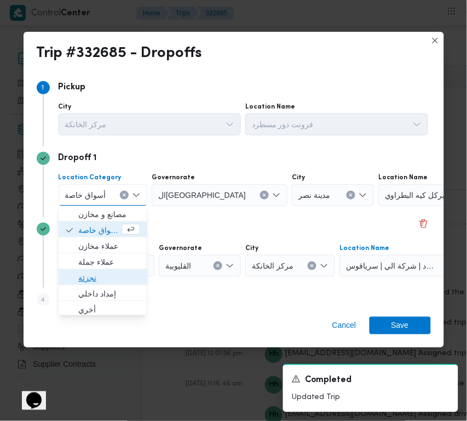
click at [99, 275] on span "تجزئة" at bounding box center [109, 278] width 62 height 13
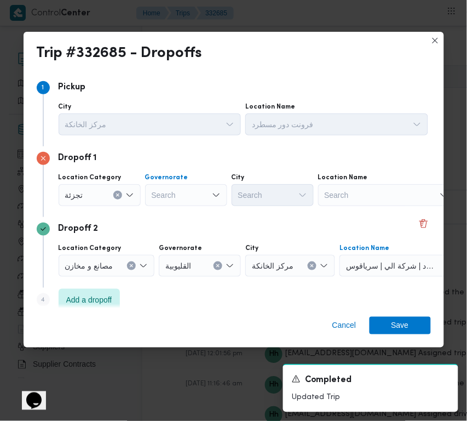
click at [176, 195] on div "Search" at bounding box center [186, 195] width 82 height 22
click at [200, 195] on div "[GEOGRAPHIC_DATA] [GEOGRAPHIC_DATA]" at bounding box center [186, 195] width 82 height 22
click at [195, 213] on span "ال[GEOGRAPHIC_DATA]" at bounding box center [193, 214] width 56 height 13
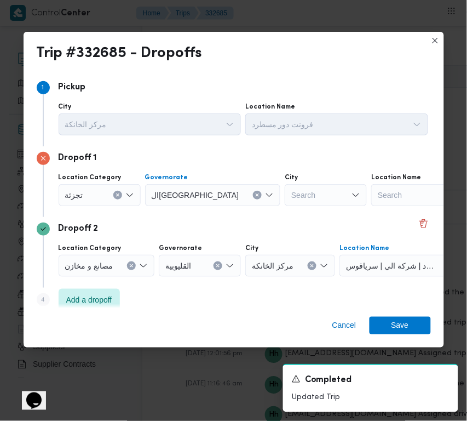
click at [285, 185] on div "Search" at bounding box center [326, 195] width 82 height 22
click at [263, 213] on mark "المعادي" at bounding box center [264, 214] width 24 height 9
click at [425, 329] on span "Save" at bounding box center [400, 325] width 61 height 18
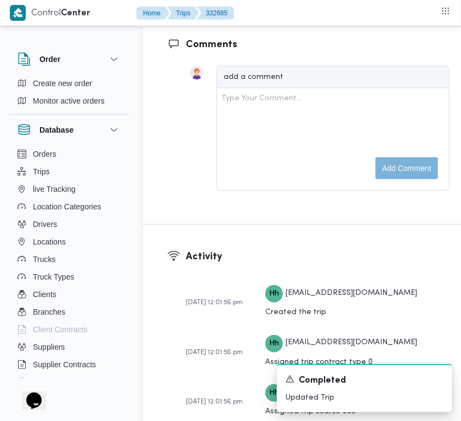
scroll to position [1801, 0]
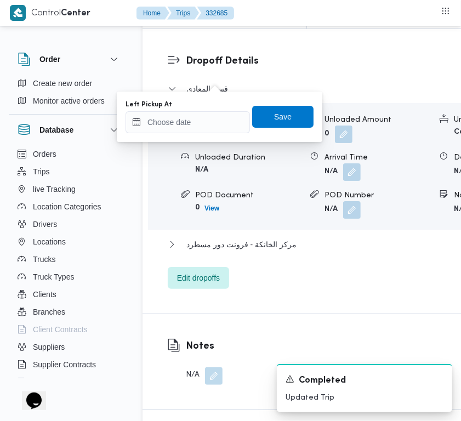
click at [212, 107] on div "Left Pickup At" at bounding box center [187, 104] width 124 height 9
click at [212, 108] on div "Left Pickup At" at bounding box center [187, 116] width 124 height 33
drag, startPoint x: 216, startPoint y: 129, endPoint x: 244, endPoint y: 132, distance: 27.5
click at [216, 129] on input "Left Pickup At" at bounding box center [187, 122] width 124 height 22
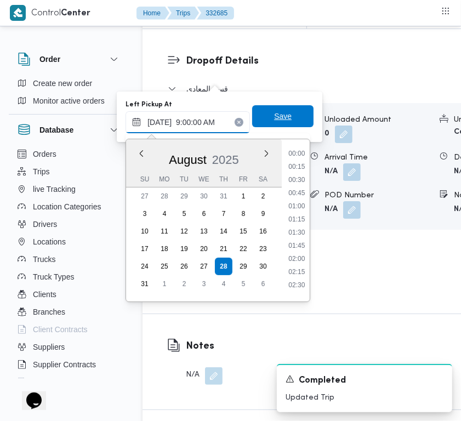
scroll to position [472, 0]
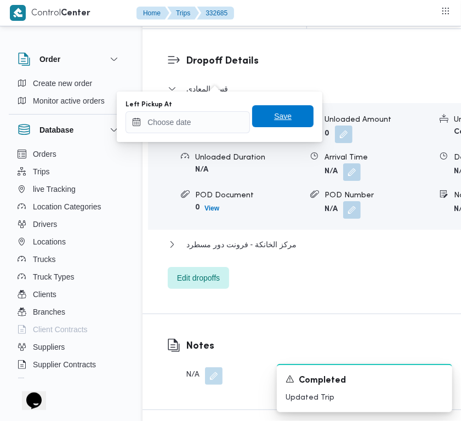
click at [278, 125] on span "Save" at bounding box center [282, 116] width 61 height 22
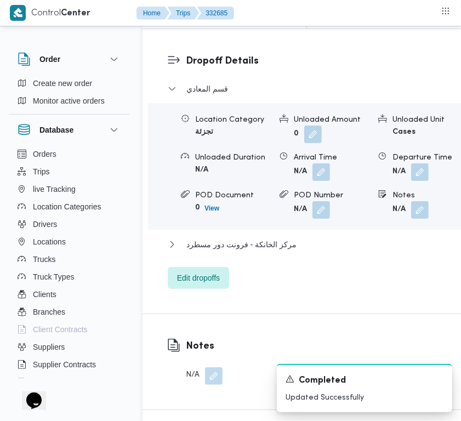
scroll to position [1678, 0]
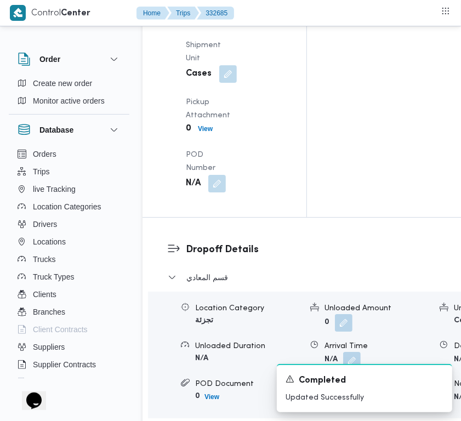
drag, startPoint x: 213, startPoint y: 135, endPoint x: 214, endPoint y: 140, distance: 5.7
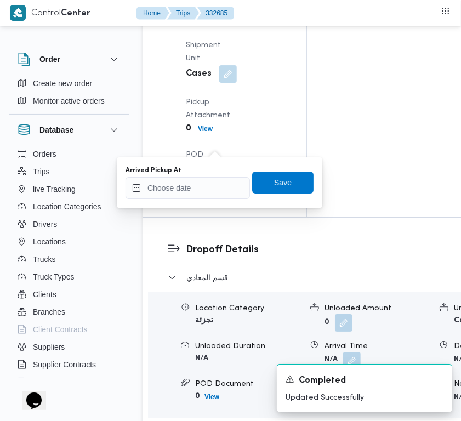
click at [198, 199] on div "Arrived Pickup At Save" at bounding box center [219, 182] width 190 height 35
click at [206, 186] on input "Arrived Pickup At" at bounding box center [187, 188] width 124 height 22
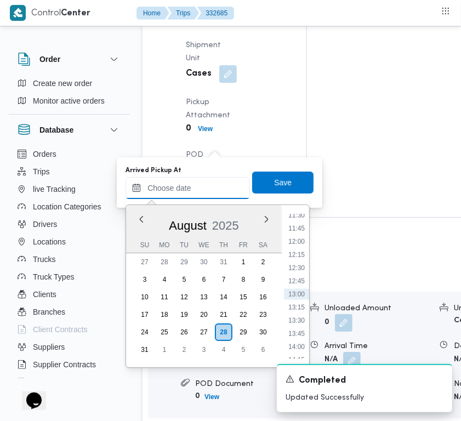
click at [216, 185] on input "Arrived Pickup At" at bounding box center [187, 188] width 124 height 22
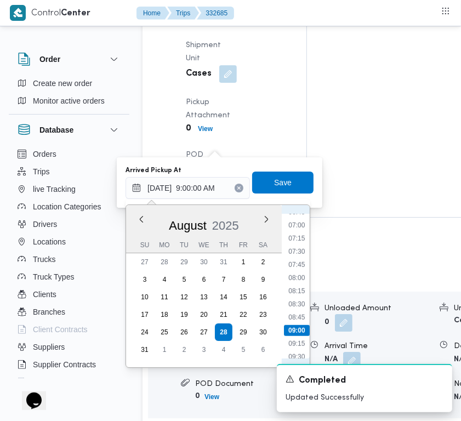
scroll to position [349, 0]
click at [300, 281] on li "07:45" at bounding box center [296, 277] width 25 height 11
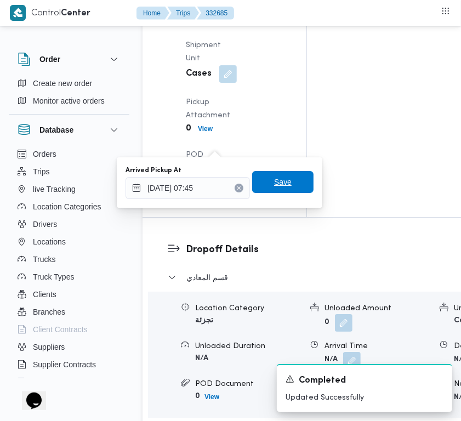
click at [275, 180] on span "Save" at bounding box center [283, 181] width 18 height 13
click at [275, 180] on div "Pickup Details Arrived Pickup At N/A Left Pickup At [DATE] 9:00 AM Pickup Durat…" at bounding box center [224, 5] width 164 height 424
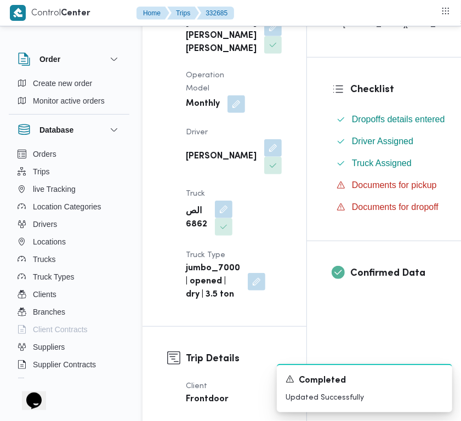
scroll to position [264, 0]
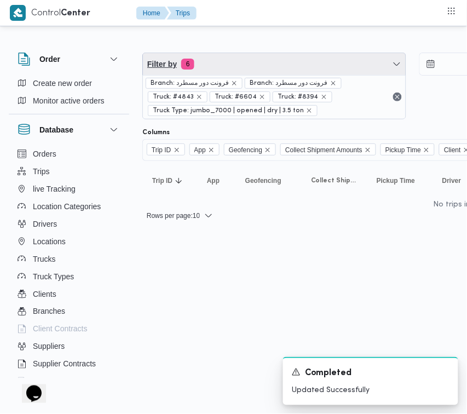
drag, startPoint x: 220, startPoint y: 70, endPoint x: 222, endPoint y: 96, distance: 26.4
click at [220, 70] on span "Filter by 6" at bounding box center [274, 64] width 263 height 22
click at [220, 72] on span "Filter by 6" at bounding box center [274, 64] width 263 height 22
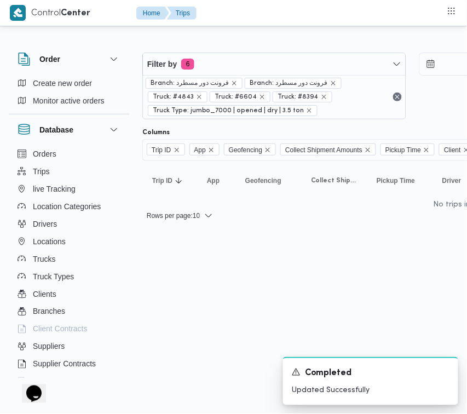
click at [214, 50] on div "Filter by 6 Branch: فرونت دور مسطرد Branch: فرونت دور مسطرد Truck: #4843 Truck:…" at bounding box center [413, 86] width 554 height 80
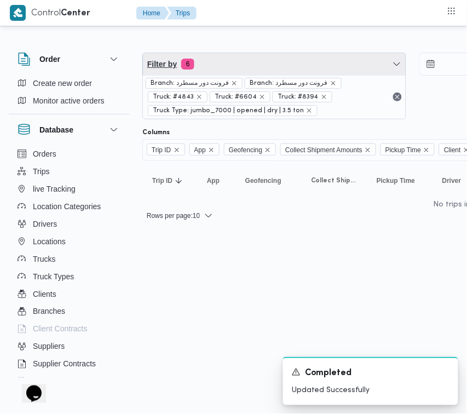
click at [226, 63] on span "Filter by 6" at bounding box center [274, 64] width 263 height 22
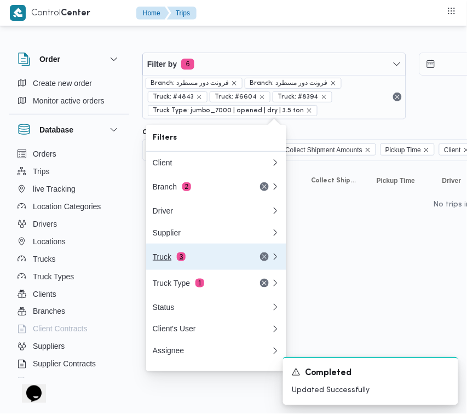
click at [193, 259] on div "Truck 3" at bounding box center [199, 257] width 92 height 9
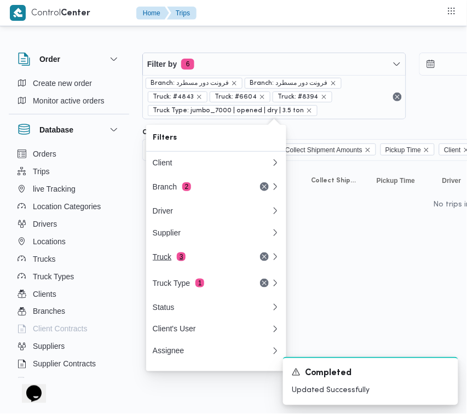
click at [193, 259] on div "Filters Client Branch 2 Driver Supplier Truck 3 Truck Type 1 Status Client's Us…" at bounding box center [216, 248] width 140 height 247
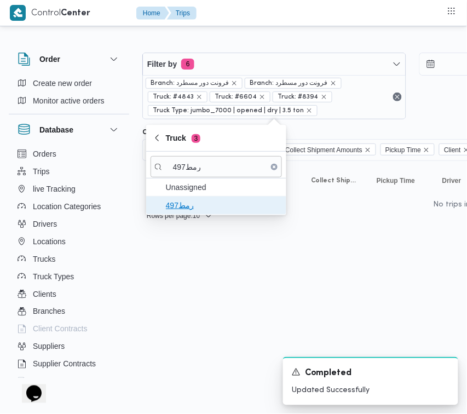
click at [200, 212] on span "رمط497" at bounding box center [223, 205] width 114 height 13
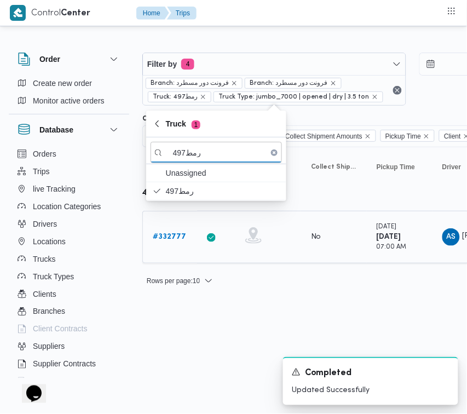
click at [166, 236] on b "# 332777" at bounding box center [169, 236] width 33 height 7
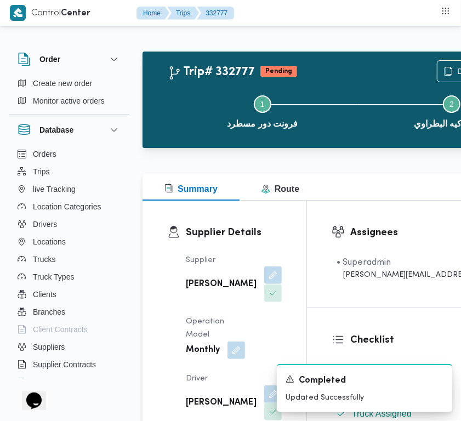
click at [264, 283] on button "button" at bounding box center [273, 275] width 18 height 18
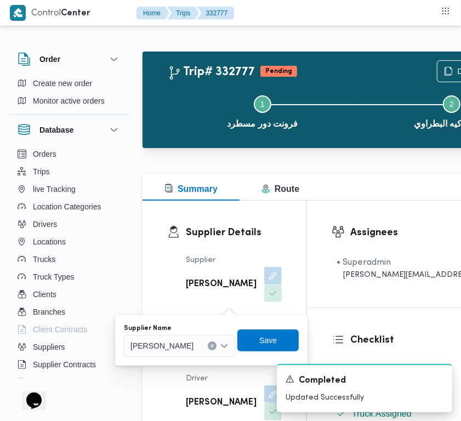
drag, startPoint x: 207, startPoint y: 332, endPoint x: 207, endPoint y: 340, distance: 8.2
click at [207, 335] on div "Supplier Name [PERSON_NAME]" at bounding box center [179, 340] width 111 height 33
click at [193, 343] on span "[PERSON_NAME]" at bounding box center [161, 345] width 63 height 12
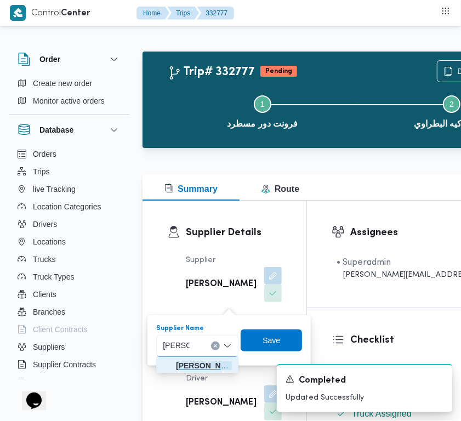
click at [195, 363] on span "ربيع عيد قطب هلال" at bounding box center [204, 365] width 56 height 13
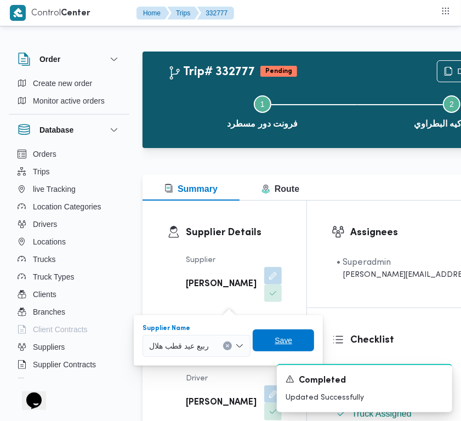
click at [285, 339] on span "Save" at bounding box center [284, 340] width 18 height 13
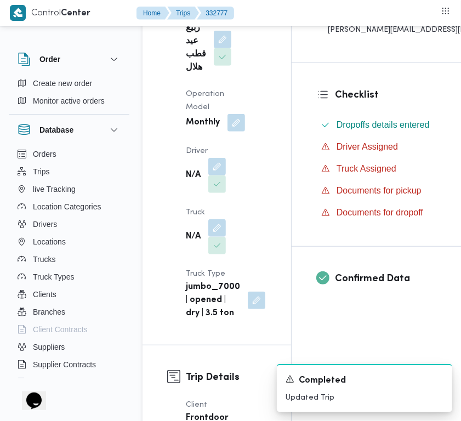
scroll to position [296, 0]
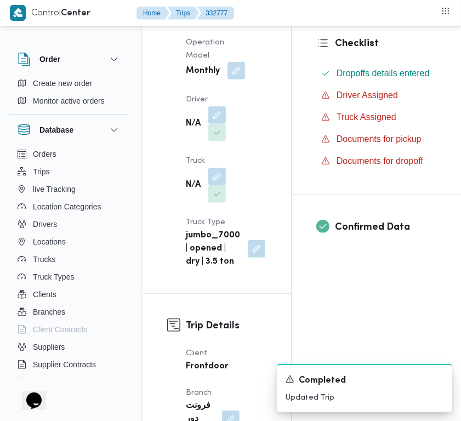
click at [242, 65] on button "button" at bounding box center [236, 71] width 18 height 18
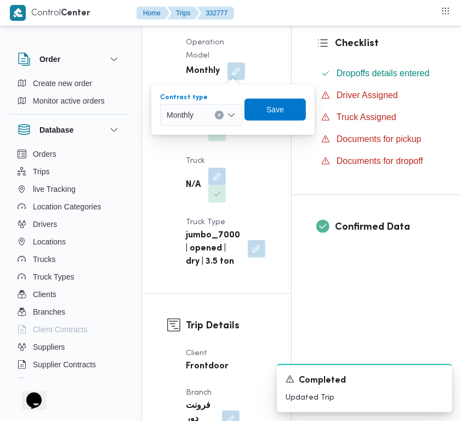
click at [217, 116] on icon "Clear input" at bounding box center [219, 115] width 4 height 4
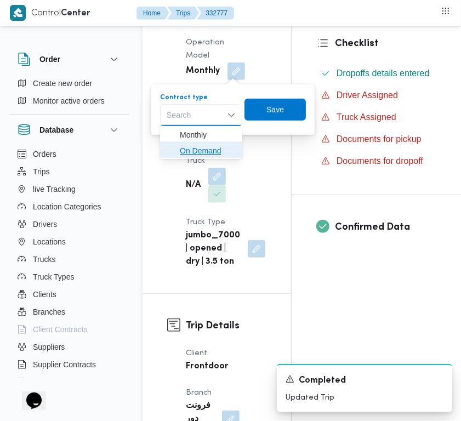
click at [203, 154] on span "On Demand" at bounding box center [208, 150] width 56 height 13
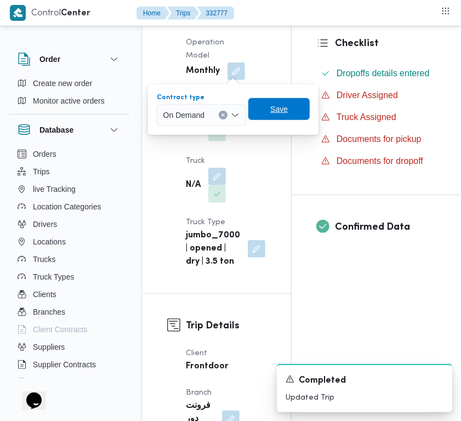
click at [288, 113] on span "Save" at bounding box center [278, 109] width 61 height 22
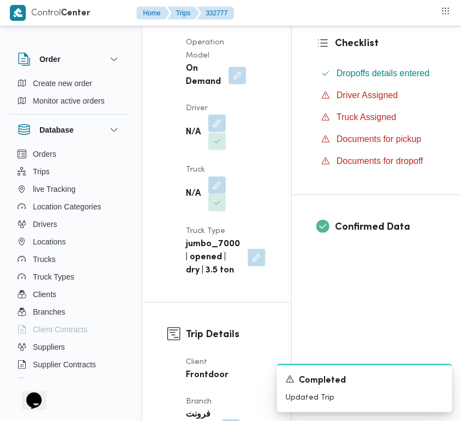
click at [212, 127] on button "button" at bounding box center [217, 124] width 18 height 18
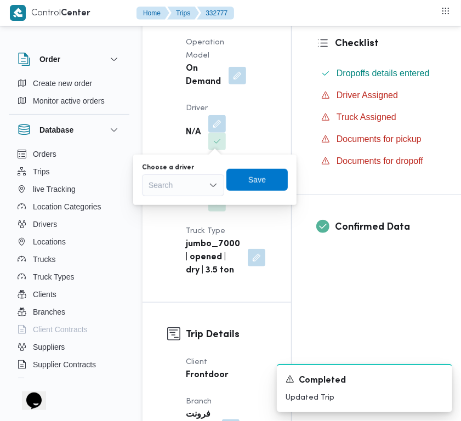
click at [176, 191] on div "Search" at bounding box center [183, 185] width 82 height 22
click at [185, 179] on div "[PERSON_NAME]" at bounding box center [183, 185] width 82 height 22
click at [179, 204] on span "[PERSON_NAME]" at bounding box center [190, 204] width 56 height 13
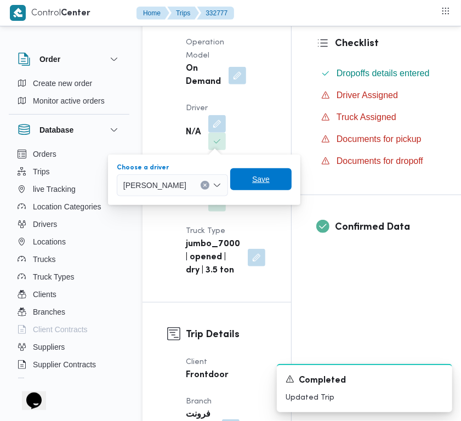
click at [270, 179] on span "Save" at bounding box center [260, 179] width 61 height 22
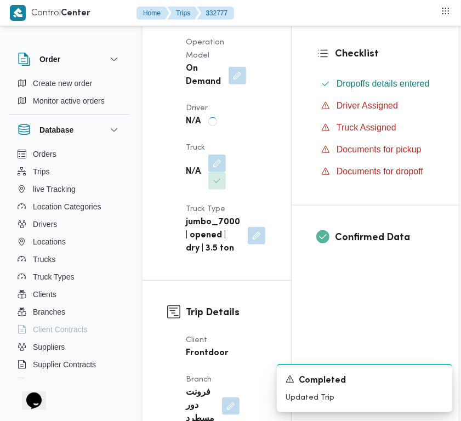
click at [220, 155] on dt "Truck" at bounding box center [206, 147] width 40 height 13
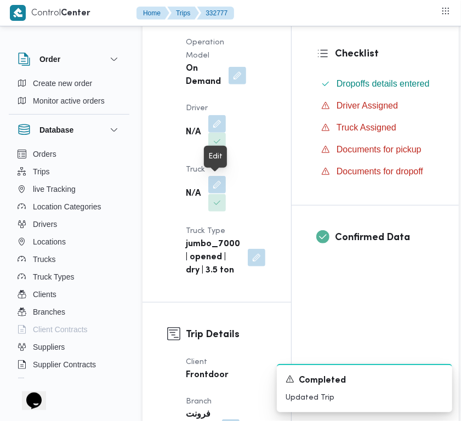
click at [220, 187] on button "button" at bounding box center [217, 185] width 18 height 18
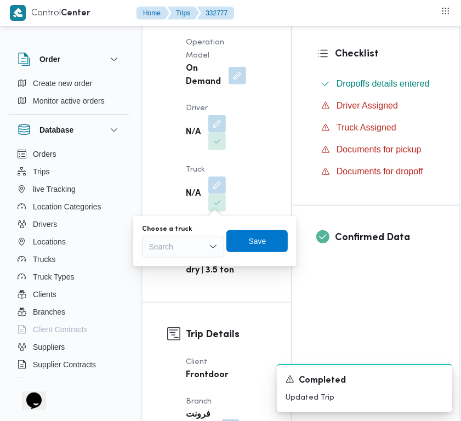
click at [177, 251] on div "Search" at bounding box center [183, 247] width 82 height 22
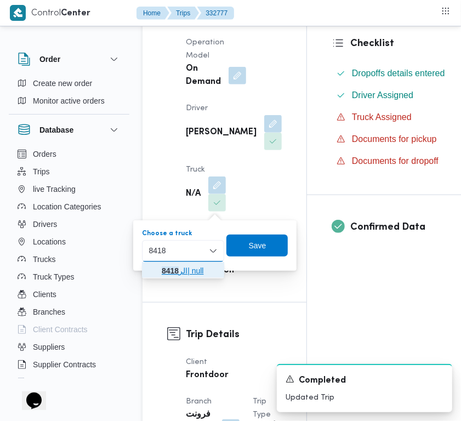
click at [168, 267] on mark "8418" at bounding box center [170, 270] width 17 height 9
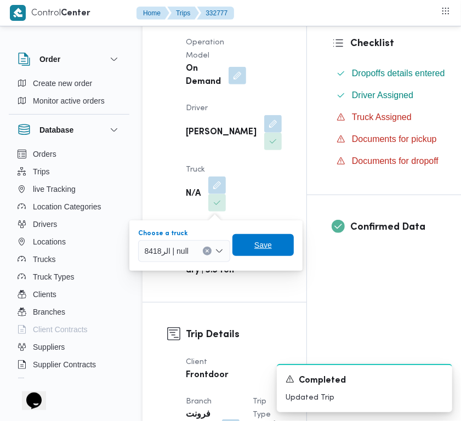
click at [243, 244] on span "Save" at bounding box center [262, 245] width 61 height 22
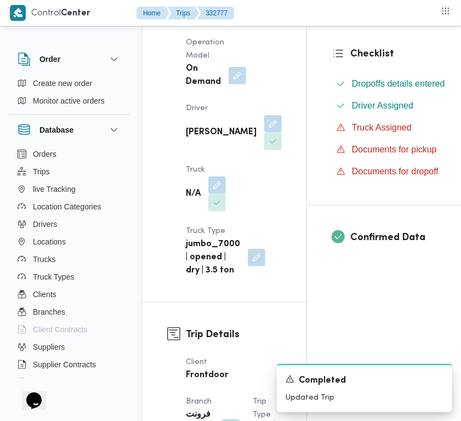
click at [243, 170] on div "Supplier ربيع عيد قطب هلال Operation Model On Demand Driver [PERSON_NAME] Truck…" at bounding box center [233, 117] width 109 height 333
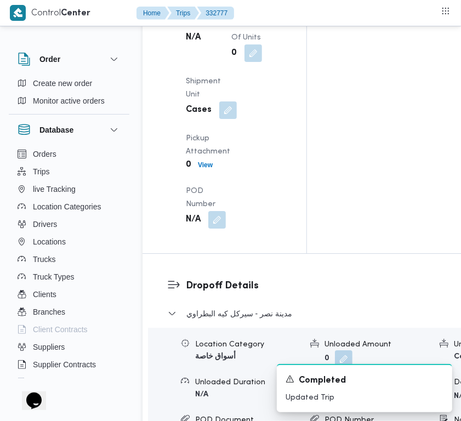
scroll to position [2031, 0]
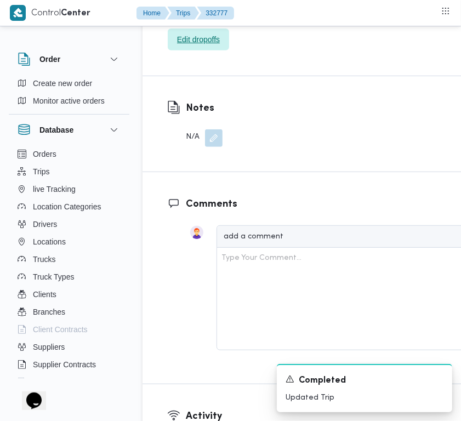
click at [191, 46] on span "Edit dropoffs" at bounding box center [198, 39] width 43 height 13
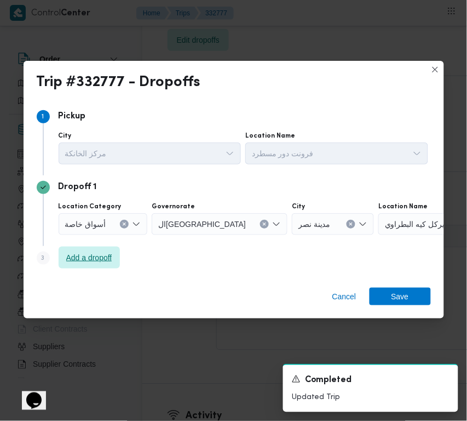
click at [101, 264] on span "Add a dropoff" at bounding box center [89, 257] width 46 height 13
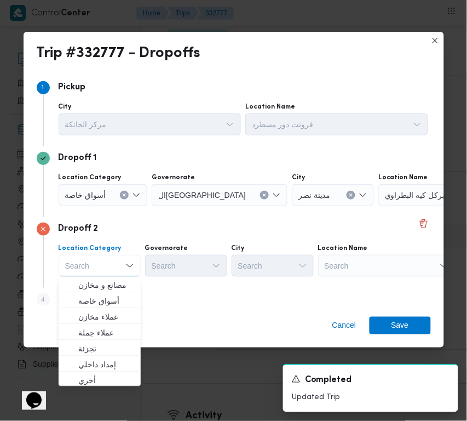
click at [358, 267] on div "Search" at bounding box center [386, 266] width 137 height 22
drag, startPoint x: 358, startPoint y: 267, endPoint x: 363, endPoint y: 272, distance: 7.4
click at [360, 270] on div "Search" at bounding box center [386, 266] width 137 height 22
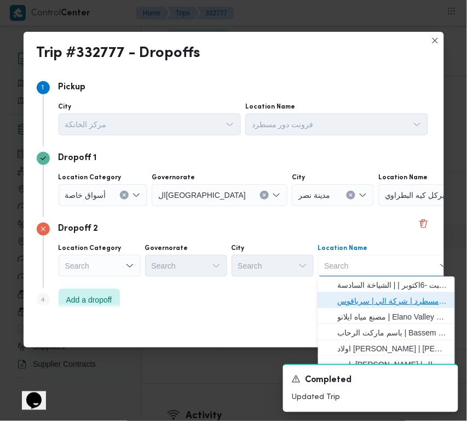
click at [362, 295] on span "فرونت دور مسطرد | شركة الي | سرياقوس" at bounding box center [393, 301] width 111 height 13
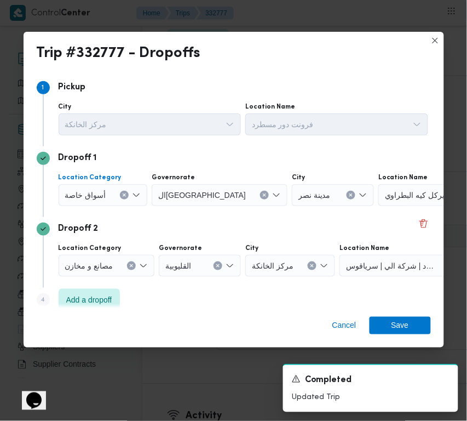
click at [106, 190] on div "أسواق خاصة" at bounding box center [103, 195] width 89 height 22
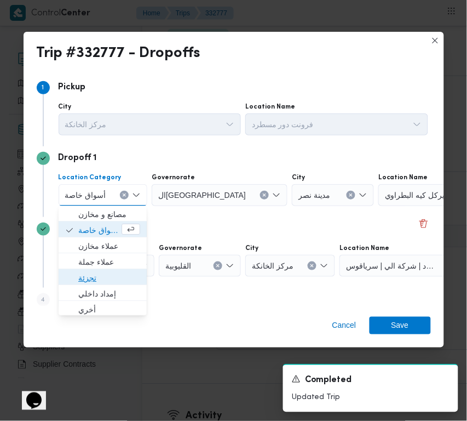
click at [106, 274] on span "تجزئة" at bounding box center [109, 278] width 62 height 13
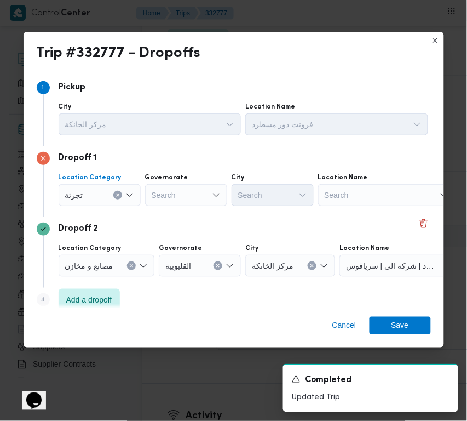
click at [185, 189] on div "Search" at bounding box center [186, 195] width 82 height 22
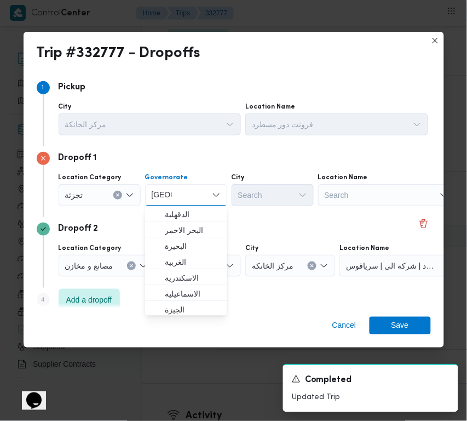
click at [247, 230] on div "Dropoff 2" at bounding box center [234, 228] width 395 height 13
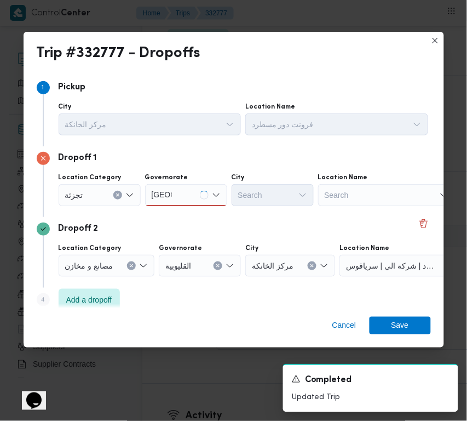
click at [196, 201] on div "[GEOGRAPHIC_DATA] [GEOGRAPHIC_DATA]" at bounding box center [186, 195] width 82 height 22
click at [179, 198] on div "[GEOGRAPHIC_DATA] [GEOGRAPHIC_DATA]" at bounding box center [186, 195] width 82 height 22
click at [184, 195] on div "[GEOGRAPHIC_DATA] [GEOGRAPHIC_DATA]" at bounding box center [186, 195] width 82 height 22
click at [182, 212] on span "ال[GEOGRAPHIC_DATA]" at bounding box center [193, 214] width 56 height 13
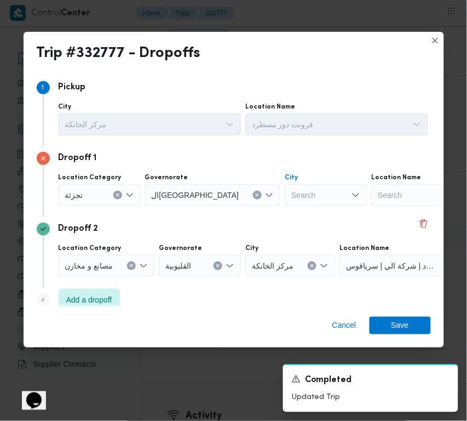
click at [285, 193] on div "Search" at bounding box center [326, 195] width 82 height 22
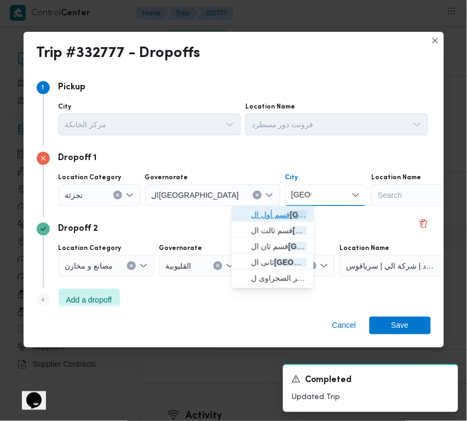
click at [237, 208] on span "قسم أول ال قاهرة الجديدة" at bounding box center [272, 215] width 73 height 18
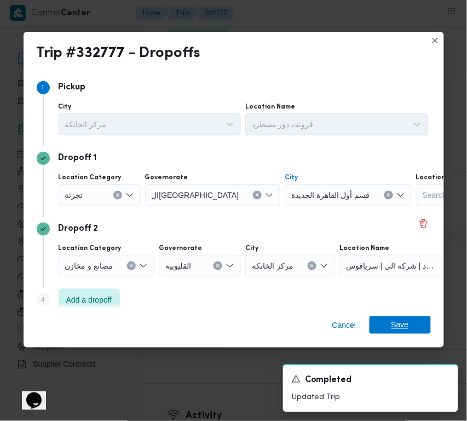
click at [384, 319] on span "Save" at bounding box center [400, 325] width 61 height 18
click at [385, 172] on div "Notes N/A" at bounding box center [354, 123] width 424 height 95
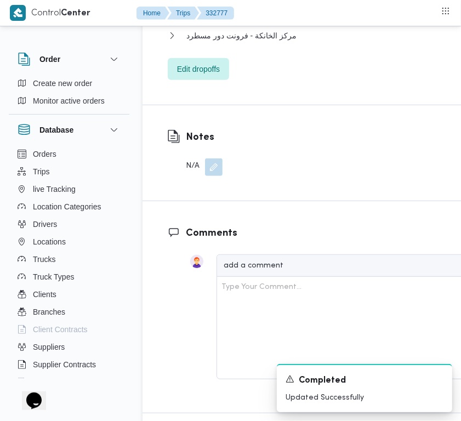
scroll to position [2044, 0]
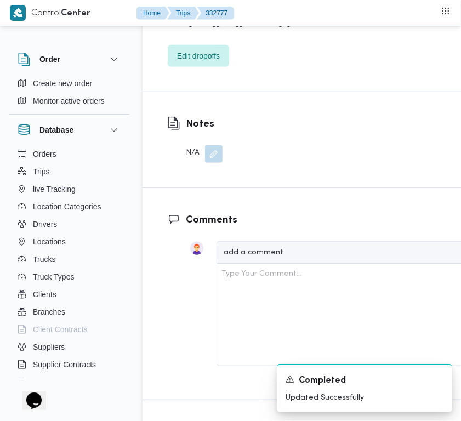
drag, startPoint x: 402, startPoint y: 236, endPoint x: 405, endPoint y: 242, distance: 6.7
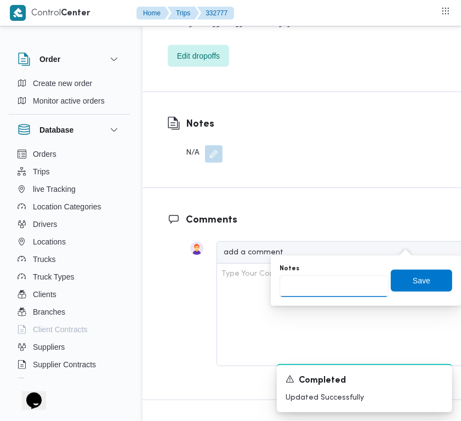
drag, startPoint x: 329, startPoint y: 278, endPoint x: 374, endPoint y: 278, distance: 44.4
click at [332, 278] on input "Notes" at bounding box center [333, 286] width 109 height 22
click at [417, 283] on span "Save" at bounding box center [422, 279] width 18 height 13
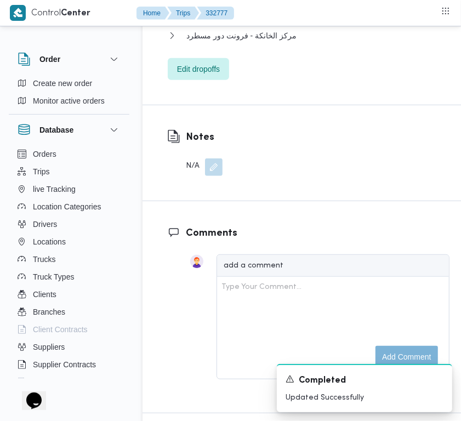
scroll to position [1676, 0]
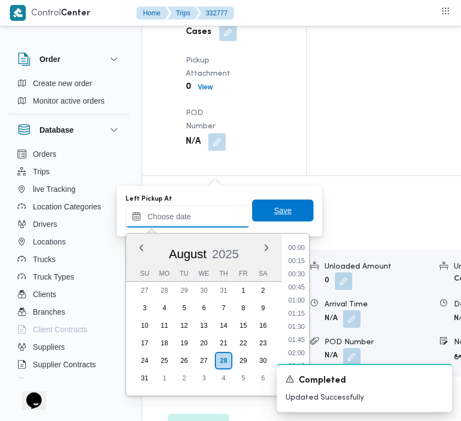
drag, startPoint x: 214, startPoint y: 210, endPoint x: 244, endPoint y: 220, distance: 31.7
click at [218, 217] on input "Left Pickup At" at bounding box center [187, 216] width 124 height 22
click at [278, 214] on span "Save" at bounding box center [283, 210] width 18 height 13
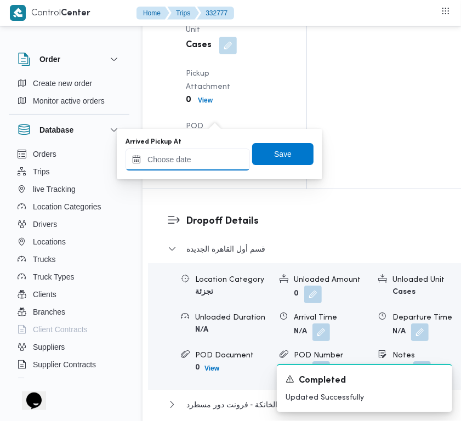
click at [213, 152] on input "Arrived Pickup At" at bounding box center [187, 159] width 124 height 22
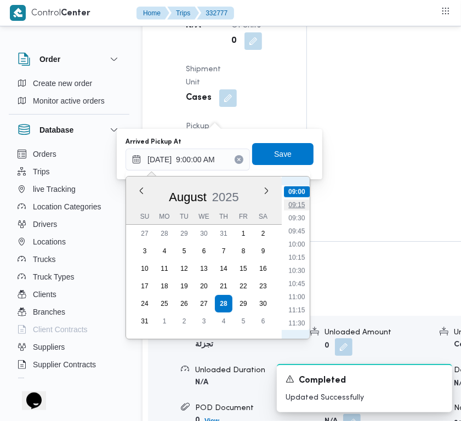
click at [308, 201] on li "09:15" at bounding box center [296, 204] width 25 height 11
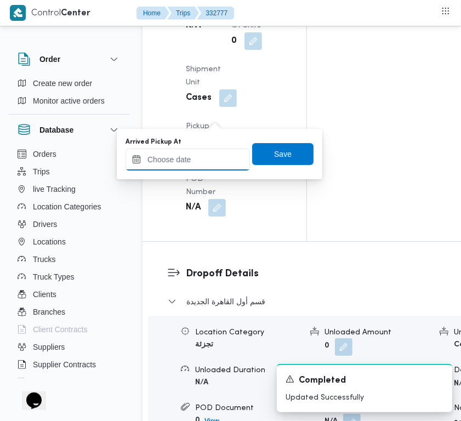
click at [222, 163] on input "Arrived Pickup At" at bounding box center [187, 159] width 124 height 22
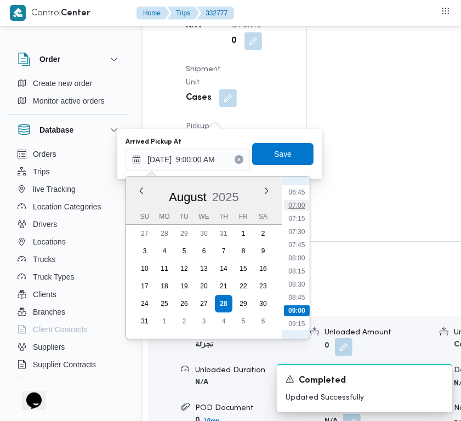
scroll to position [349, 0]
click at [300, 244] on li "07:45" at bounding box center [296, 249] width 25 height 11
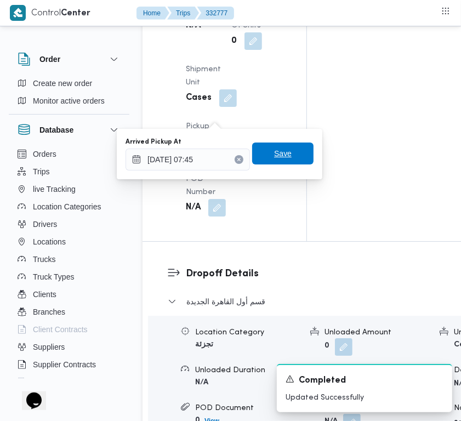
click at [270, 159] on span "Save" at bounding box center [282, 153] width 61 height 22
click at [270, 159] on div "Pickup Details Arrived Pickup At N/A Left Pickup At [DATE] 9:00 AM Pickup Durat…" at bounding box center [224, 29] width 164 height 424
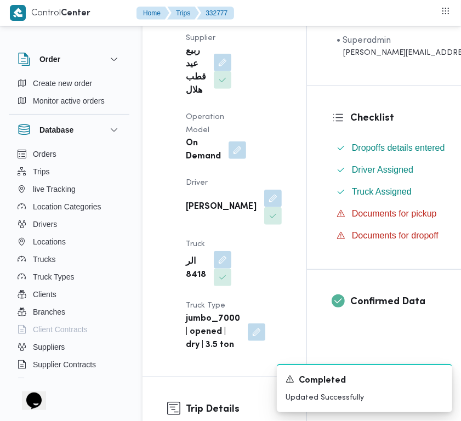
scroll to position [346, 0]
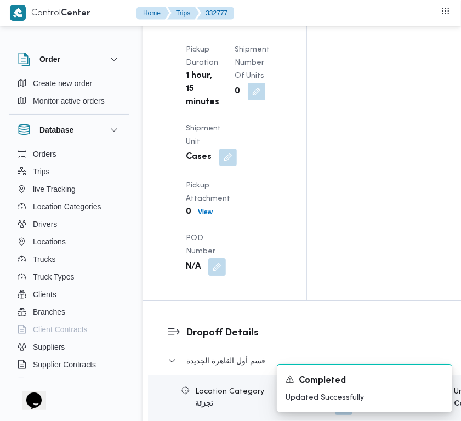
scroll to position [2081, 0]
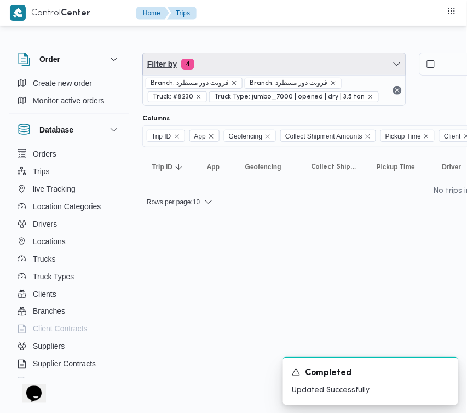
drag, startPoint x: 234, startPoint y: 58, endPoint x: 237, endPoint y: 64, distance: 6.9
click at [234, 58] on span "Filter by 4" at bounding box center [274, 64] width 263 height 22
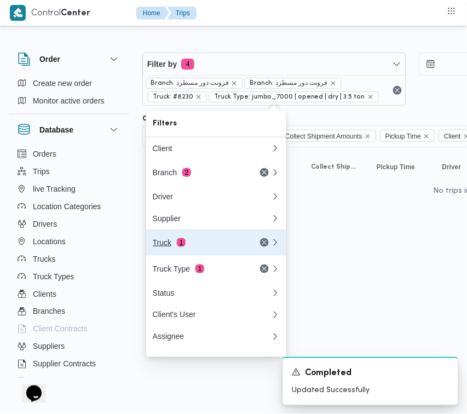
click at [190, 247] on div "Truck 1" at bounding box center [199, 242] width 92 height 9
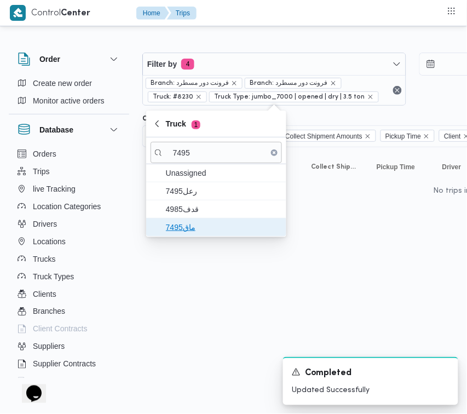
click at [189, 222] on span "ماق7495" at bounding box center [223, 227] width 114 height 13
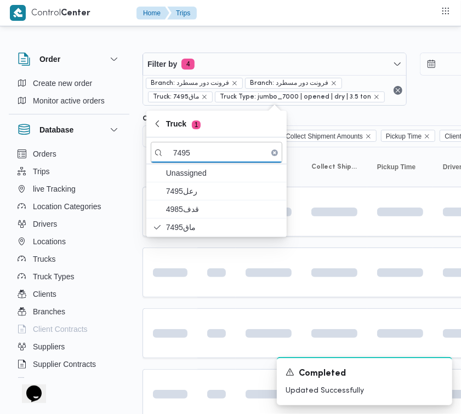
click at [165, 306] on html "Control Center Home Trips Order Create new order Monitor active orders Database…" at bounding box center [230, 207] width 461 height 414
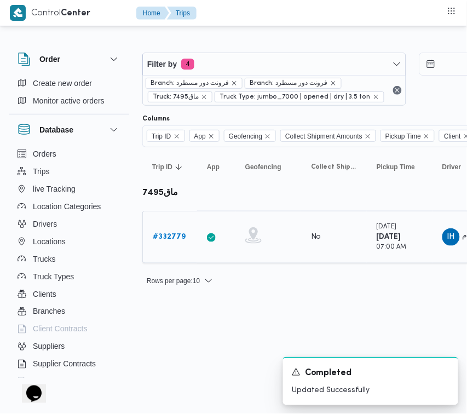
click at [159, 237] on b "# 332779" at bounding box center [169, 236] width 33 height 7
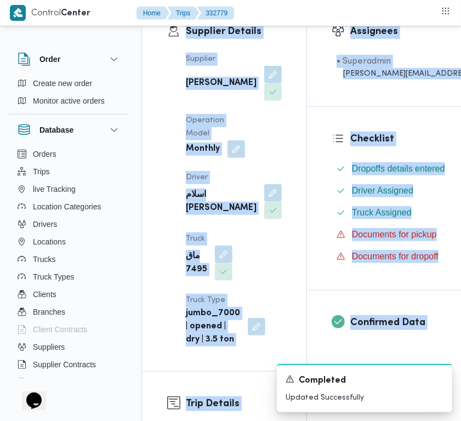
scroll to position [218, 0]
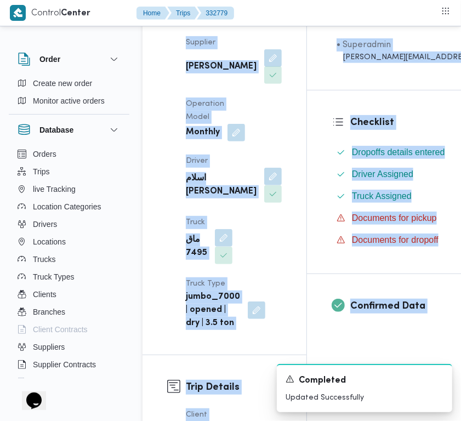
click at [264, 78] on button "button" at bounding box center [273, 75] width 18 height 18
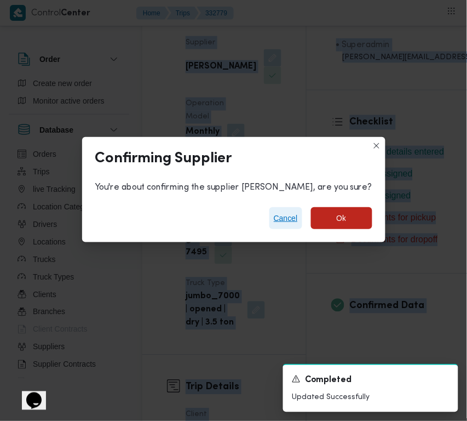
drag, startPoint x: 305, startPoint y: 216, endPoint x: 284, endPoint y: 185, distance: 37.8
click at [298, 217] on span "Cancel" at bounding box center [286, 218] width 24 height 13
click at [307, 217] on div "Checklist Dropoffs details entered Driver Assigned Truck Assigned Documents for…" at bounding box center [436, 181] width 259 height 183
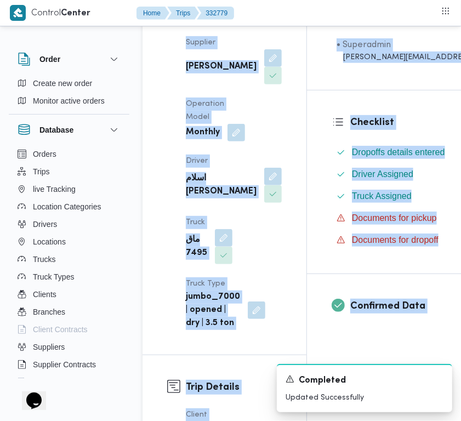
click at [230, 48] on div "[PERSON_NAME]" at bounding box center [234, 66] width 98 height 37
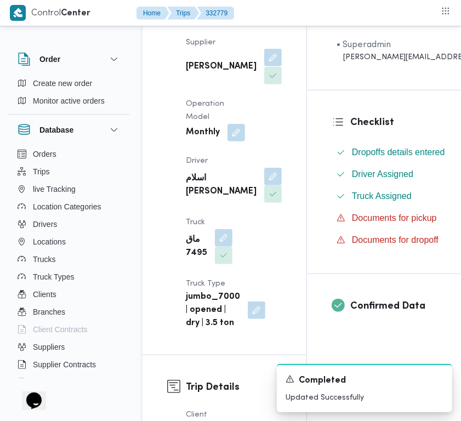
click at [264, 66] on button "button" at bounding box center [273, 58] width 18 height 18
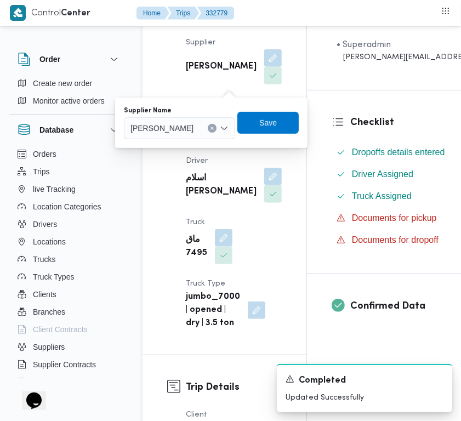
click at [193, 126] on span "[PERSON_NAME]" at bounding box center [161, 128] width 63 height 12
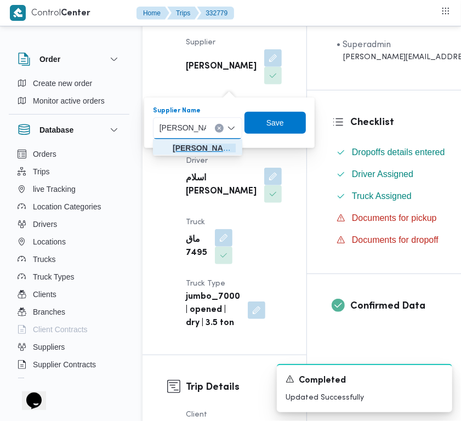
click at [198, 148] on span "[PERSON_NAME]" at bounding box center [204, 147] width 63 height 13
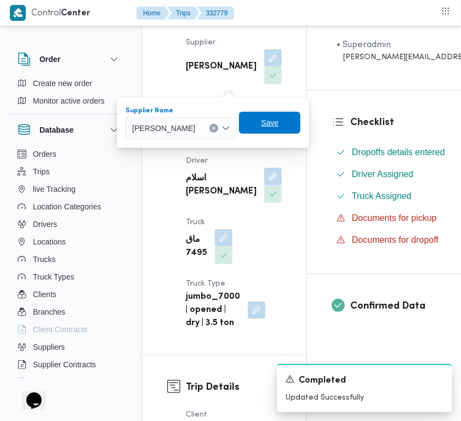
click at [300, 122] on span "Save" at bounding box center [269, 123] width 61 height 22
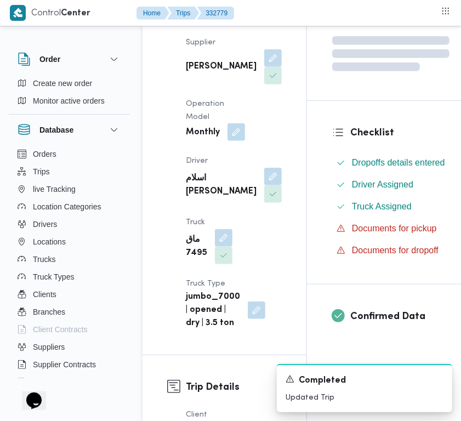
click at [237, 141] on button "button" at bounding box center [236, 132] width 18 height 18
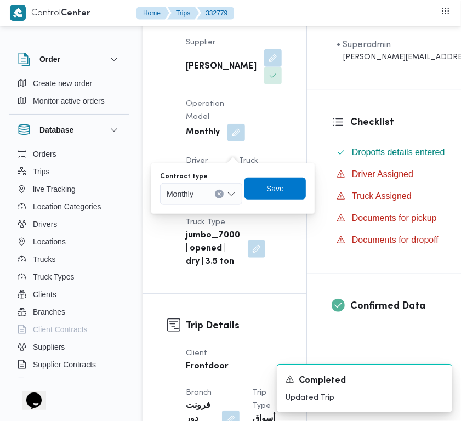
click at [217, 198] on div "Monthly" at bounding box center [201, 194] width 82 height 22
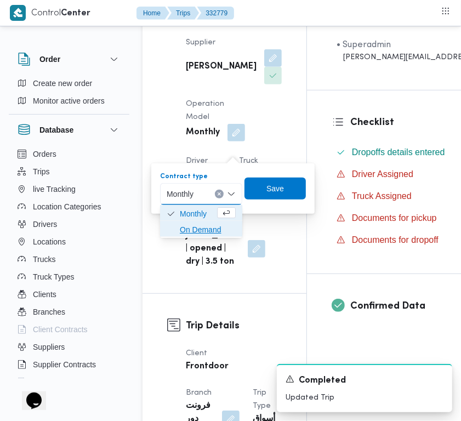
click at [214, 226] on span "On Demand" at bounding box center [208, 229] width 56 height 13
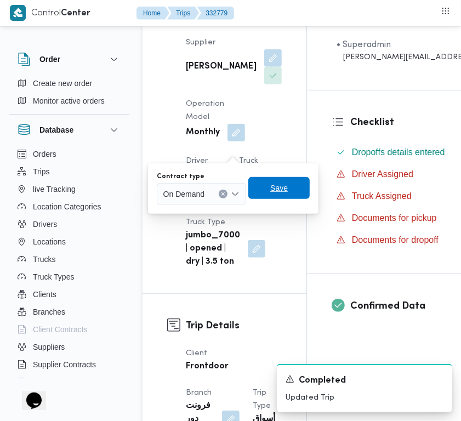
click at [272, 192] on span "Save" at bounding box center [279, 187] width 18 height 13
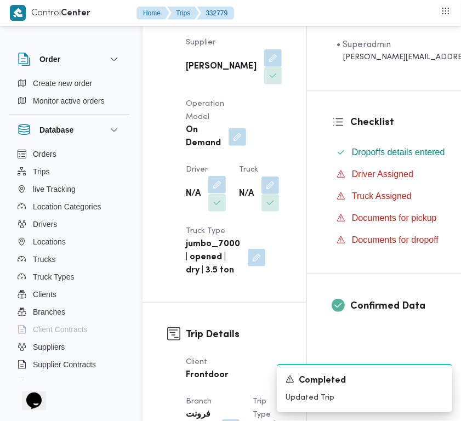
click at [222, 193] on button "button" at bounding box center [217, 185] width 18 height 18
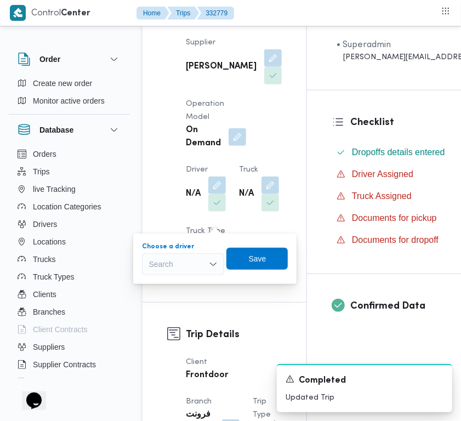
click at [201, 272] on div "Search" at bounding box center [183, 264] width 82 height 22
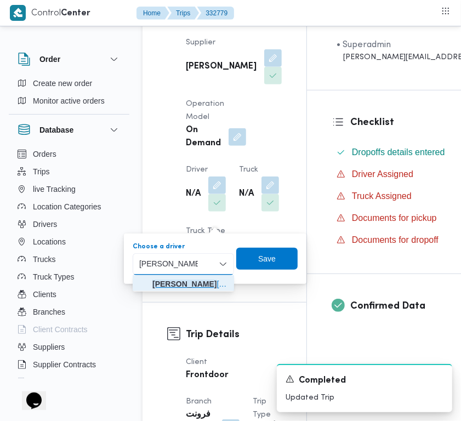
click at [155, 278] on span "[PERSON_NAME] [PERSON_NAME]" at bounding box center [189, 283] width 75 height 13
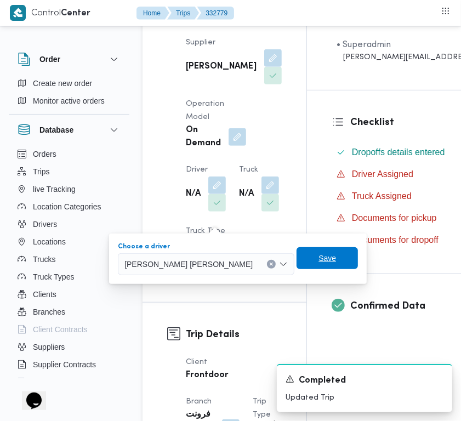
click at [296, 259] on span "Save" at bounding box center [326, 258] width 61 height 22
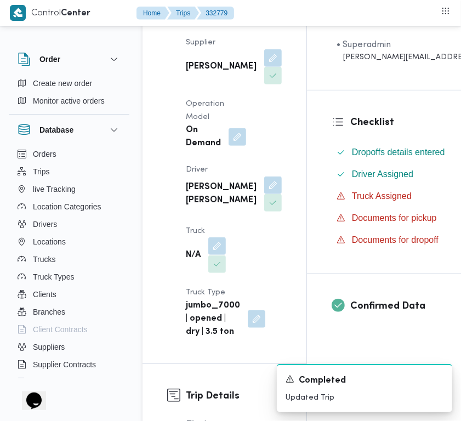
click at [225, 255] on button "button" at bounding box center [217, 246] width 18 height 18
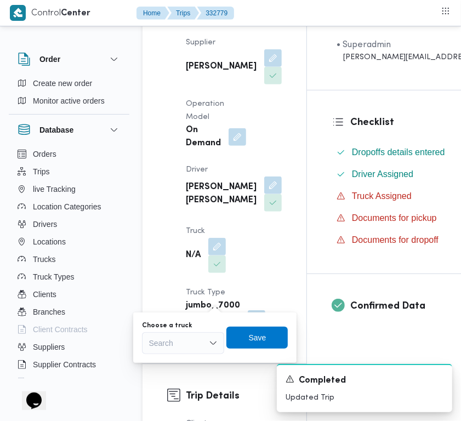
drag, startPoint x: 201, startPoint y: 339, endPoint x: 201, endPoint y: 345, distance: 6.6
click at [201, 343] on div "Search" at bounding box center [183, 343] width 82 height 22
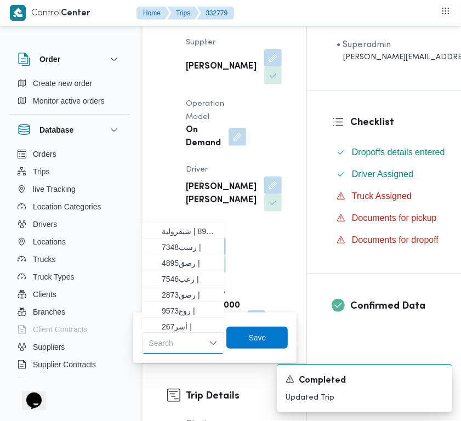
click at [201, 345] on div "Search Combo box. Selected. Combo box input. Search. Type some text or, to disp…" at bounding box center [183, 343] width 82 height 22
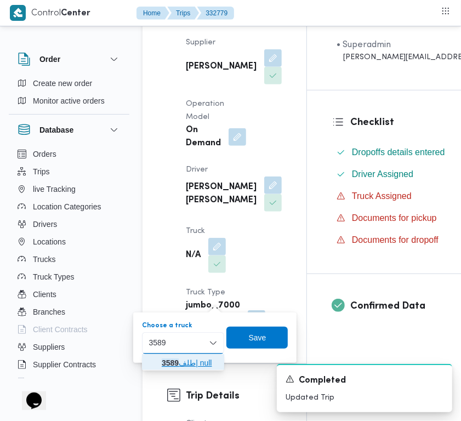
click at [170, 354] on span "طلف 3589 | null" at bounding box center [182, 363] width 73 height 18
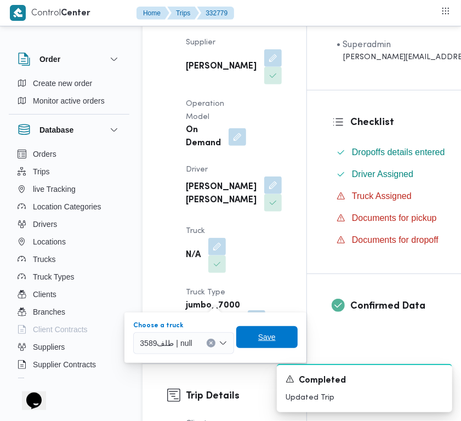
click at [272, 333] on span "Save" at bounding box center [267, 336] width 18 height 13
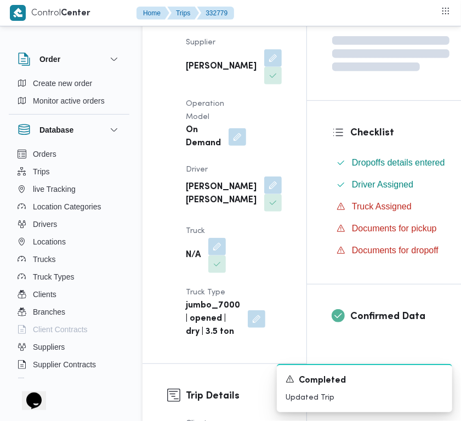
click at [270, 233] on div "Supplier Details Supplier [PERSON_NAME] [PERSON_NAME] Operation Model On Demand…" at bounding box center [224, 173] width 164 height 380
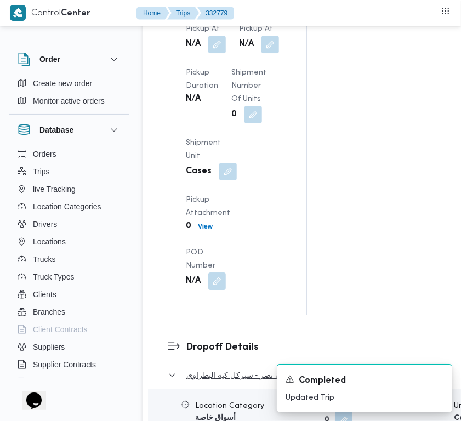
scroll to position [1952, 0]
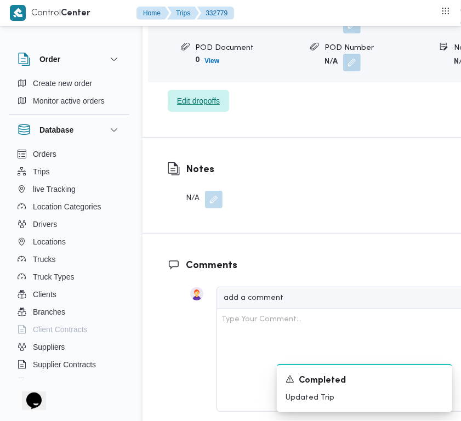
click at [198, 107] on span "Edit dropoffs" at bounding box center [198, 100] width 43 height 13
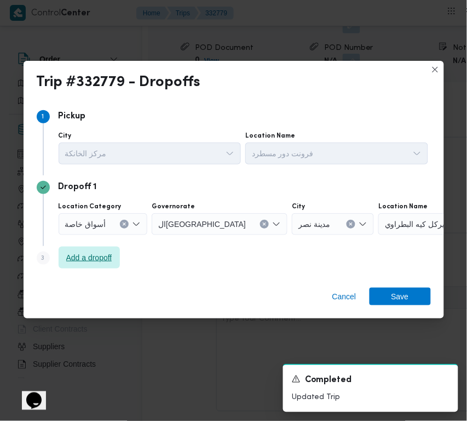
click at [71, 259] on span "Add a dropoff" at bounding box center [89, 257] width 46 height 13
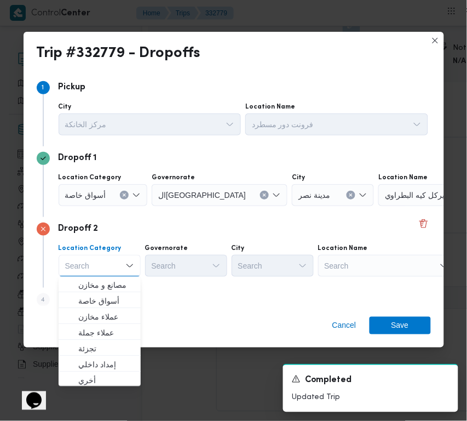
drag, startPoint x: 396, startPoint y: 260, endPoint x: 401, endPoint y: 275, distance: 15.3
click at [396, 260] on div "Search" at bounding box center [386, 266] width 137 height 22
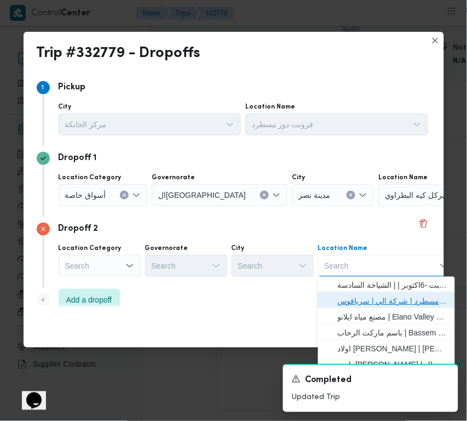
drag, startPoint x: 395, startPoint y: 293, endPoint x: 362, endPoint y: 294, distance: 33.4
click at [395, 295] on span "فرونت دور مسطرد | شركة الي | سرياقوس" at bounding box center [387, 302] width 128 height 18
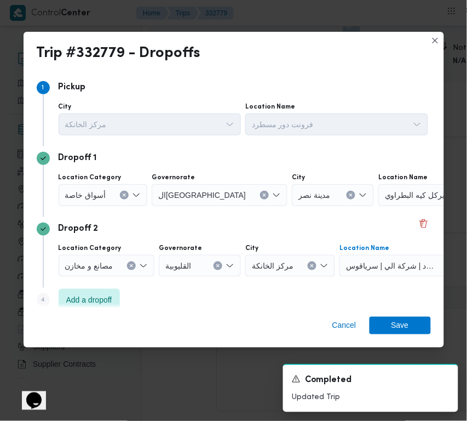
click at [122, 193] on icon "Clear input" at bounding box center [124, 195] width 4 height 4
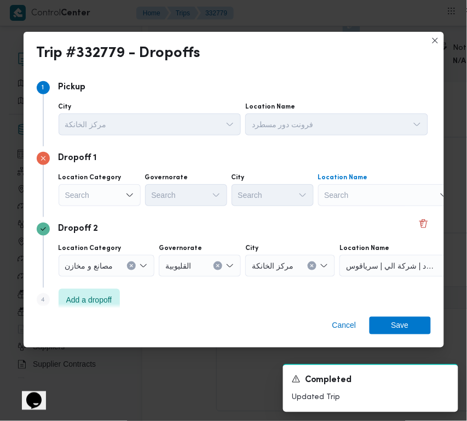
click at [392, 204] on div "Search" at bounding box center [386, 195] width 137 height 22
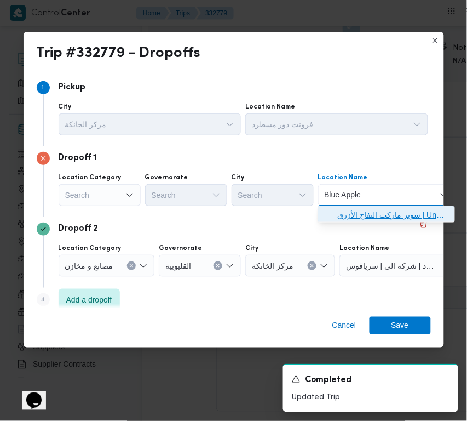
click at [356, 219] on span "سوبر ماركت التفاح الأزرق | Unnamed Road | null" at bounding box center [393, 214] width 111 height 13
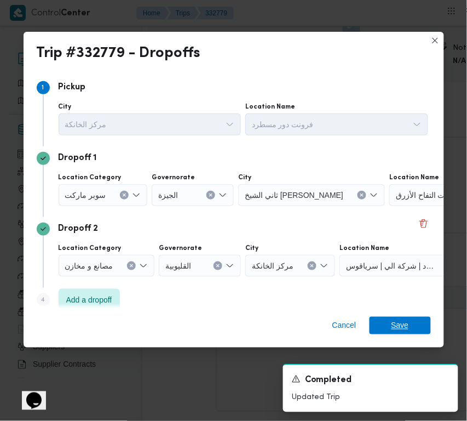
drag, startPoint x: 411, startPoint y: 322, endPoint x: 422, endPoint y: 304, distance: 21.0
click at [409, 323] on span "Save" at bounding box center [400, 326] width 61 height 18
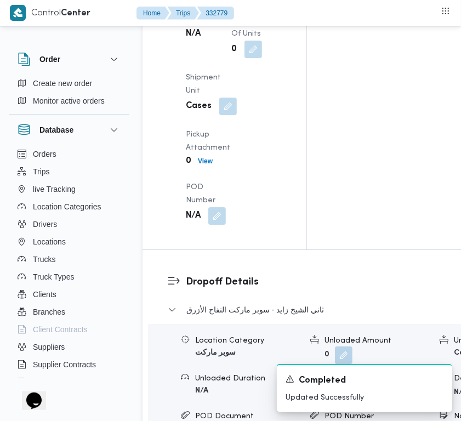
scroll to position [1597, 0]
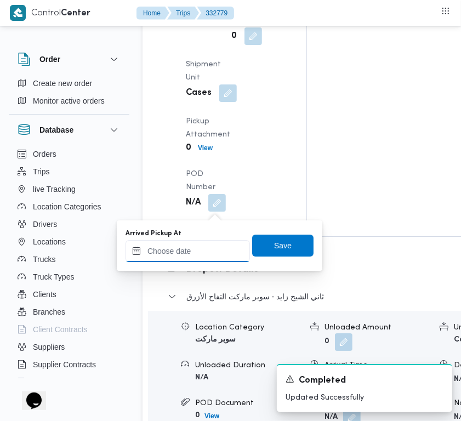
click at [214, 252] on input "Arrived Pickup At" at bounding box center [187, 251] width 124 height 22
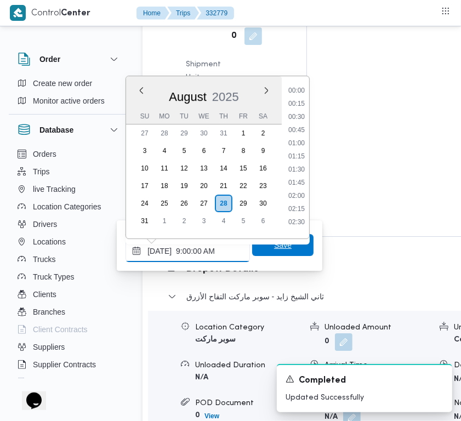
scroll to position [472, 0]
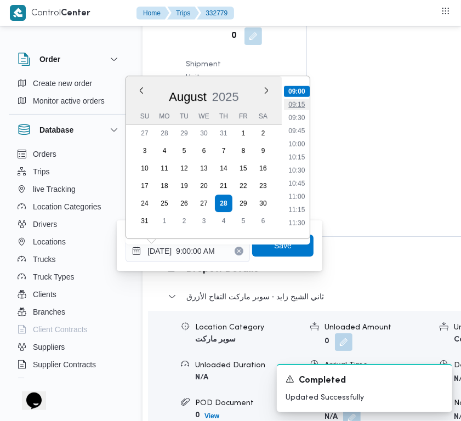
click at [292, 106] on li "09:15" at bounding box center [296, 104] width 25 height 11
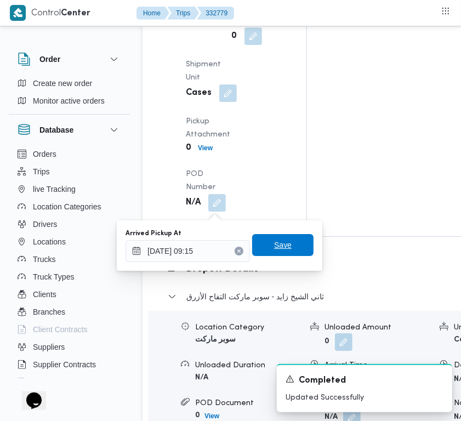
click at [280, 250] on span "Save" at bounding box center [283, 244] width 18 height 13
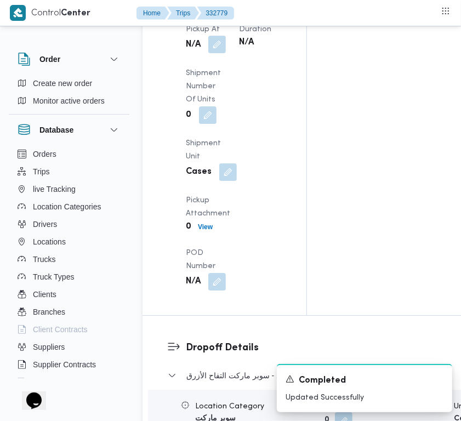
drag, startPoint x: 212, startPoint y: 322, endPoint x: 220, endPoint y: 323, distance: 8.3
click at [214, 53] on button "button" at bounding box center [217, 45] width 18 height 18
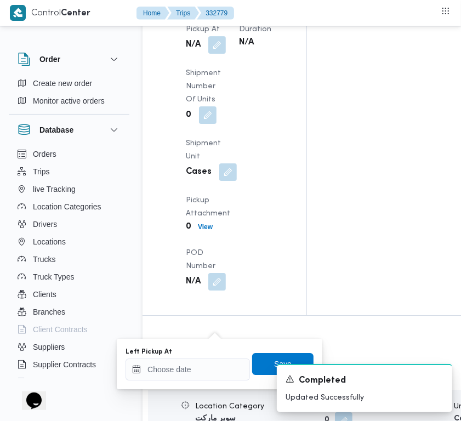
drag, startPoint x: 191, startPoint y: 351, endPoint x: 191, endPoint y: 365, distance: 13.7
click at [191, 361] on div "Left Pickup At" at bounding box center [187, 363] width 124 height 33
click at [191, 371] on input "Left Pickup At" at bounding box center [187, 369] width 124 height 22
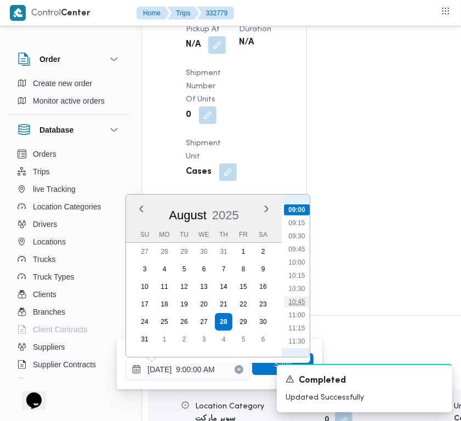
click at [290, 296] on li "10:45" at bounding box center [296, 301] width 25 height 11
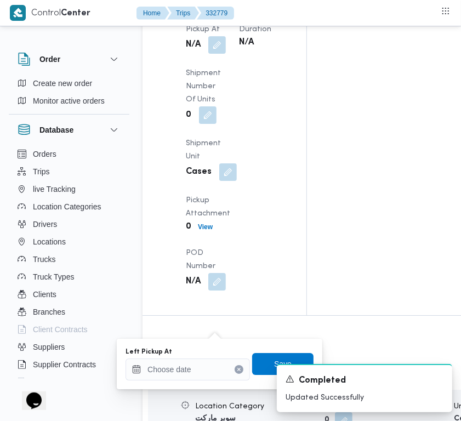
click at [267, 360] on div "A new notification appears Completed Updated Successfully" at bounding box center [351, 388] width 219 height 66
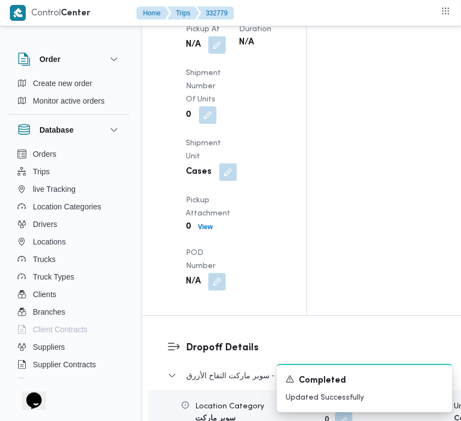
scroll to position [1683, 0]
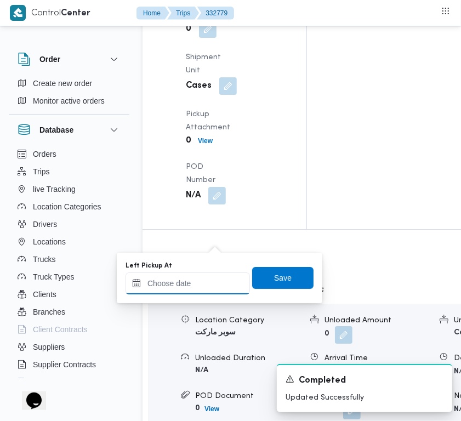
click at [192, 285] on input "Left Pickup At" at bounding box center [187, 283] width 124 height 22
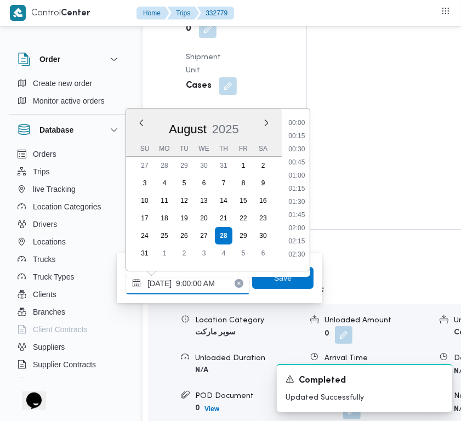
scroll to position [472, 0]
click at [296, 173] on li "10:00" at bounding box center [296, 176] width 25 height 11
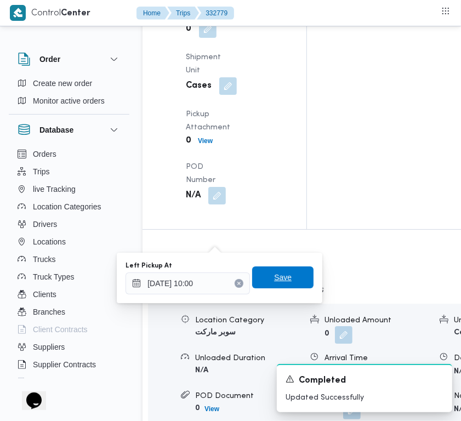
click at [274, 272] on span "Save" at bounding box center [283, 277] width 18 height 13
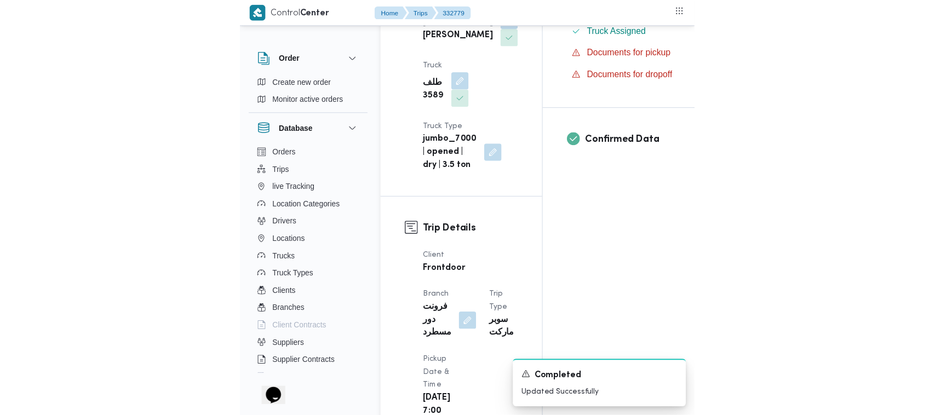
scroll to position [0, 0]
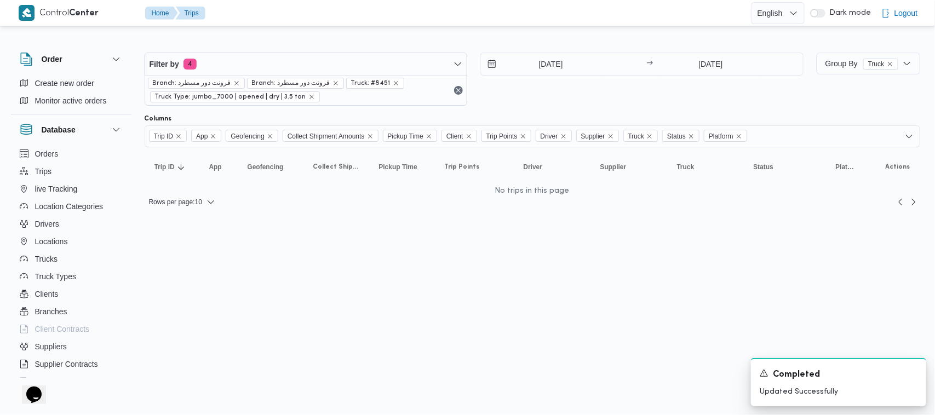
click at [467, 203] on div "Rows per page : 10" at bounding box center [532, 202] width 789 height 26
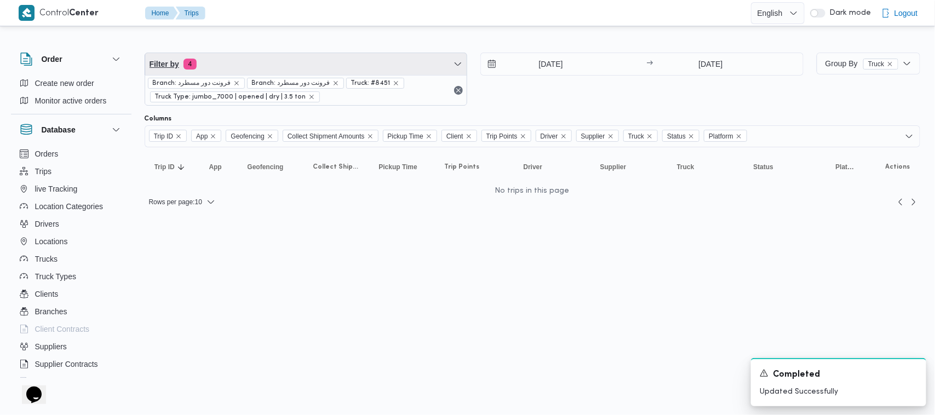
click at [313, 59] on span "Filter by 4" at bounding box center [306, 64] width 322 height 22
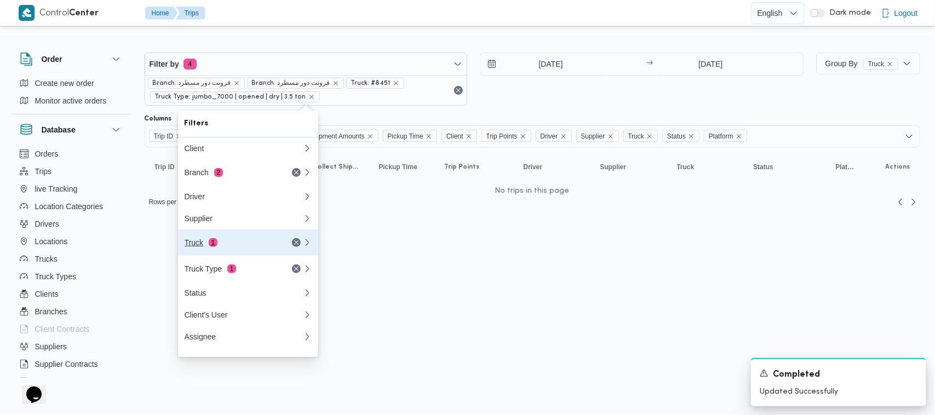
click at [235, 242] on div "Truck 1" at bounding box center [244, 243] width 132 height 26
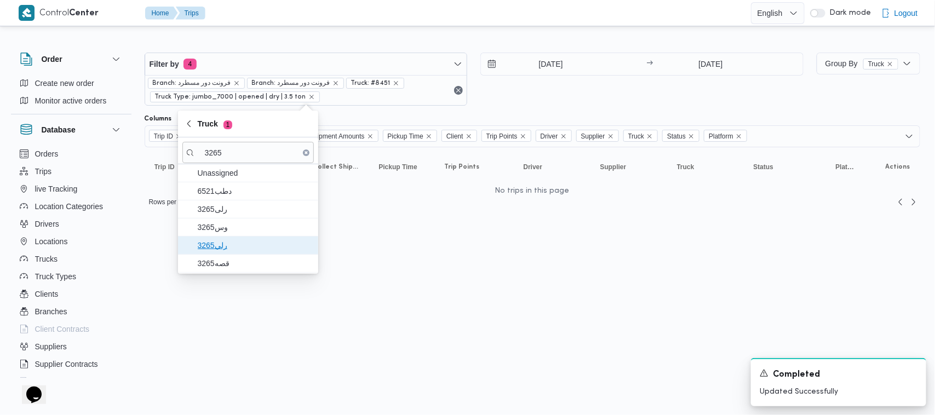
click at [245, 248] on span "رلي3265" at bounding box center [255, 245] width 114 height 13
click at [232, 266] on span "قصه3265" at bounding box center [252, 263] width 114 height 13
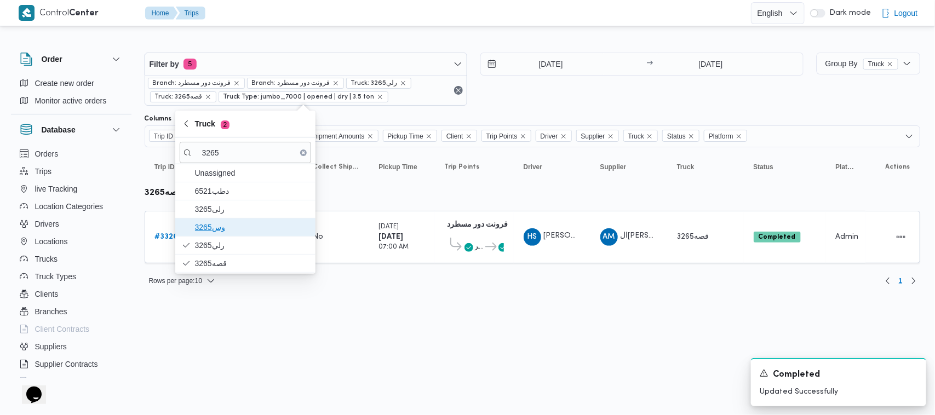
click at [243, 232] on span "وس3265" at bounding box center [252, 227] width 114 height 13
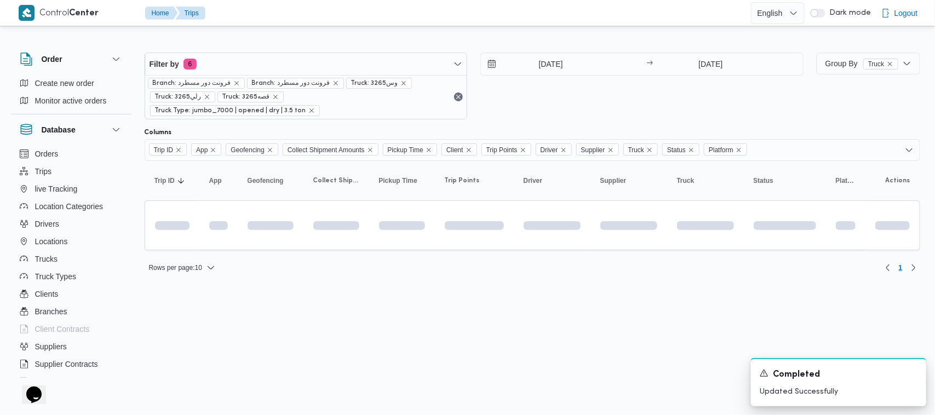
click at [288, 348] on html "Control Center Home Trips English عربي Dark mode Logout Order Create new order …" at bounding box center [467, 207] width 935 height 415
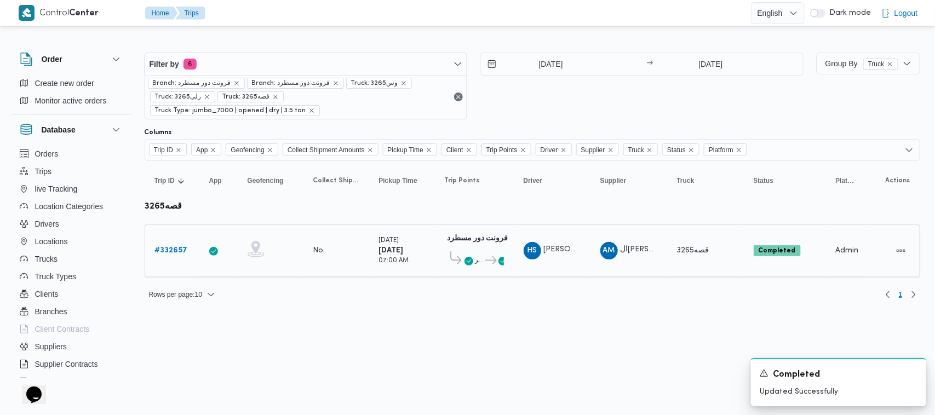
click at [174, 247] on b "# 332657" at bounding box center [171, 250] width 33 height 7
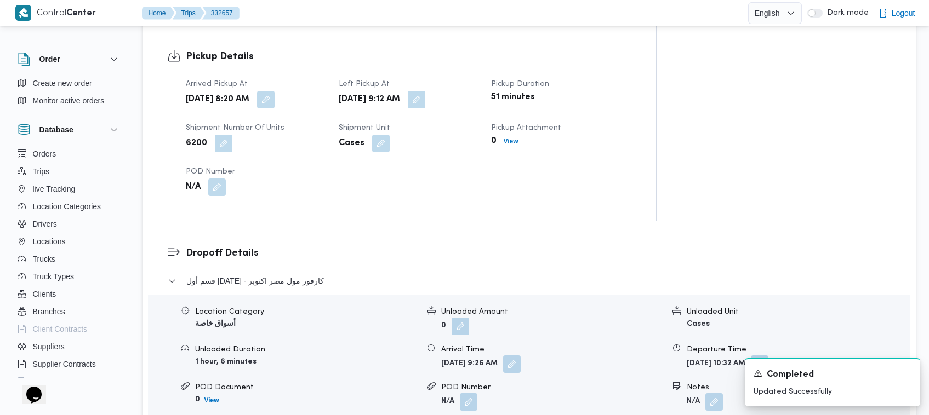
scroll to position [1091, 0]
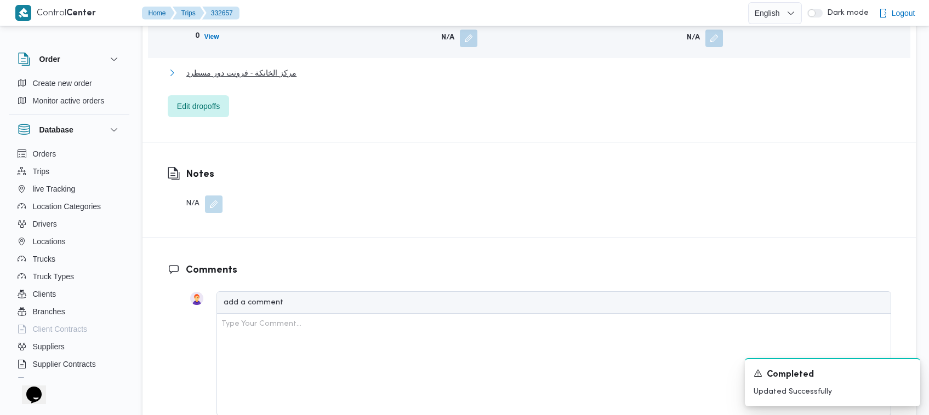
click at [281, 66] on span "مركز الخانكة - فرونت دور مسطرد" at bounding box center [241, 72] width 110 height 13
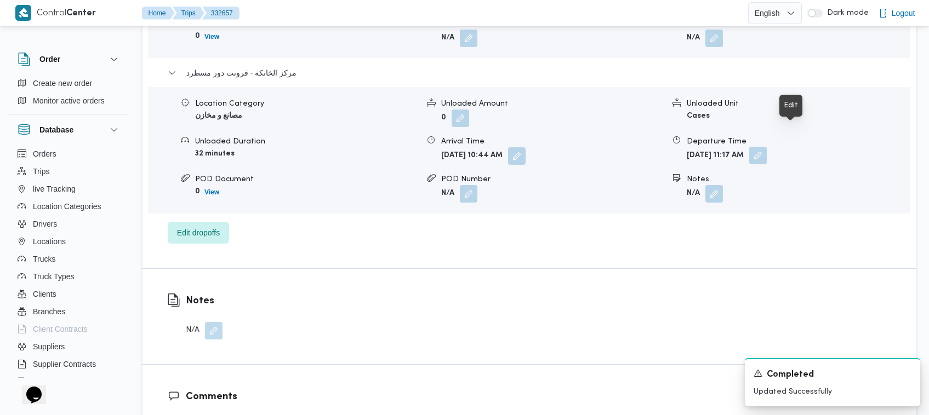
click at [467, 147] on button "button" at bounding box center [758, 156] width 18 height 18
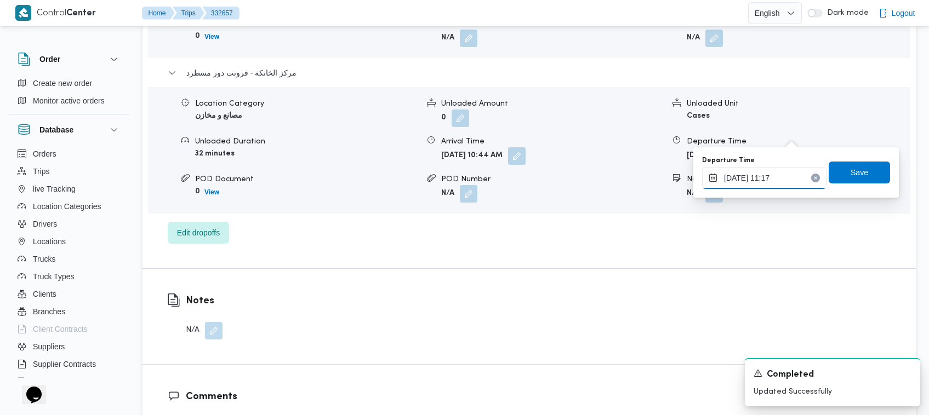
click at [467, 186] on input "[DATE] 11:17" at bounding box center [764, 178] width 124 height 22
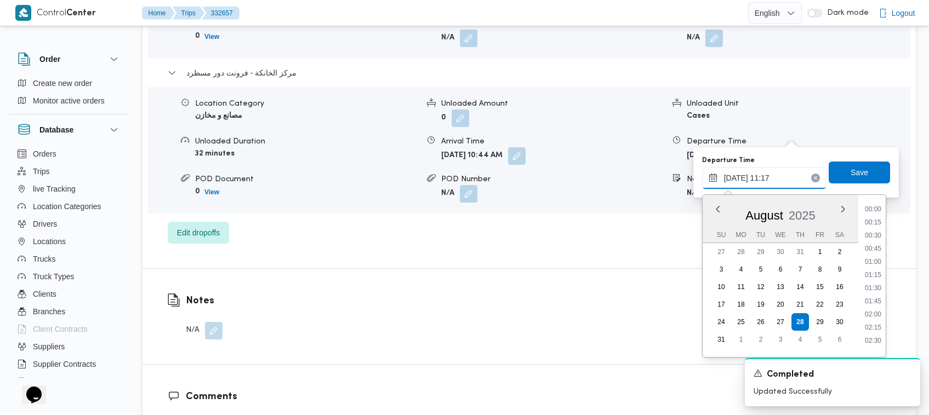
scroll to position [517, 0]
click at [467, 181] on input "[DATE] 11:17" at bounding box center [764, 178] width 124 height 22
click at [467, 324] on li "12:00" at bounding box center [872, 323] width 25 height 11
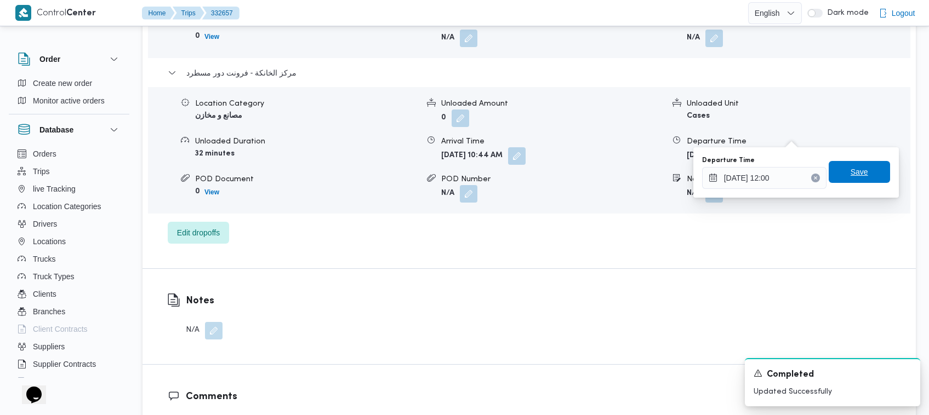
click at [467, 170] on span "Save" at bounding box center [859, 171] width 18 height 13
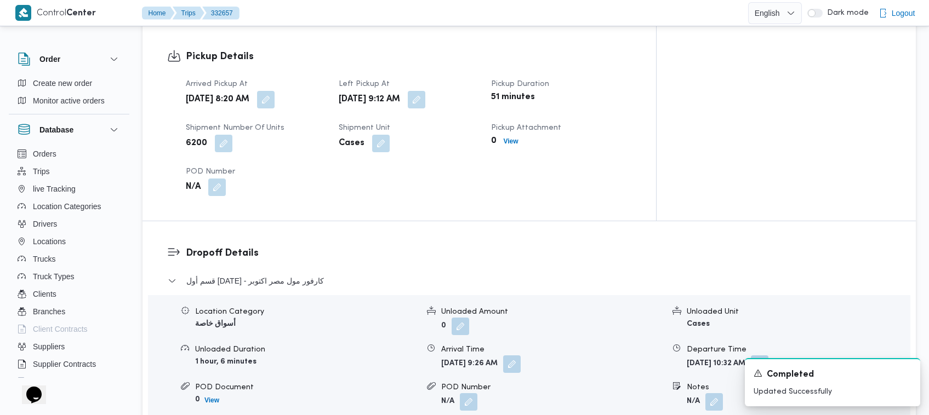
scroll to position [363, 0]
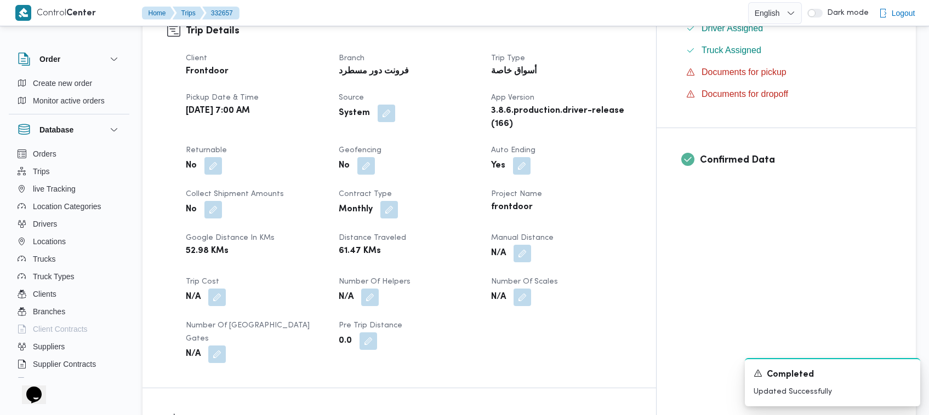
click at [467, 245] on button "button" at bounding box center [522, 254] width 18 height 18
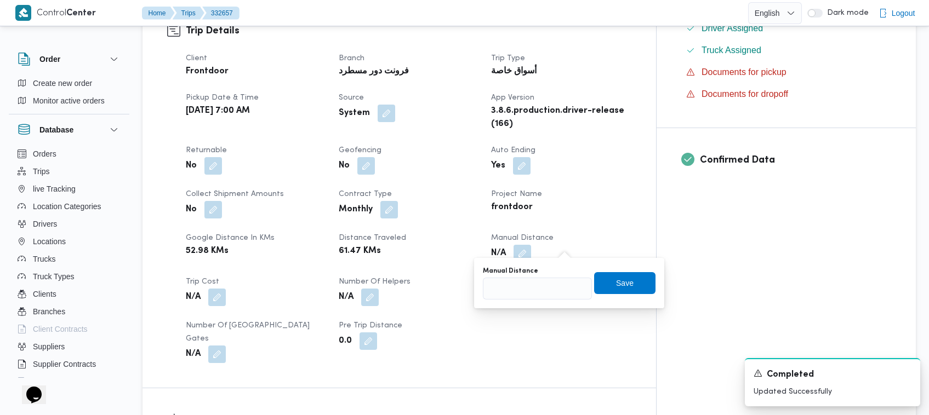
click at [467, 302] on div "You are in a dialog. To close this dialog, hit escape. Manual Distance Save" at bounding box center [569, 283] width 190 height 50
click at [467, 298] on input "Manual Distance" at bounding box center [537, 289] width 109 height 22
click at [467, 278] on span "Save" at bounding box center [624, 283] width 61 height 22
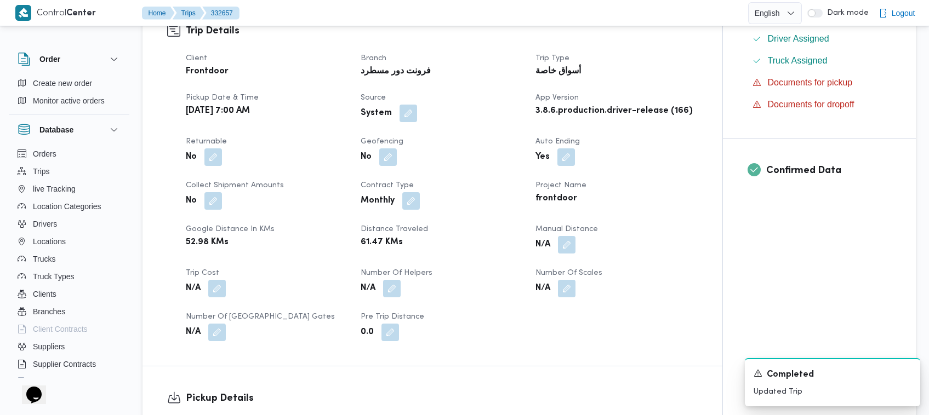
click at [467, 167] on div "Client Frontdoor Branch فرونت دور مسطرد Trip Type أسواق خاصة Pickup date & time…" at bounding box center [441, 196] width 525 height 302
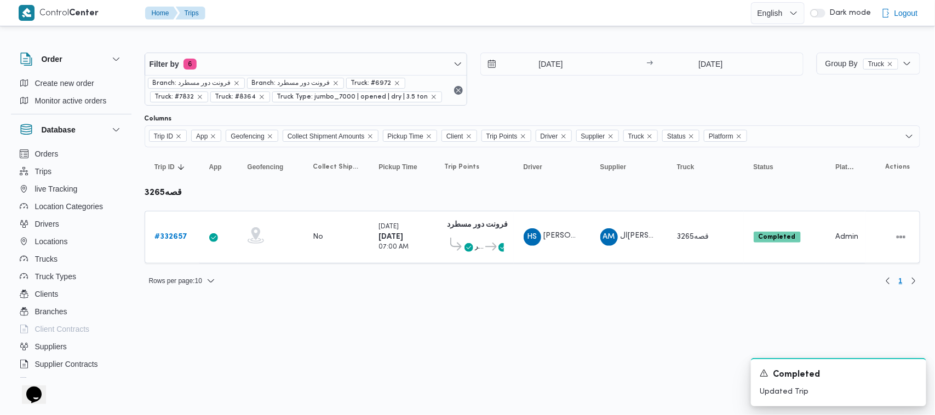
click at [467, 96] on div "[DATE] → [DATE]" at bounding box center [642, 79] width 323 height 53
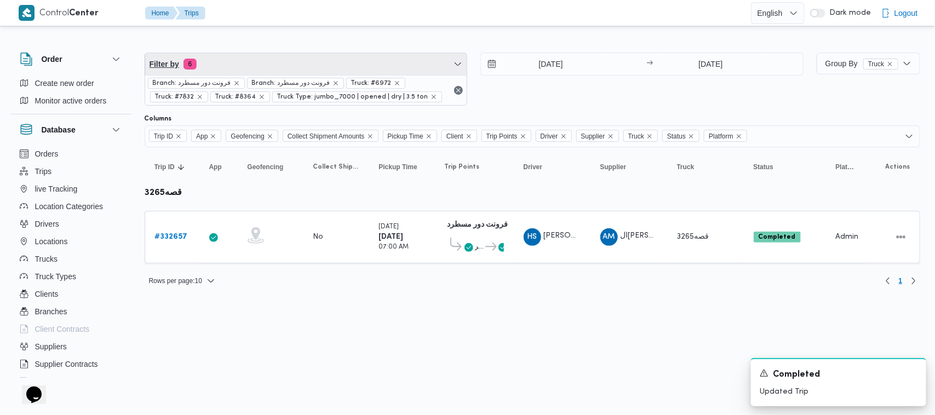
click at [374, 66] on span "Filter by 6" at bounding box center [306, 64] width 322 height 22
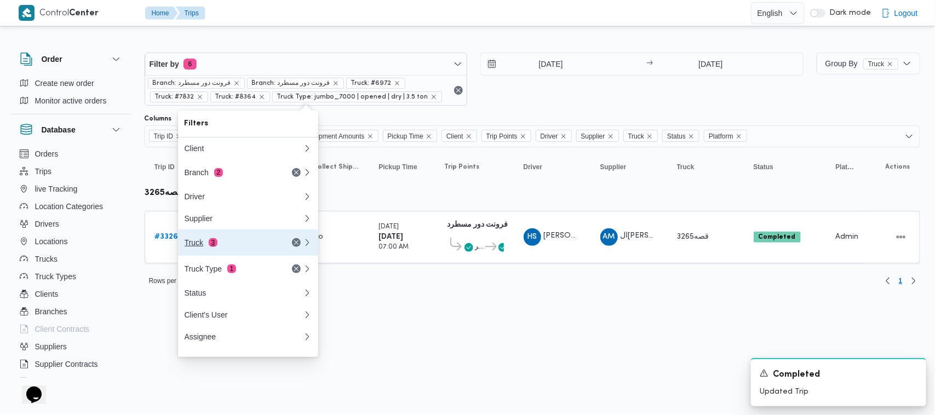
click at [256, 244] on div "Truck 3" at bounding box center [231, 242] width 92 height 9
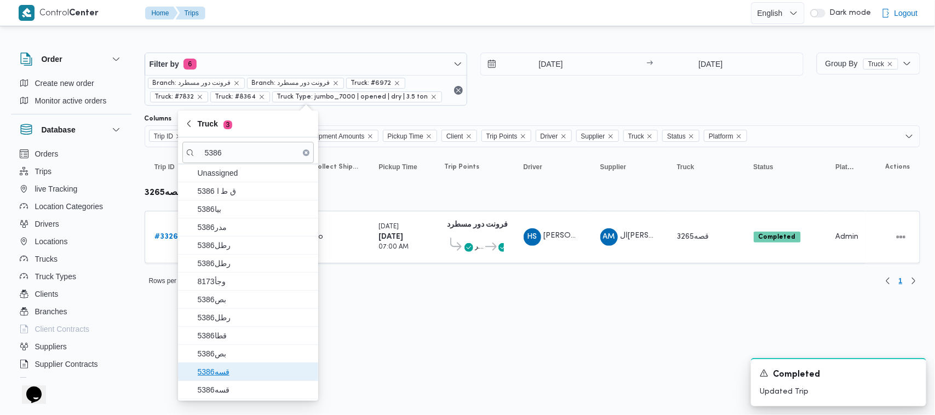
click at [240, 374] on span "قسه5386" at bounding box center [255, 371] width 114 height 13
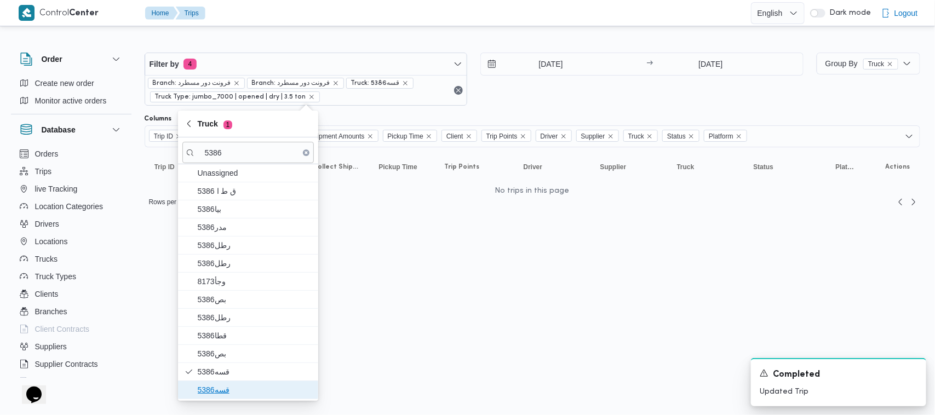
click at [230, 391] on span "قسه5386" at bounding box center [255, 390] width 114 height 13
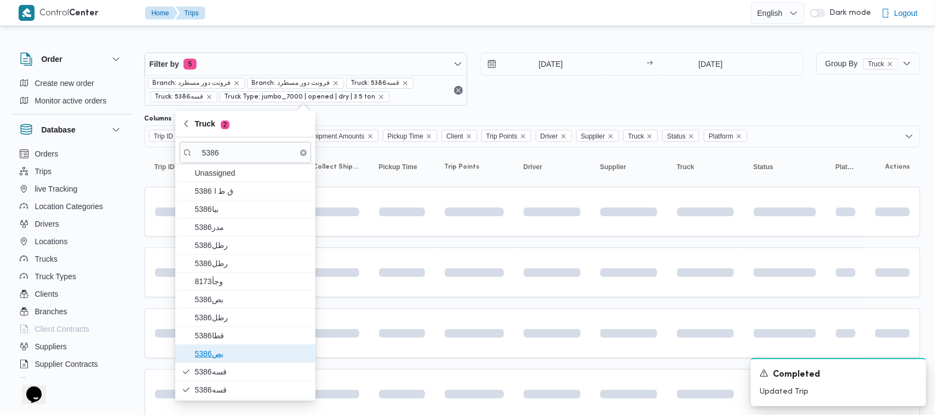
click at [228, 351] on span "بص5386" at bounding box center [252, 353] width 114 height 13
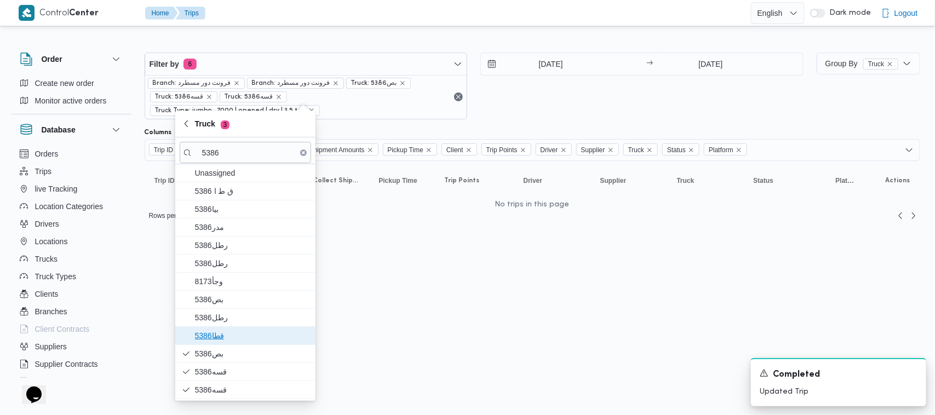
click at [227, 337] on span "قطا5386" at bounding box center [252, 335] width 114 height 13
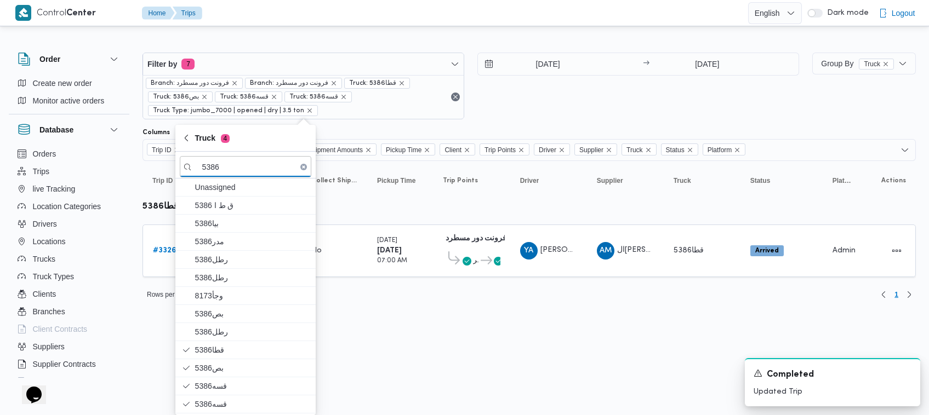
drag, startPoint x: 348, startPoint y: 338, endPoint x: 323, endPoint y: 328, distance: 27.3
click at [349, 338] on html "Control Center Home Trips English عربي Dark mode Logout Order Create new order …" at bounding box center [464, 207] width 929 height 415
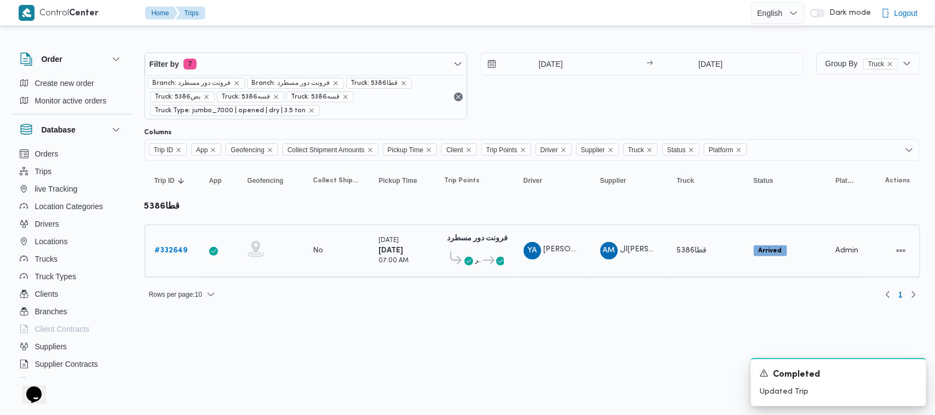
click at [173, 249] on b "# 332649" at bounding box center [171, 250] width 33 height 7
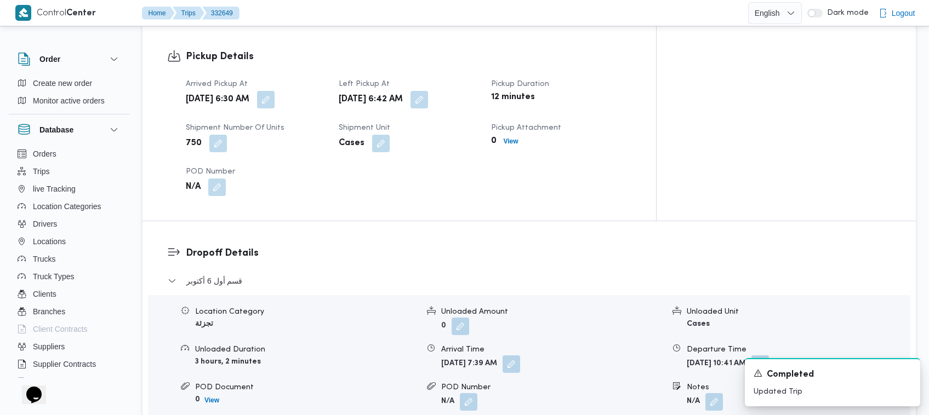
scroll to position [1091, 0]
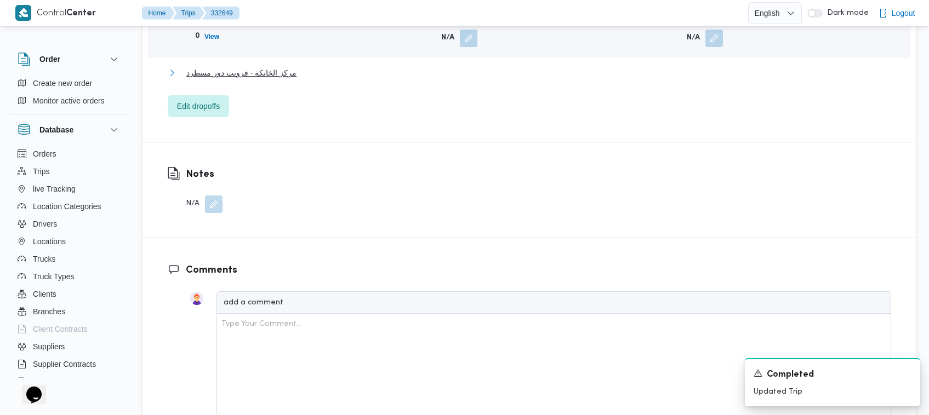
click at [264, 66] on span "مركز الخانكة - فرونت دور مسطرد" at bounding box center [241, 72] width 110 height 13
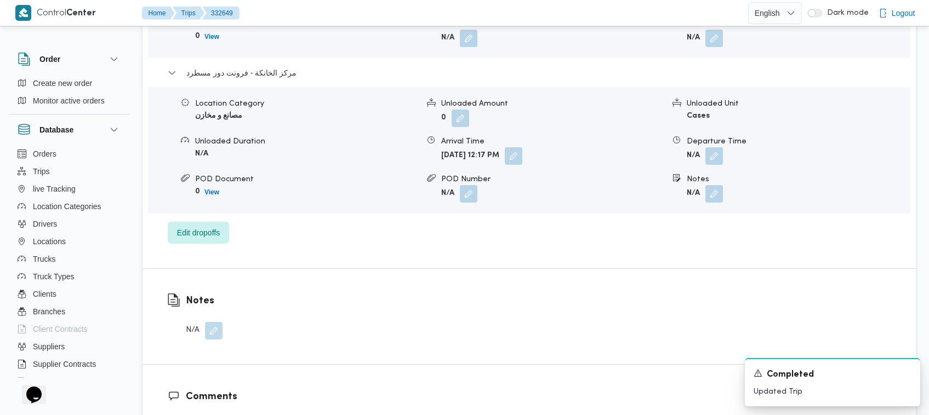
click at [467, 147] on span at bounding box center [711, 156] width 23 height 18
click at [467, 147] on button "button" at bounding box center [714, 156] width 18 height 18
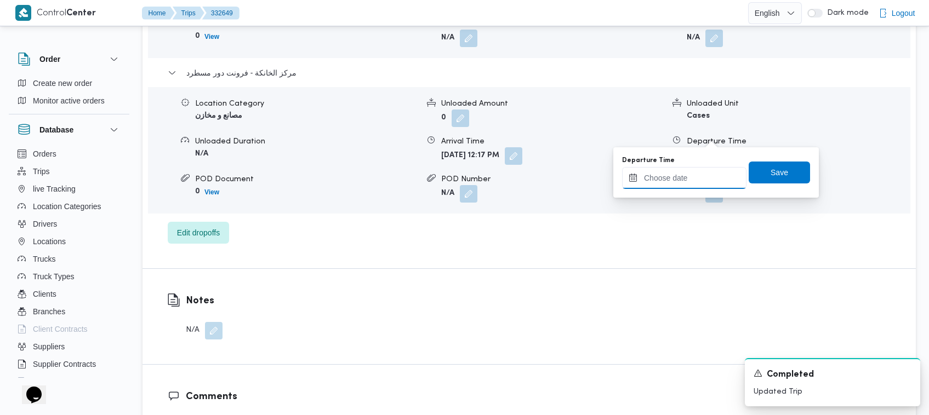
click at [467, 174] on input "Departure Time" at bounding box center [684, 178] width 124 height 22
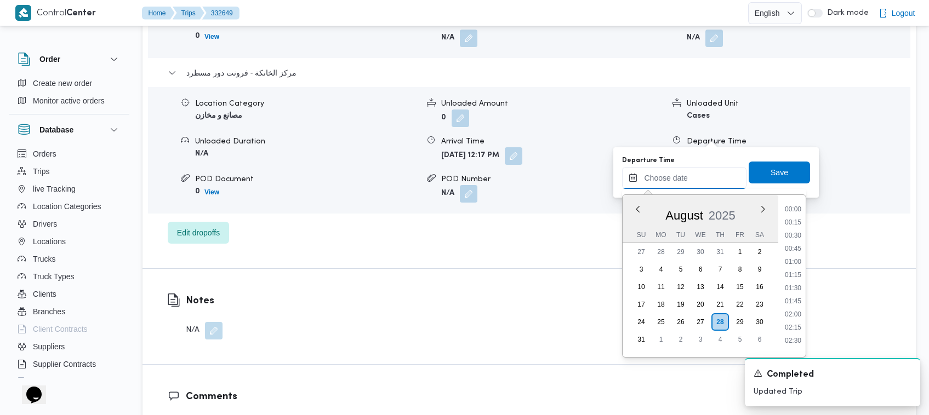
scroll to position [622, 0]
click at [467, 245] on li "12:30" at bounding box center [792, 244] width 25 height 11
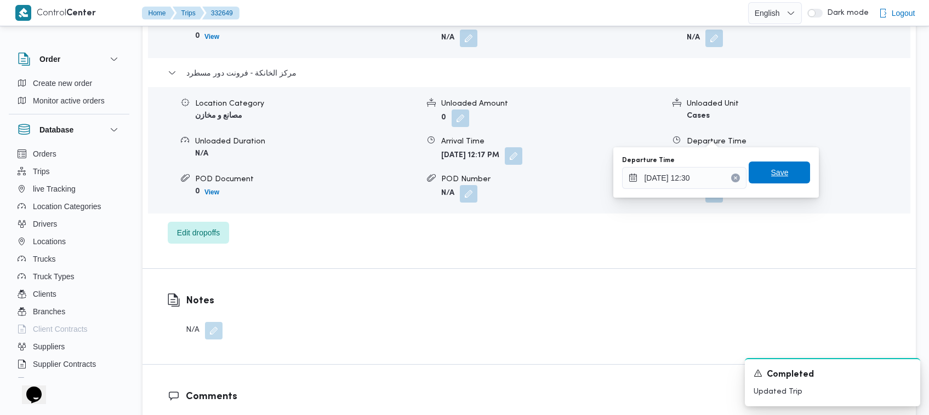
click at [467, 173] on span "Save" at bounding box center [780, 172] width 18 height 13
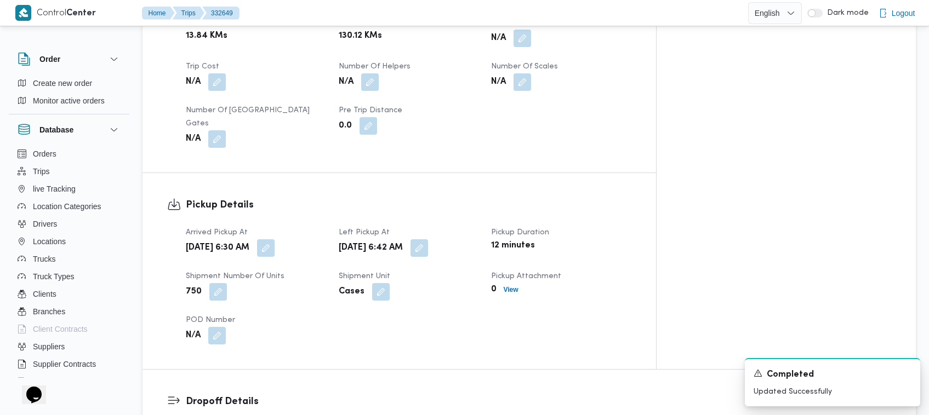
scroll to position [422, 0]
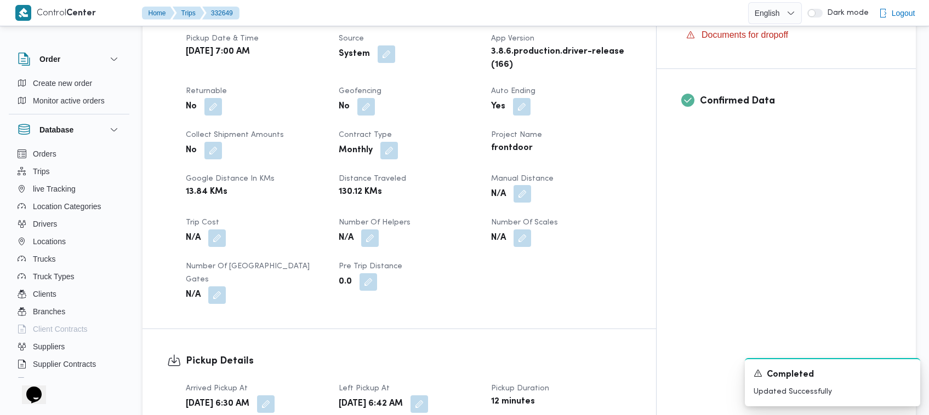
click at [467, 187] on button "button" at bounding box center [522, 194] width 18 height 18
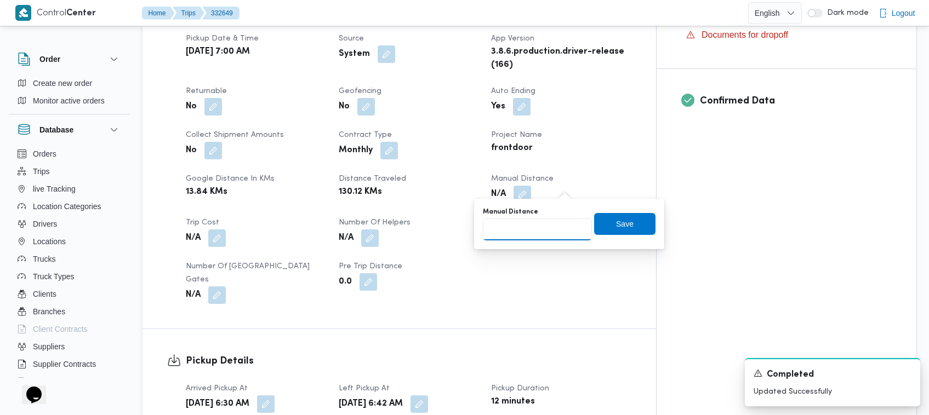
click at [467, 226] on input "Manual Distance" at bounding box center [537, 230] width 109 height 22
click at [467, 233] on div "Manual Distance 130 Save" at bounding box center [569, 224] width 175 height 35
click at [467, 224] on span "Save" at bounding box center [624, 224] width 61 height 22
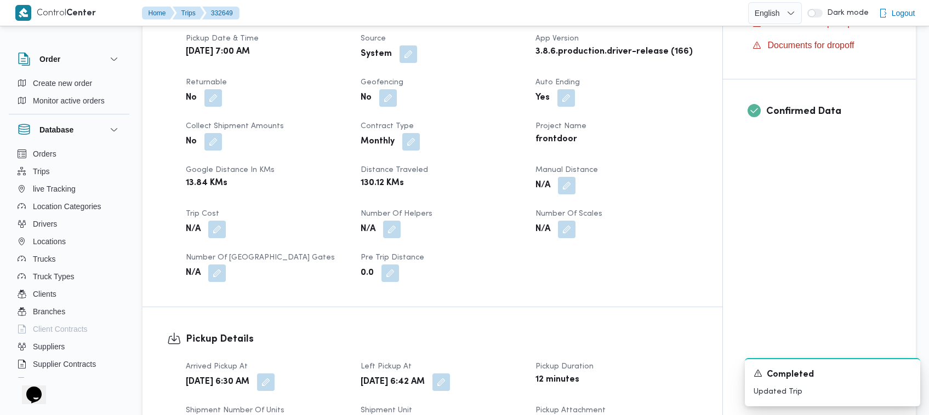
scroll to position [0, 0]
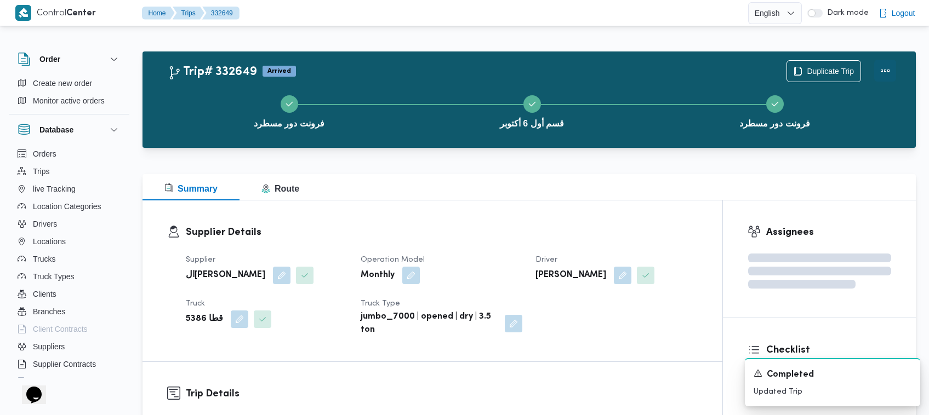
click at [467, 67] on button "Actions" at bounding box center [885, 71] width 22 height 22
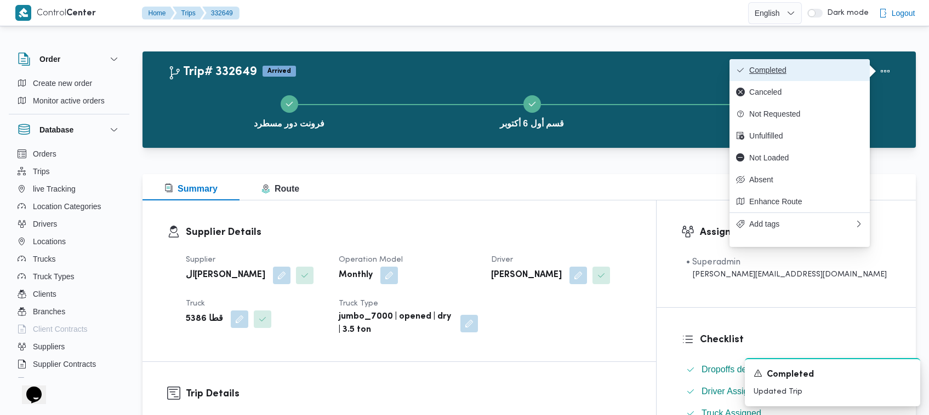
click at [467, 66] on span "Completed" at bounding box center [806, 70] width 114 height 9
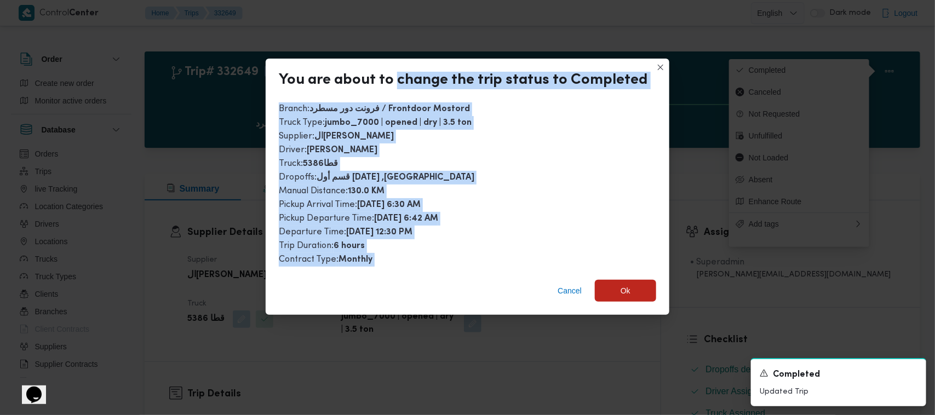
drag, startPoint x: 395, startPoint y: 101, endPoint x: 441, endPoint y: 283, distance: 187.1
click at [393, 277] on div "You are about to change the trip status to Completed Branch : فرونت دور مسطرد /…" at bounding box center [468, 187] width 404 height 256
click at [467, 291] on span "Ok" at bounding box center [625, 290] width 61 height 22
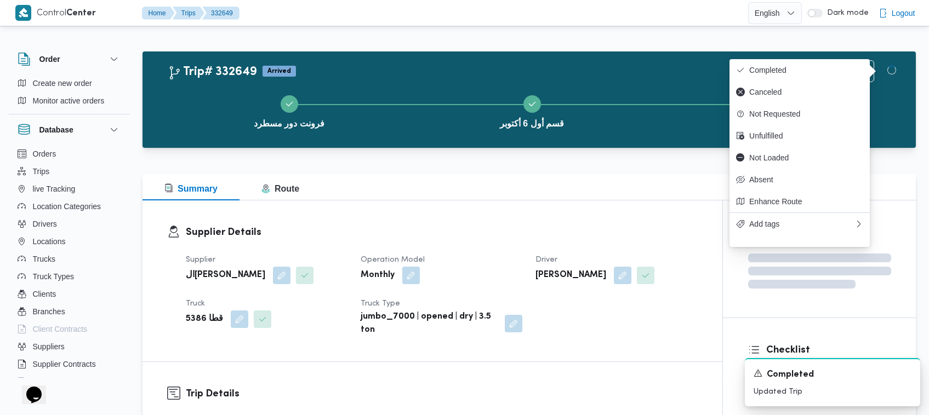
click at [467, 75] on div "Trip# 332649 Arrived Duplicate Trip" at bounding box center [532, 71] width 728 height 22
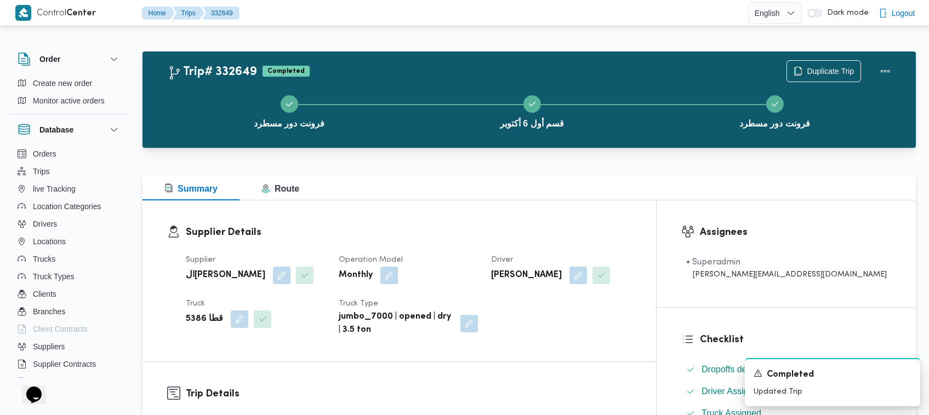
scroll to position [433, 0]
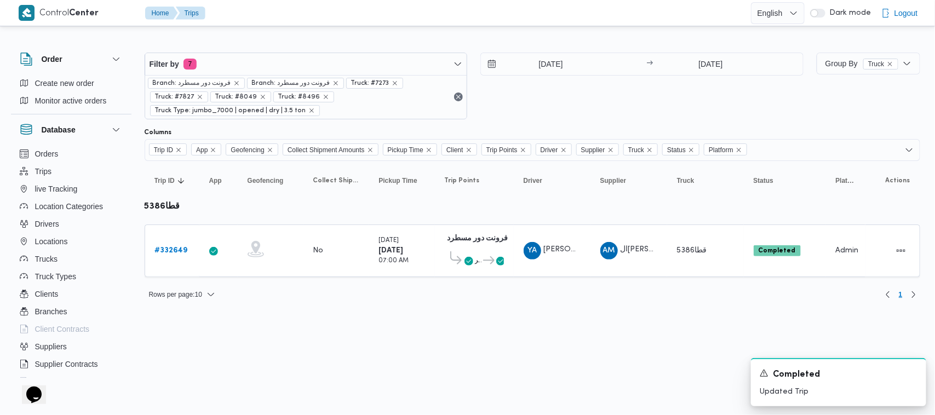
click at [467, 85] on div "[DATE] → [DATE]" at bounding box center [642, 86] width 323 height 67
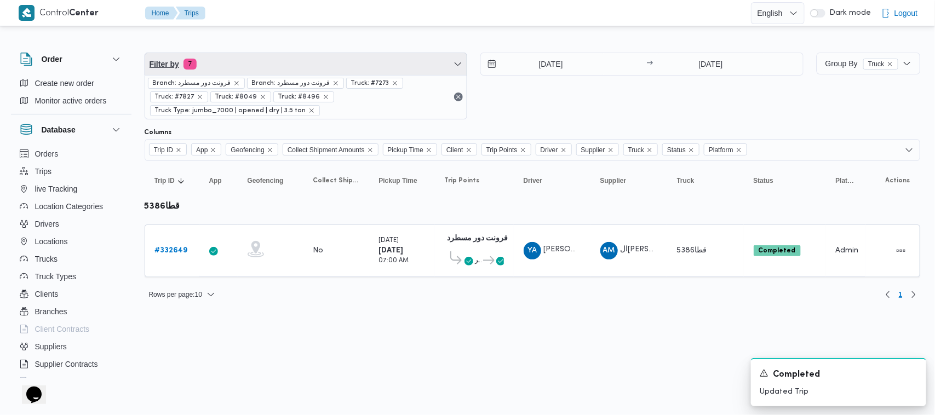
click at [287, 67] on span "Filter by 7" at bounding box center [306, 64] width 322 height 22
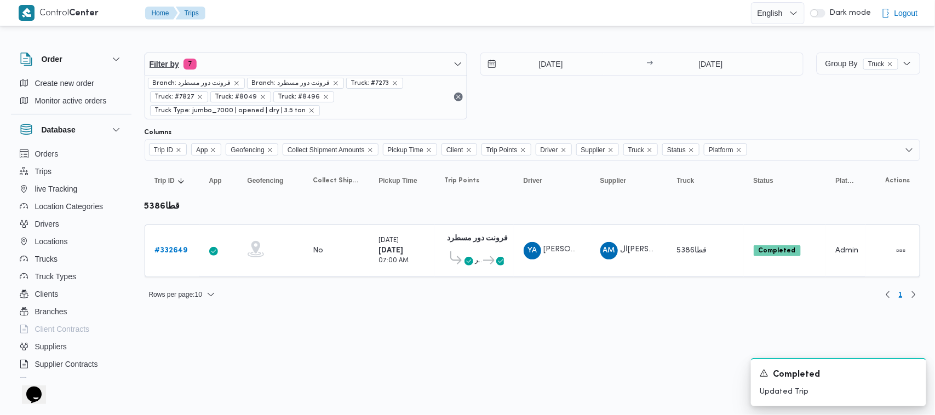
click at [286, 67] on span "Filter by 7" at bounding box center [306, 64] width 322 height 22
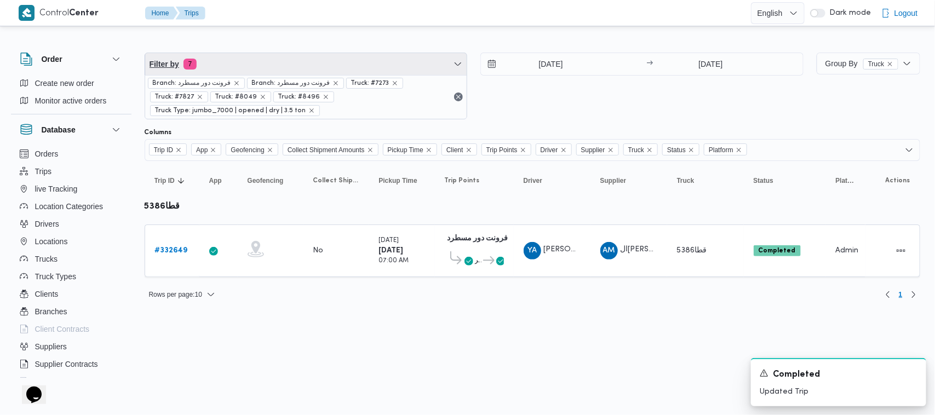
drag, startPoint x: 262, startPoint y: 59, endPoint x: 267, endPoint y: 81, distance: 22.1
click at [267, 79] on div "Filter by 7 Branch: فرونت دور مسطرد Branch: فرونت دور مسطرد Truck: #7273 Truck:…" at bounding box center [306, 86] width 323 height 67
click at [244, 55] on span "Filter by 7" at bounding box center [306, 64] width 322 height 22
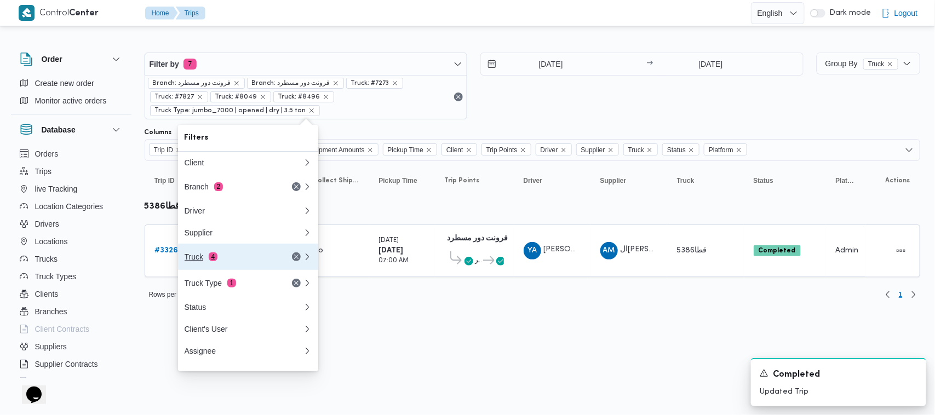
click at [228, 261] on div "Truck 4" at bounding box center [231, 257] width 92 height 9
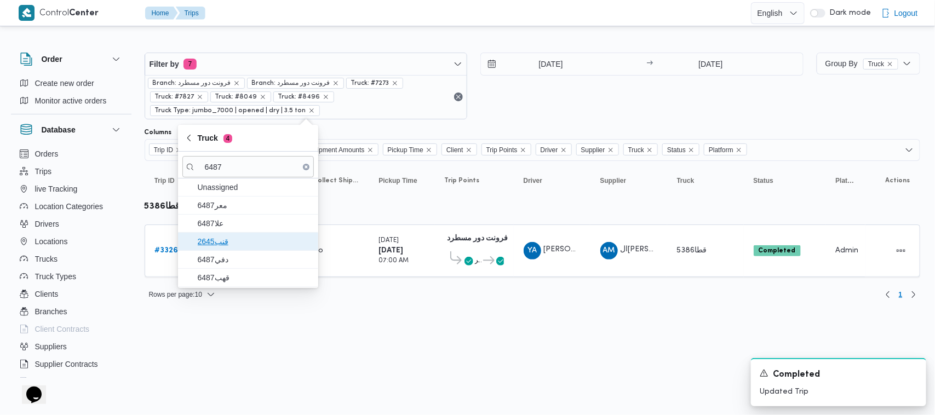
click at [217, 233] on span "قنب2645" at bounding box center [248, 242] width 132 height 18
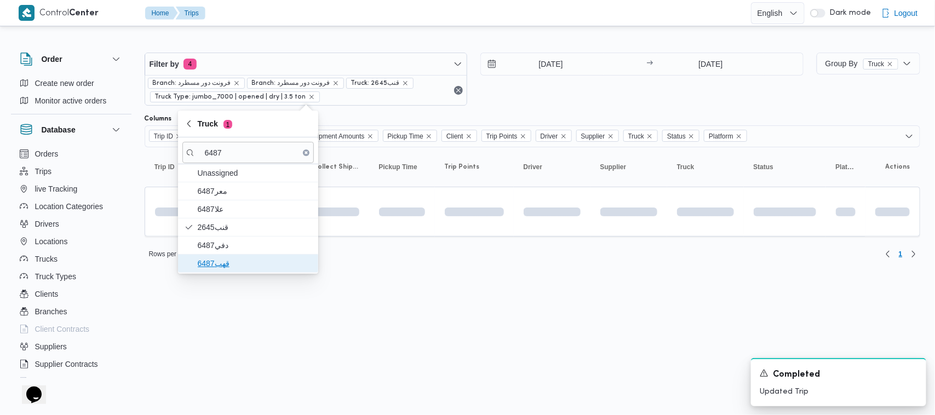
click at [225, 258] on span "قهب6487" at bounding box center [255, 263] width 114 height 13
click at [223, 250] on span "دفي6487" at bounding box center [255, 245] width 114 height 13
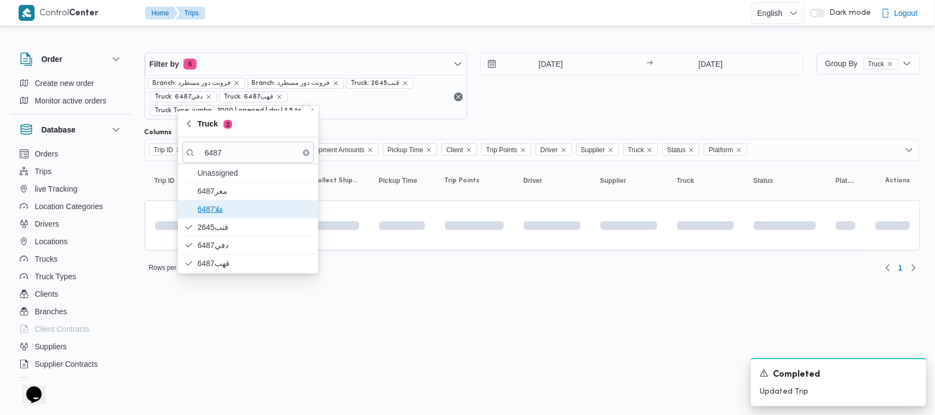
click at [218, 214] on span "علا6487" at bounding box center [255, 209] width 114 height 13
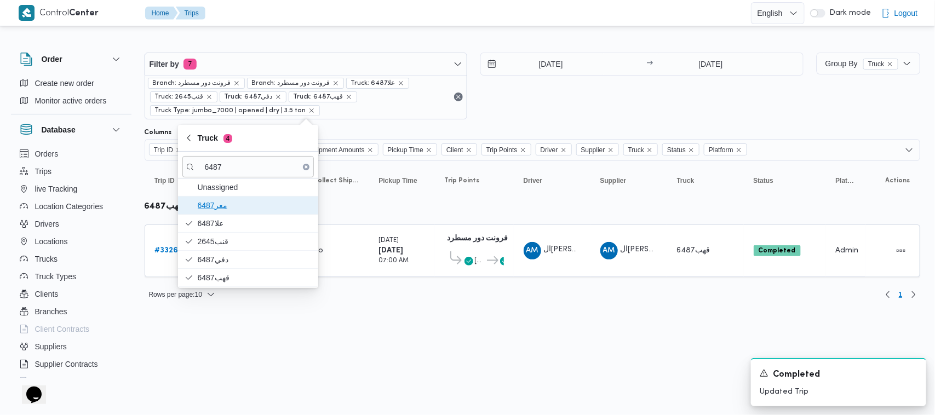
click at [218, 205] on span "معر6487" at bounding box center [255, 205] width 114 height 13
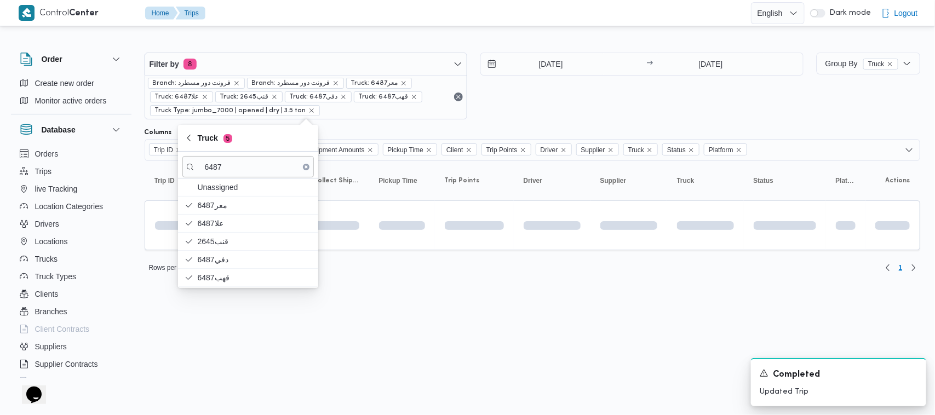
click at [273, 340] on html "Control Center Home Trips English عربي Dark mode Logout Order Create new order …" at bounding box center [467, 207] width 935 height 415
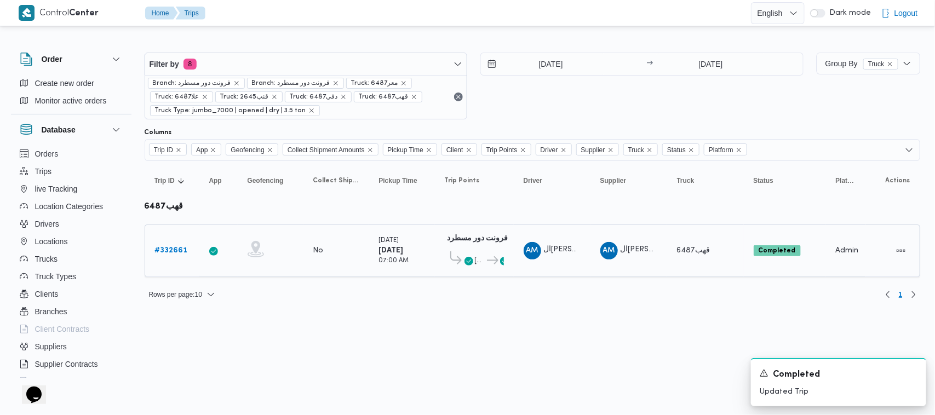
click at [172, 247] on b "# 332661" at bounding box center [171, 250] width 33 height 7
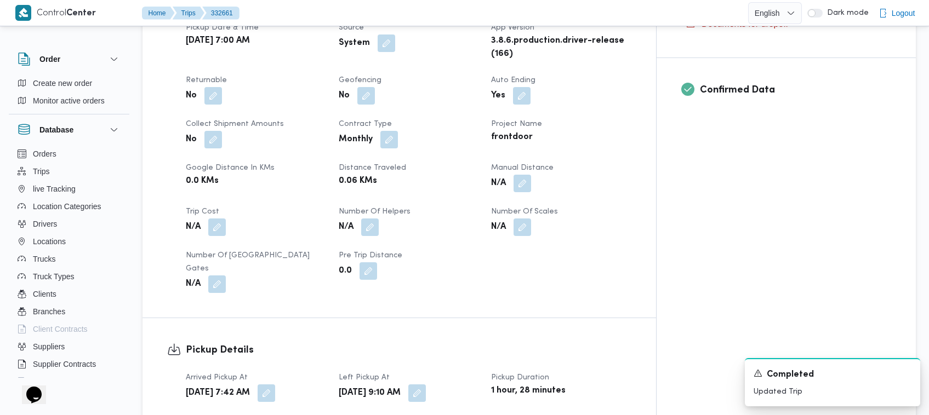
scroll to position [867, 0]
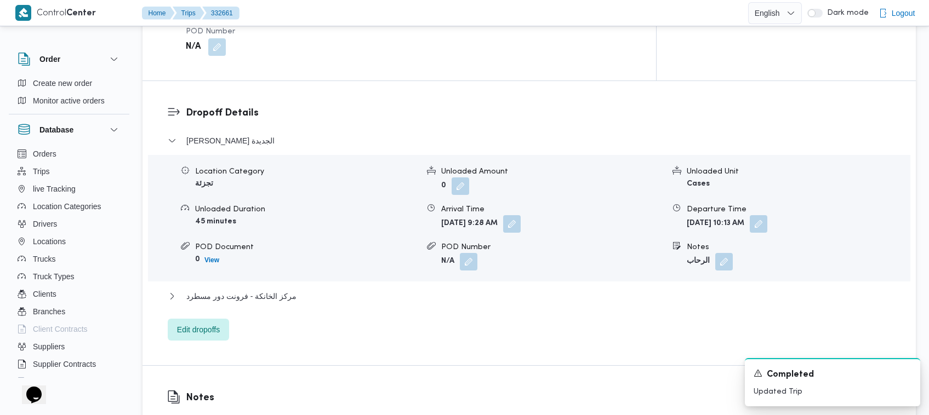
click at [261, 290] on div "مركز الخانكة - فرونت دور مسطرد" at bounding box center [529, 300] width 723 height 21
click at [261, 290] on span "مركز الخانكة - فرونت دور مسطرد" at bounding box center [241, 296] width 110 height 13
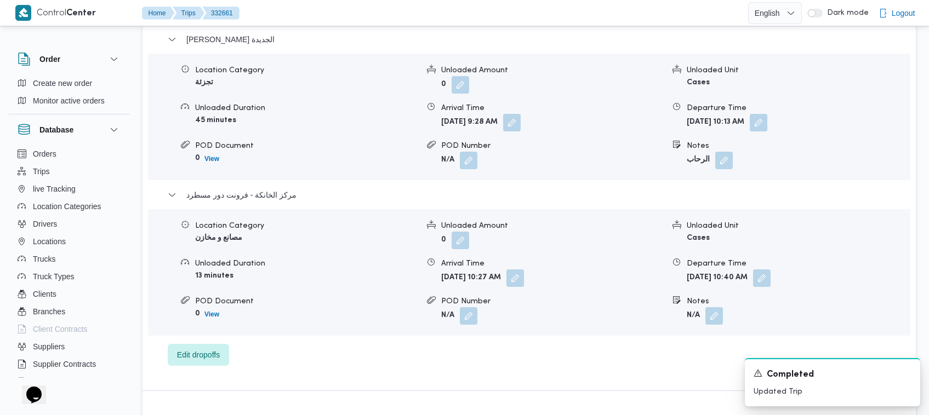
scroll to position [1024, 0]
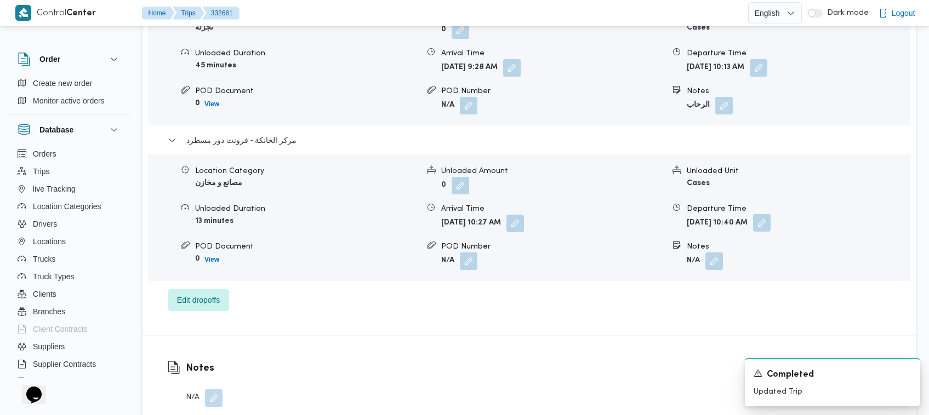
click at [467, 214] on button "button" at bounding box center [762, 223] width 18 height 18
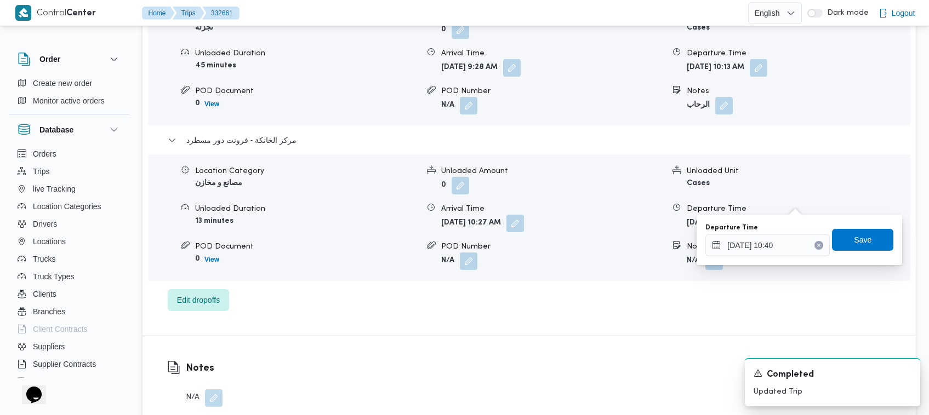
click at [467, 244] on button "Clear input" at bounding box center [818, 245] width 9 height 9
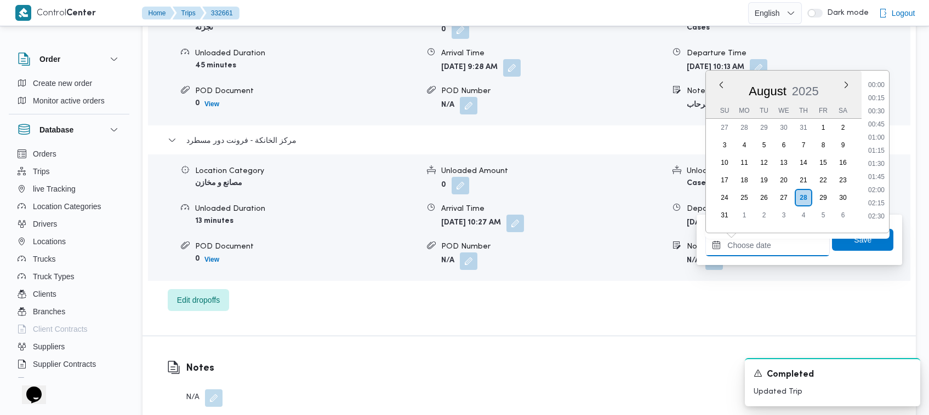
scroll to position [622, 0]
click at [467, 108] on li "12:15" at bounding box center [876, 107] width 25 height 11
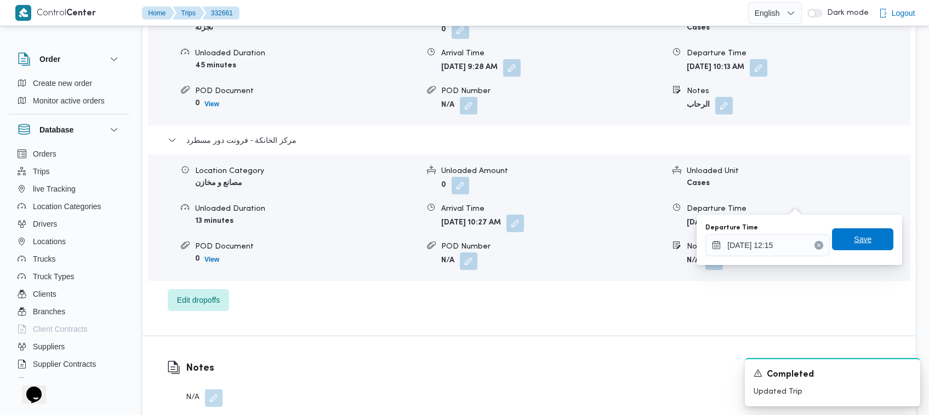
click at [467, 237] on span "Save" at bounding box center [863, 239] width 18 height 13
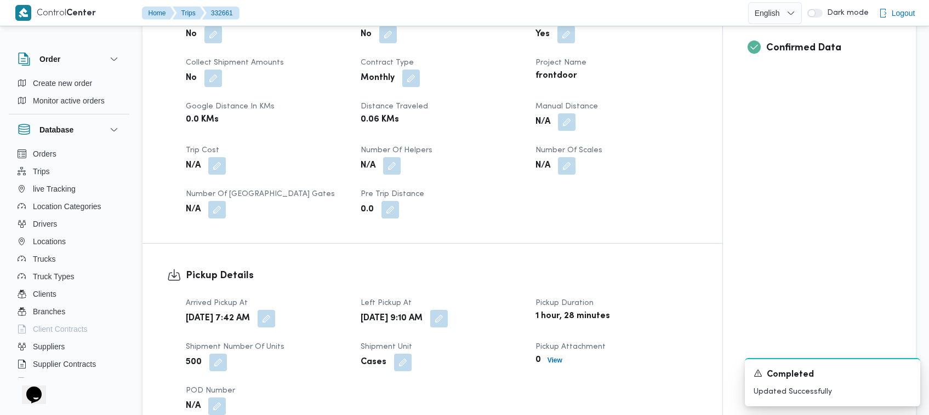
scroll to position [296, 0]
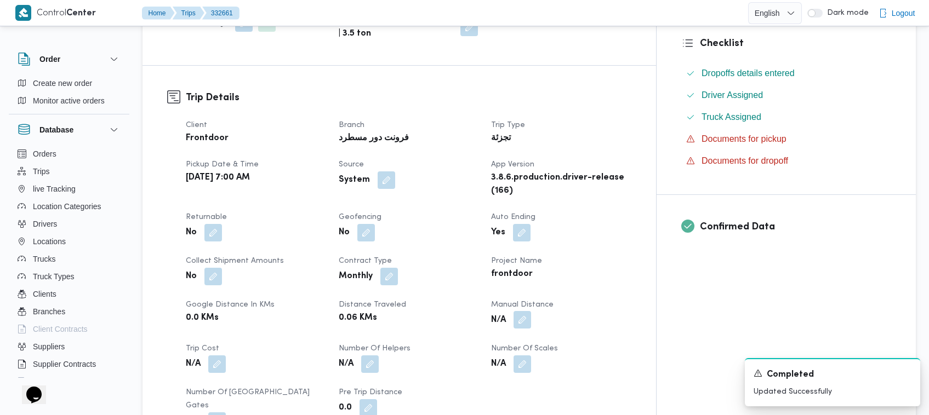
click at [467, 311] on button "button" at bounding box center [522, 320] width 18 height 18
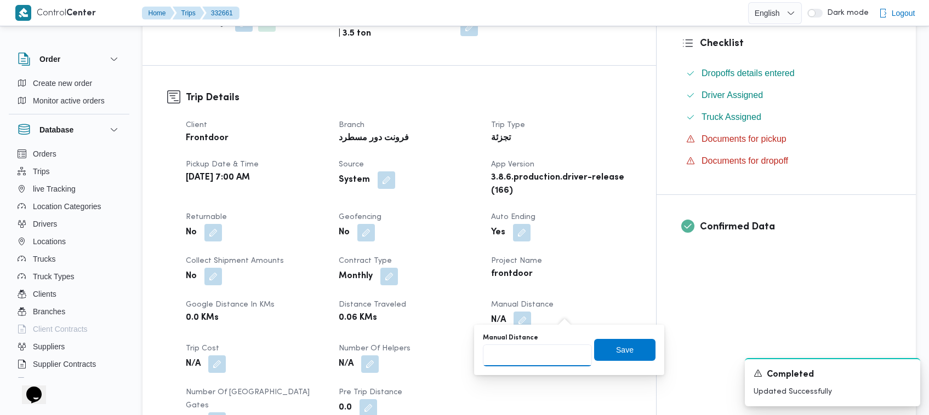
click at [467, 358] on input "Manual Distance" at bounding box center [537, 356] width 109 height 22
click at [467, 347] on span "Save" at bounding box center [624, 350] width 61 height 22
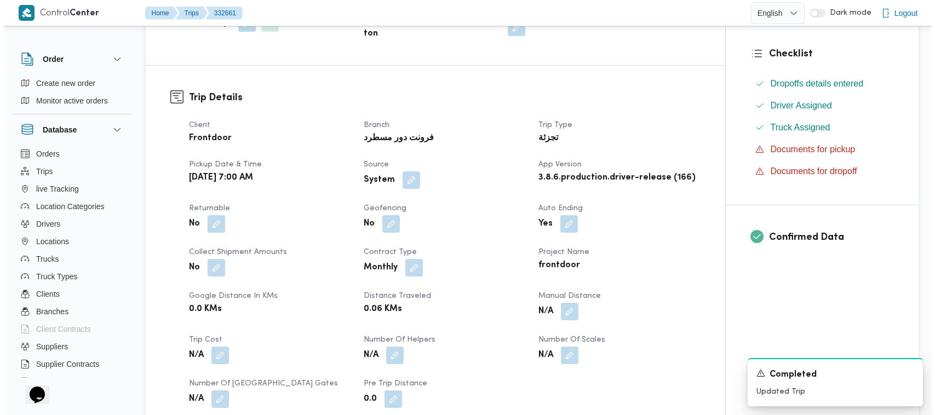
scroll to position [0, 0]
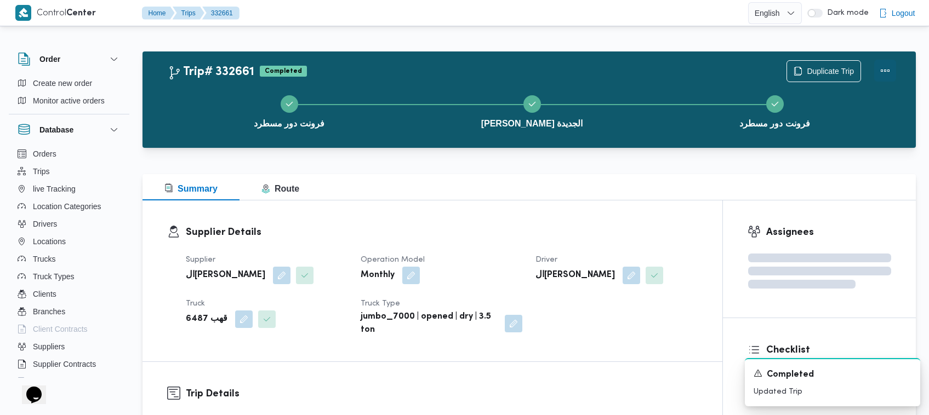
click at [467, 69] on button "Actions" at bounding box center [885, 71] width 22 height 22
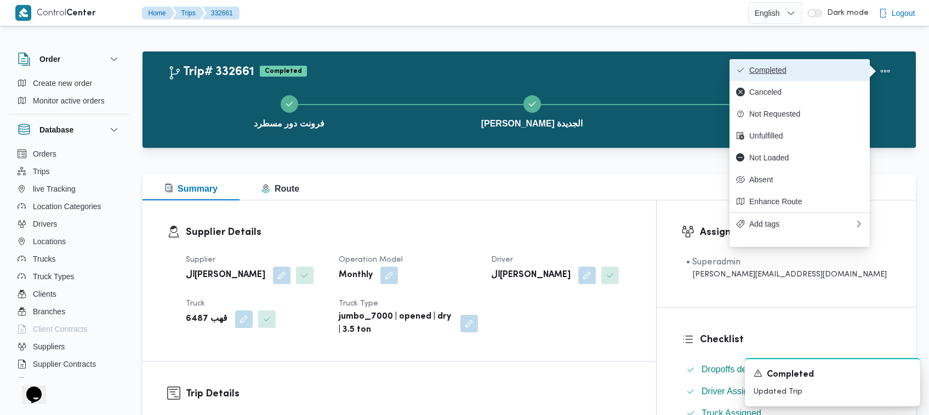
click at [467, 61] on button "Completed" at bounding box center [799, 70] width 140 height 22
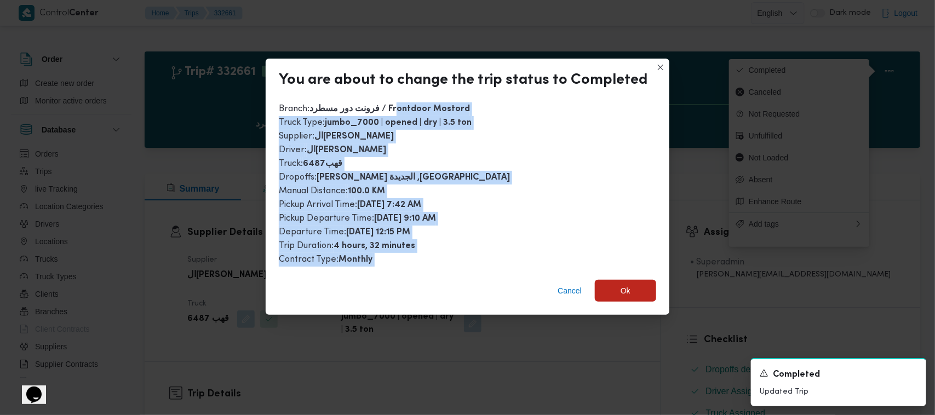
drag, startPoint x: 396, startPoint y: 202, endPoint x: 395, endPoint y: 297, distance: 95.3
click at [392, 294] on div "You are about to change the trip status to Completed Branch : فرونت دور مسطرد /…" at bounding box center [468, 187] width 404 height 256
click at [467, 289] on span "Ok" at bounding box center [625, 290] width 61 height 22
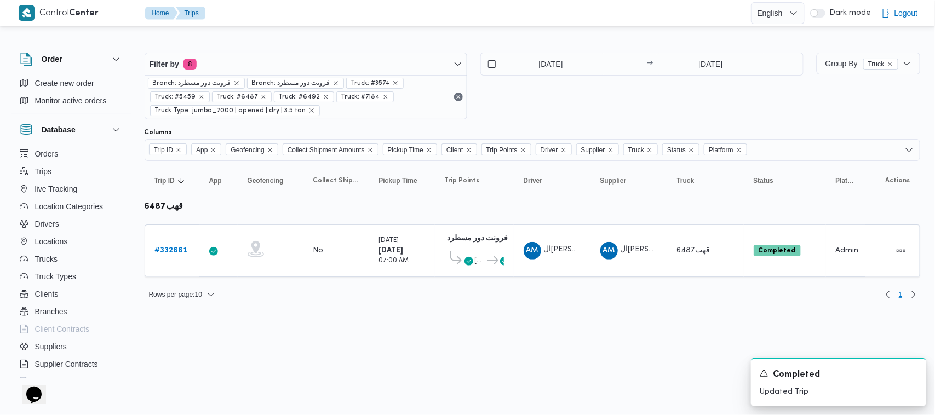
click at [356, 367] on html "Control Center Home Trips English عربي Dark mode Logout Order Create new order …" at bounding box center [467, 207] width 935 height 415
click at [467, 347] on html "Control Center Home Trips English عربي Dark mode Logout Order Create new order …" at bounding box center [467, 207] width 935 height 415
drag, startPoint x: 356, startPoint y: 365, endPoint x: 375, endPoint y: 354, distance: 22.1
click at [356, 365] on html "Control Center Home Trips English عربي Dark mode Logout Order Create new order …" at bounding box center [467, 207] width 935 height 415
click at [359, 363] on html "Control Center Home Trips English عربي Dark mode Logout Order Create new order …" at bounding box center [467, 207] width 935 height 415
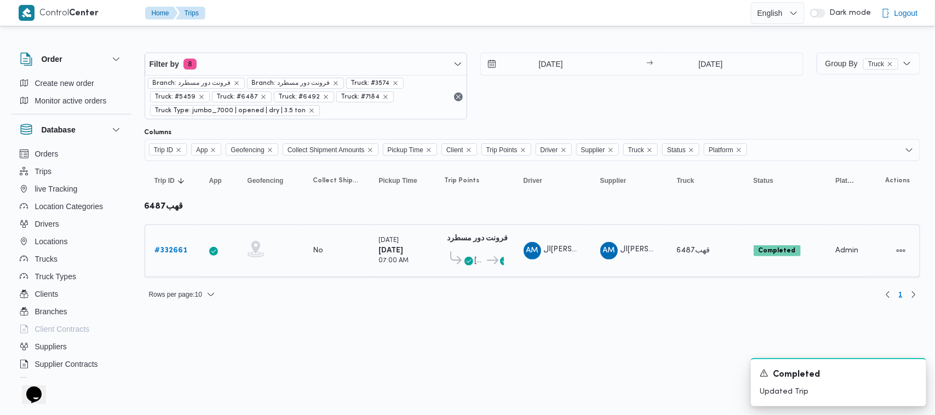
click at [467, 247] on span "ال[PERSON_NAME]" at bounding box center [656, 250] width 70 height 7
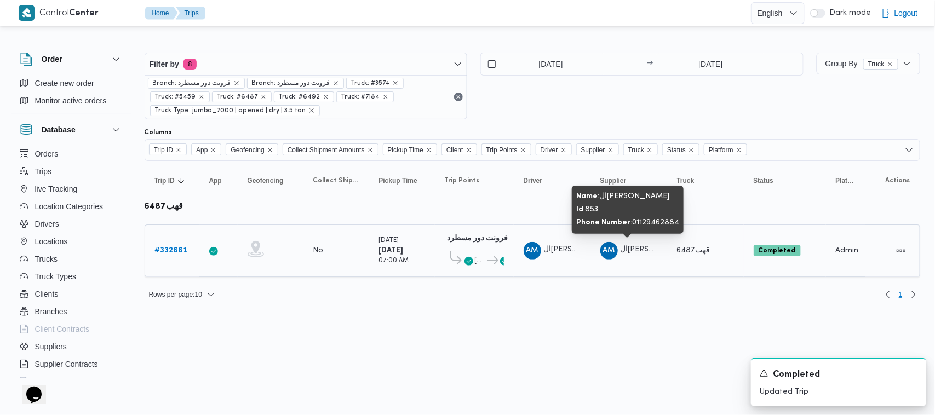
click at [467, 247] on span "ال[PERSON_NAME]" at bounding box center [656, 250] width 70 height 7
copy tr "ال[PERSON_NAME]"
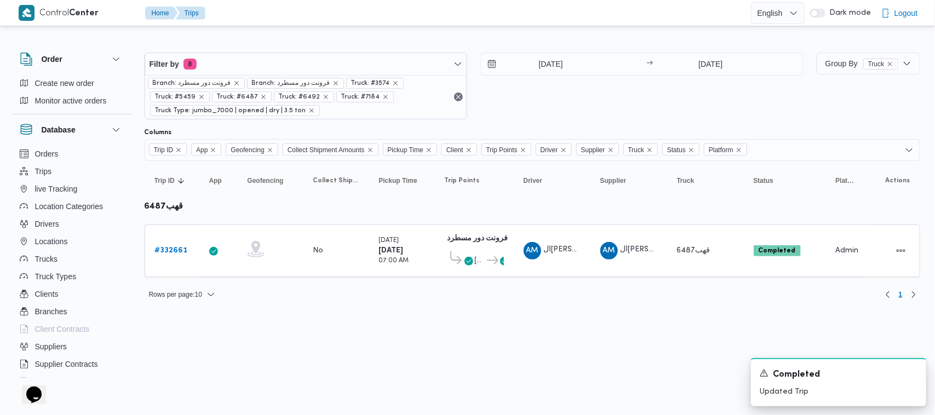
drag, startPoint x: 335, startPoint y: 346, endPoint x: 403, endPoint y: 316, distance: 74.1
click at [335, 346] on html "Control Center Home Trips English عربي Dark mode Logout Order Create new order …" at bounding box center [467, 207] width 935 height 415
click at [467, 250] on span "ال[PERSON_NAME]" at bounding box center [579, 250] width 70 height 7
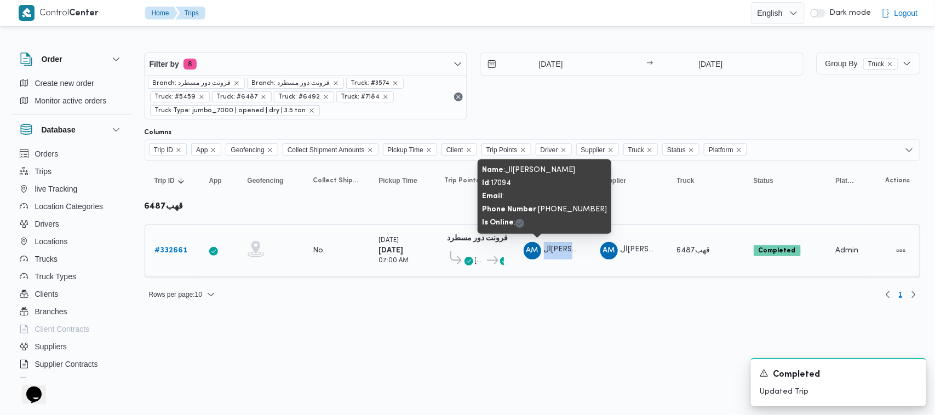
click at [467, 250] on span "ال[PERSON_NAME]" at bounding box center [579, 250] width 70 height 7
copy tr "ال[PERSON_NAME]"
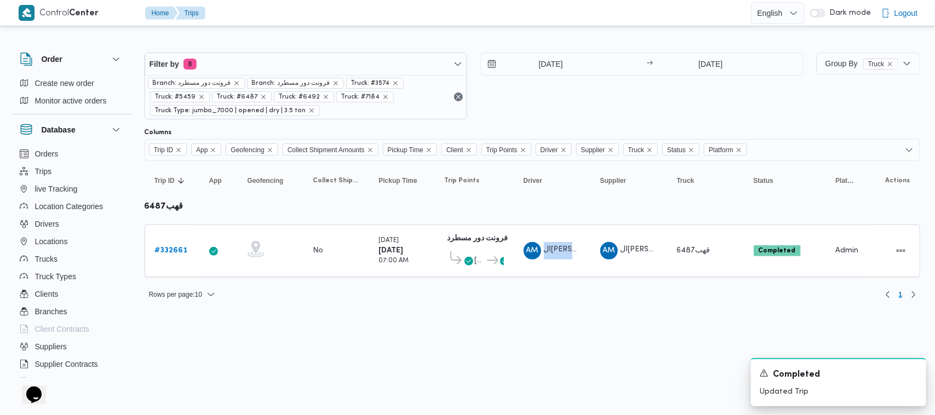
drag, startPoint x: 392, startPoint y: 213, endPoint x: 404, endPoint y: 213, distance: 11.5
click at [392, 213] on table "Trip ID Click to sort in ascending order App Click to sort in ascending order G…" at bounding box center [533, 224] width 776 height 127
click at [467, 256] on span "قهب6487" at bounding box center [695, 250] width 36 height 13
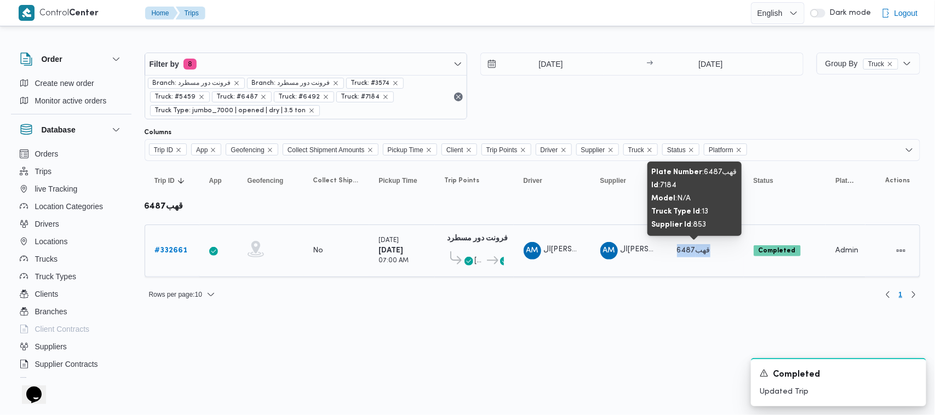
click at [467, 256] on span "قهب6487" at bounding box center [695, 250] width 36 height 13
copy span "قهب6487"
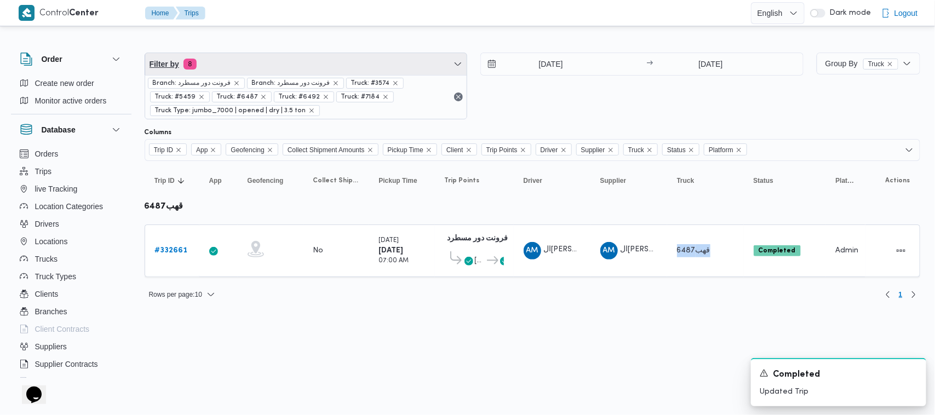
click at [263, 55] on span "Filter by 8" at bounding box center [306, 64] width 322 height 22
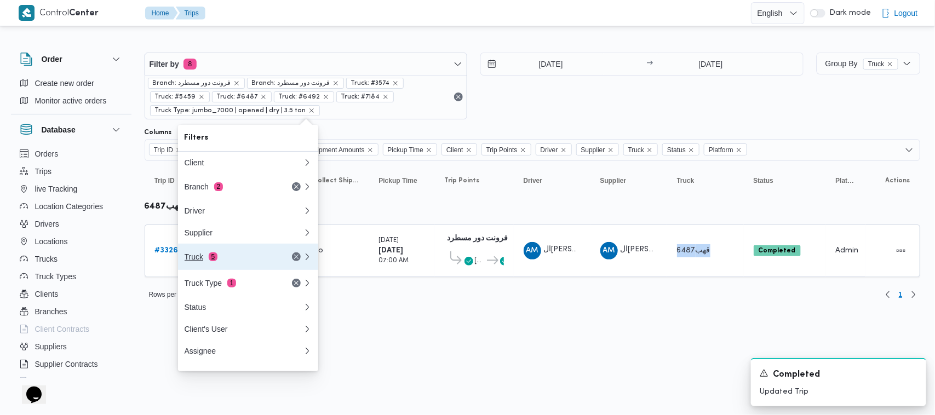
click at [221, 258] on div "Truck 5" at bounding box center [231, 257] width 92 height 9
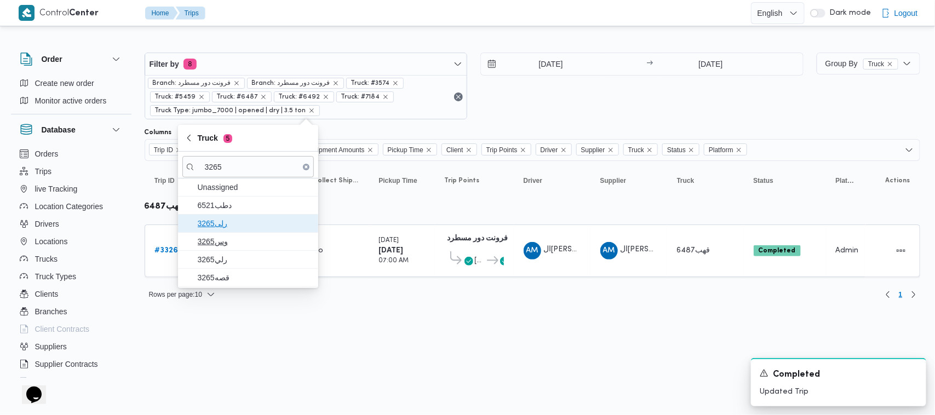
click at [231, 227] on span "3265رلى" at bounding box center [255, 223] width 114 height 13
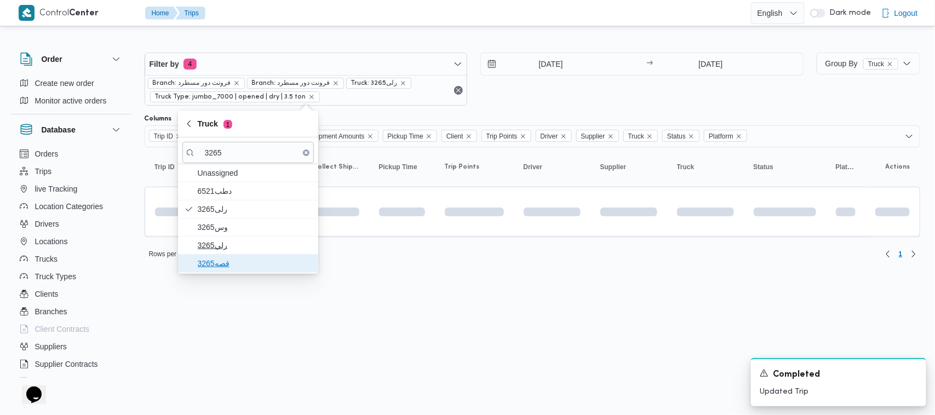
click at [232, 260] on span "قصه3265" at bounding box center [255, 263] width 114 height 13
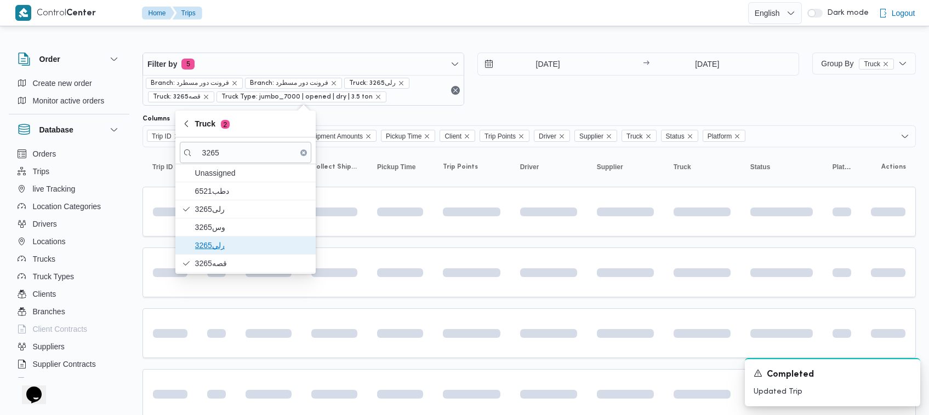
click at [226, 245] on span "رلي3265" at bounding box center [252, 245] width 114 height 13
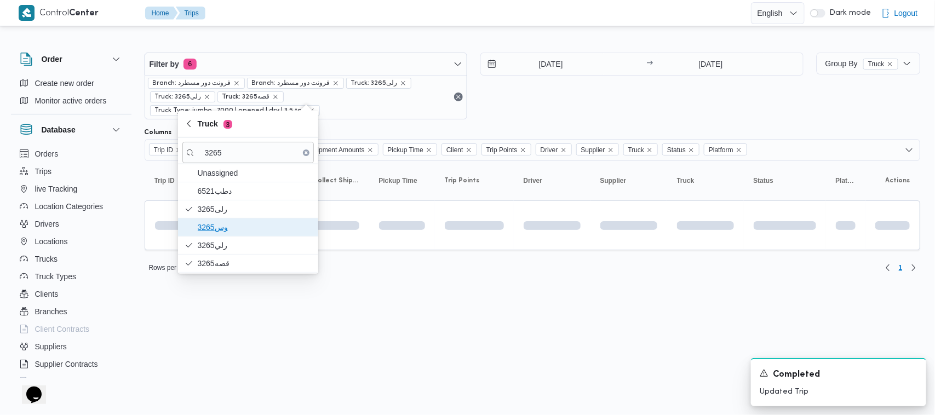
click at [222, 226] on span "وس3265" at bounding box center [255, 227] width 114 height 13
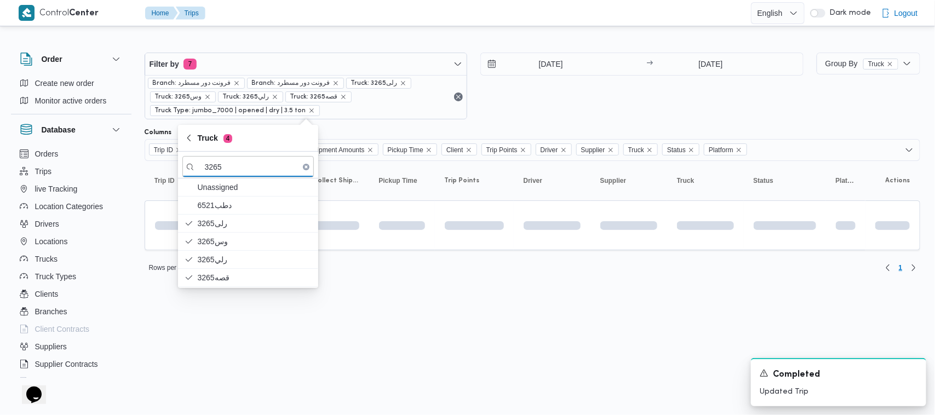
click at [289, 357] on html "Control Center Home Trips English عربي Dark mode Logout Order Create new order …" at bounding box center [467, 207] width 935 height 415
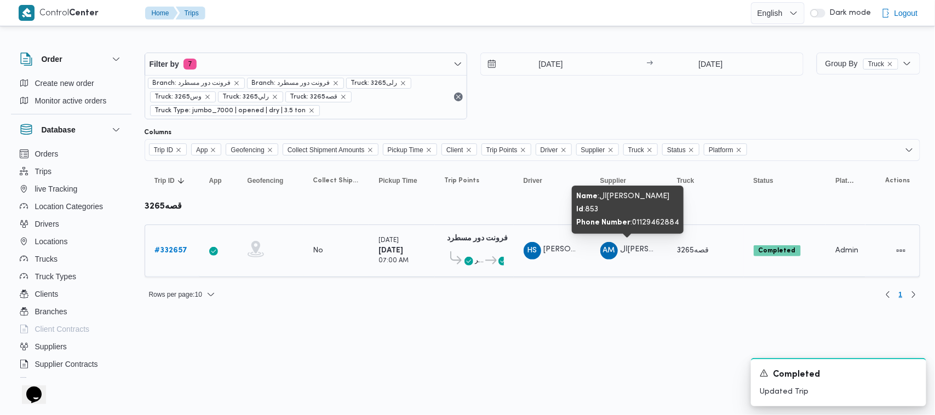
click at [467, 250] on span "ال[PERSON_NAME]" at bounding box center [656, 250] width 70 height 7
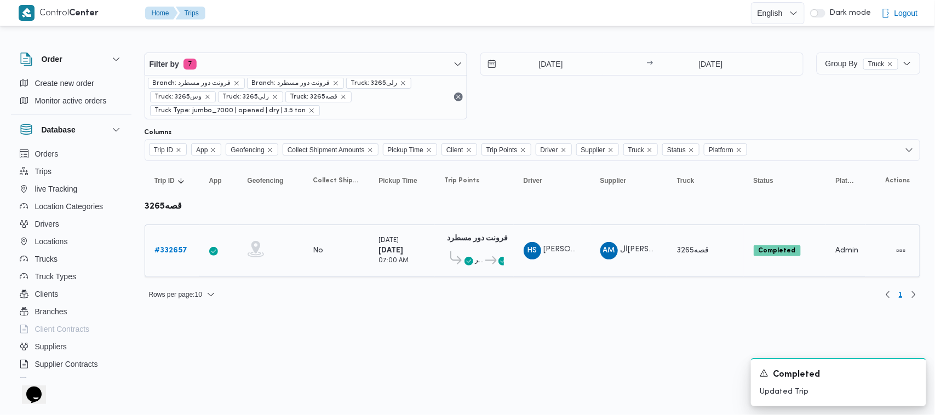
click at [467, 250] on span "[PERSON_NAME]" at bounding box center [575, 250] width 62 height 7
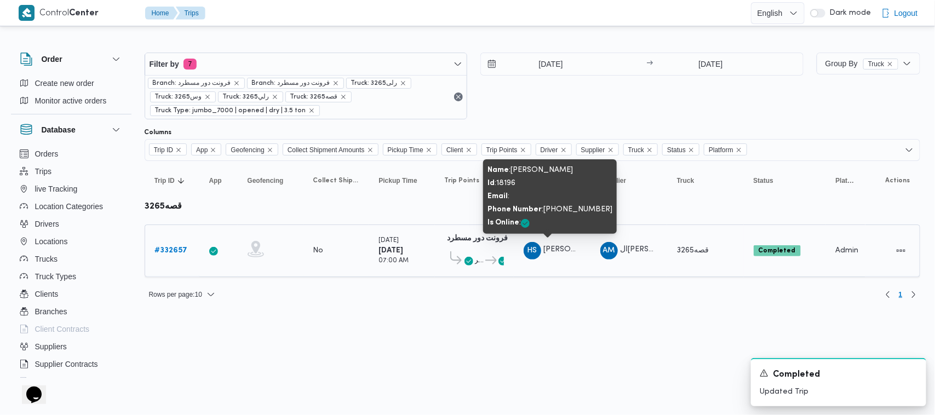
click at [467, 250] on span "[PERSON_NAME]" at bounding box center [575, 250] width 62 height 7
